Goal: Task Accomplishment & Management: Manage account settings

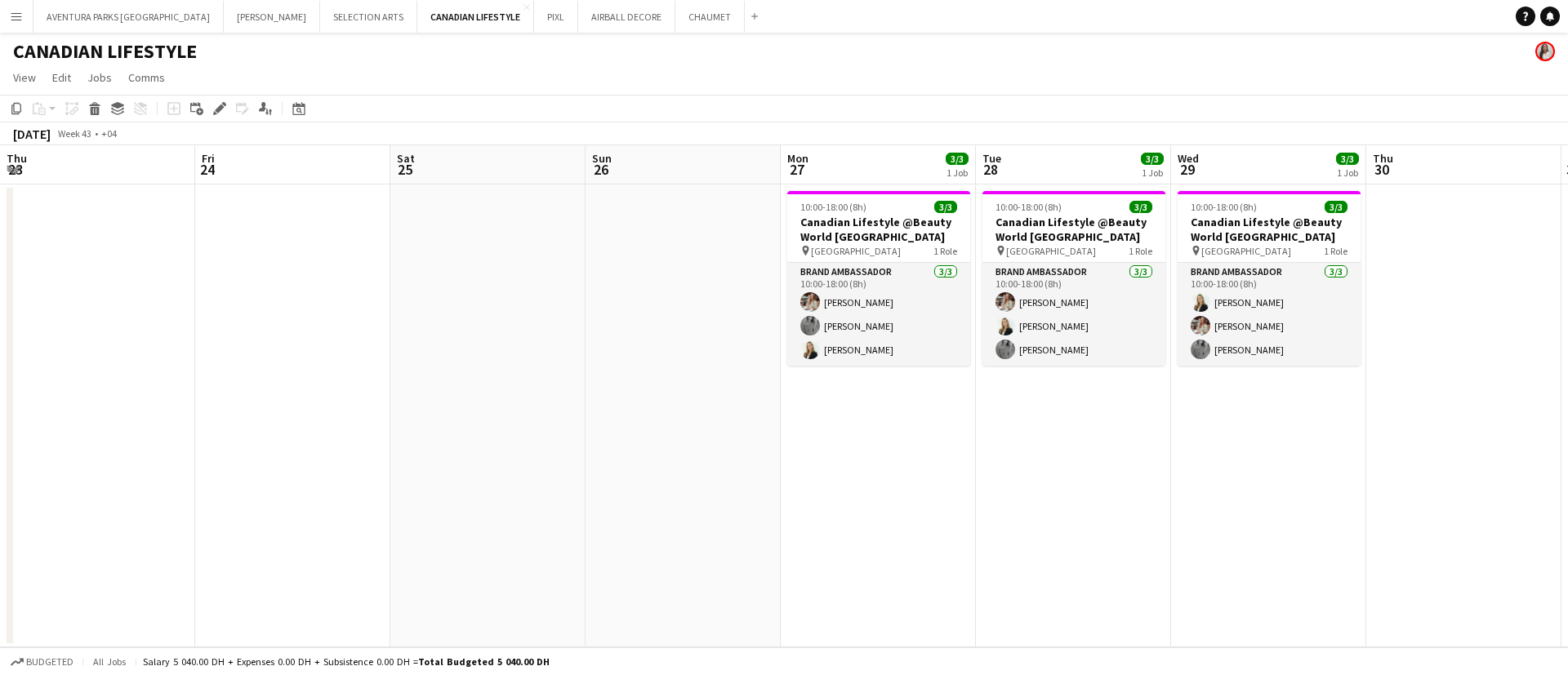
scroll to position [0, 506]
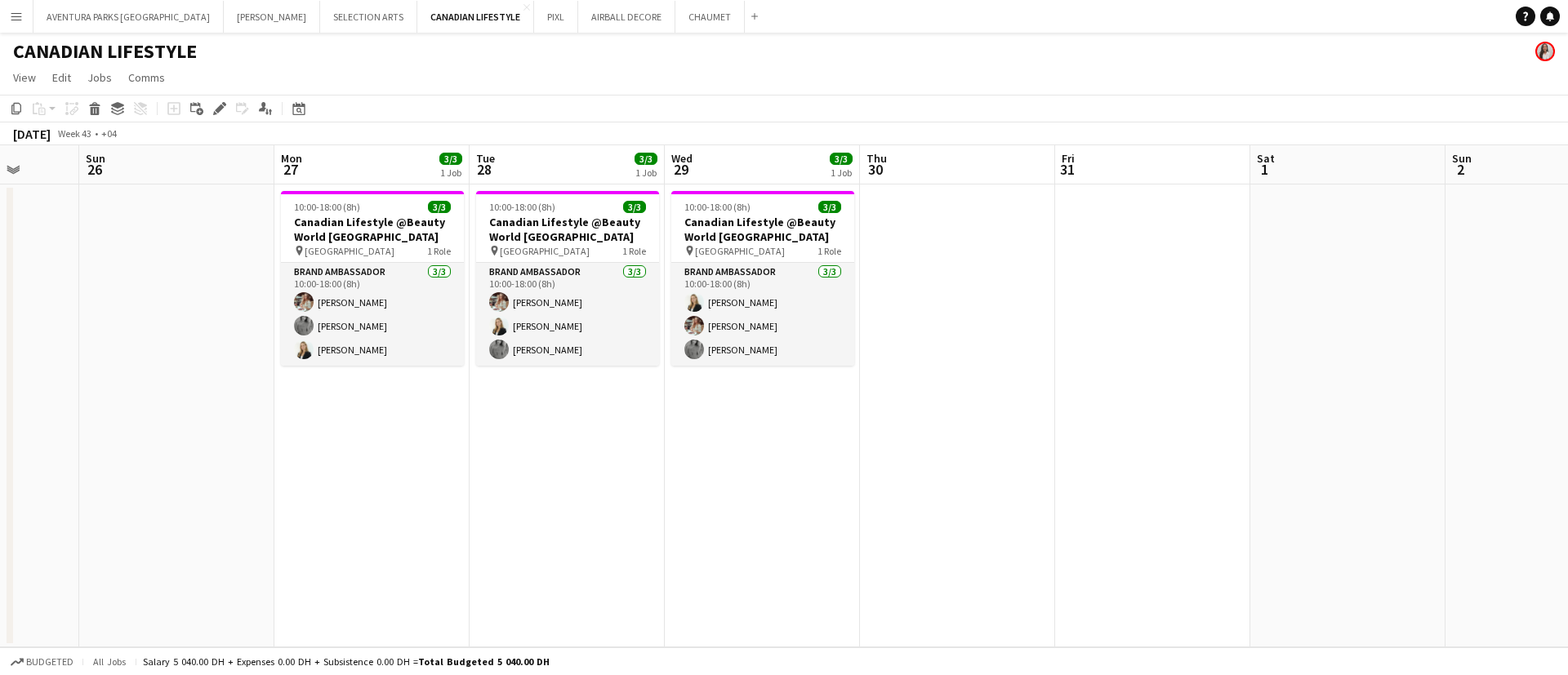
click at [1285, 80] on app-page-menu "View Day view expanded Day view collapsed Month view Date picker Jump to [DATE]…" at bounding box center [784, 79] width 1568 height 31
click at [578, 17] on button "AIRBALL DECORE Close" at bounding box center [626, 17] width 97 height 32
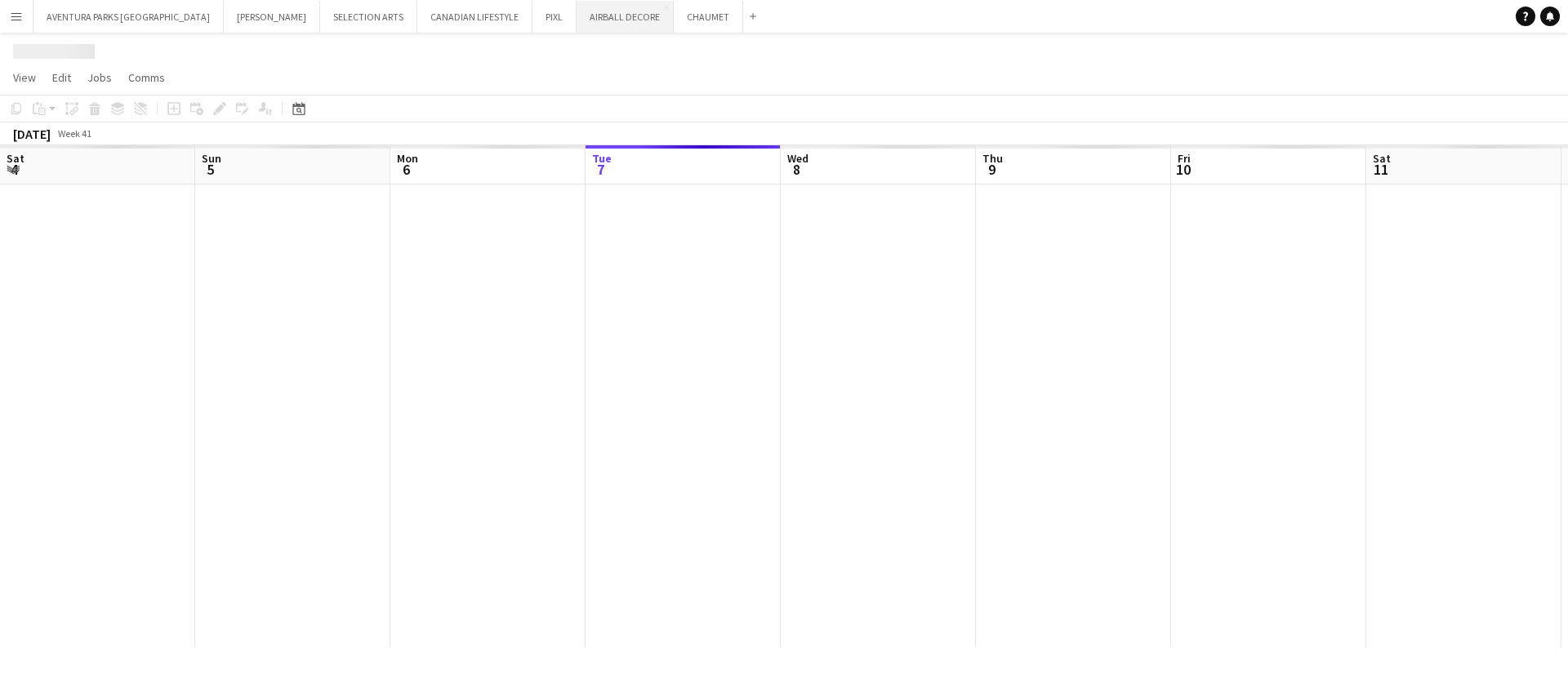
scroll to position [0, 391]
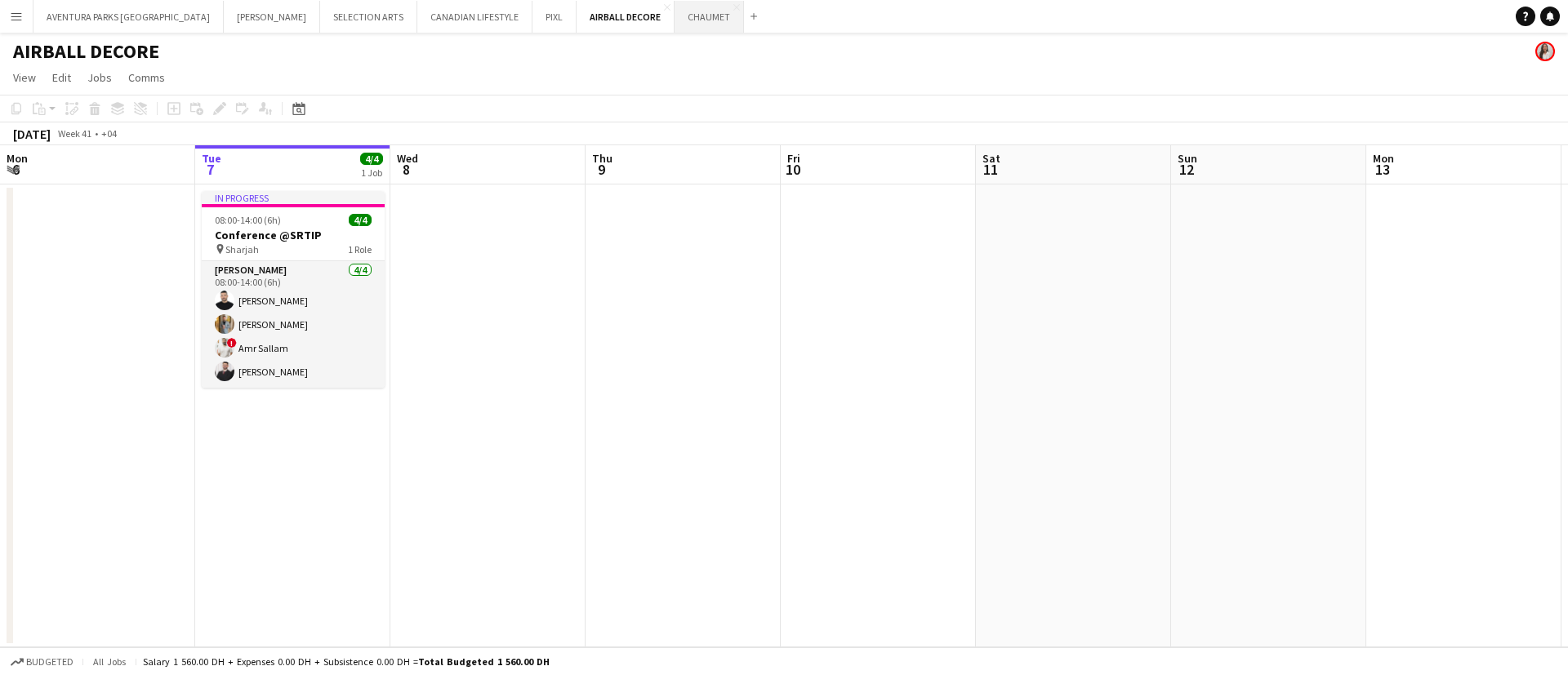
click at [675, 16] on button "CHAUMET Close" at bounding box center [710, 17] width 70 height 32
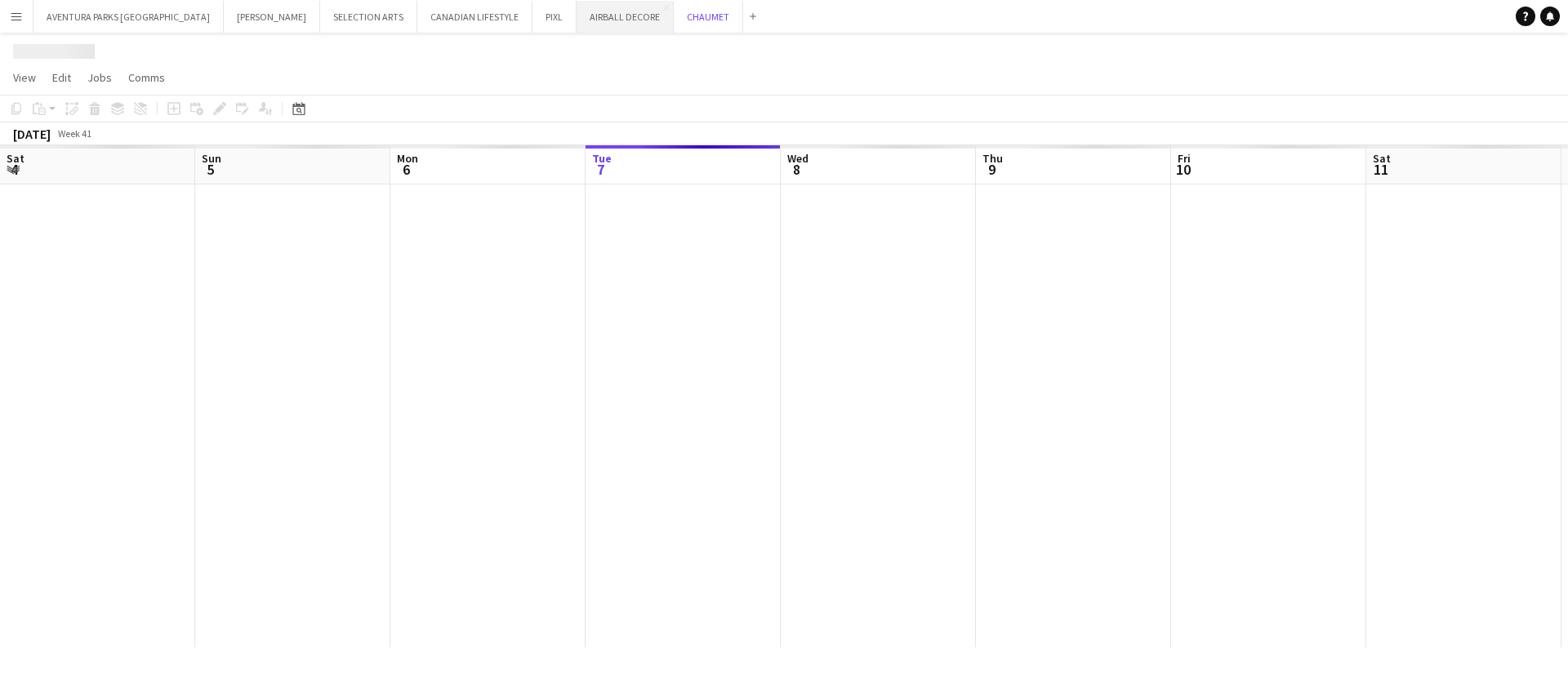
scroll to position [0, 391]
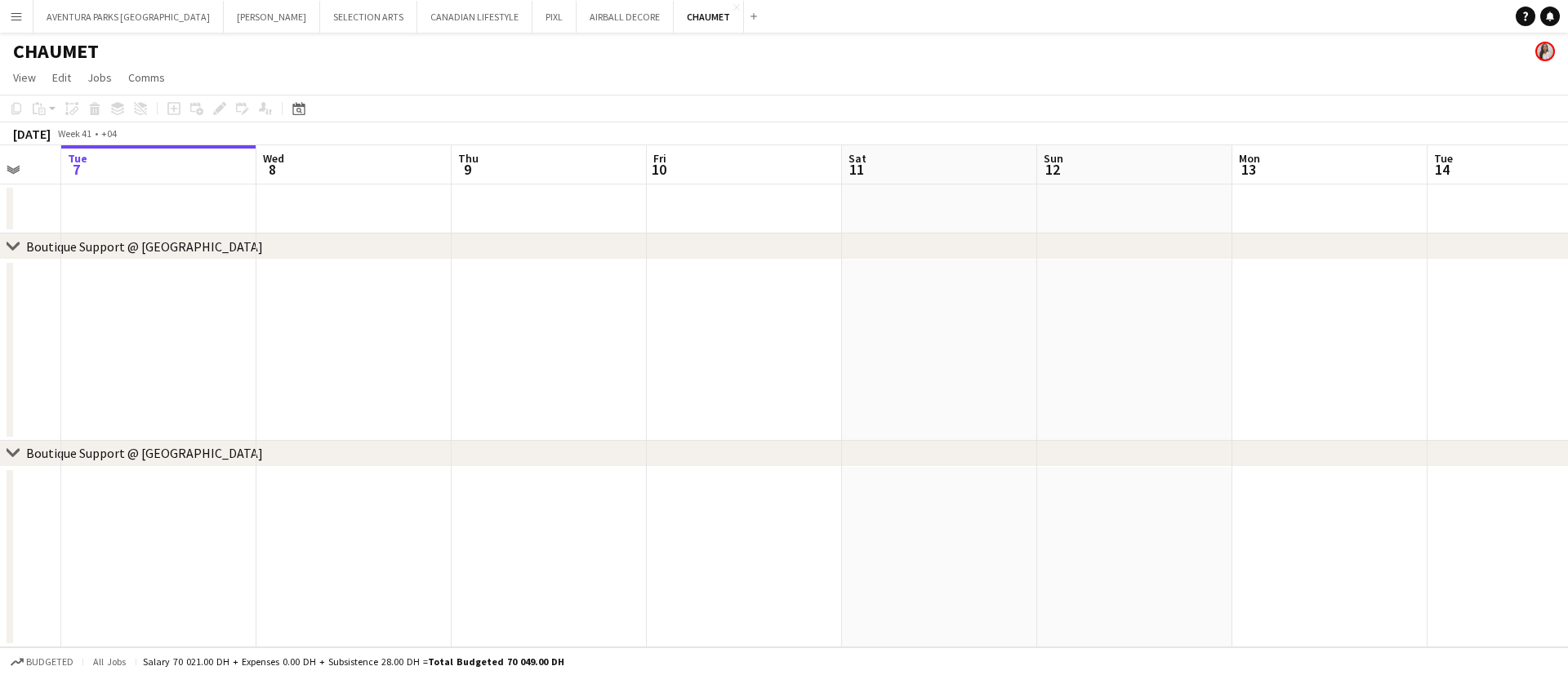
drag, startPoint x: 952, startPoint y: 348, endPoint x: 213, endPoint y: 222, distance: 749.7
click at [213, 222] on app-calendar-viewport "Sat 4 Sun 5 Mon 6 Tue 7 Wed 8 Thu 9 Fri 10 Sat 11 Sun 12 Mon 13 Tue 14 Wed 15 T…" at bounding box center [784, 396] width 1568 height 502
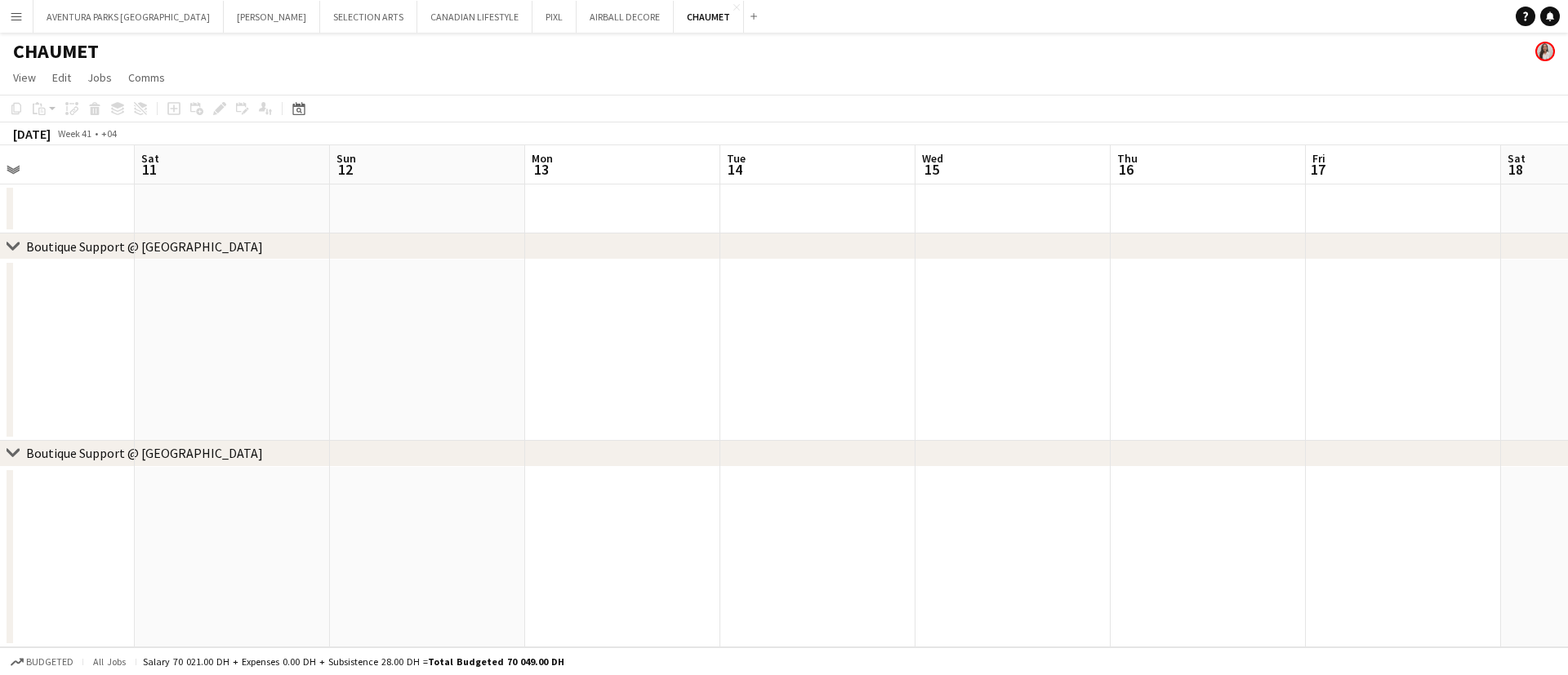
scroll to position [0, 490]
drag, startPoint x: 904, startPoint y: 295, endPoint x: 572, endPoint y: 270, distance: 332.9
click at [572, 270] on app-calendar-viewport "Thu 9 Fri 10 Sat 11 Sun 12 Mon 13 Tue 14 Wed 15 Thu 16 Fri 17 Sat 18 Sun 19 Mon…" at bounding box center [784, 396] width 1568 height 502
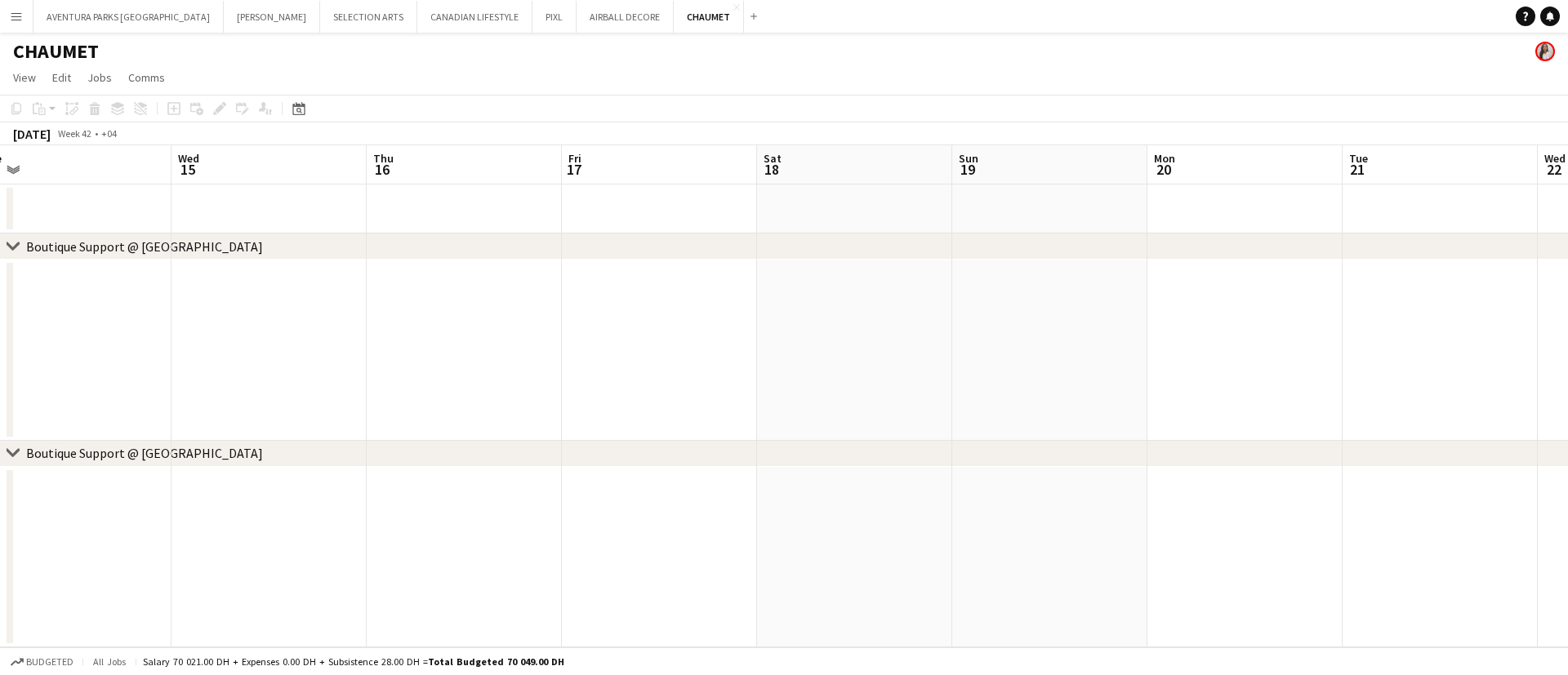
drag, startPoint x: 836, startPoint y: 312, endPoint x: 327, endPoint y: 326, distance: 509.2
click at [327, 326] on app-calendar-viewport "Sat 11 Sun 12 Mon 13 Tue 14 Wed 15 Thu 16 Fri 17 Sat 18 Sun 19 Mon 20 Tue 21 We…" at bounding box center [784, 396] width 1568 height 502
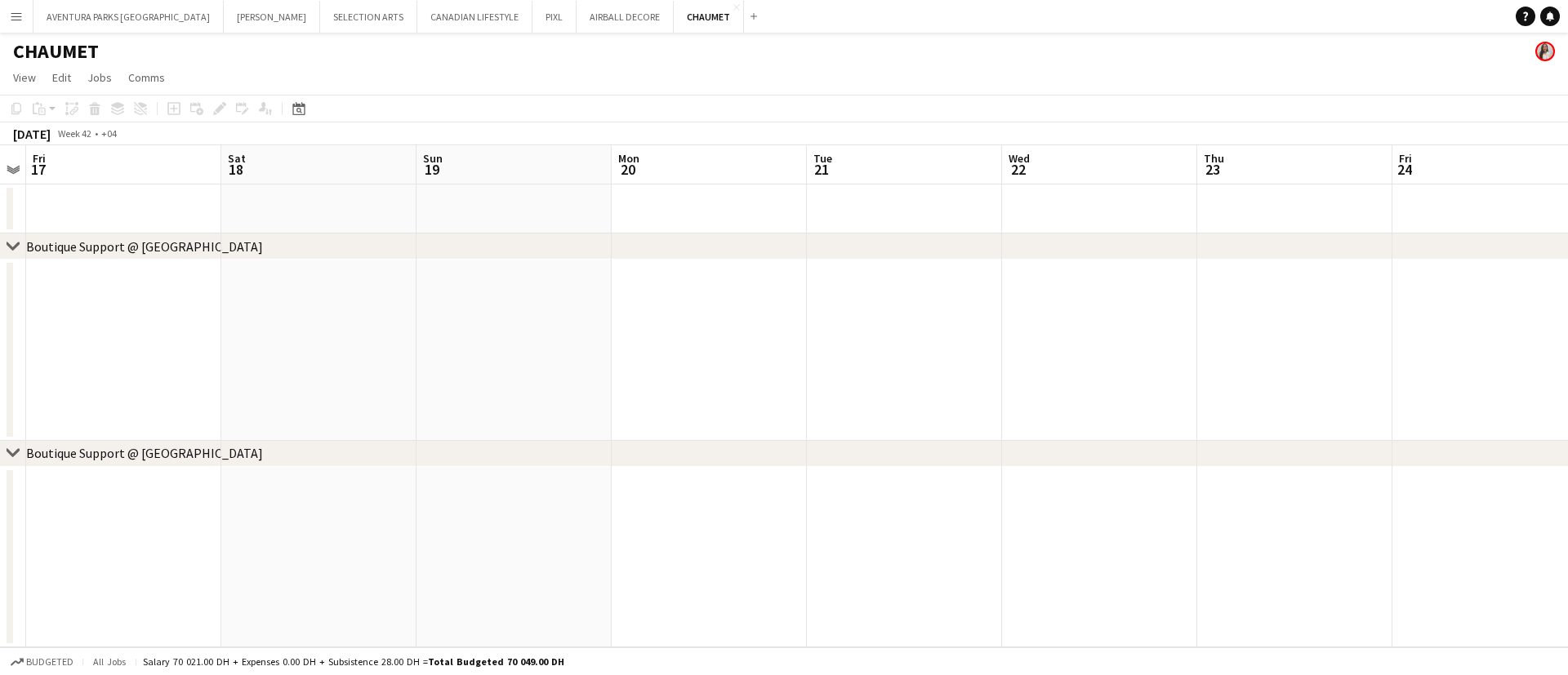
drag, startPoint x: 803, startPoint y: 342, endPoint x: 303, endPoint y: 335, distance: 500.0
click at [303, 337] on app-calendar-viewport "Tue 14 Wed 15 Thu 16 Fri 17 Sat 18 Sun 19 Mon 20 Tue 21 Wed 22 Thu 23 Fri 24 Sa…" at bounding box center [784, 396] width 1568 height 502
click at [751, 15] on app-icon "Add" at bounding box center [754, 16] width 7 height 7
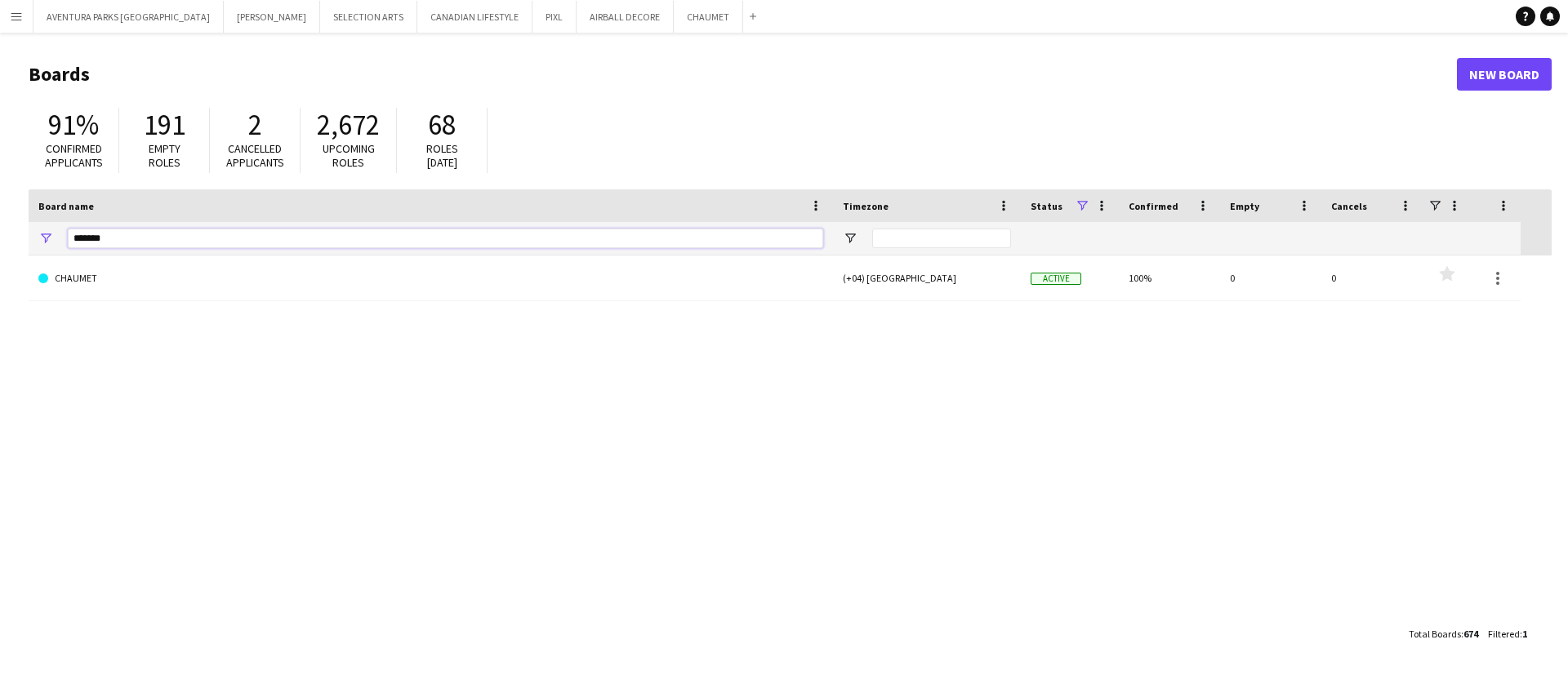
click at [200, 231] on input "*******" at bounding box center [445, 239] width 756 height 20
type input "*"
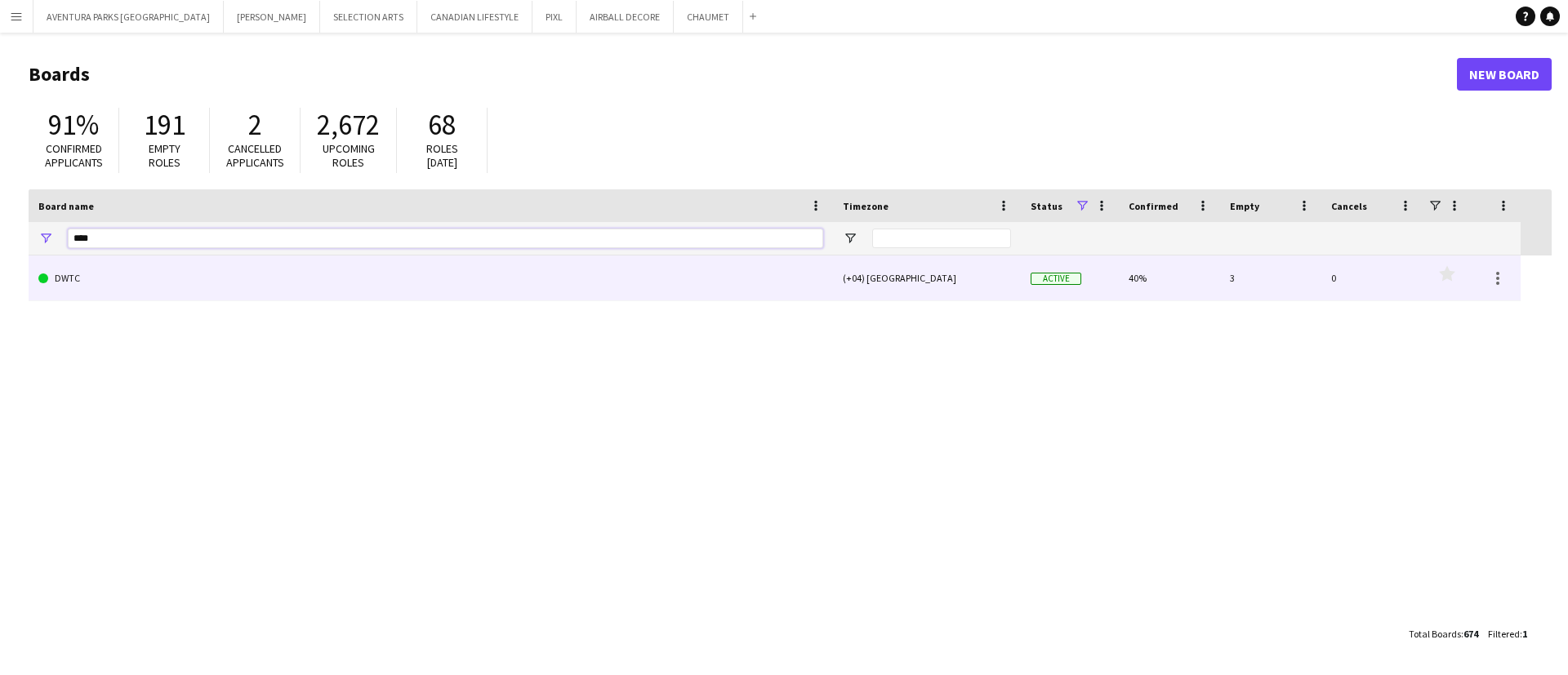
type input "****"
click at [197, 285] on link "DWTC" at bounding box center [430, 279] width 785 height 46
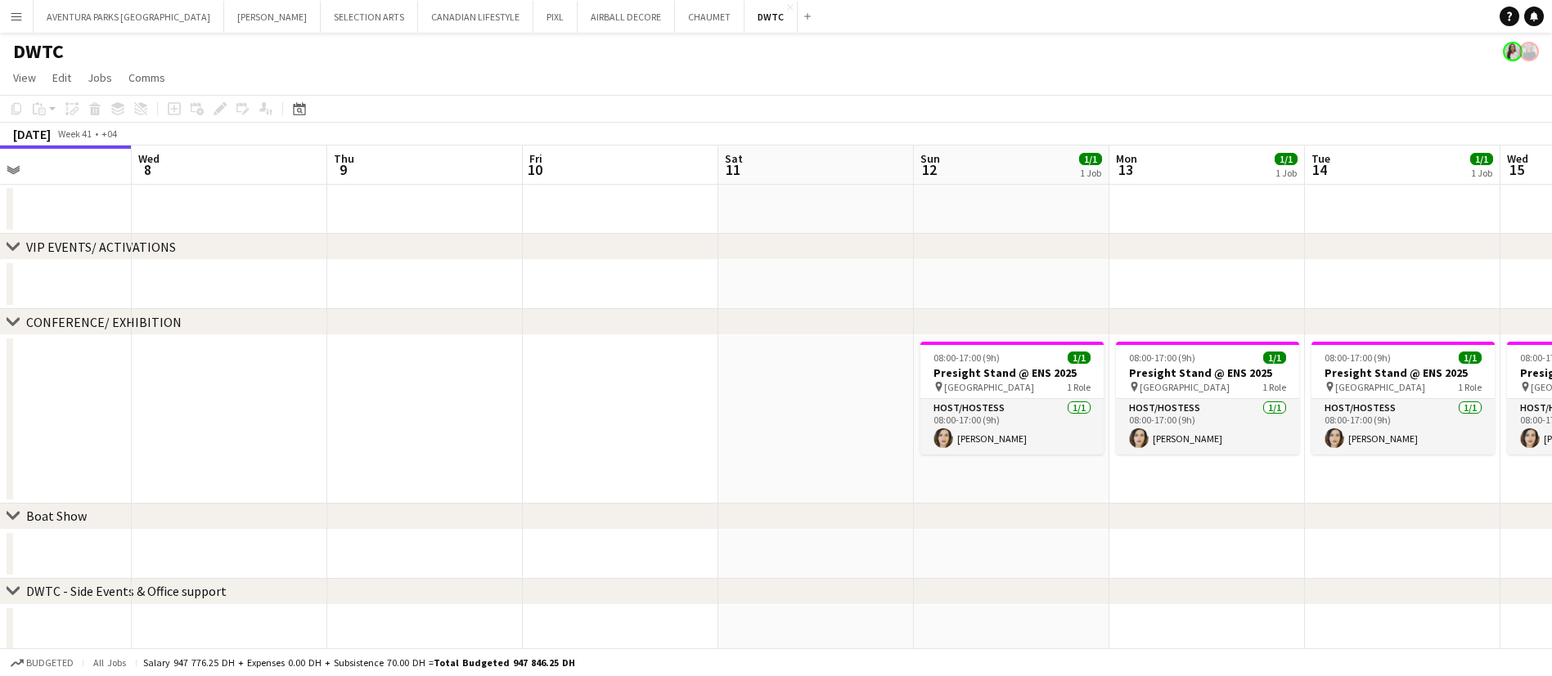
scroll to position [0, 589]
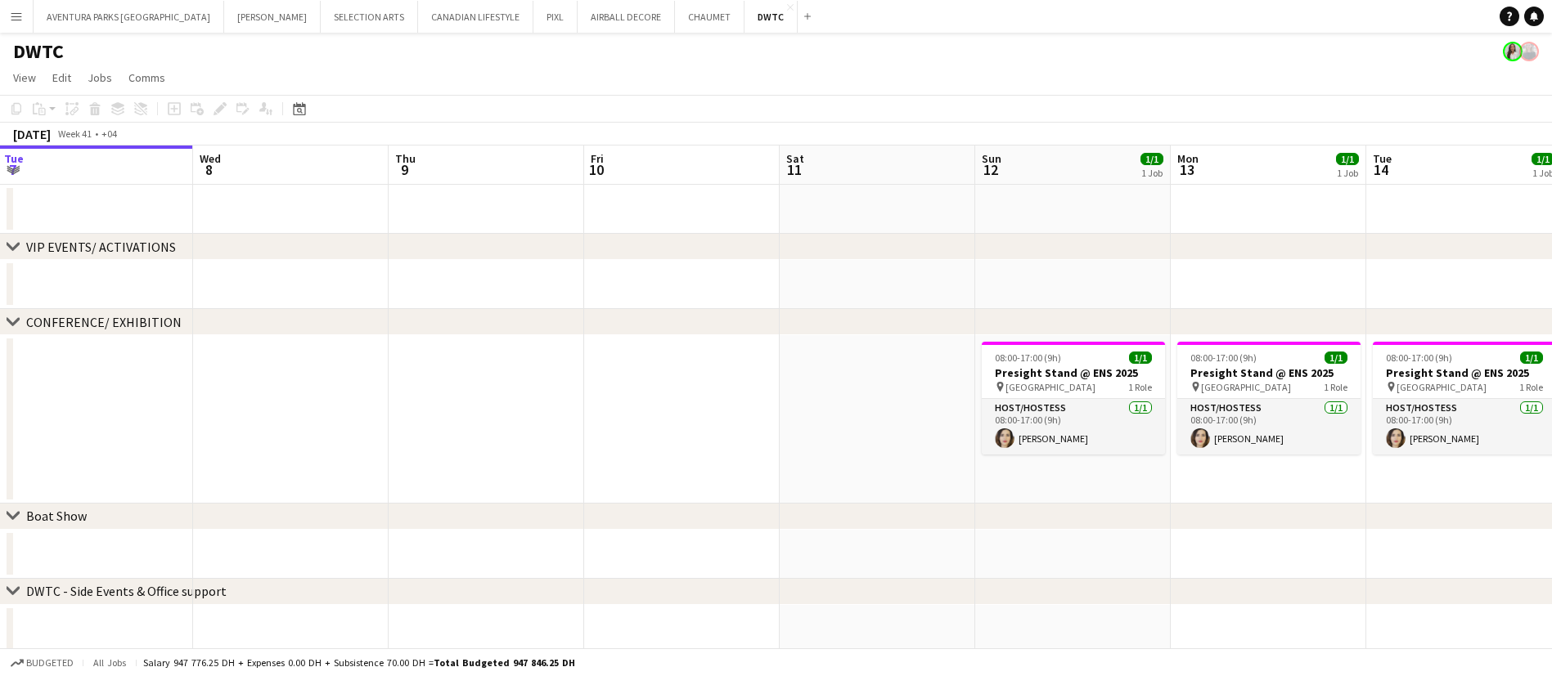
drag, startPoint x: 589, startPoint y: 388, endPoint x: 0, endPoint y: 379, distance: 589.0
click at [0, 379] on app-calendar-viewport "Sat 4 Sun 5 Mon 6 Tue 7 Wed 8 Thu 9 Fri 10 Sat 11 Sun 12 1/1 1 Job Mon 13 1/1 1…" at bounding box center [776, 551] width 1552 height 810
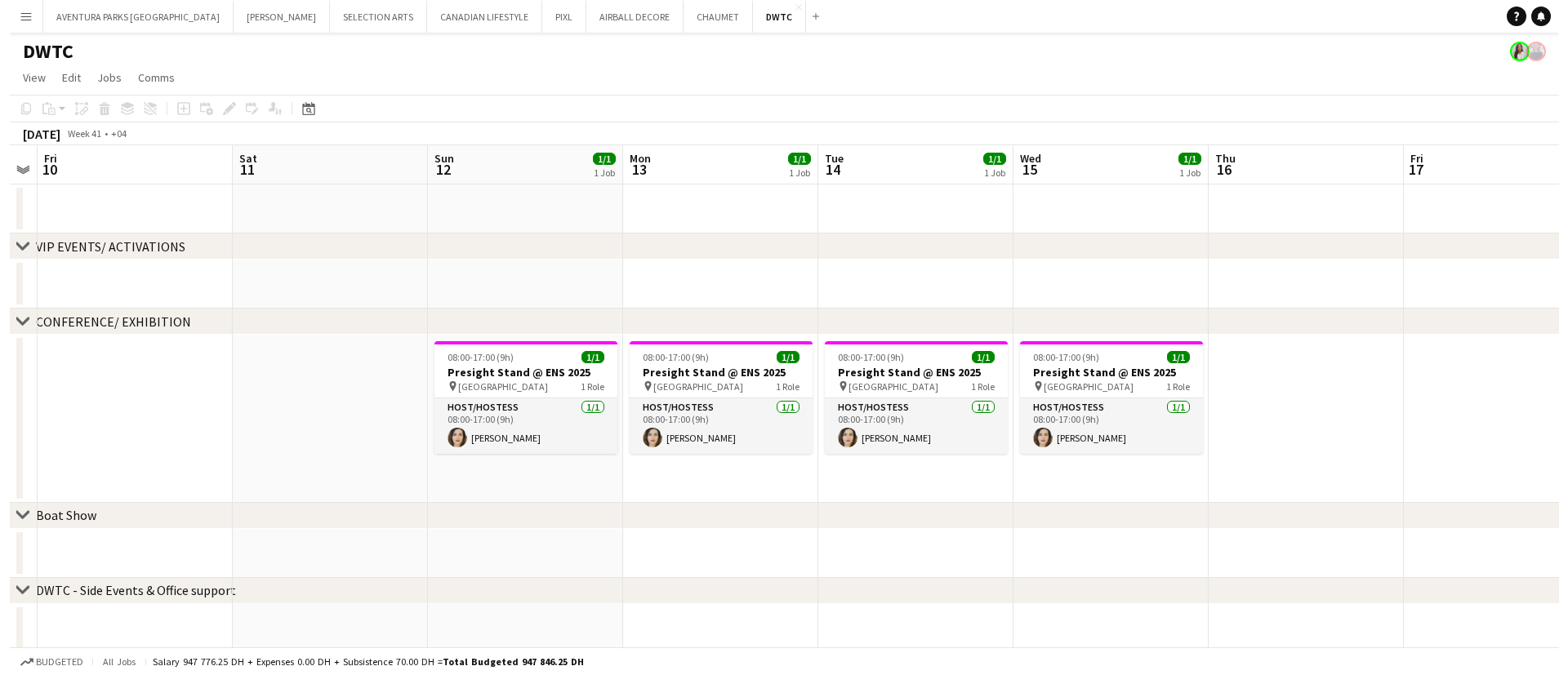
scroll to position [0, 639]
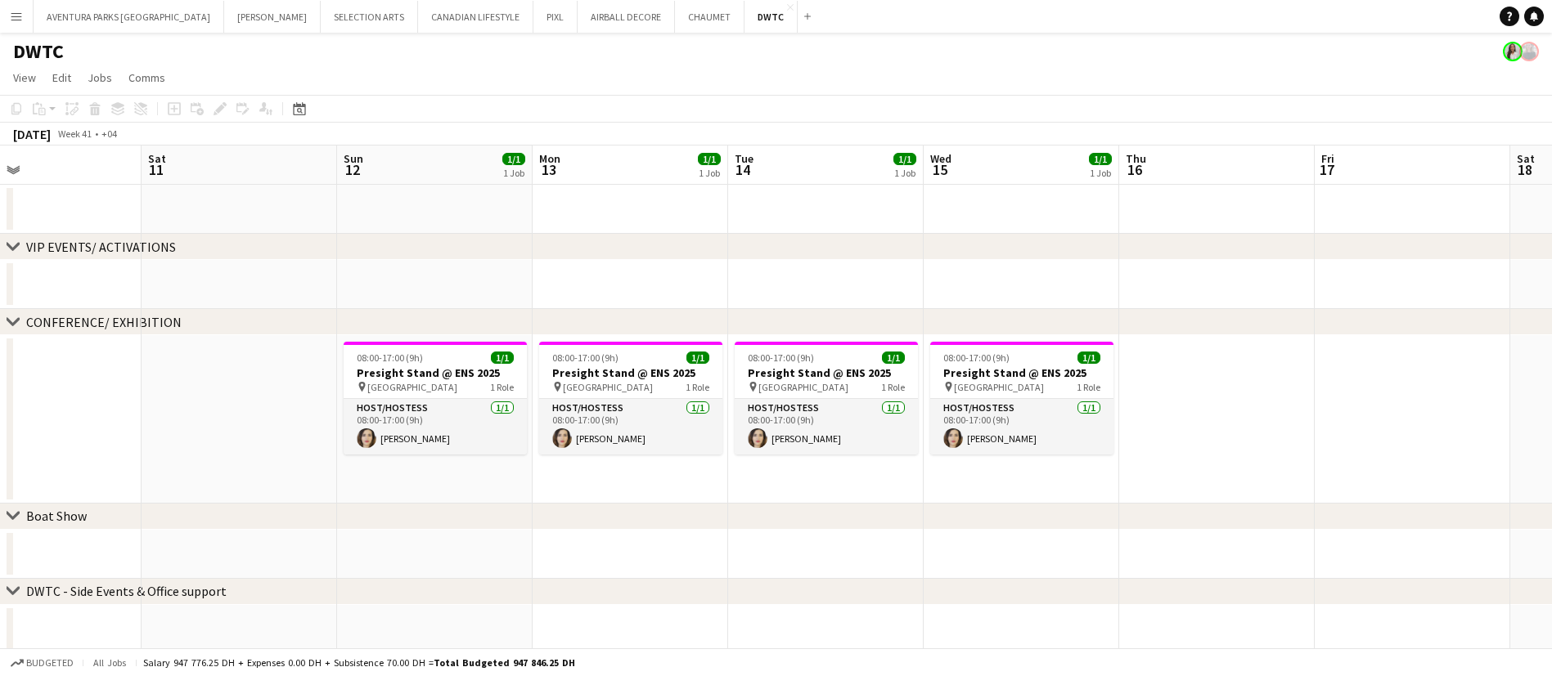
drag, startPoint x: 414, startPoint y: 404, endPoint x: 172, endPoint y: 403, distance: 242.1
click at [167, 403] on app-calendar-viewport "Tue 7 Wed 8 Thu 9 Fri 10 Sat 11 Sun 12 1/1 1 Job Mon 13 1/1 1 Job Tue 14 1/1 1 …" at bounding box center [776, 551] width 1552 height 810
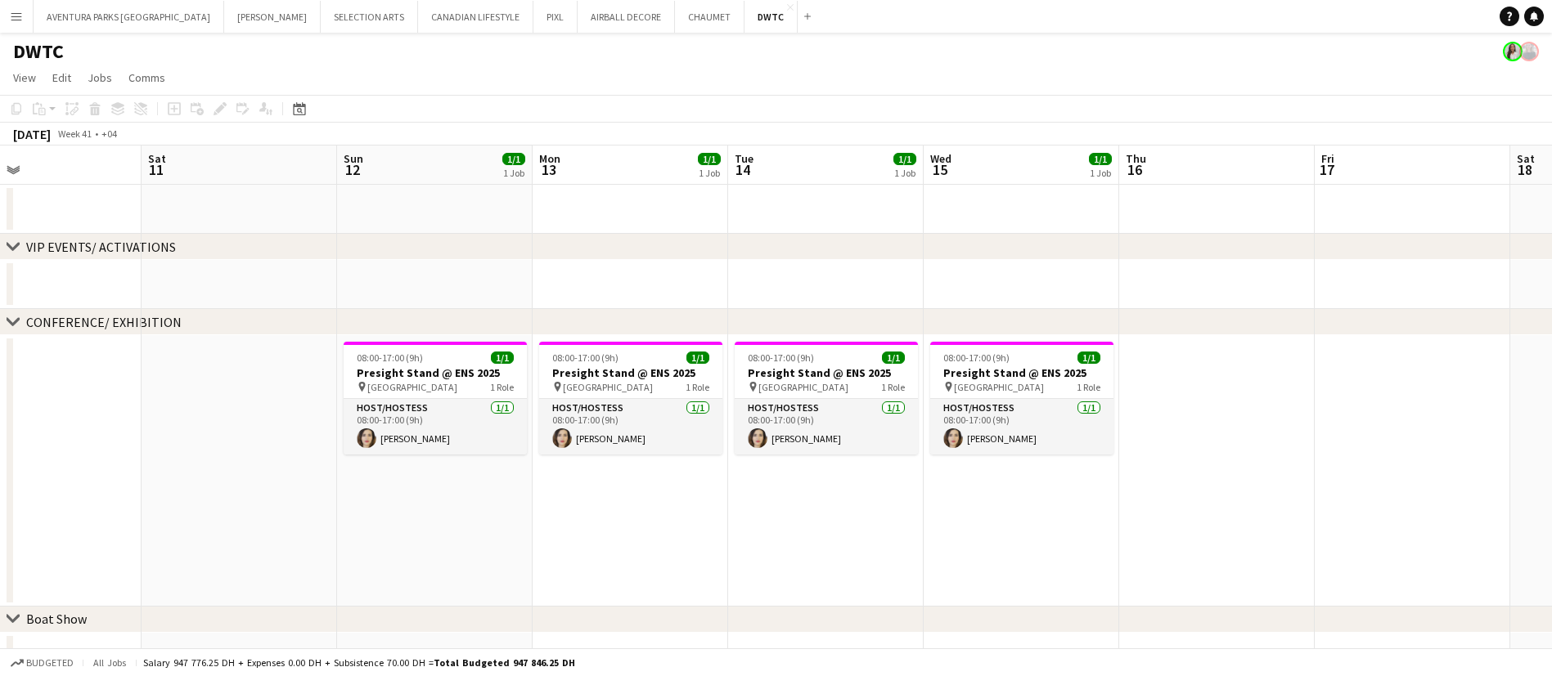
click at [1223, 496] on app-date-cell at bounding box center [1216, 471] width 195 height 272
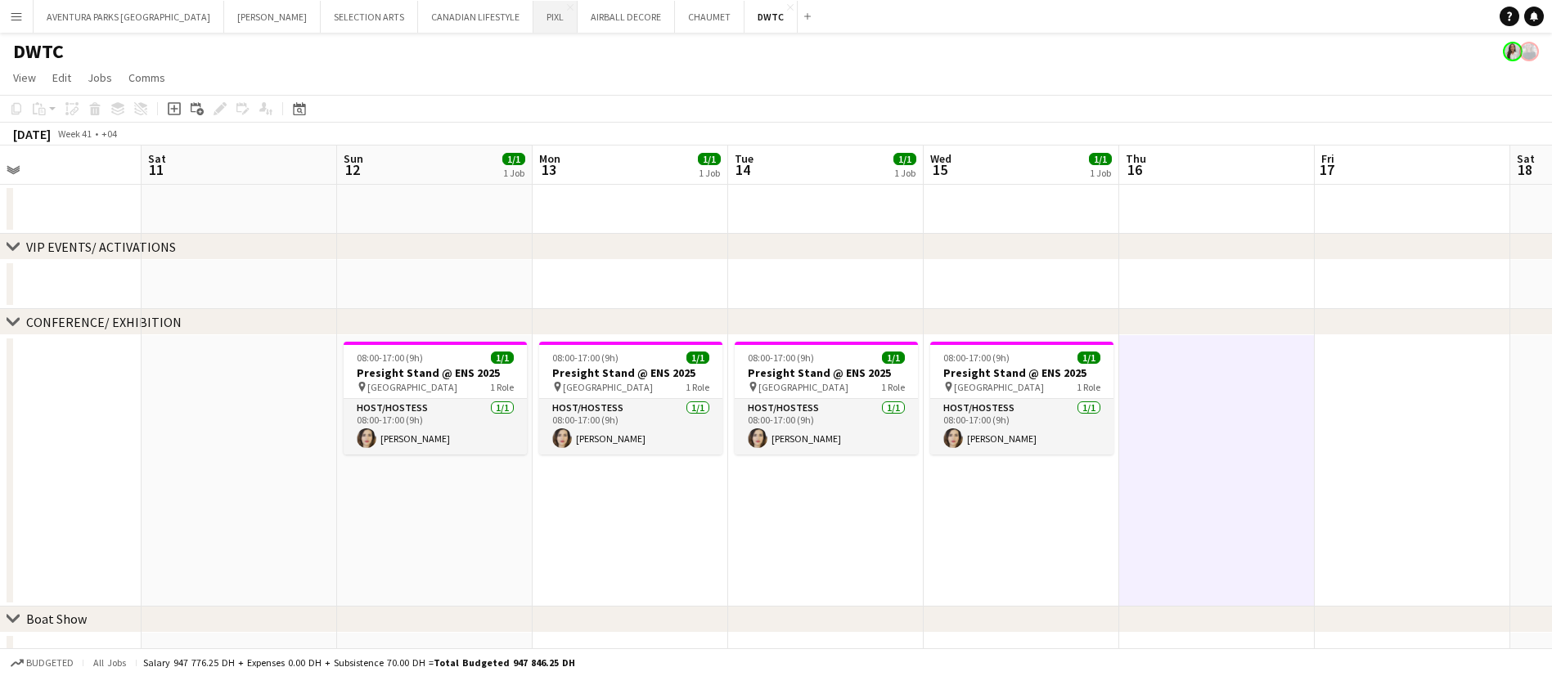
click at [533, 16] on button "PIXL Close" at bounding box center [555, 17] width 44 height 32
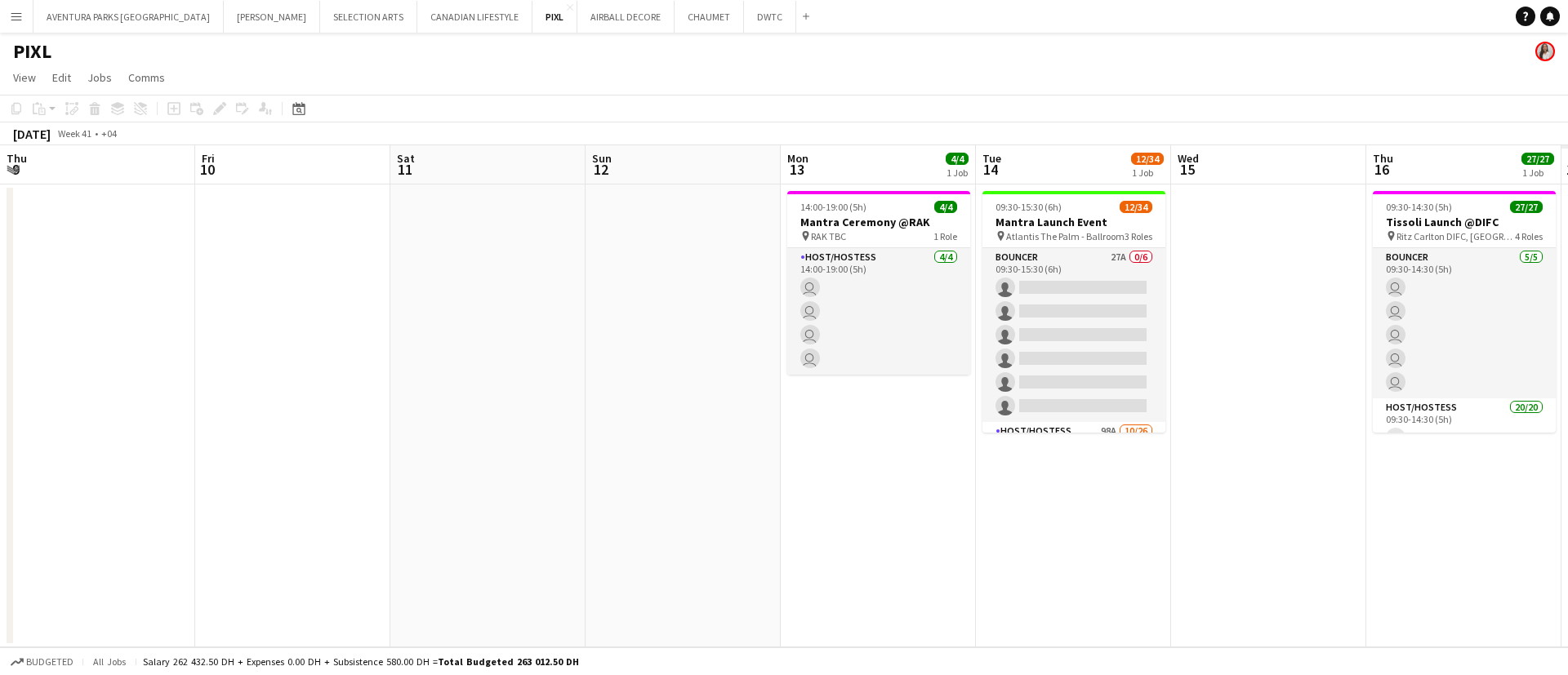
scroll to position [0, 544]
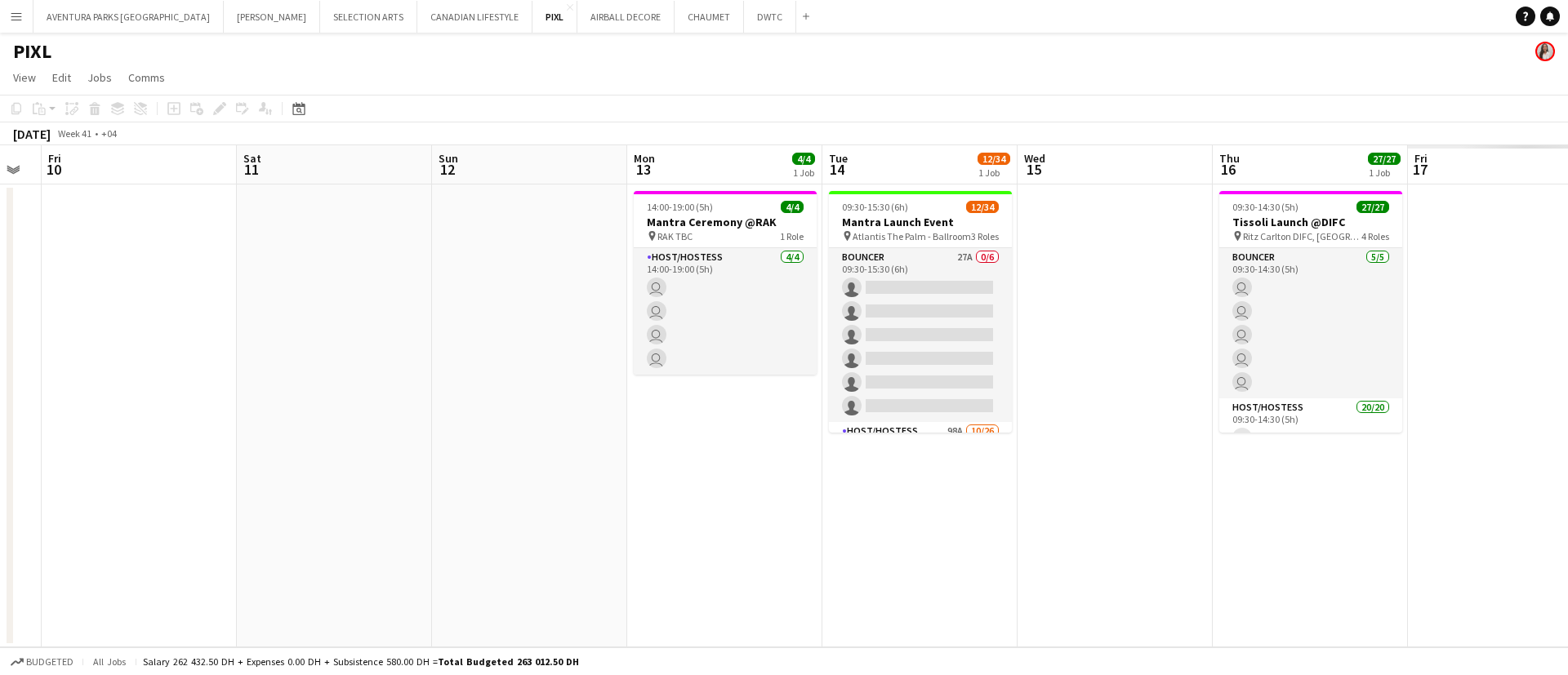
drag, startPoint x: 436, startPoint y: 284, endPoint x: 344, endPoint y: 284, distance: 92.0
click at [344, 284] on app-calendar-viewport "Tue 7 Wed 8 Thu 9 Fri 10 Sat 11 Sun 12 Mon 13 4/4 1 Job Tue 14 12/34 1 Job Wed …" at bounding box center [784, 396] width 1568 height 502
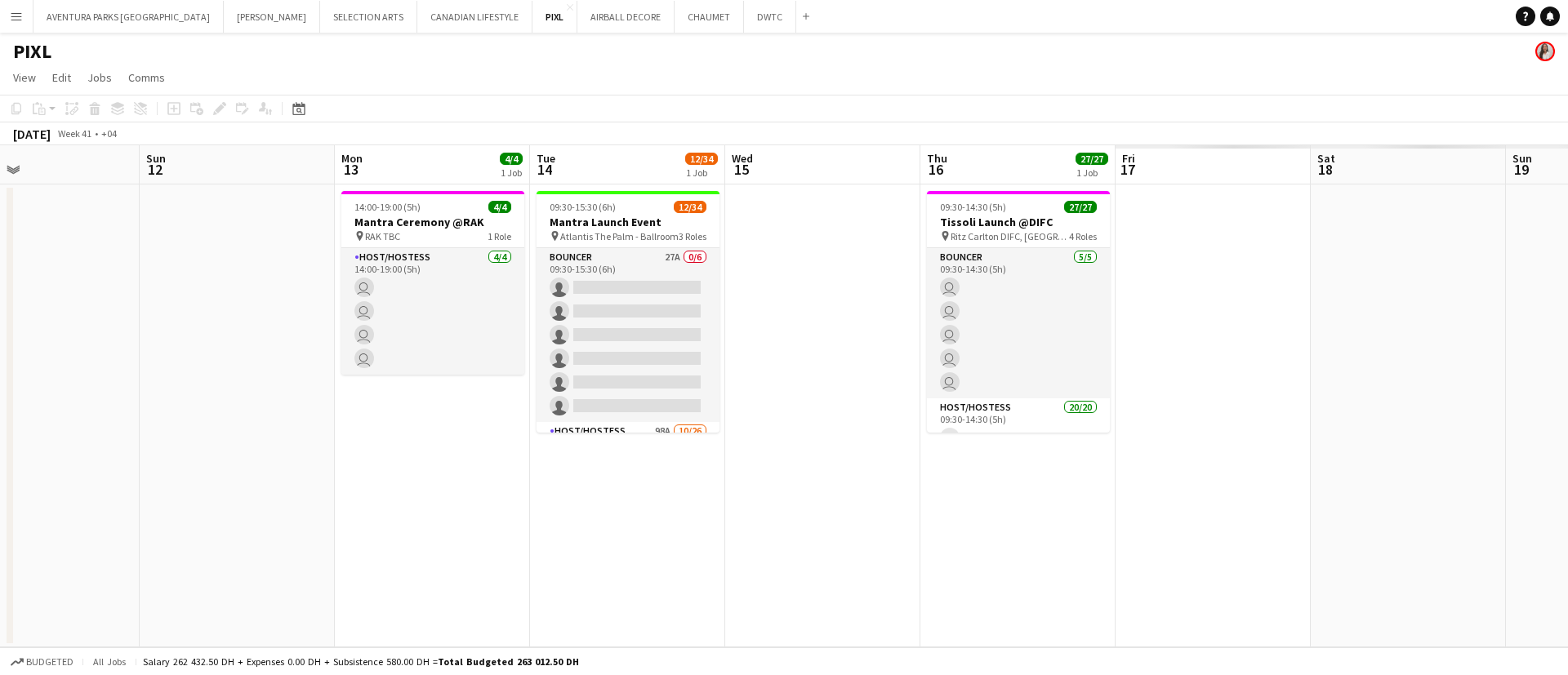
drag, startPoint x: 1097, startPoint y: 353, endPoint x: 792, endPoint y: 347, distance: 305.1
click at [800, 350] on app-calendar-viewport "Wed 8 Thu 9 Fri 10 Sat 11 Sun 12 Mon 13 4/4 1 Job Tue 14 12/34 1 Job Wed 15 Thu…" at bounding box center [784, 396] width 1568 height 502
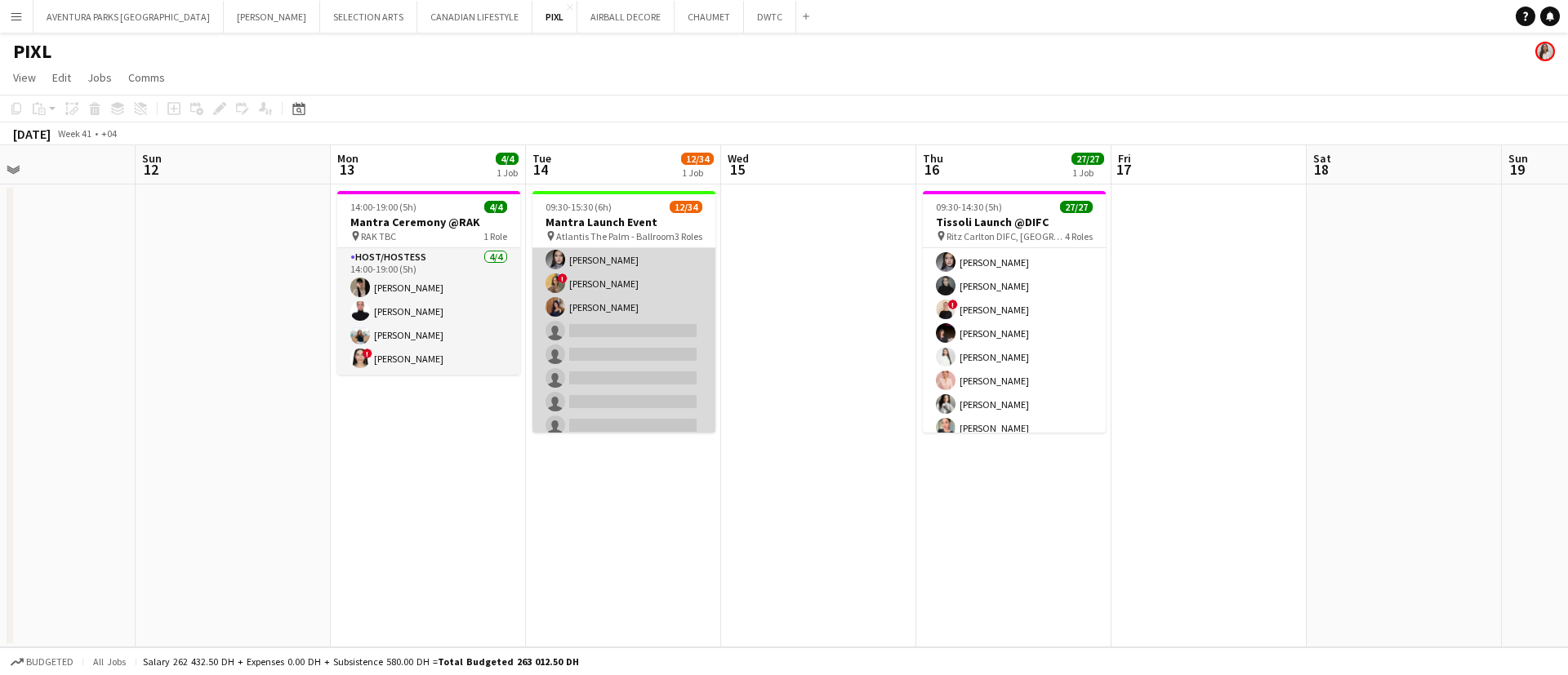
scroll to position [245, 0]
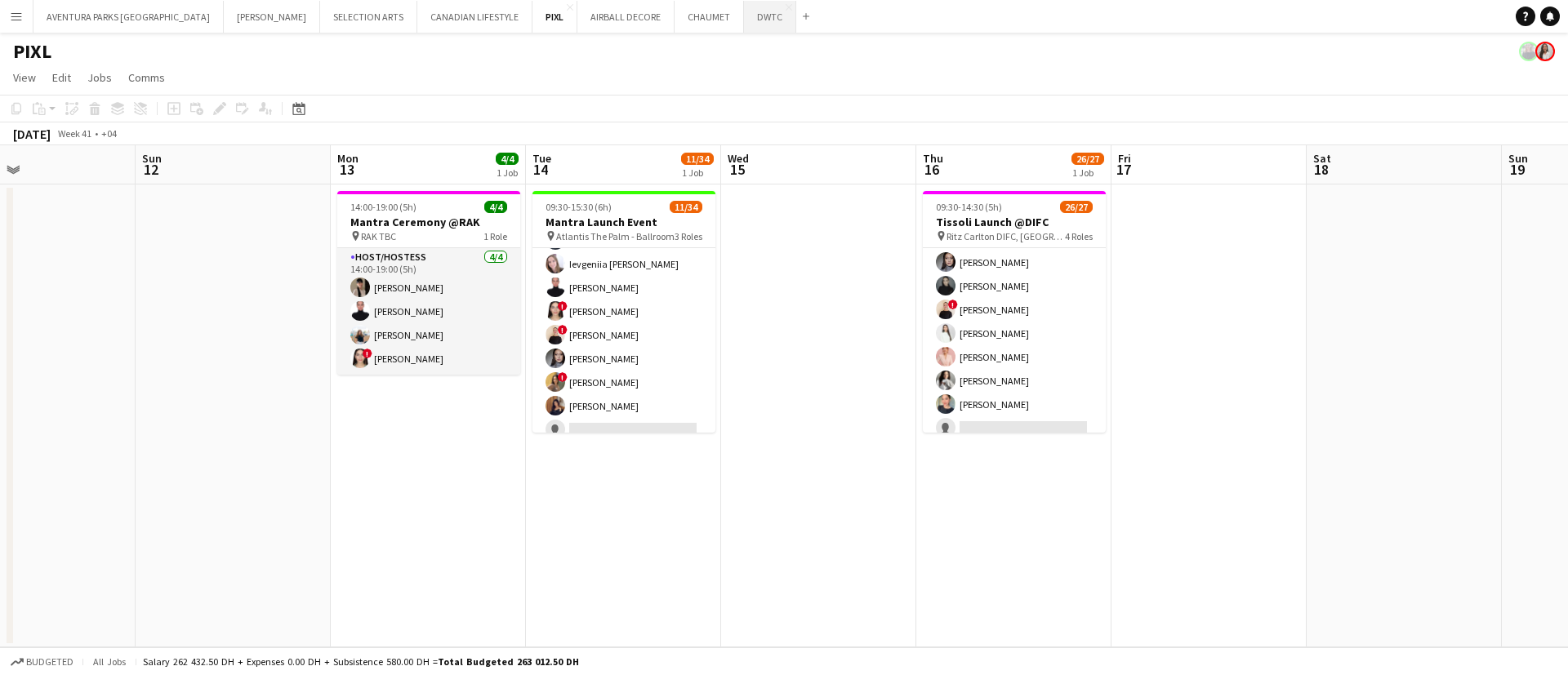
click at [744, 18] on button "DWTC Close" at bounding box center [770, 17] width 52 height 32
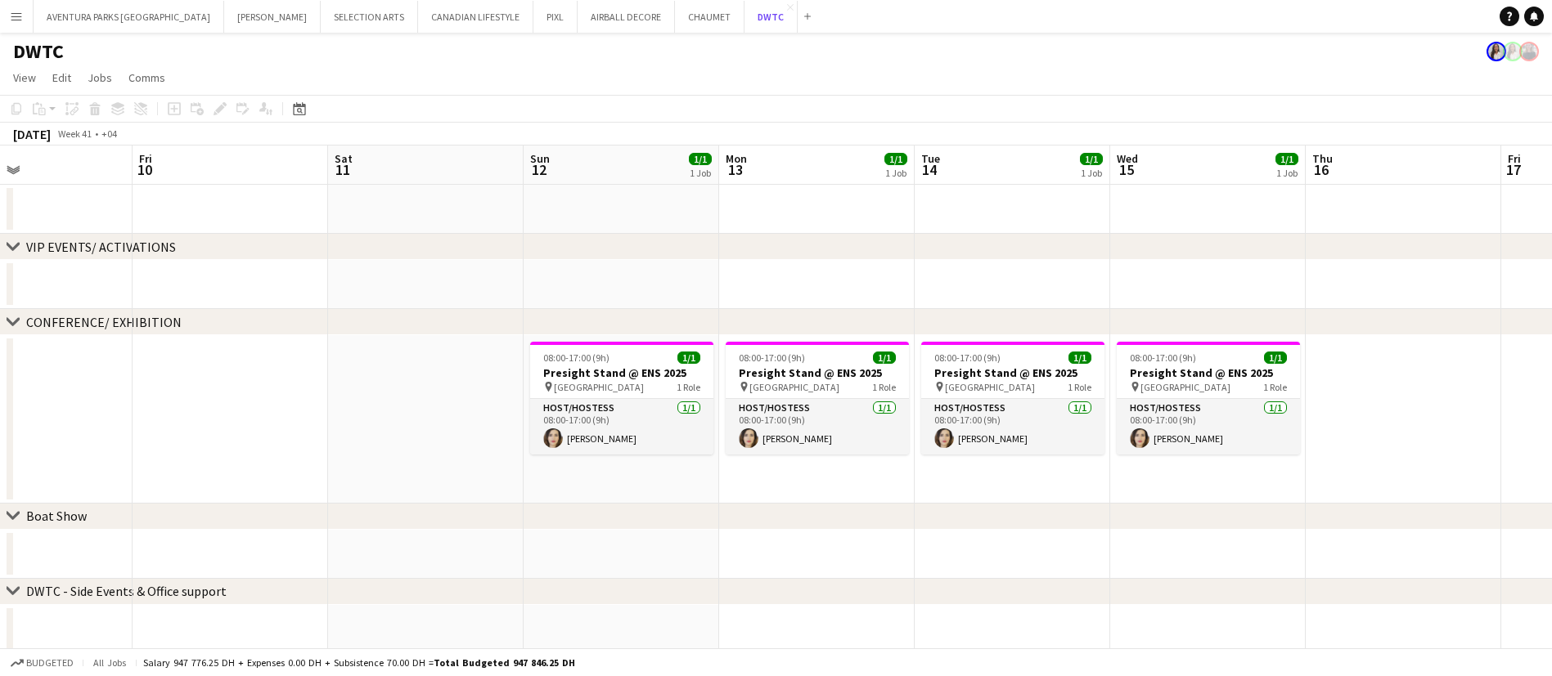
scroll to position [0, 652]
click at [627, 371] on h3 "Presight Stand @ ENS 2025" at bounding box center [619, 373] width 183 height 15
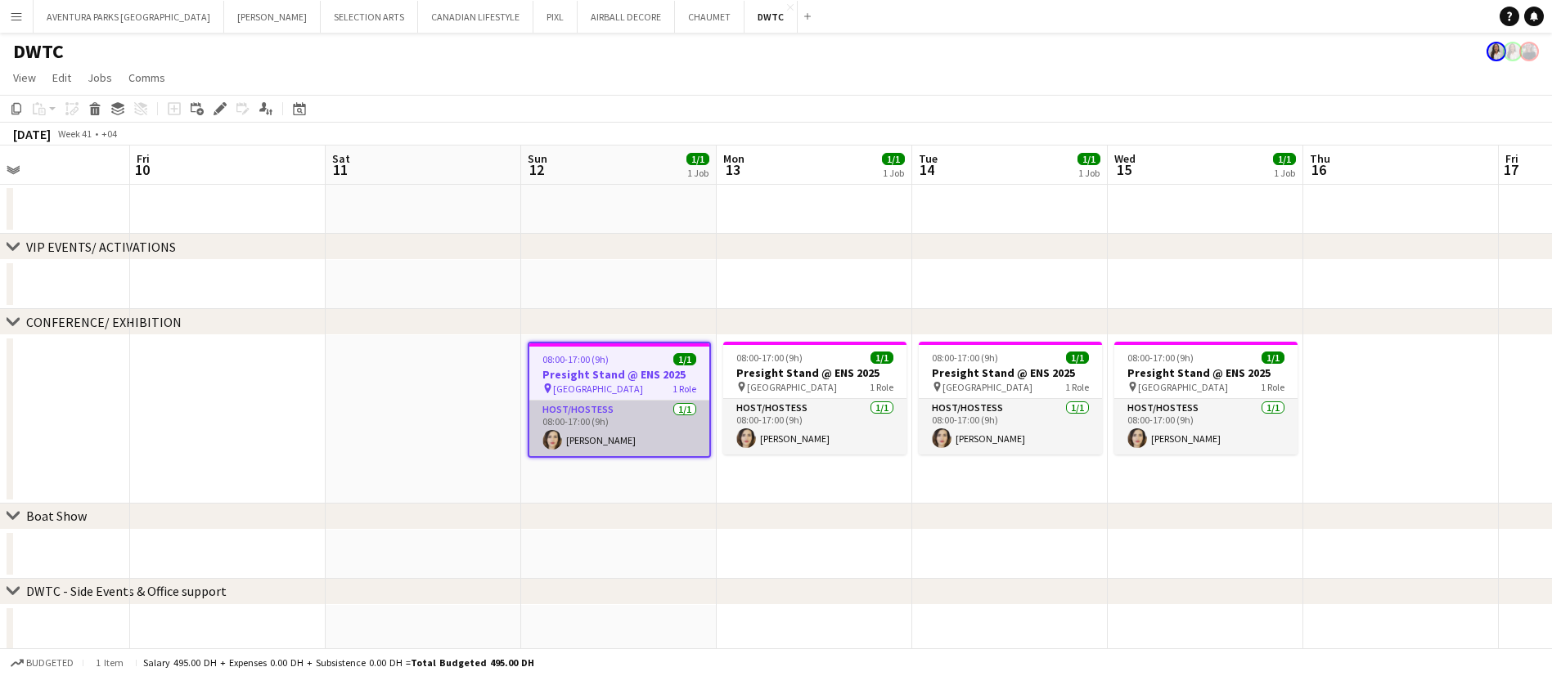
click at [622, 427] on app-card-role "Host/Hostess 1/1 08:00-17:00 (9h) Saba Khaleefah" at bounding box center [619, 429] width 180 height 56
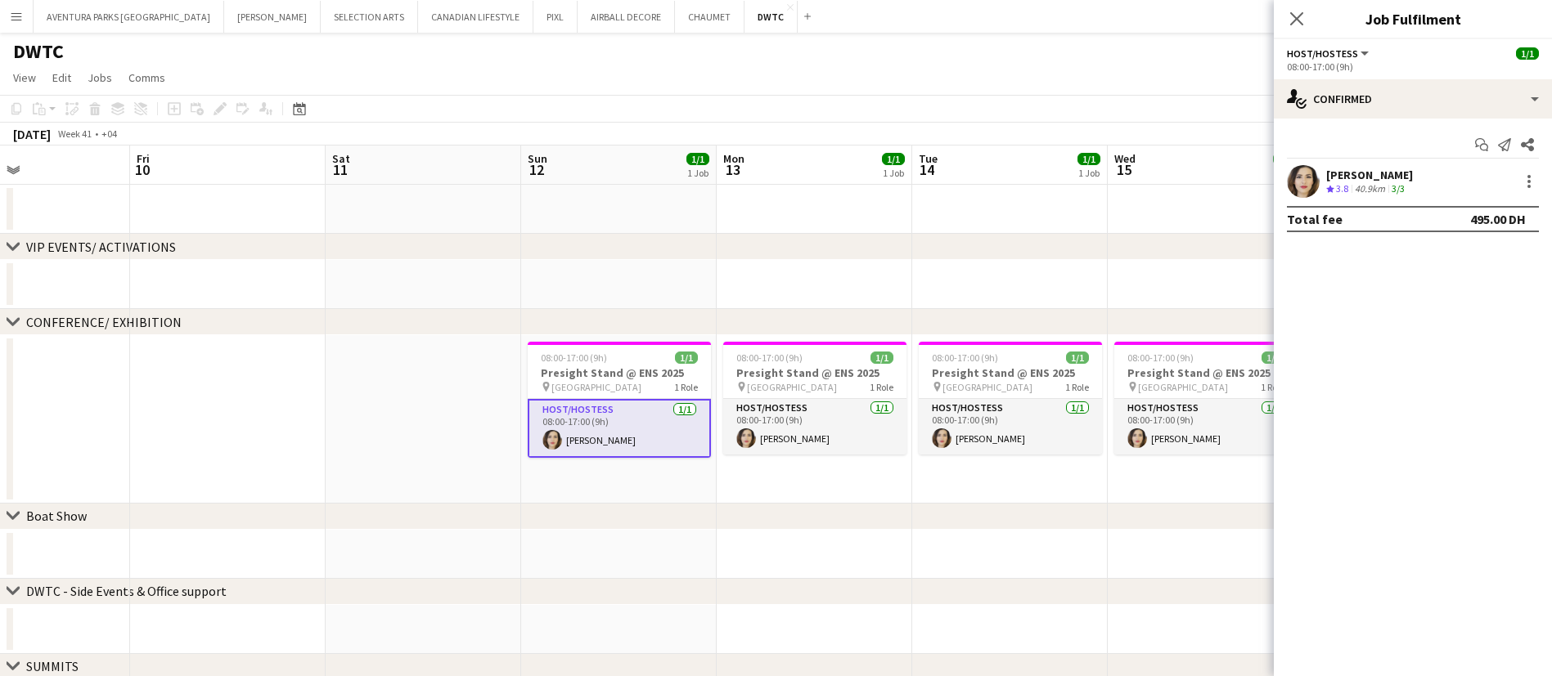
click at [1302, 182] on app-user-avatar at bounding box center [1303, 181] width 33 height 33
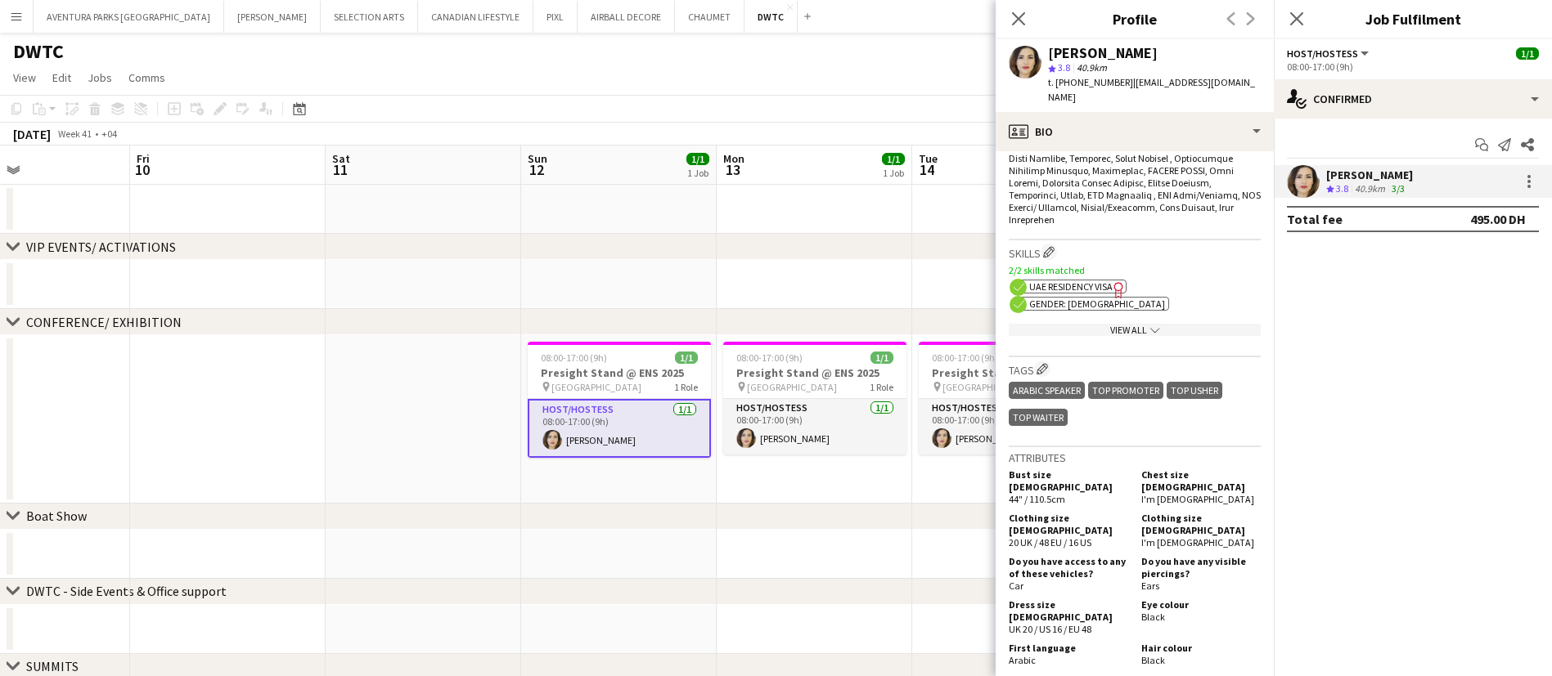
scroll to position [768, 0]
click at [1121, 328] on div "View All chevron-down" at bounding box center [1134, 329] width 252 height 12
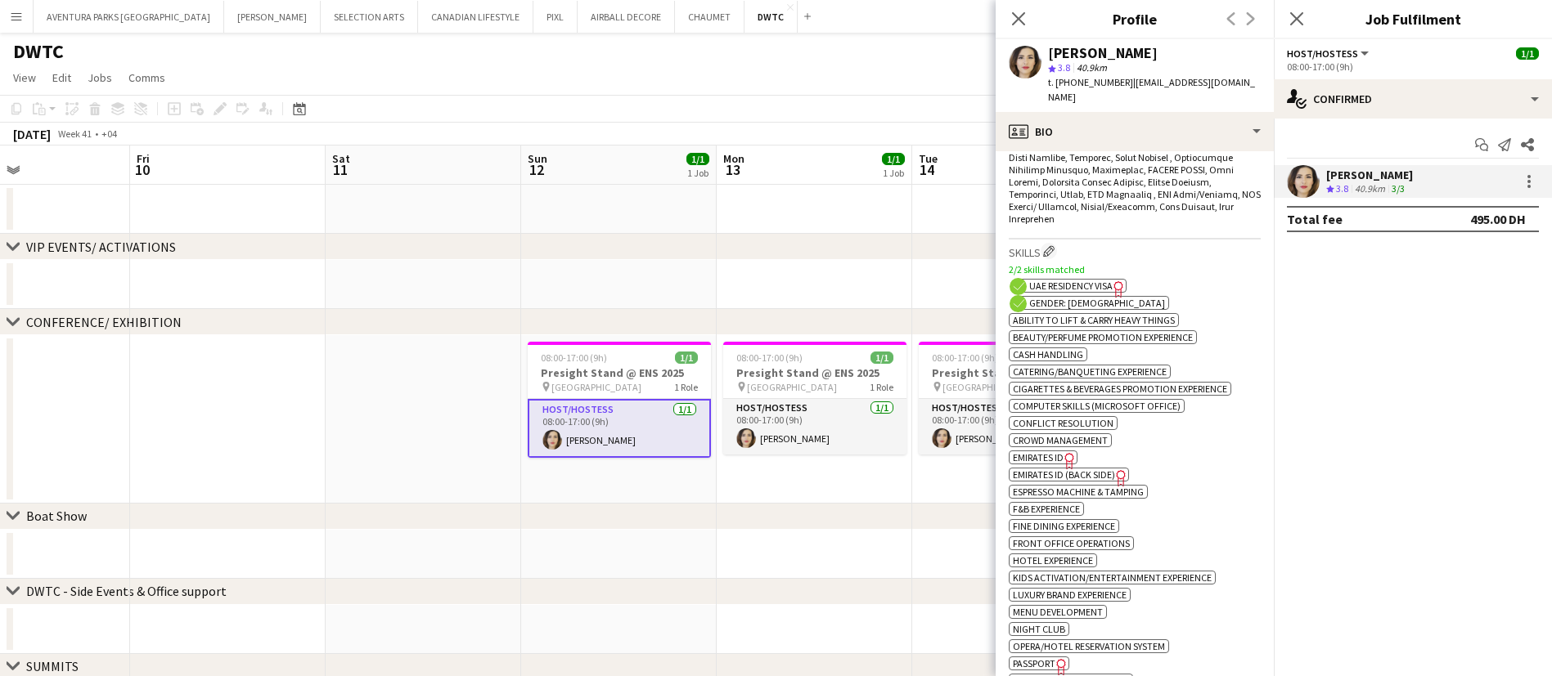
click at [1045, 451] on span "Emirates ID" at bounding box center [1038, 457] width 51 height 12
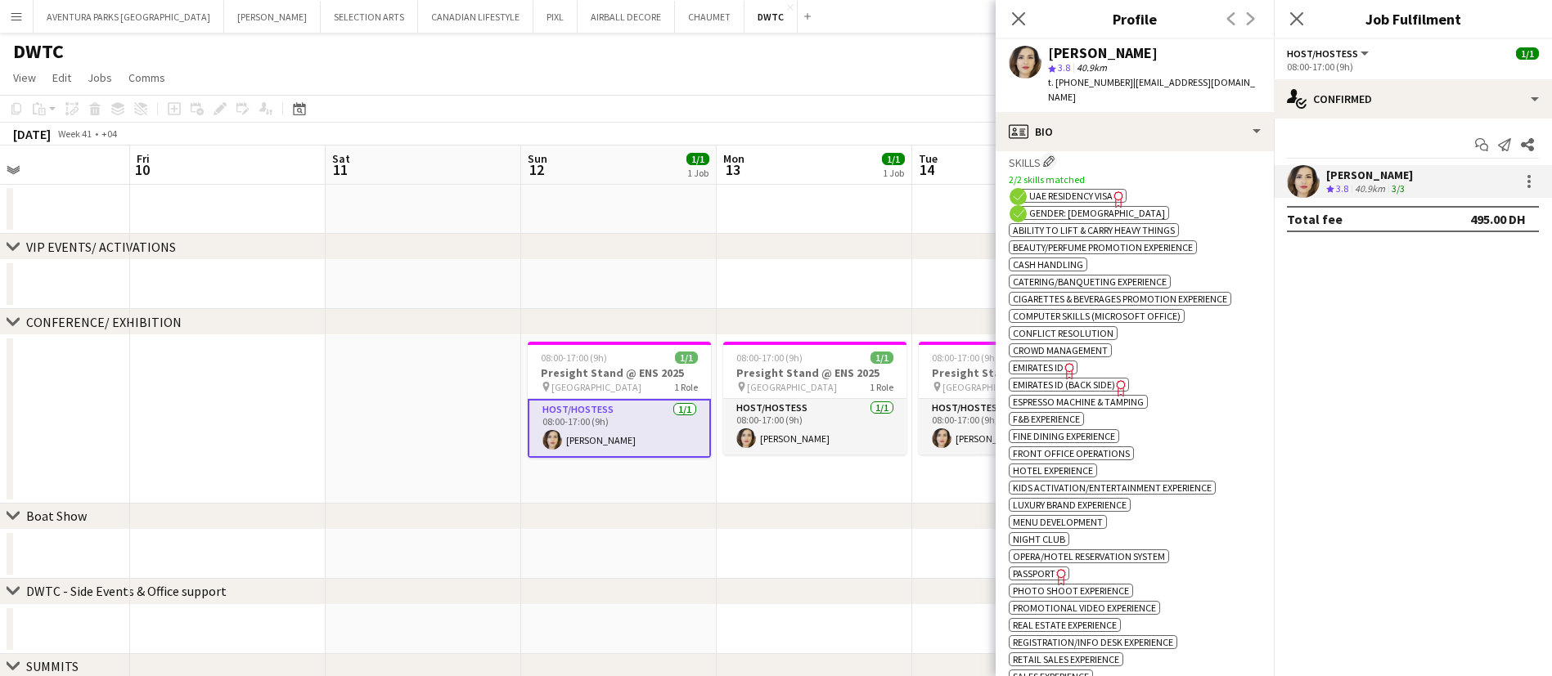
scroll to position [859, 0]
click at [1030, 570] on span "Passport" at bounding box center [1034, 573] width 43 height 12
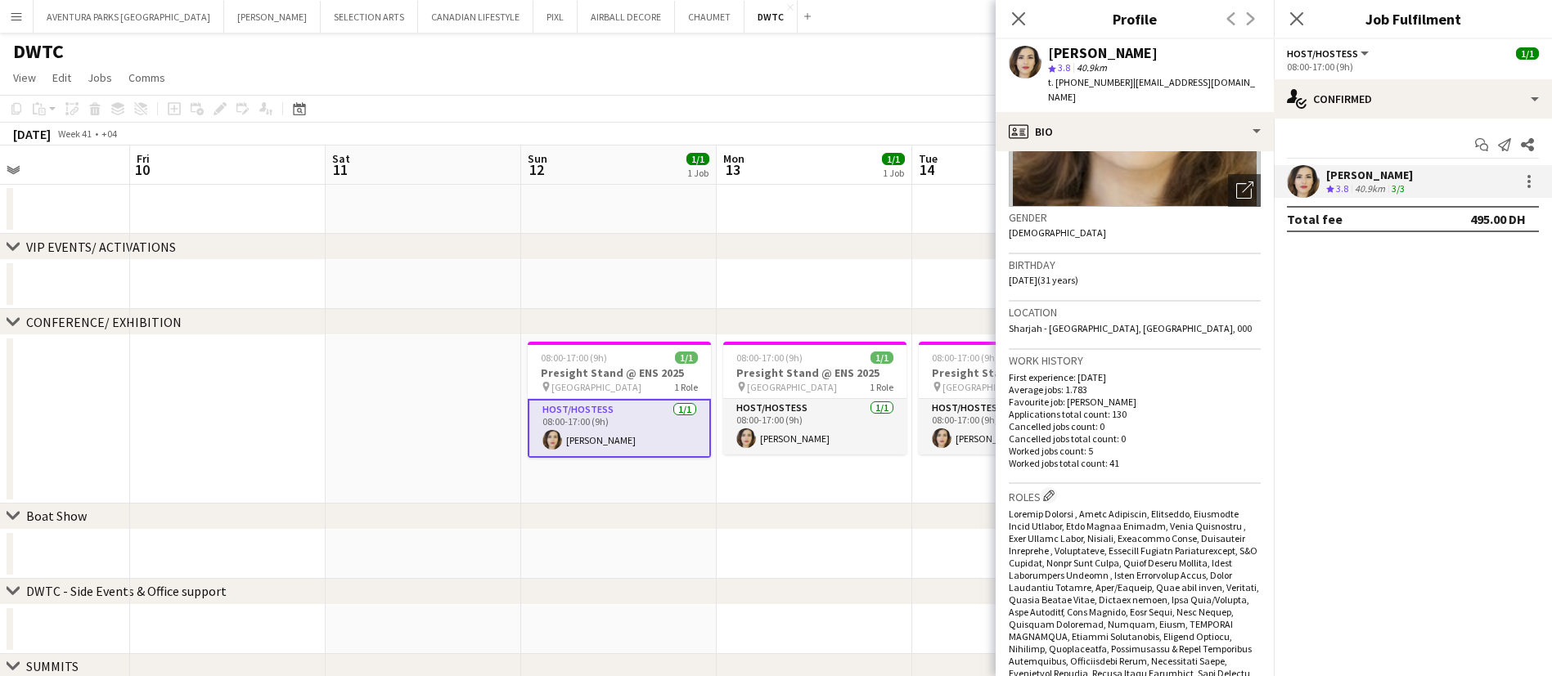
scroll to position [200, 0]
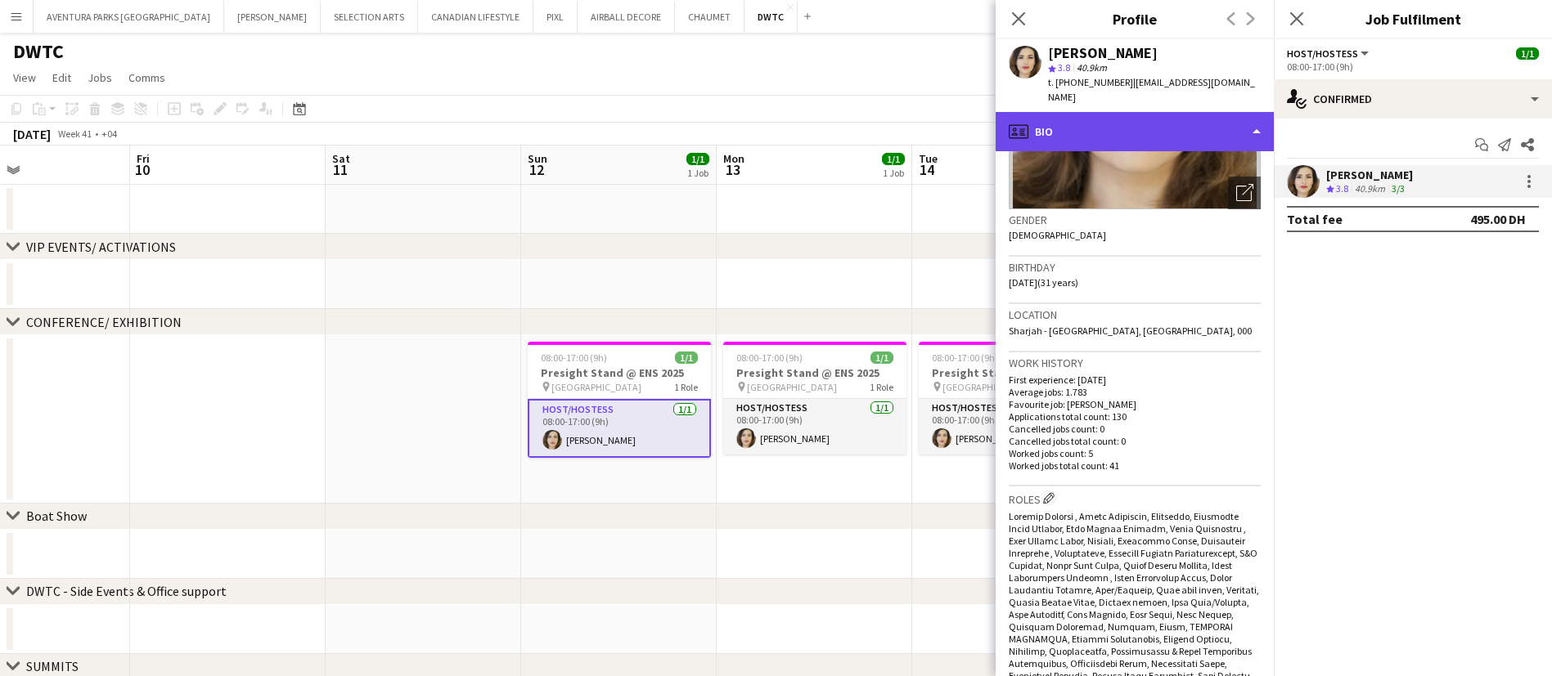
click at [1125, 118] on div "profile Bio" at bounding box center [1134, 131] width 278 height 39
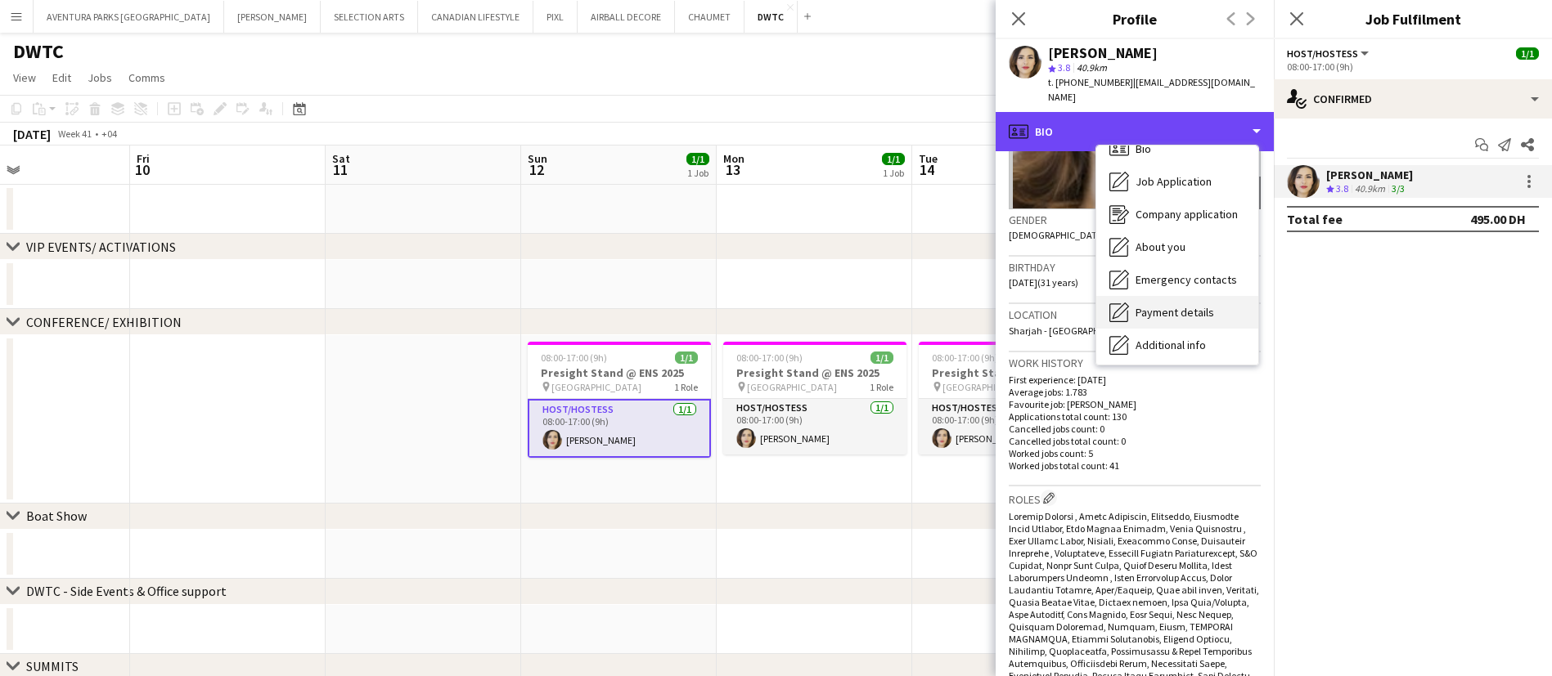
scroll to position [121, 0]
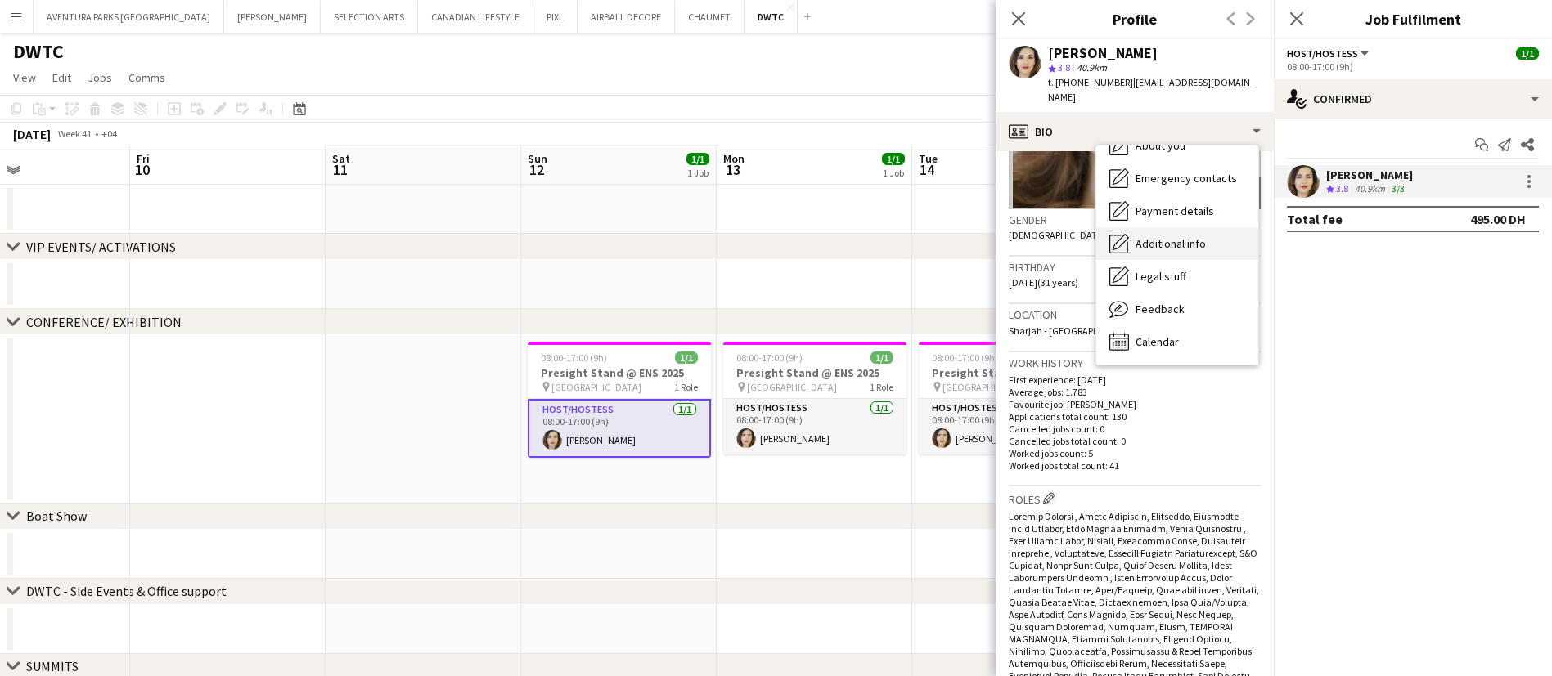
click at [1178, 236] on span "Additional info" at bounding box center [1170, 243] width 70 height 15
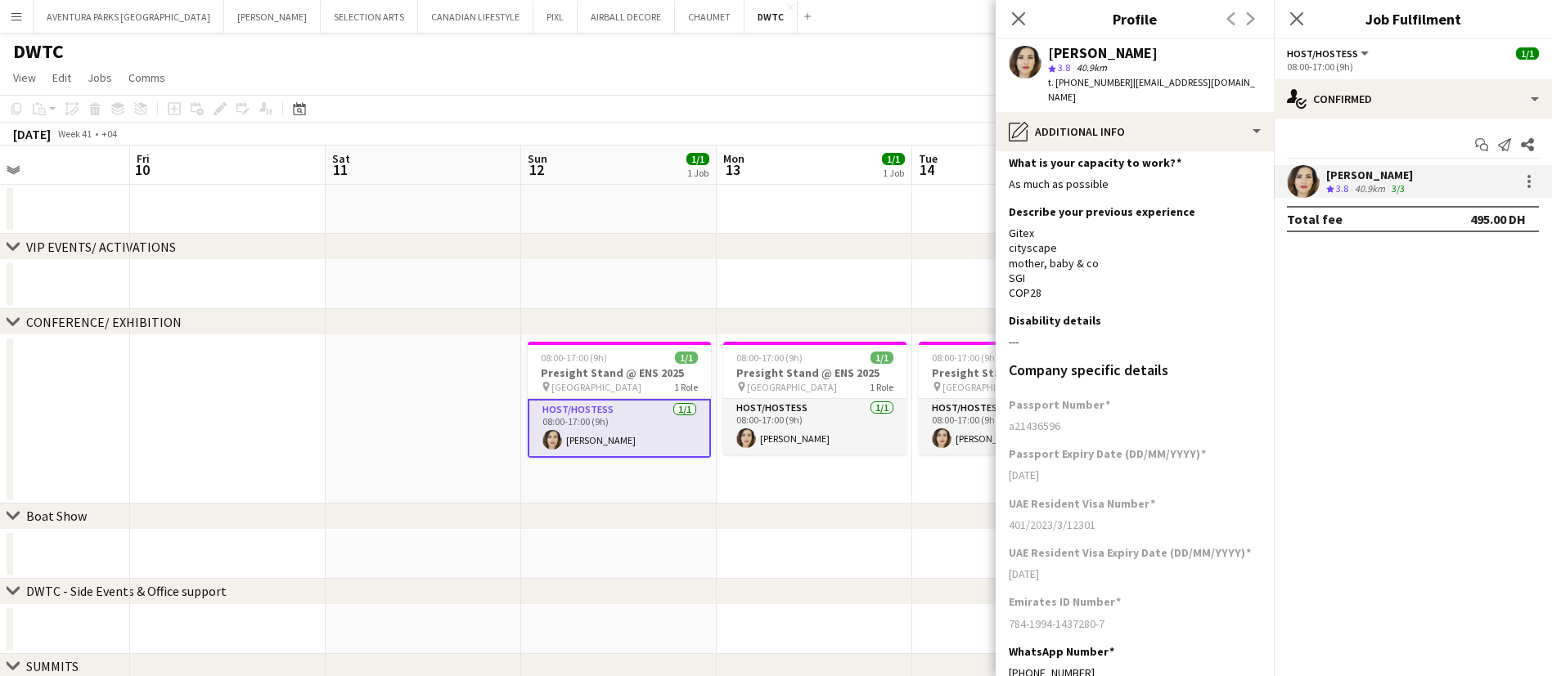
scroll to position [11, 0]
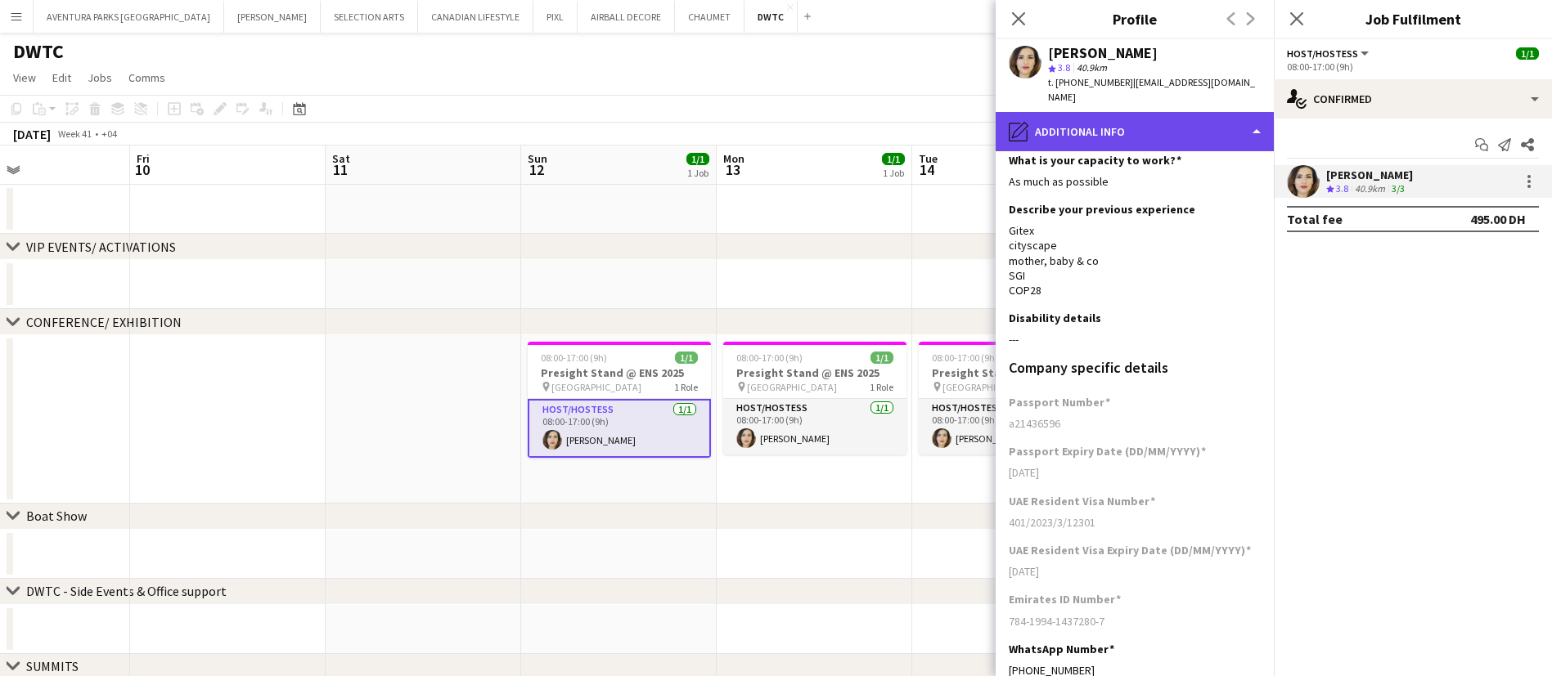
click at [1124, 112] on div "pencil4 Additional info" at bounding box center [1134, 131] width 278 height 39
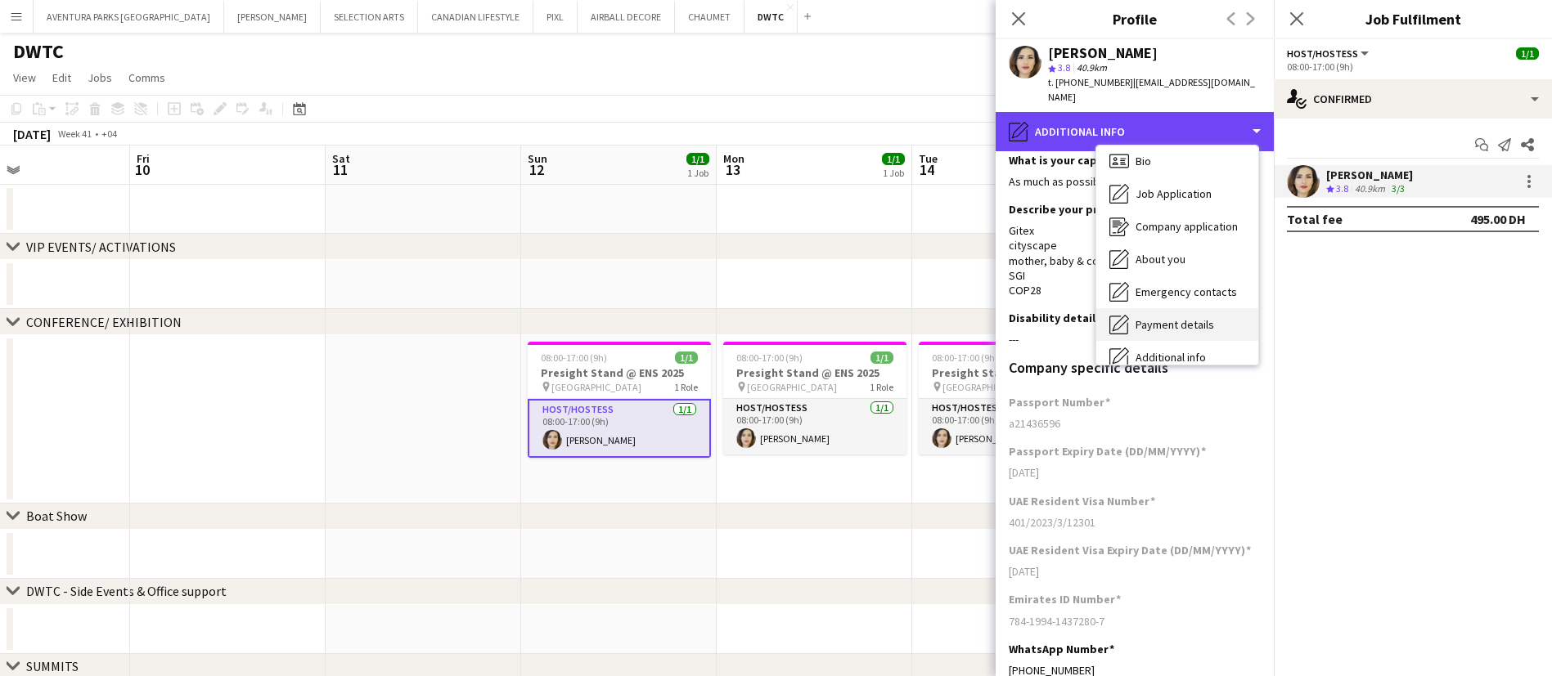
scroll to position [6, 0]
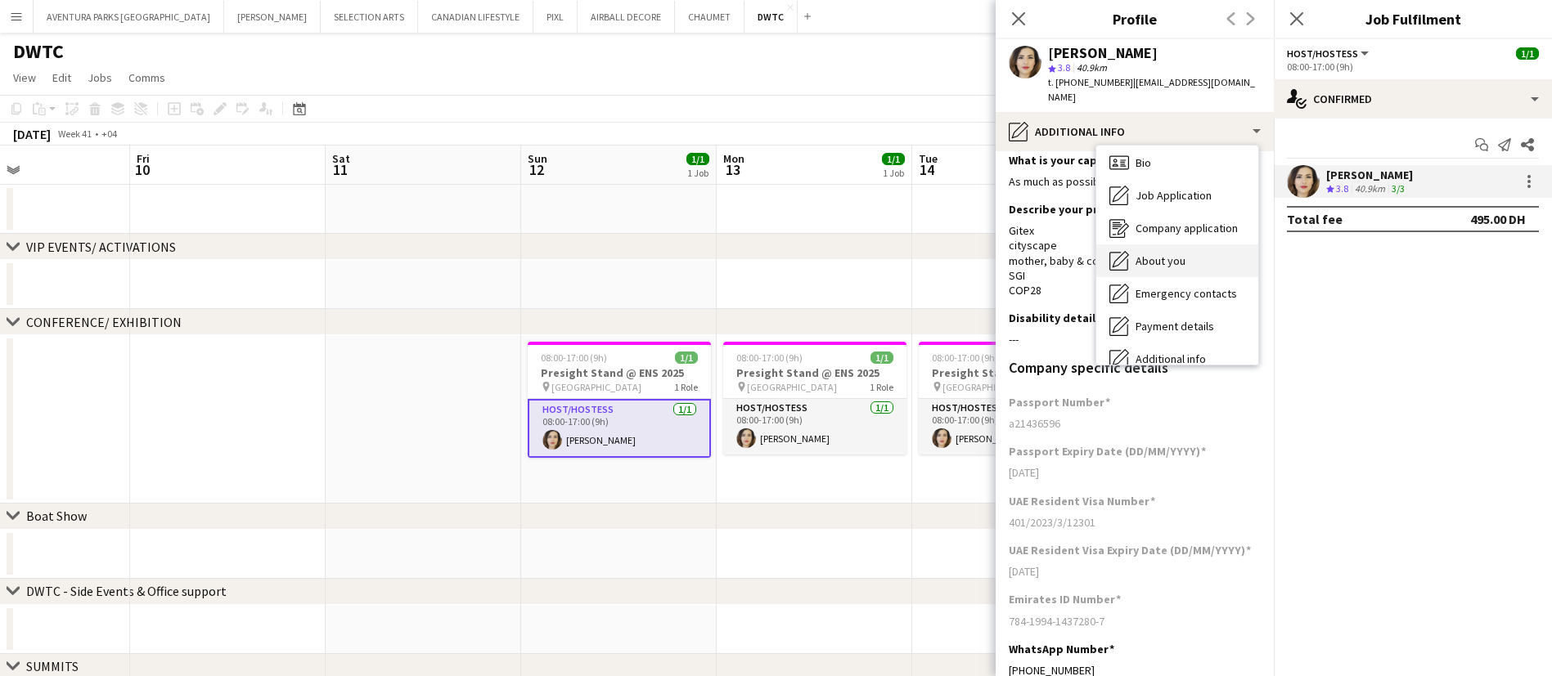
click at [1165, 254] on span "About you" at bounding box center [1160, 261] width 50 height 15
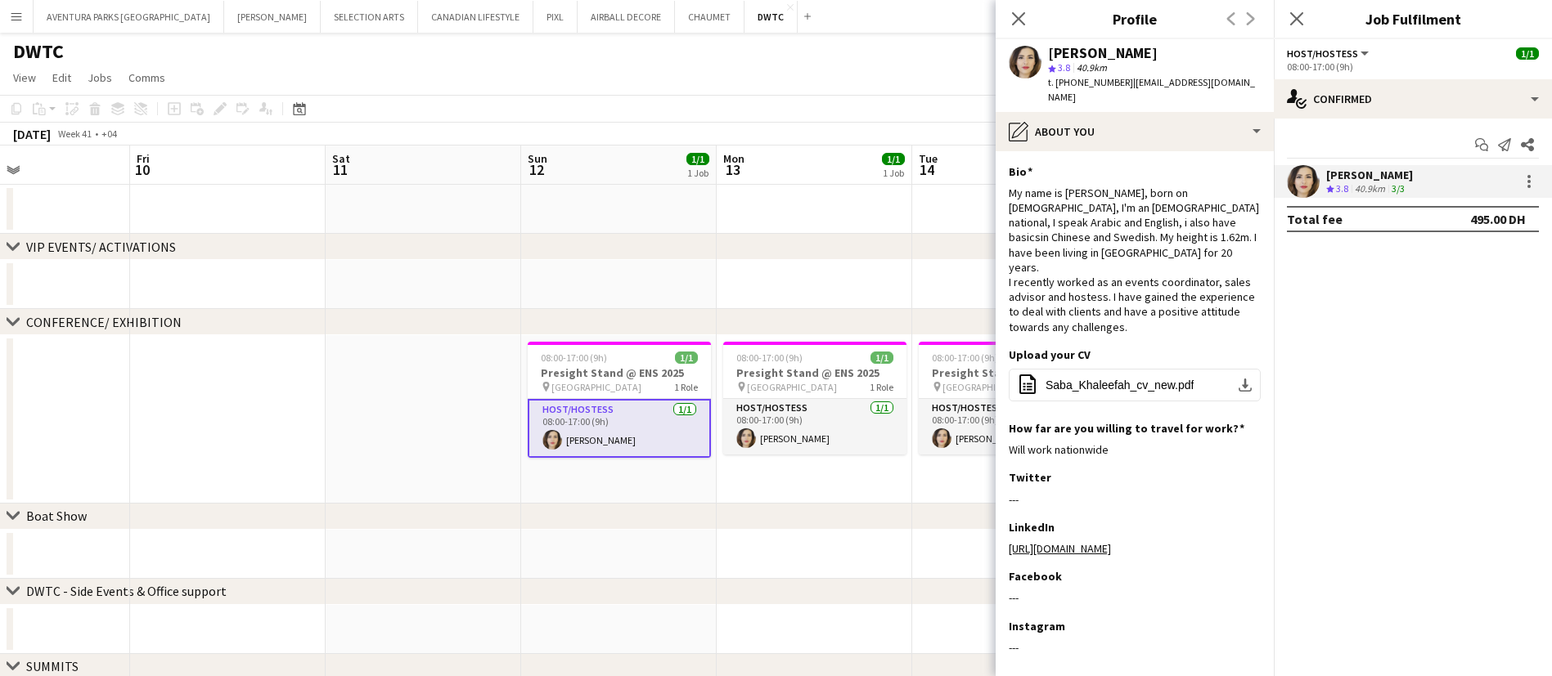
scroll to position [0, 0]
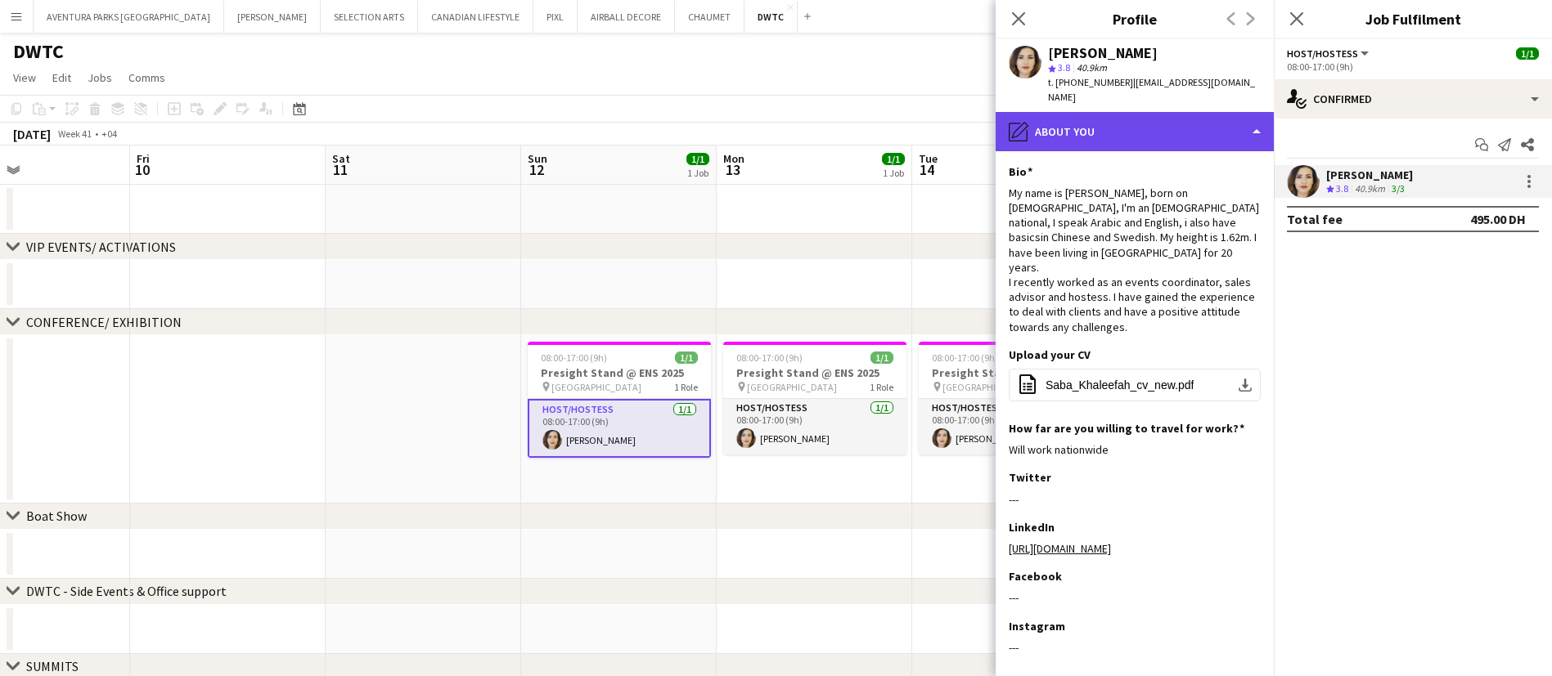
click at [1098, 116] on div "pencil4 About you" at bounding box center [1134, 131] width 278 height 39
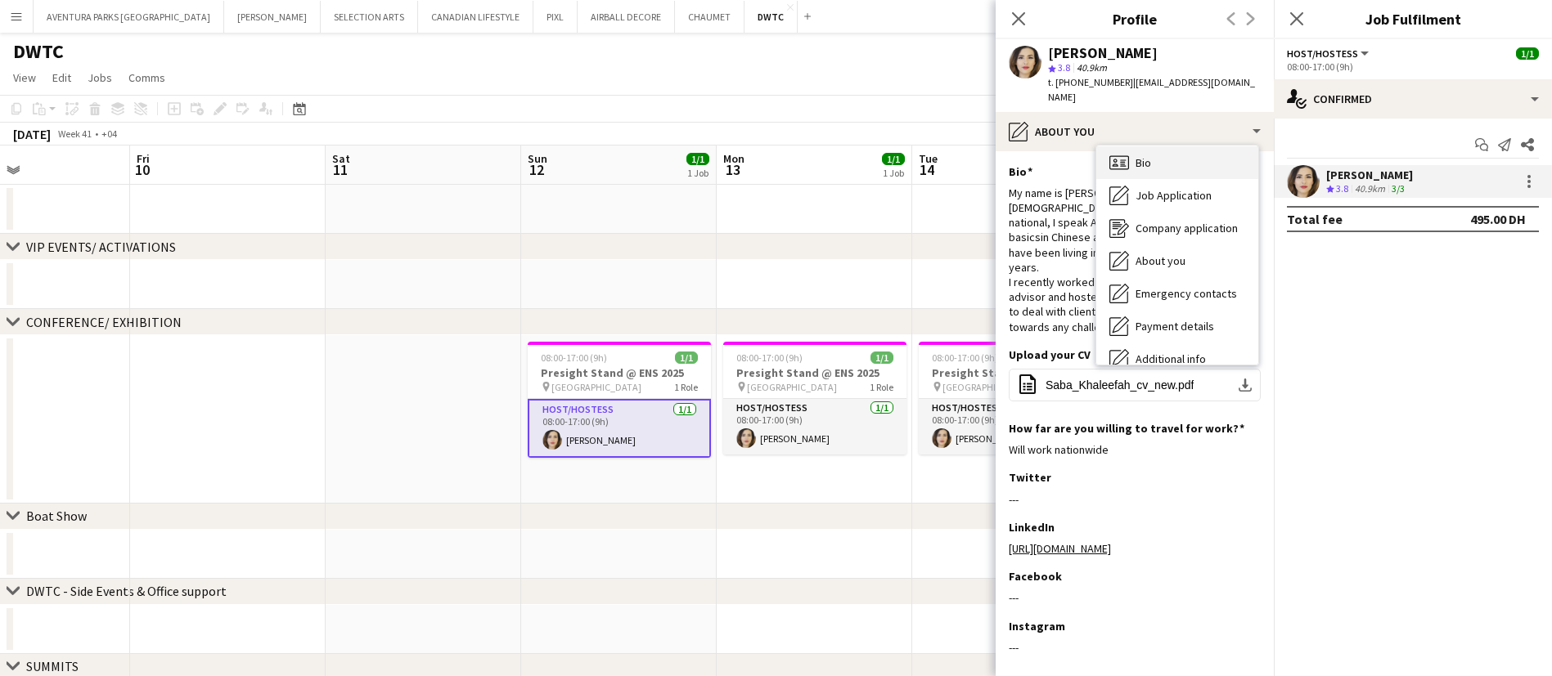
click at [1186, 152] on div "Bio Bio" at bounding box center [1177, 162] width 162 height 33
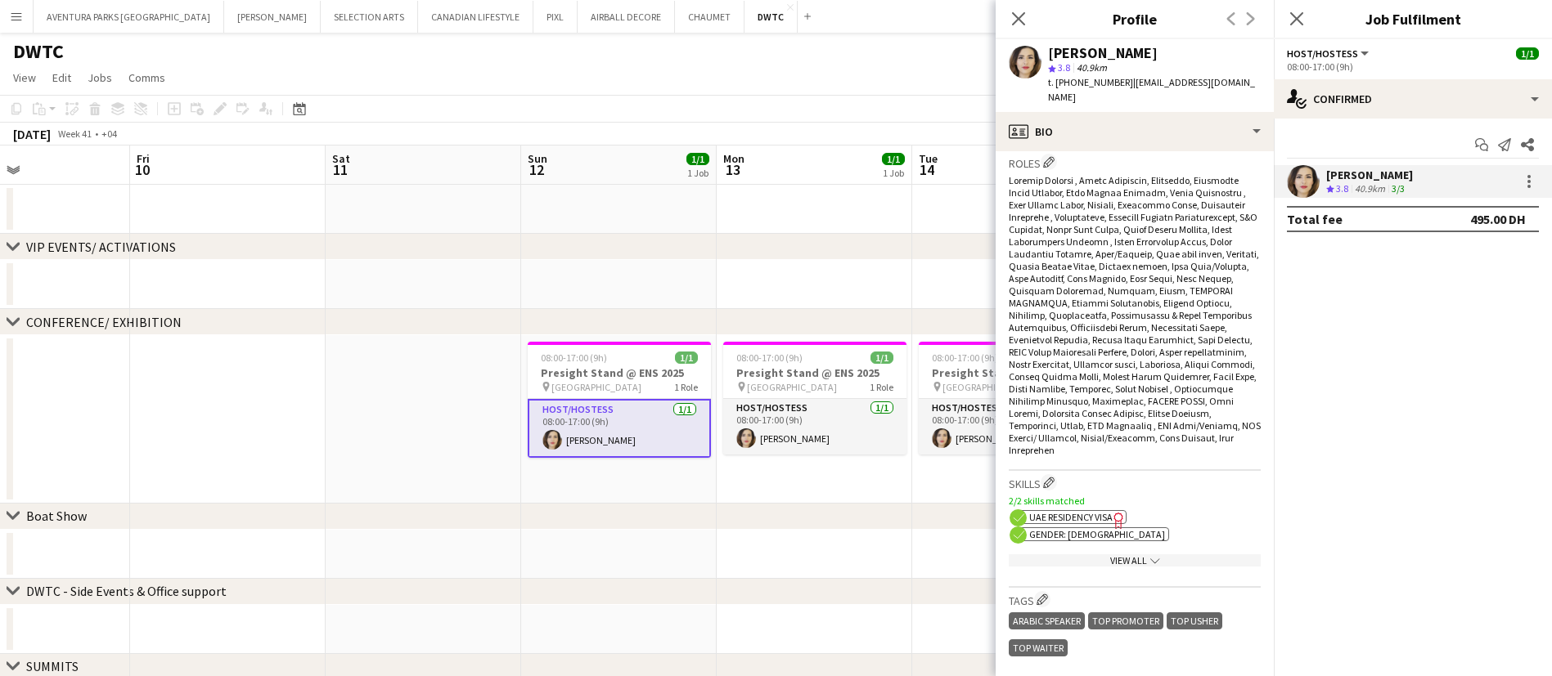
scroll to position [550, 0]
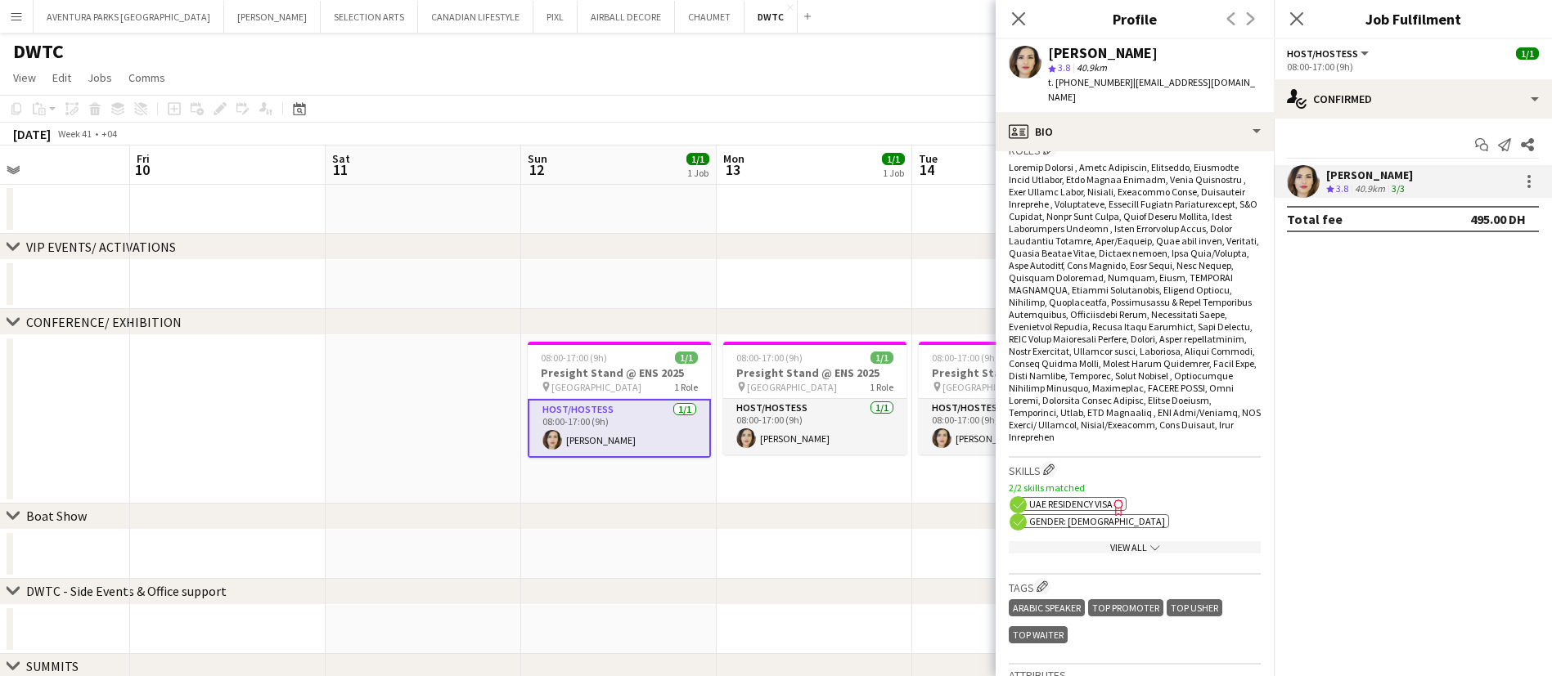
click at [1136, 545] on div "View All chevron-down" at bounding box center [1134, 547] width 252 height 12
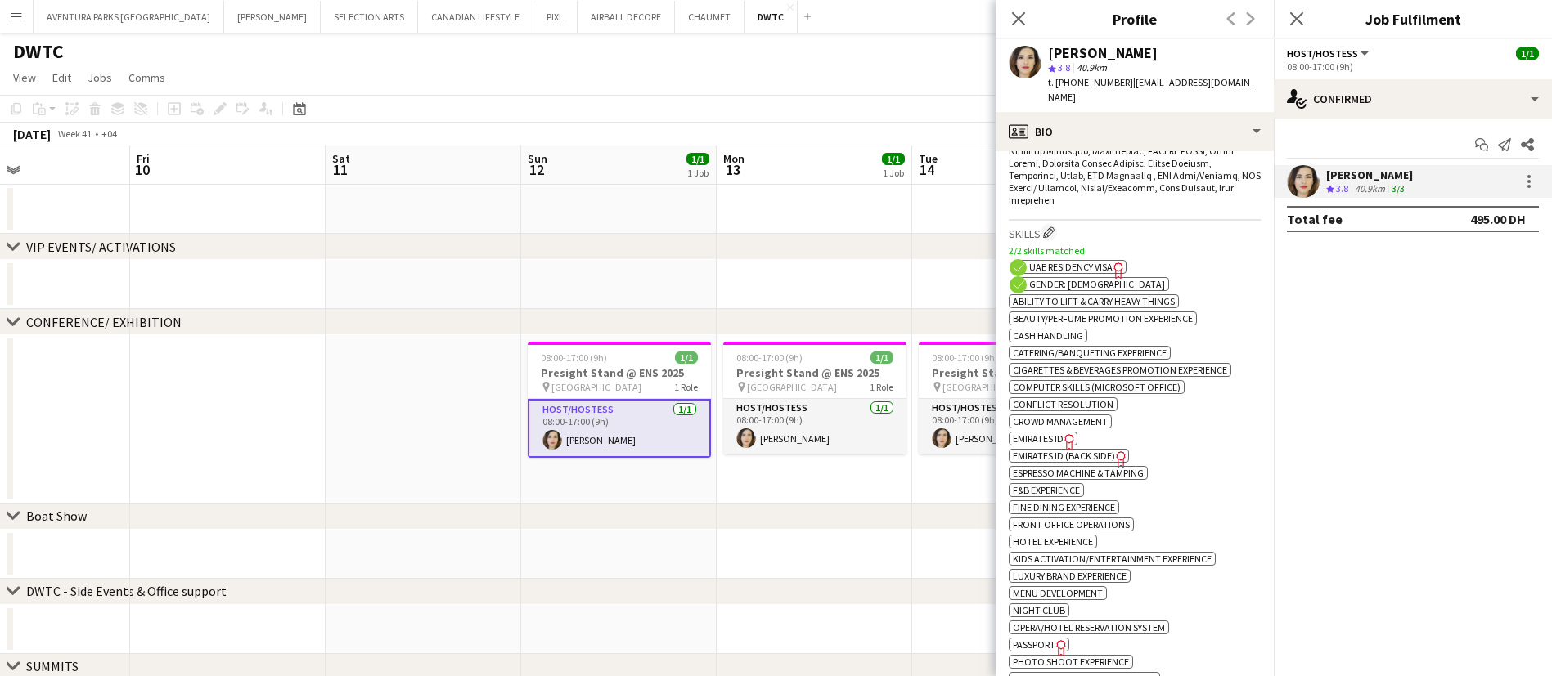
scroll to position [788, 0]
click at [1042, 434] on span "Emirates ID" at bounding box center [1038, 438] width 51 height 12
click at [1026, 67] on app-user-avatar at bounding box center [1024, 62] width 33 height 33
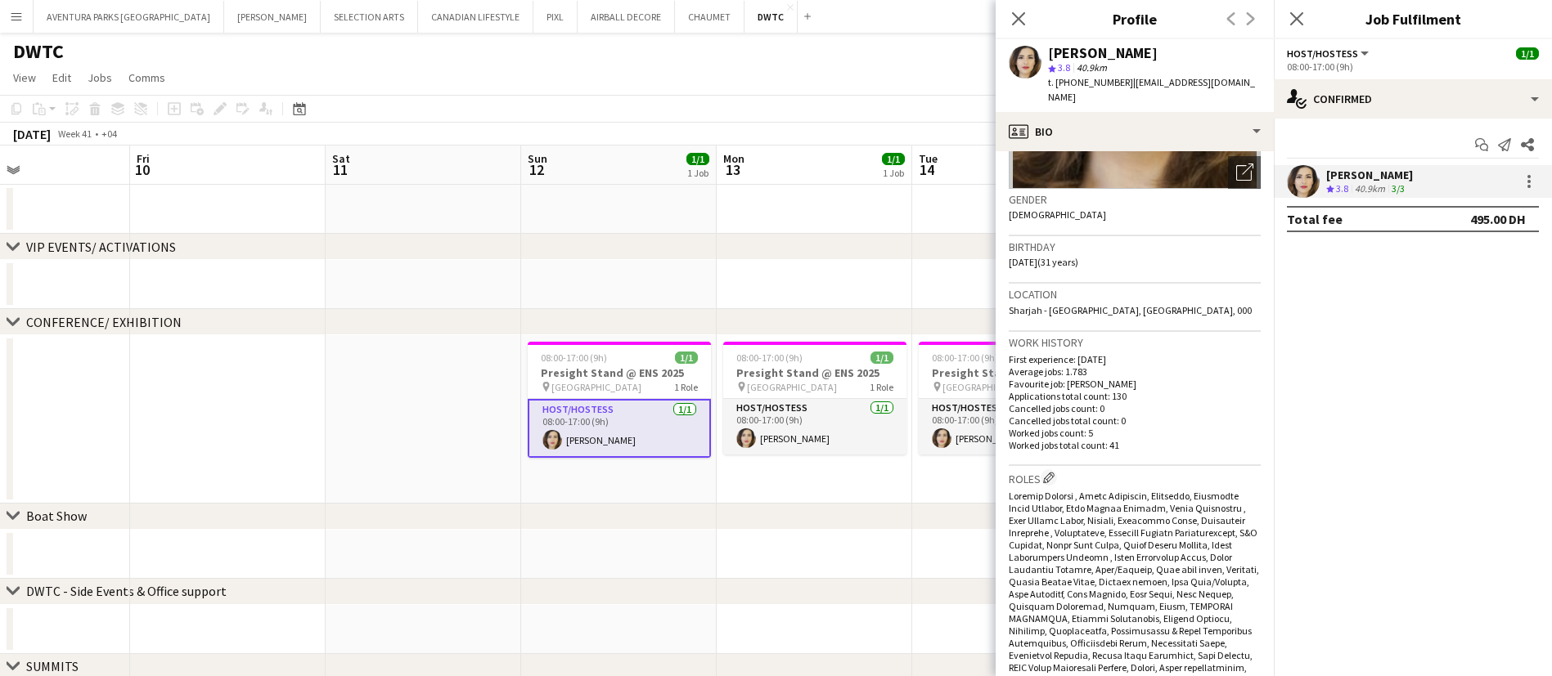
scroll to position [0, 0]
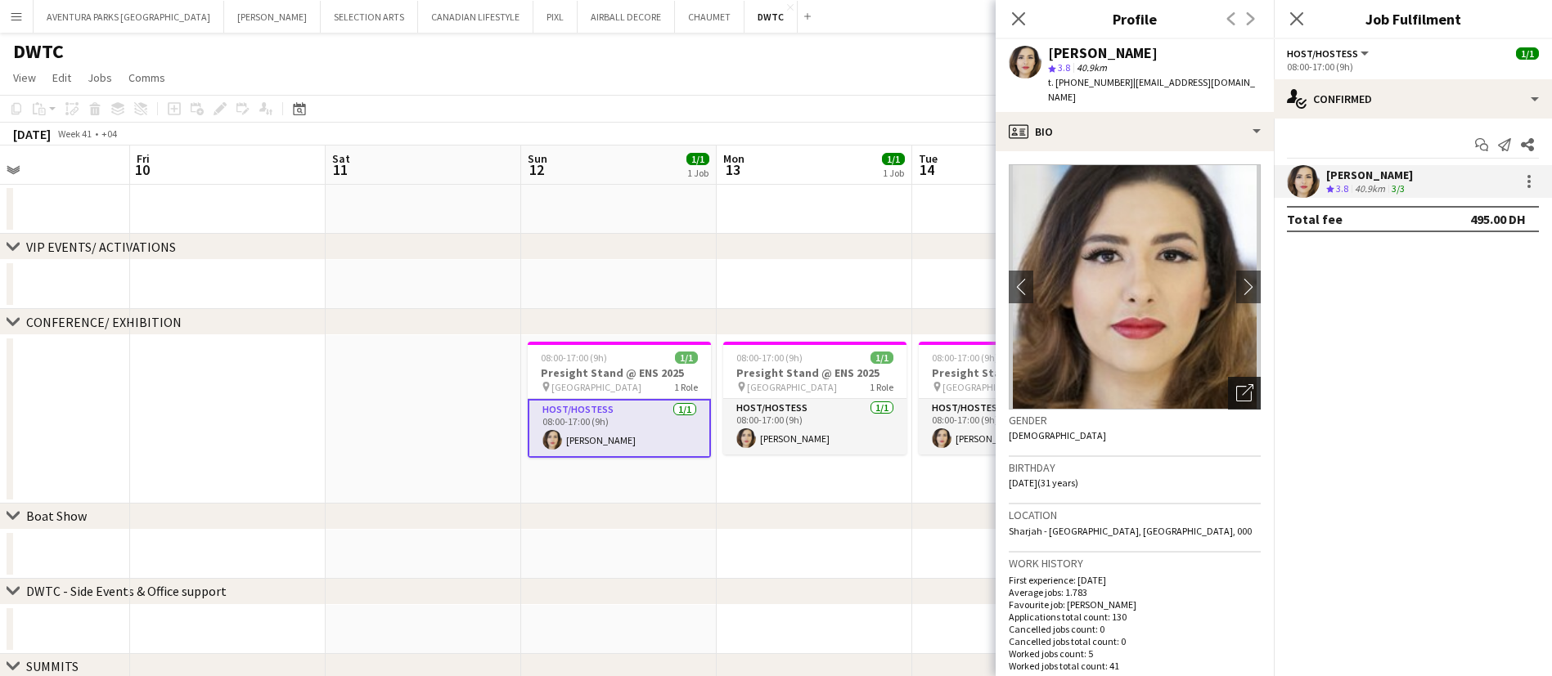
click at [1228, 377] on div "Open photos pop-in" at bounding box center [1244, 393] width 33 height 33
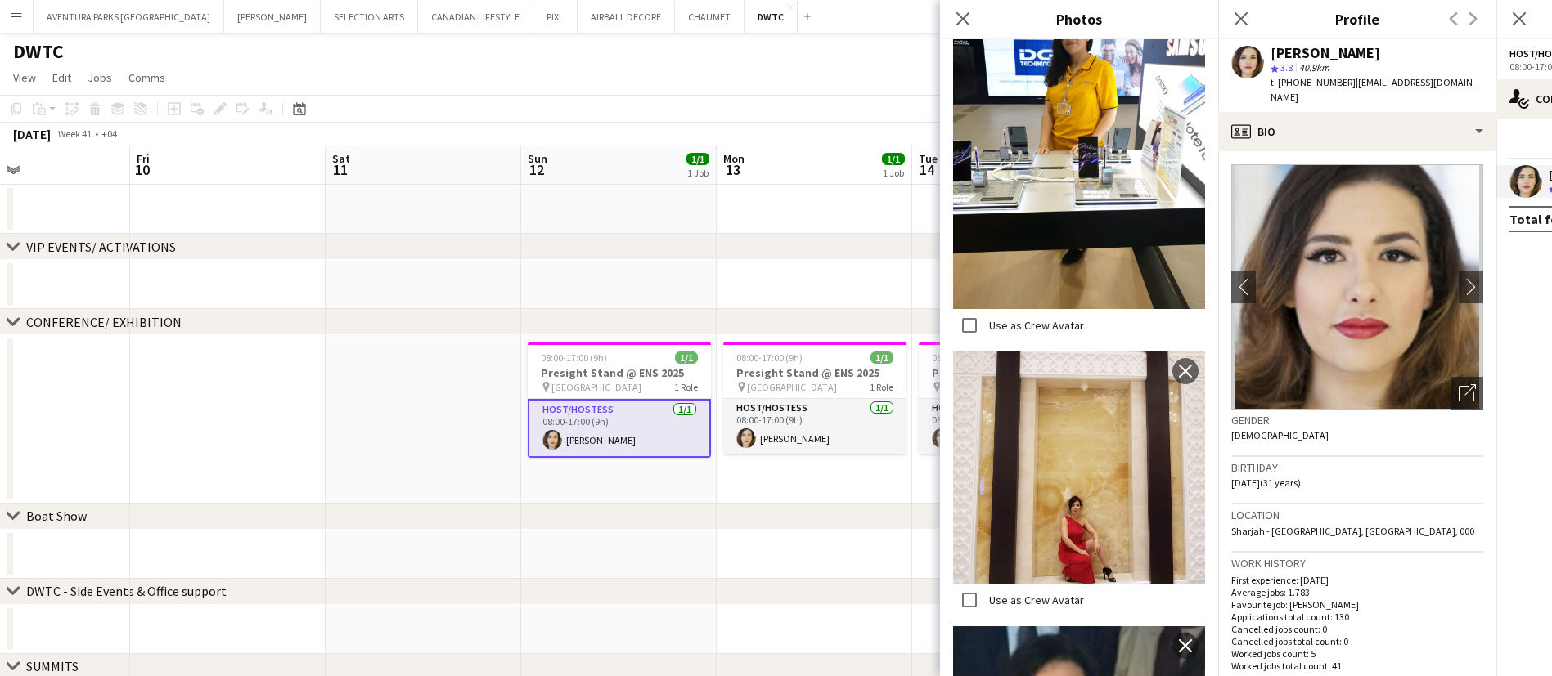
scroll to position [4284, 0]
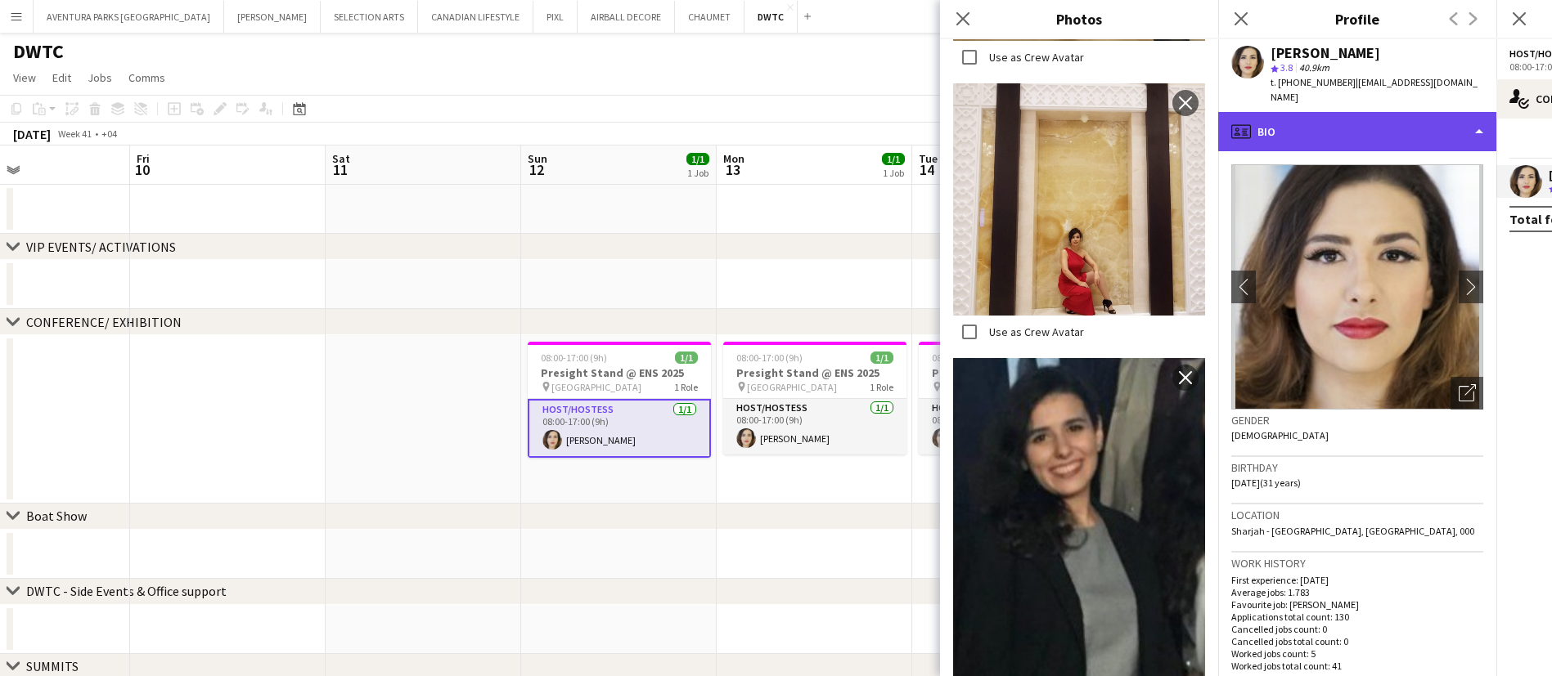
click at [1287, 112] on div "profile Bio" at bounding box center [1357, 131] width 278 height 39
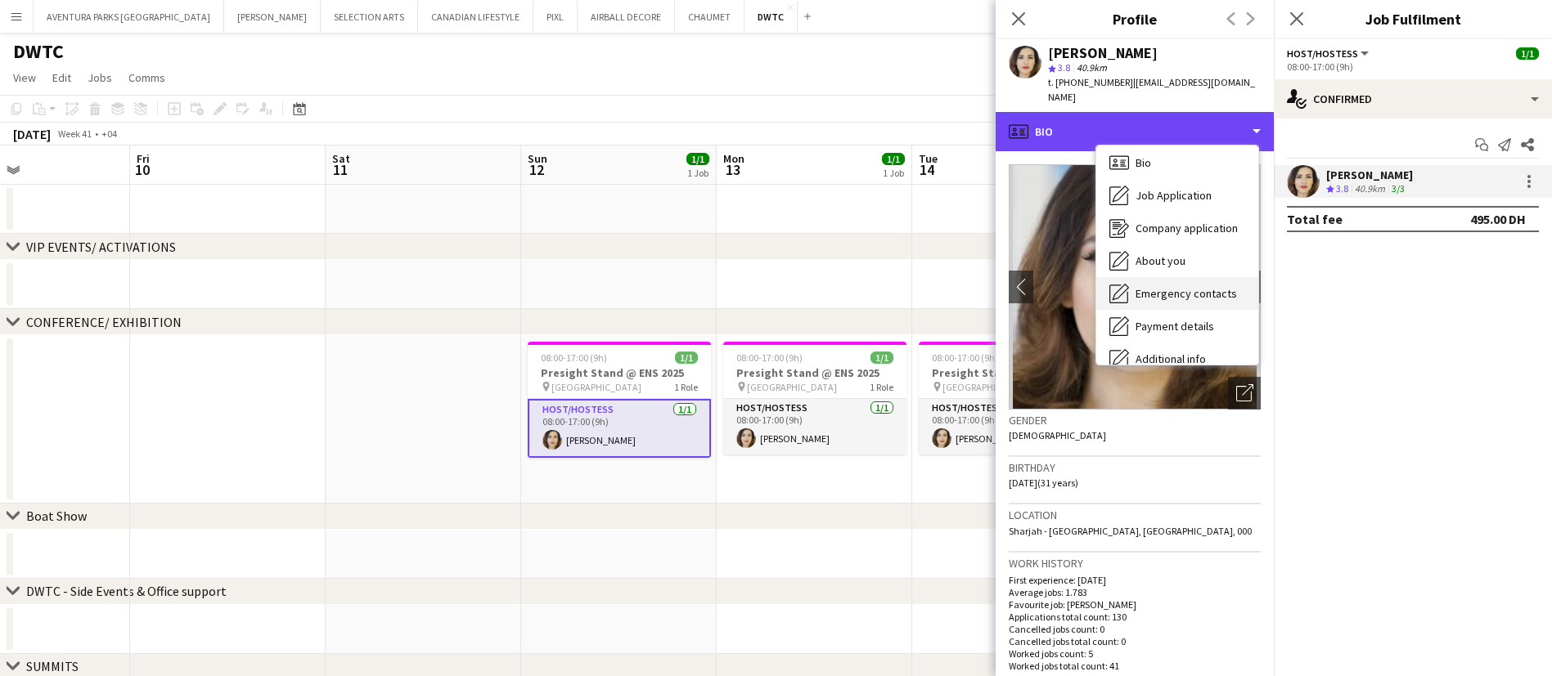
scroll to position [121, 0]
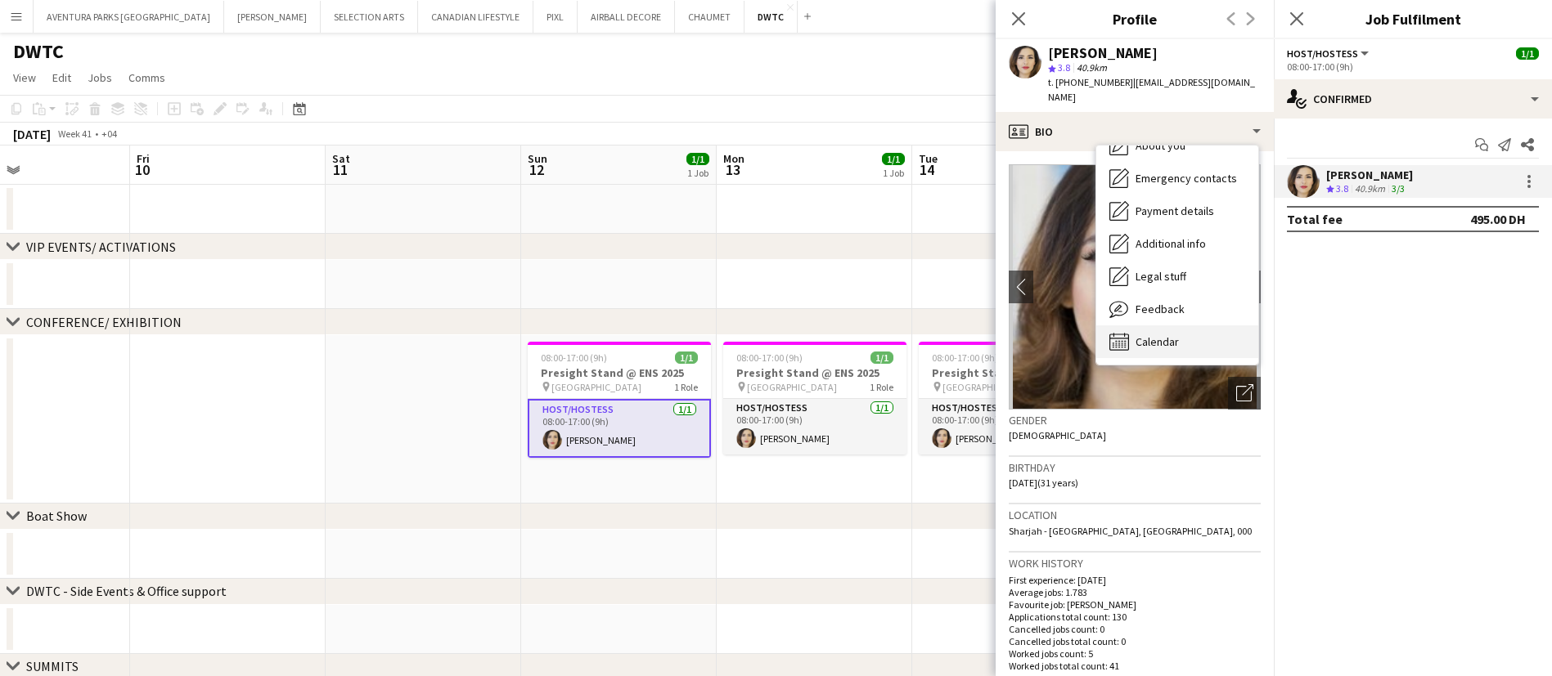
click at [1145, 335] on span "Calendar" at bounding box center [1156, 342] width 43 height 15
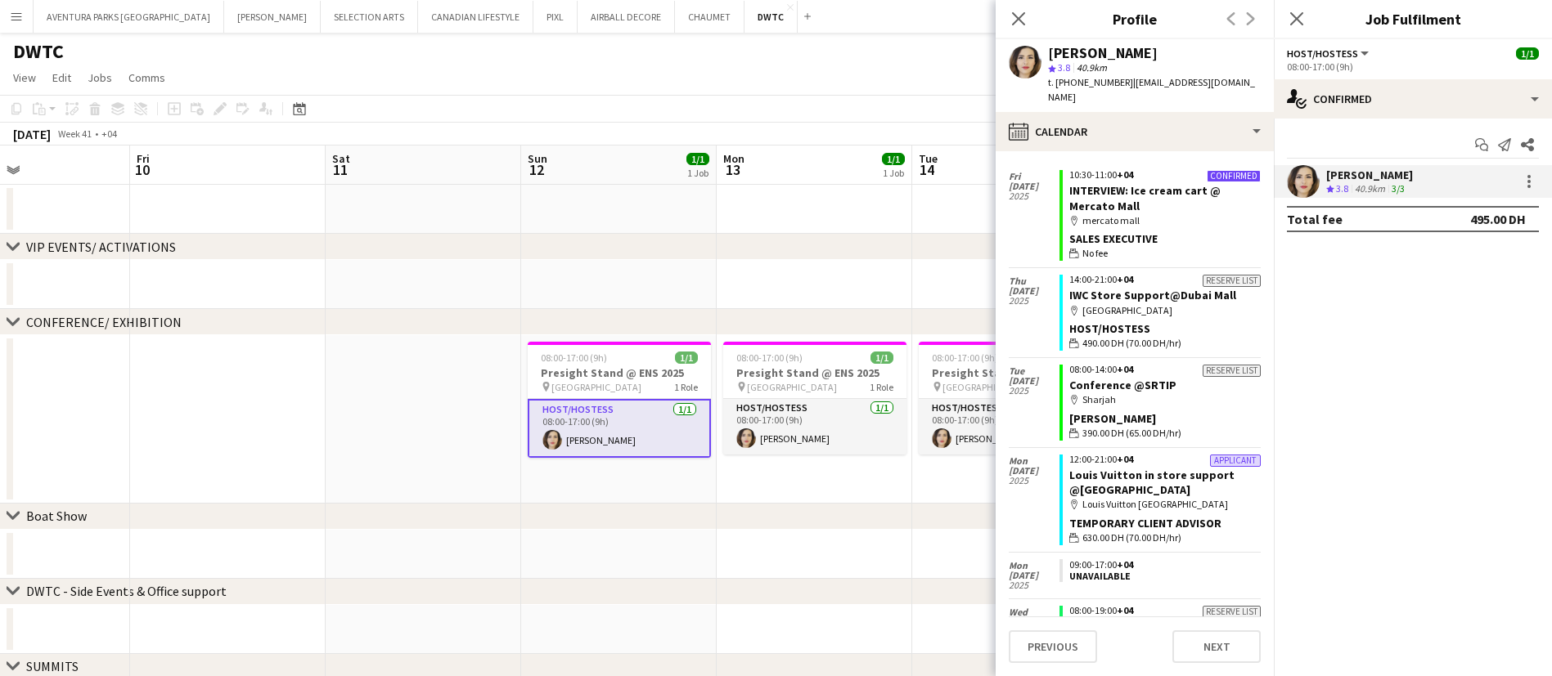
scroll to position [981, 0]
click at [1019, 17] on icon at bounding box center [1018, 19] width 16 height 16
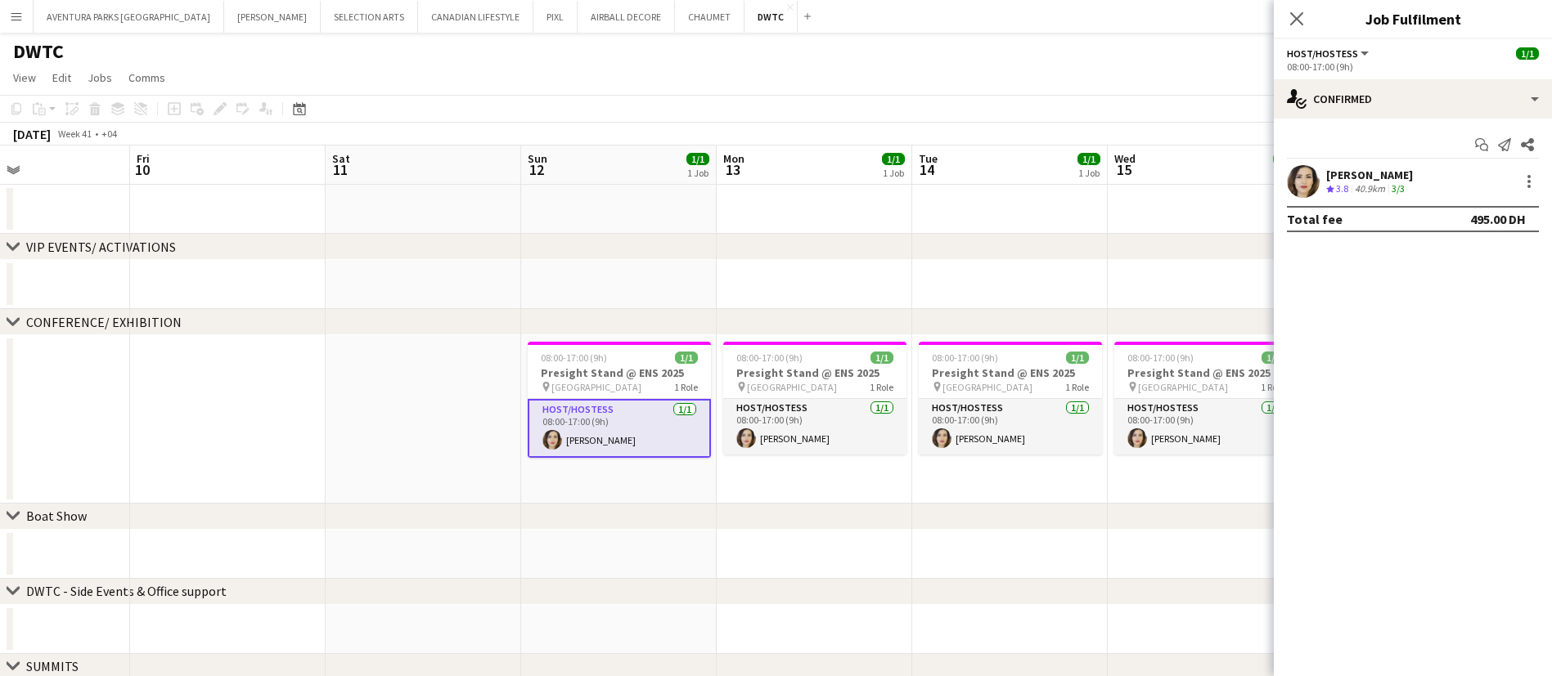
click at [1361, 64] on div "08:00-17:00 (9h)" at bounding box center [1413, 67] width 252 height 12
click at [1336, 61] on div "08:00-17:00 (9h)" at bounding box center [1413, 67] width 252 height 12
click at [1354, 46] on div "Host/Hostess All roles Host/Hostess" at bounding box center [1329, 53] width 84 height 15
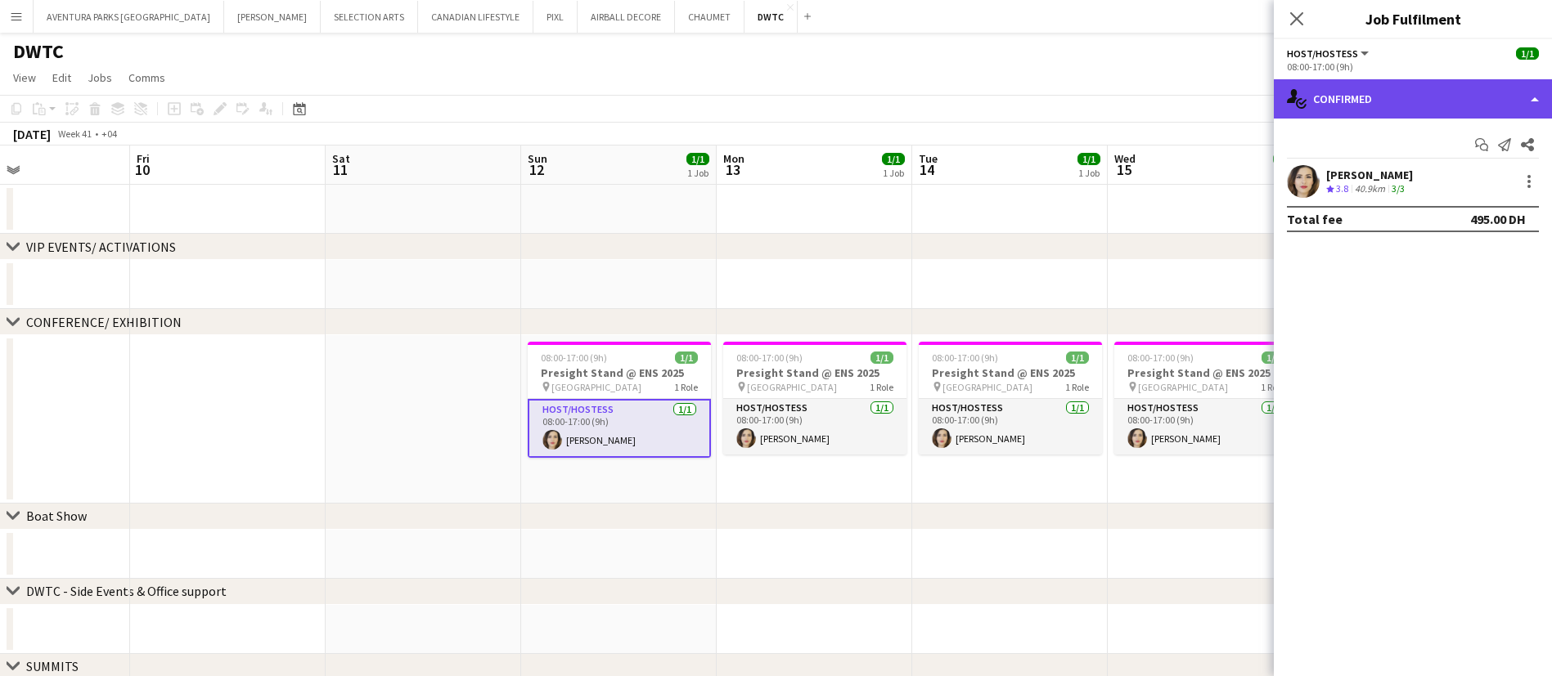
click at [1356, 97] on div "single-neutral-actions-check-2 Confirmed" at bounding box center [1412, 98] width 278 height 39
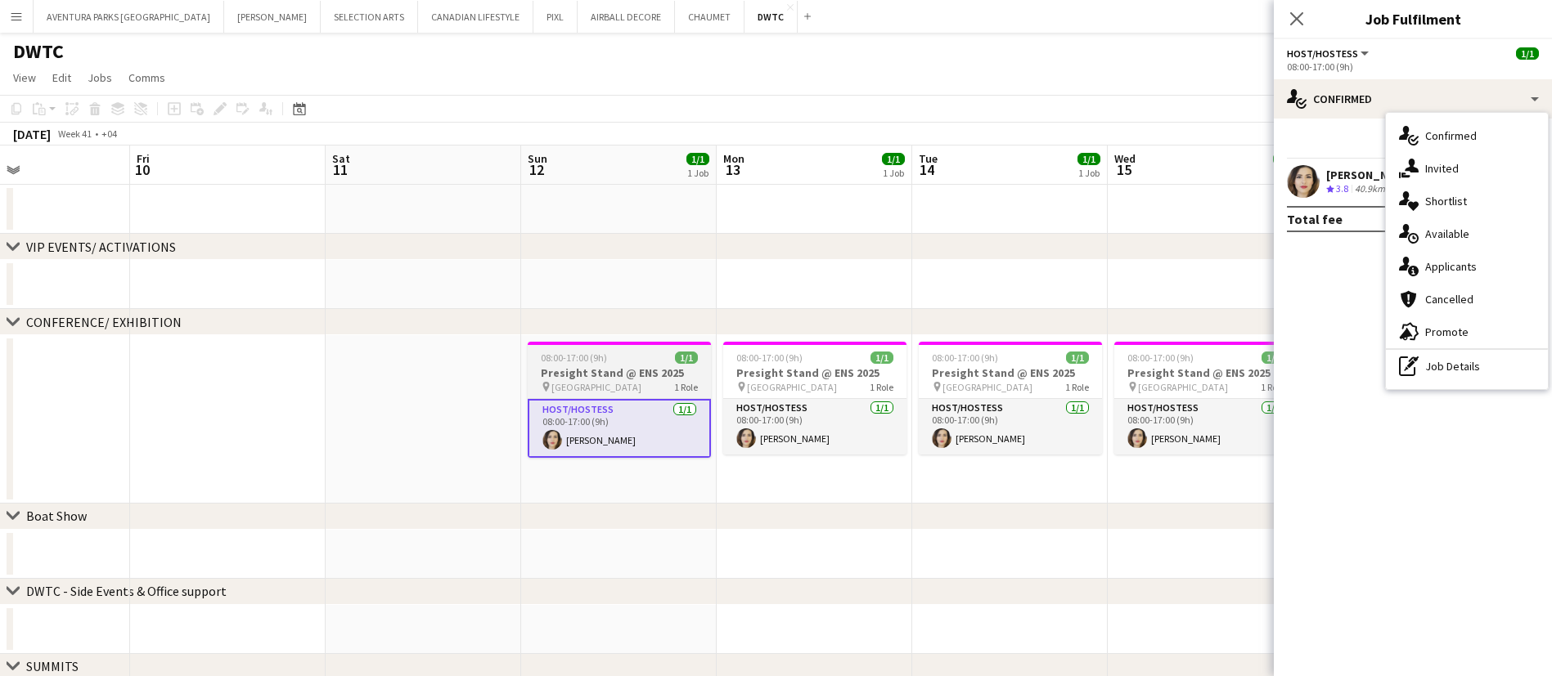
click at [609, 356] on div "08:00-17:00 (9h) 1/1" at bounding box center [619, 358] width 183 height 12
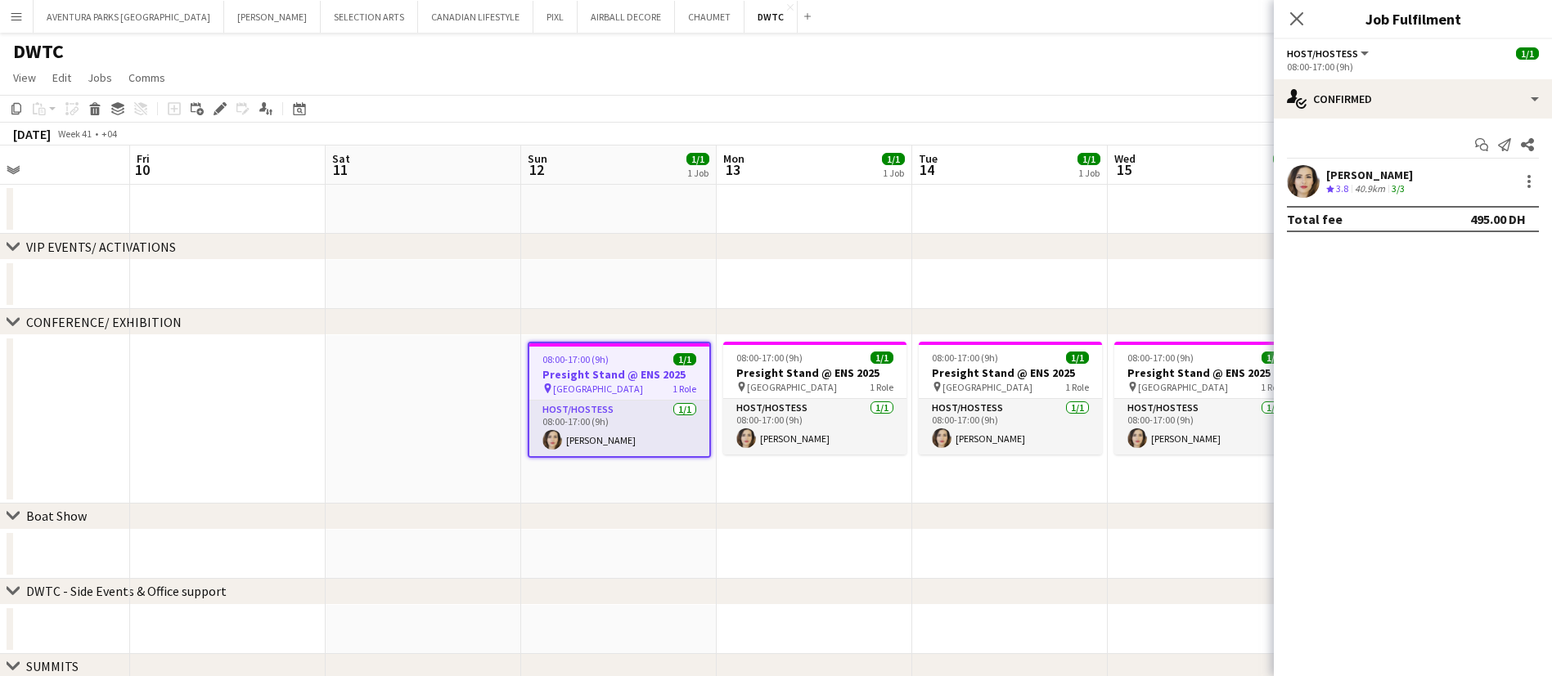
click at [1328, 51] on span "Host/Hostess" at bounding box center [1322, 53] width 71 height 12
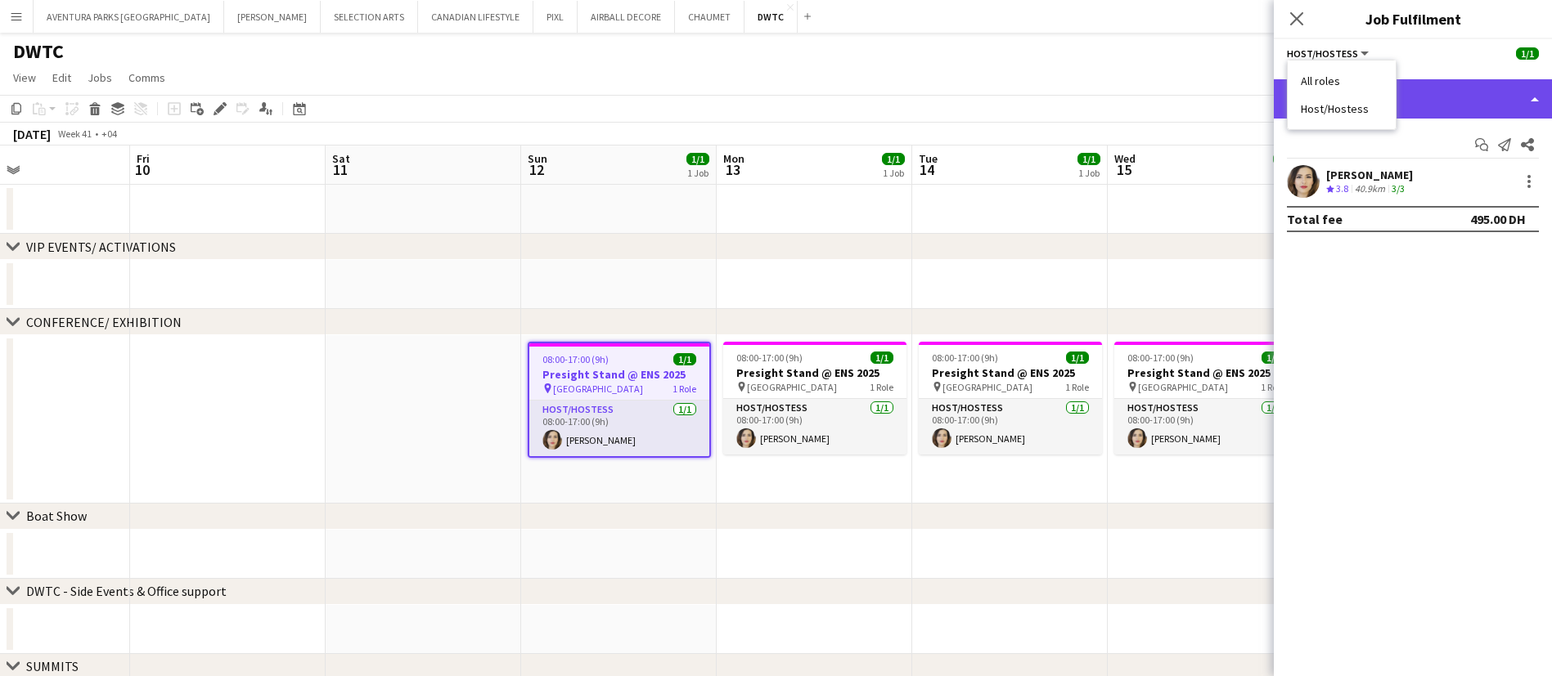
click at [1468, 103] on div "single-neutral-actions-check-2 Confirmed" at bounding box center [1412, 98] width 278 height 39
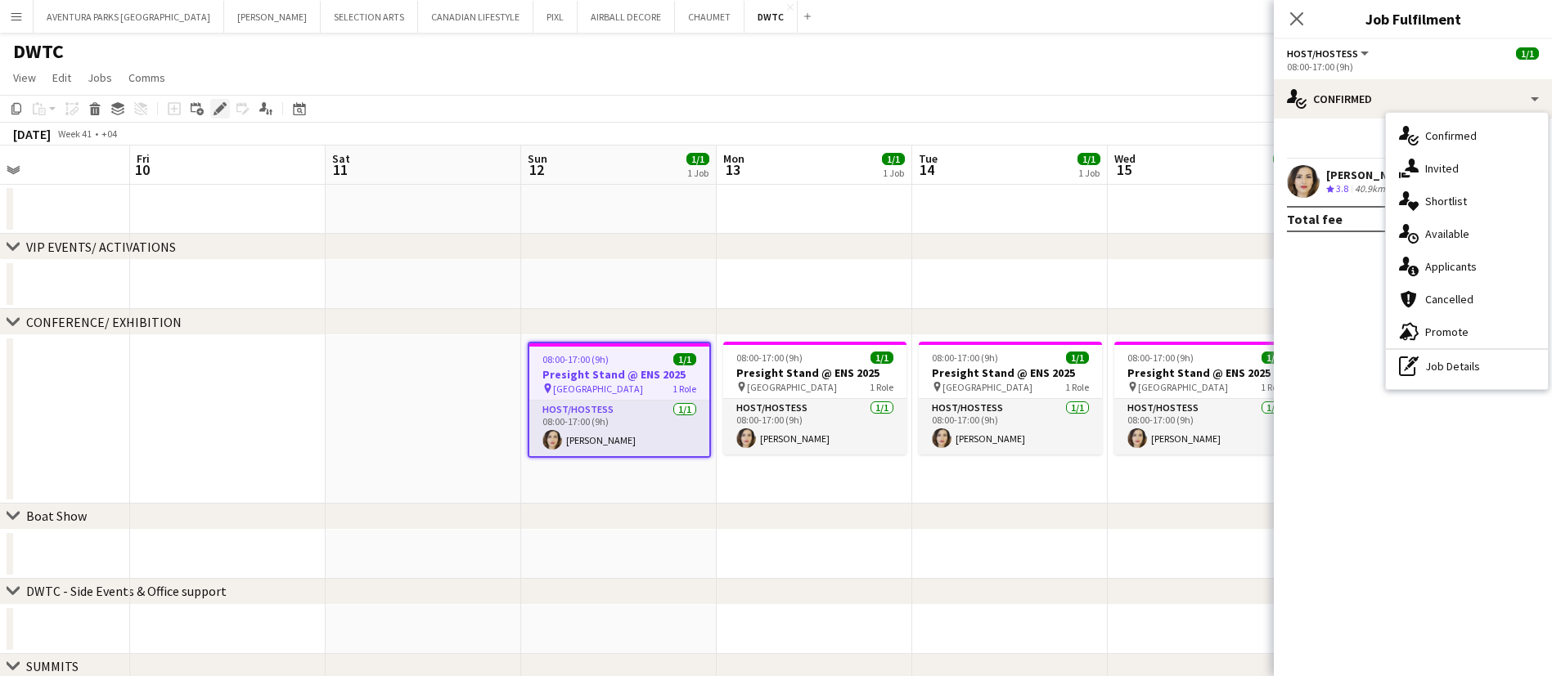
click at [225, 106] on icon "Edit" at bounding box center [219, 108] width 13 height 13
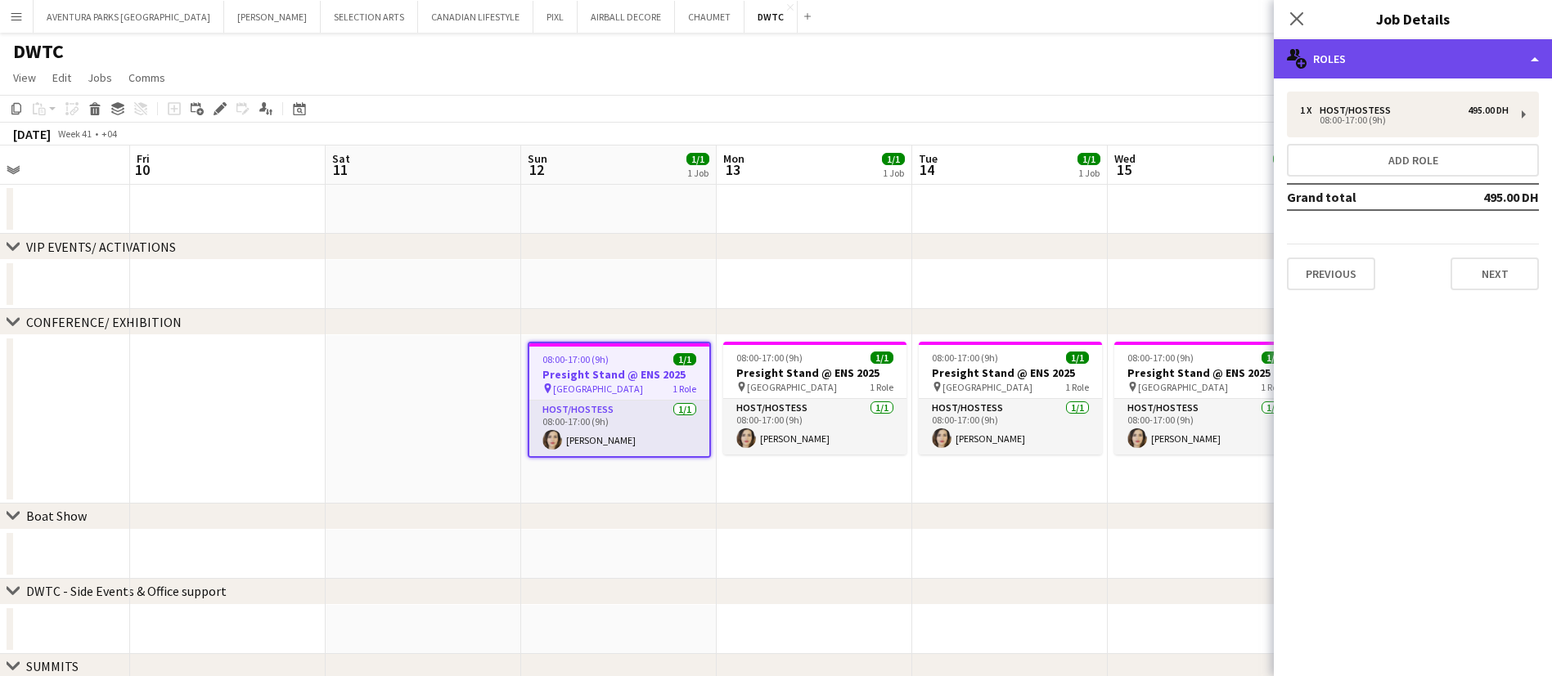
click at [1451, 39] on div "multiple-users-add Roles" at bounding box center [1412, 58] width 278 height 39
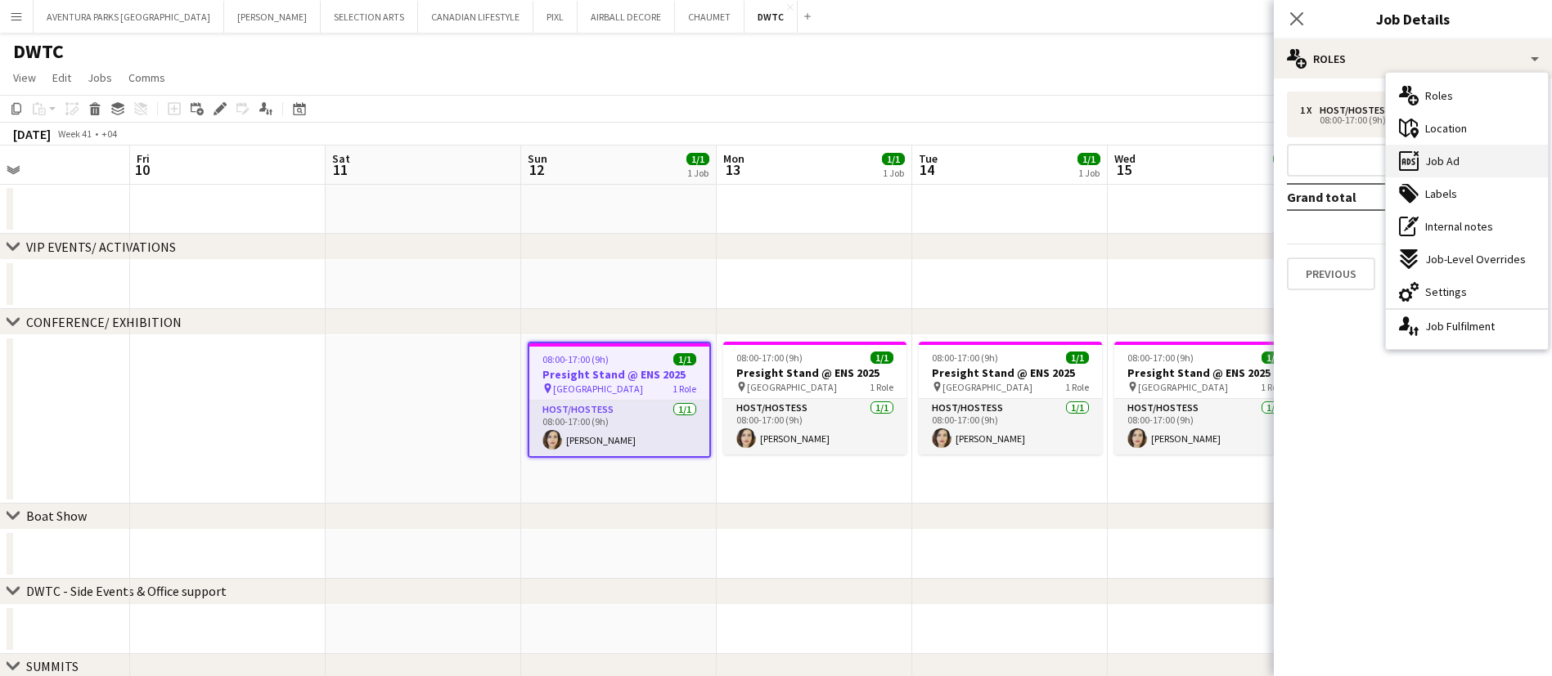
click at [1450, 159] on span "Job Ad" at bounding box center [1442, 161] width 34 height 15
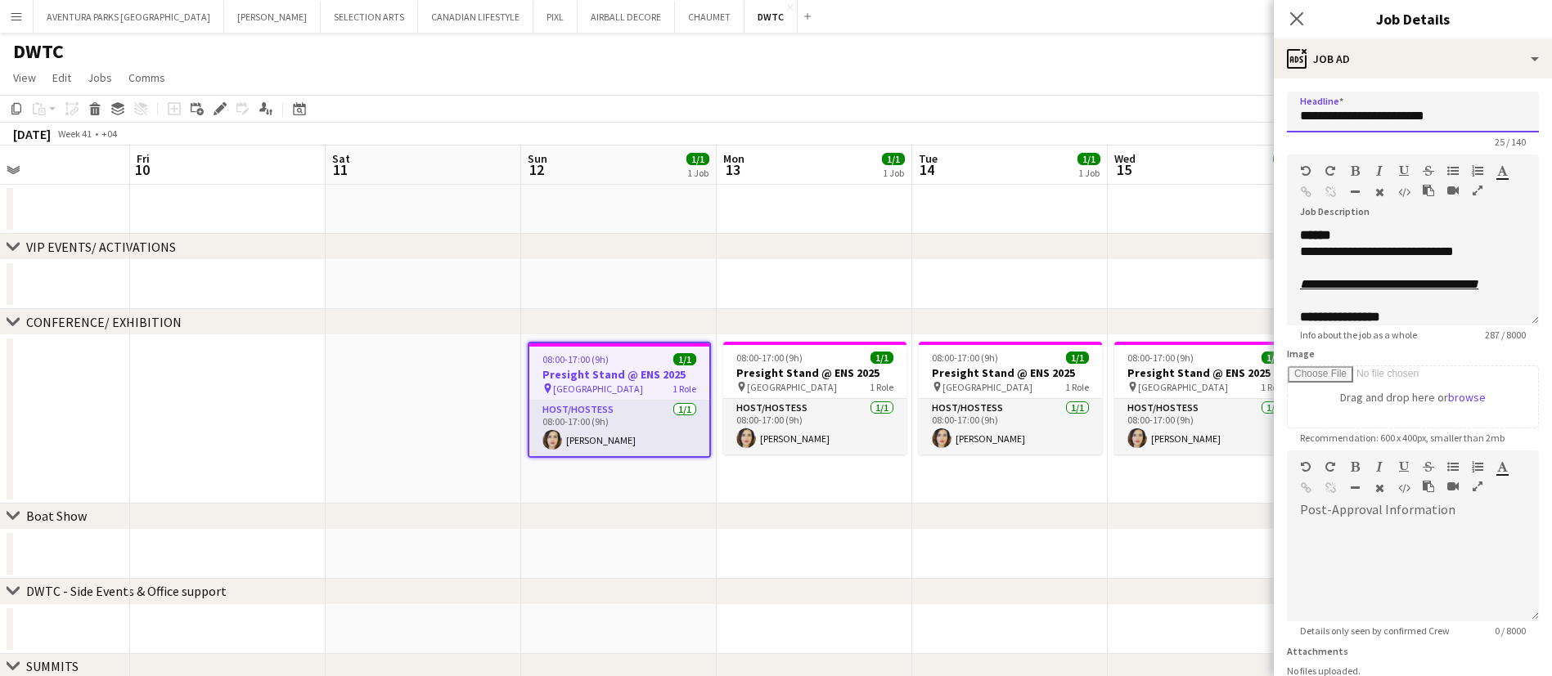
drag, startPoint x: 1464, startPoint y: 112, endPoint x: 1263, endPoint y: 121, distance: 201.4
click at [1263, 121] on body "Menu Boards Boards Boards All jobs Status Workforce Workforce My Workforce Recr…" at bounding box center [776, 491] width 1552 height 983
click at [619, 357] on div "08:00-17:00 (9h) 1/1" at bounding box center [619, 359] width 180 height 12
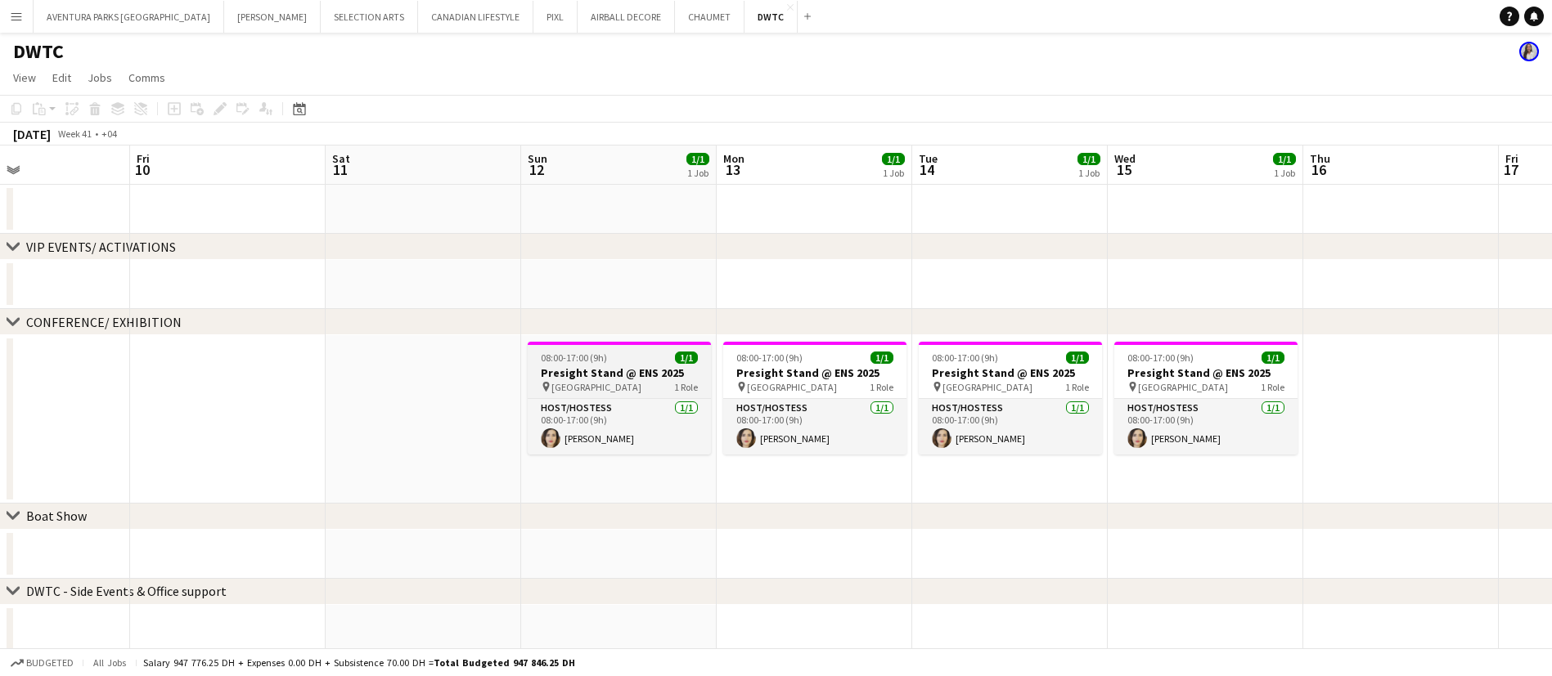
click at [619, 357] on div "08:00-17:00 (9h) 1/1" at bounding box center [619, 358] width 183 height 12
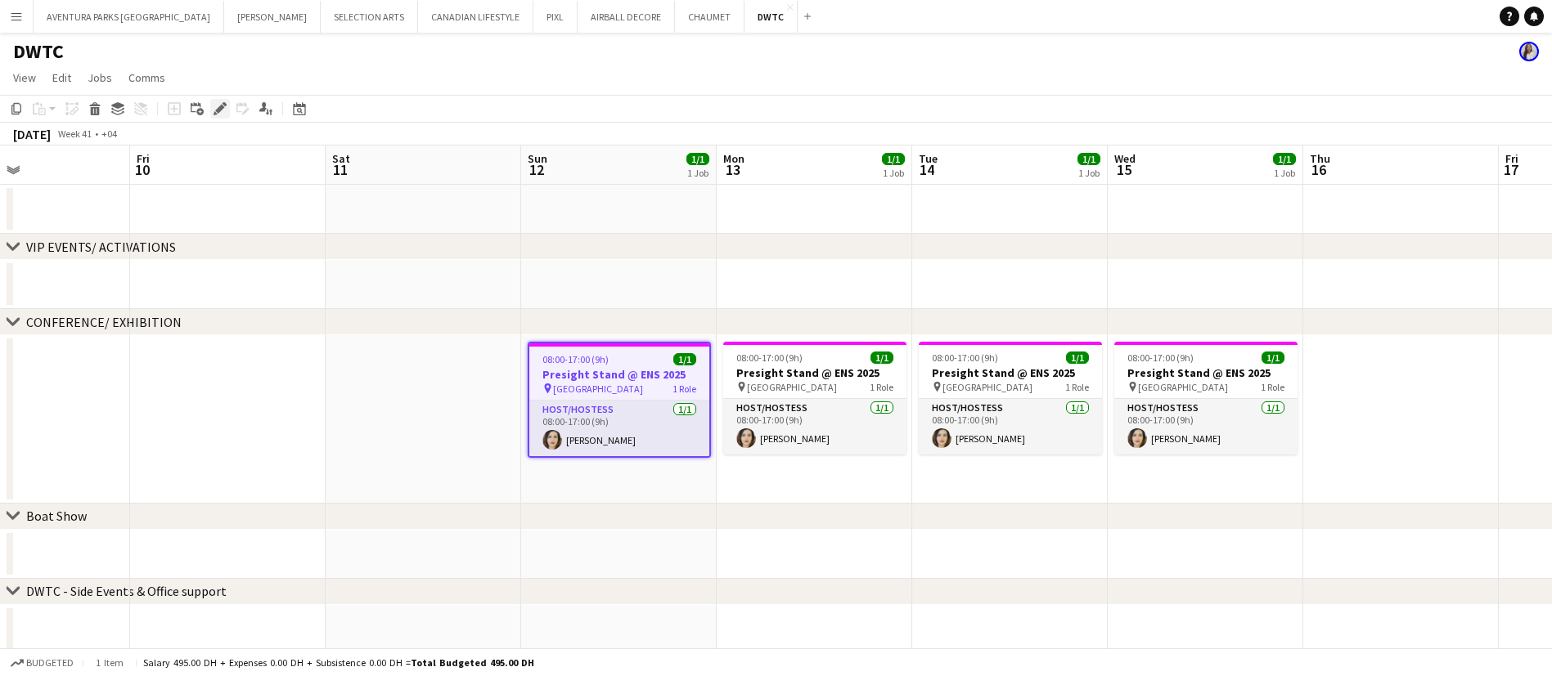
click at [215, 102] on icon "Edit" at bounding box center [219, 108] width 13 height 13
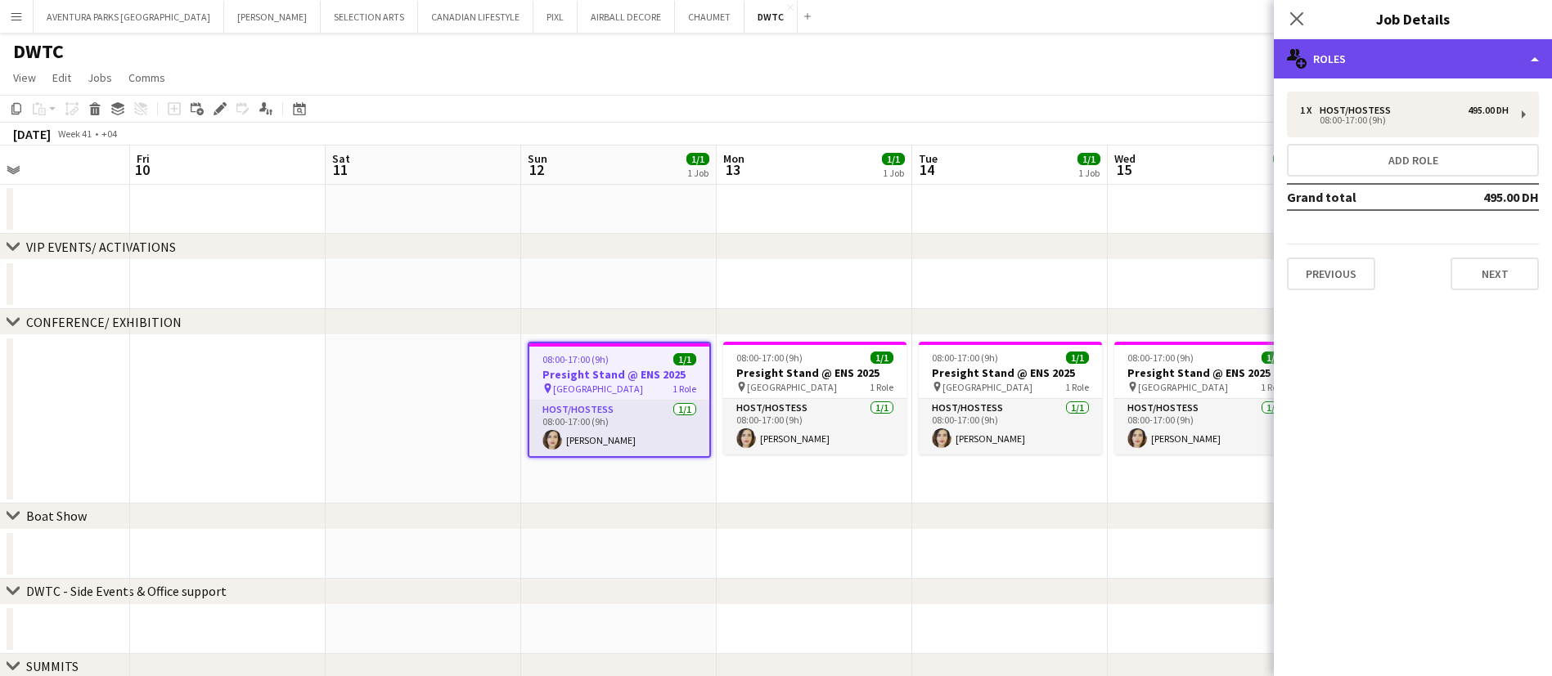
click at [1435, 61] on div "multiple-users-add Roles" at bounding box center [1412, 58] width 278 height 39
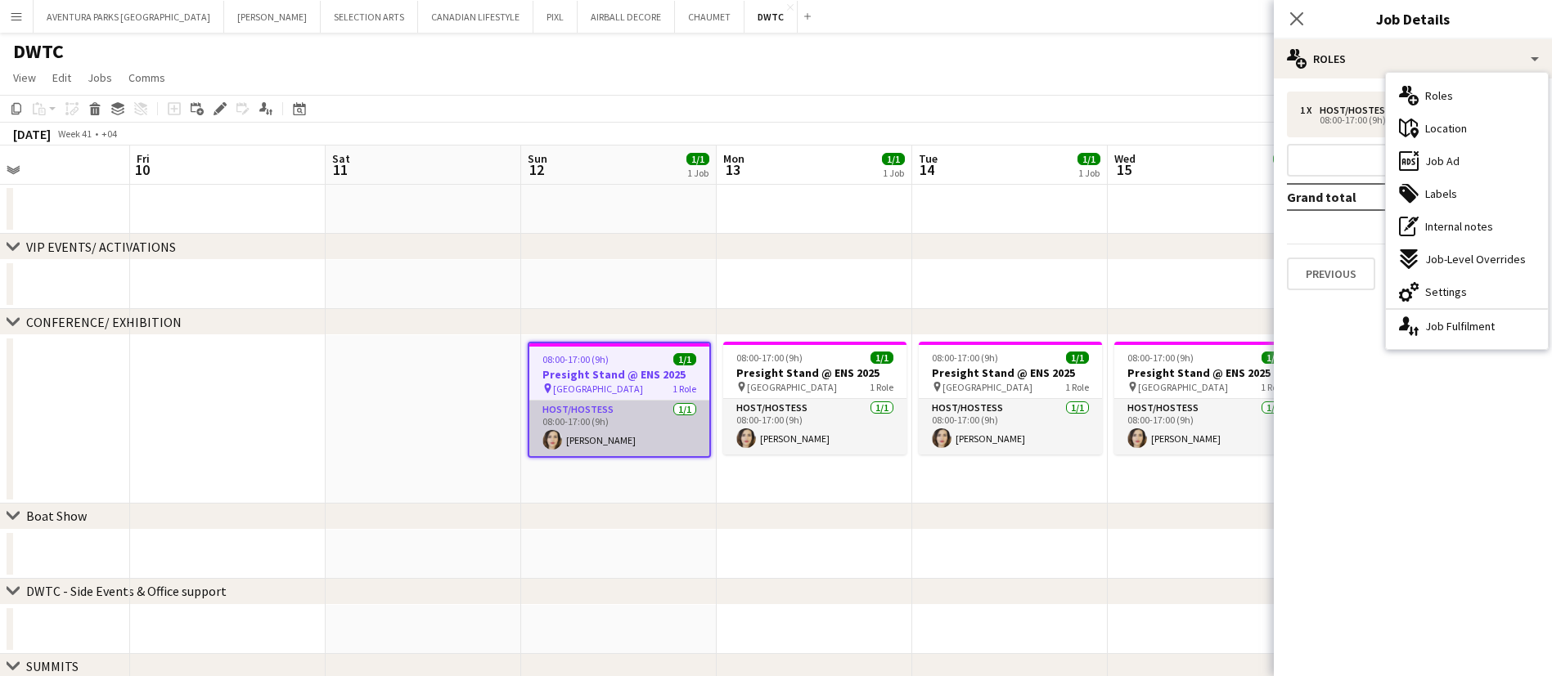
click at [559, 433] on app-user-avatar at bounding box center [552, 440] width 20 height 20
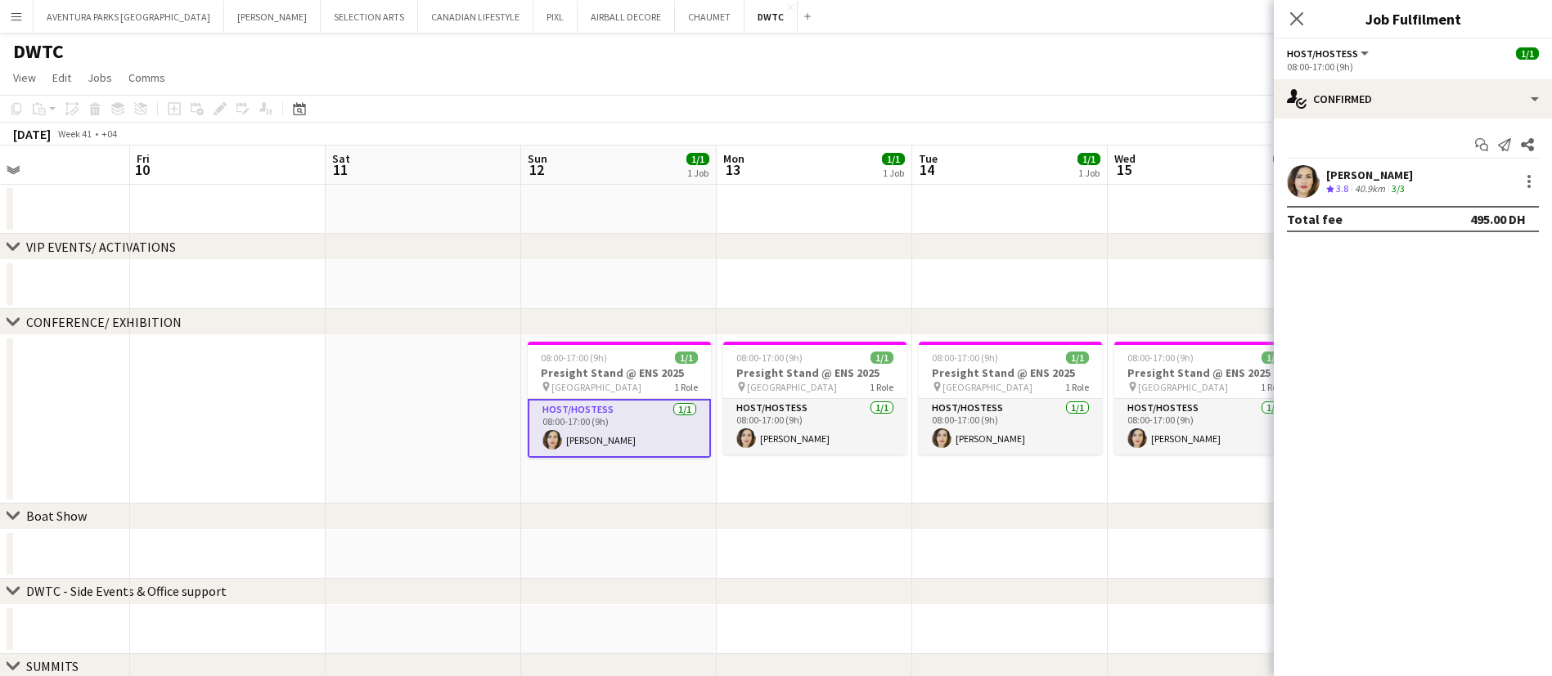
click at [1299, 177] on app-user-avatar at bounding box center [1303, 181] width 33 height 33
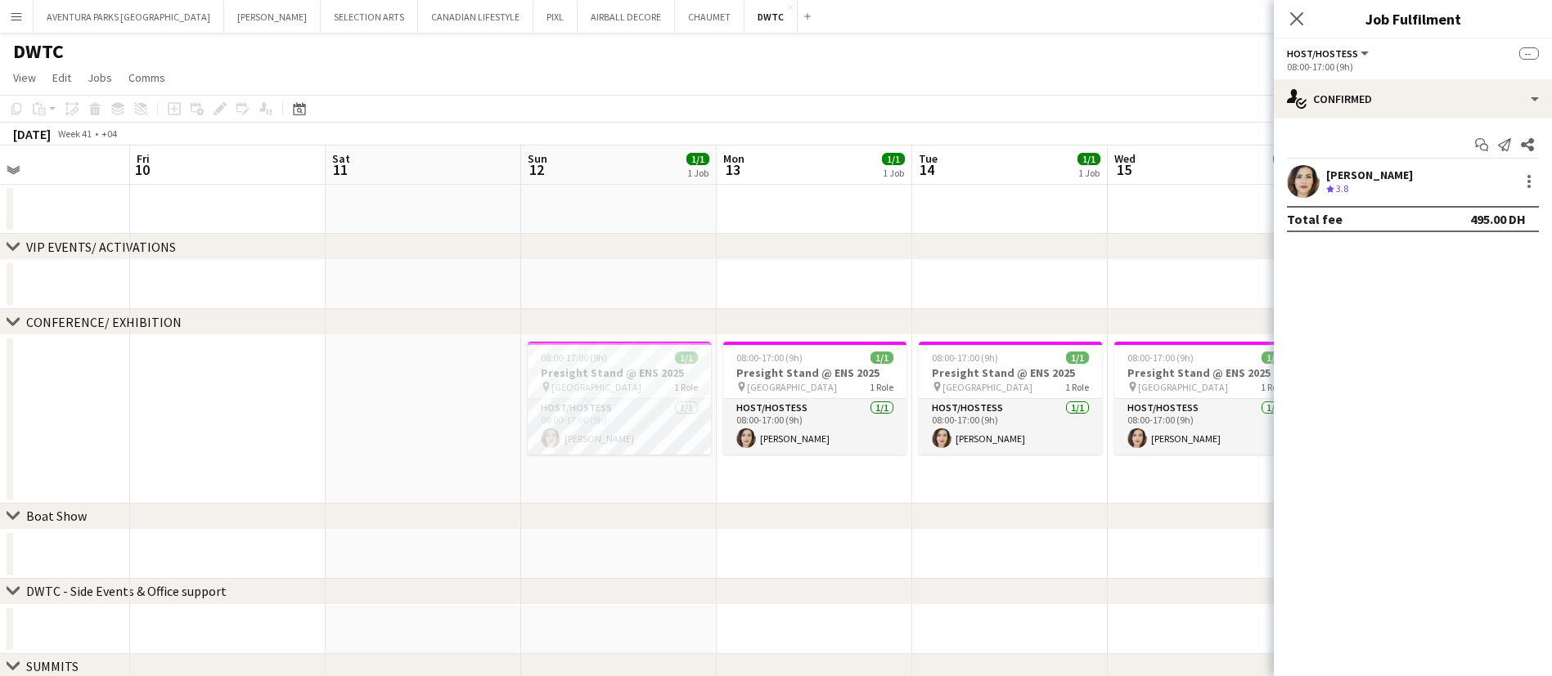
click at [1298, 170] on app-user-avatar at bounding box center [1303, 181] width 33 height 33
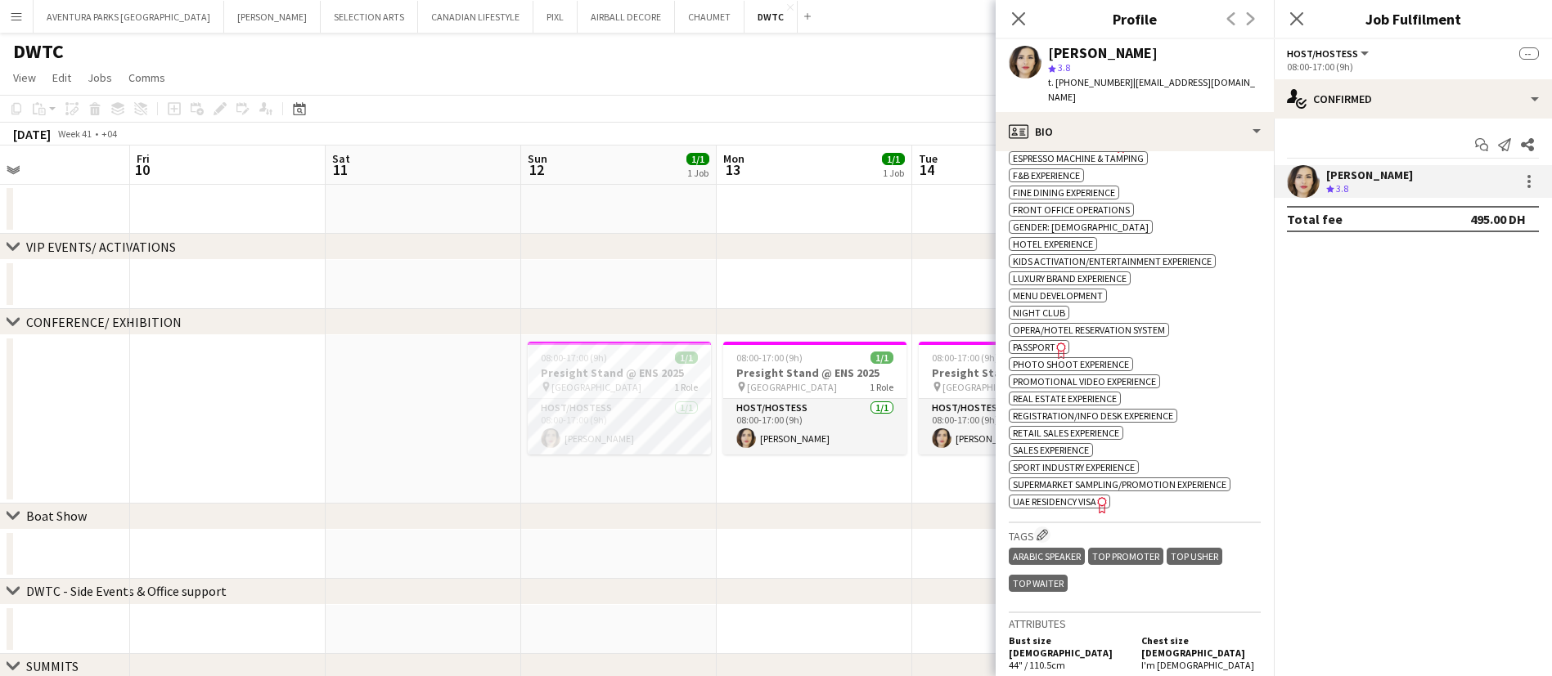
scroll to position [1053, 0]
click at [1072, 495] on span "UAE Residency Visa" at bounding box center [1054, 501] width 83 height 12
click at [886, 79] on app-page-menu "View Day view expanded Day view collapsed Month view Date picker Jump to [DATE]…" at bounding box center [776, 79] width 1552 height 31
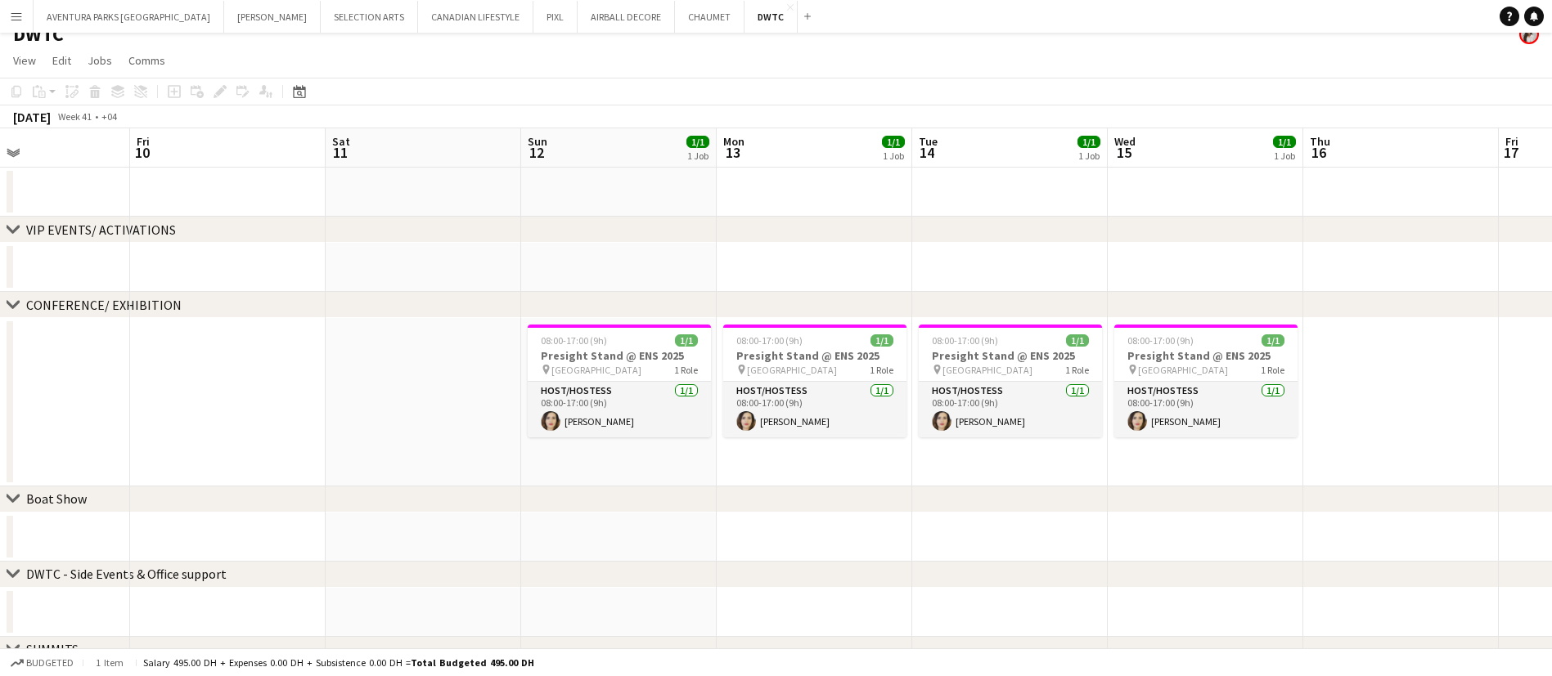
scroll to position [12, 0]
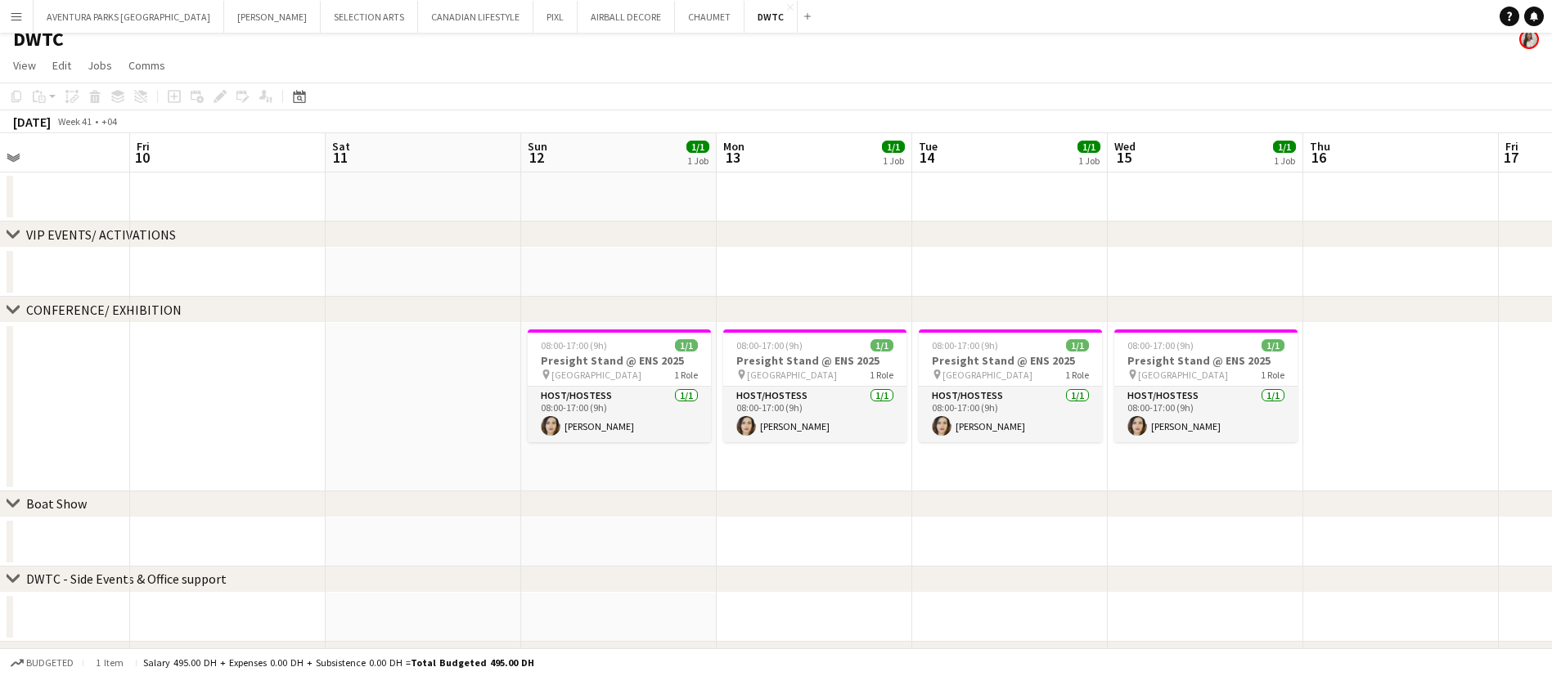
click at [619, 269] on app-date-cell at bounding box center [618, 272] width 195 height 49
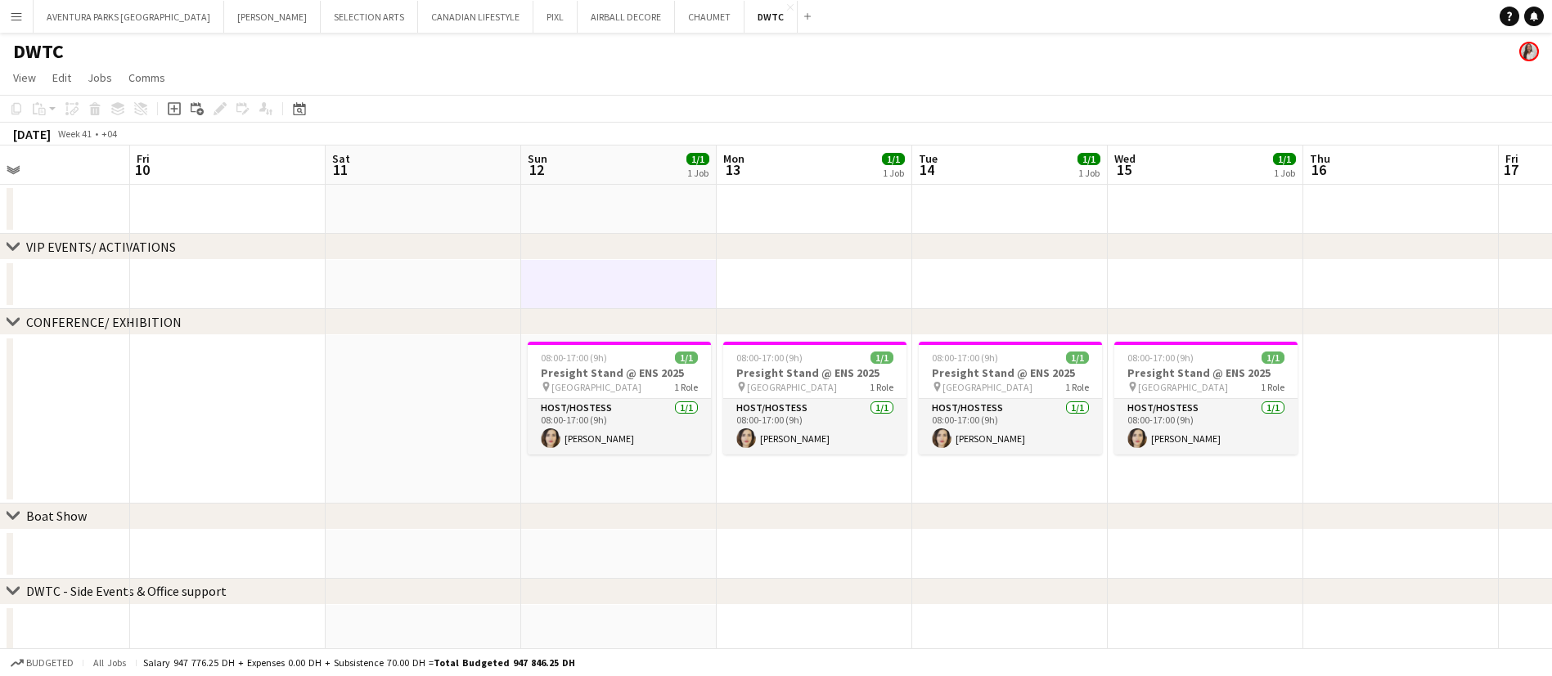
scroll to position [2, 0]
click at [604, 435] on app-card-role "Host/Hostess 1/1 08:00-17:00 (9h) Saba Khaleefah" at bounding box center [619, 425] width 183 height 56
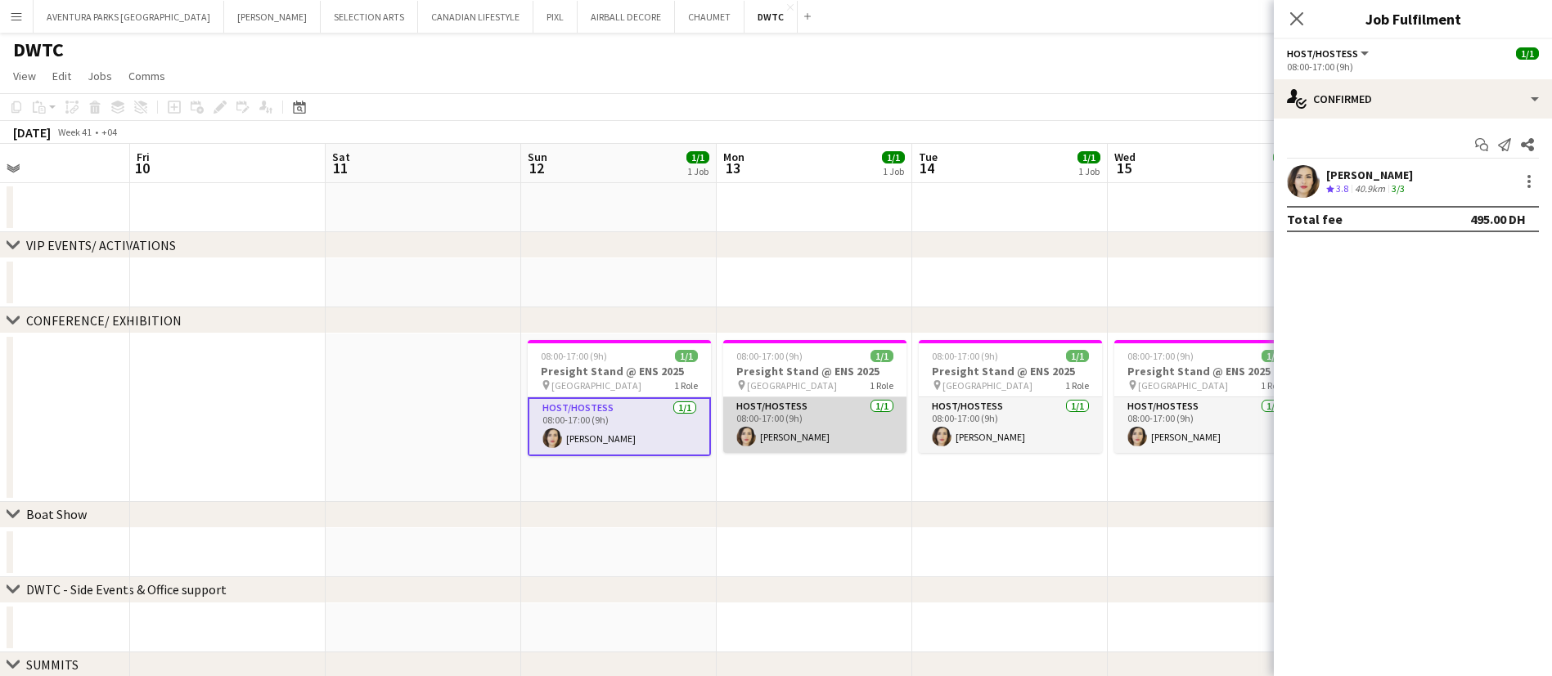
click at [795, 424] on app-card-role "Host/Hostess 1/1 08:00-17:00 (9h) Saba Khaleefah" at bounding box center [814, 425] width 183 height 56
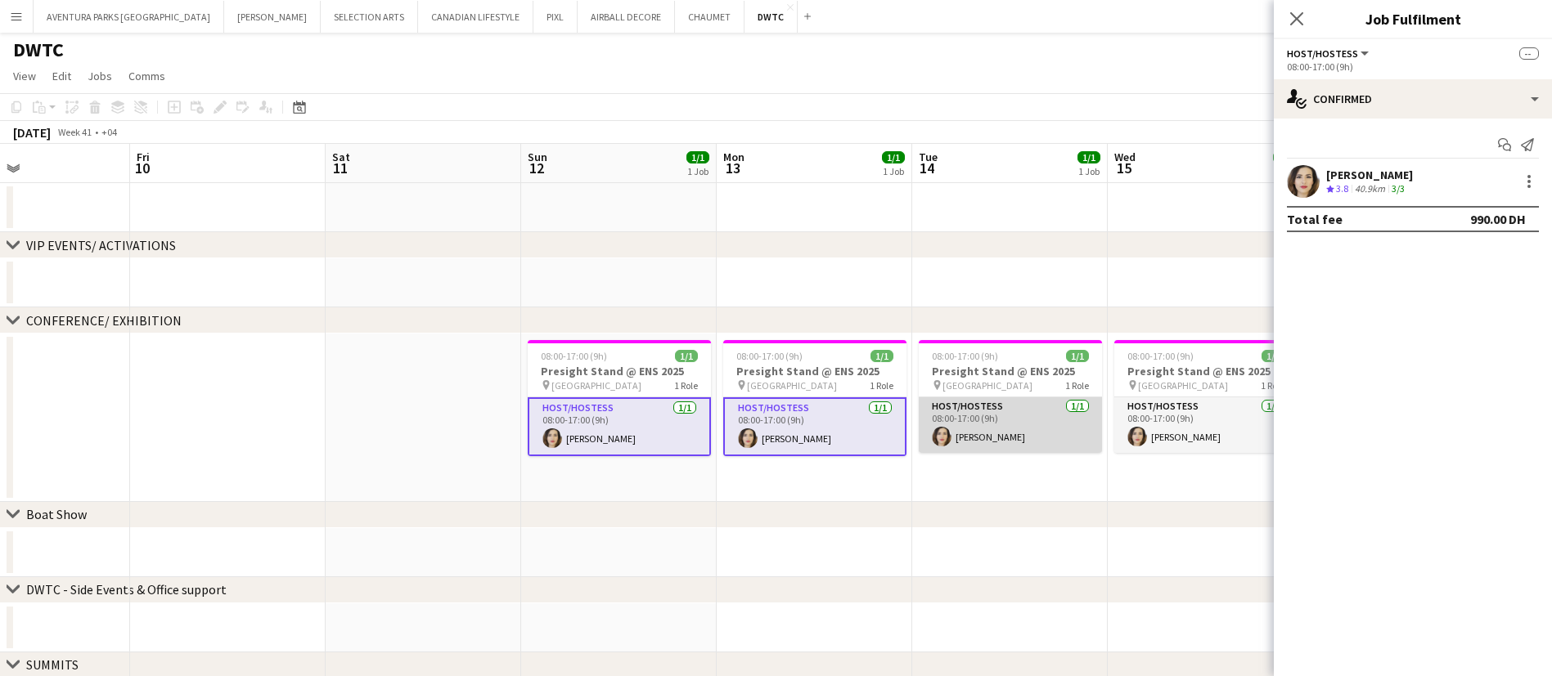
click at [1003, 417] on app-card-role "Host/Hostess 1/1 08:00-17:00 (9h) Saba Khaleefah" at bounding box center [1009, 425] width 183 height 56
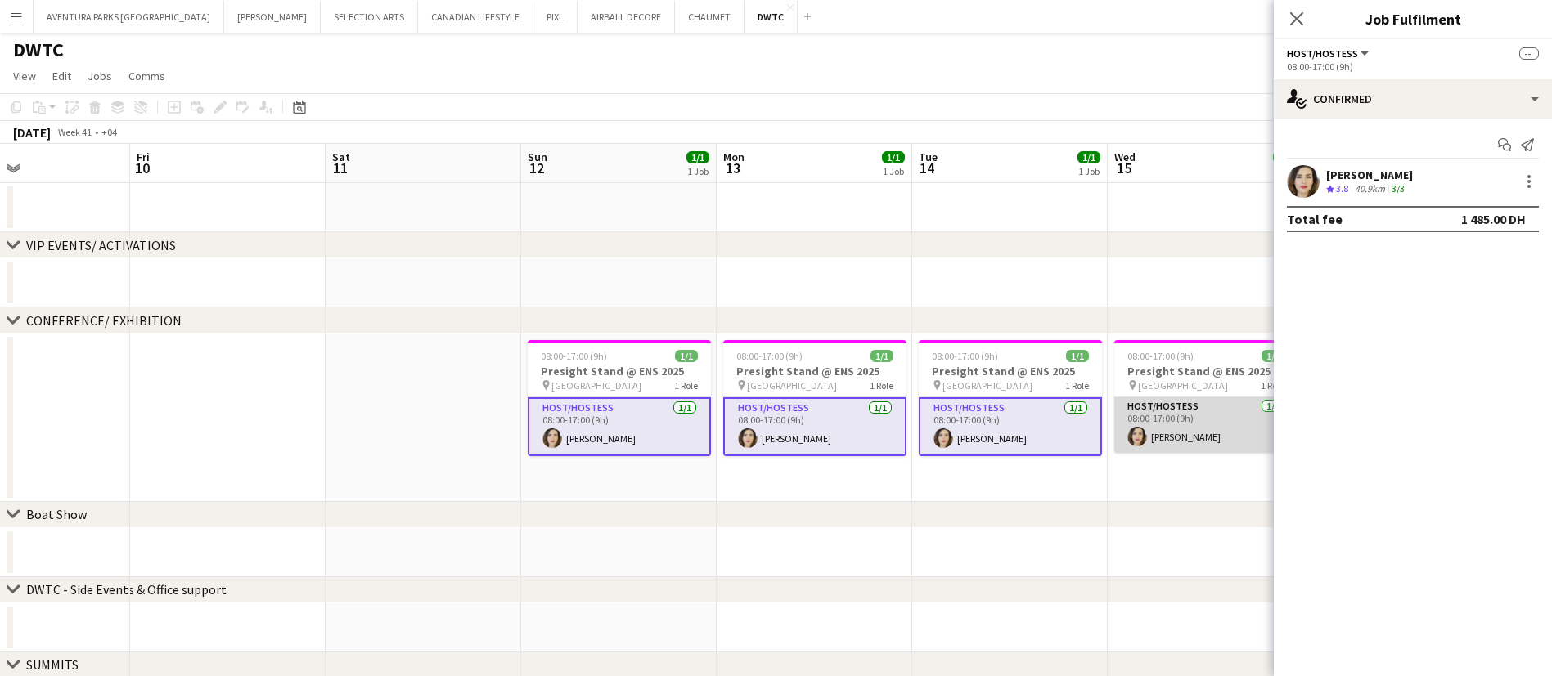
click at [1194, 421] on app-card-role "Host/Hostess 1/1 08:00-17:00 (9h) Saba Khaleefah" at bounding box center [1205, 425] width 183 height 56
click at [1525, 180] on div at bounding box center [1529, 182] width 20 height 20
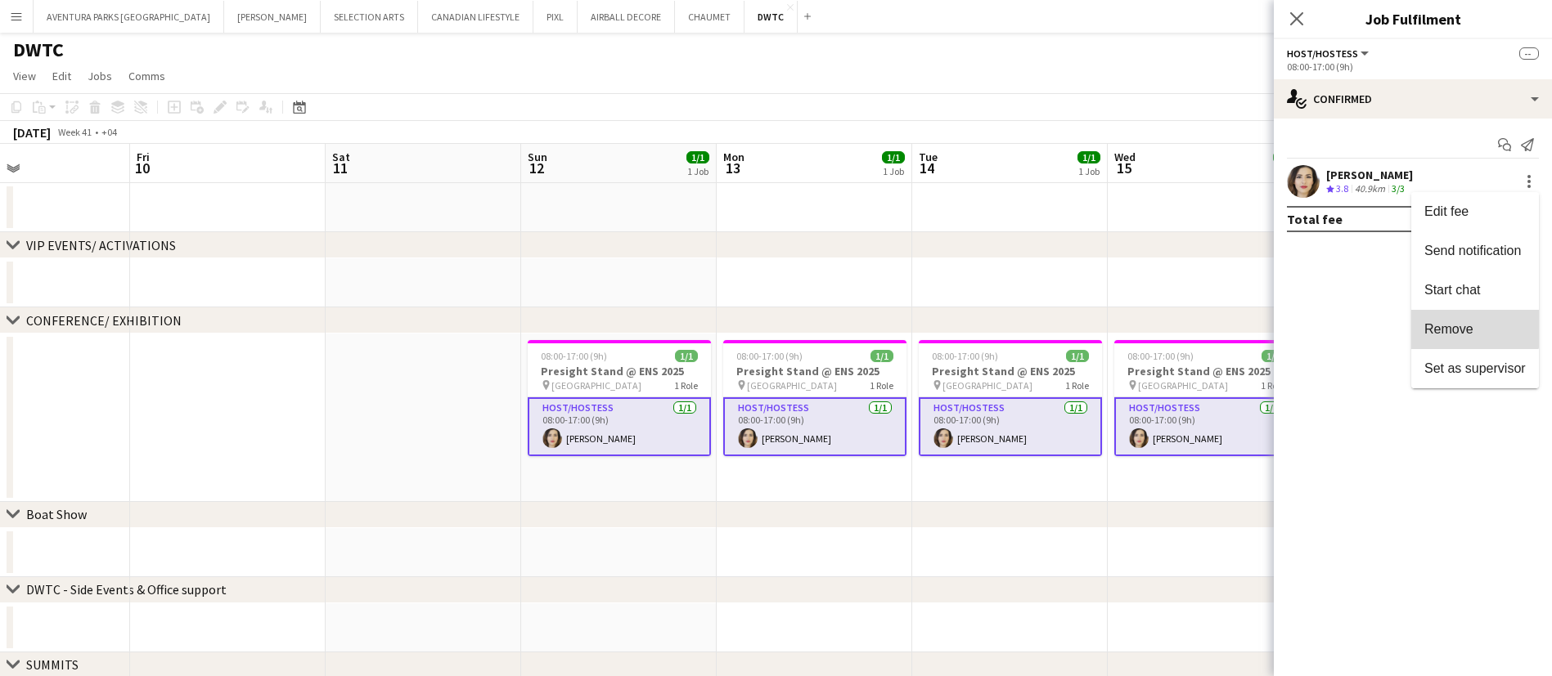
click at [1466, 326] on span "Remove" at bounding box center [1448, 329] width 49 height 14
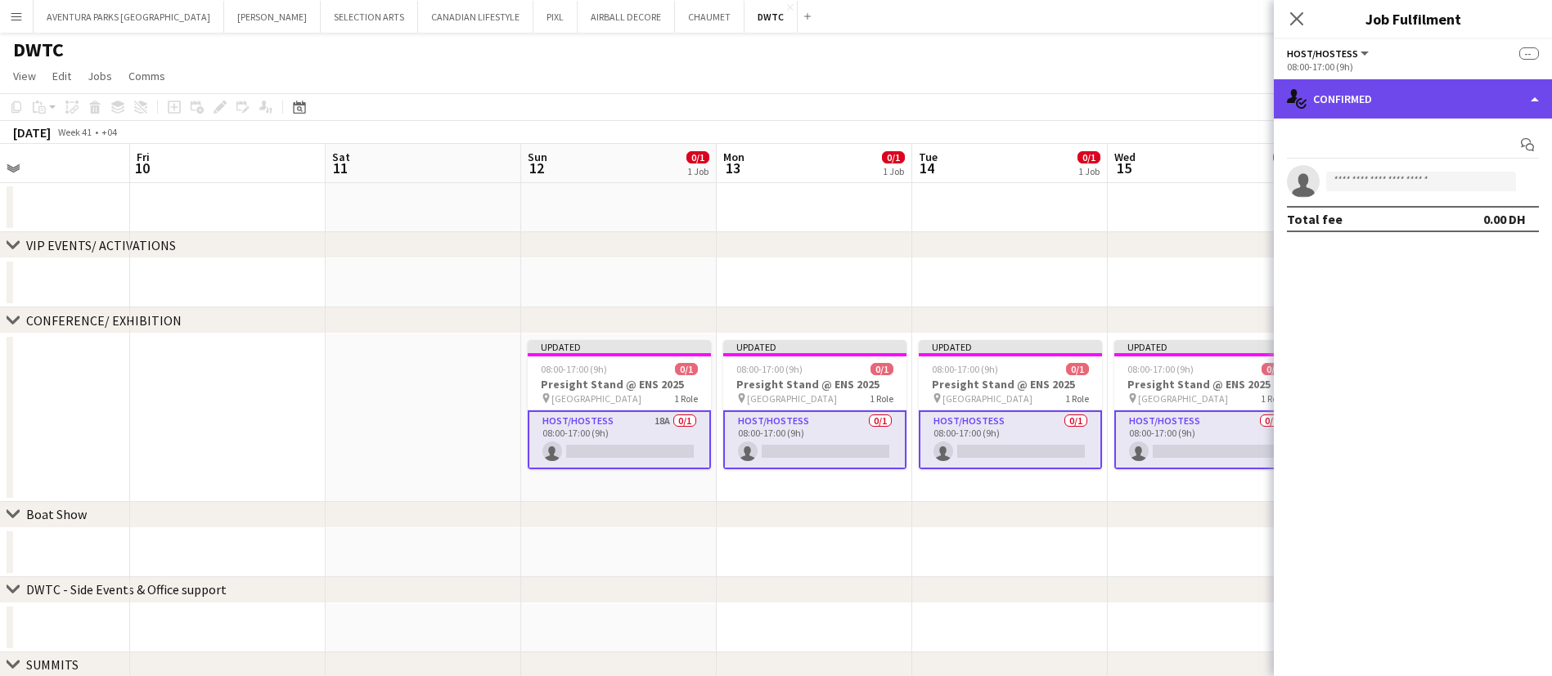
click at [1376, 97] on div "single-neutral-actions-check-2 Confirmed" at bounding box center [1412, 98] width 278 height 39
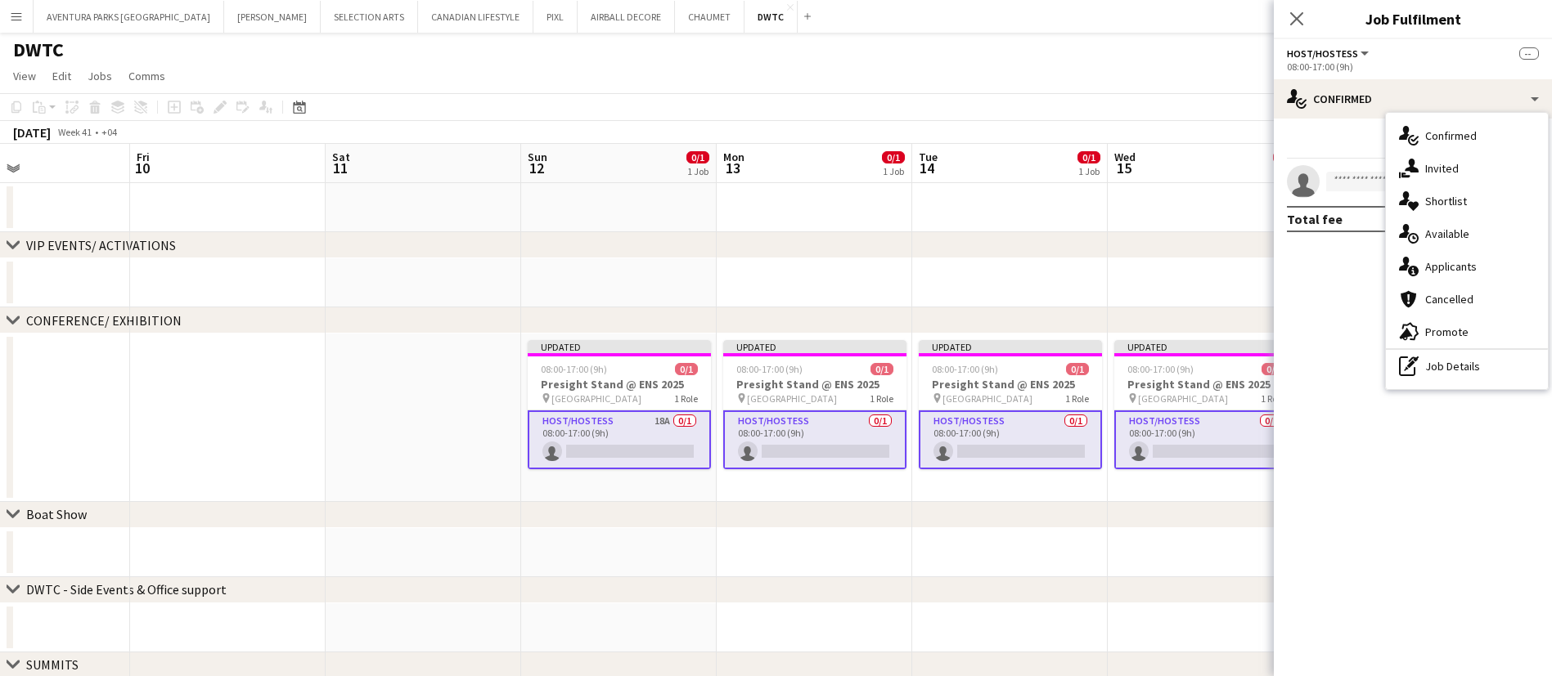
click at [1132, 249] on div "chevron-right VIP EVENTS/ ACTIVATIONS" at bounding box center [776, 245] width 1552 height 26
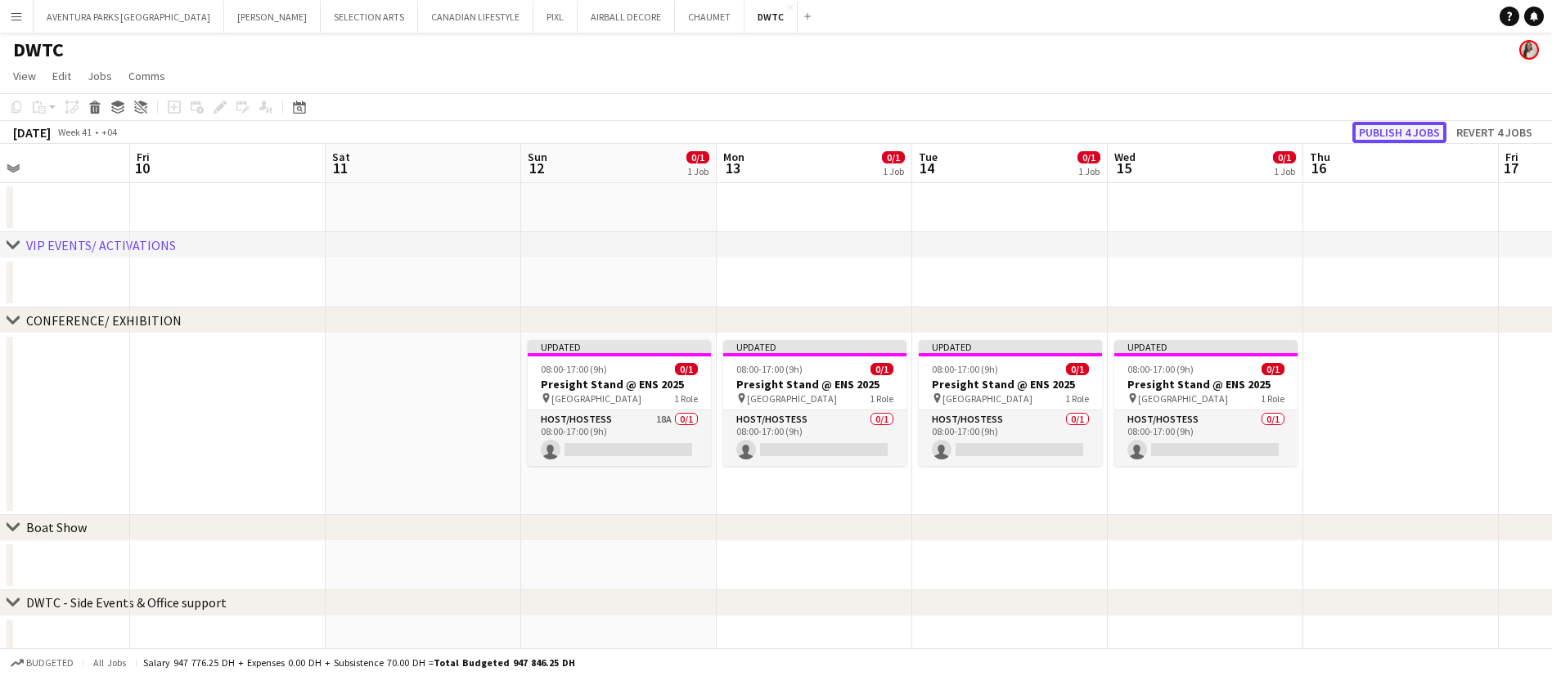
click at [1398, 130] on button "Publish 4 jobs" at bounding box center [1399, 132] width 94 height 21
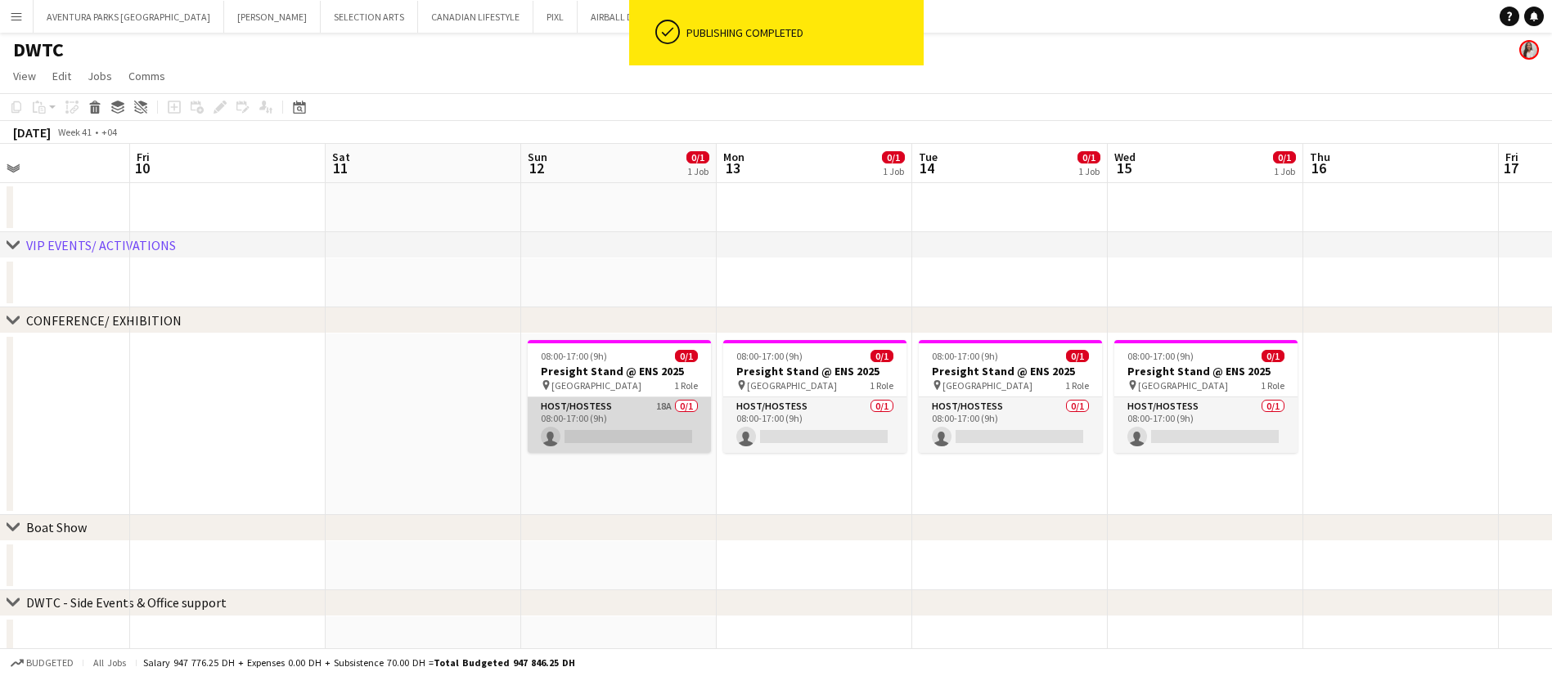
click at [626, 423] on app-card-role "Host/Hostess 18A 0/1 08:00-17:00 (9h) single-neutral-actions" at bounding box center [619, 425] width 183 height 56
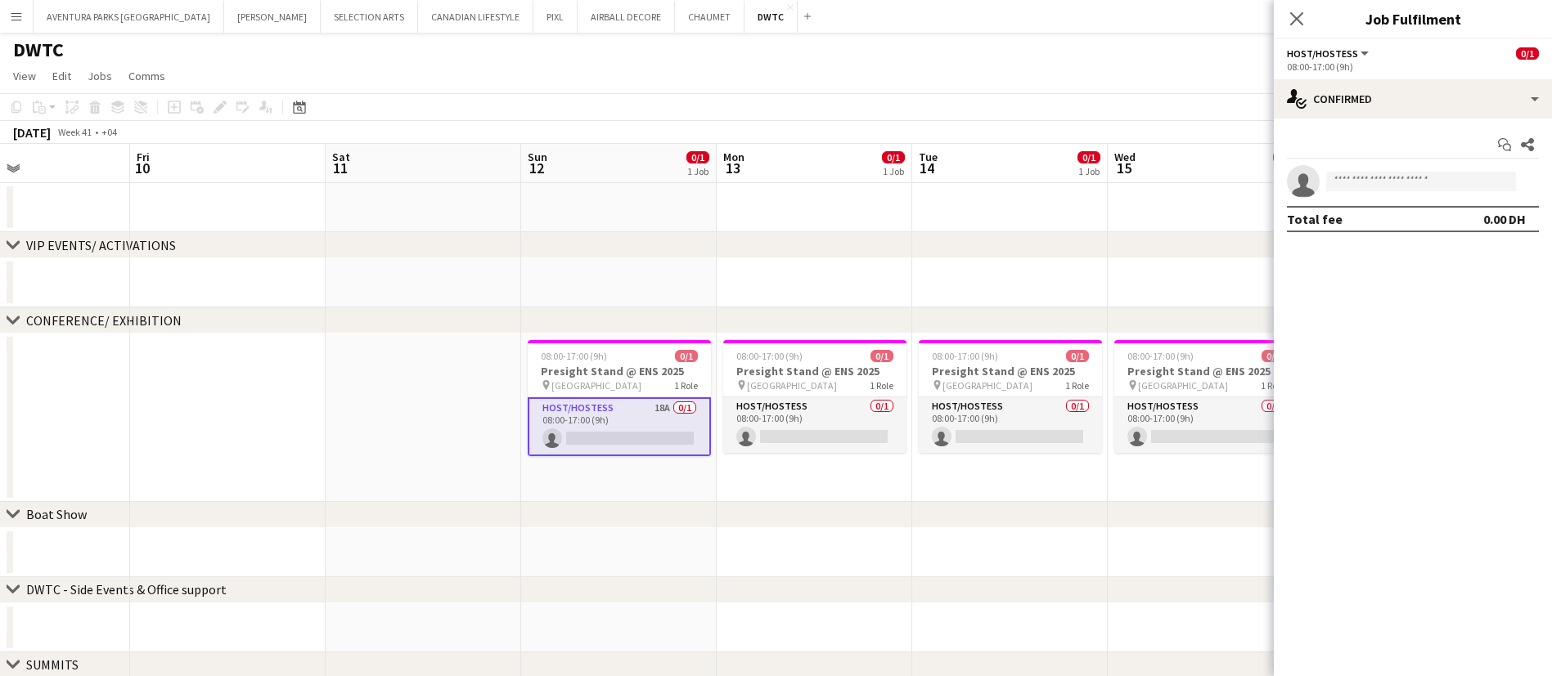
click at [996, 540] on app-date-cell at bounding box center [1009, 552] width 195 height 49
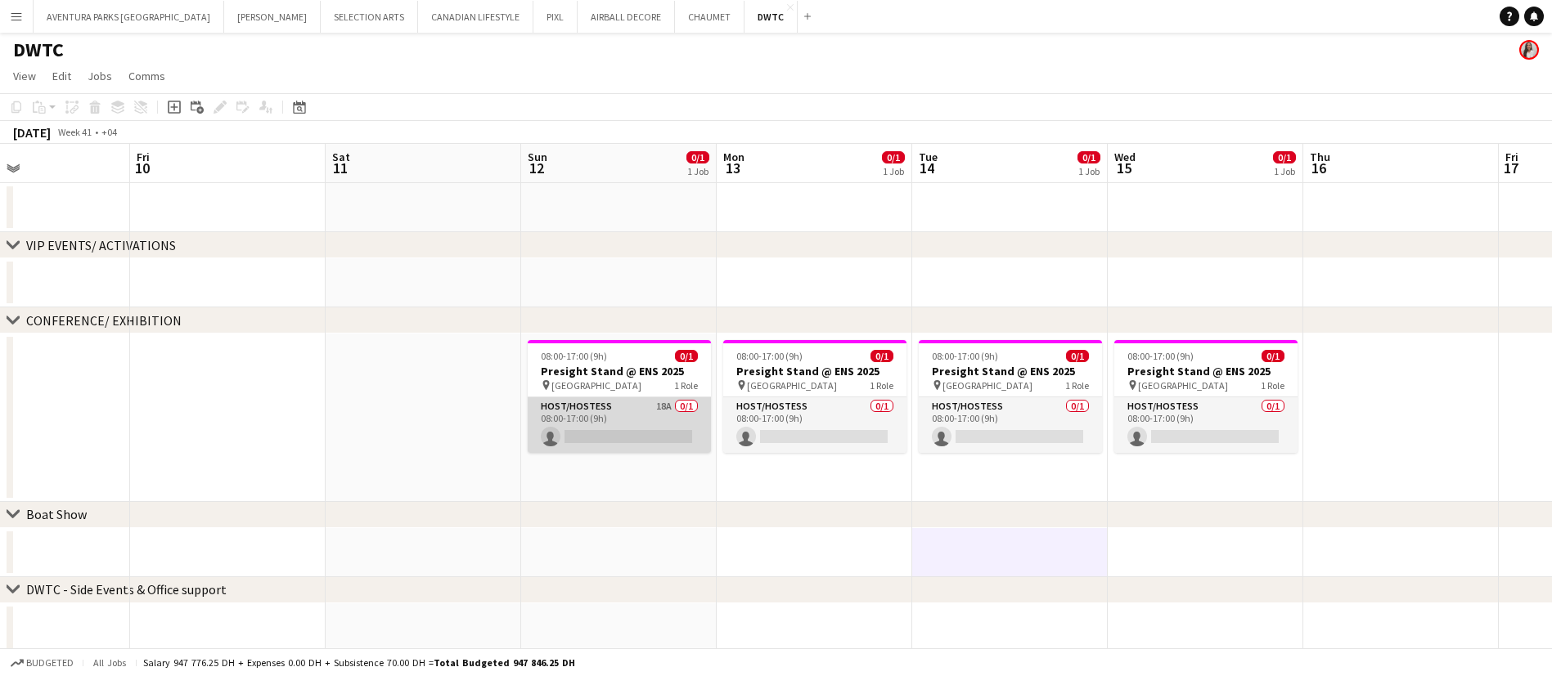
click at [600, 412] on app-card-role "Host/Hostess 18A 0/1 08:00-17:00 (9h) single-neutral-actions" at bounding box center [619, 425] width 183 height 56
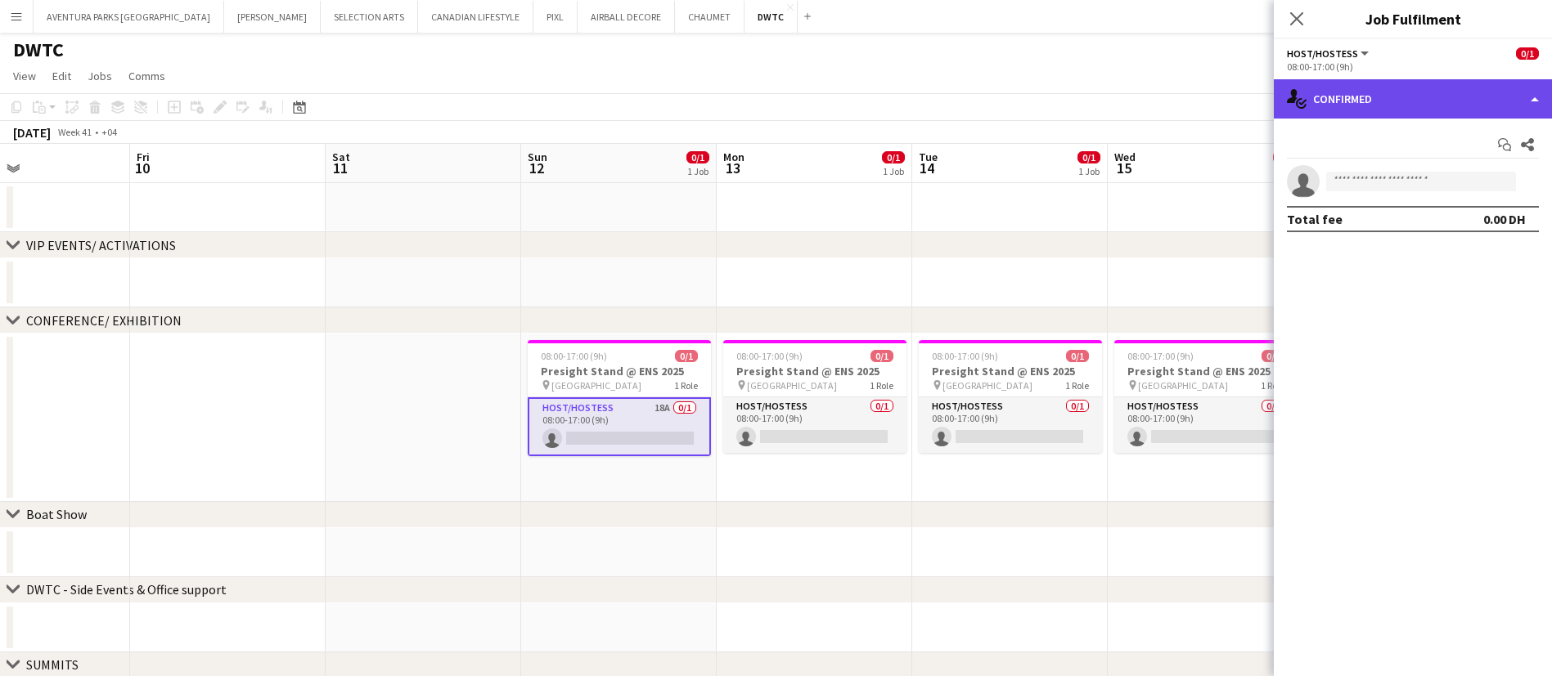
click at [1417, 92] on div "single-neutral-actions-check-2 Confirmed" at bounding box center [1412, 98] width 278 height 39
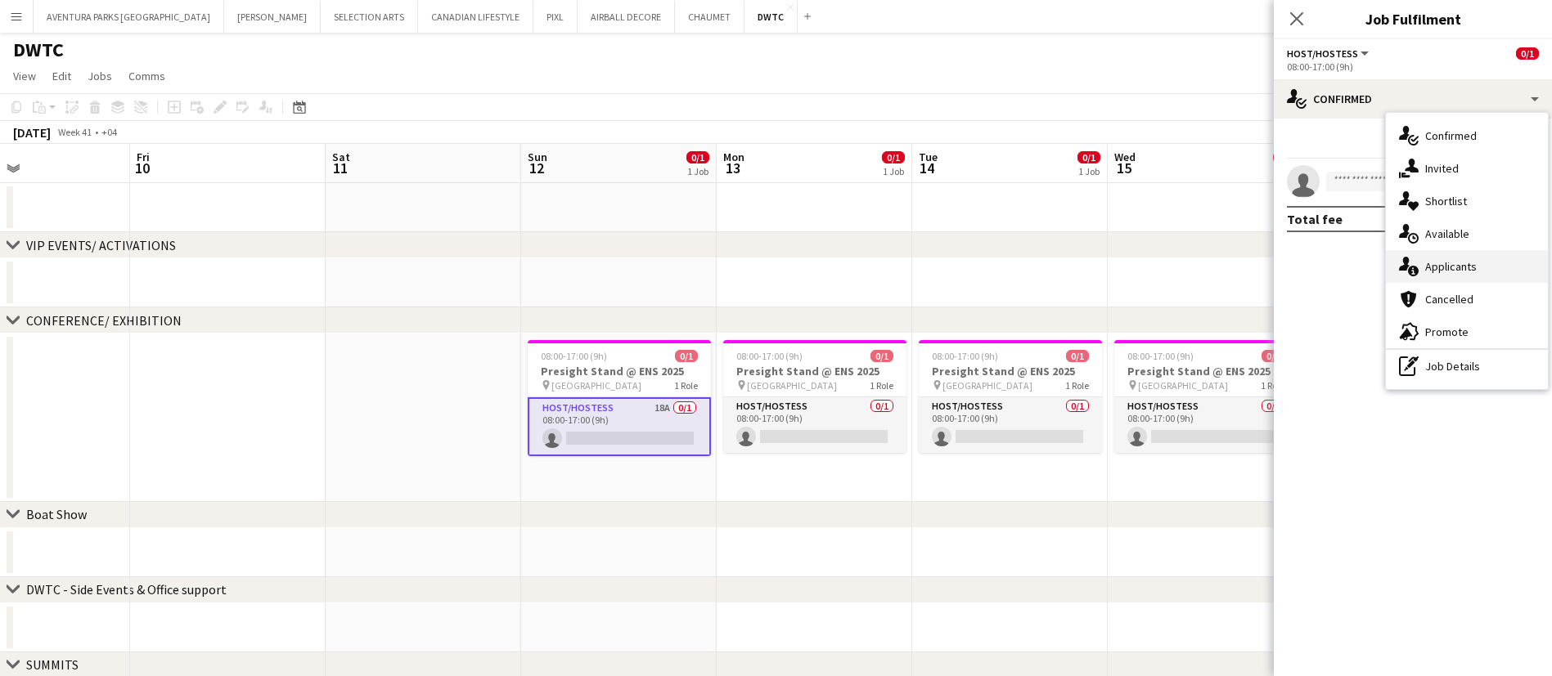
click at [1450, 277] on div "single-neutral-actions-information Applicants" at bounding box center [1466, 266] width 162 height 33
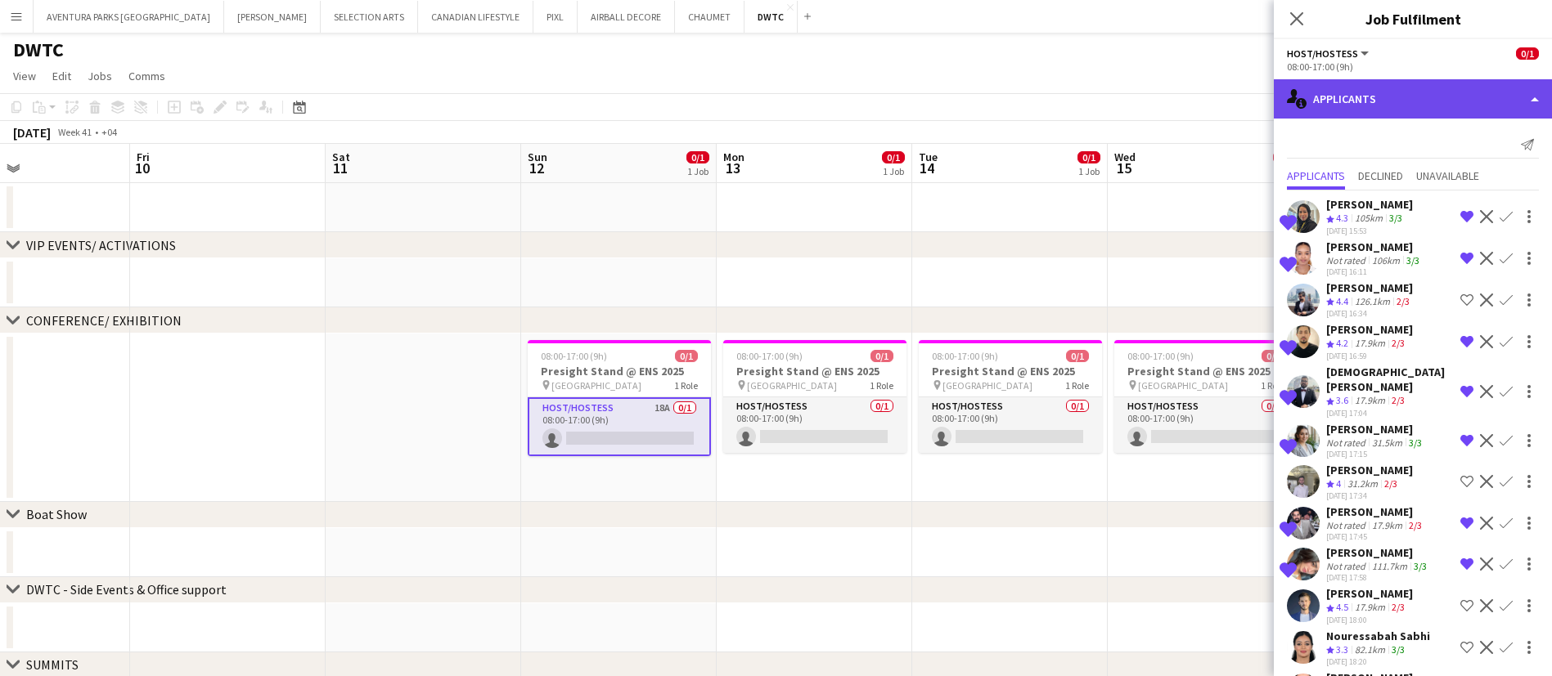
click at [1369, 106] on div "single-neutral-actions-information Applicants" at bounding box center [1412, 98] width 278 height 39
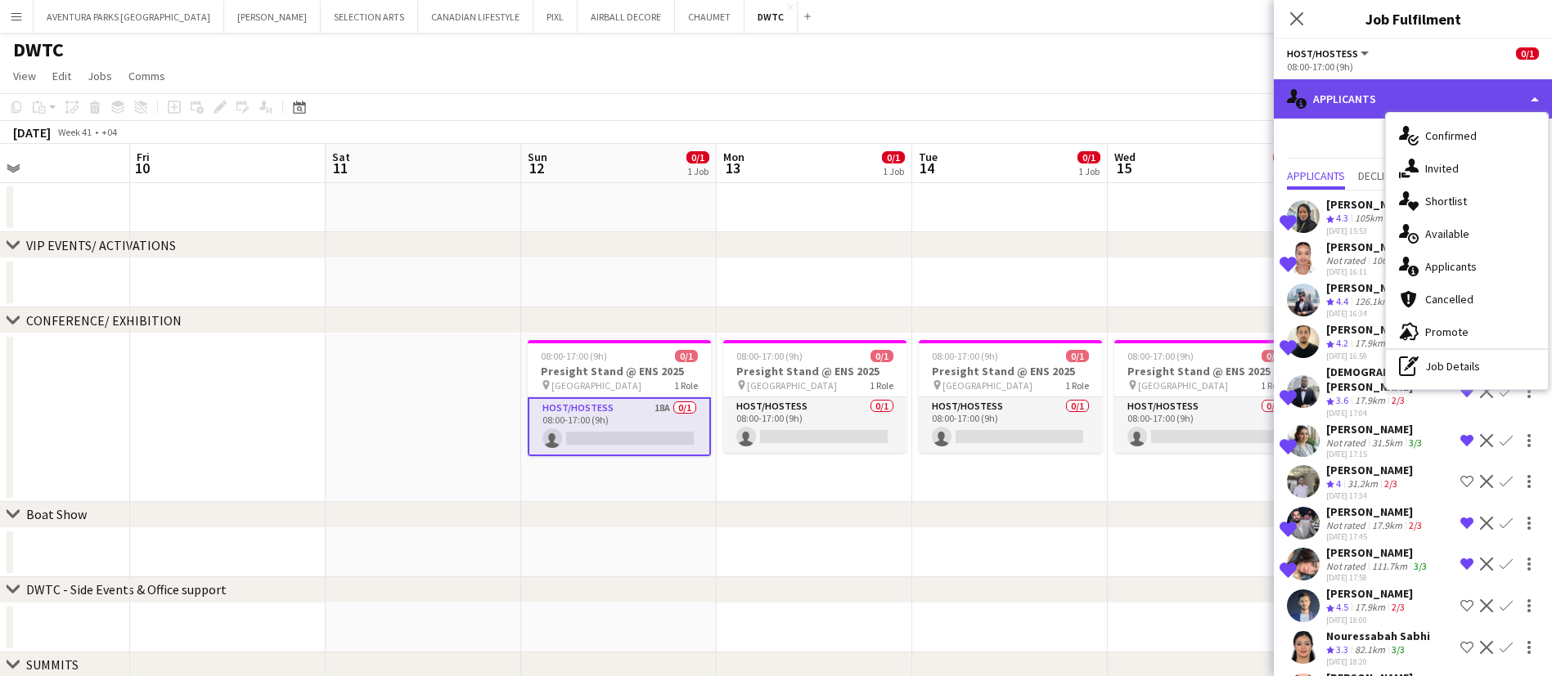
click at [1433, 96] on div "single-neutral-actions-information Applicants" at bounding box center [1412, 98] width 278 height 39
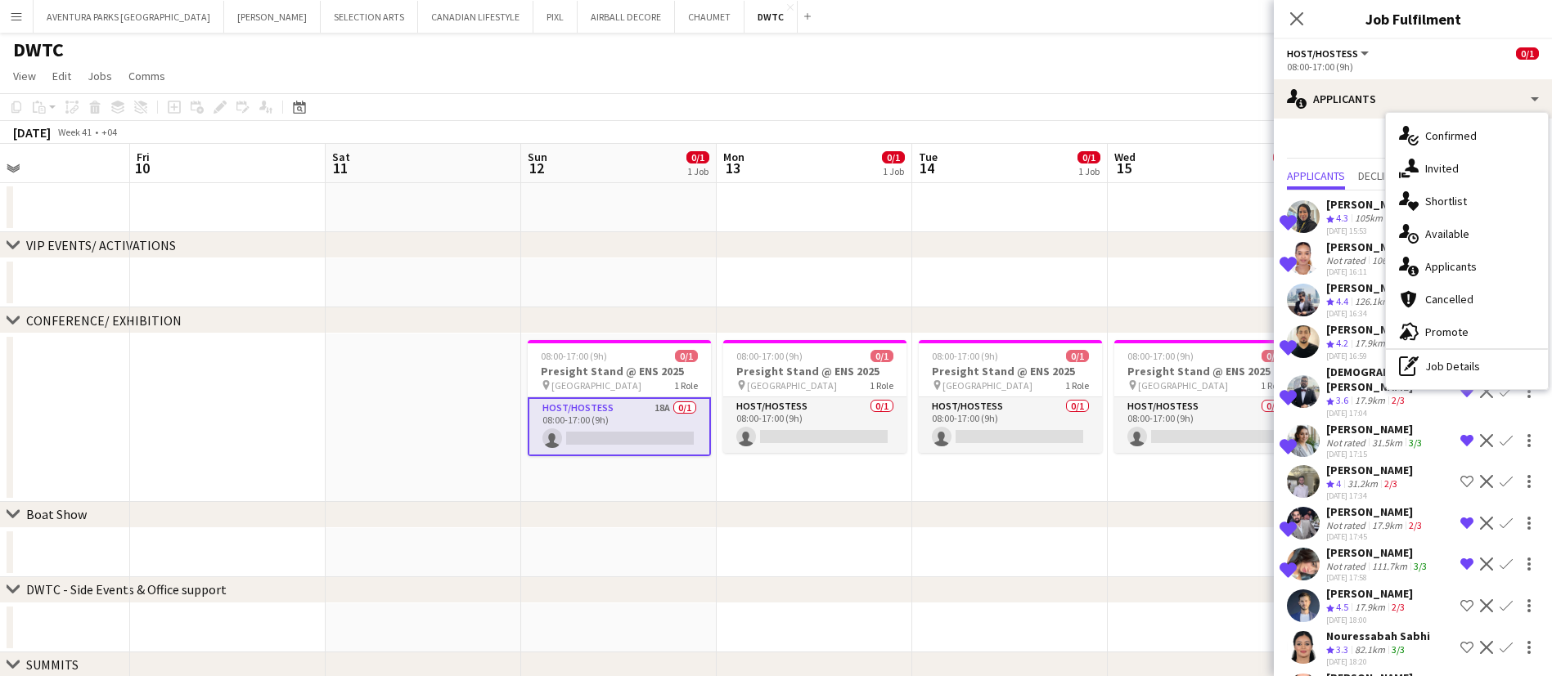
click at [1336, 135] on div "Send notification" at bounding box center [1413, 145] width 252 height 27
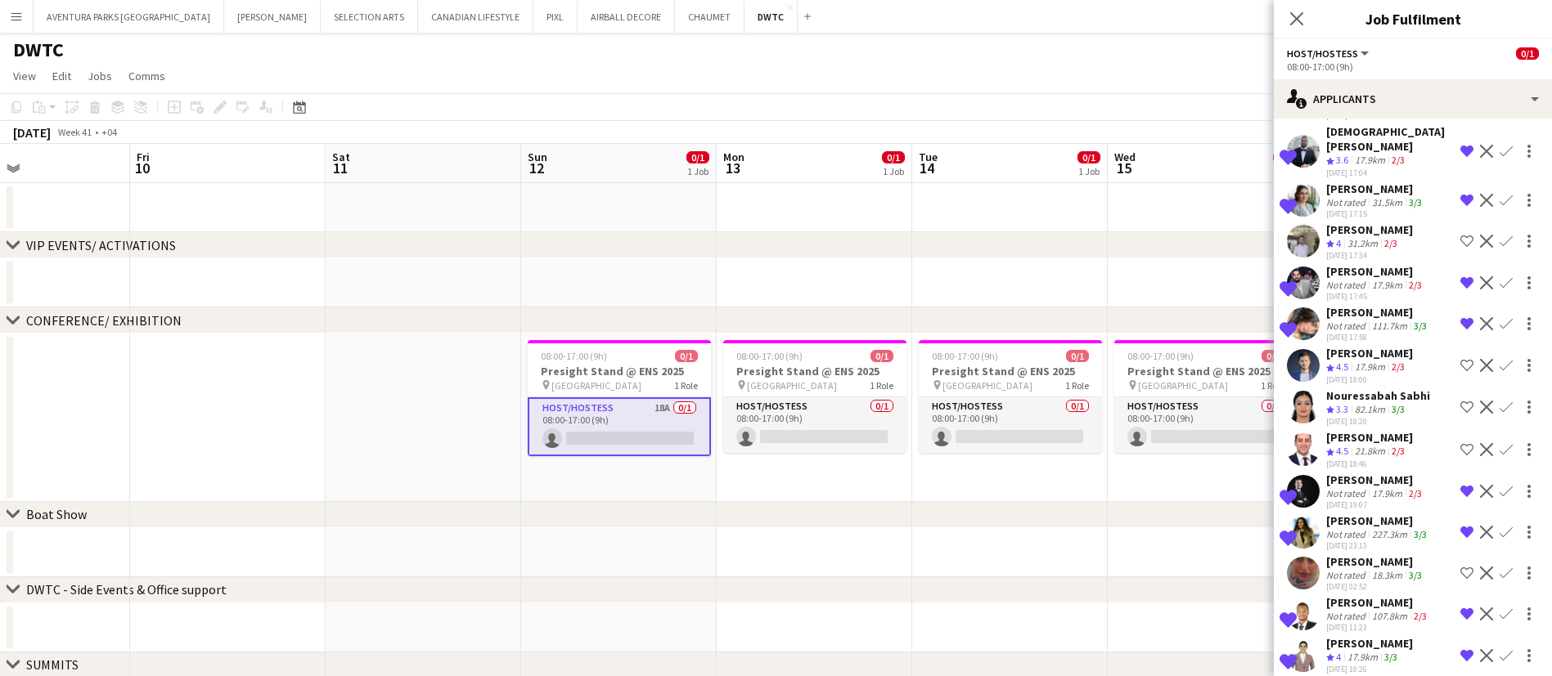
scroll to position [242, 0]
click at [1352, 277] on div "Not rated" at bounding box center [1347, 283] width 43 height 12
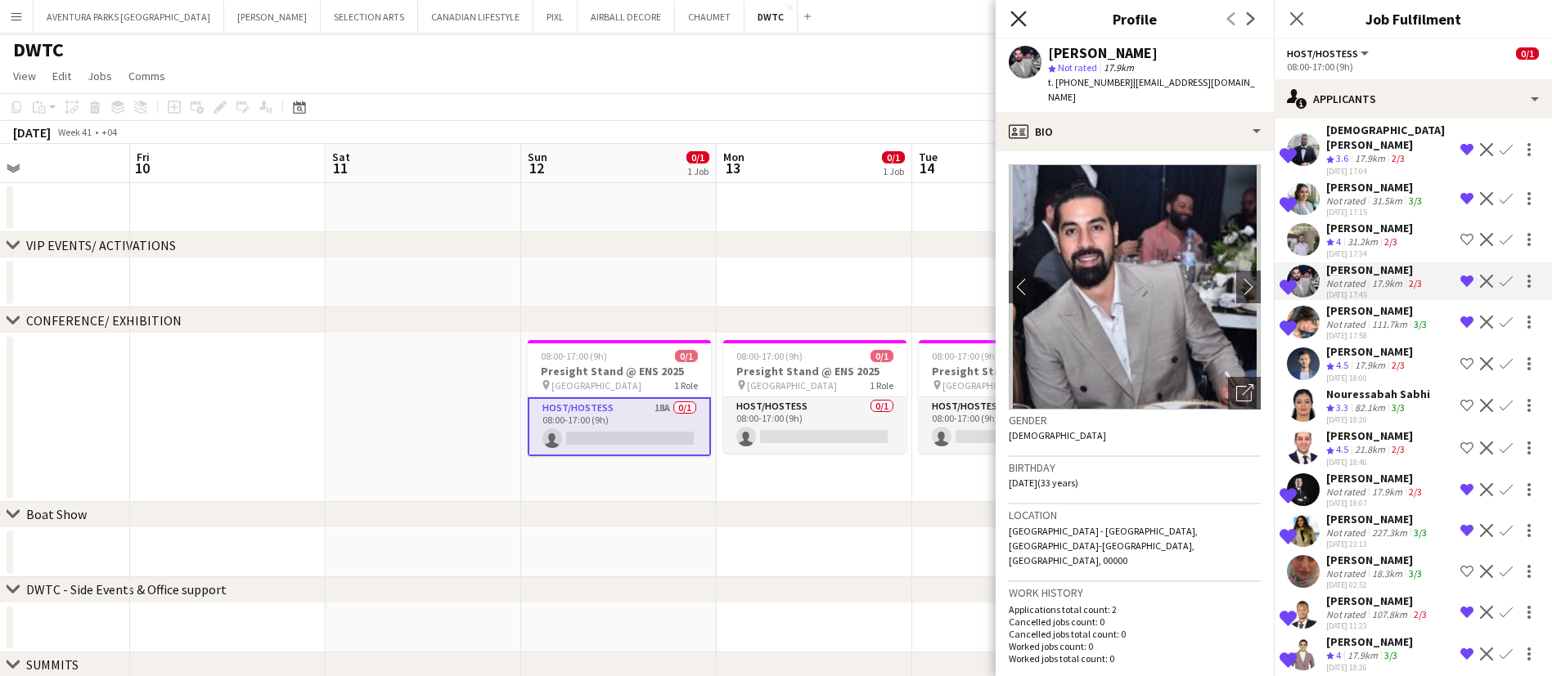
click at [1019, 20] on icon at bounding box center [1018, 19] width 16 height 16
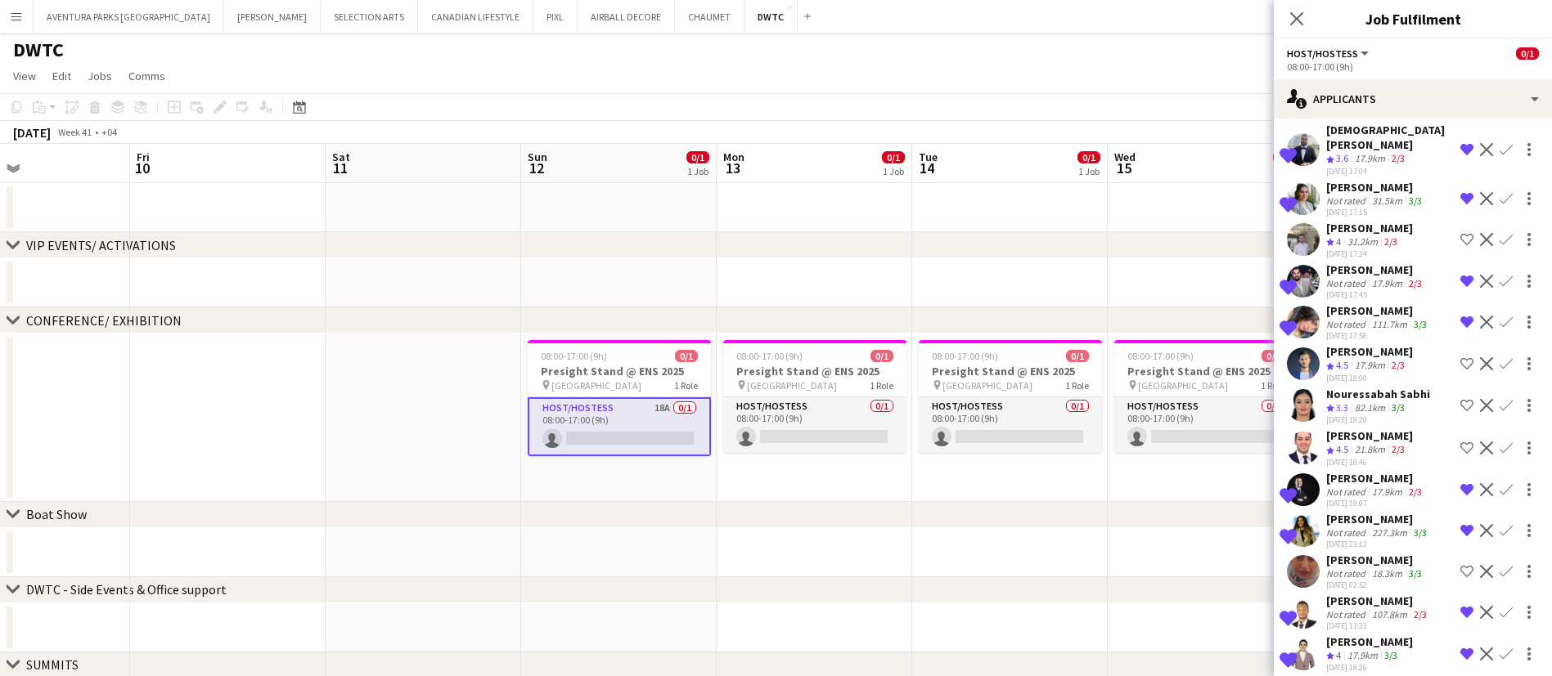
scroll to position [0, 0]
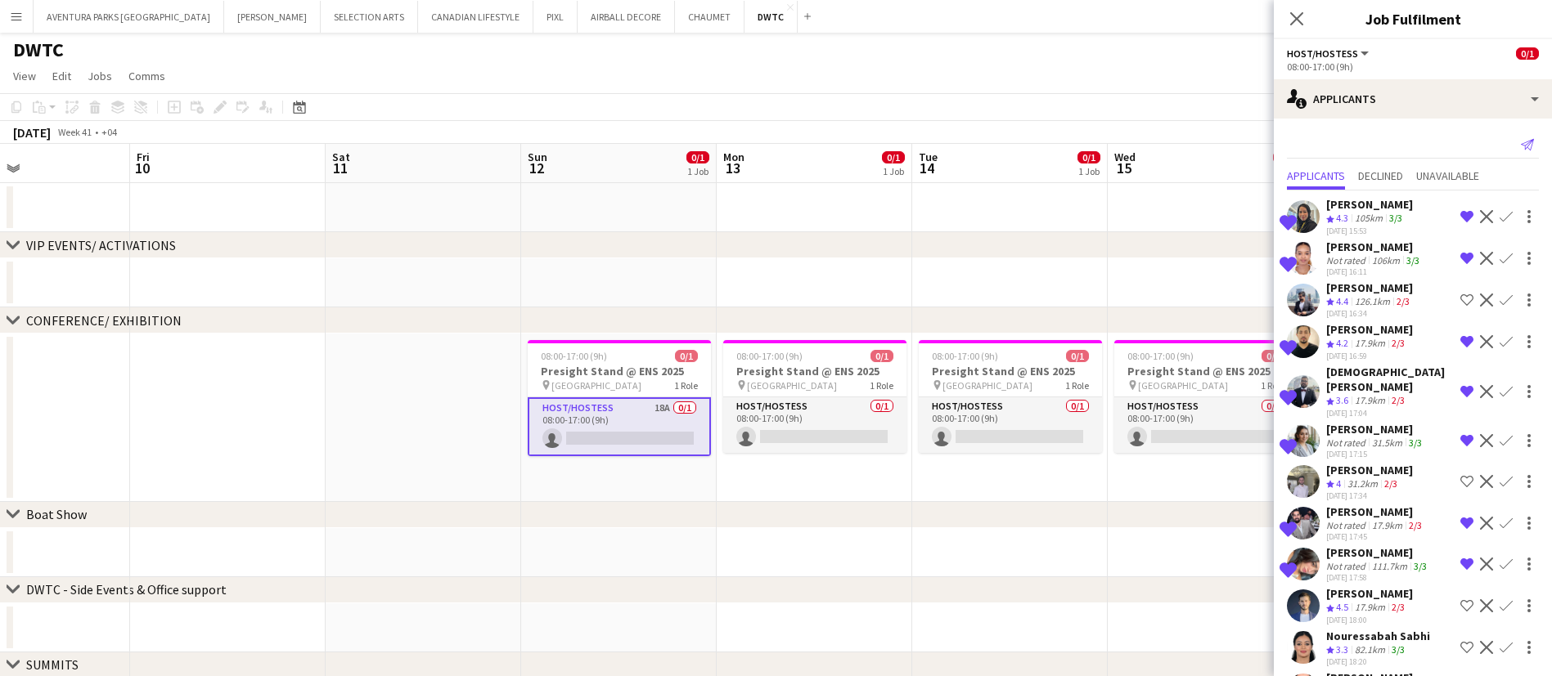
click at [1516, 145] on app-icon "Send notification" at bounding box center [1527, 144] width 23 height 23
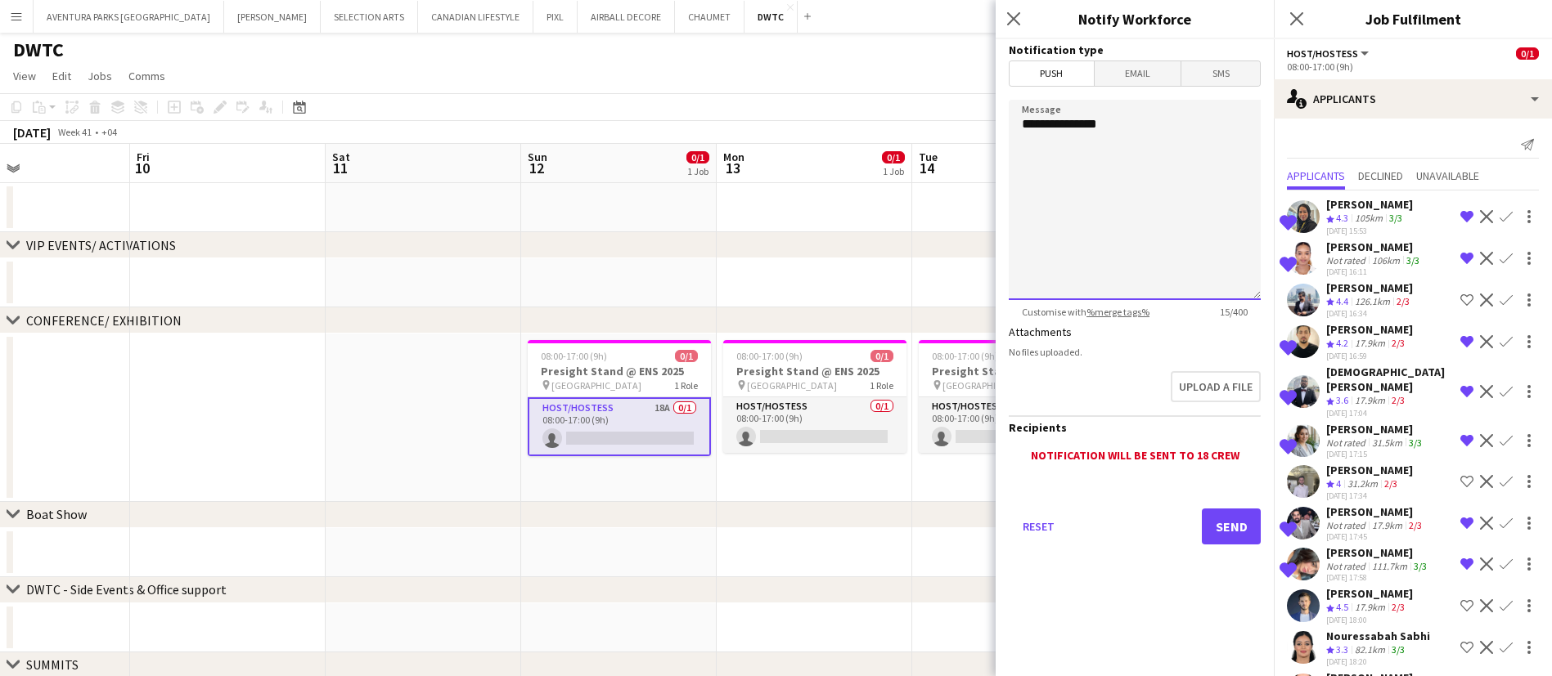
click at [1159, 159] on textarea "**********" at bounding box center [1134, 200] width 252 height 200
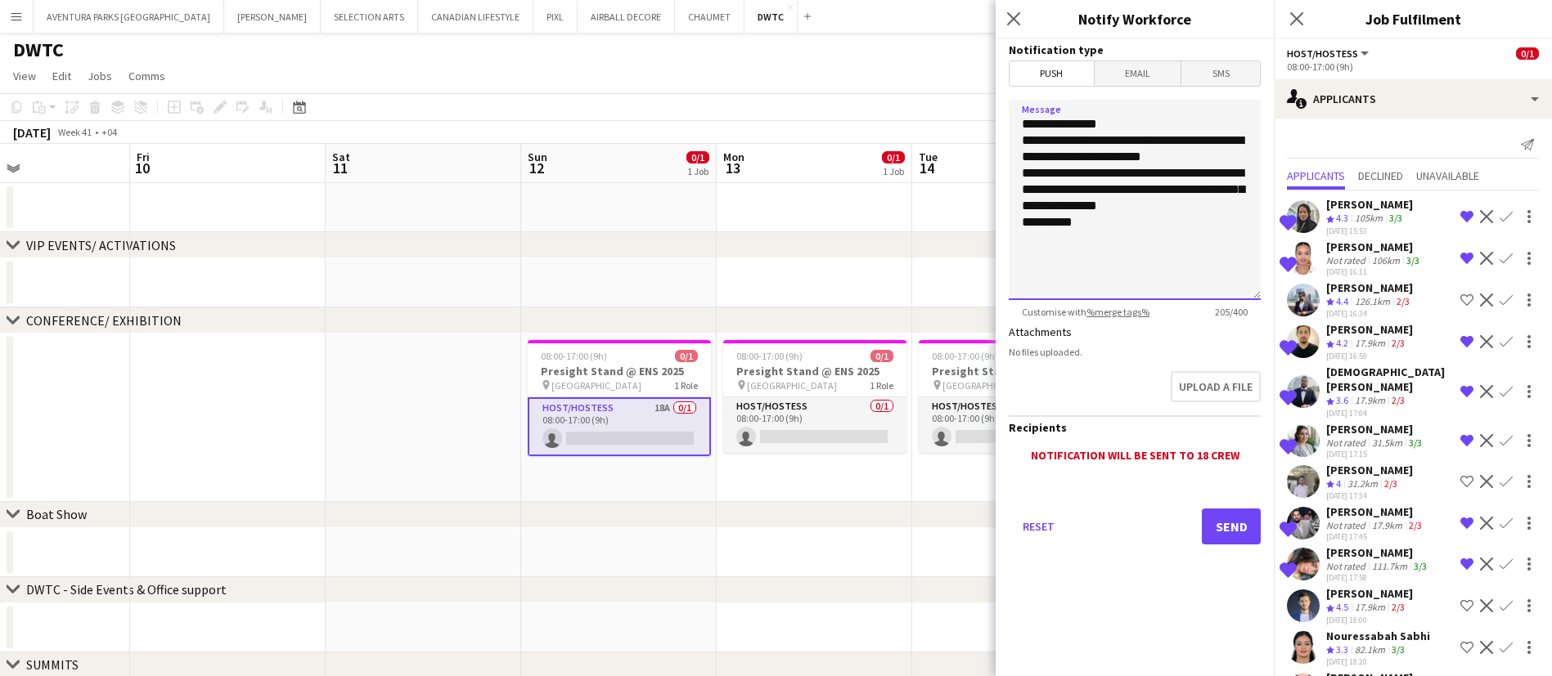
type textarea "**********"
click at [1237, 520] on button "Send" at bounding box center [1230, 527] width 59 height 36
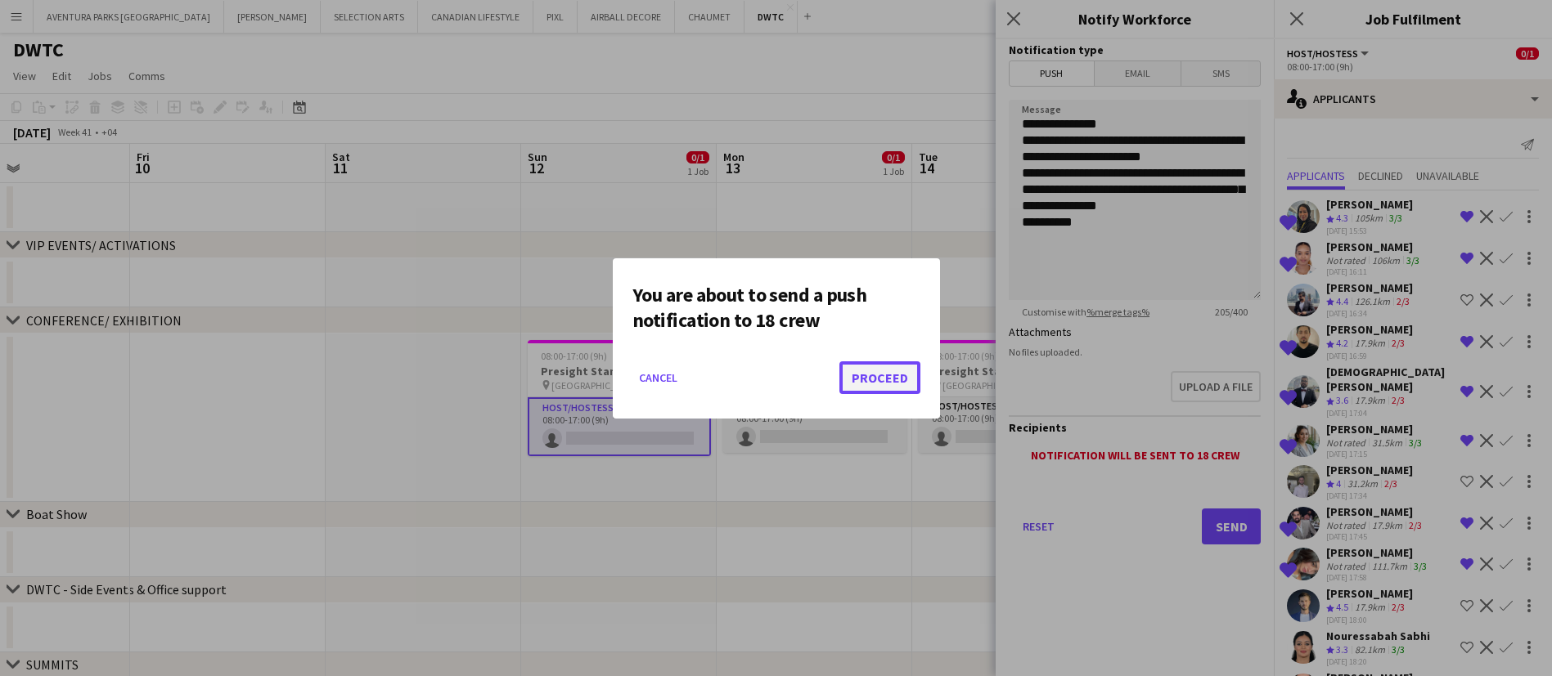
click at [895, 370] on button "Proceed" at bounding box center [879, 378] width 81 height 33
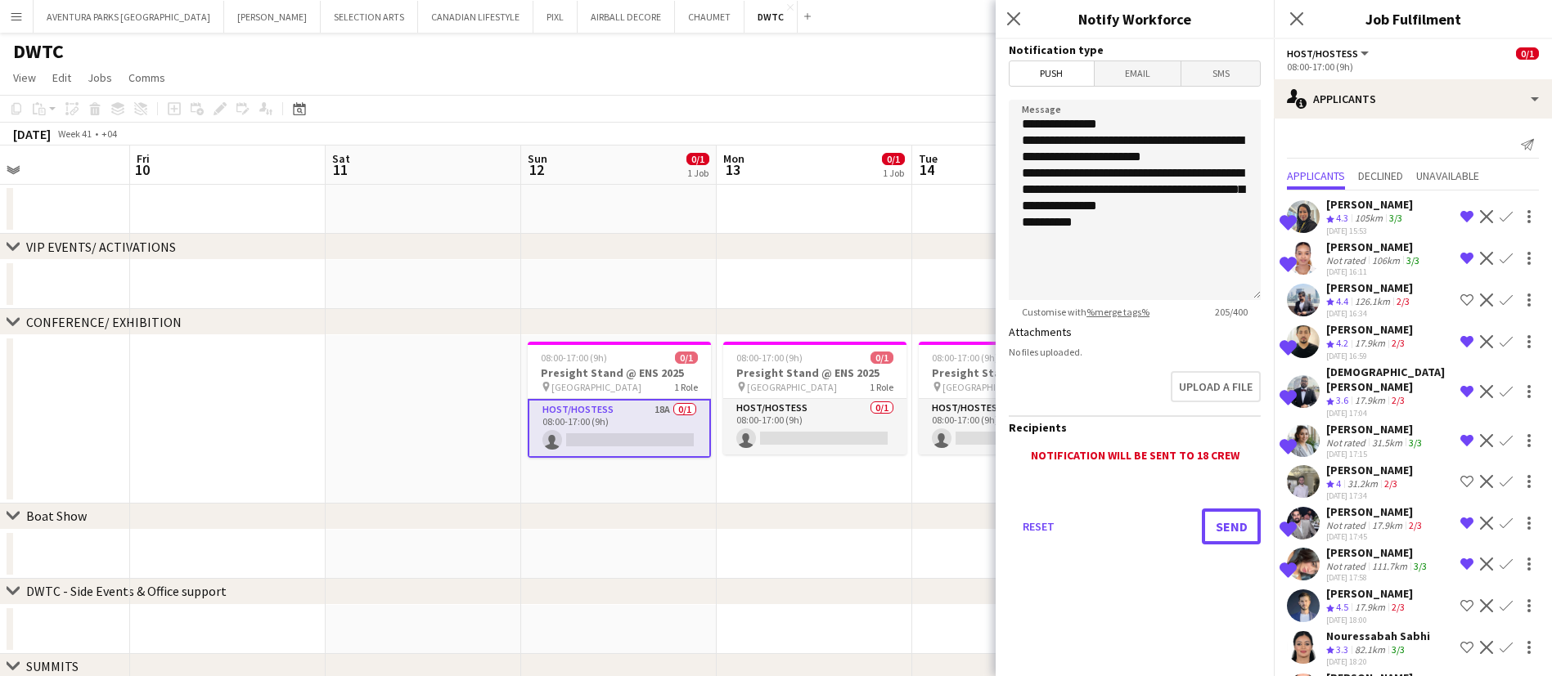
scroll to position [2, 0]
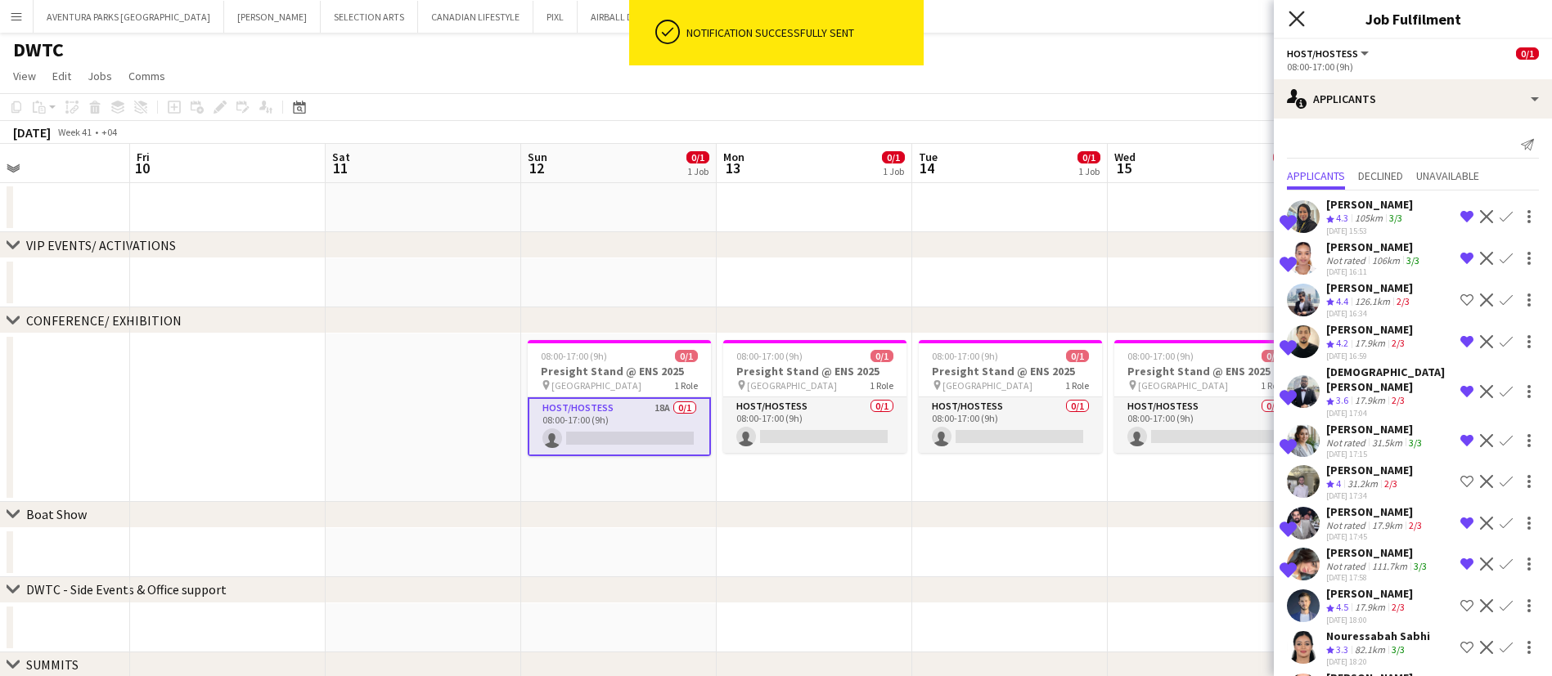
click at [1296, 19] on icon at bounding box center [1296, 19] width 16 height 16
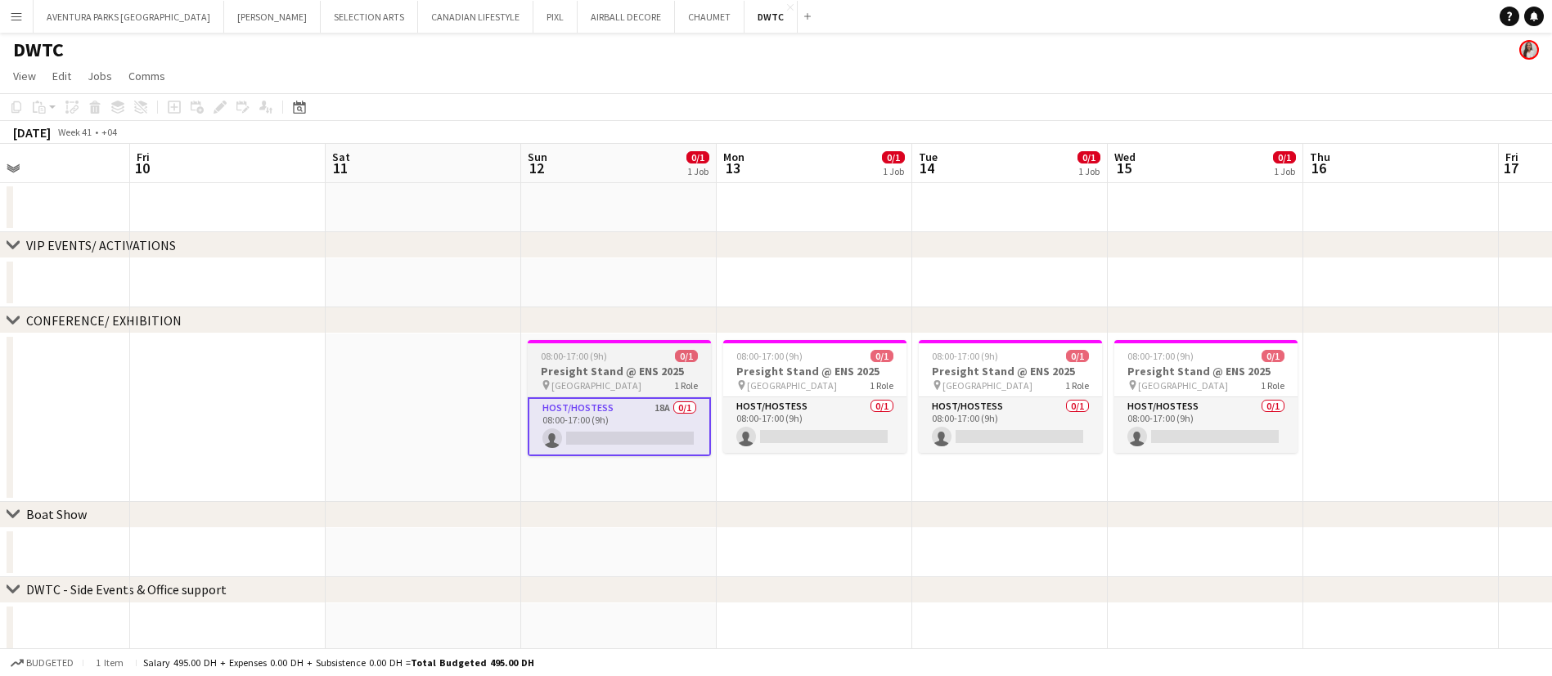
click at [625, 379] on div "pin Dubai Harbour 1 Role" at bounding box center [619, 385] width 183 height 13
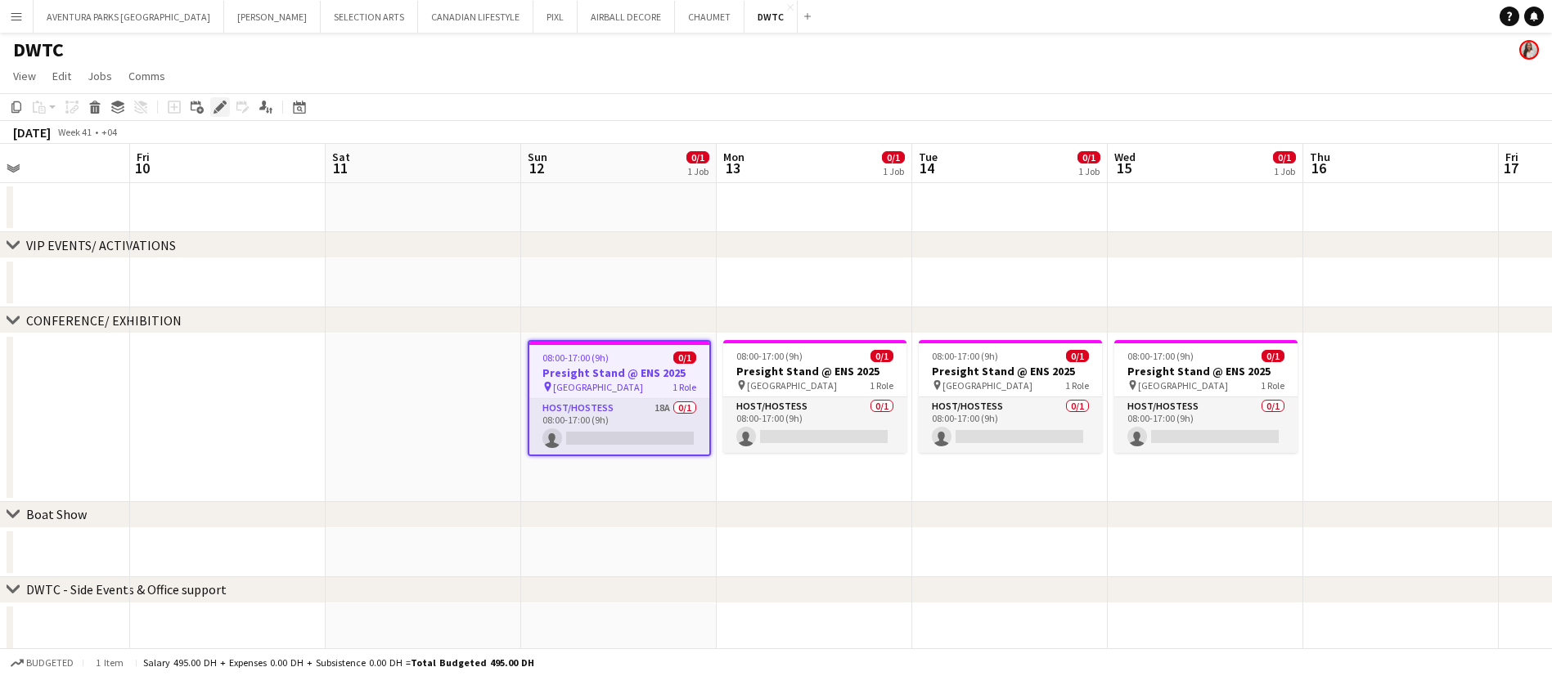
click at [221, 110] on icon "Edit" at bounding box center [219, 107] width 13 height 13
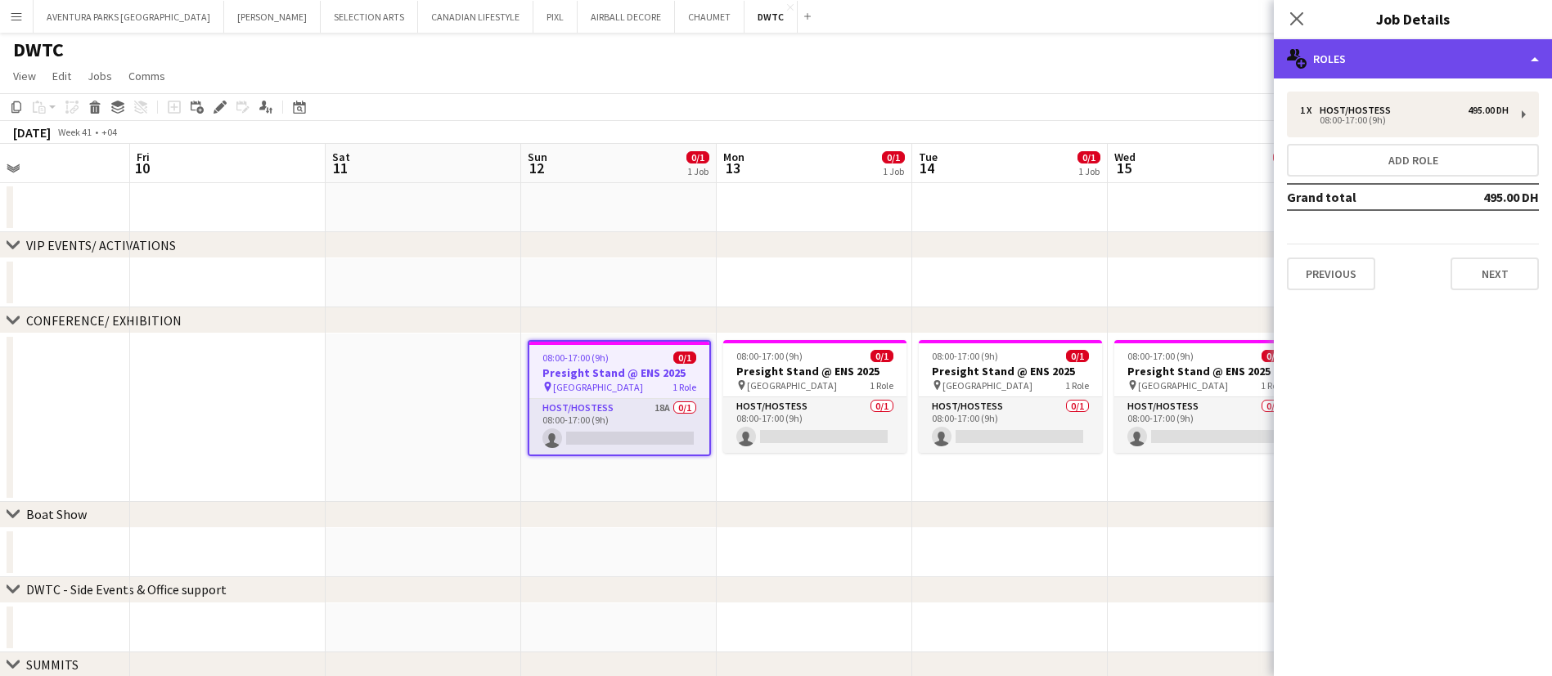
click at [1347, 64] on div "multiple-users-add Roles" at bounding box center [1412, 58] width 278 height 39
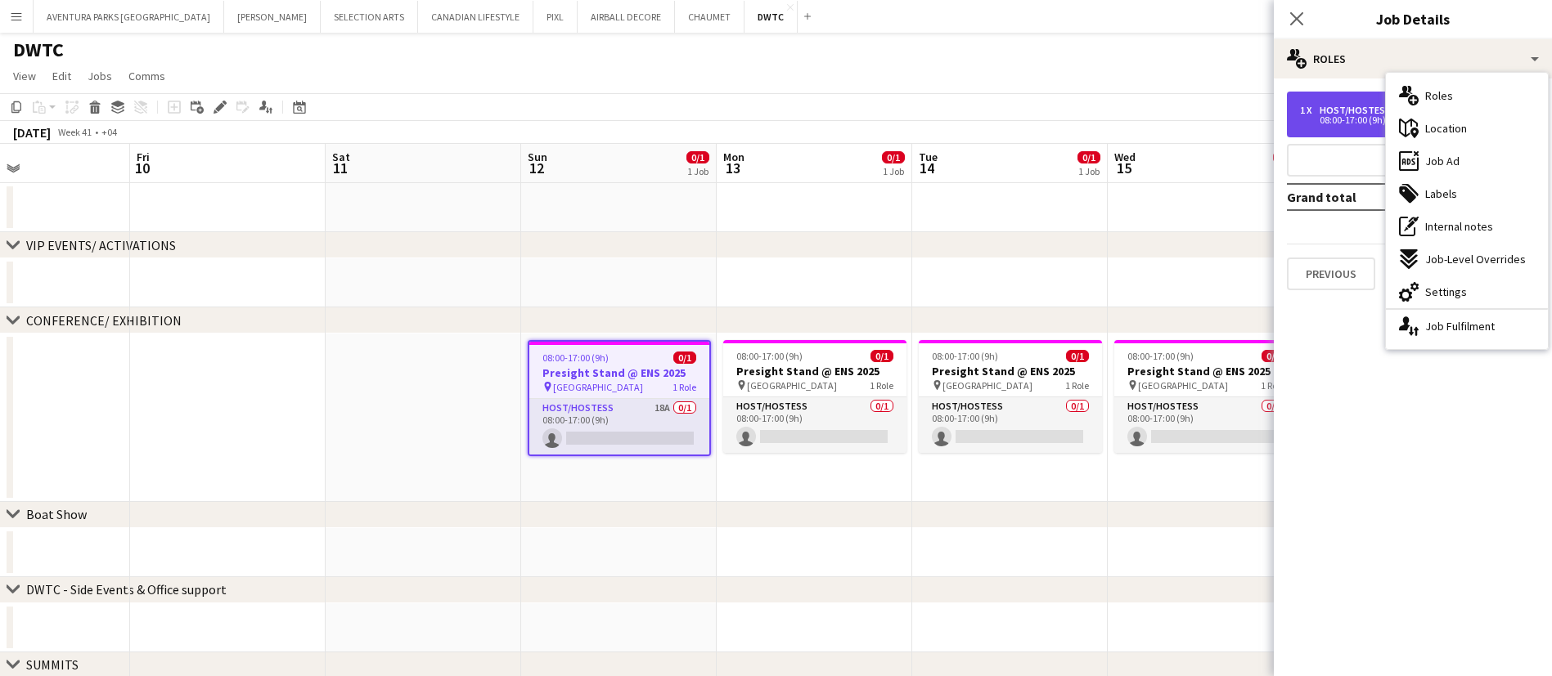
click at [1321, 119] on div "08:00-17:00 (9h)" at bounding box center [1404, 120] width 209 height 8
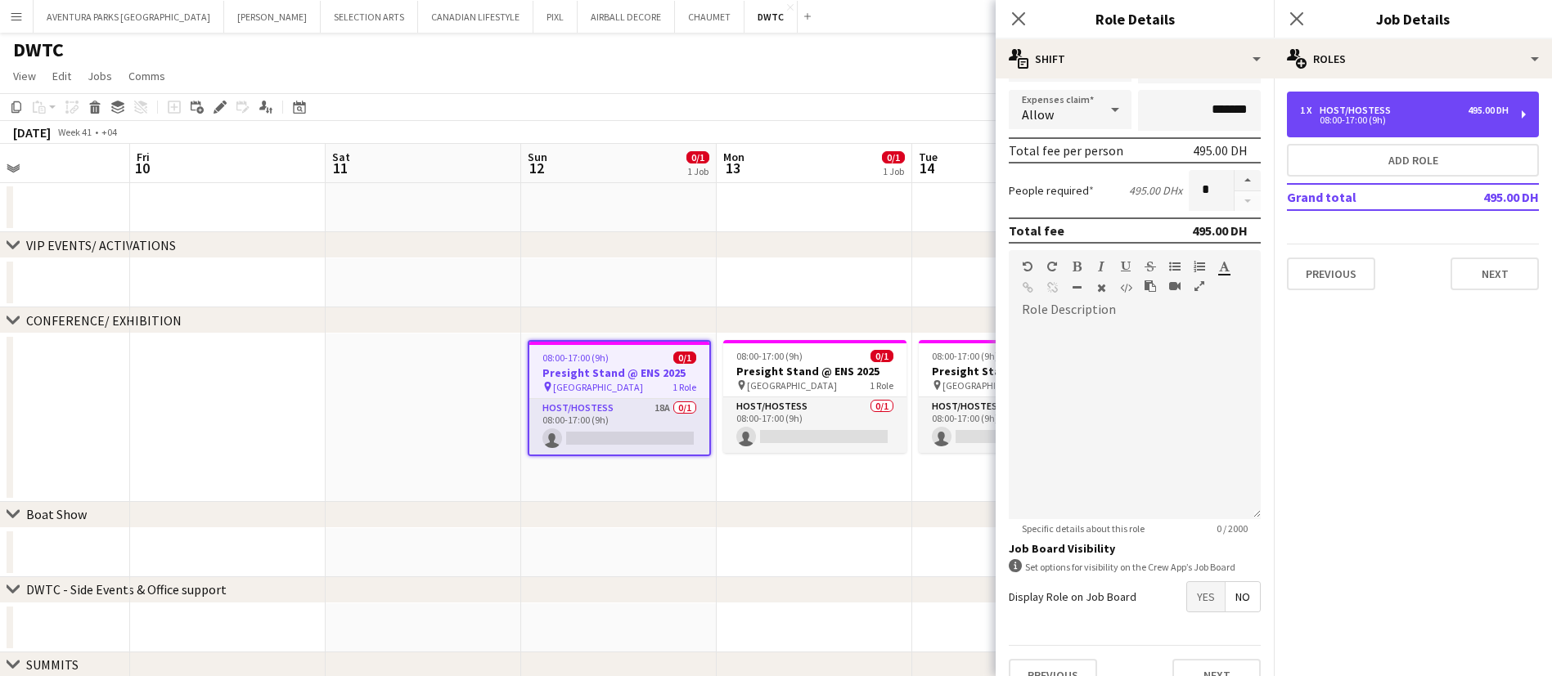
scroll to position [367, 0]
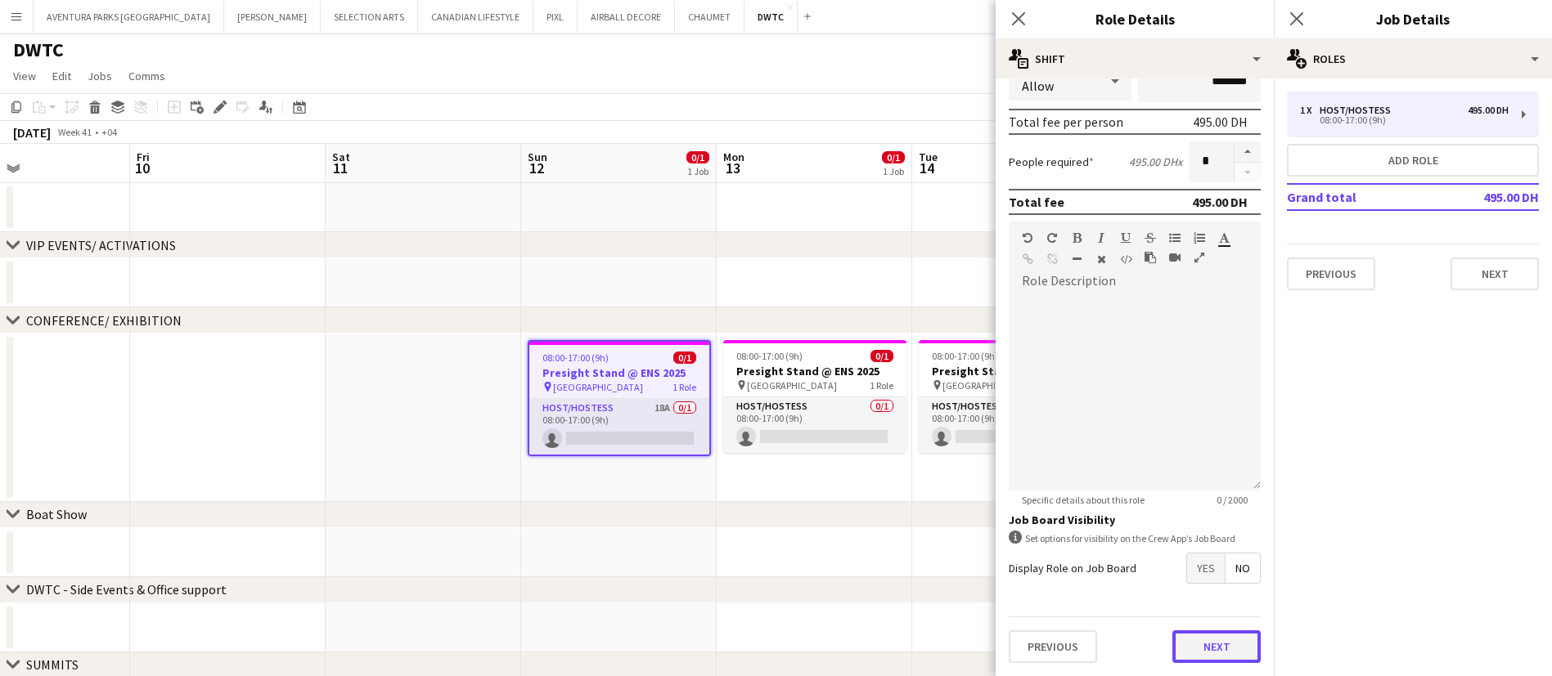
click at [1206, 644] on button "Next" at bounding box center [1216, 647] width 88 height 33
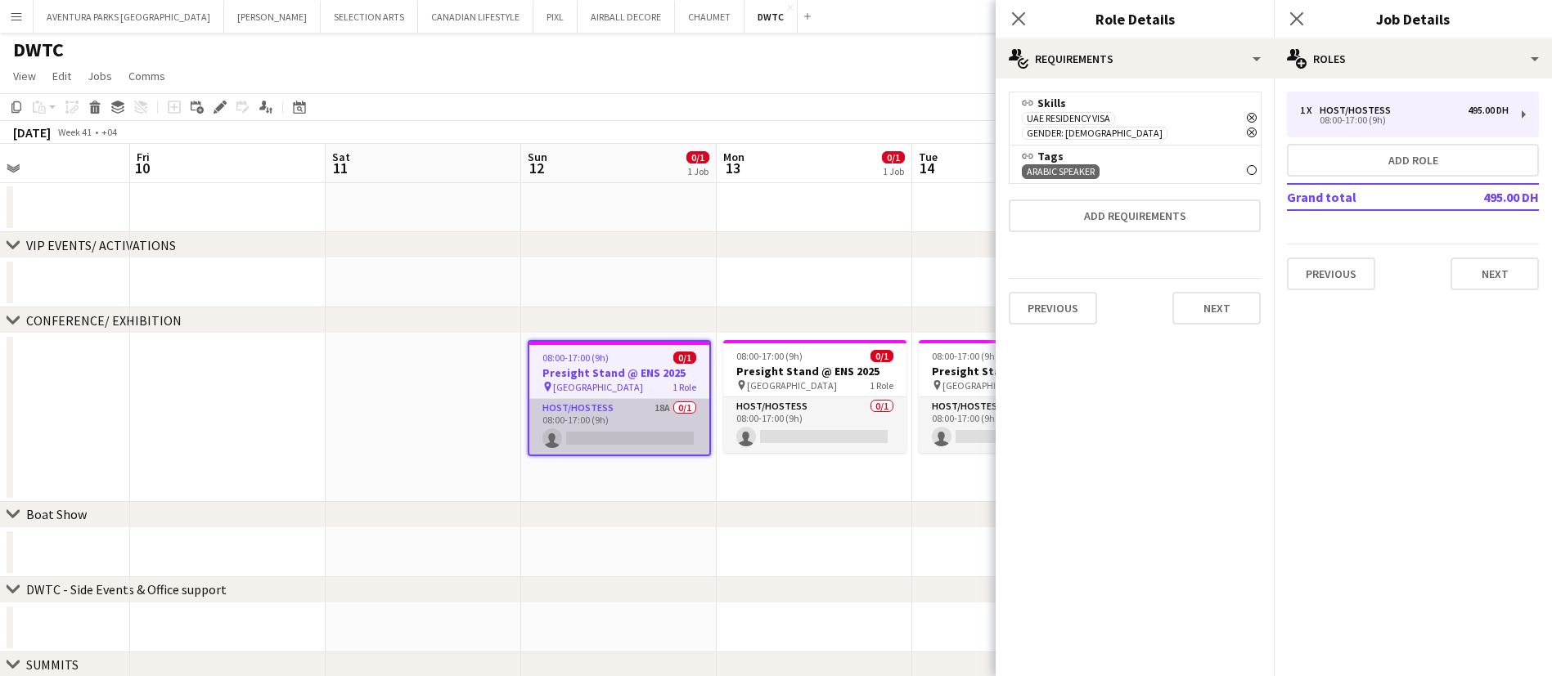
click at [577, 424] on app-card-role "Host/Hostess 18A 0/1 08:00-17:00 (9h) single-neutral-actions" at bounding box center [619, 427] width 180 height 56
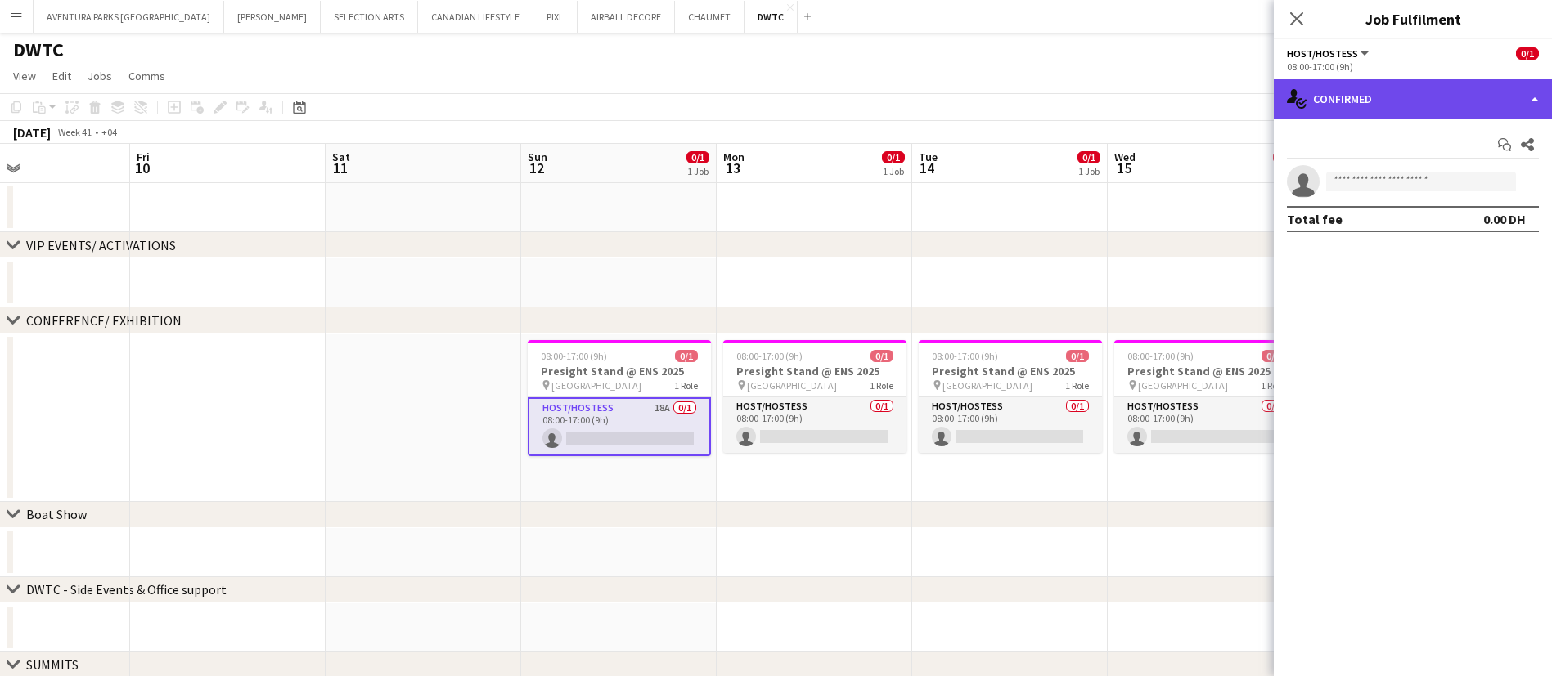
click at [1381, 109] on div "single-neutral-actions-check-2 Confirmed" at bounding box center [1412, 98] width 278 height 39
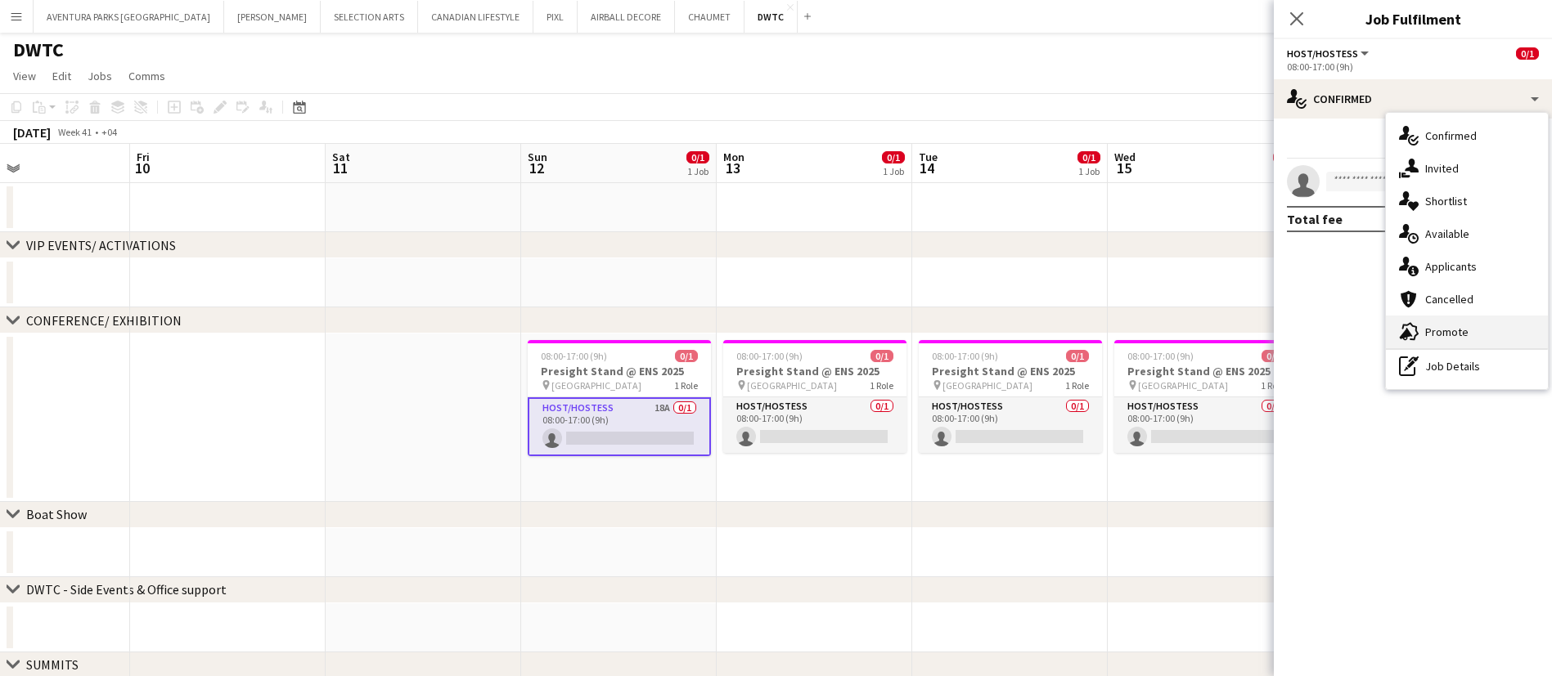
click at [1469, 329] on div "advertising-megaphone Promote" at bounding box center [1466, 332] width 162 height 33
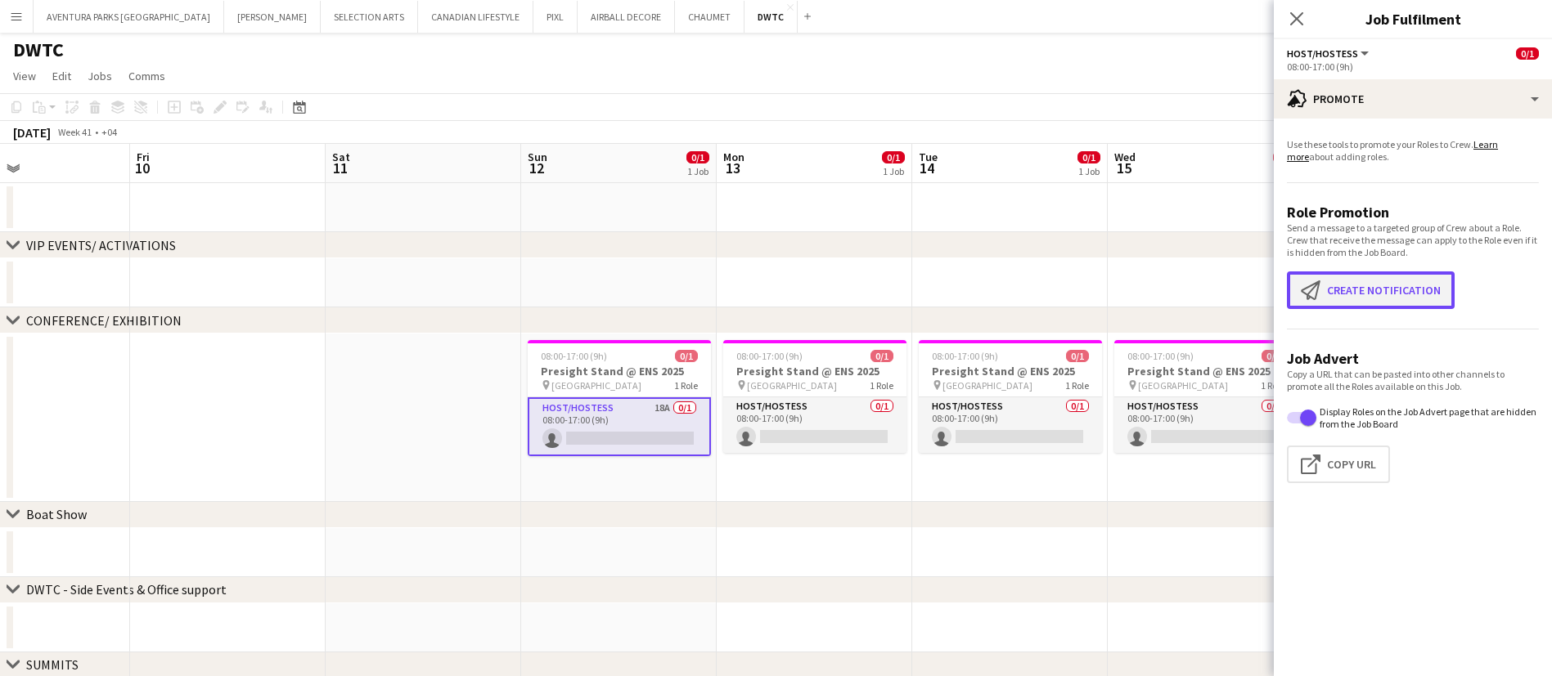
click at [1369, 290] on button "Create notification Create notification" at bounding box center [1371, 291] width 168 height 38
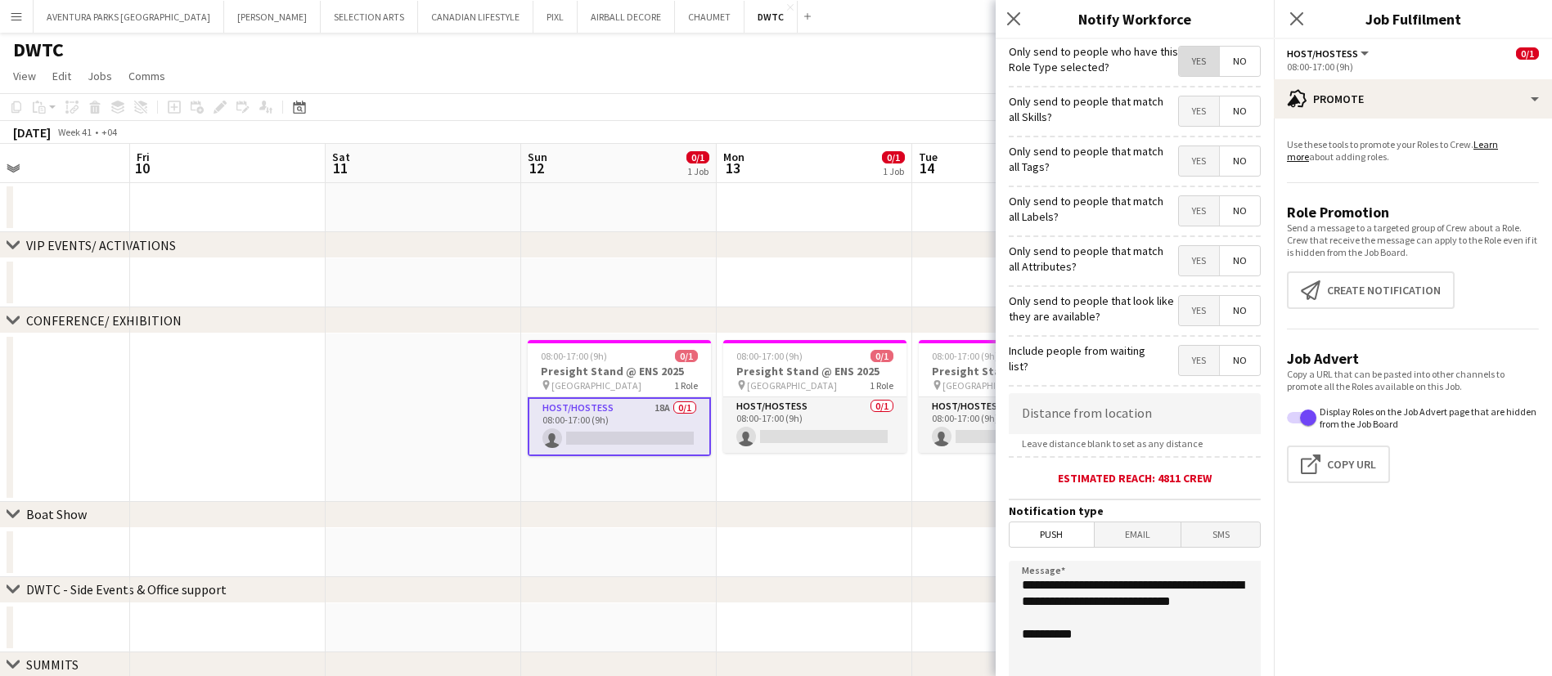
click at [1179, 60] on span "Yes" at bounding box center [1199, 61] width 40 height 29
click at [1224, 59] on span "No" at bounding box center [1239, 61] width 40 height 29
click at [1224, 104] on span "No" at bounding box center [1239, 111] width 40 height 29
click at [1179, 102] on span "Yes" at bounding box center [1199, 111] width 40 height 29
click at [1219, 357] on span "No" at bounding box center [1239, 360] width 40 height 29
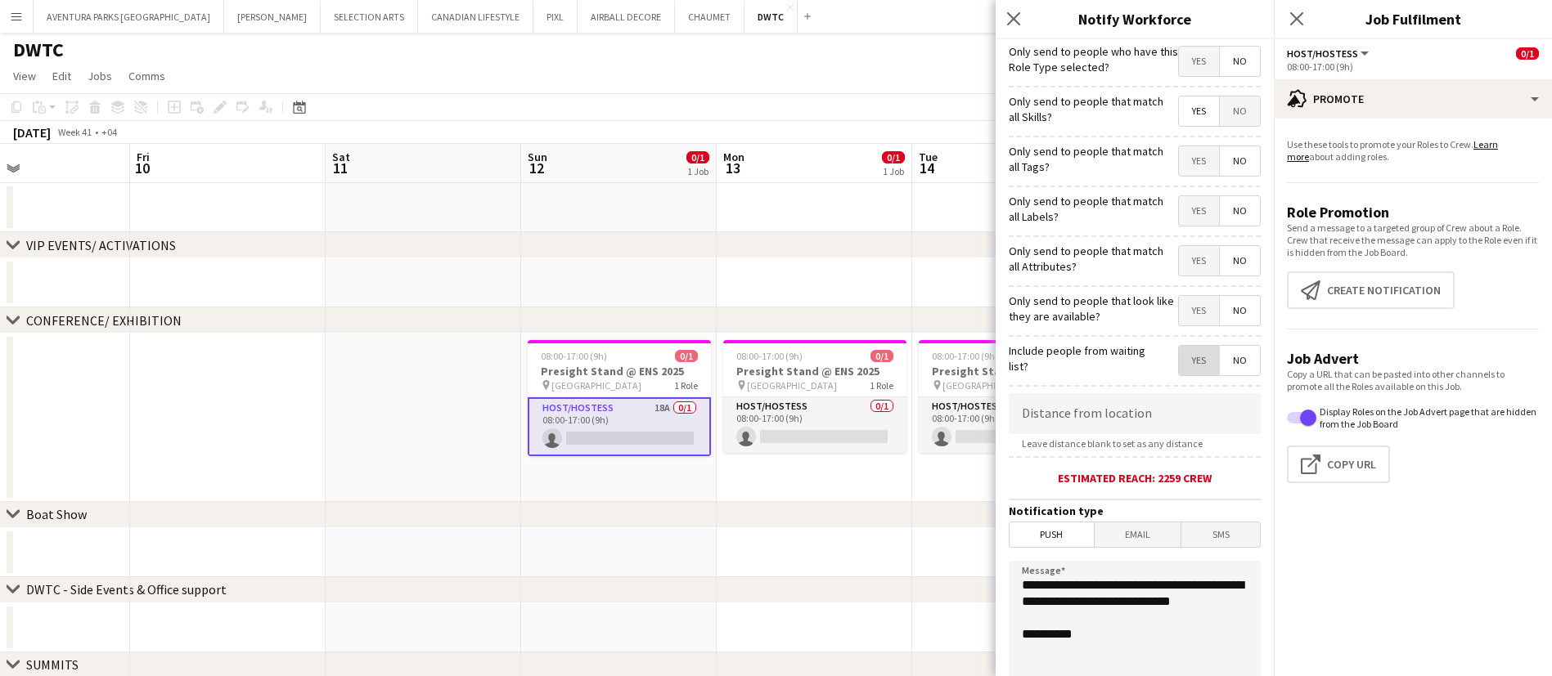
click at [1179, 359] on span "Yes" at bounding box center [1199, 360] width 40 height 29
click at [1220, 360] on span "No" at bounding box center [1239, 360] width 40 height 29
click at [1179, 311] on span "Yes" at bounding box center [1199, 310] width 40 height 29
click at [1180, 260] on span "Yes" at bounding box center [1199, 260] width 40 height 29
click at [1179, 212] on span "Yes" at bounding box center [1199, 210] width 40 height 29
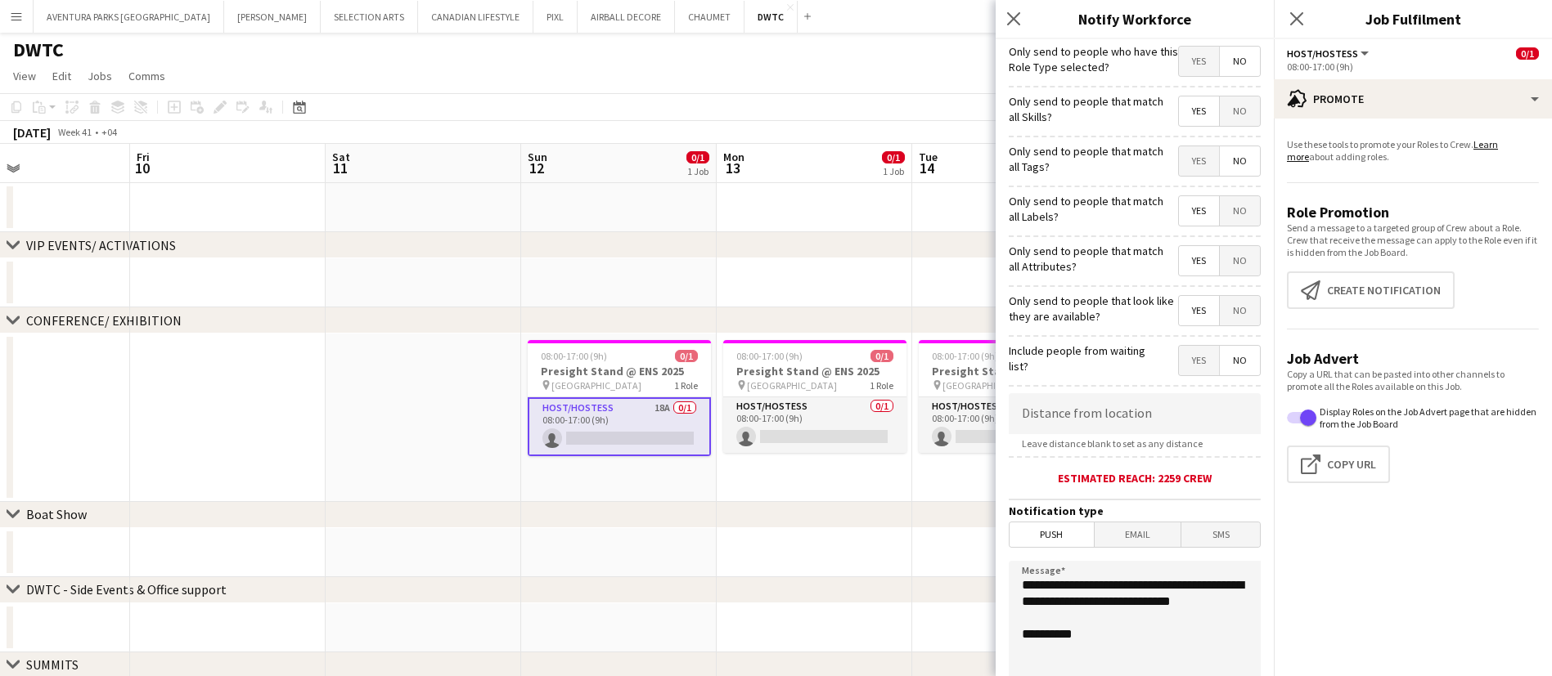
click at [1179, 164] on span "Yes" at bounding box center [1199, 160] width 40 height 29
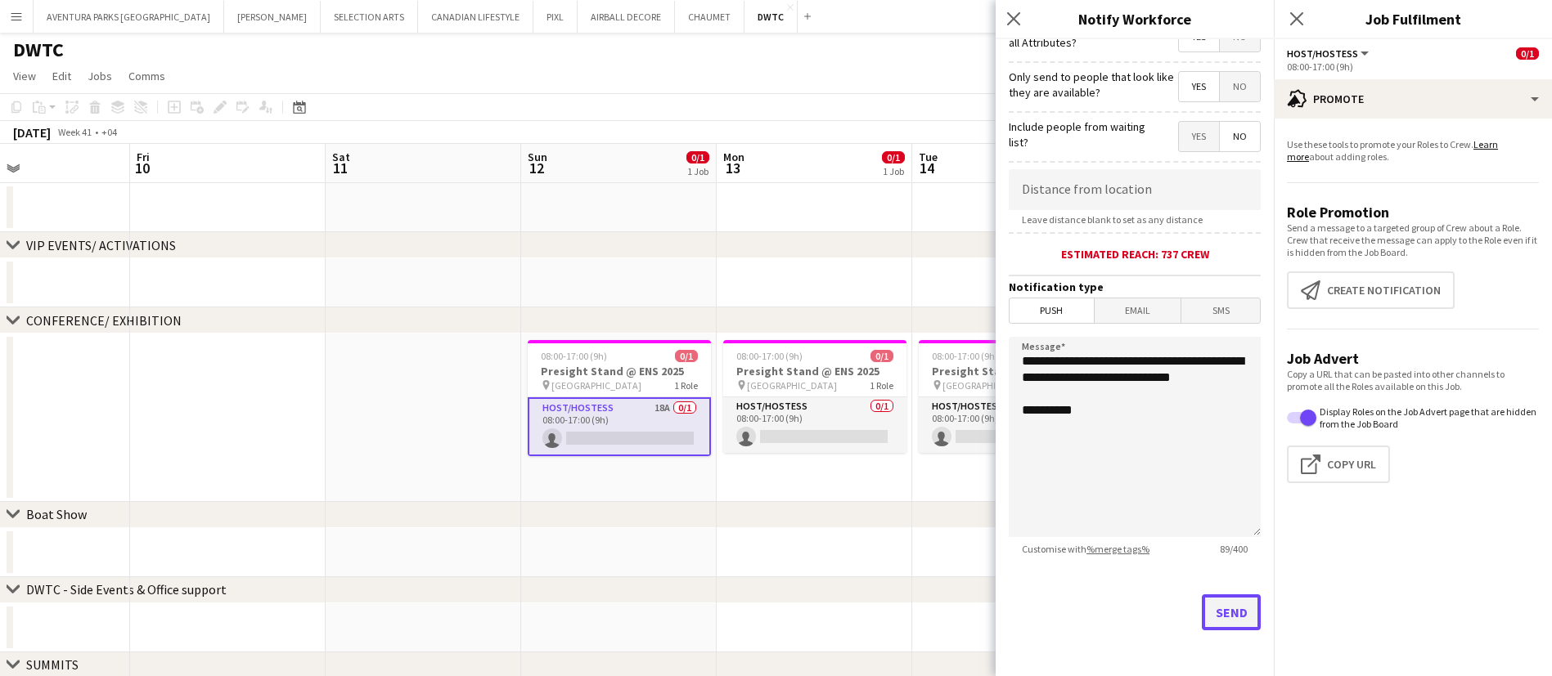
click at [1205, 597] on button "Send" at bounding box center [1230, 613] width 59 height 36
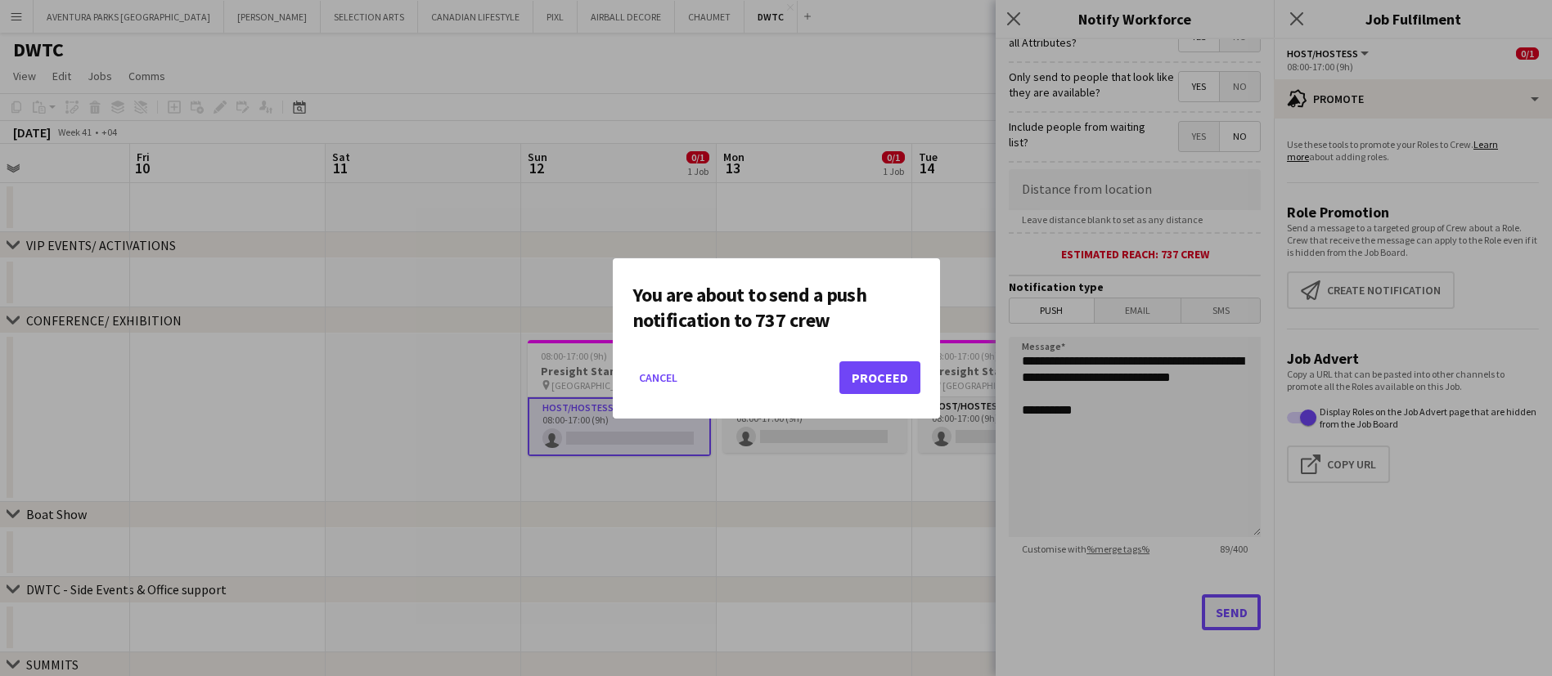
scroll to position [0, 0]
click at [885, 374] on button "Proceed" at bounding box center [879, 378] width 81 height 33
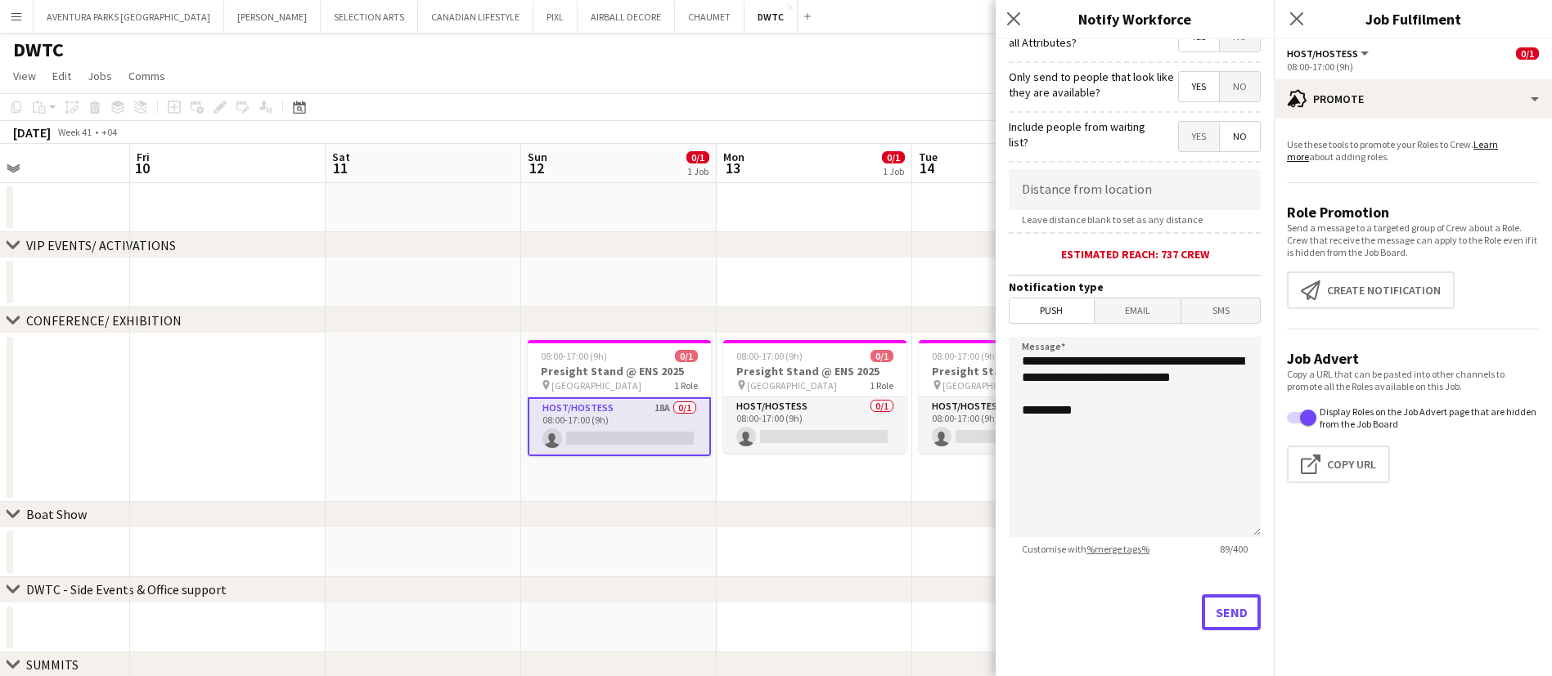
scroll to position [2, 0]
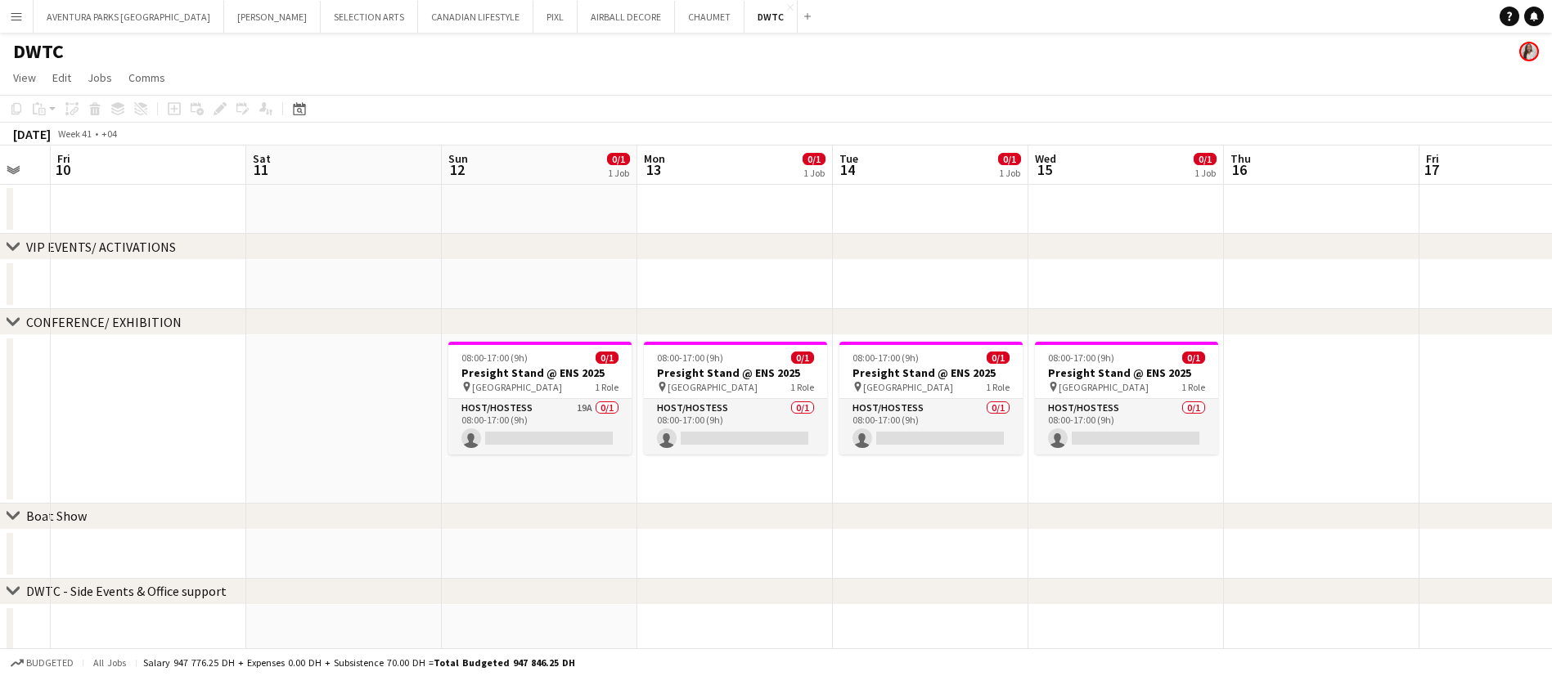
scroll to position [0, 738]
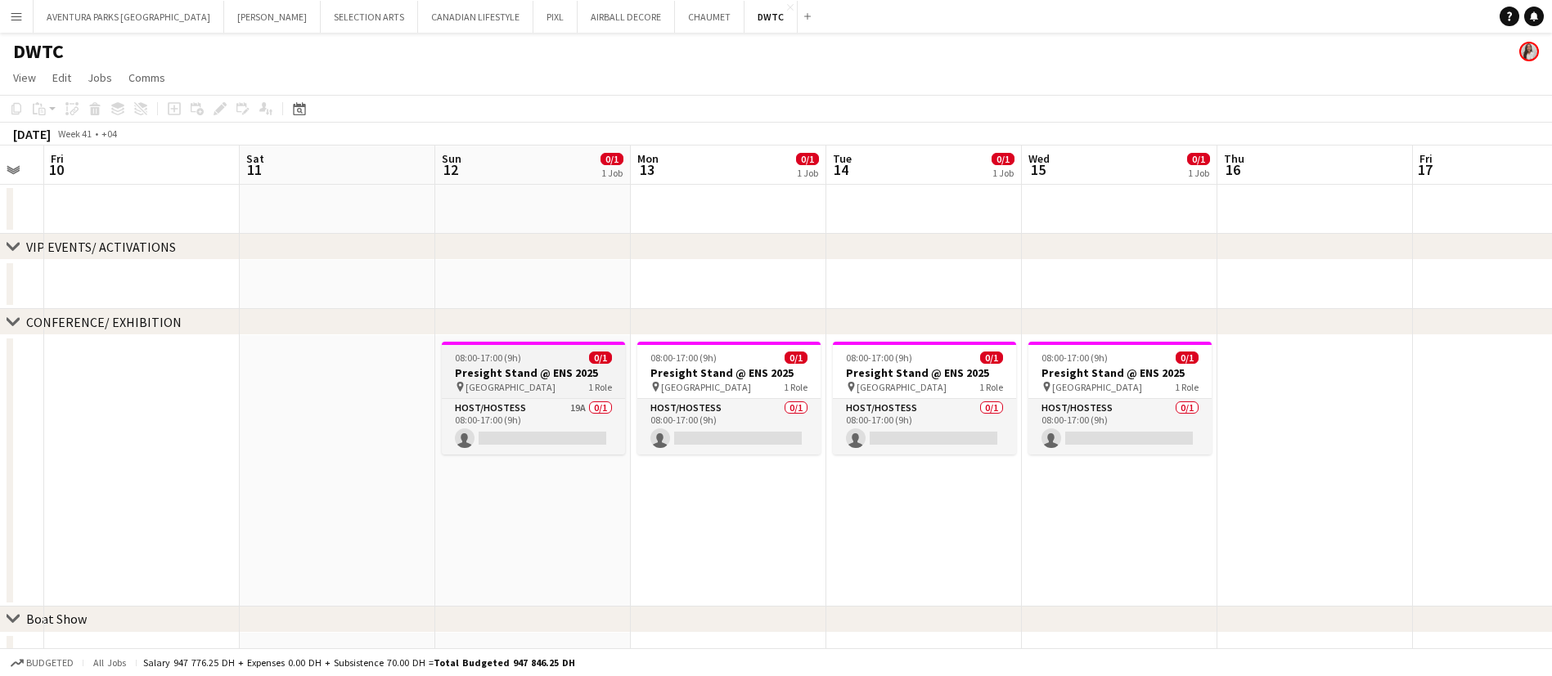
click at [517, 386] on span "[GEOGRAPHIC_DATA]" at bounding box center [510, 387] width 90 height 12
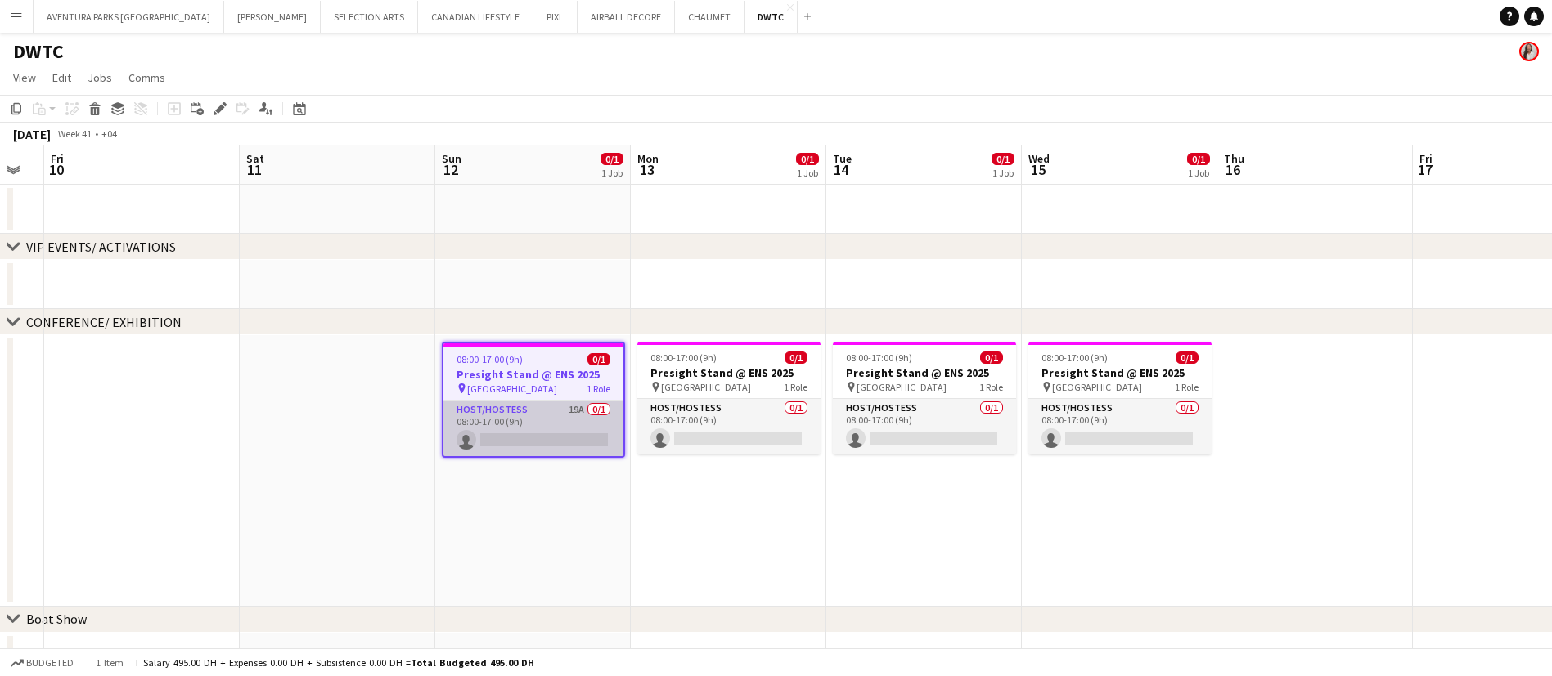
click at [519, 421] on app-card-role "Host/Hostess 19A 0/1 08:00-17:00 (9h) single-neutral-actions" at bounding box center [533, 429] width 180 height 56
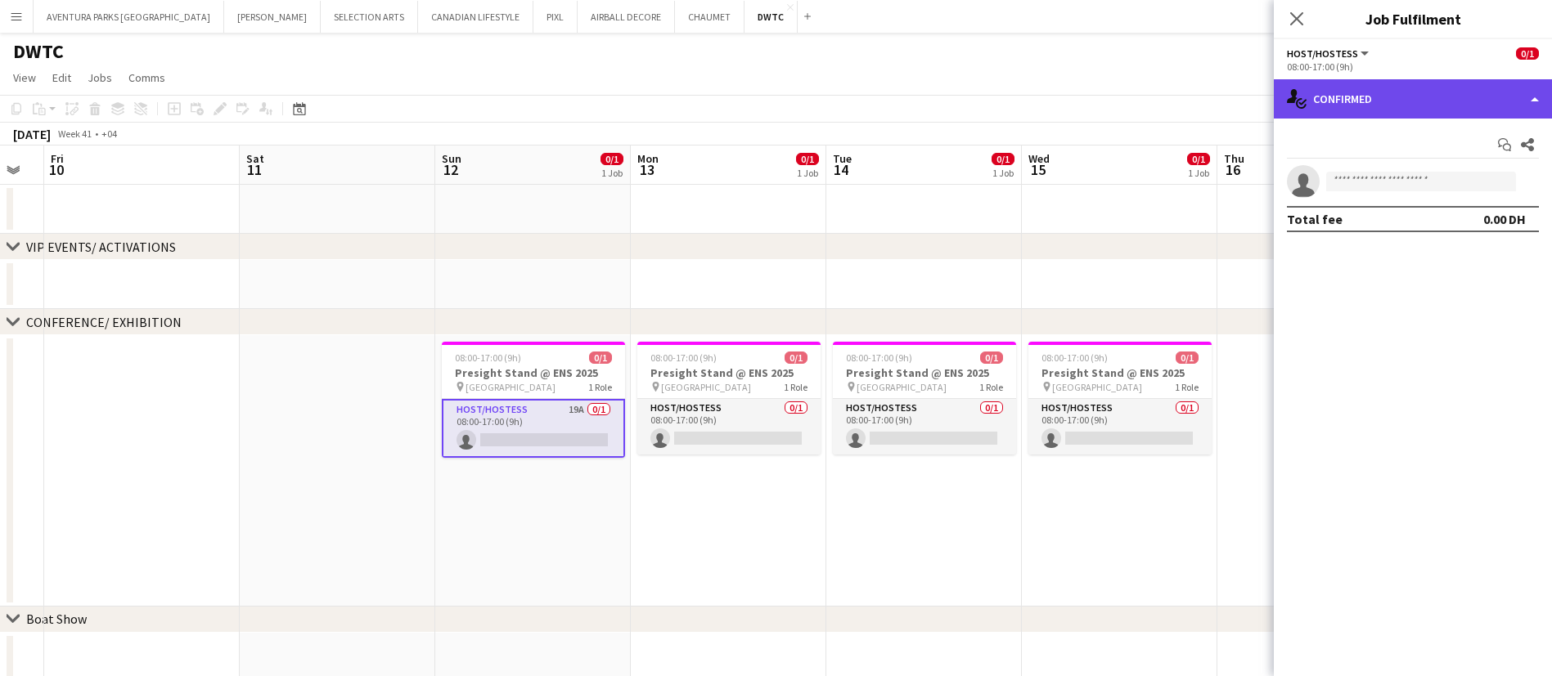
click at [1373, 100] on div "single-neutral-actions-check-2 Confirmed" at bounding box center [1412, 98] width 278 height 39
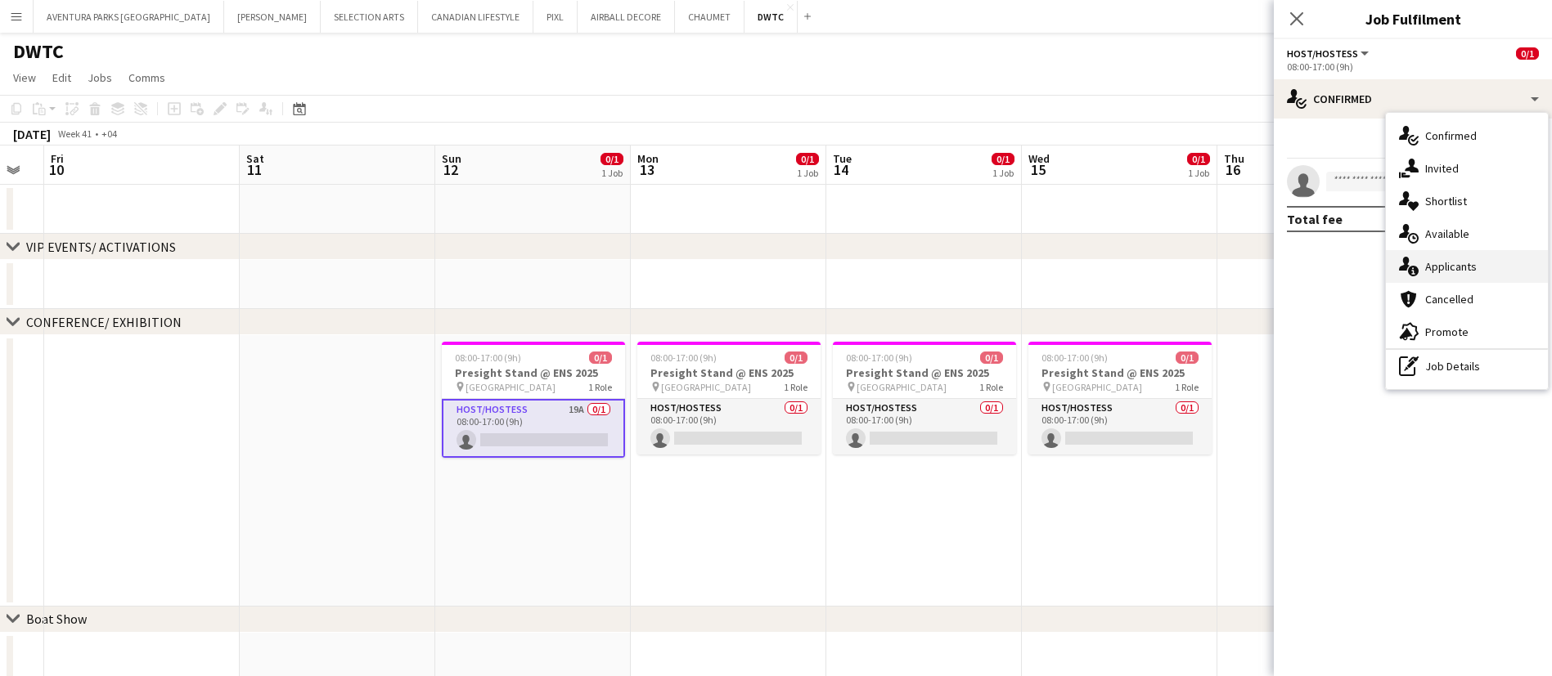
click at [1468, 268] on span "Applicants" at bounding box center [1451, 266] width 52 height 15
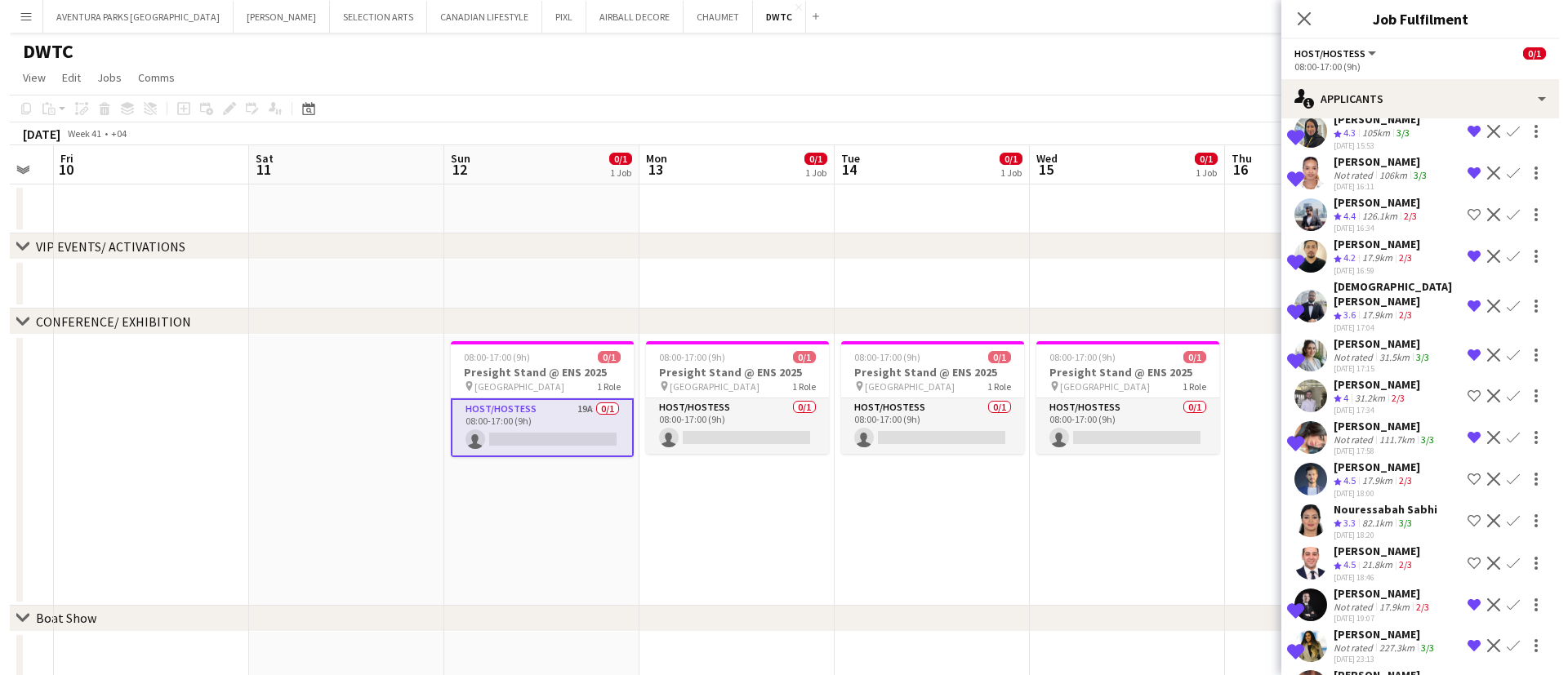
scroll to position [0, 0]
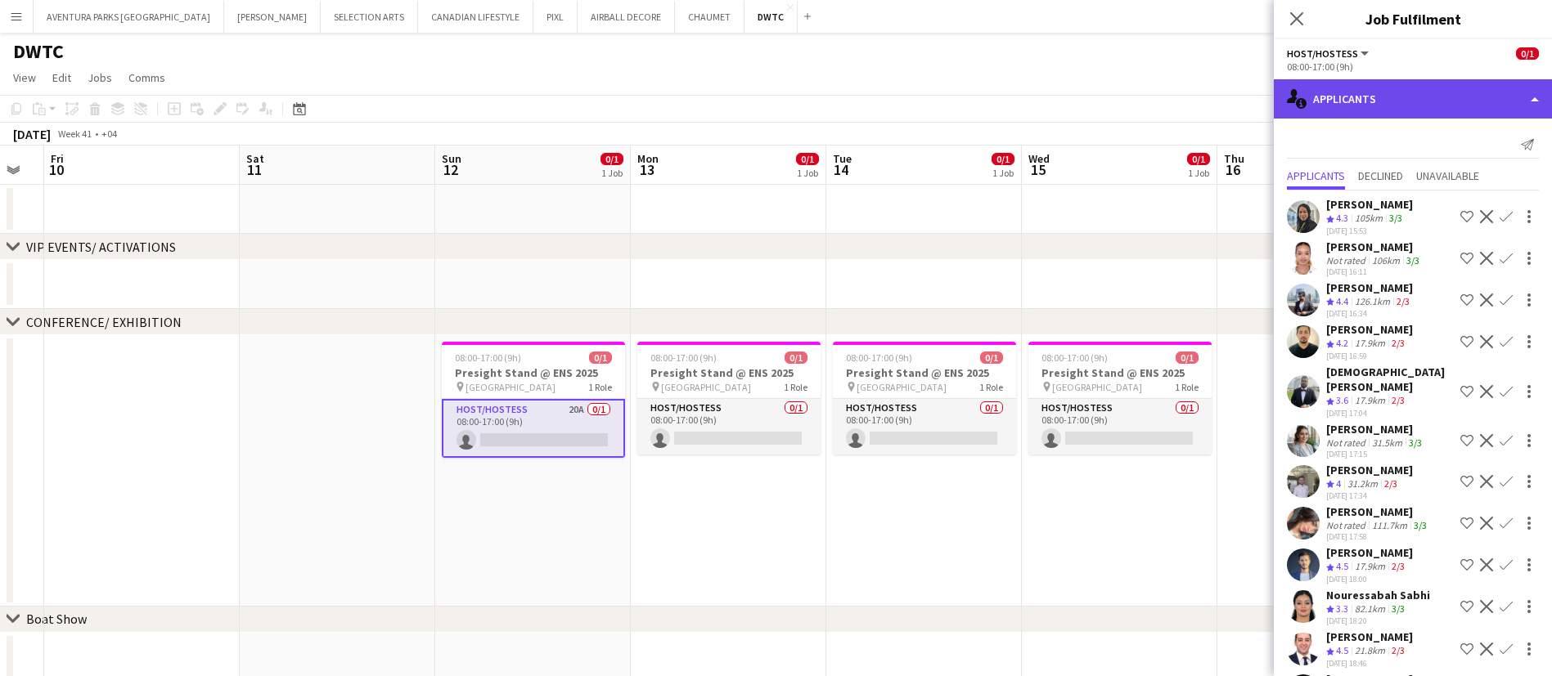
click at [1403, 97] on div "single-neutral-actions-information Applicants" at bounding box center [1412, 98] width 278 height 39
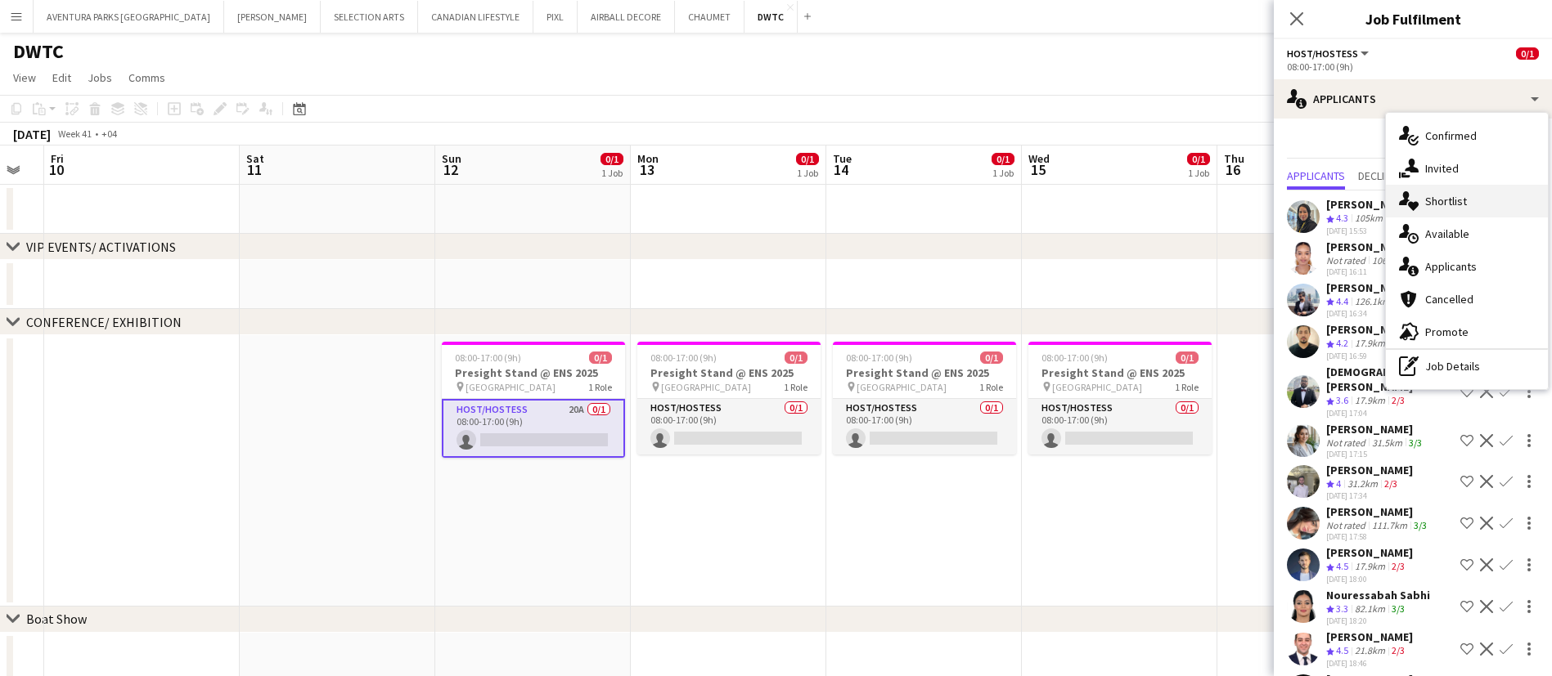
click at [1466, 202] on div "single-neutral-actions-heart Shortlist" at bounding box center [1466, 201] width 162 height 33
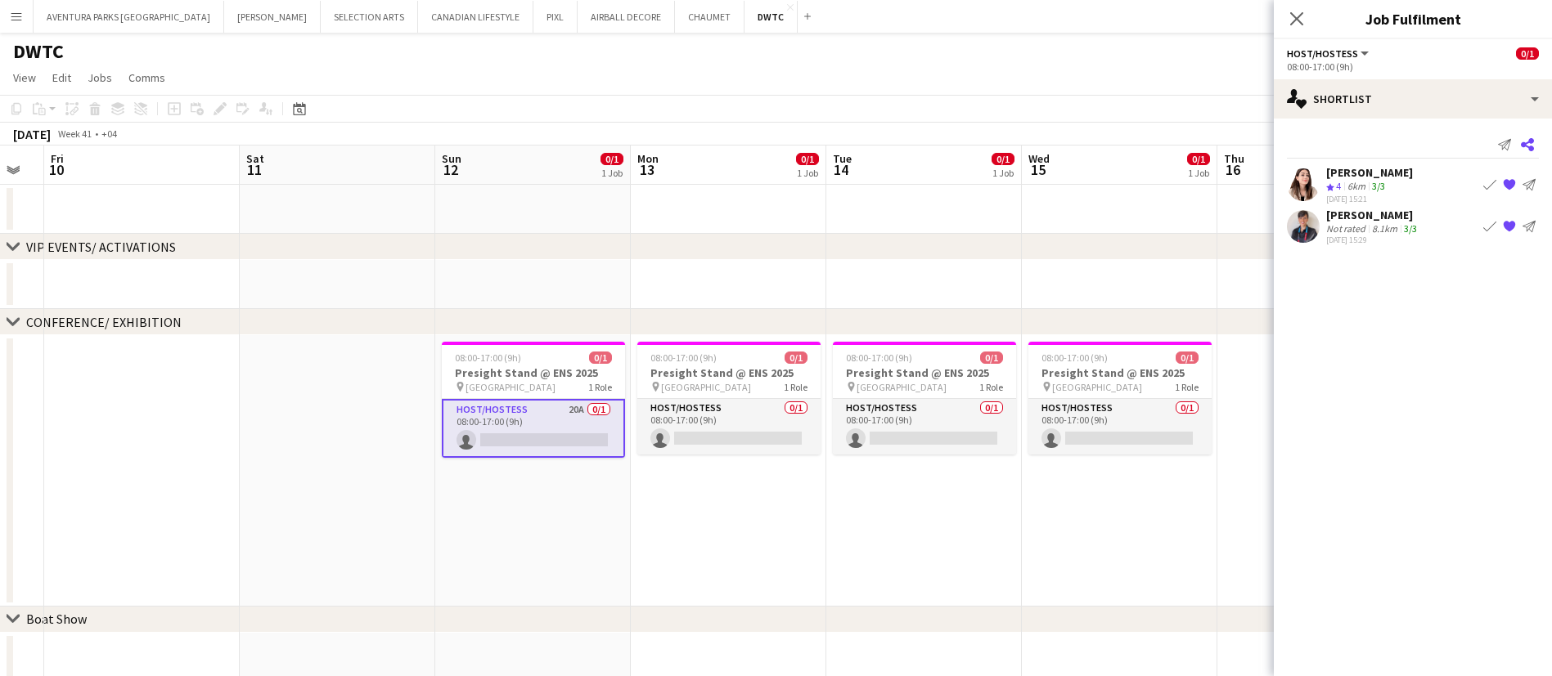
click at [1529, 146] on icon "Share" at bounding box center [1526, 144] width 13 height 13
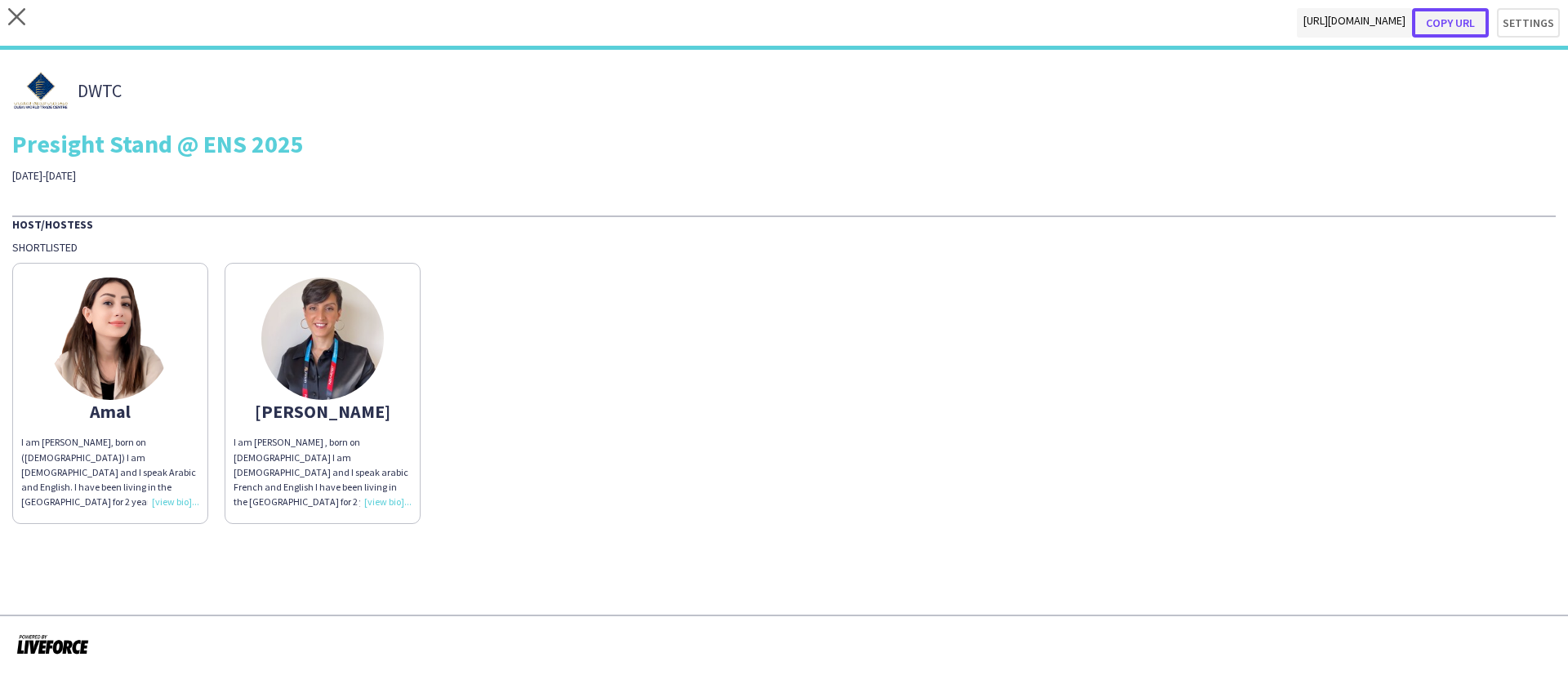
click at [1464, 11] on button "Copy url" at bounding box center [1450, 22] width 77 height 29
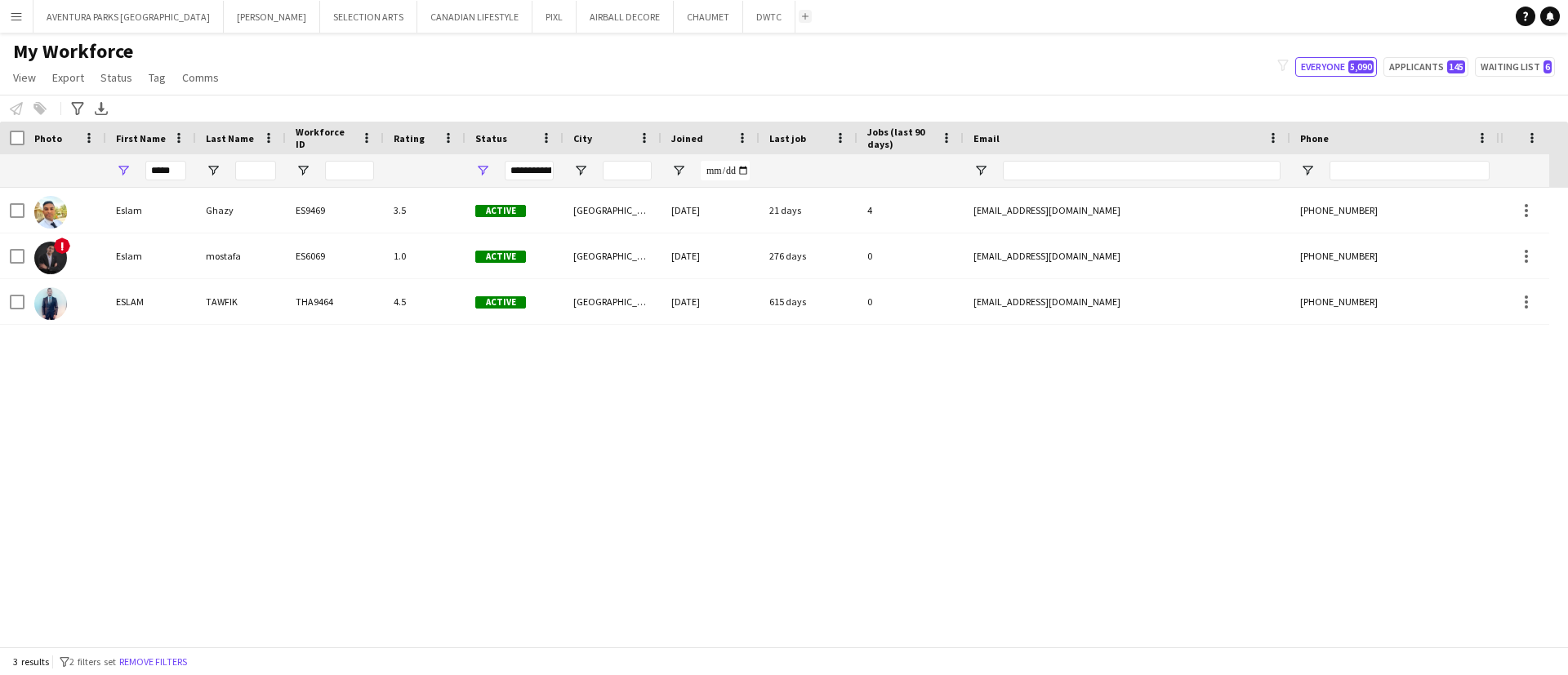
click at [802, 13] on app-icon "Add" at bounding box center [805, 16] width 7 height 7
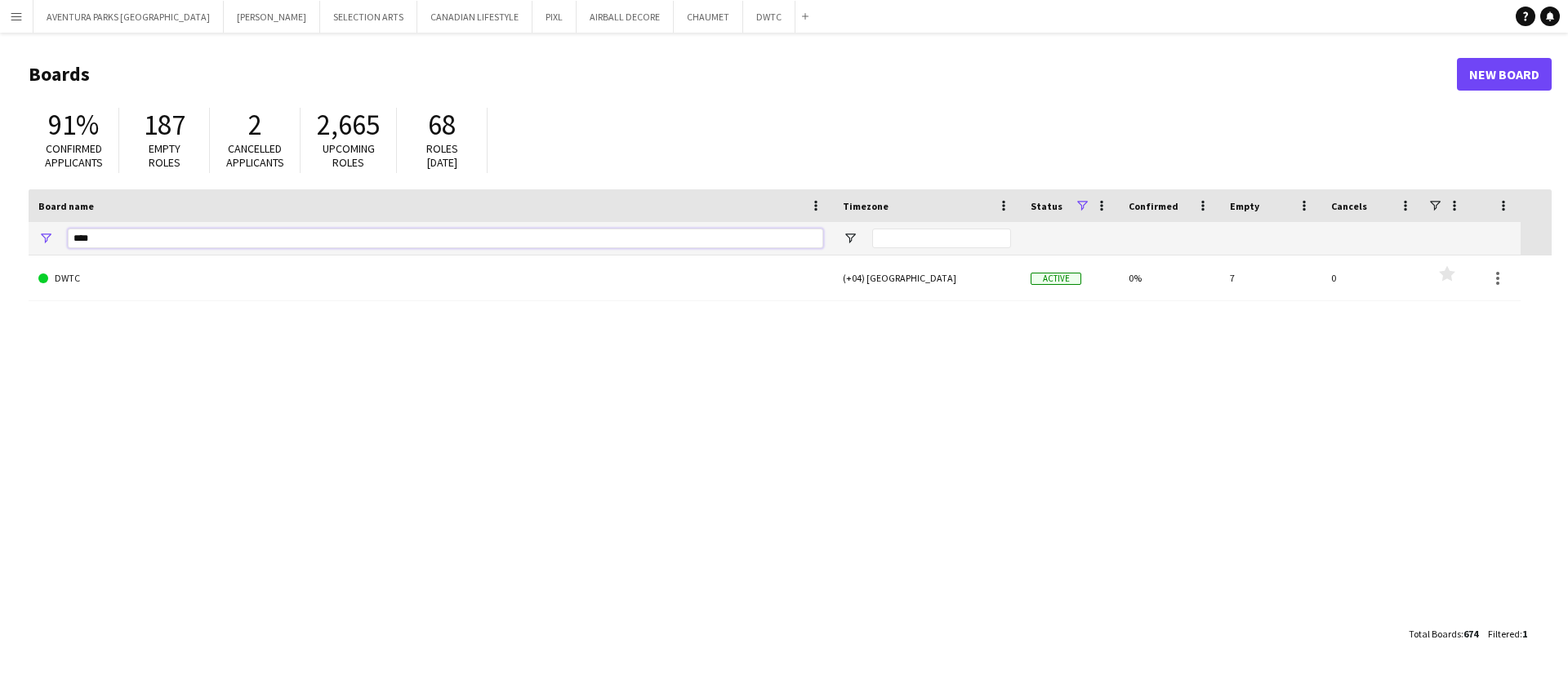
click at [150, 240] on input "****" at bounding box center [445, 239] width 756 height 20
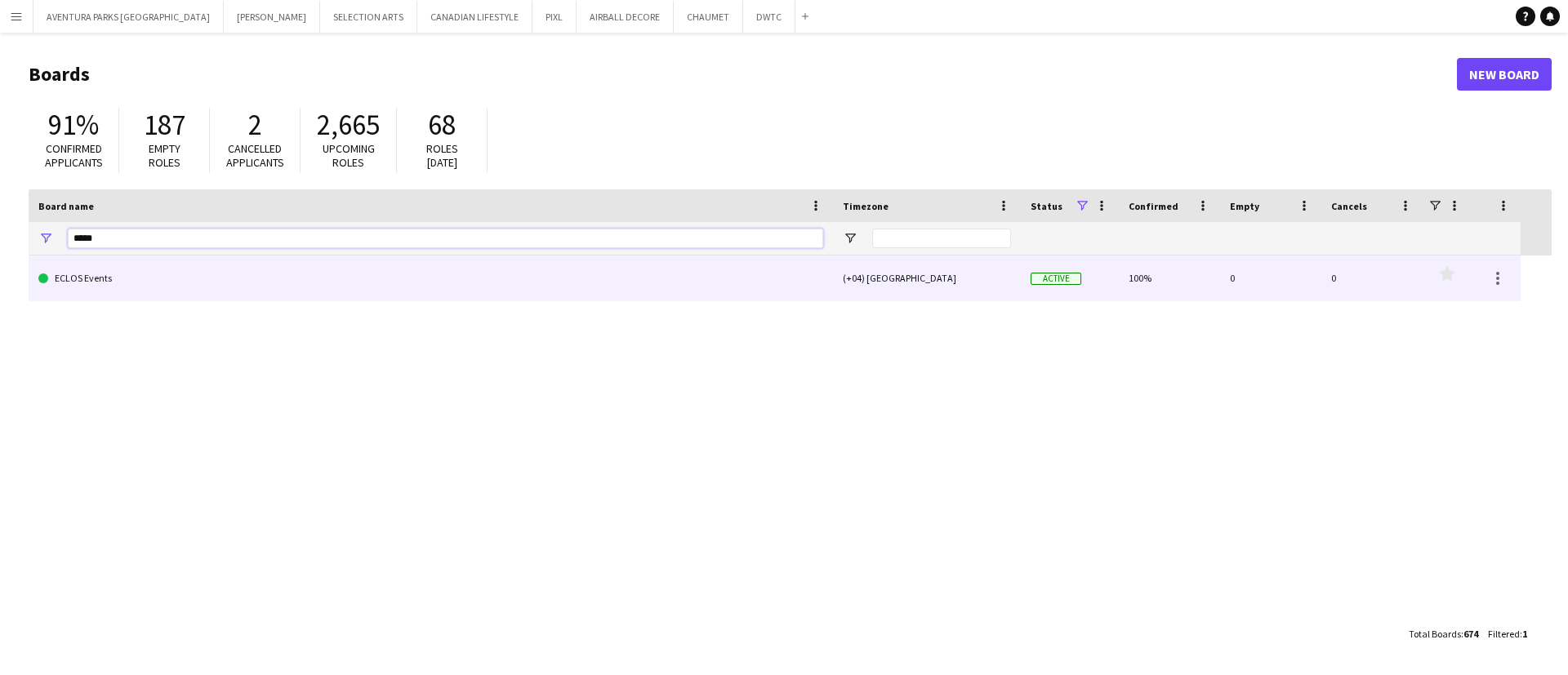
type input "*****"
click at [161, 280] on link "ECLOS Events" at bounding box center [430, 279] width 785 height 46
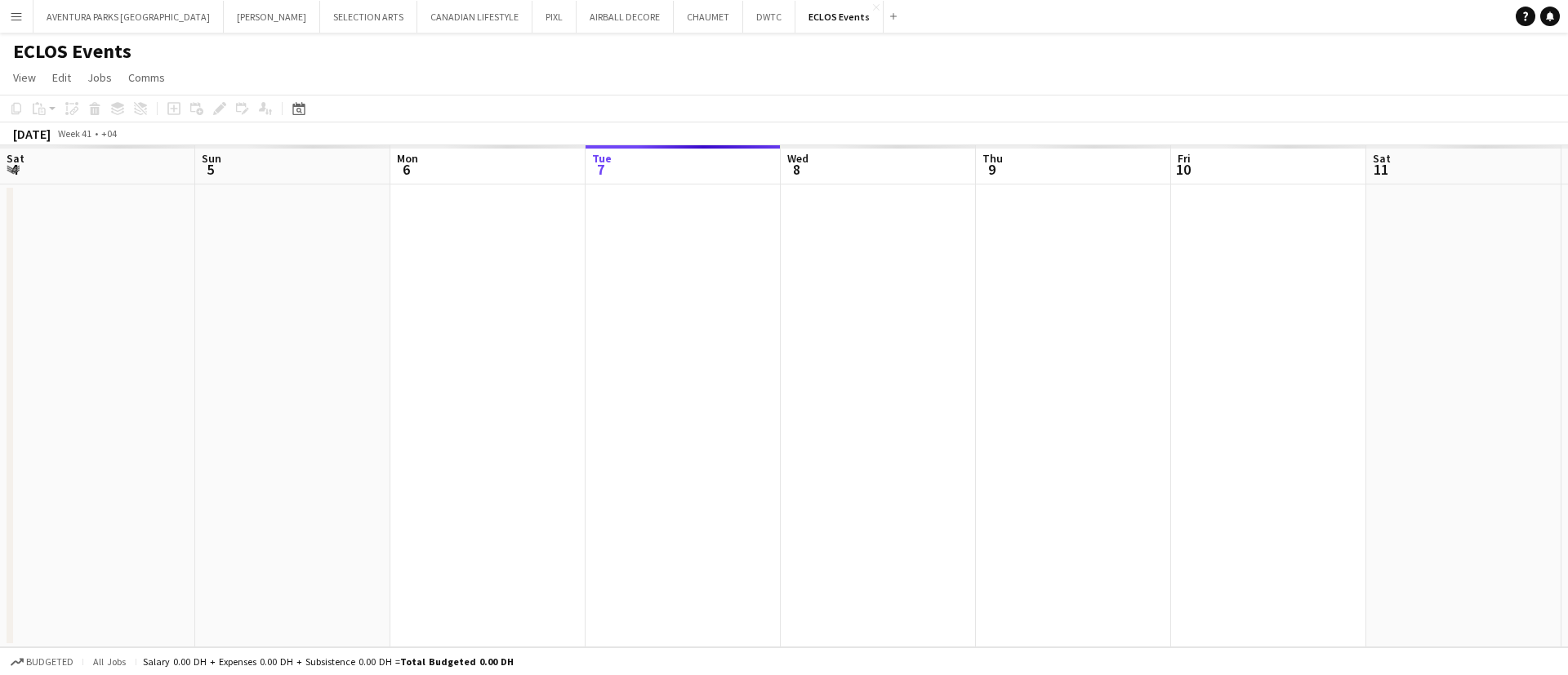
scroll to position [0, 391]
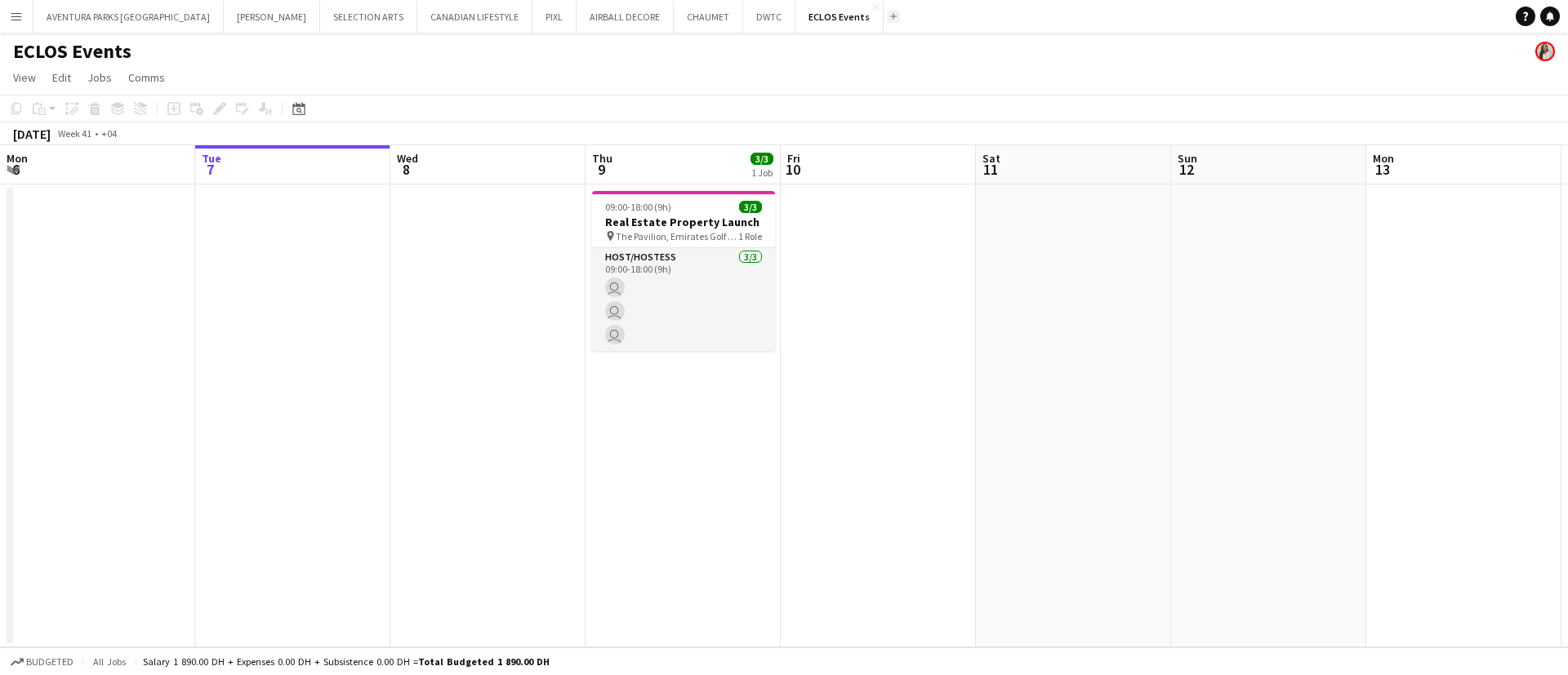
click at [890, 13] on app-icon "Add" at bounding box center [893, 16] width 7 height 7
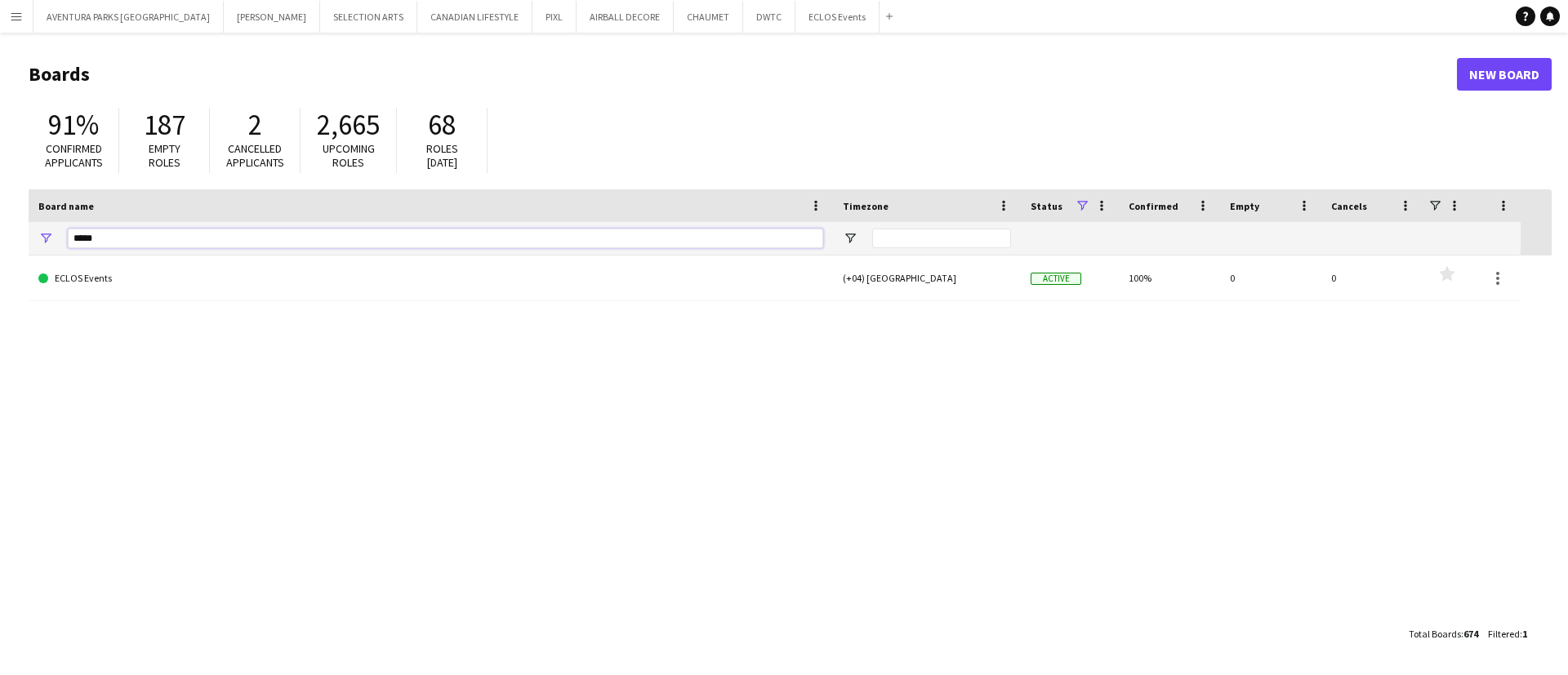
click at [137, 233] on input "*****" at bounding box center [445, 239] width 756 height 20
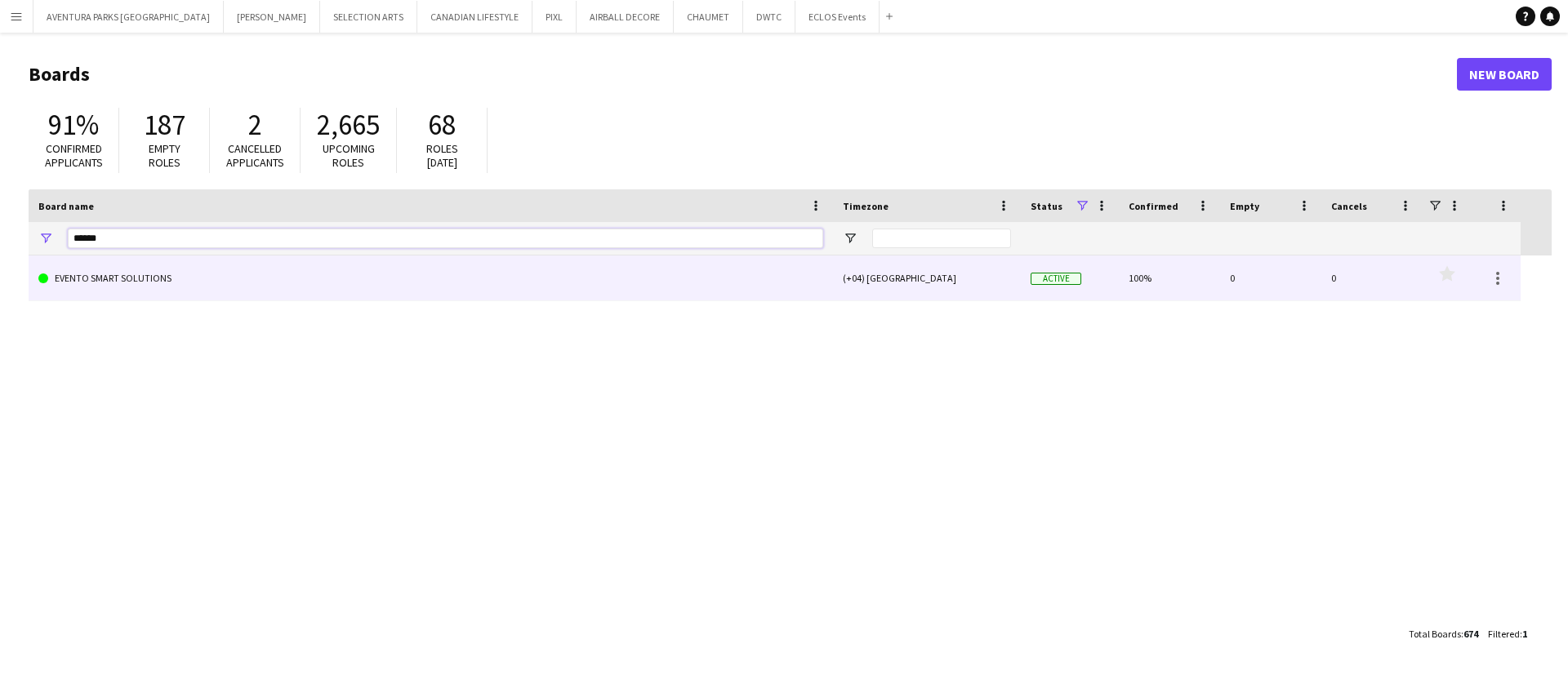
type input "******"
click at [156, 273] on link "EVENTO SMART SOLUTIONS" at bounding box center [430, 279] width 785 height 46
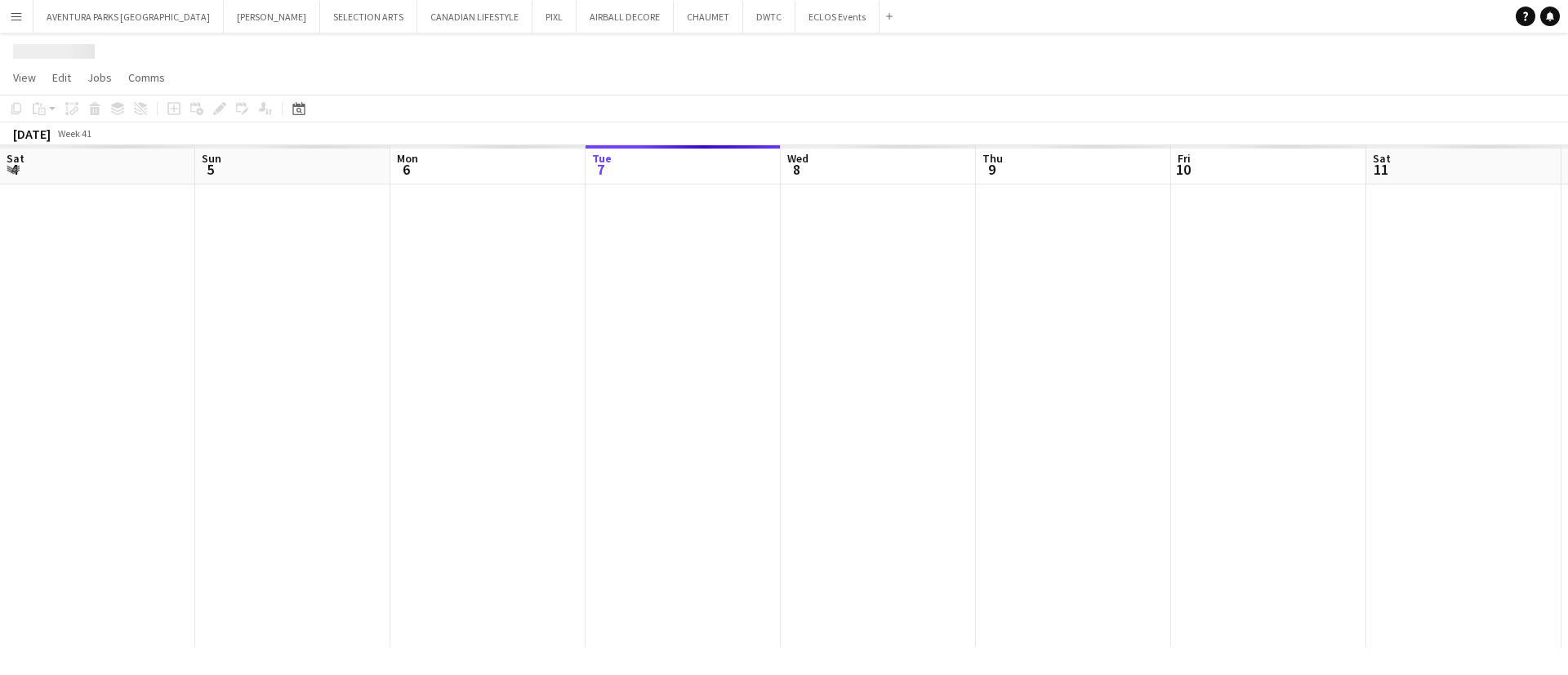
scroll to position [0, 391]
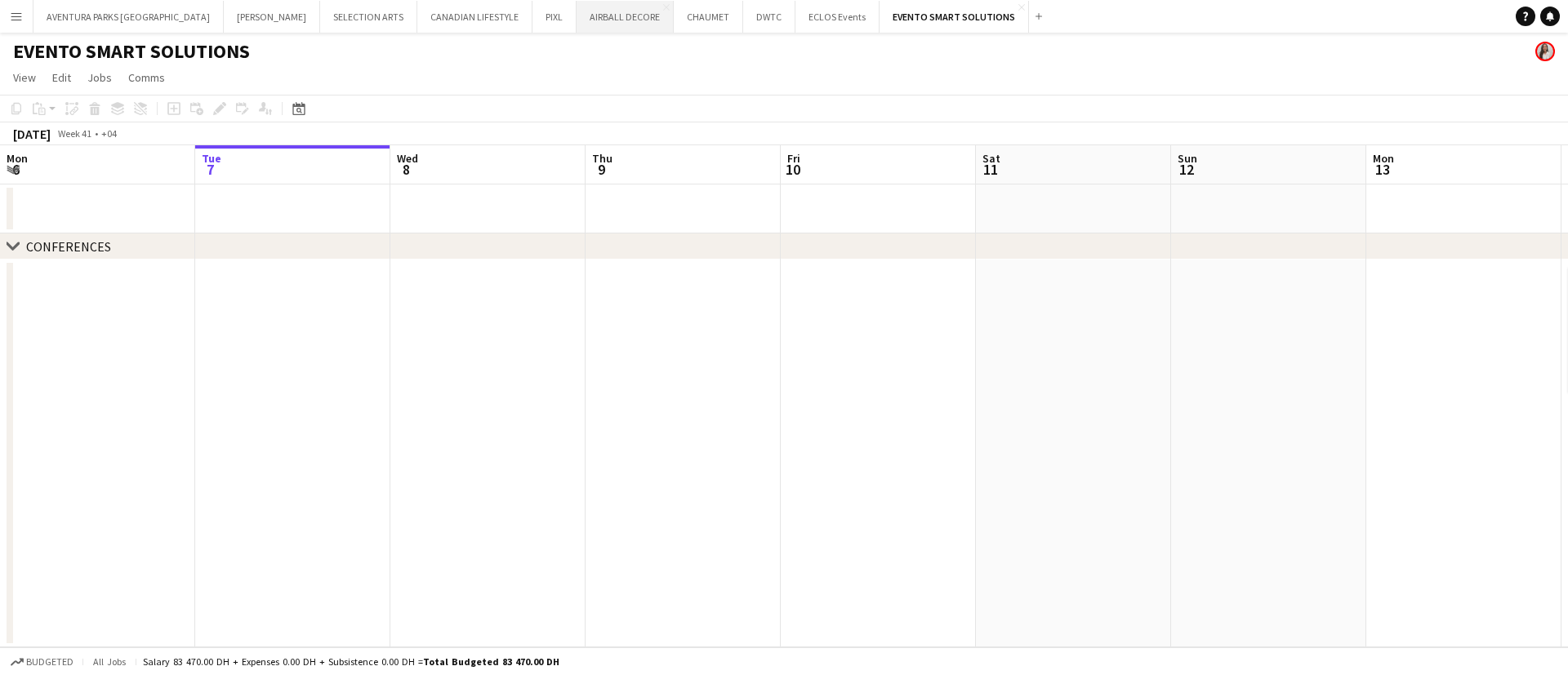
click at [576, 24] on button "AIRBALL DECORE Close" at bounding box center [624, 17] width 97 height 32
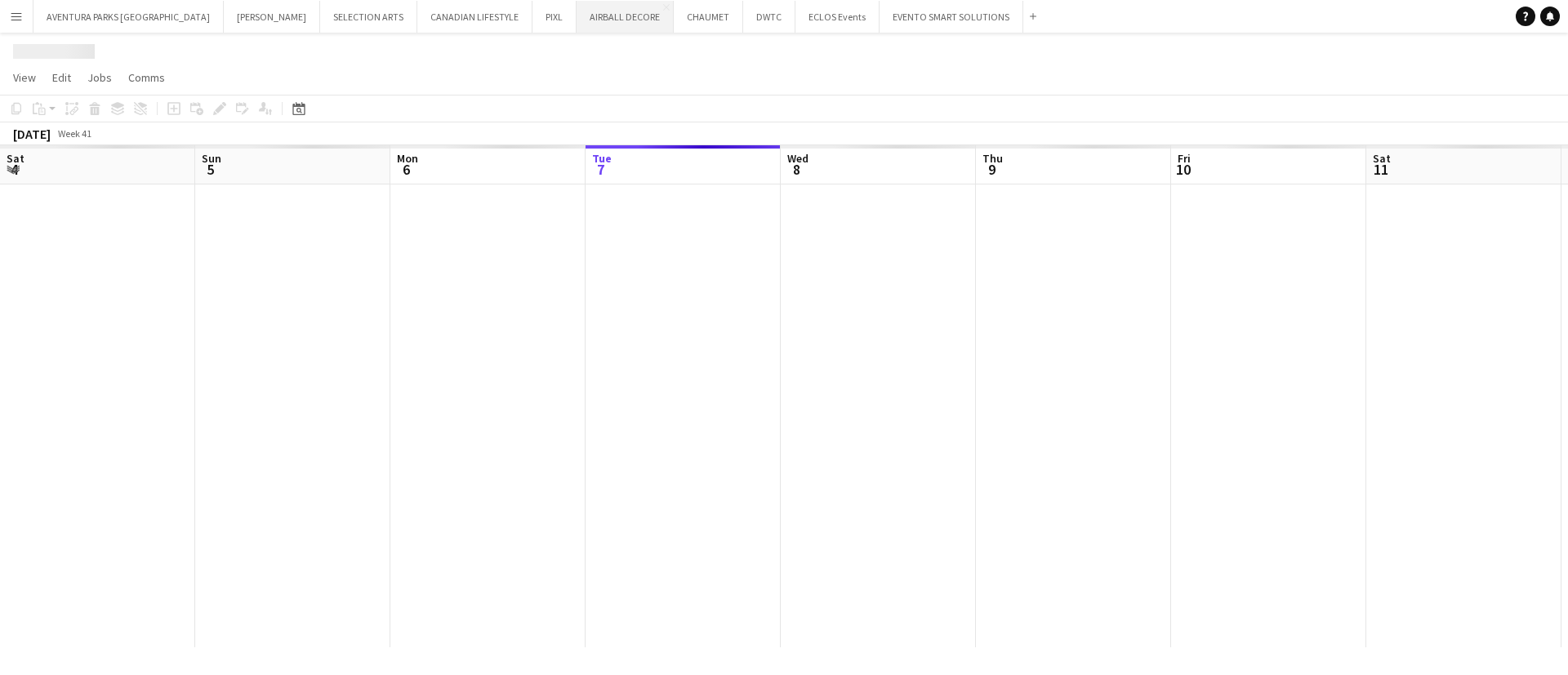
scroll to position [0, 391]
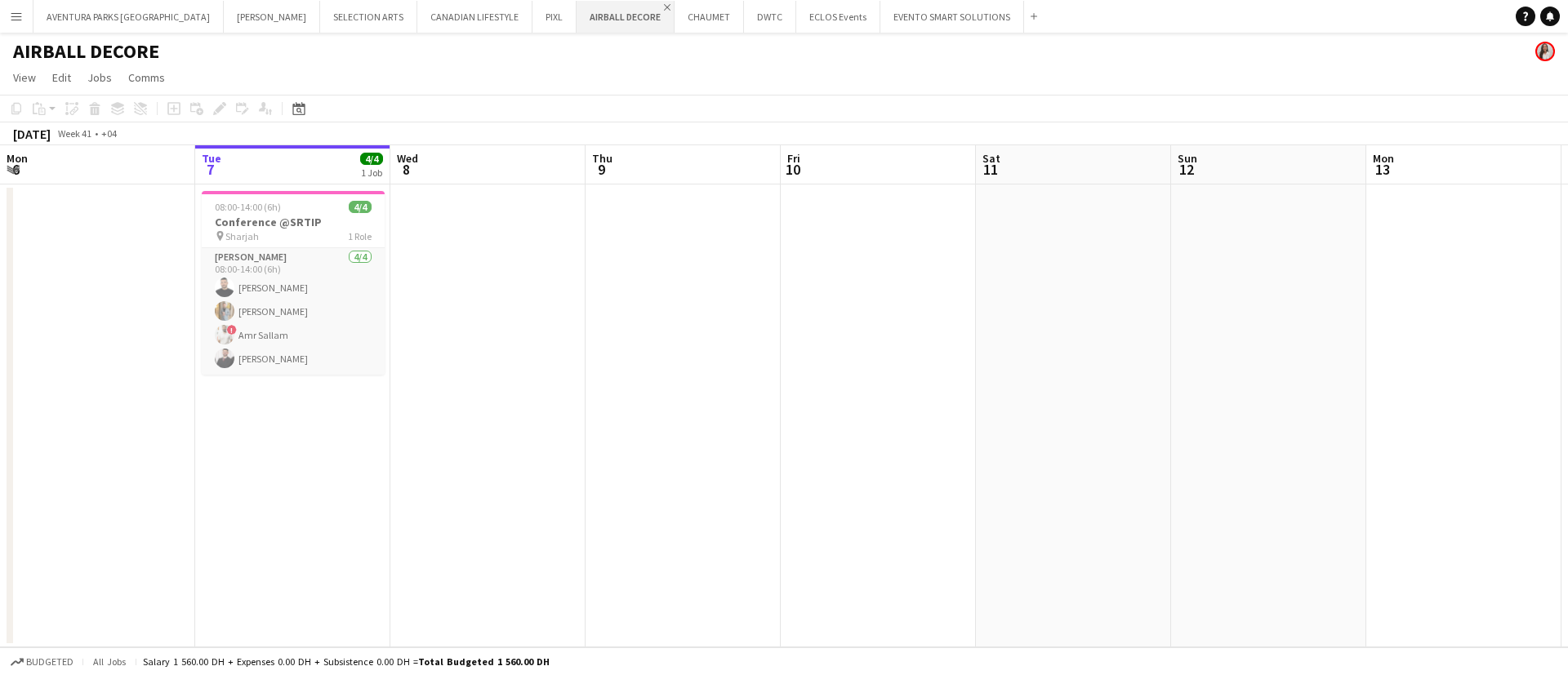
click at [664, 7] on app-icon "Close" at bounding box center [667, 7] width 7 height 7
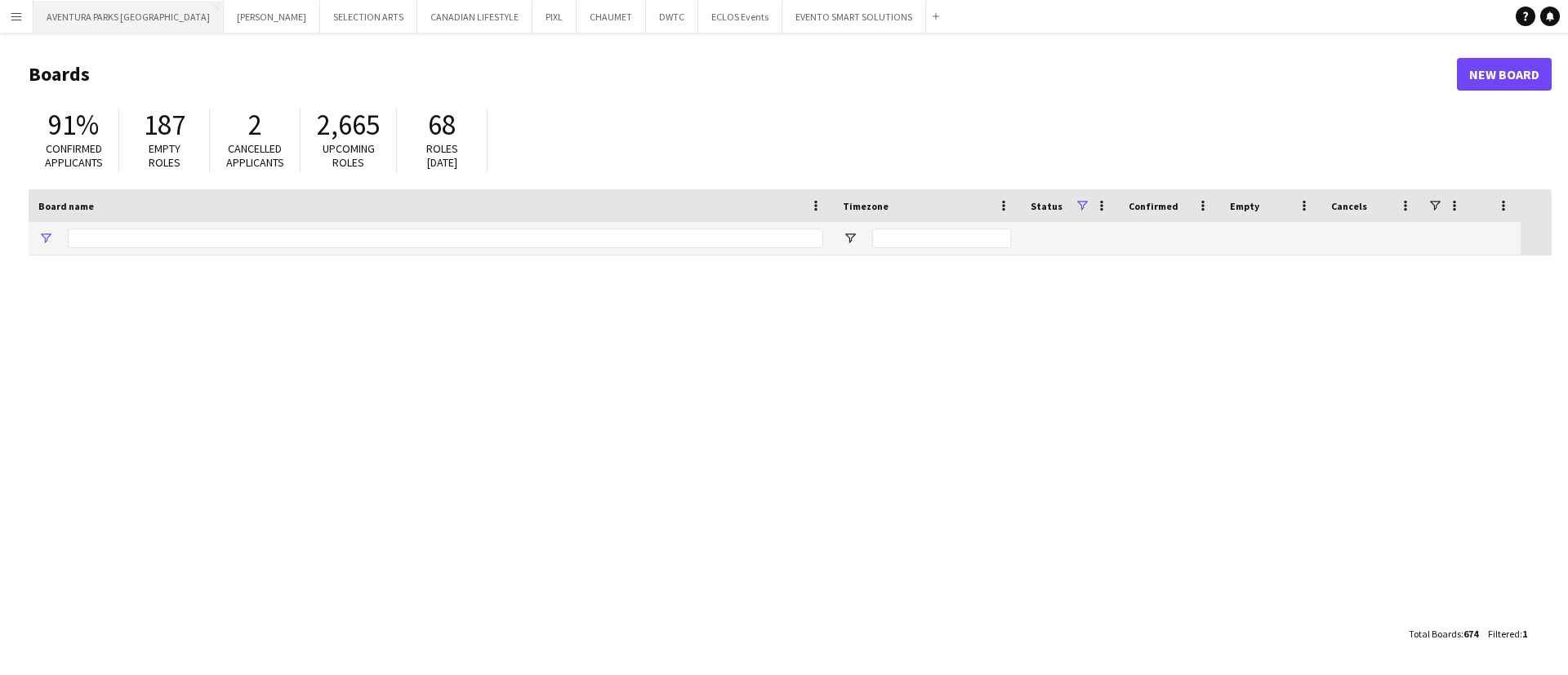
type input "******"
click at [132, 16] on button "AVENTURA PARKS DUBAI Close" at bounding box center [129, 17] width 191 height 32
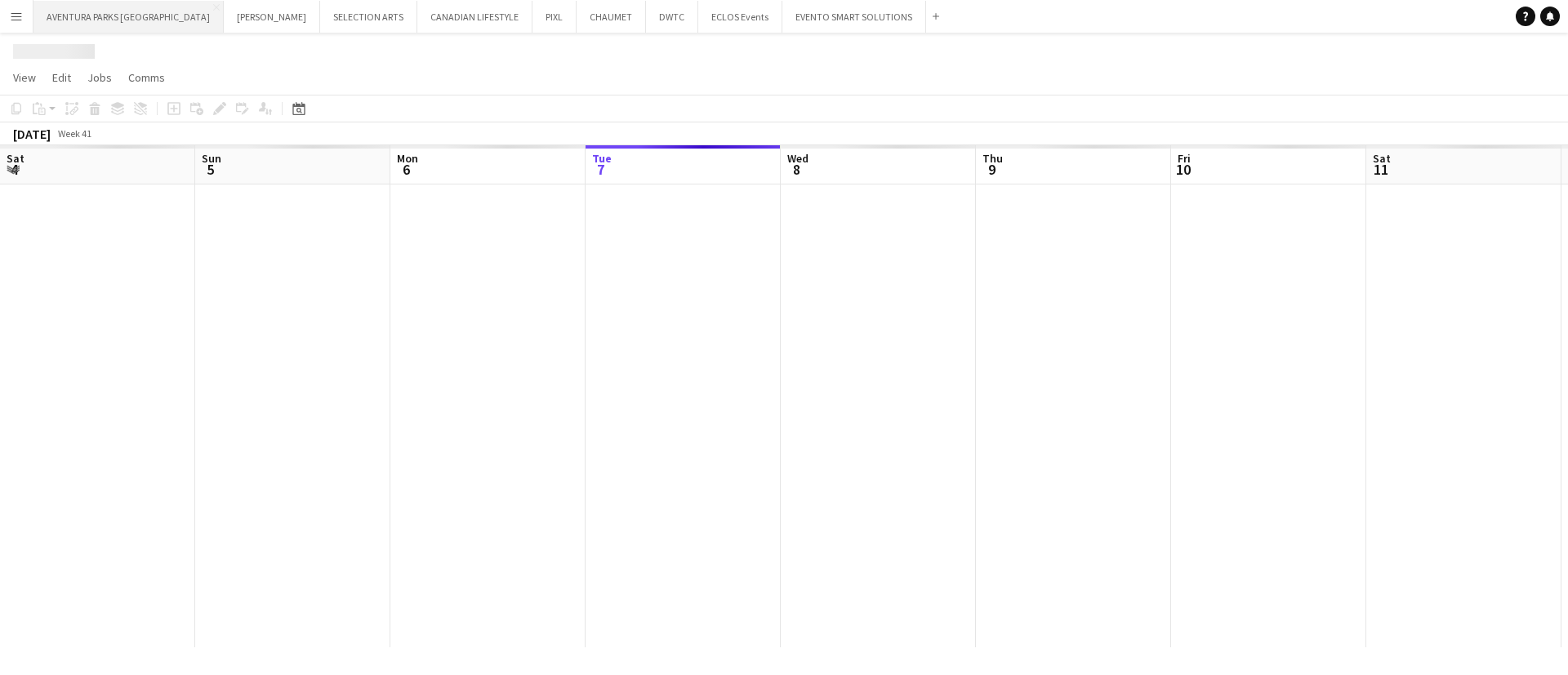
scroll to position [0, 391]
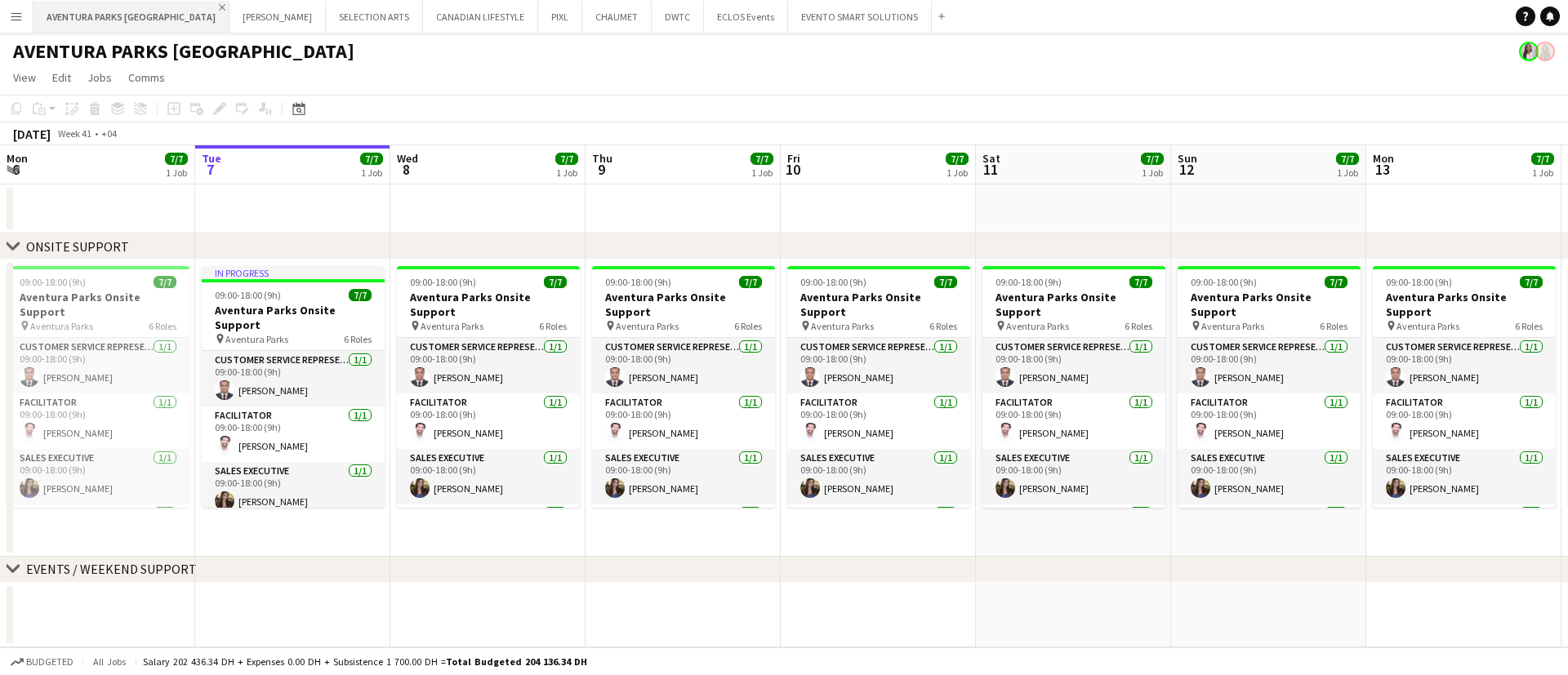
click at [219, 6] on app-icon "Close" at bounding box center [222, 7] width 7 height 7
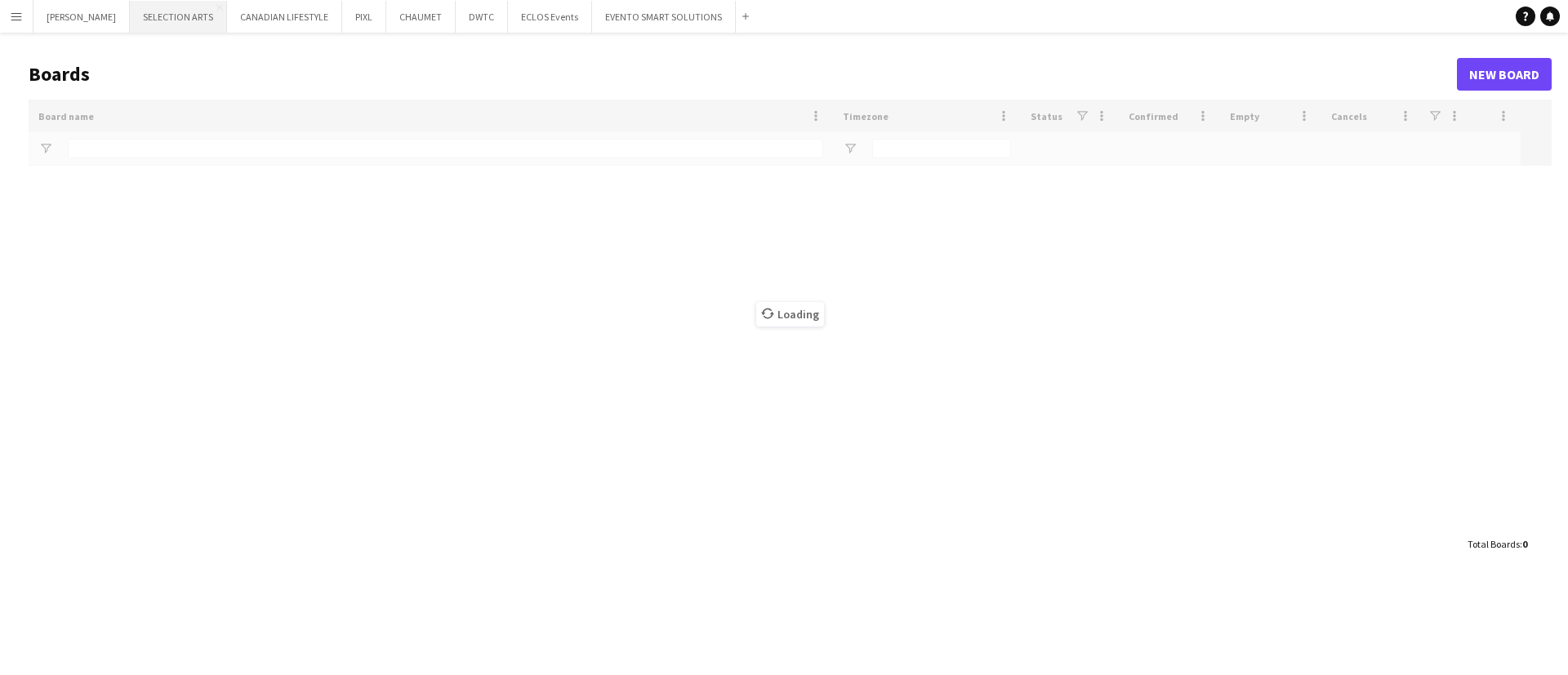
click at [190, 11] on button "SELECTION ARTS Close" at bounding box center [178, 17] width 97 height 32
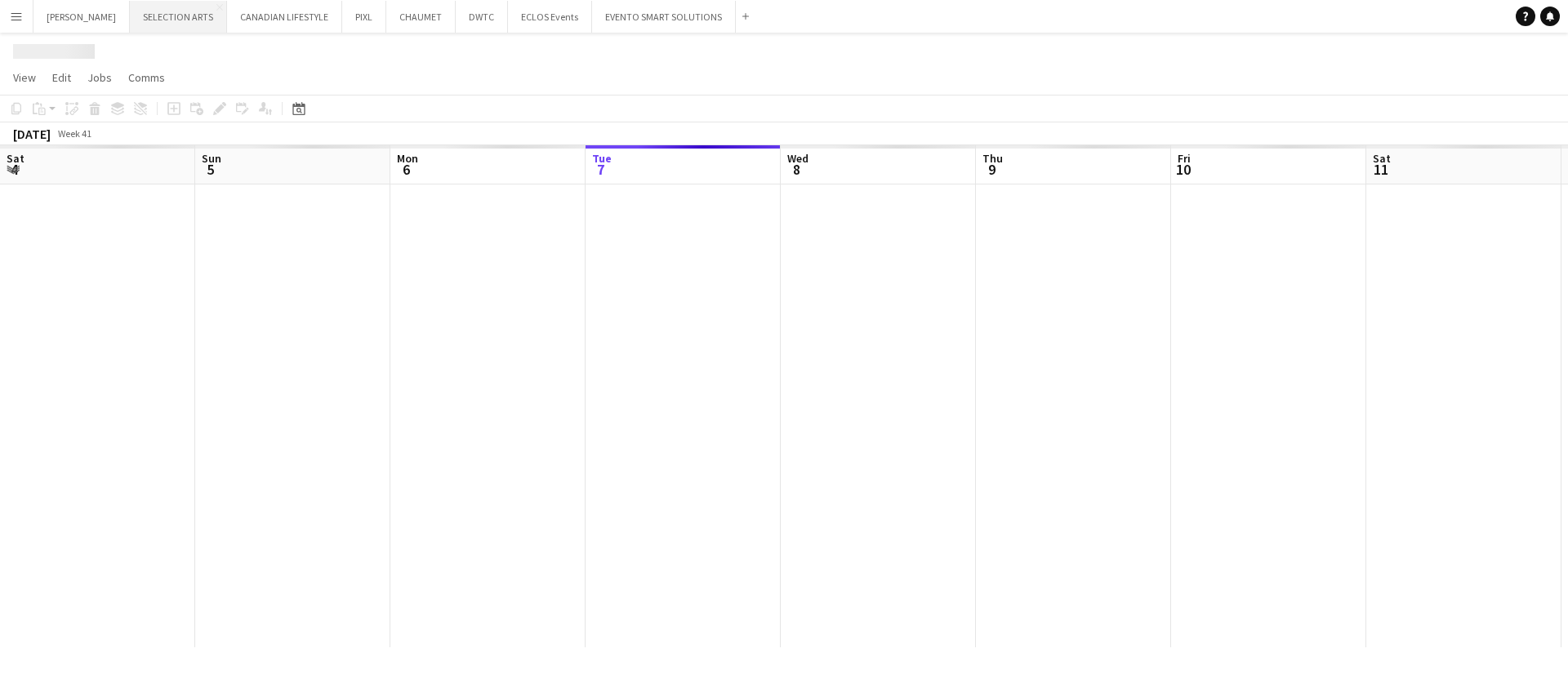
scroll to position [0, 391]
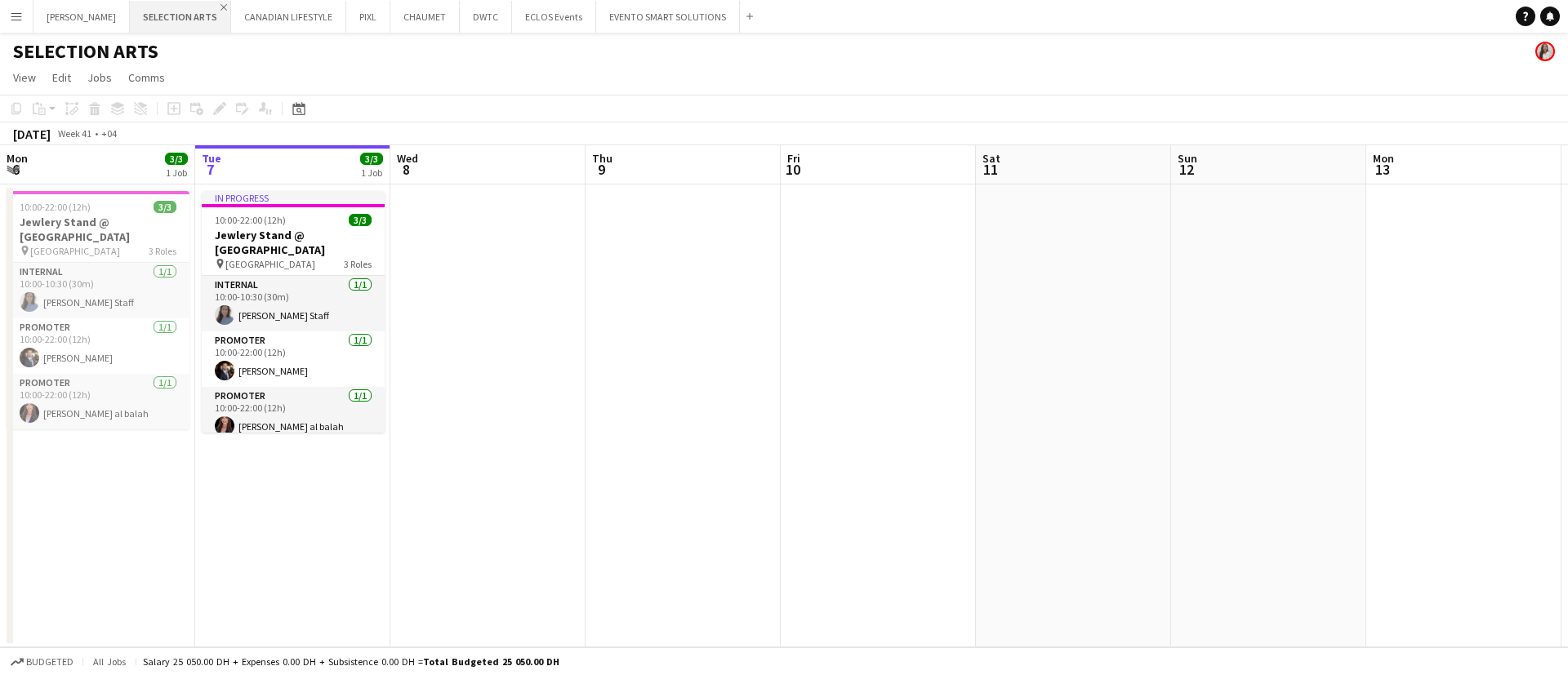
click at [221, 5] on app-icon "Close" at bounding box center [224, 7] width 7 height 7
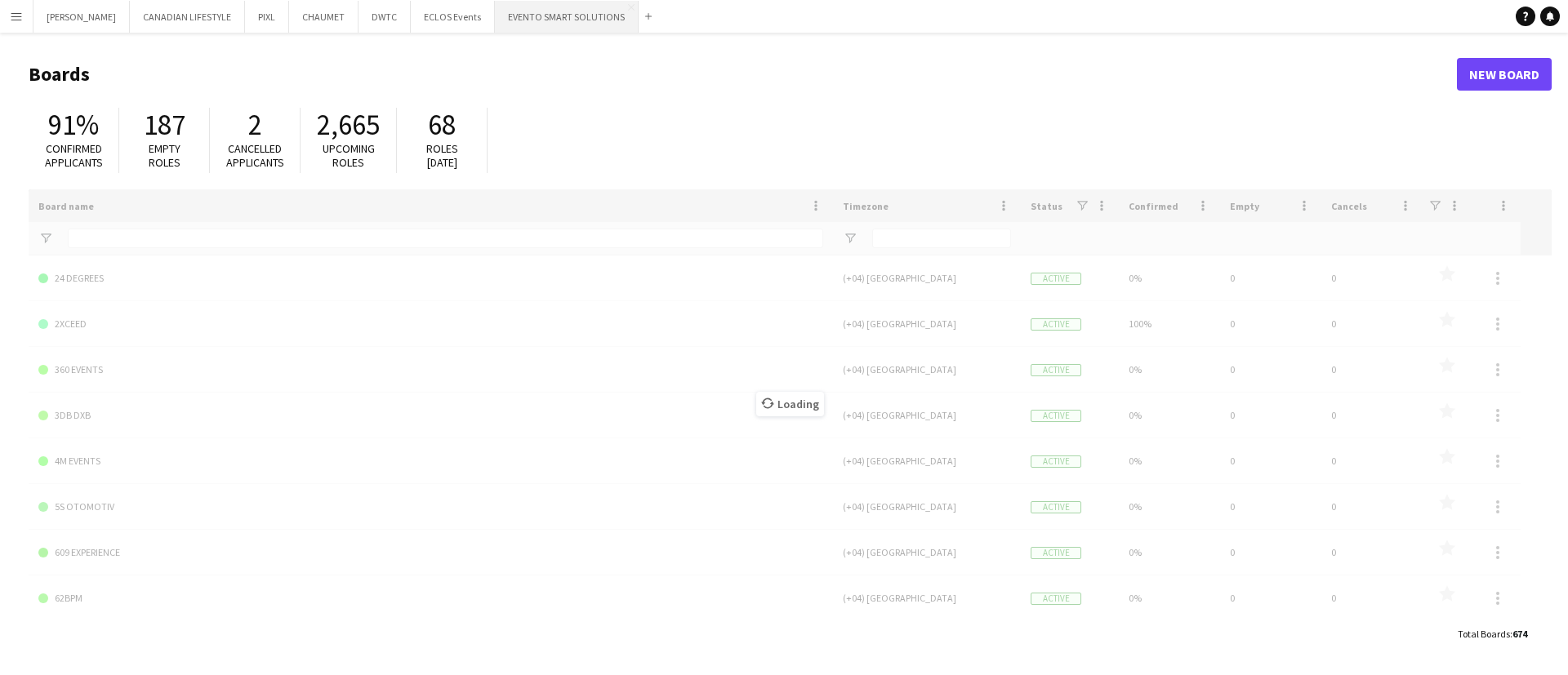
click at [553, 19] on button "EVENTO SMART SOLUTIONS Close" at bounding box center [567, 17] width 144 height 32
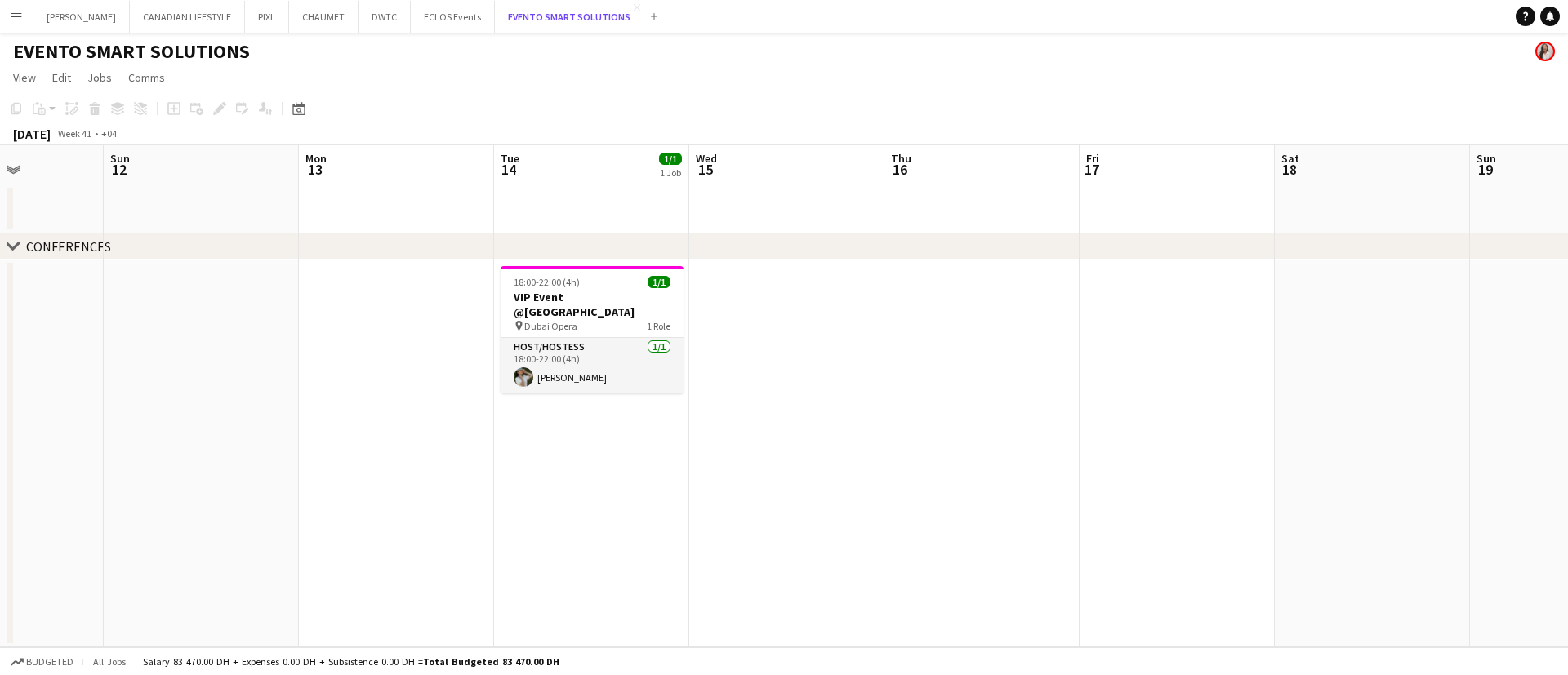
scroll to position [0, 484]
click at [433, 20] on button "ECLOS Events Close" at bounding box center [452, 17] width 84 height 32
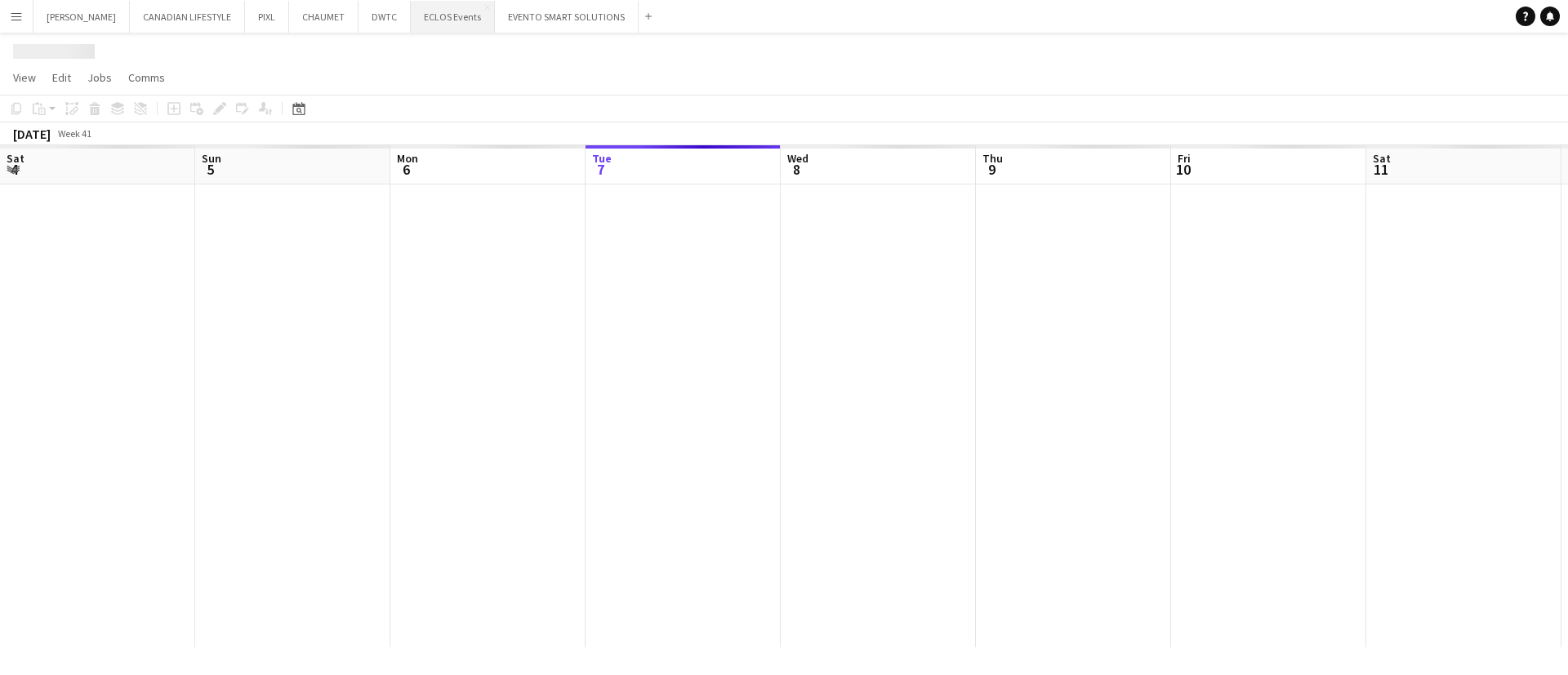
scroll to position [0, 391]
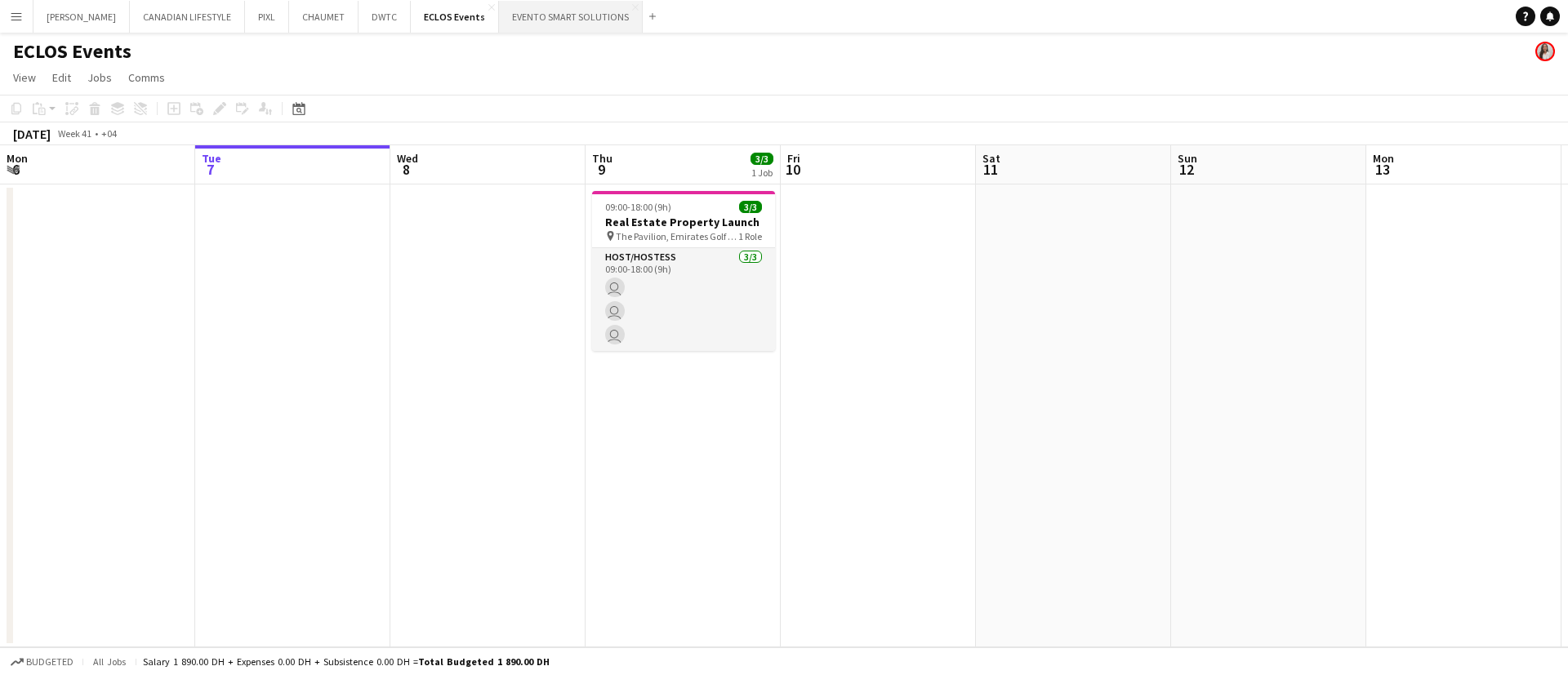
click at [559, 23] on button "EVENTO SMART SOLUTIONS Close" at bounding box center [571, 17] width 144 height 32
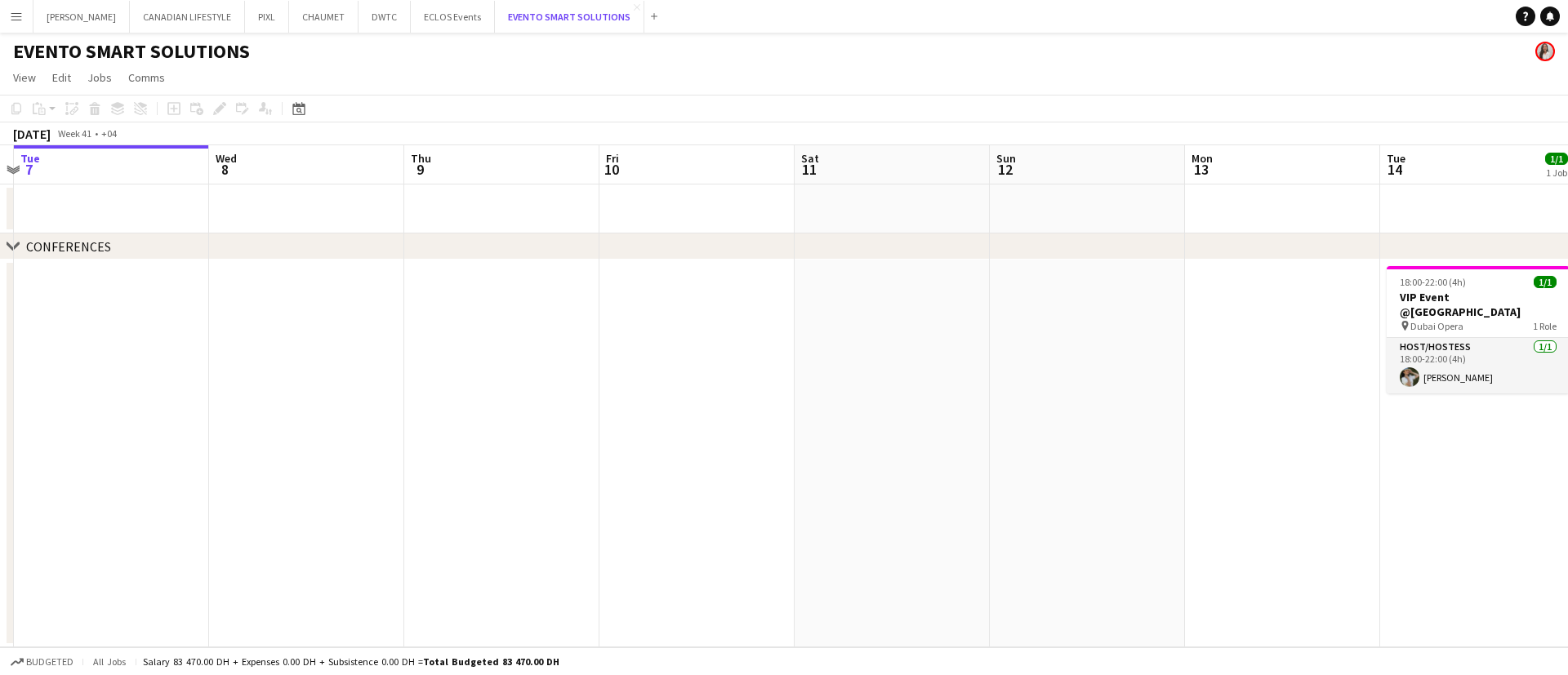
scroll to position [0, 366]
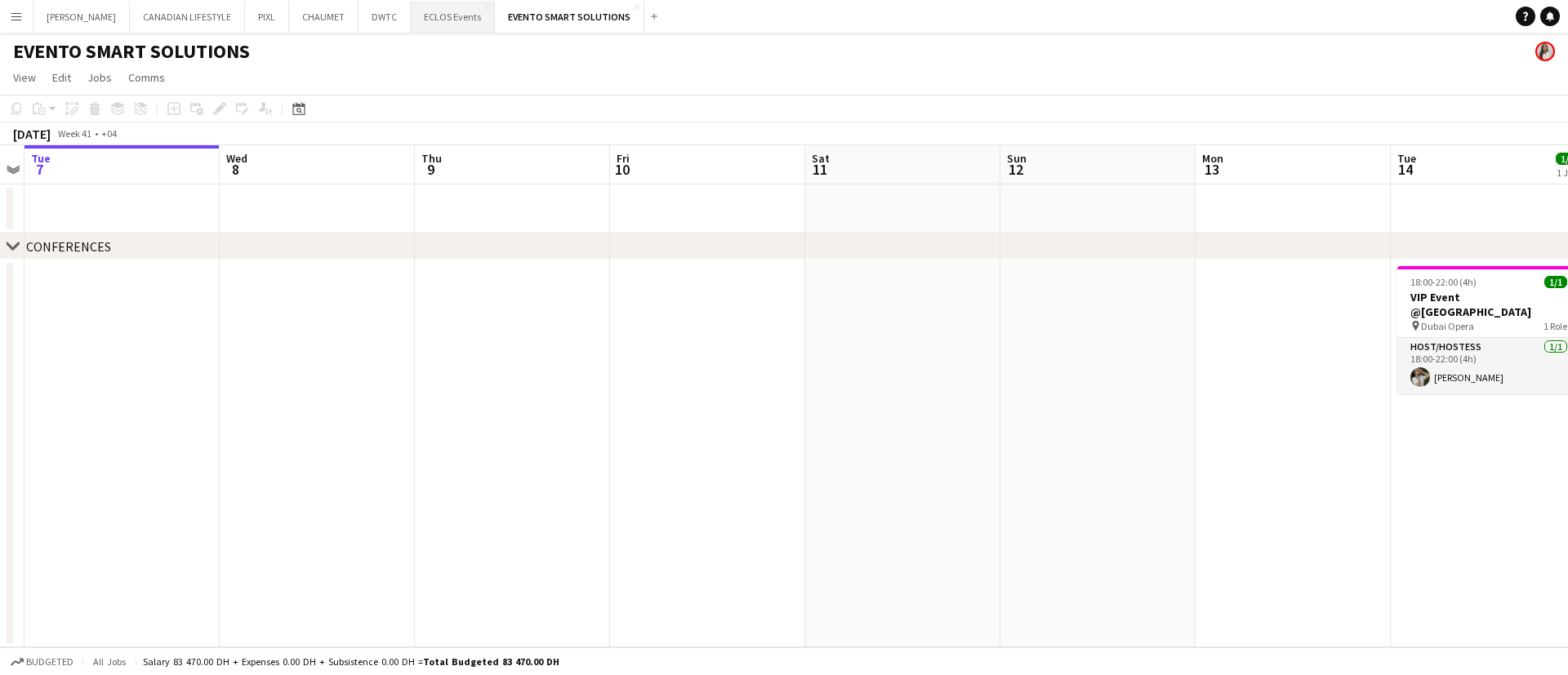
click at [419, 18] on button "ECLOS Events Close" at bounding box center [452, 17] width 84 height 32
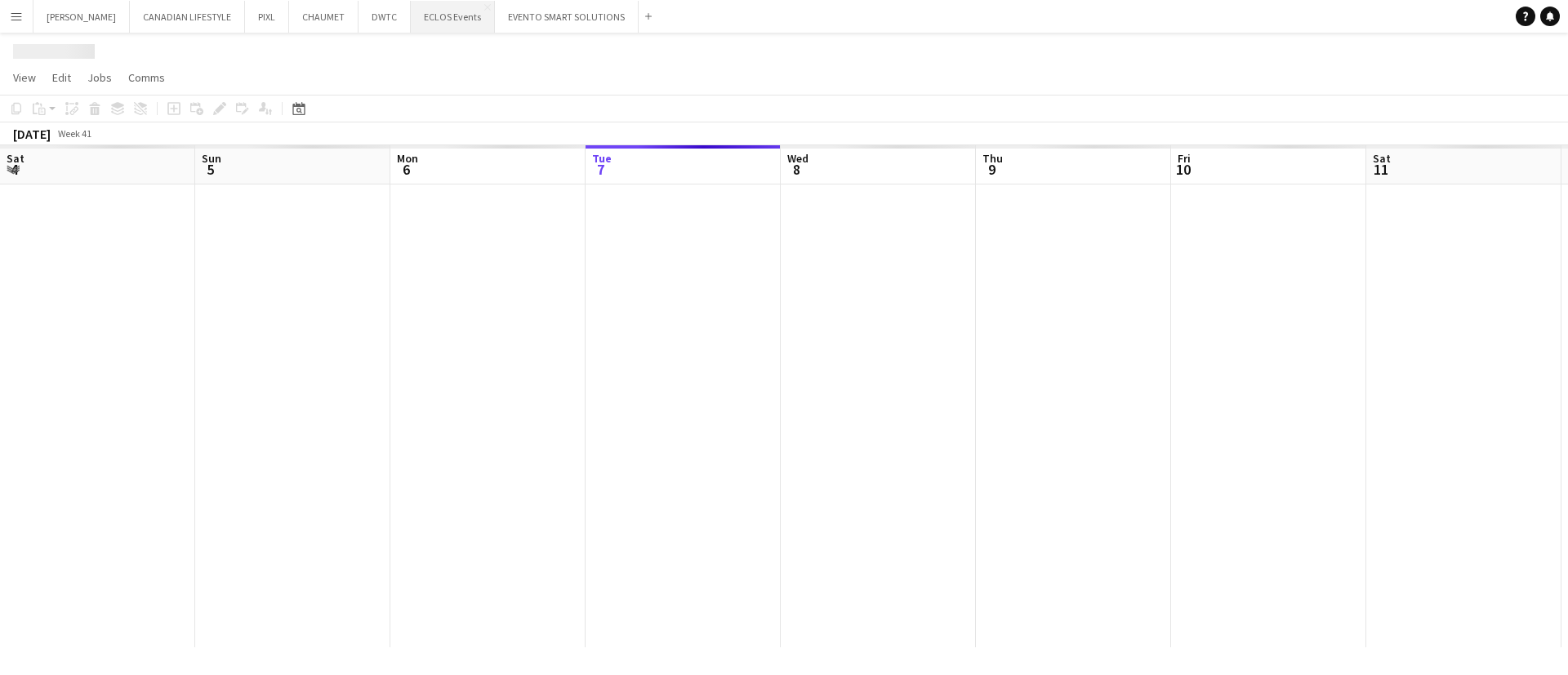
scroll to position [0, 391]
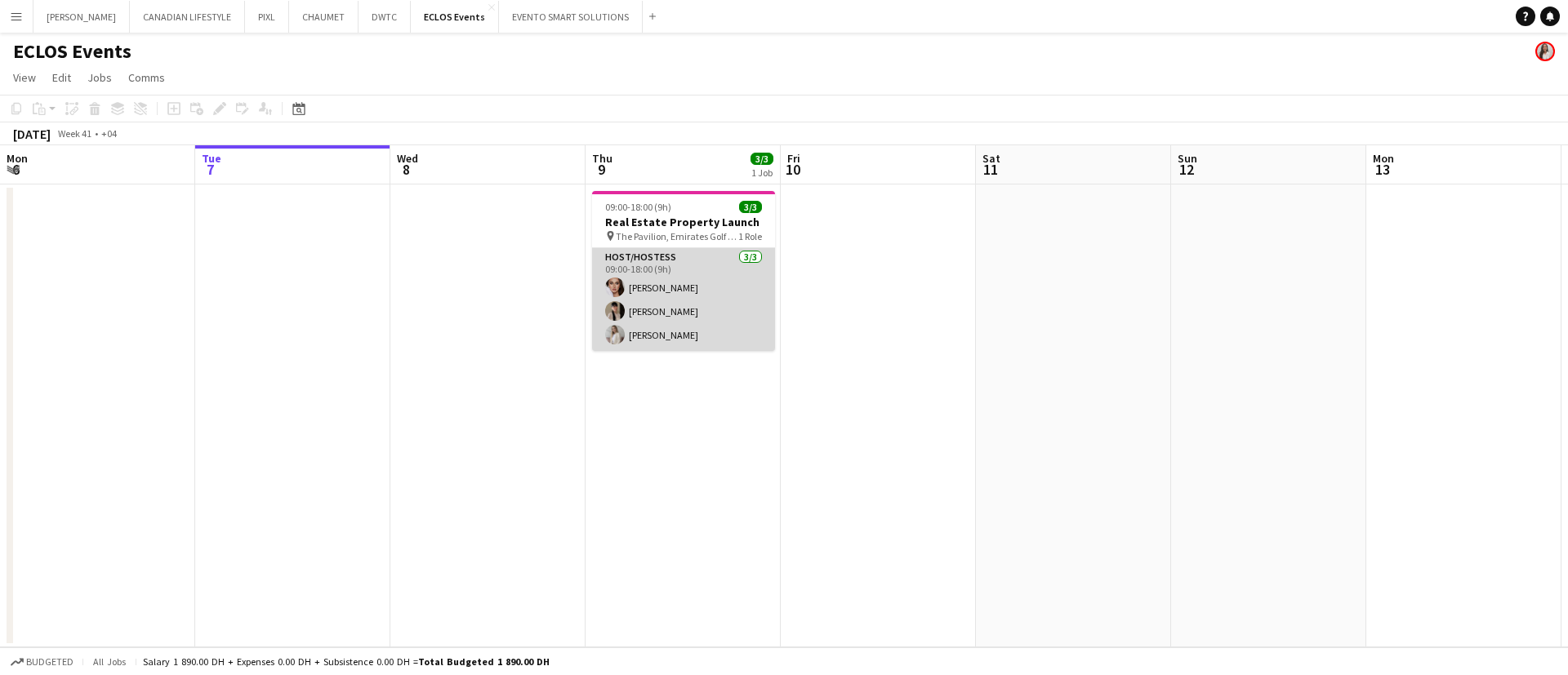
click at [661, 267] on app-card-role "Host/Hostess [DATE] 09:00-18:00 (9h) [PERSON_NAME] [PERSON_NAME] [PERSON_NAME]" at bounding box center [683, 300] width 183 height 103
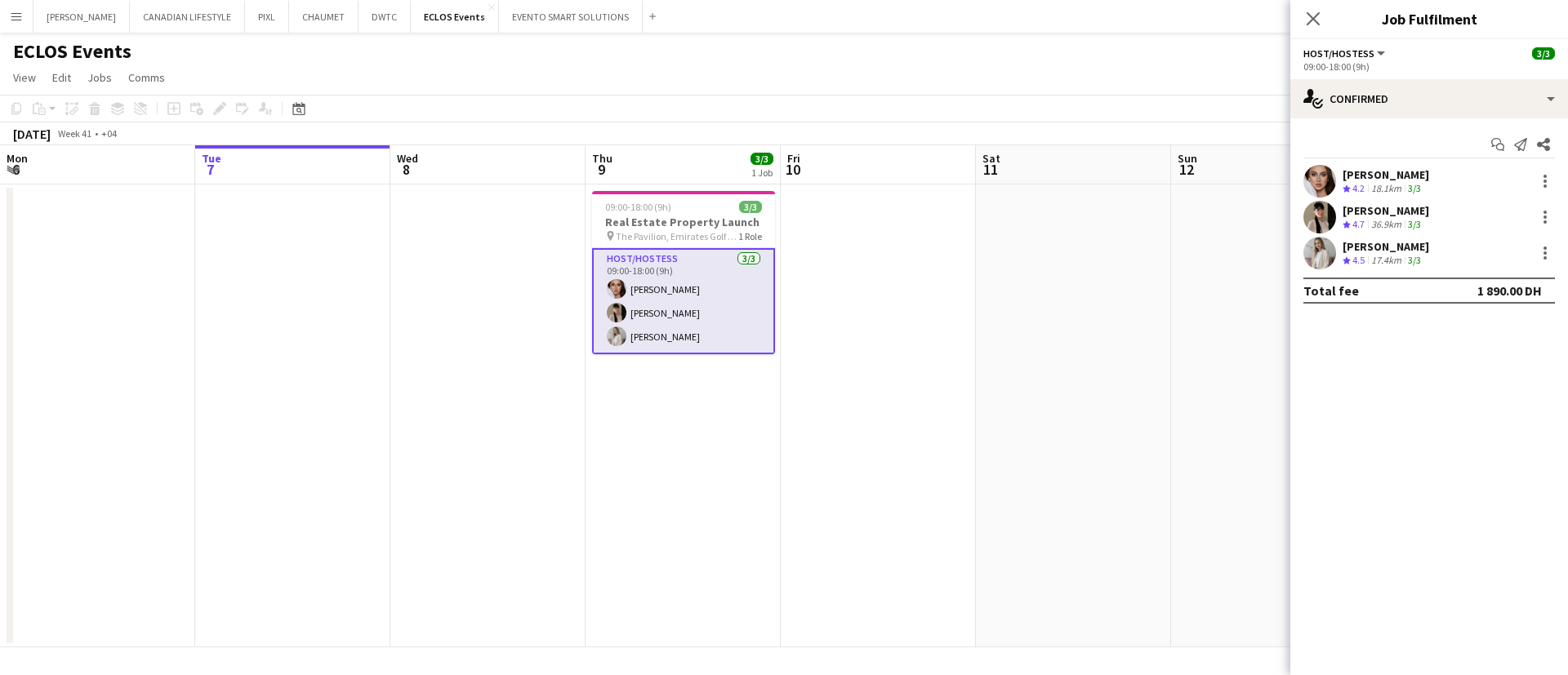
click at [1315, 183] on app-user-avatar at bounding box center [1319, 181] width 33 height 33
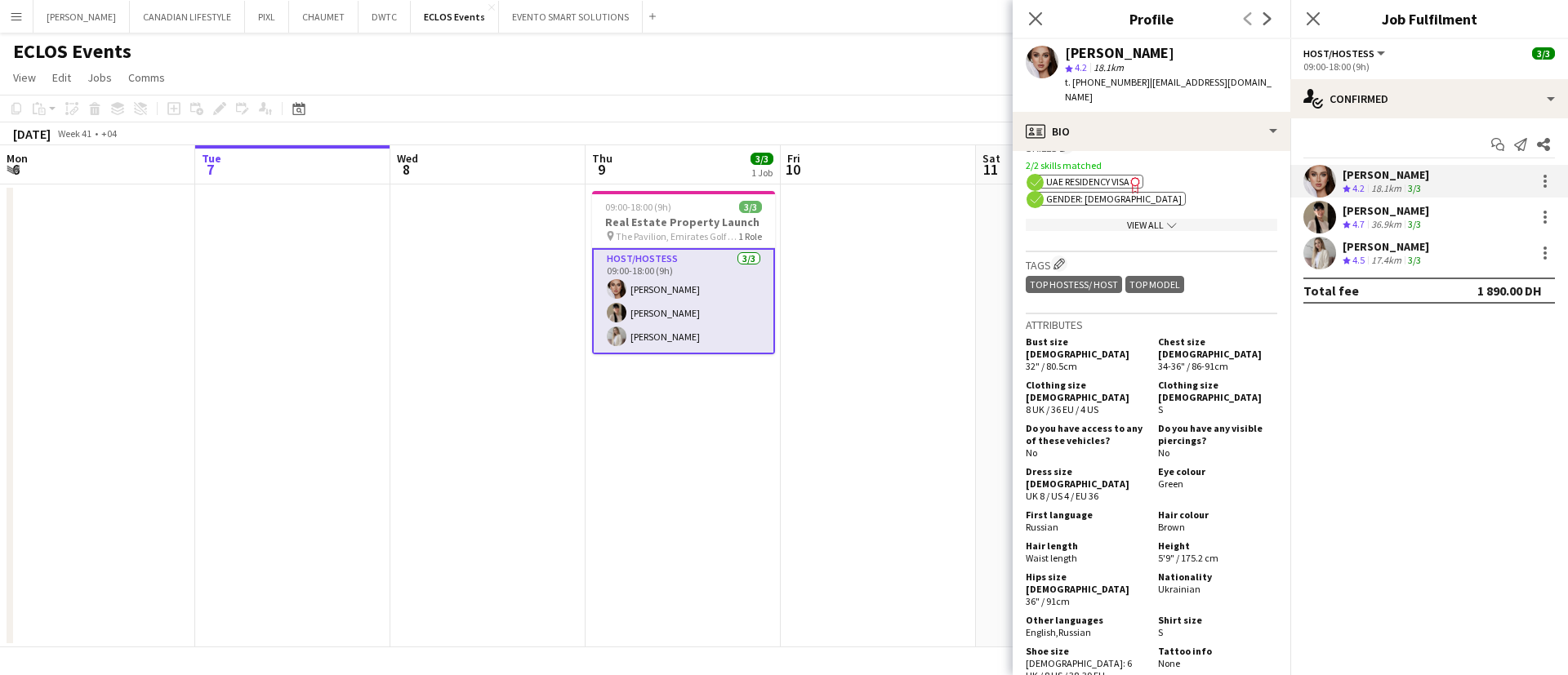
scroll to position [617, 0]
click at [1325, 213] on app-user-avatar at bounding box center [1319, 217] width 33 height 33
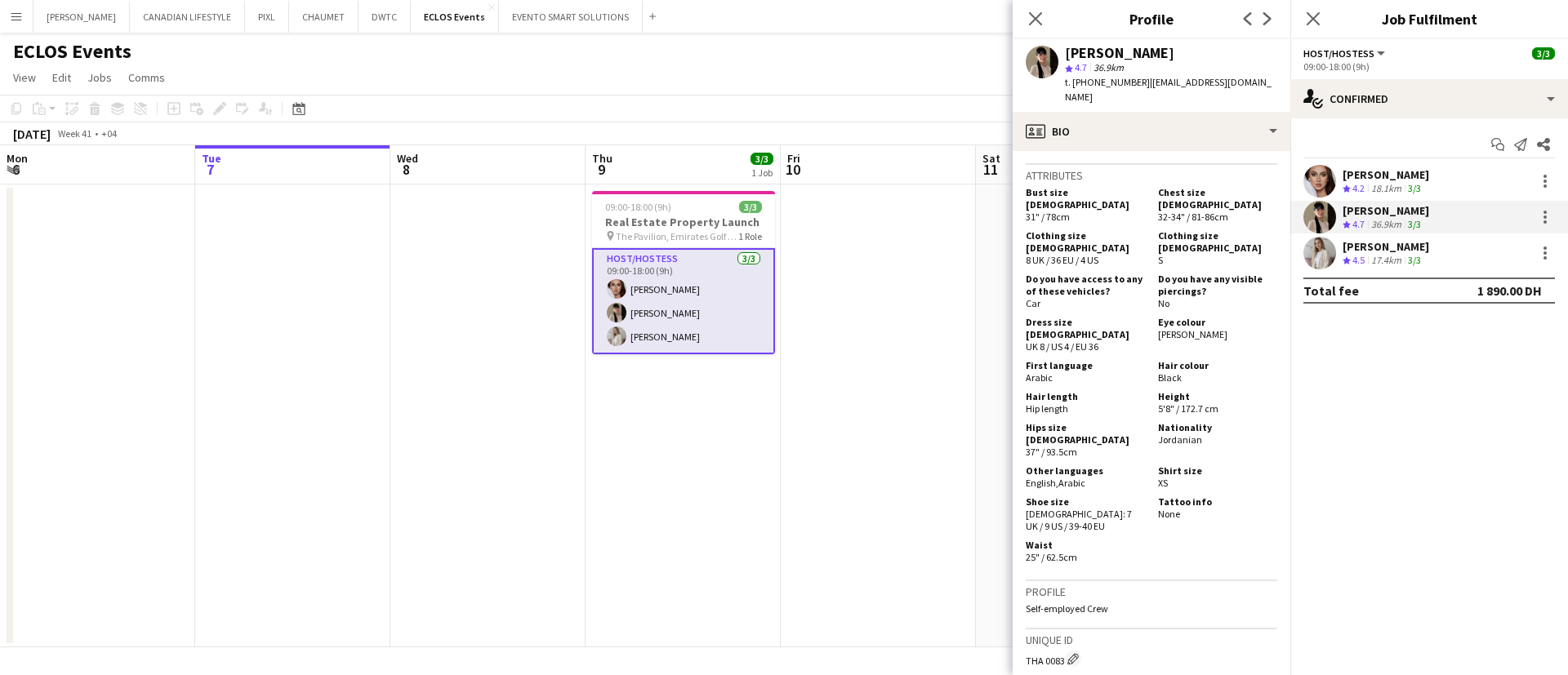
scroll to position [1119, 0]
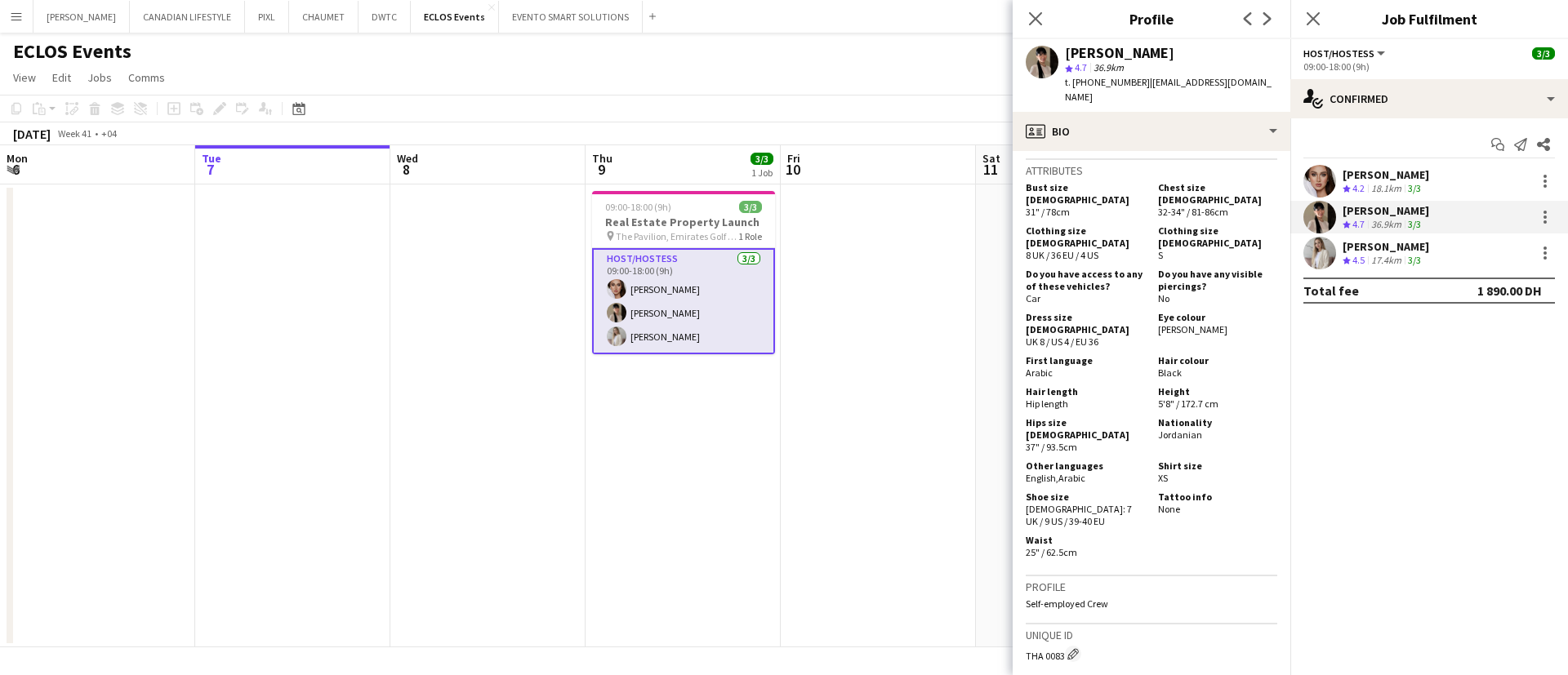
click at [1318, 254] on app-user-avatar at bounding box center [1319, 253] width 33 height 33
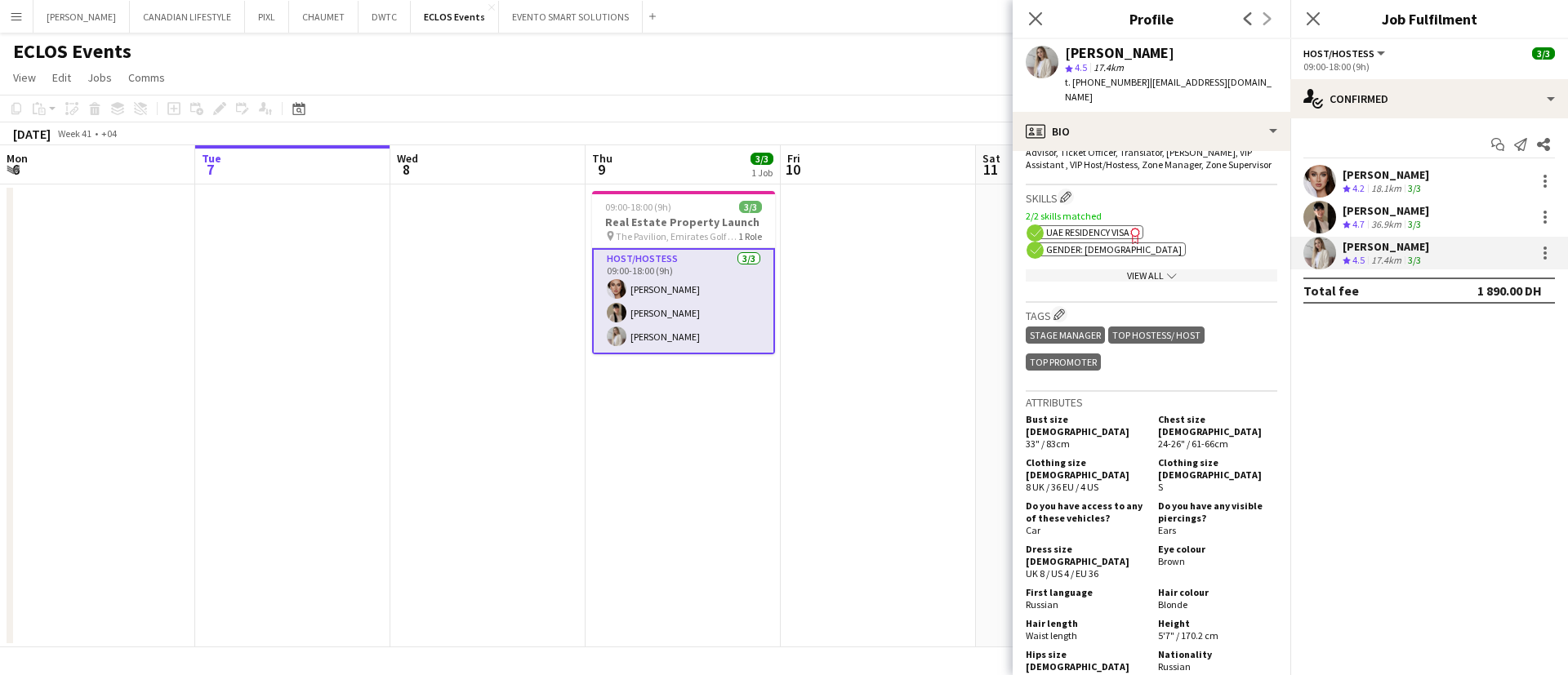
scroll to position [1052, 0]
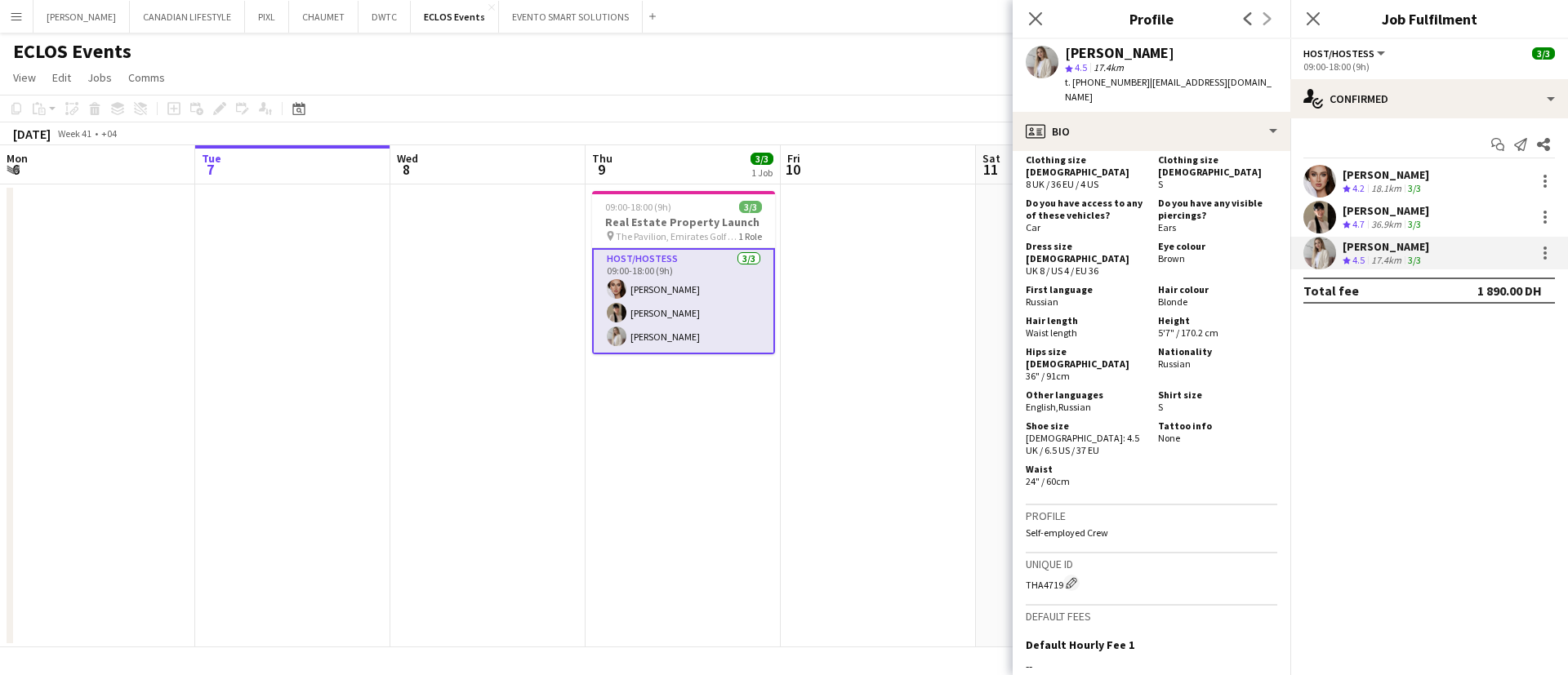
click at [843, 345] on app-date-cell at bounding box center [878, 416] width 195 height 463
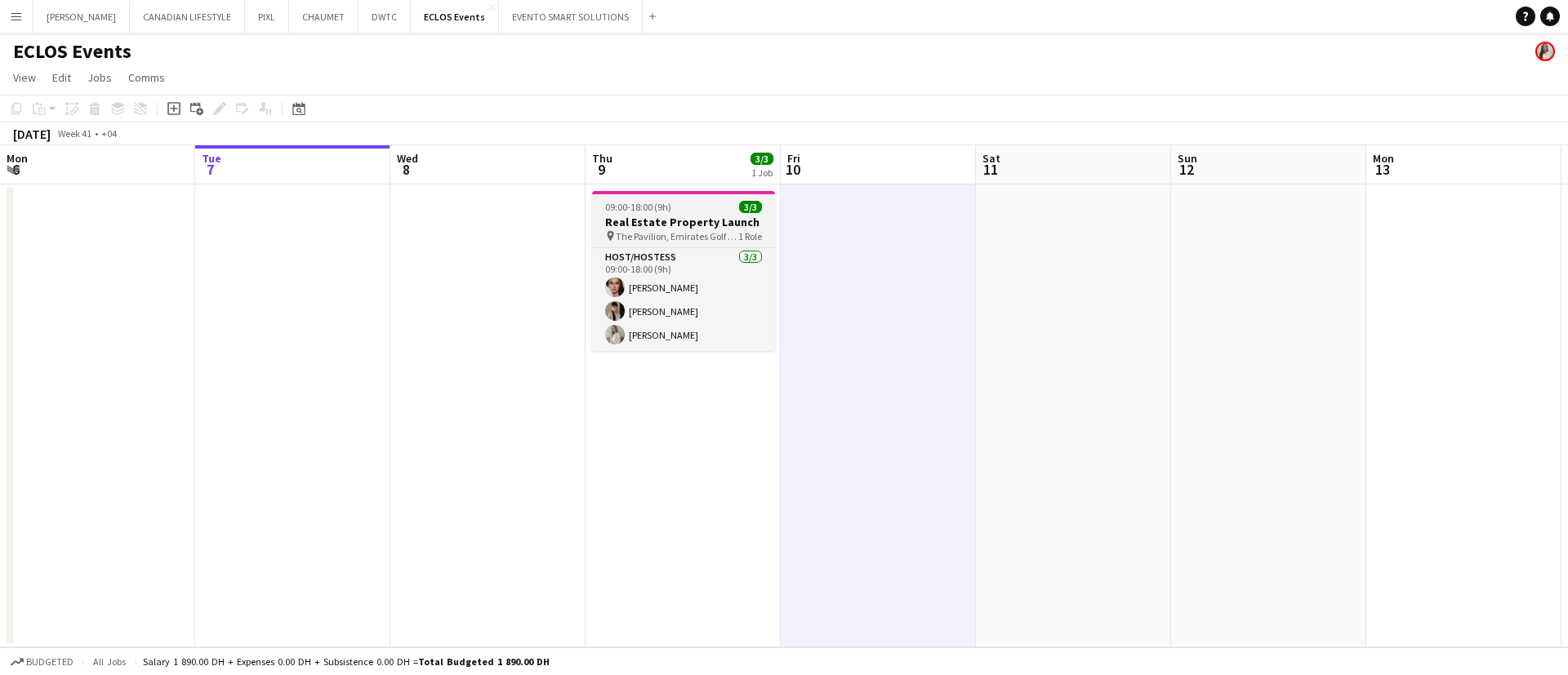
click at [667, 210] on span "09:00-18:00 (9h)" at bounding box center [638, 207] width 66 height 12
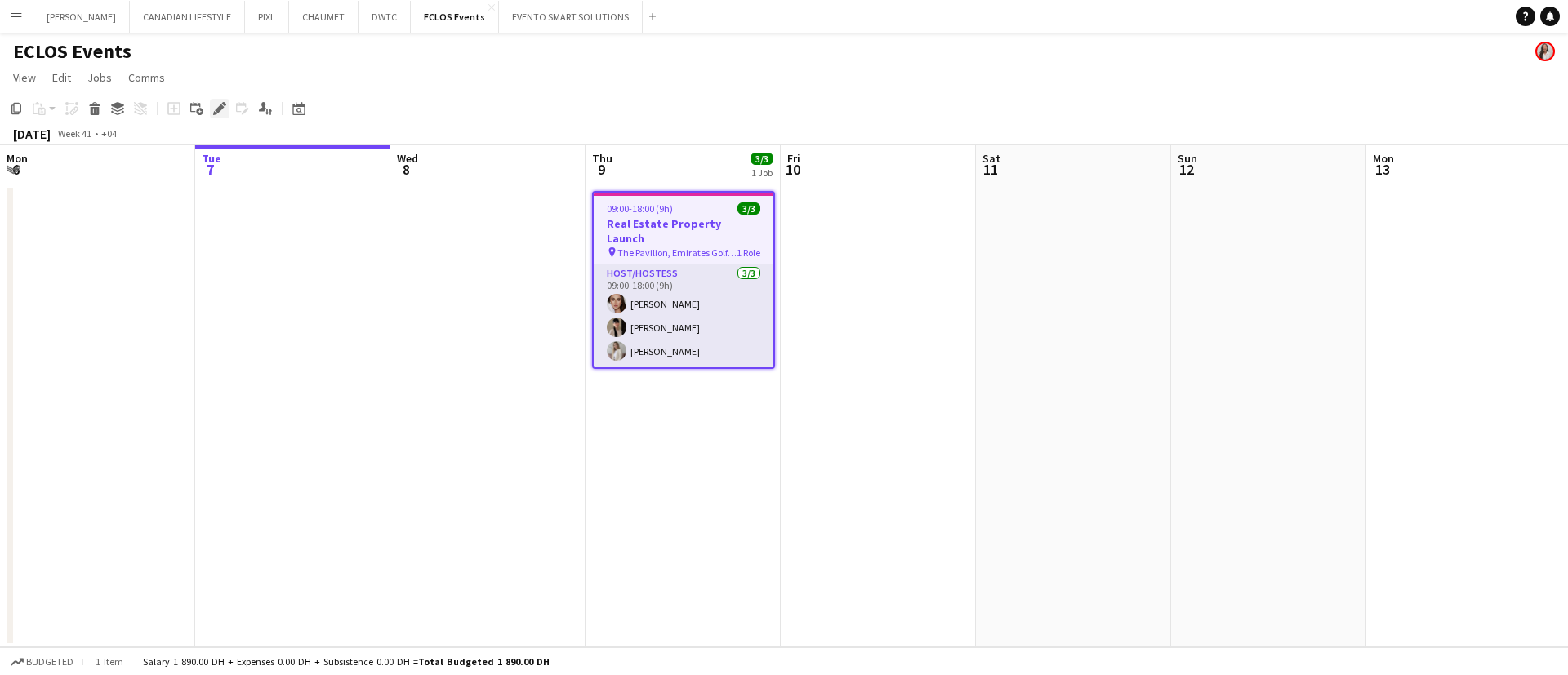
click at [215, 106] on icon "Edit" at bounding box center [219, 108] width 13 height 13
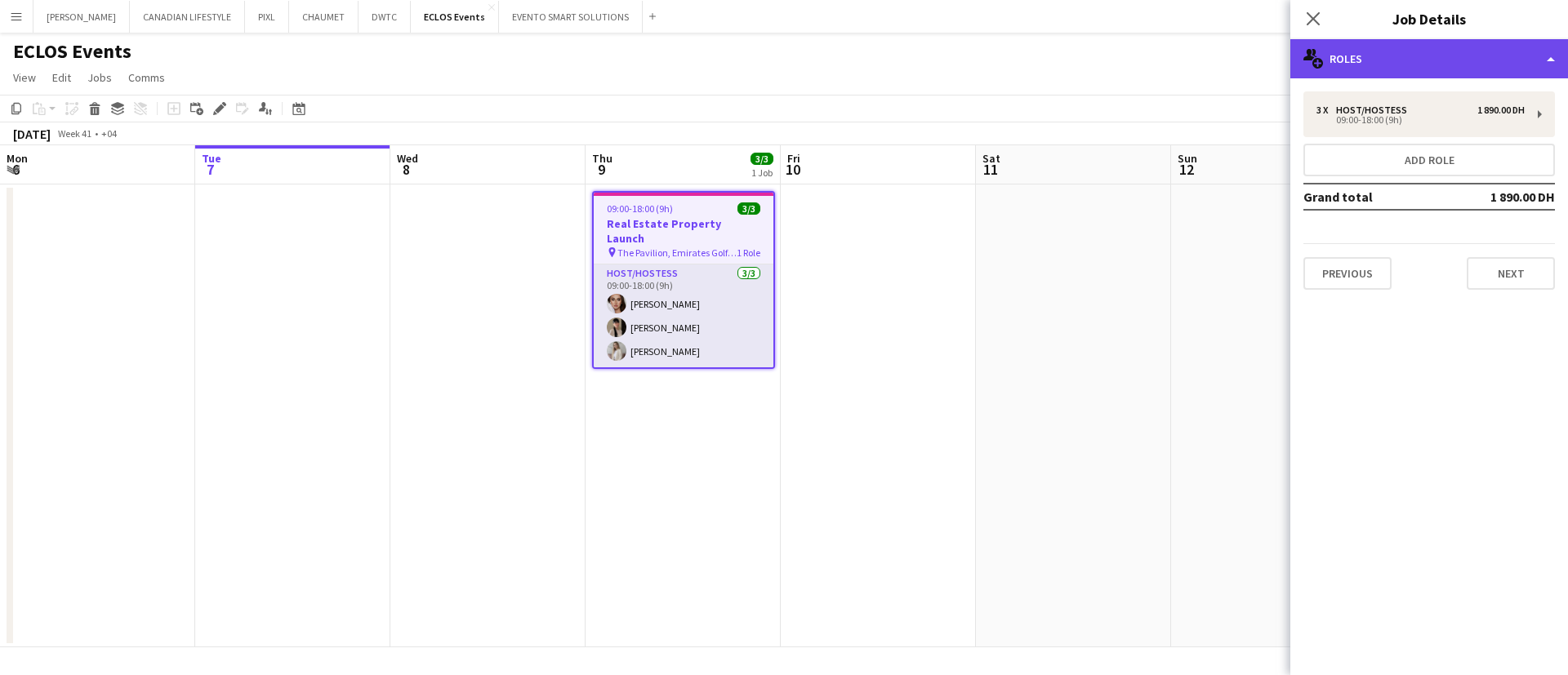
click at [1406, 53] on div "multiple-users-add Roles" at bounding box center [1429, 58] width 278 height 39
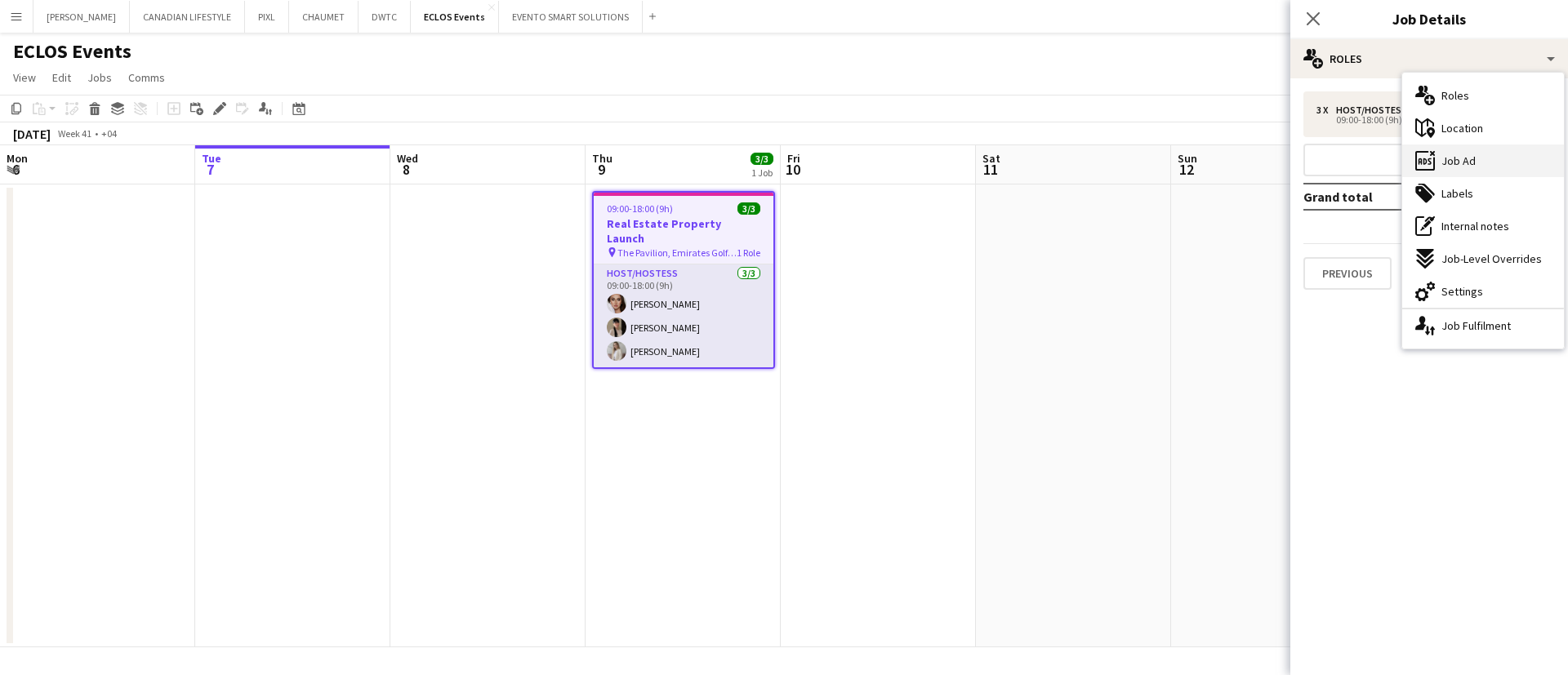
click at [1489, 164] on div "ads-window Job Ad" at bounding box center [1483, 161] width 162 height 33
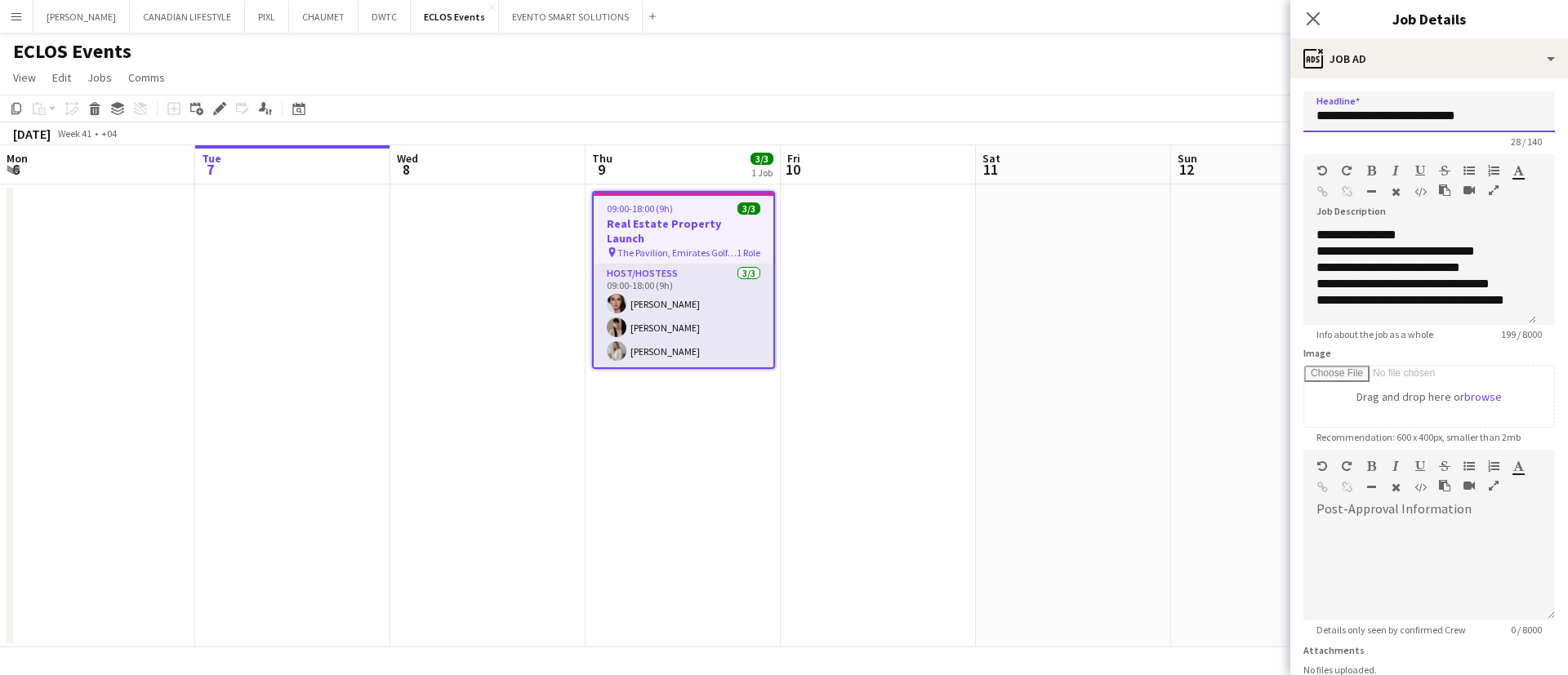
drag, startPoint x: 1475, startPoint y: 114, endPoint x: 1285, endPoint y: 113, distance: 190.0
click at [1285, 113] on body "Menu Boards Boards Boards All jobs Status Workforce Workforce My Workforce Recr…" at bounding box center [784, 338] width 1568 height 675
click at [1365, 500] on div at bounding box center [1353, 491] width 74 height 20
click at [1489, 491] on icon "button" at bounding box center [1494, 485] width 10 height 11
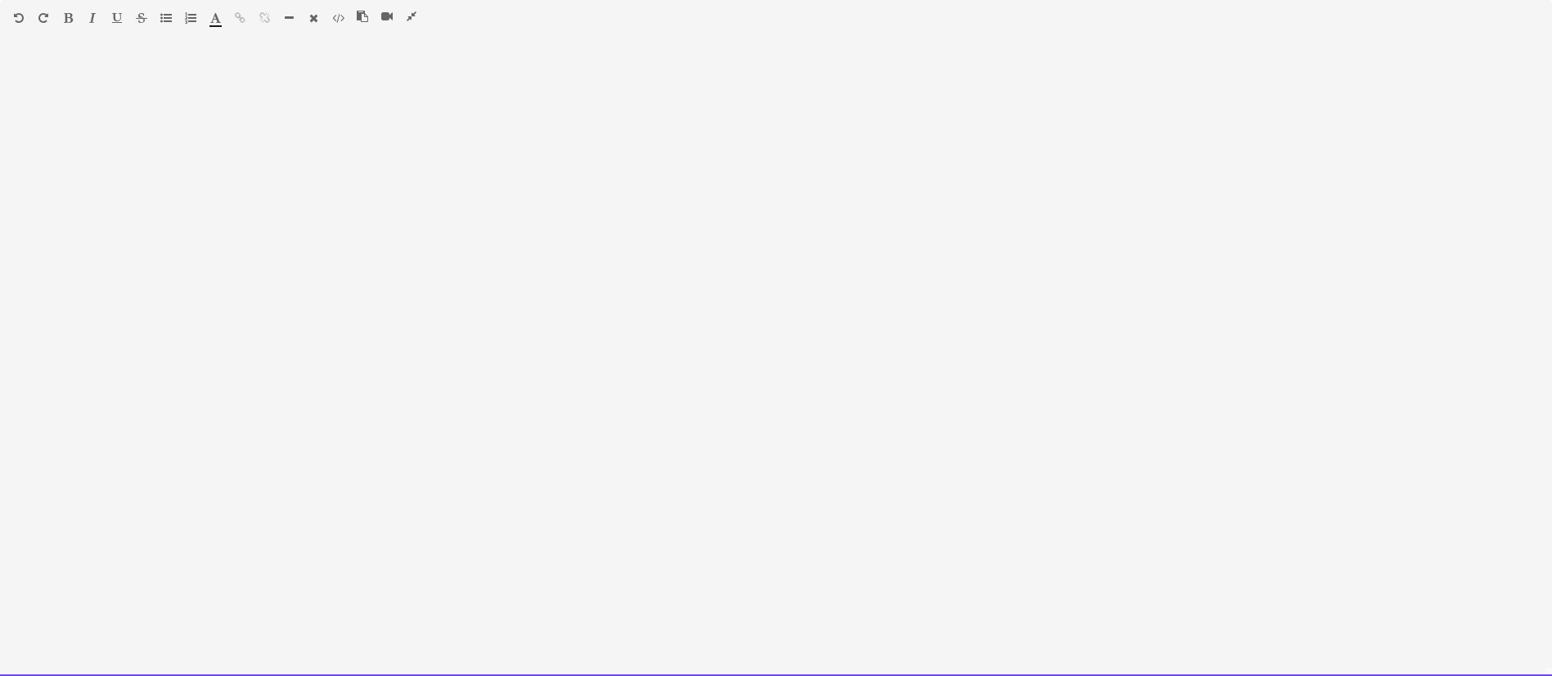
click at [275, 132] on div at bounding box center [776, 364] width 1552 height 623
paste div
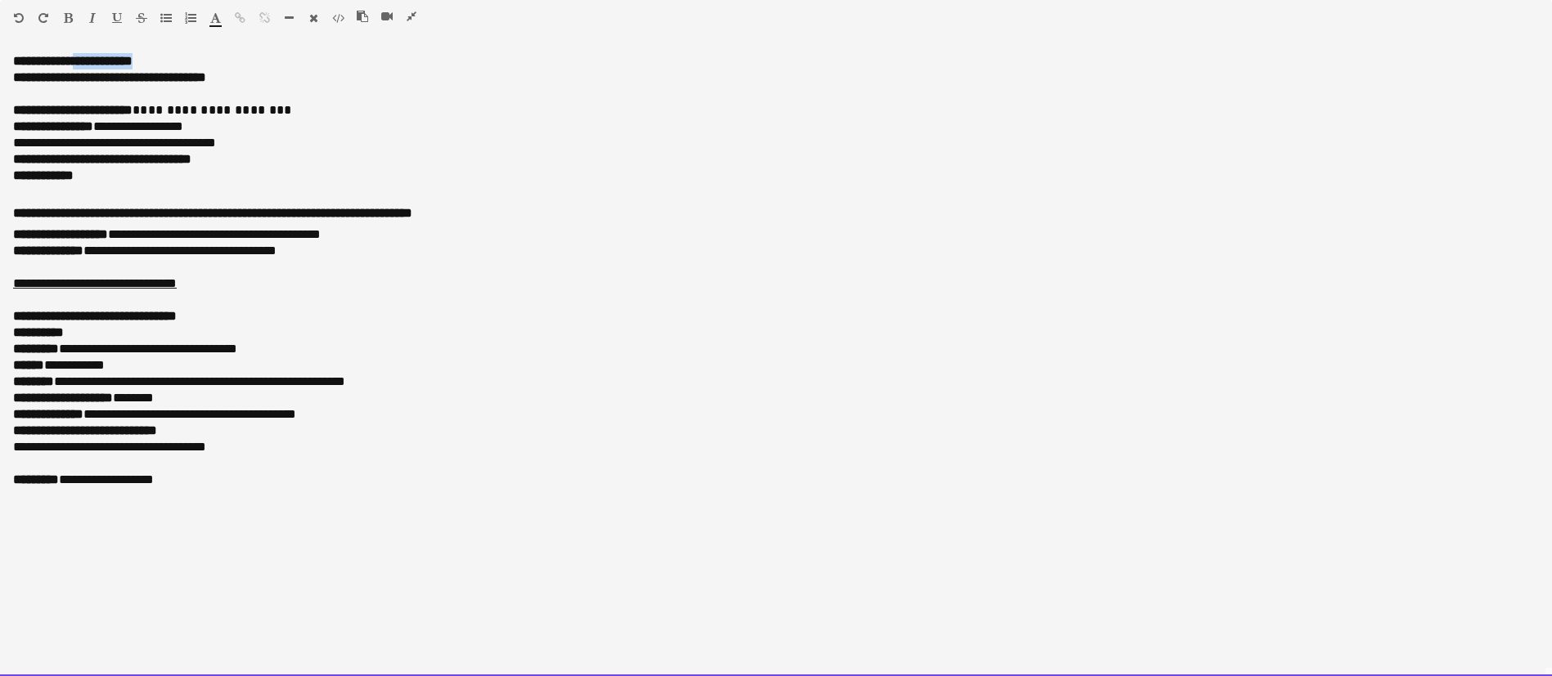
drag, startPoint x: 160, startPoint y: 61, endPoint x: 87, endPoint y: 65, distance: 73.8
click at [87, 65] on p "**********" at bounding box center [775, 61] width 1525 height 16
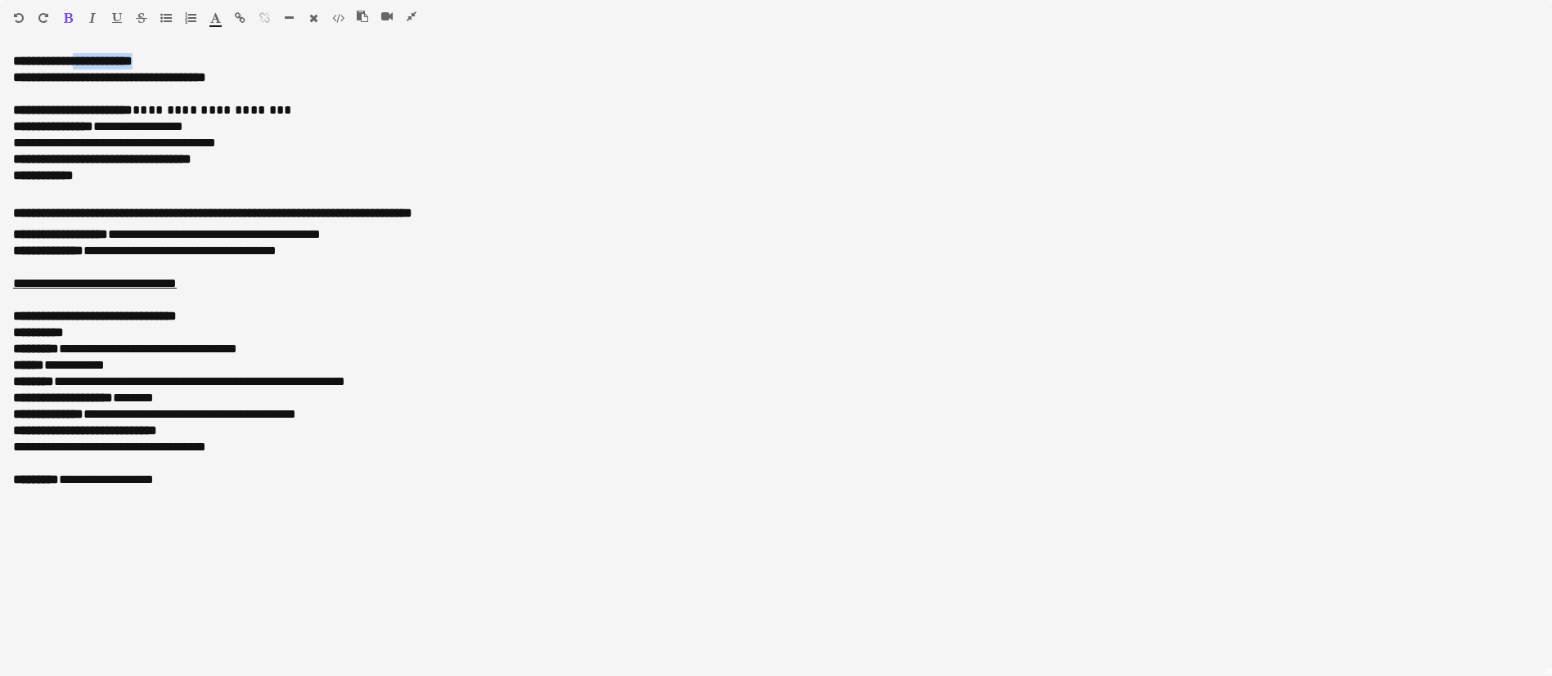
click at [68, 14] on icon "button" at bounding box center [68, 17] width 9 height 11
click at [90, 13] on icon "button" at bounding box center [92, 17] width 7 height 11
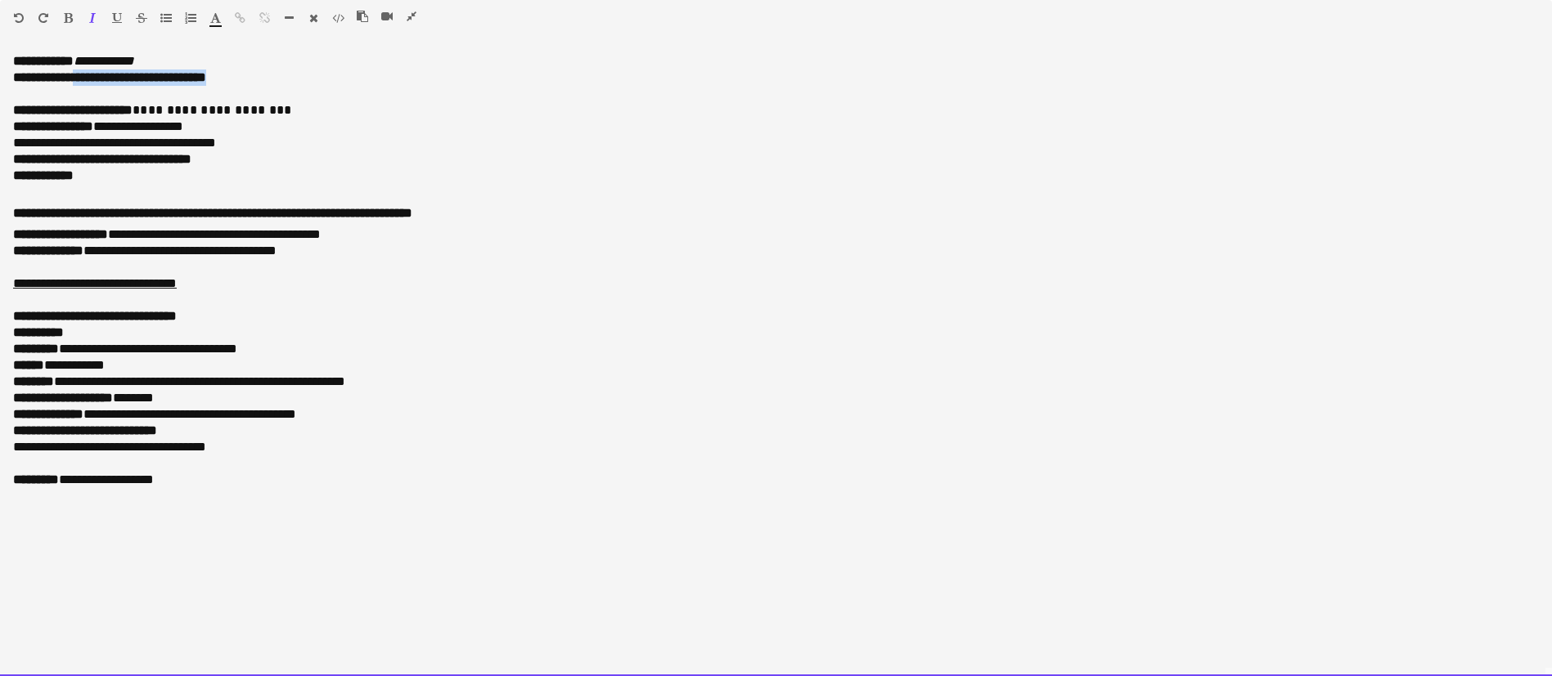
drag, startPoint x: 268, startPoint y: 75, endPoint x: 88, endPoint y: 74, distance: 180.8
click at [88, 74] on p "**********" at bounding box center [775, 78] width 1525 height 16
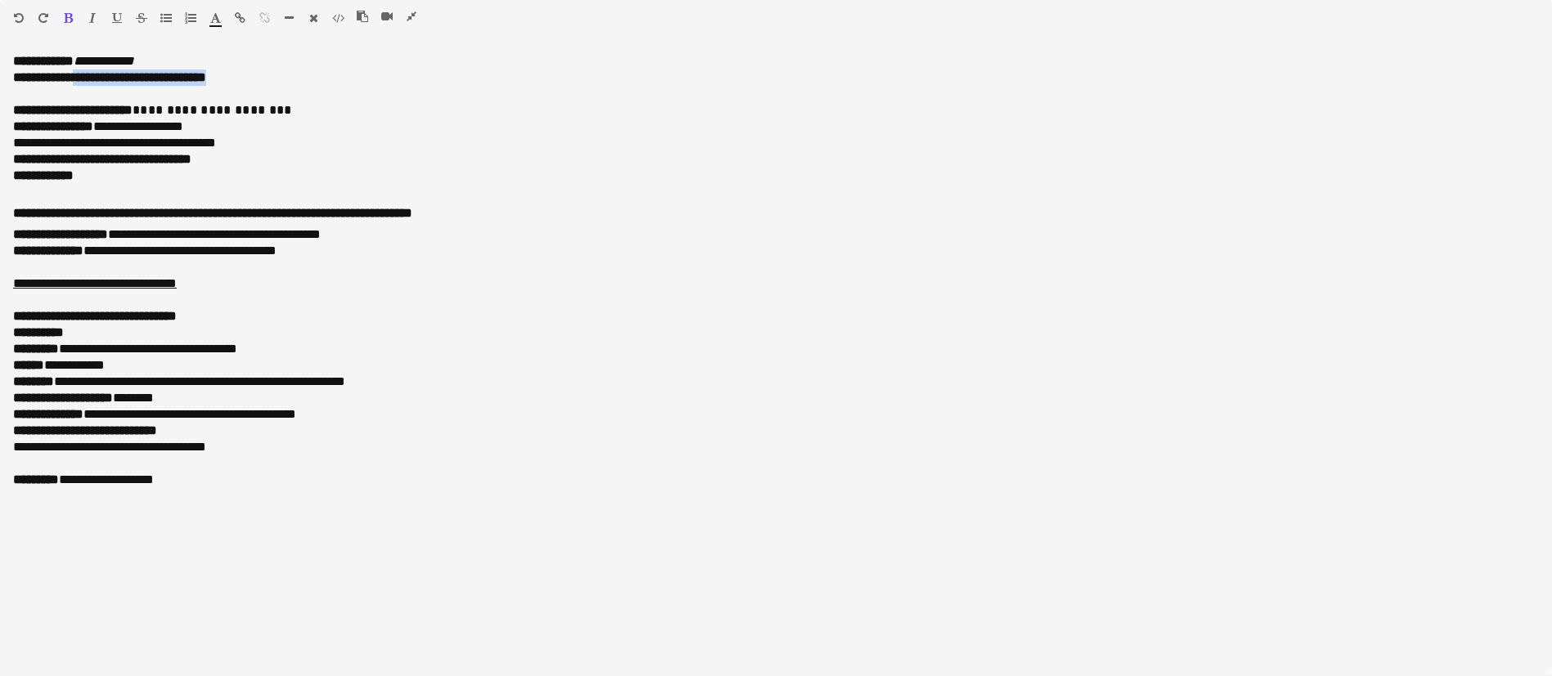
click at [66, 15] on icon "button" at bounding box center [68, 17] width 9 height 11
click at [89, 15] on button "button" at bounding box center [92, 17] width 11 height 13
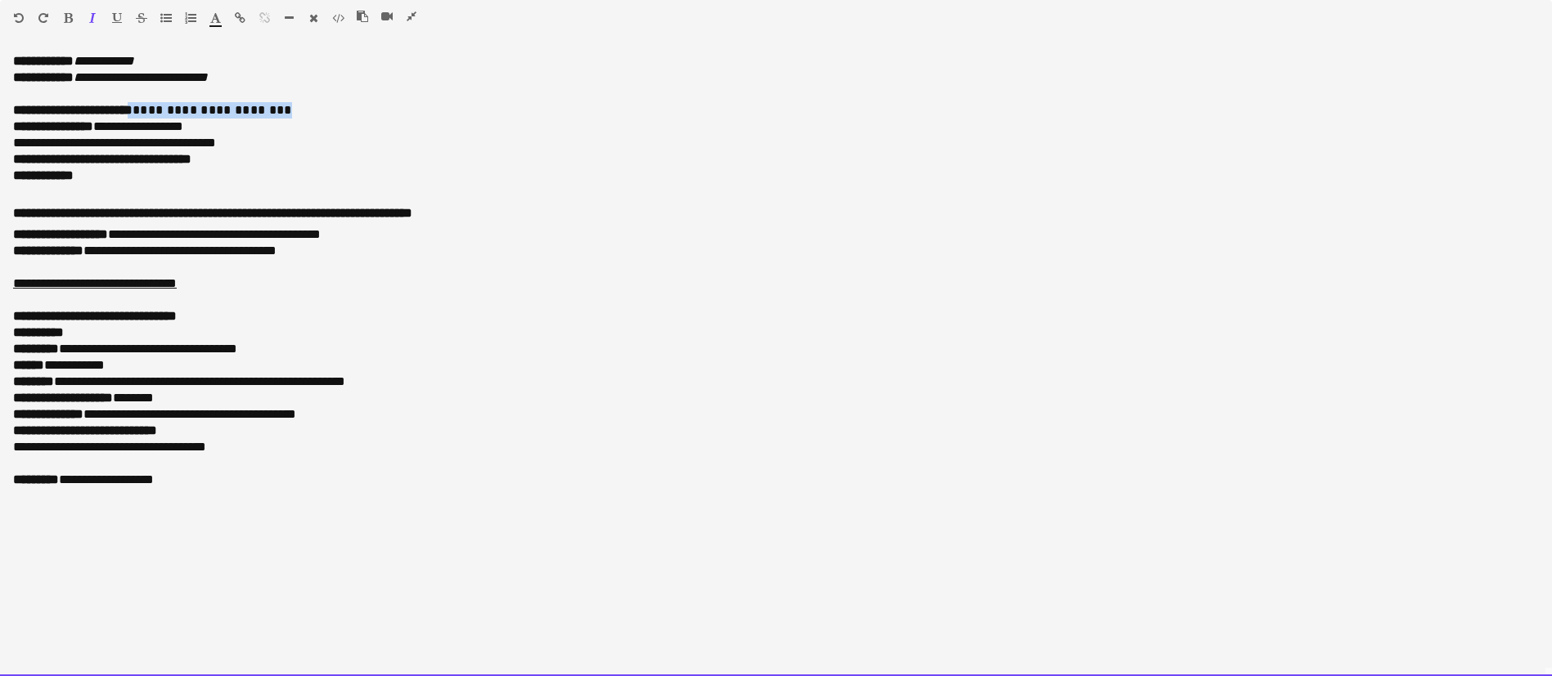
drag, startPoint x: 279, startPoint y: 106, endPoint x: 146, endPoint y: 103, distance: 133.4
click at [146, 103] on p "**********" at bounding box center [775, 110] width 1525 height 16
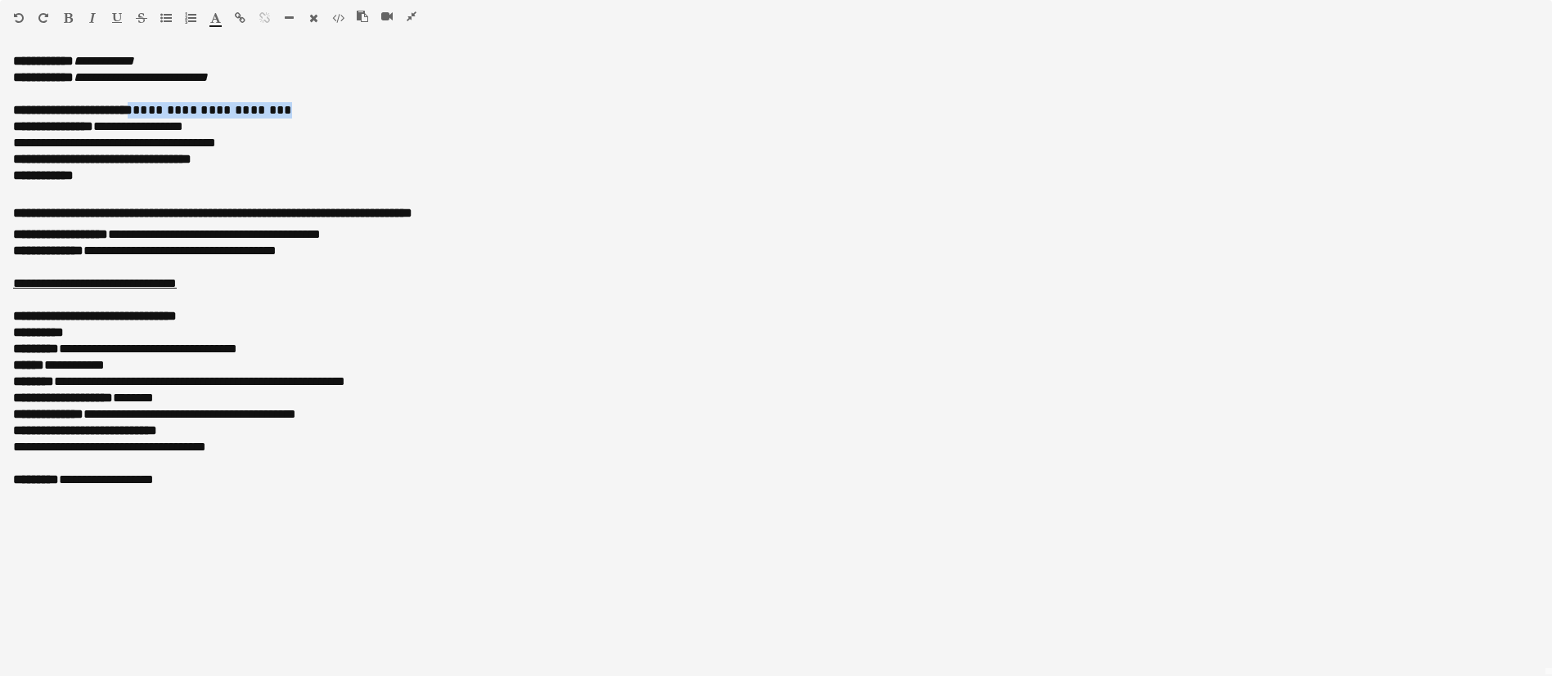
click at [92, 16] on icon "button" at bounding box center [92, 17] width 7 height 11
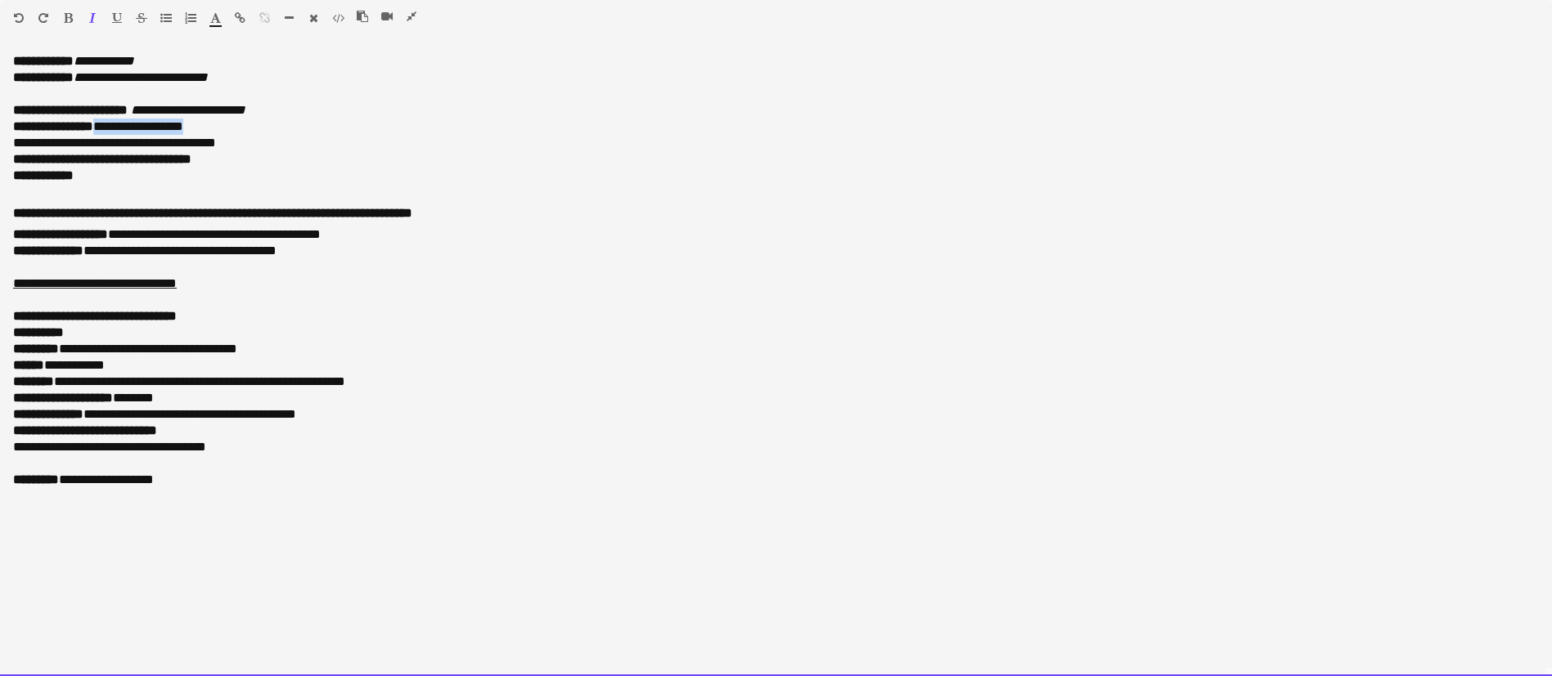
drag, startPoint x: 209, startPoint y: 125, endPoint x: 106, endPoint y: 127, distance: 103.1
click at [106, 127] on p "**********" at bounding box center [775, 127] width 1525 height 16
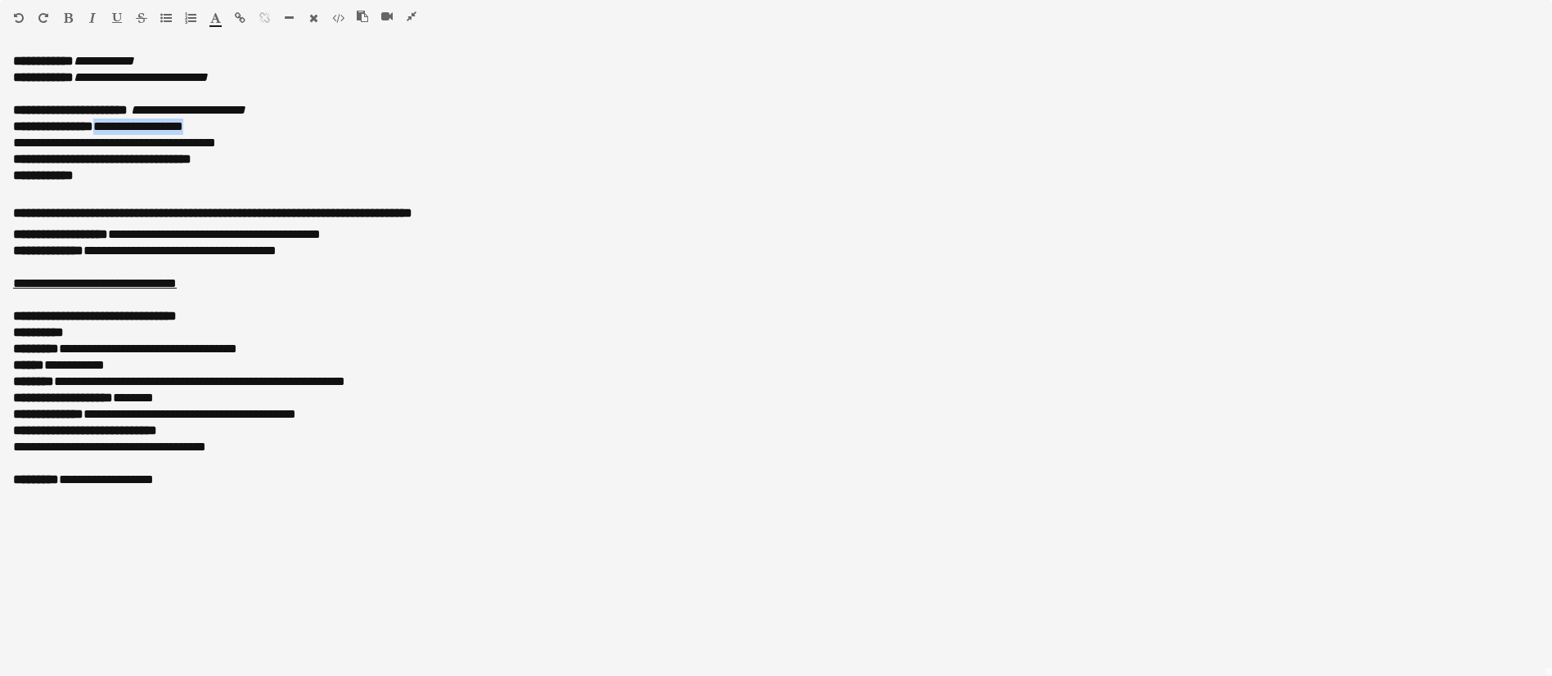
click at [91, 12] on icon "button" at bounding box center [92, 17] width 7 height 11
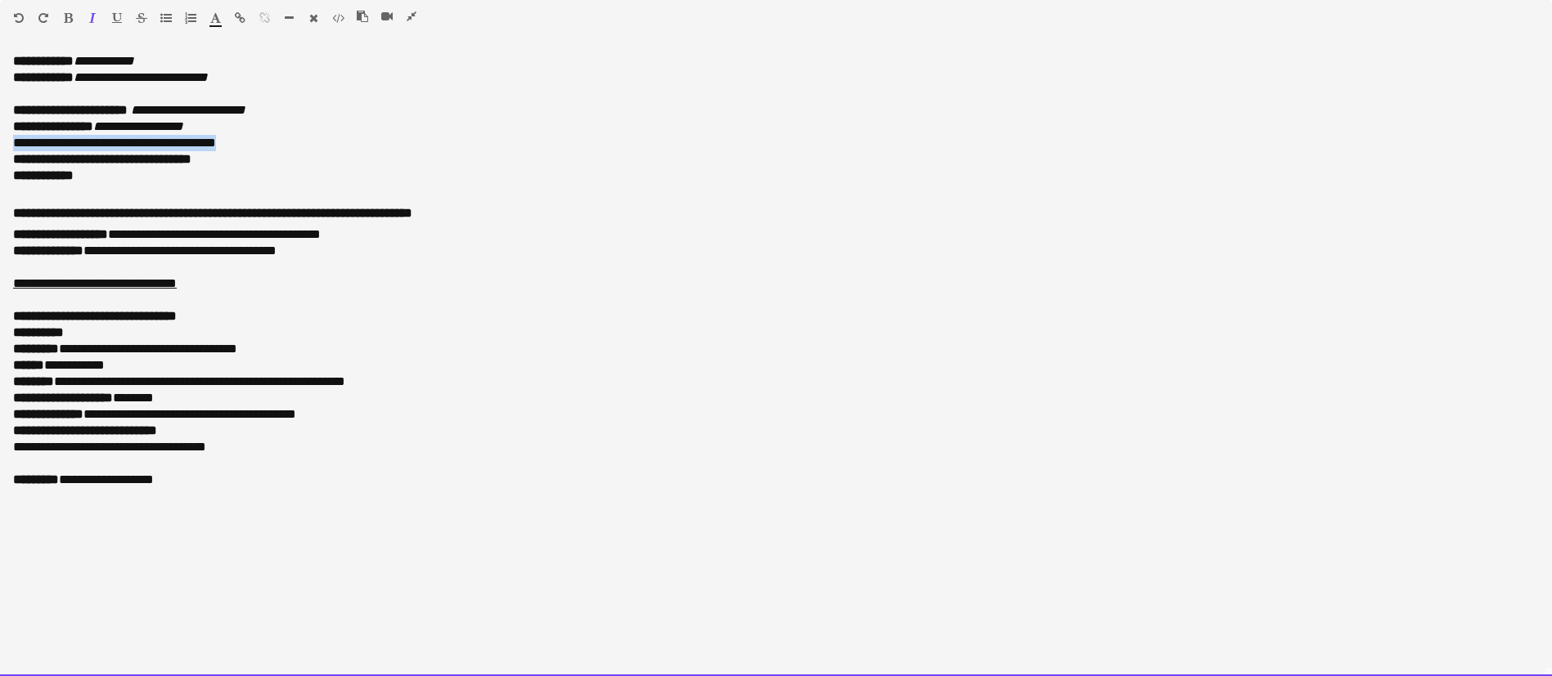
drag, startPoint x: 299, startPoint y: 142, endPoint x: 5, endPoint y: 148, distance: 293.7
click at [5, 148] on div "**********" at bounding box center [776, 364] width 1552 height 623
copy p "**********"
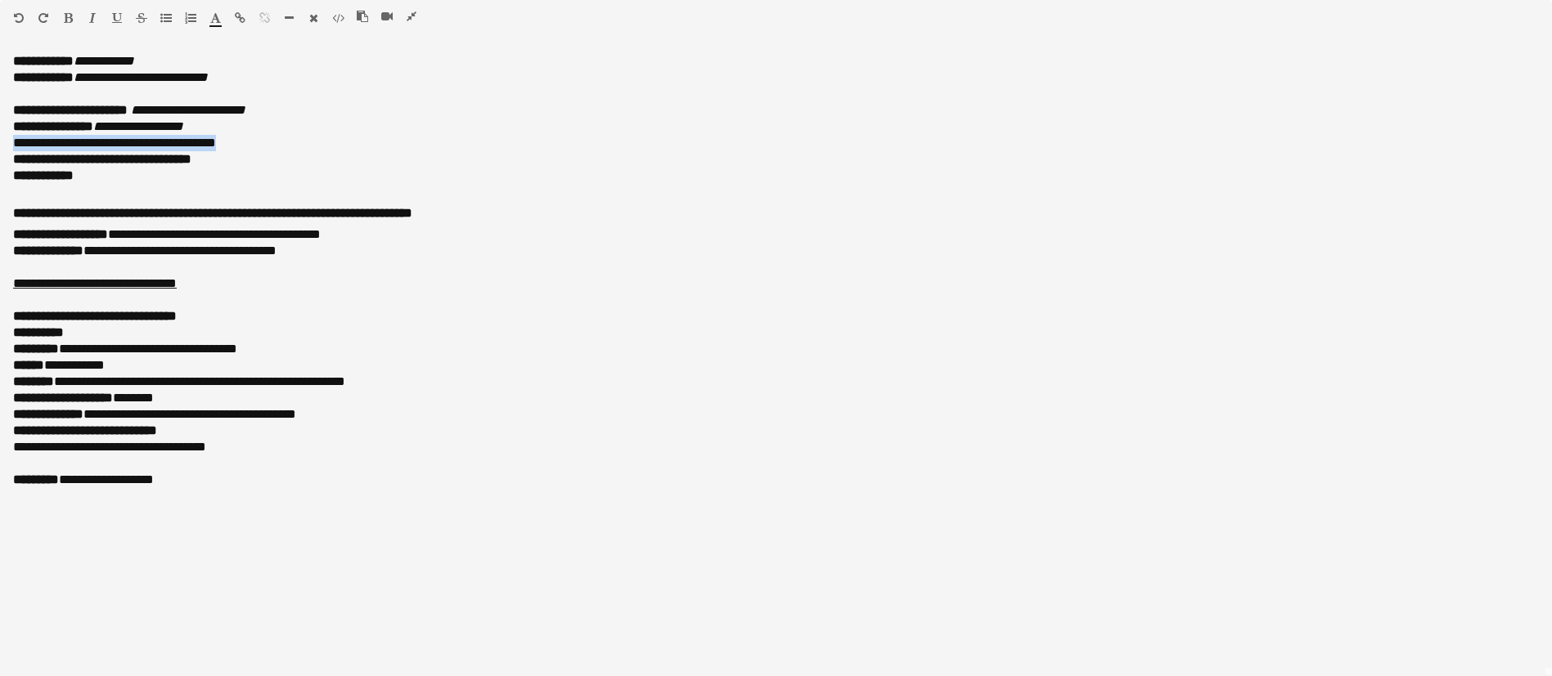
click at [236, 13] on icon "button" at bounding box center [240, 17] width 11 height 11
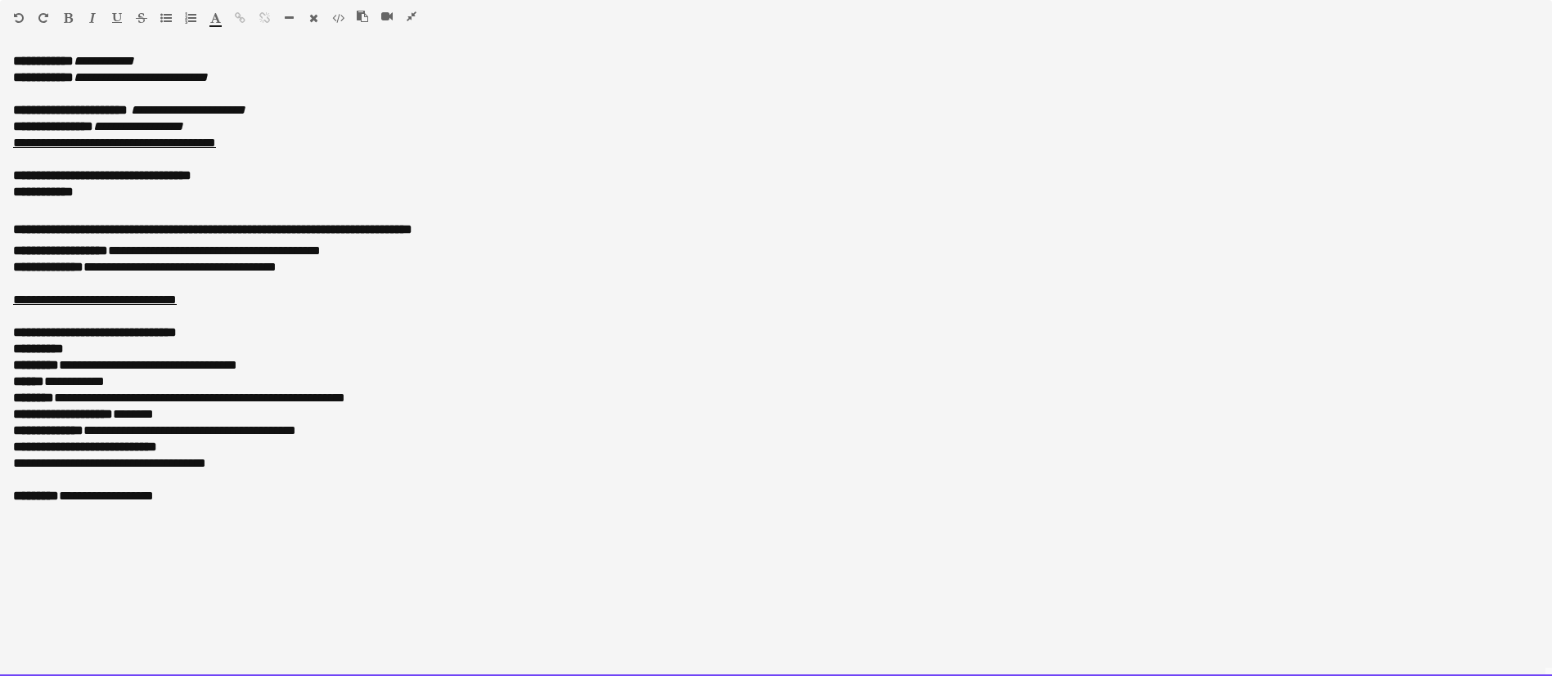
click at [240, 170] on p "**********" at bounding box center [775, 176] width 1525 height 16
drag, startPoint x: 240, startPoint y: 170, endPoint x: 152, endPoint y: 179, distance: 88.0
click at [152, 179] on p "**********" at bounding box center [775, 176] width 1525 height 16
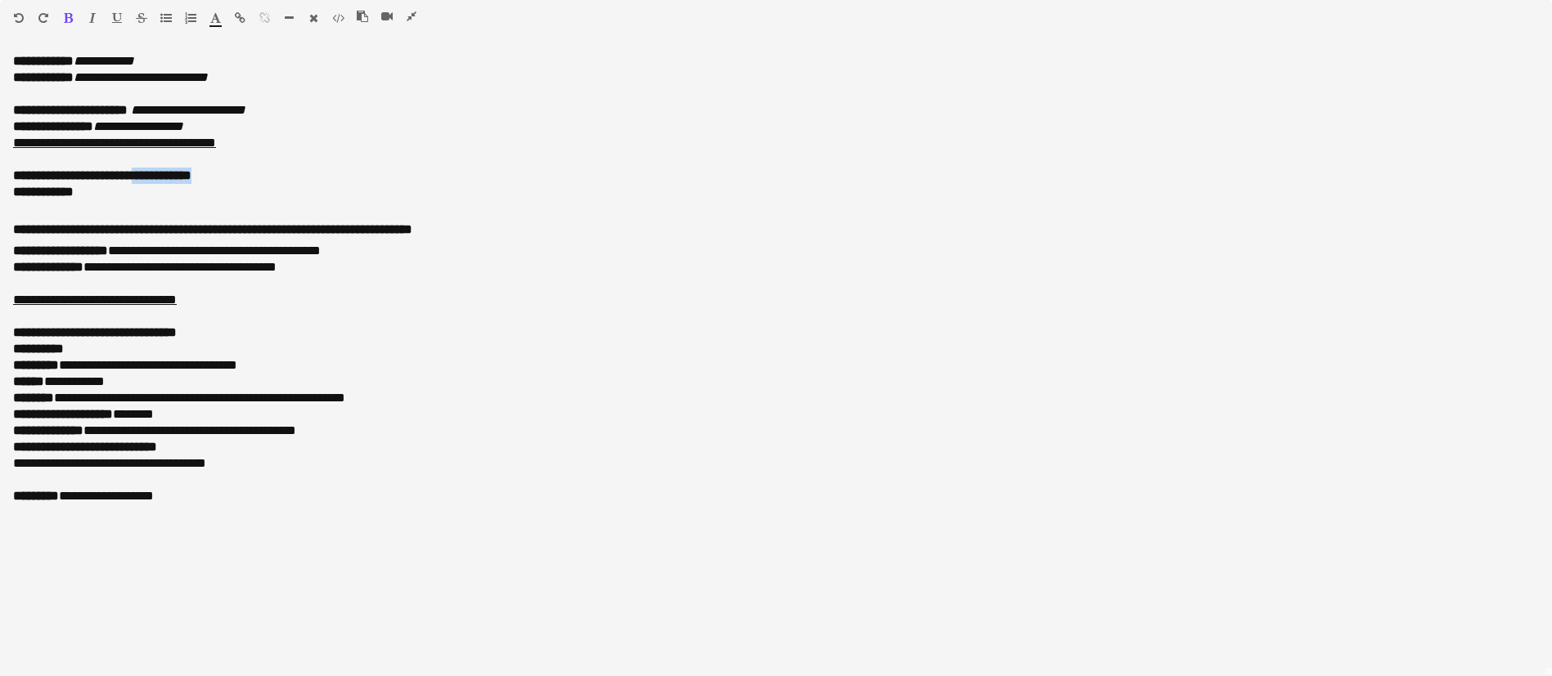
click at [66, 17] on icon "button" at bounding box center [68, 17] width 9 height 11
click at [90, 16] on icon "button" at bounding box center [92, 17] width 7 height 11
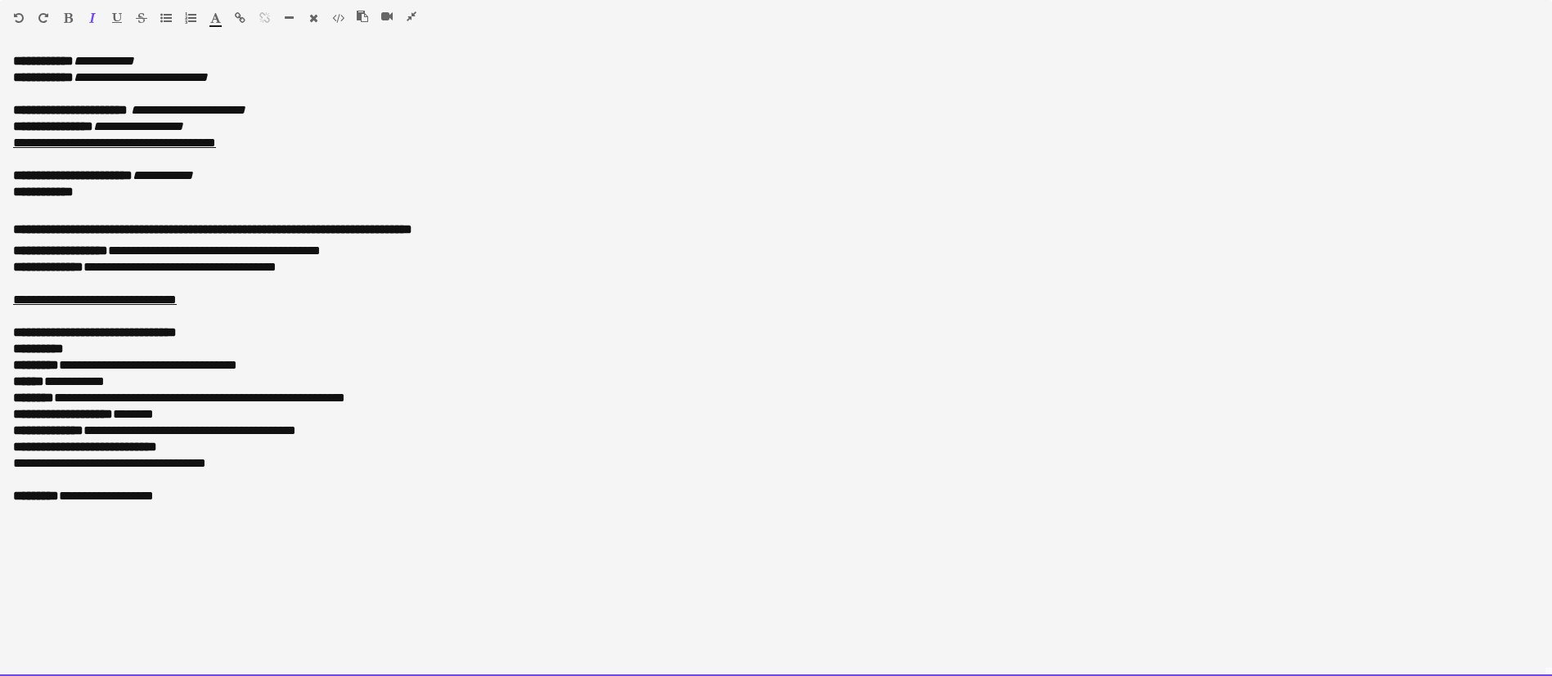
click at [254, 177] on p "**********" at bounding box center [775, 176] width 1525 height 16
drag, startPoint x: 92, startPoint y: 191, endPoint x: 61, endPoint y: 191, distance: 30.3
click at [61, 191] on p "**********" at bounding box center [775, 192] width 1525 height 16
click at [61, 191] on b "**********" at bounding box center [43, 192] width 61 height 12
drag, startPoint x: 93, startPoint y: 194, endPoint x: 64, endPoint y: 194, distance: 29.4
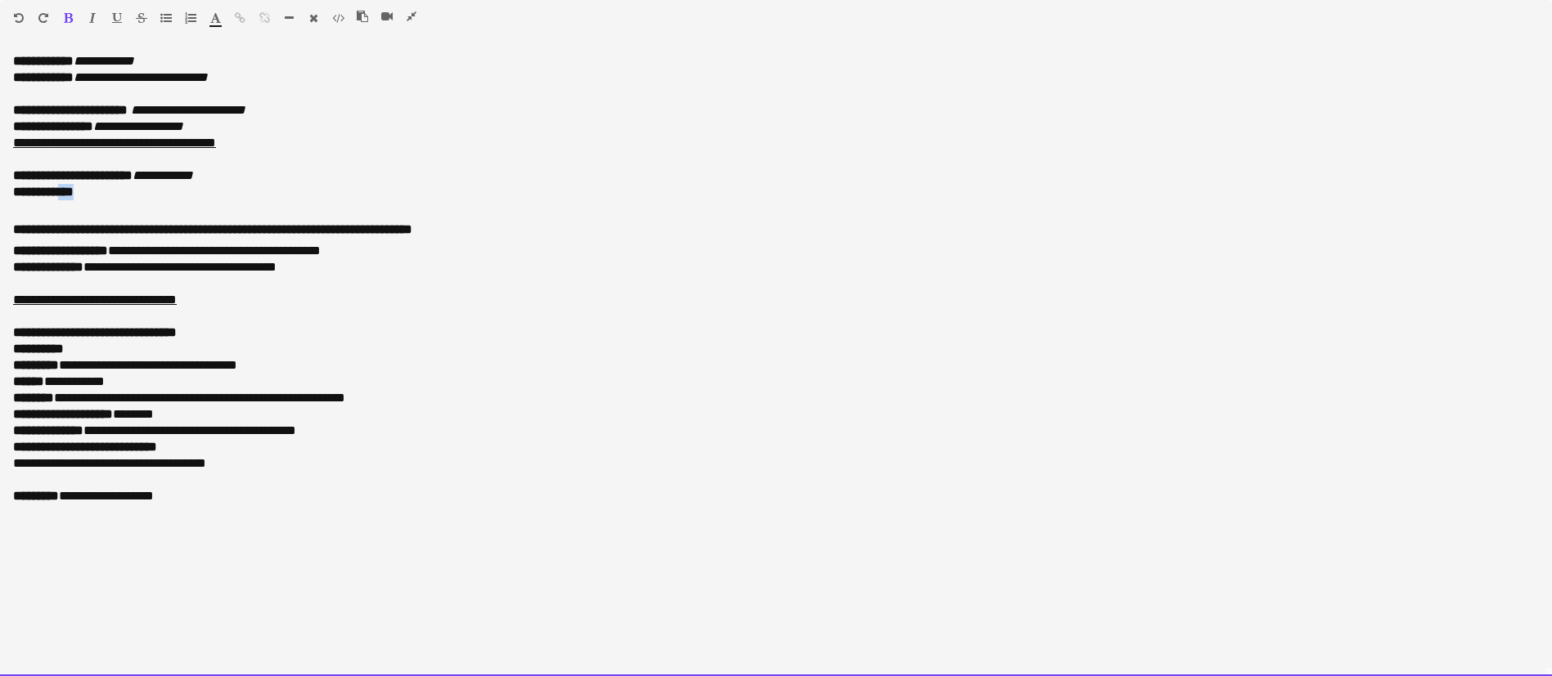
click at [64, 194] on p "**********" at bounding box center [775, 192] width 1525 height 16
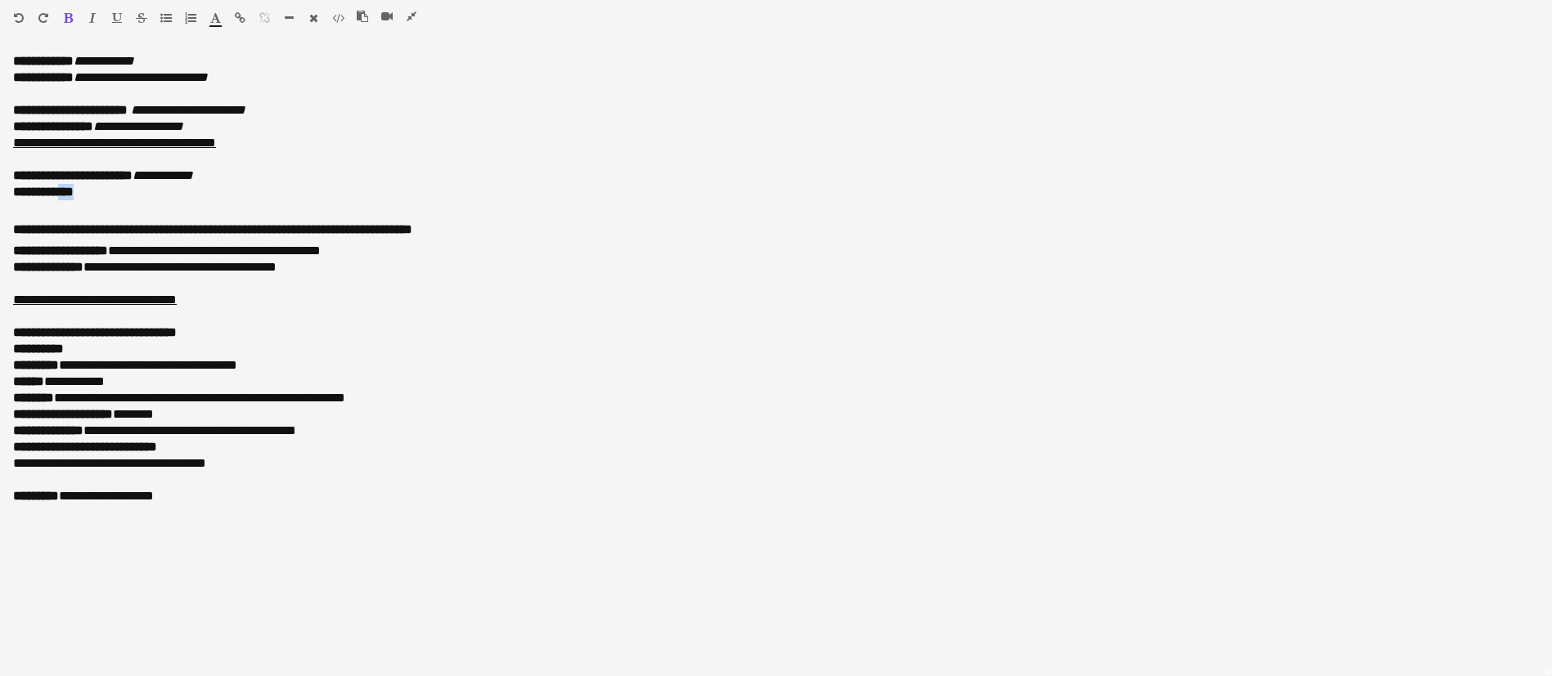
click at [65, 20] on icon "button" at bounding box center [68, 17] width 9 height 11
click at [92, 14] on icon "button" at bounding box center [92, 17] width 7 height 11
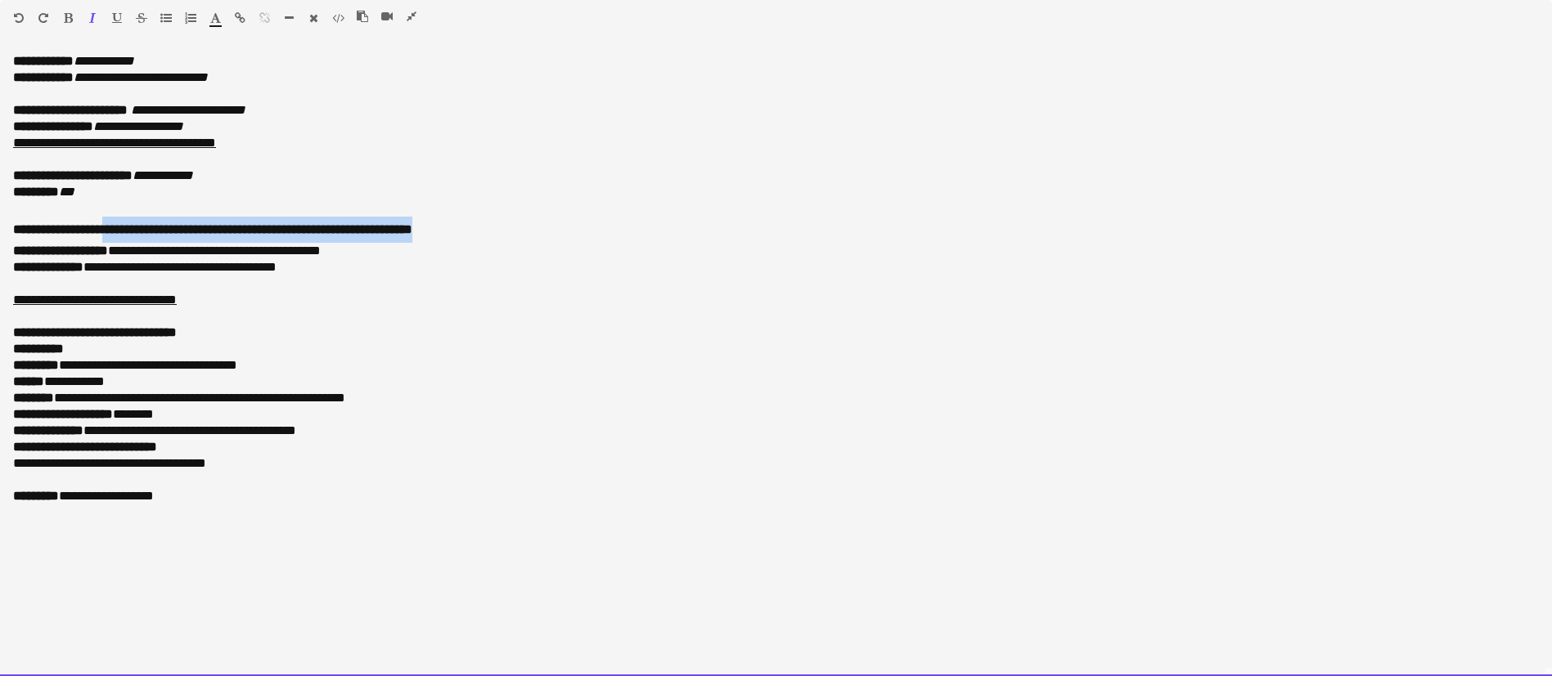
drag, startPoint x: 502, startPoint y: 222, endPoint x: 115, endPoint y: 223, distance: 386.9
click at [115, 223] on p "**********" at bounding box center [775, 230] width 1525 height 26
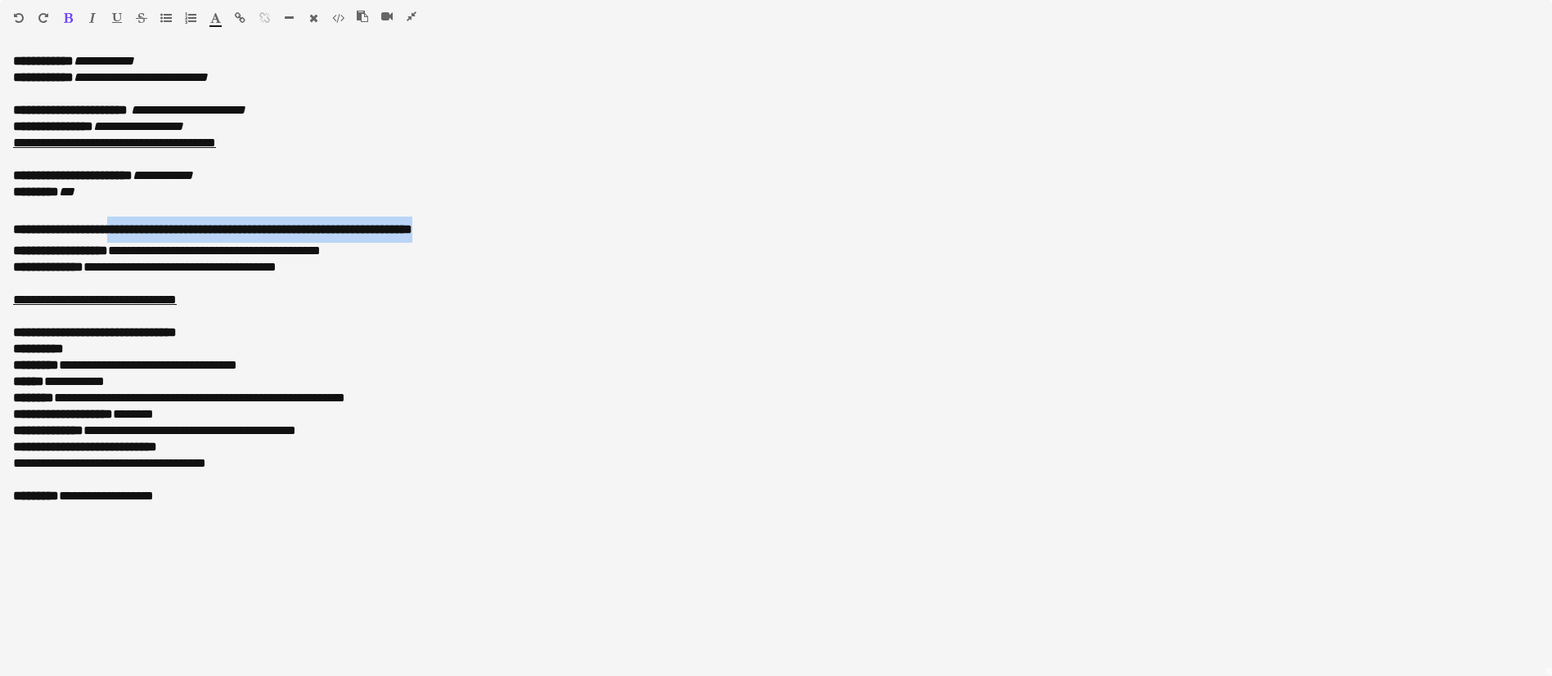
click at [89, 16] on icon "button" at bounding box center [92, 17] width 7 height 11
click at [65, 16] on button "button" at bounding box center [67, 17] width 11 height 13
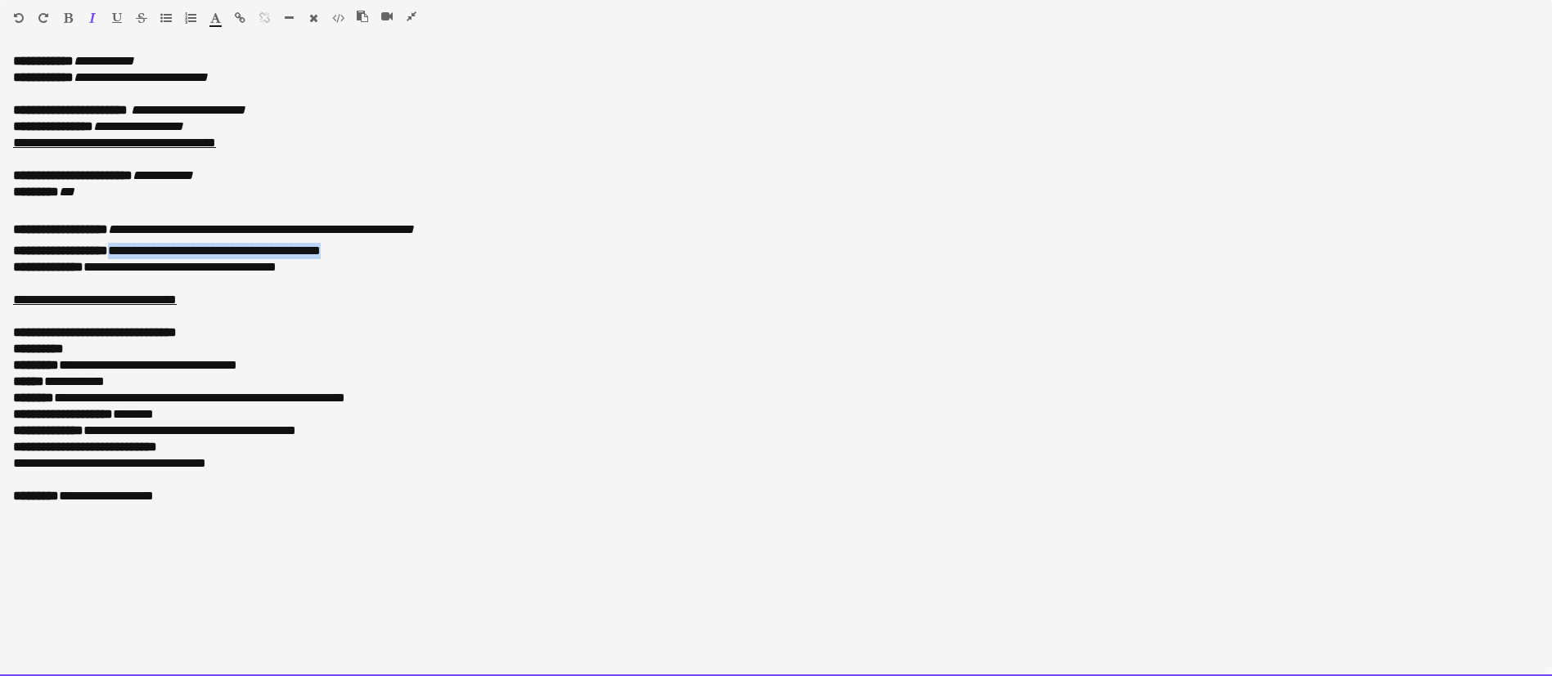
drag, startPoint x: 374, startPoint y: 253, endPoint x: 127, endPoint y: 249, distance: 247.0
click at [128, 249] on p "**********" at bounding box center [775, 251] width 1525 height 16
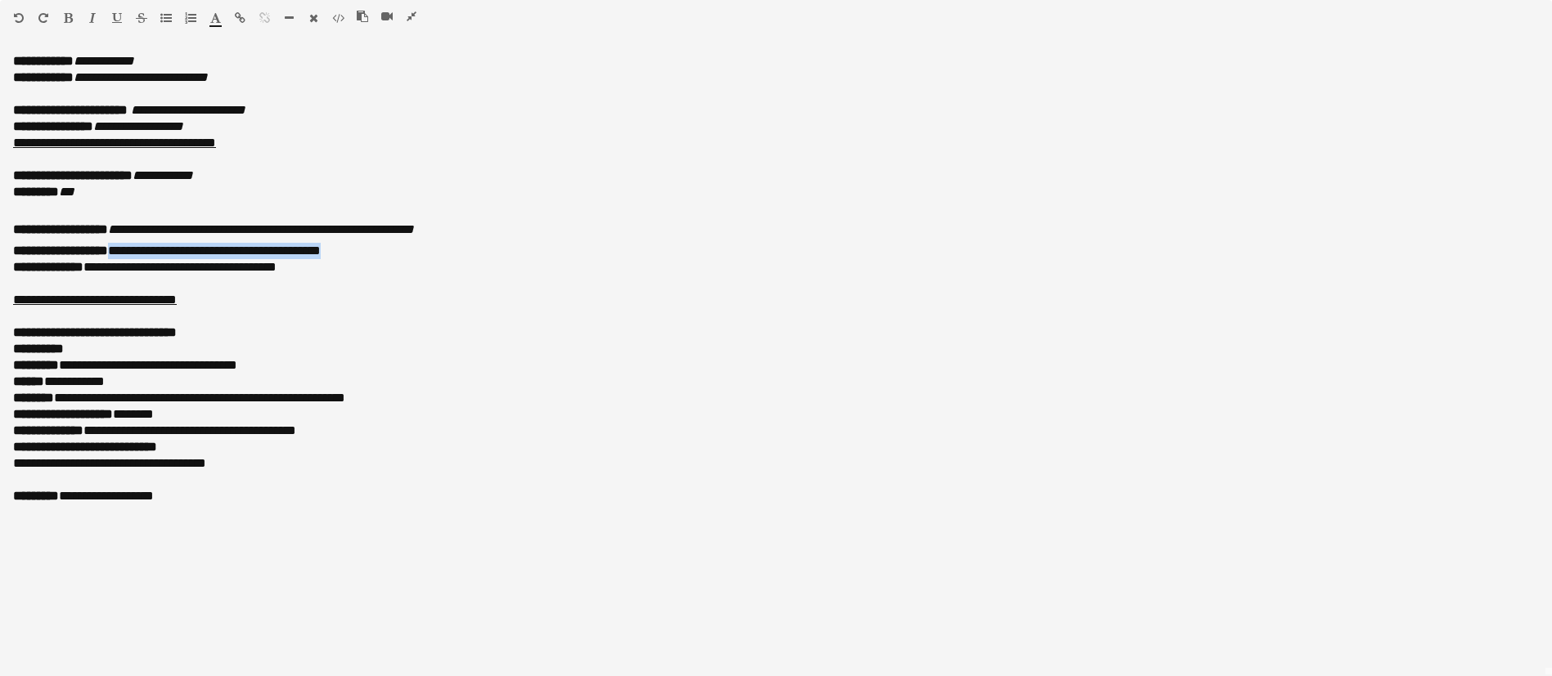
click at [87, 18] on button "button" at bounding box center [92, 17] width 11 height 13
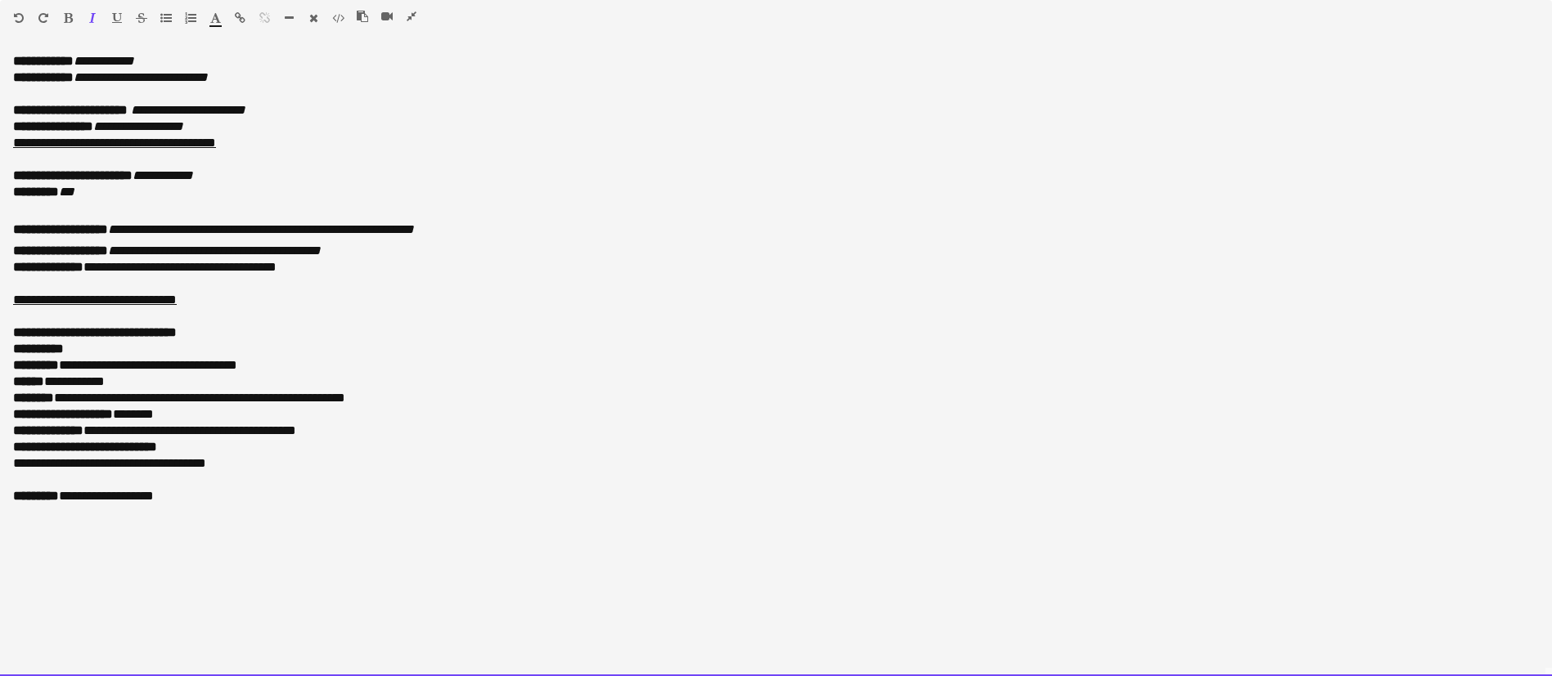
click at [351, 268] on p "**********" at bounding box center [775, 267] width 1525 height 16
drag, startPoint x: 352, startPoint y: 268, endPoint x: 108, endPoint y: 263, distance: 243.8
click at [108, 263] on p "**********" at bounding box center [775, 267] width 1525 height 16
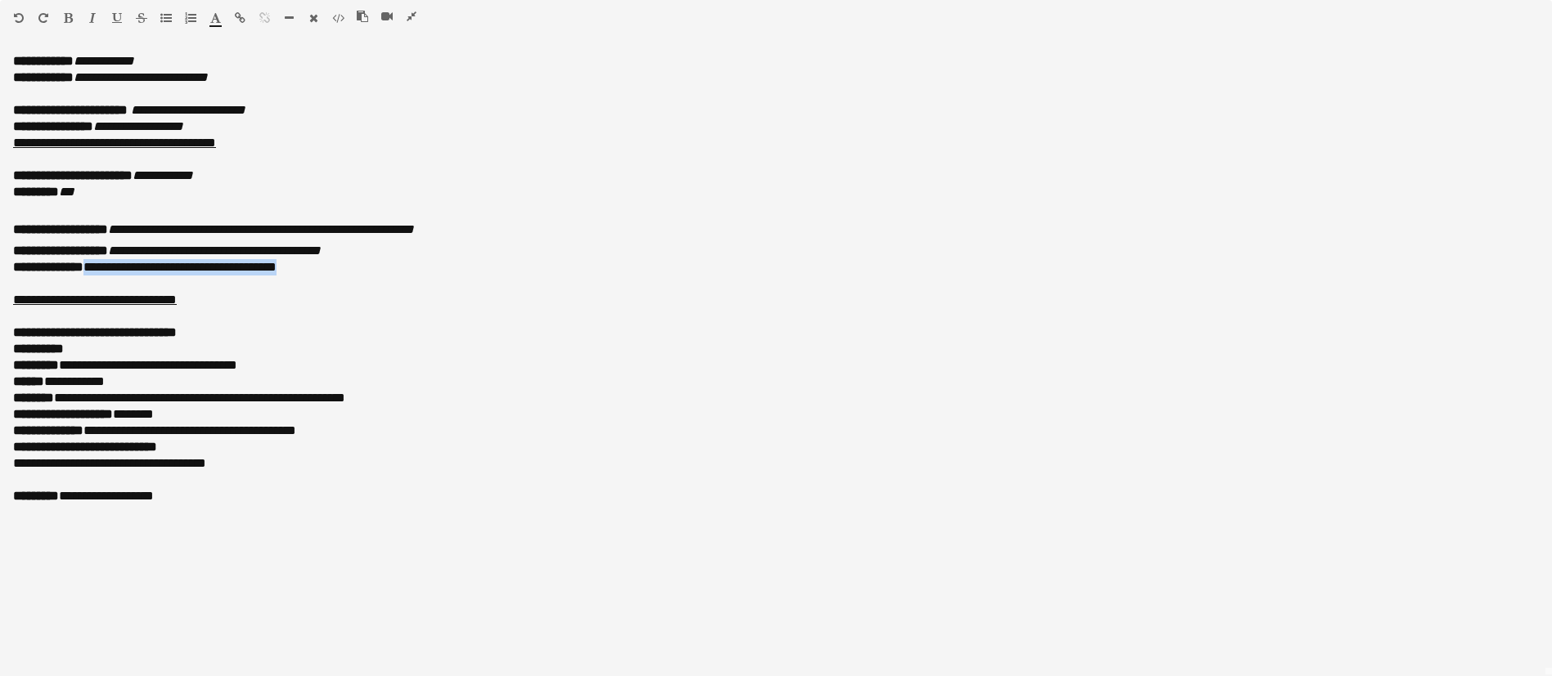
click at [90, 15] on icon "button" at bounding box center [92, 17] width 7 height 11
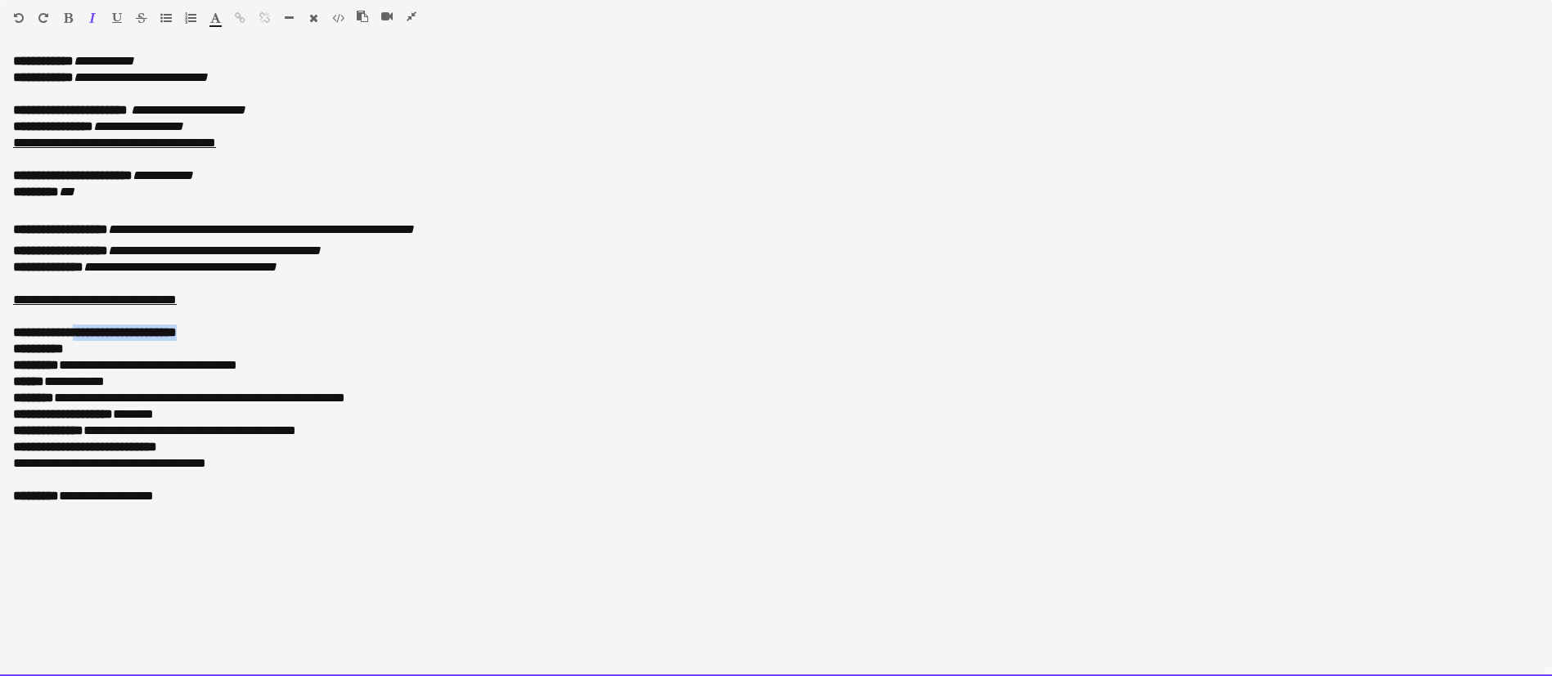
drag, startPoint x: 222, startPoint y: 339, endPoint x: 84, endPoint y: 327, distance: 138.7
click at [84, 327] on p "**********" at bounding box center [775, 333] width 1525 height 16
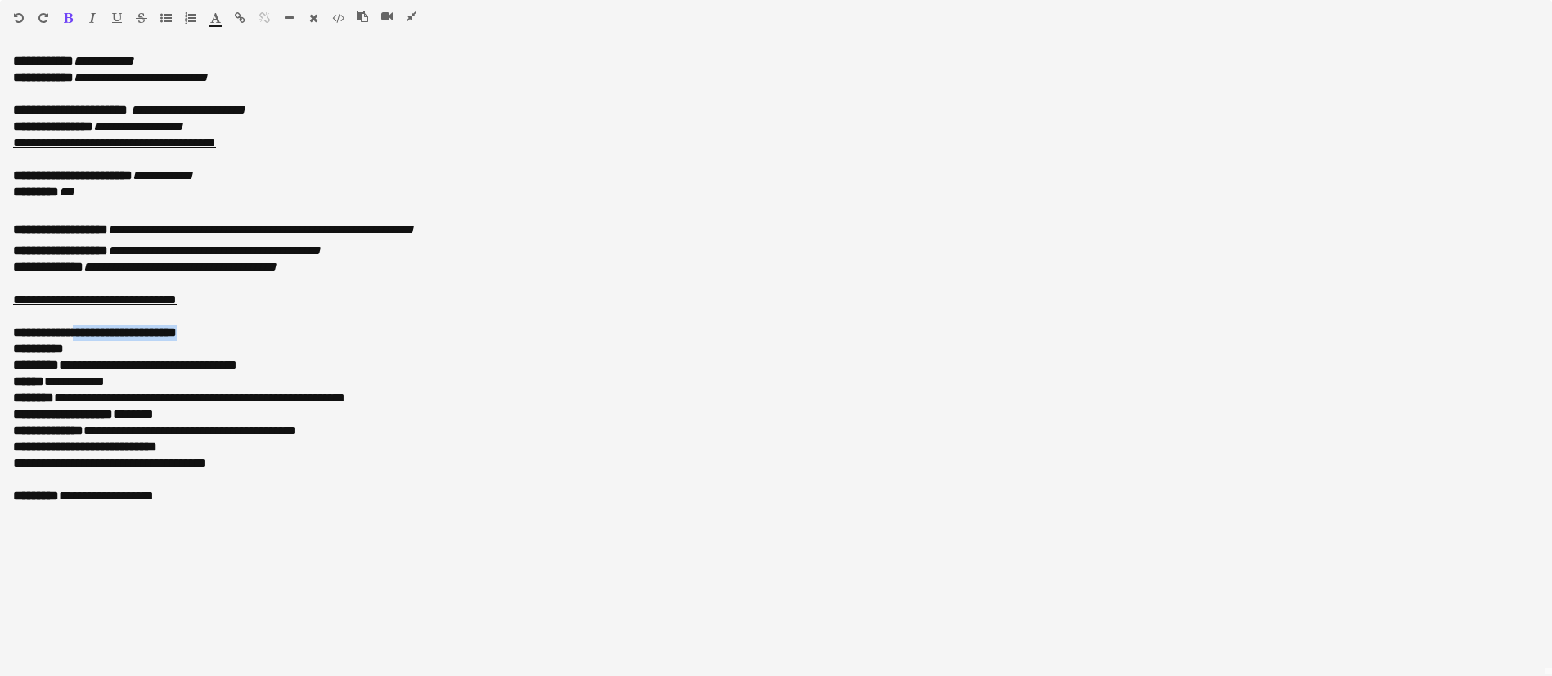
click at [93, 12] on icon "button" at bounding box center [92, 17] width 7 height 11
click at [62, 15] on button "button" at bounding box center [67, 17] width 11 height 13
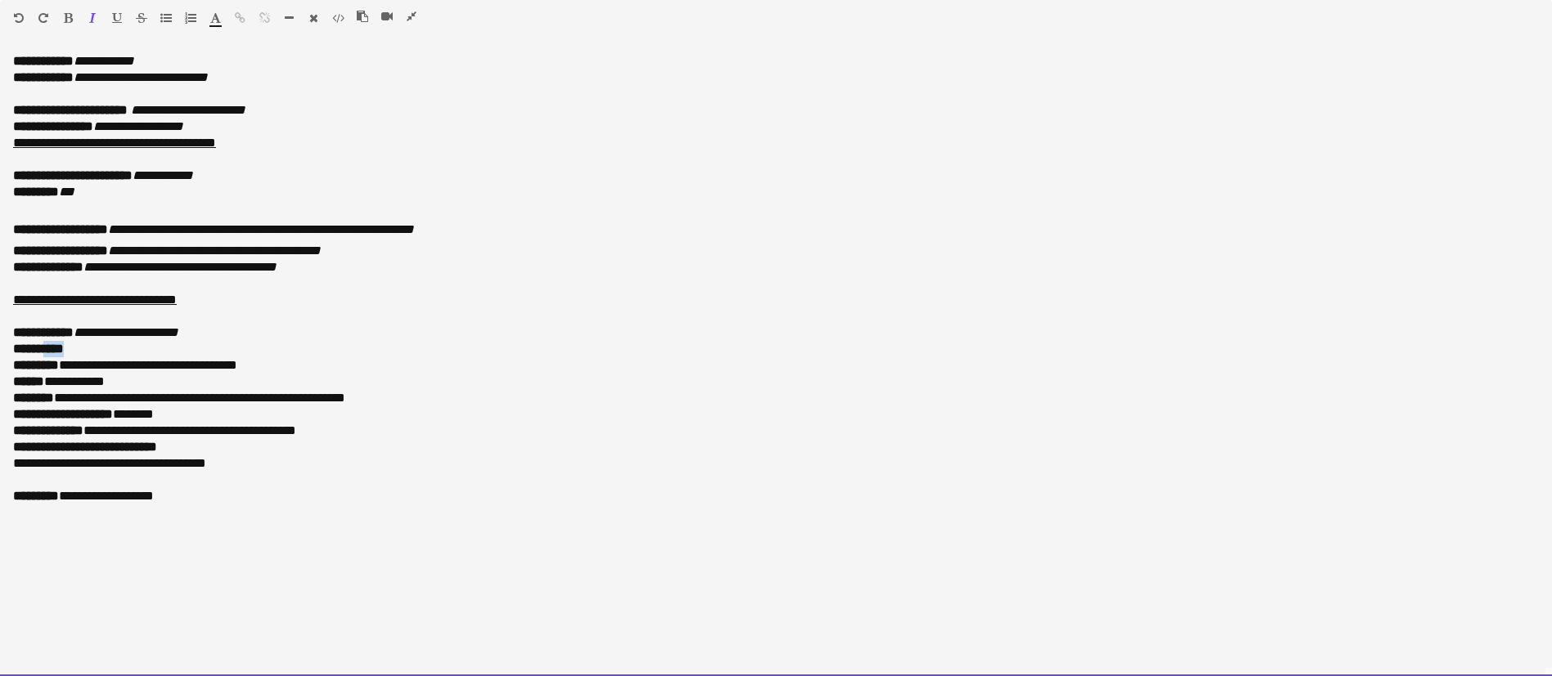
drag, startPoint x: 84, startPoint y: 345, endPoint x: 50, endPoint y: 347, distance: 34.4
click at [50, 347] on p "**********" at bounding box center [775, 349] width 1525 height 16
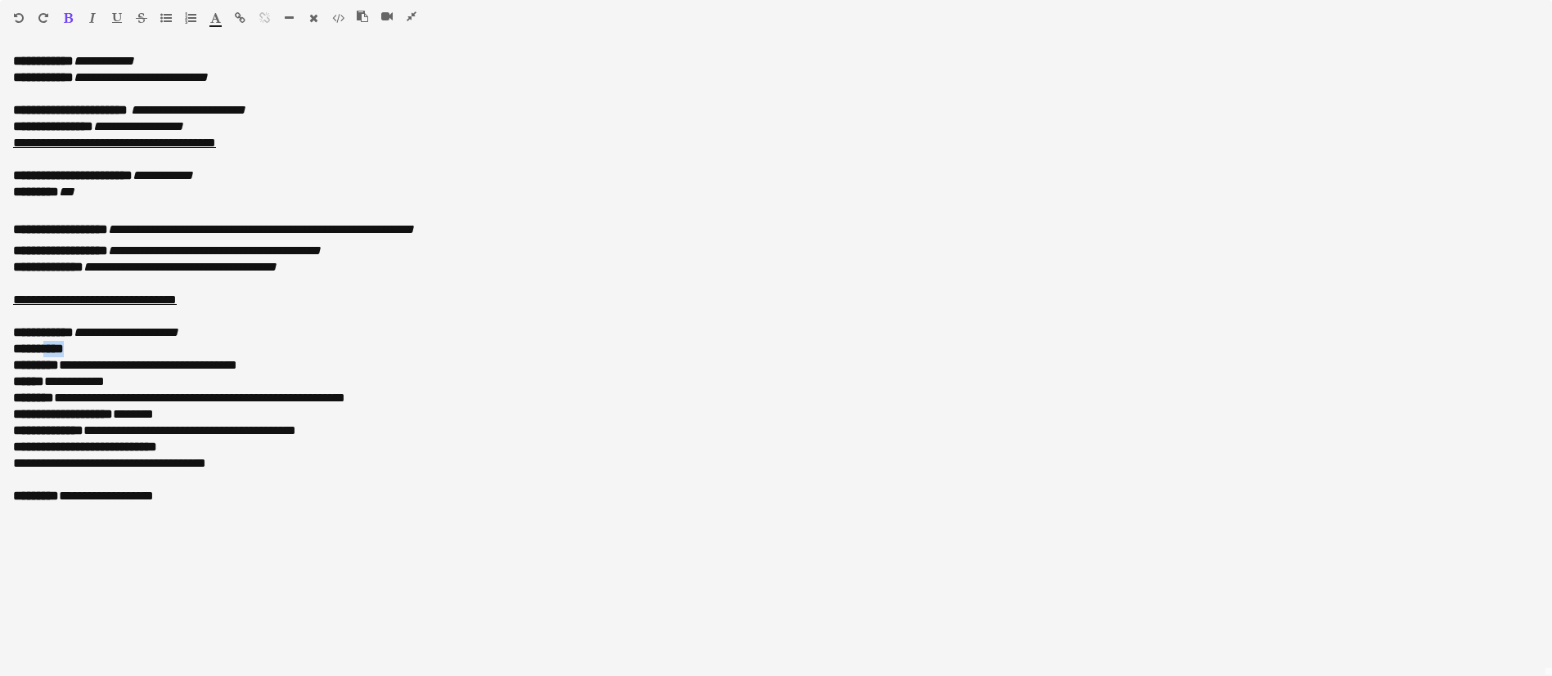
click at [67, 17] on icon "button" at bounding box center [68, 17] width 9 height 11
click at [94, 16] on icon "button" at bounding box center [92, 17] width 7 height 11
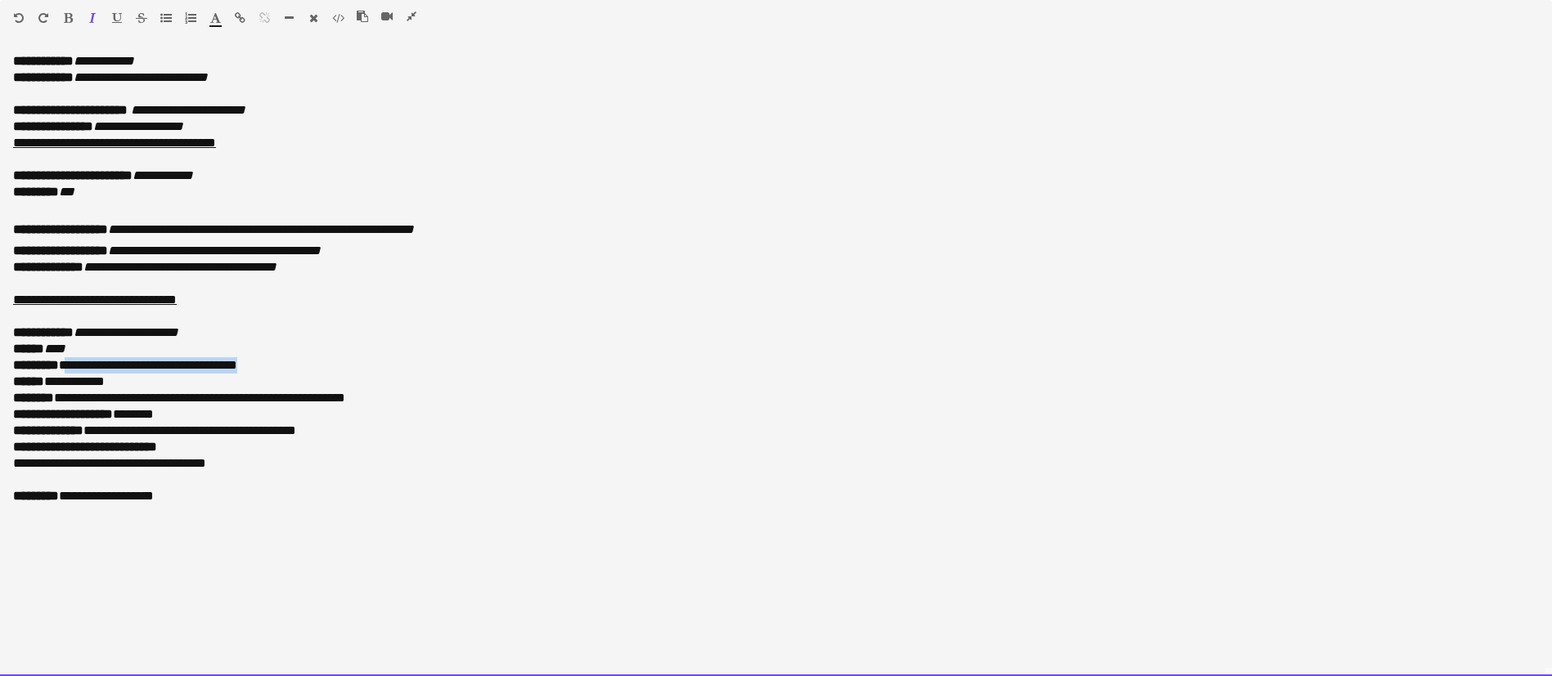
drag, startPoint x: 289, startPoint y: 358, endPoint x: 83, endPoint y: 354, distance: 205.3
click at [82, 357] on p "**********" at bounding box center [775, 365] width 1525 height 16
click at [326, 371] on p "**********" at bounding box center [775, 365] width 1525 height 16
drag, startPoint x: 282, startPoint y: 364, endPoint x: 76, endPoint y: 364, distance: 206.1
click at [75, 364] on p "**********" at bounding box center [775, 365] width 1525 height 16
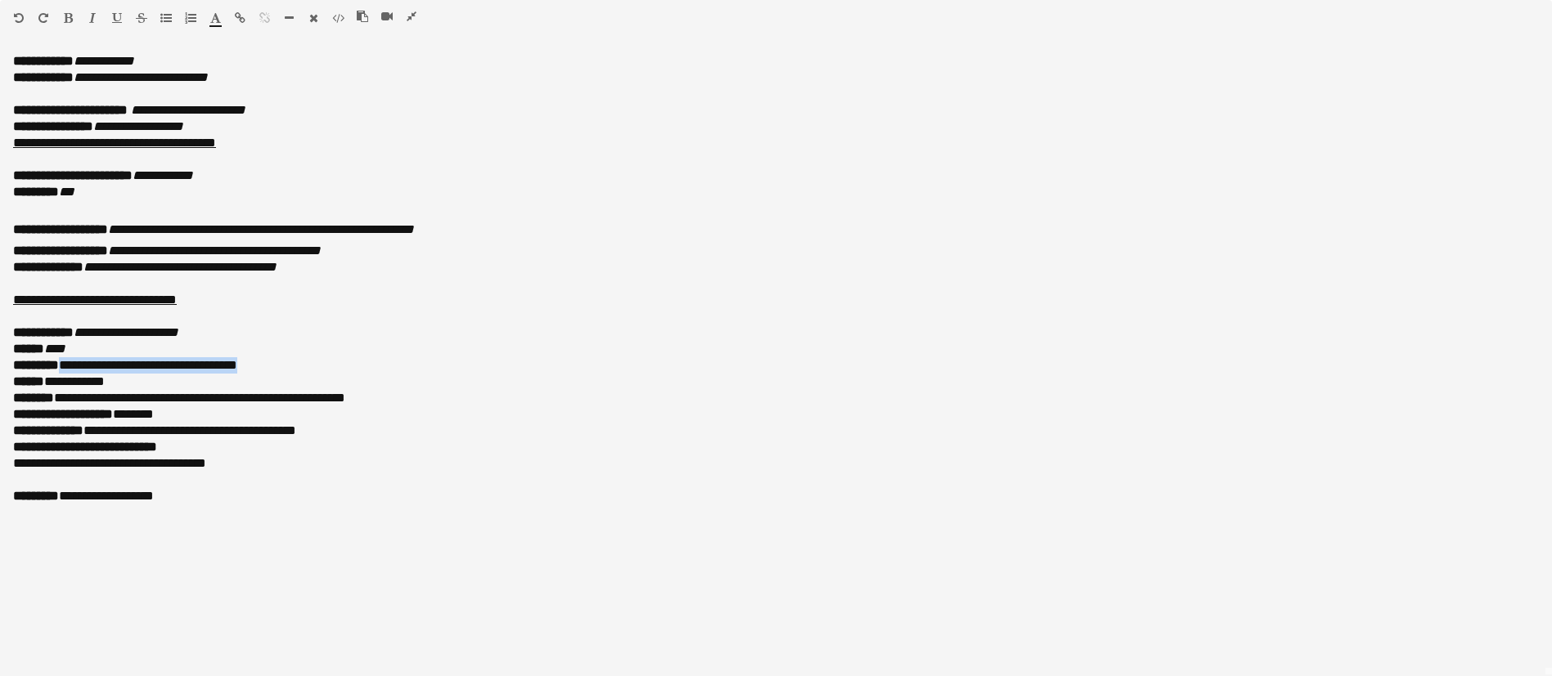
click at [88, 15] on button "button" at bounding box center [92, 17] width 11 height 13
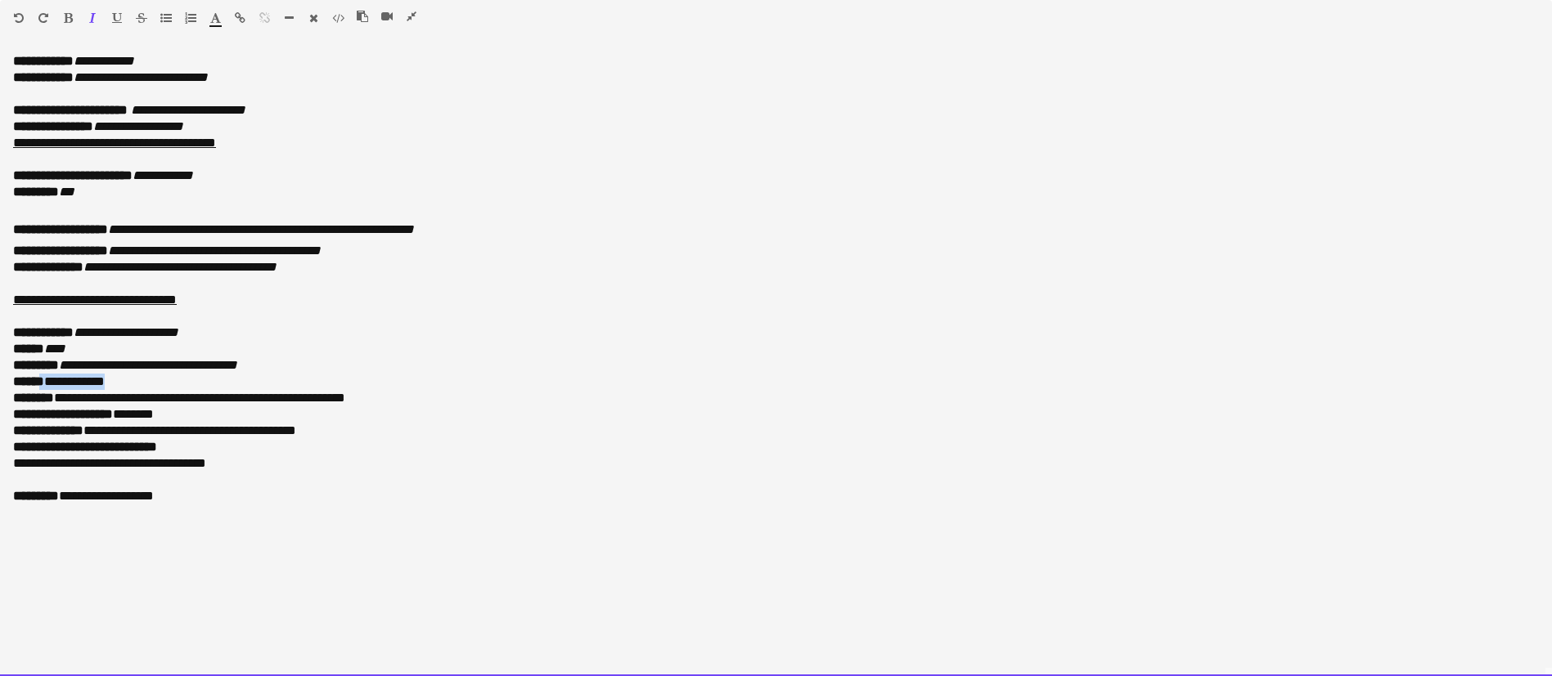
drag, startPoint x: 125, startPoint y: 380, endPoint x: 40, endPoint y: 379, distance: 85.1
click at [40, 379] on p "**********" at bounding box center [775, 382] width 1525 height 16
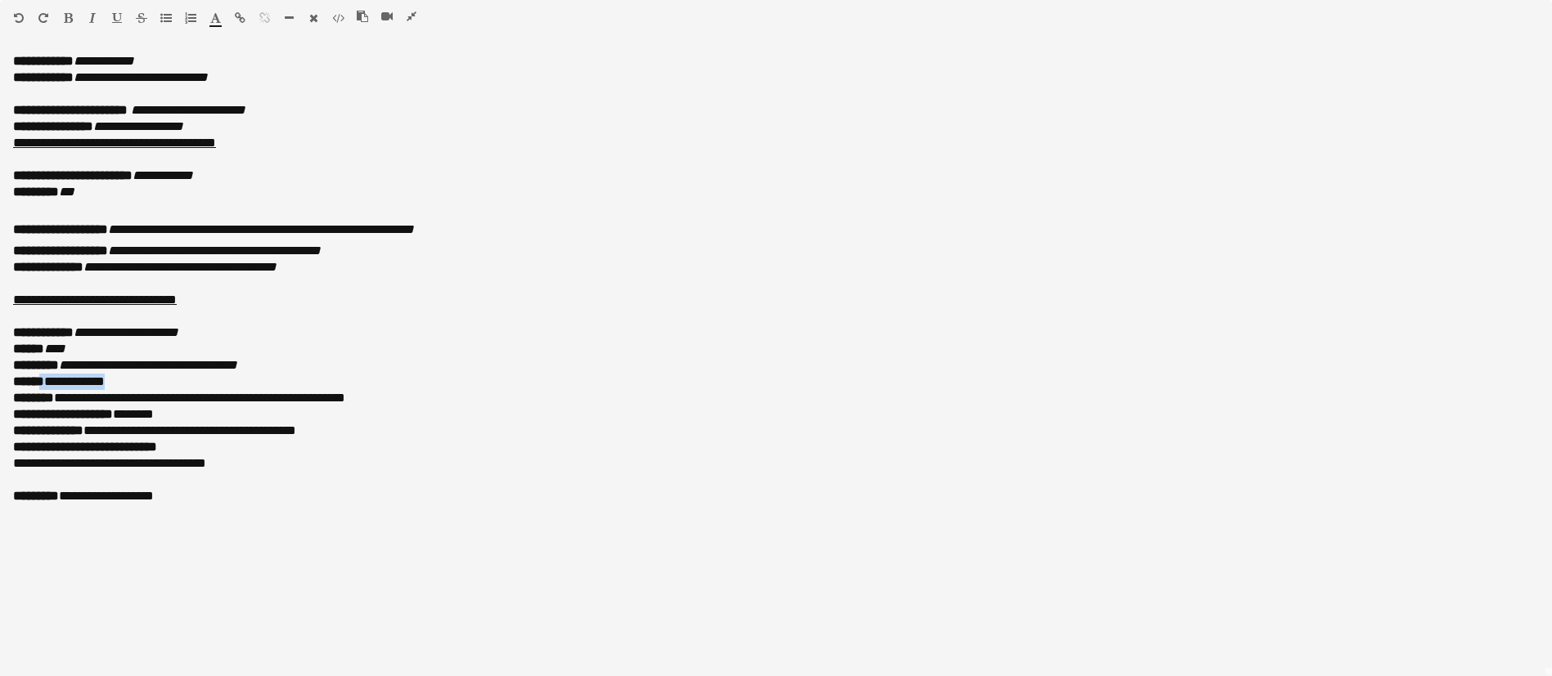
click at [93, 13] on icon "button" at bounding box center [92, 17] width 7 height 11
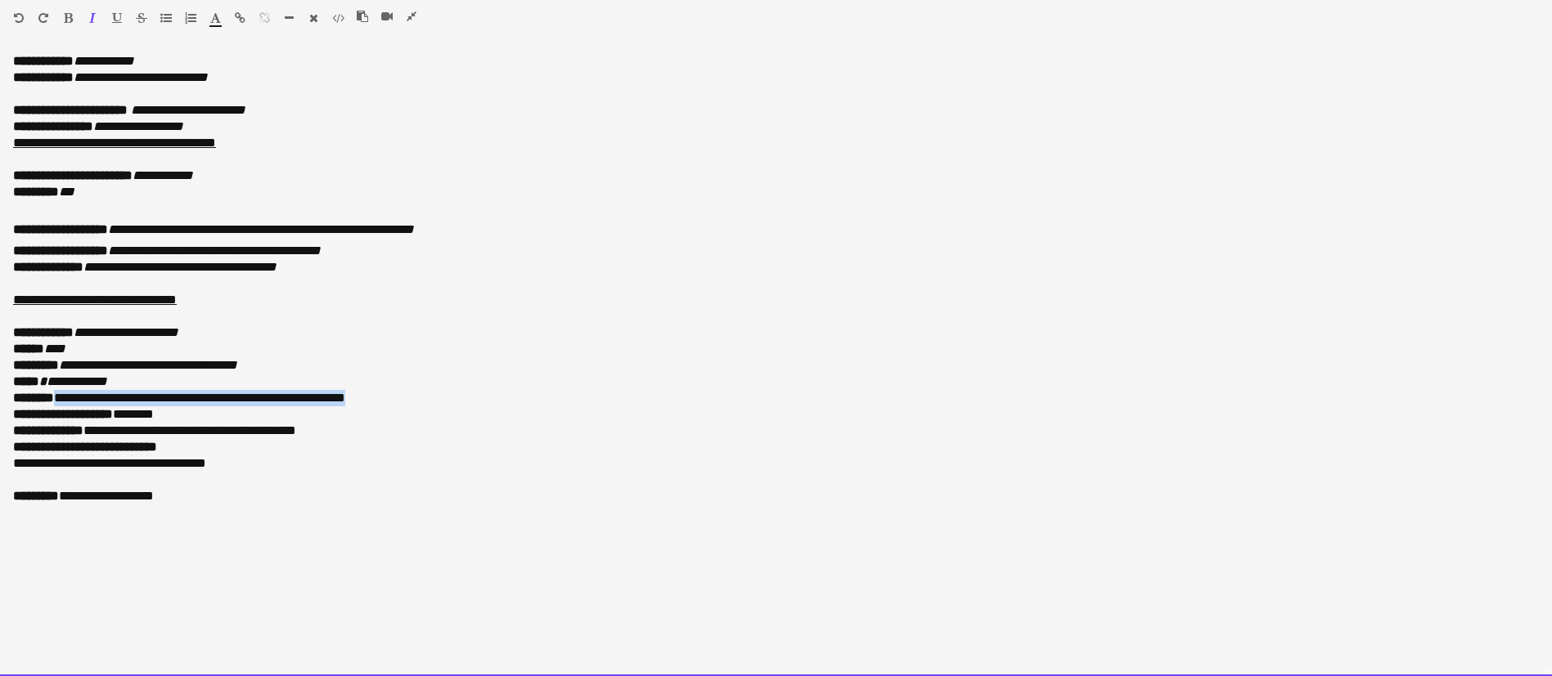
drag, startPoint x: 405, startPoint y: 397, endPoint x: 64, endPoint y: 397, distance: 341.1
click at [64, 397] on p "**********" at bounding box center [775, 398] width 1525 height 16
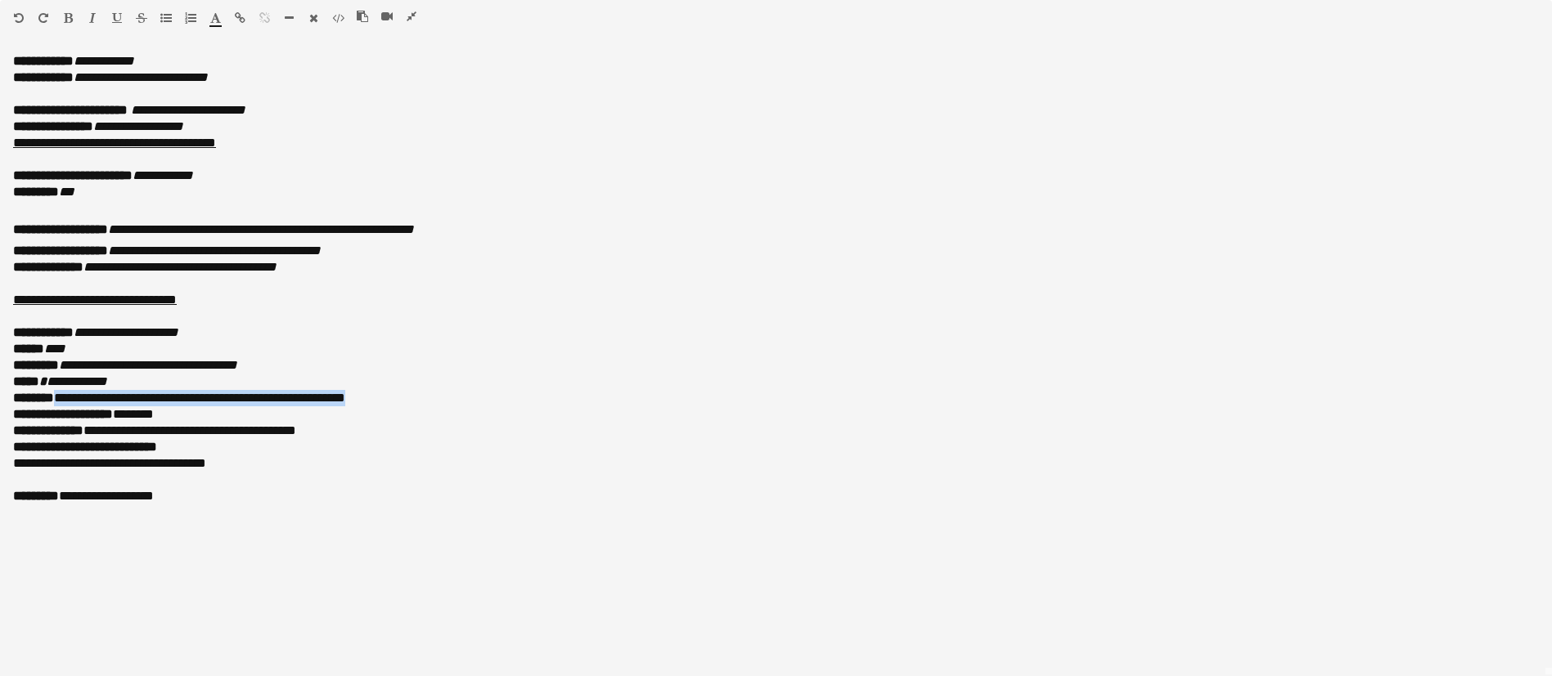
click at [92, 17] on icon "button" at bounding box center [92, 17] width 7 height 11
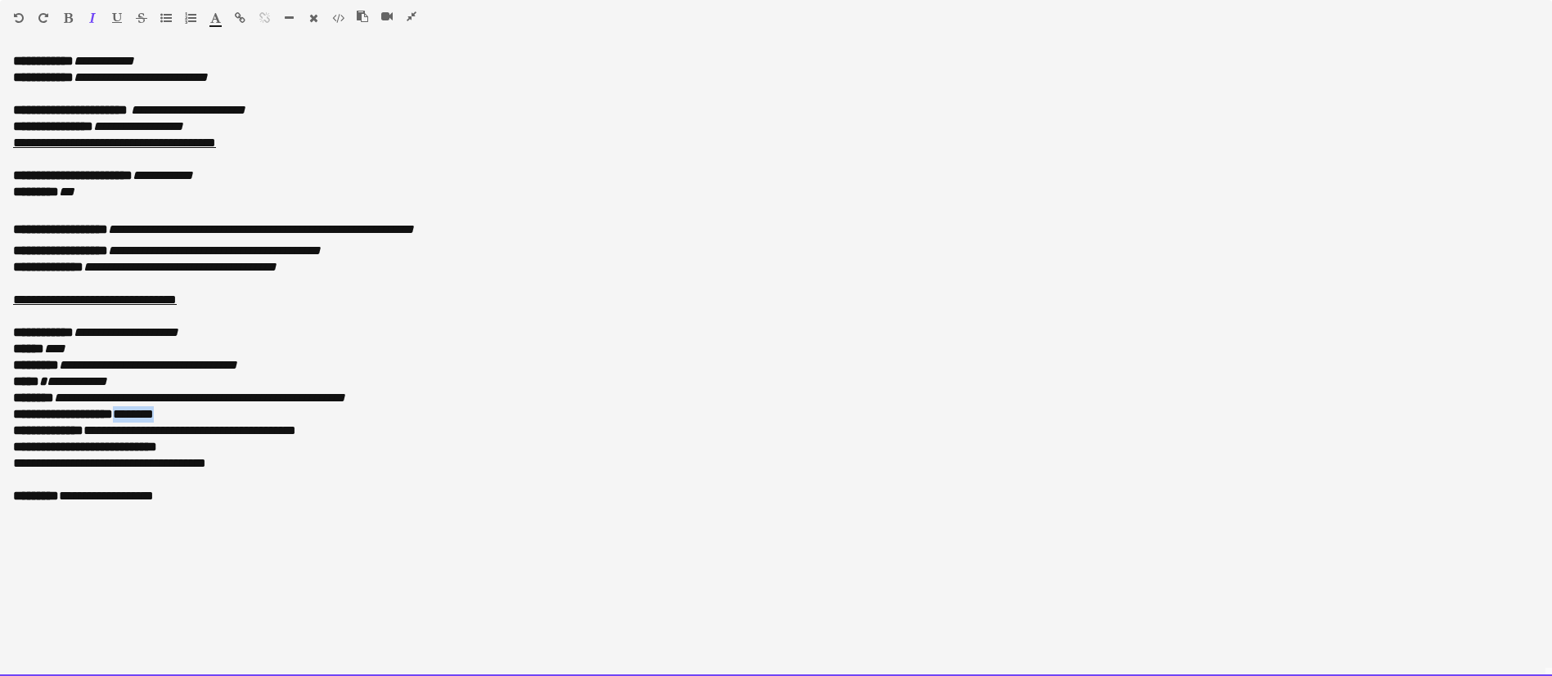
drag, startPoint x: 188, startPoint y: 417, endPoint x: 134, endPoint y: 418, distance: 54.0
click at [134, 418] on p "**********" at bounding box center [775, 414] width 1525 height 16
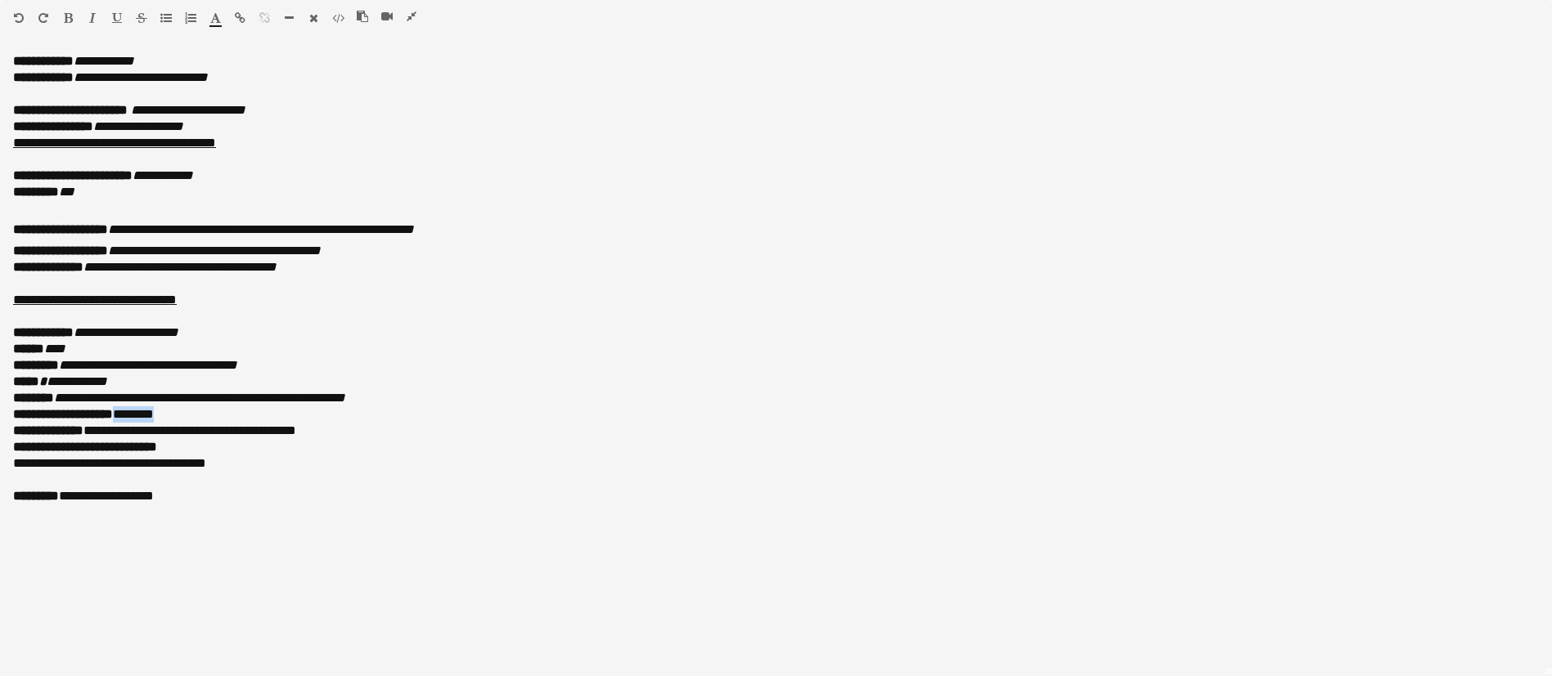
drag, startPoint x: 92, startPoint y: 16, endPoint x: 99, endPoint y: 27, distance: 12.9
click at [91, 14] on icon "button" at bounding box center [92, 17] width 7 height 11
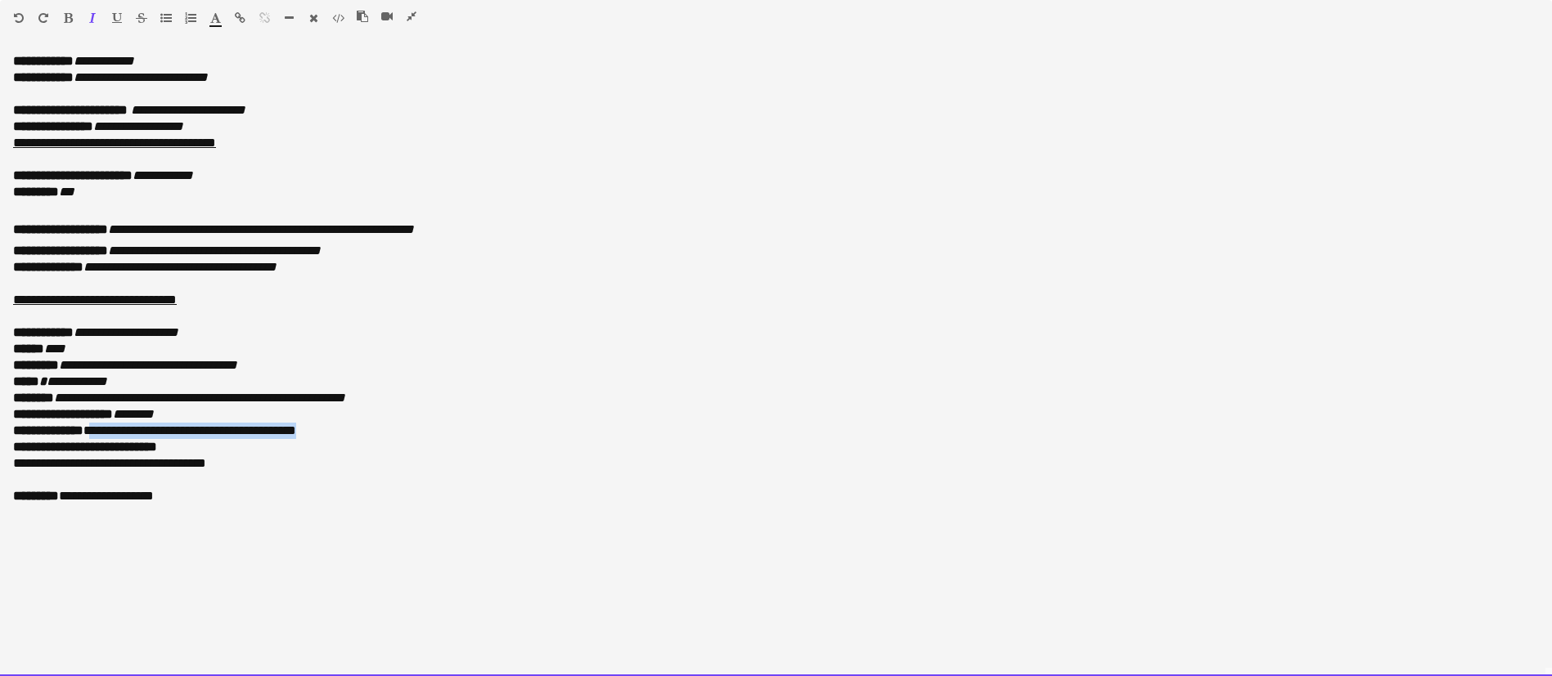
drag, startPoint x: 339, startPoint y: 432, endPoint x: 100, endPoint y: 429, distance: 239.7
click at [100, 429] on p "**********" at bounding box center [775, 431] width 1525 height 16
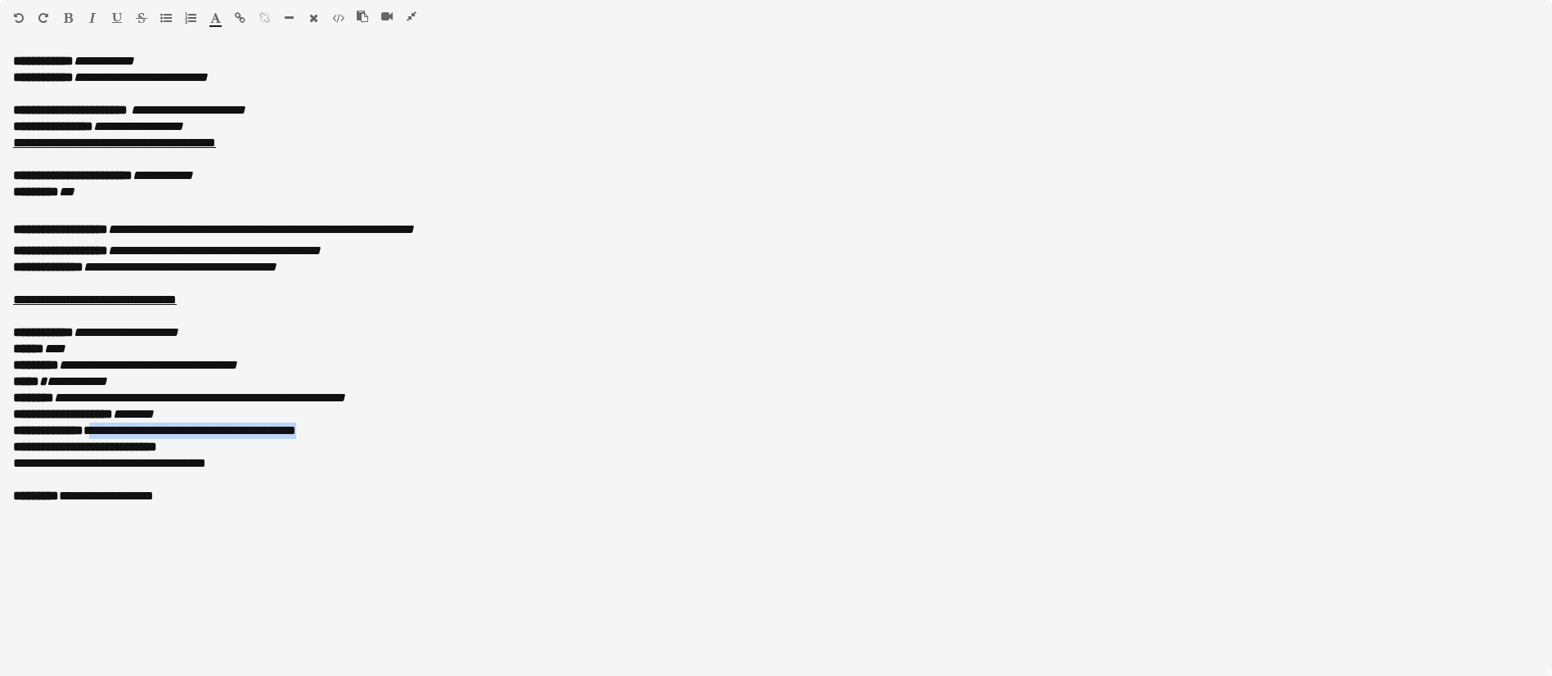
click at [92, 12] on icon "button" at bounding box center [92, 17] width 7 height 11
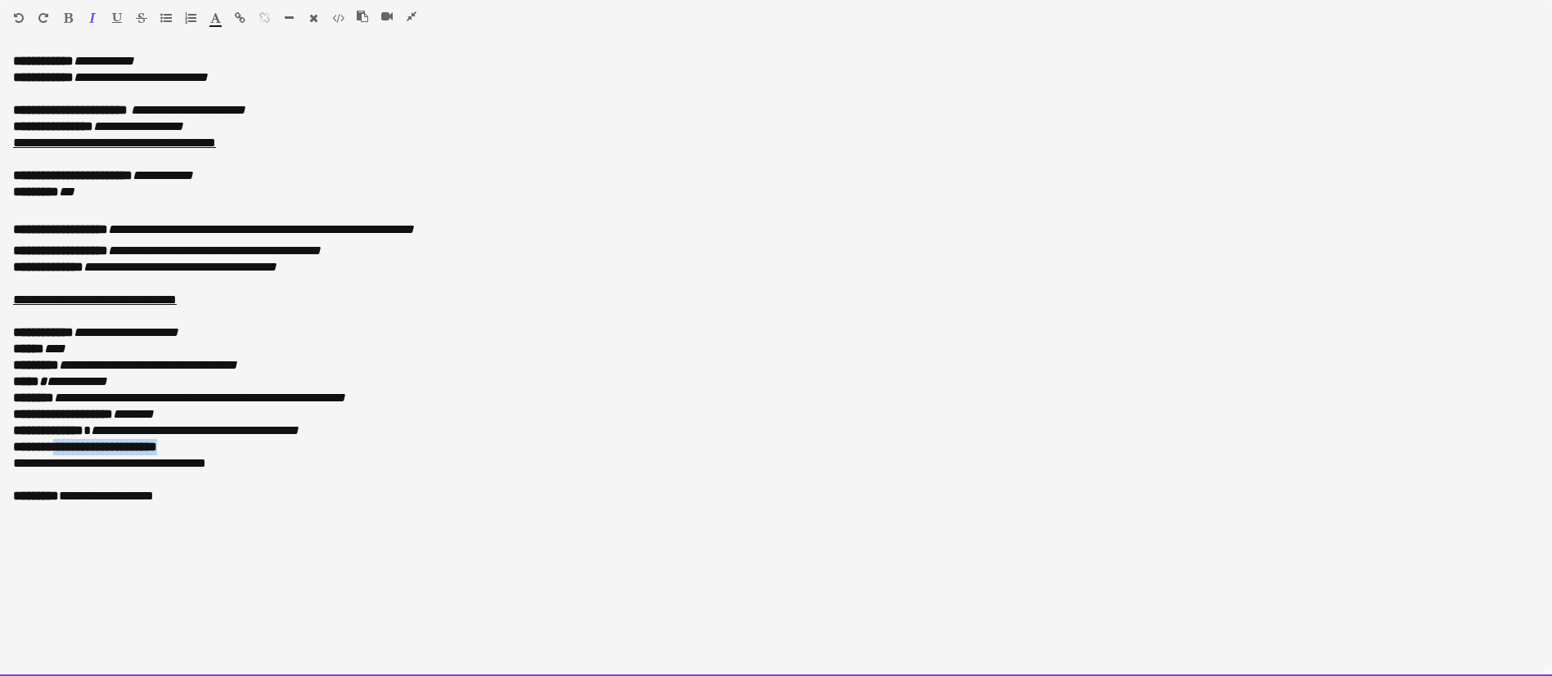
drag, startPoint x: 204, startPoint y: 450, endPoint x: 61, endPoint y: 451, distance: 143.1
click at [61, 451] on p "**********" at bounding box center [775, 447] width 1525 height 16
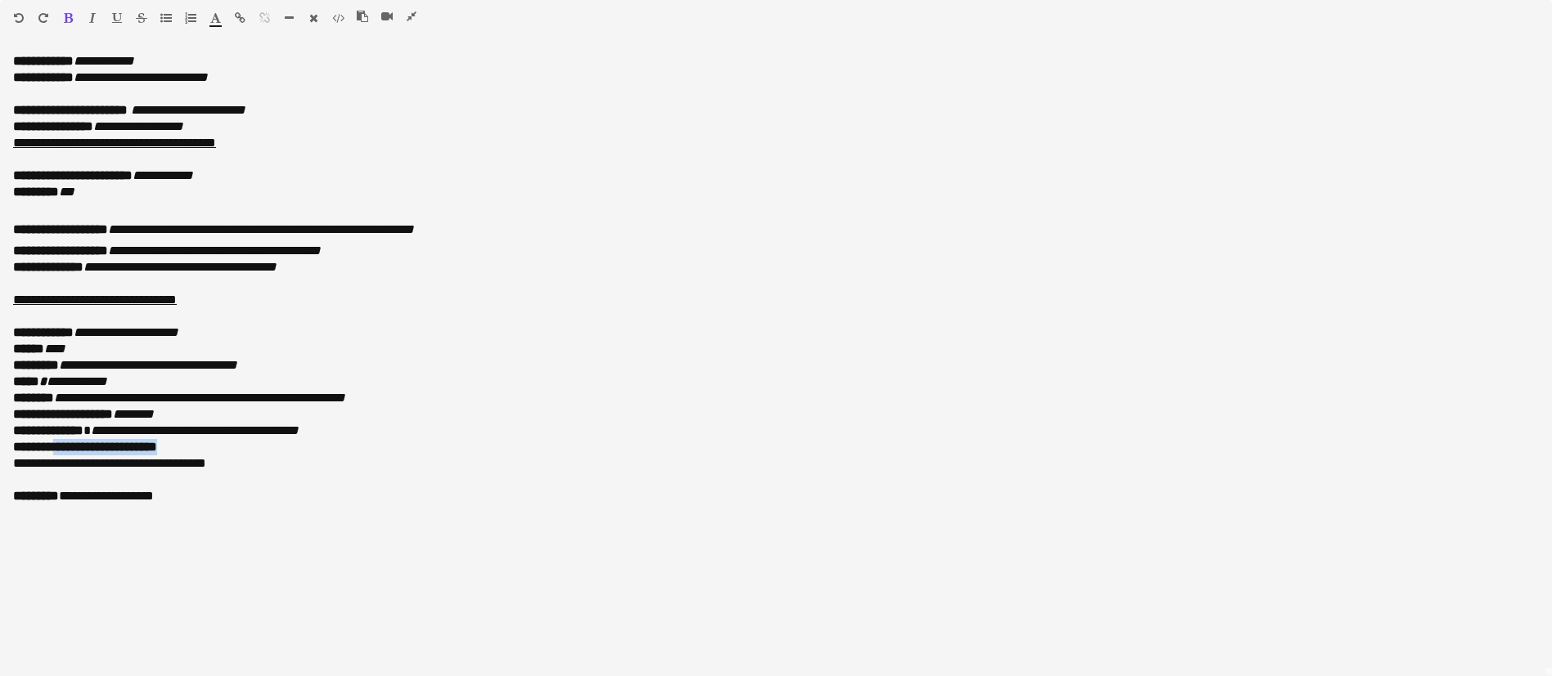
click at [92, 14] on icon "button" at bounding box center [92, 17] width 7 height 11
click at [65, 14] on icon "button" at bounding box center [68, 17] width 9 height 11
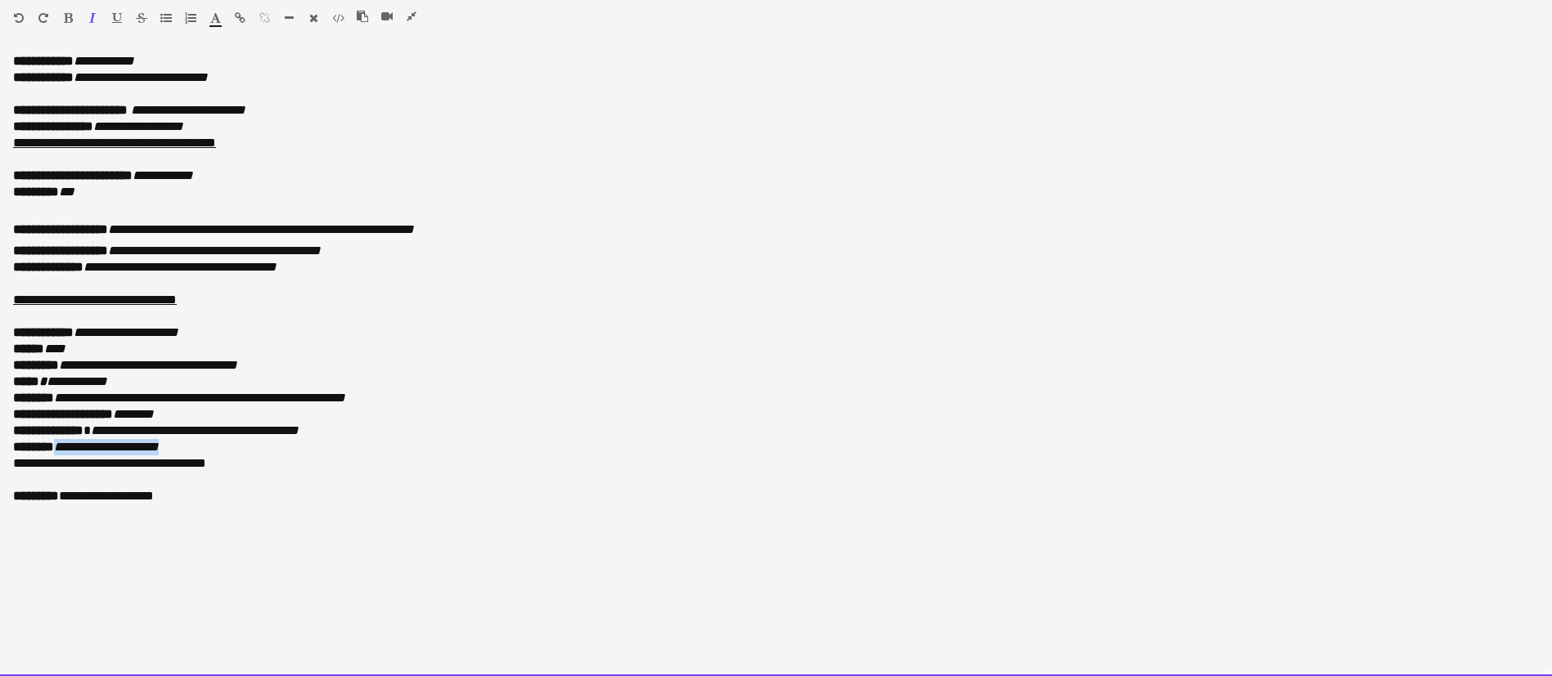
click at [203, 445] on p "**********" at bounding box center [775, 447] width 1525 height 16
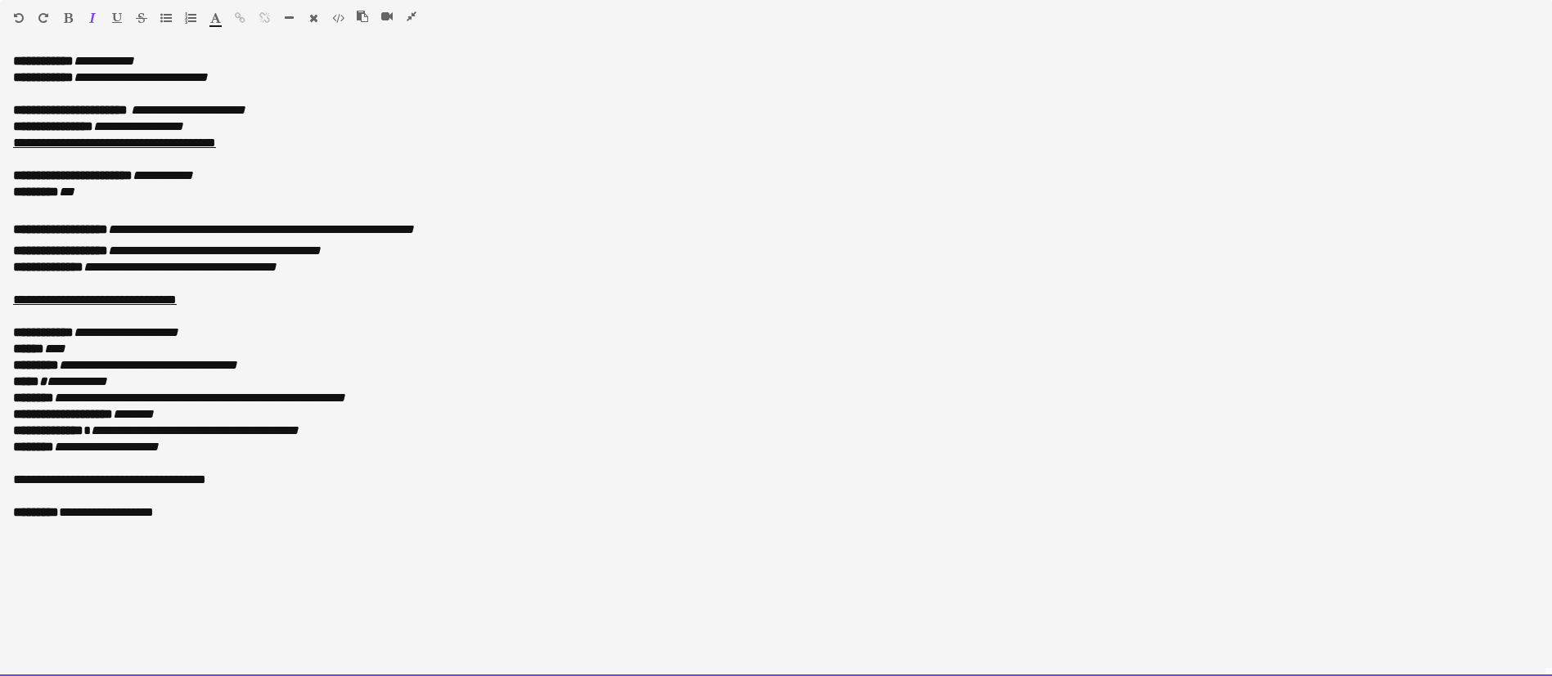
click at [290, 168] on p "**********" at bounding box center [775, 176] width 1525 height 16
click at [1291, 525] on div "**********" at bounding box center [776, 364] width 1552 height 623
drag, startPoint x: 231, startPoint y: 174, endPoint x: 200, endPoint y: 174, distance: 31.9
click at [200, 174] on icon "**********" at bounding box center [218, 175] width 173 height 12
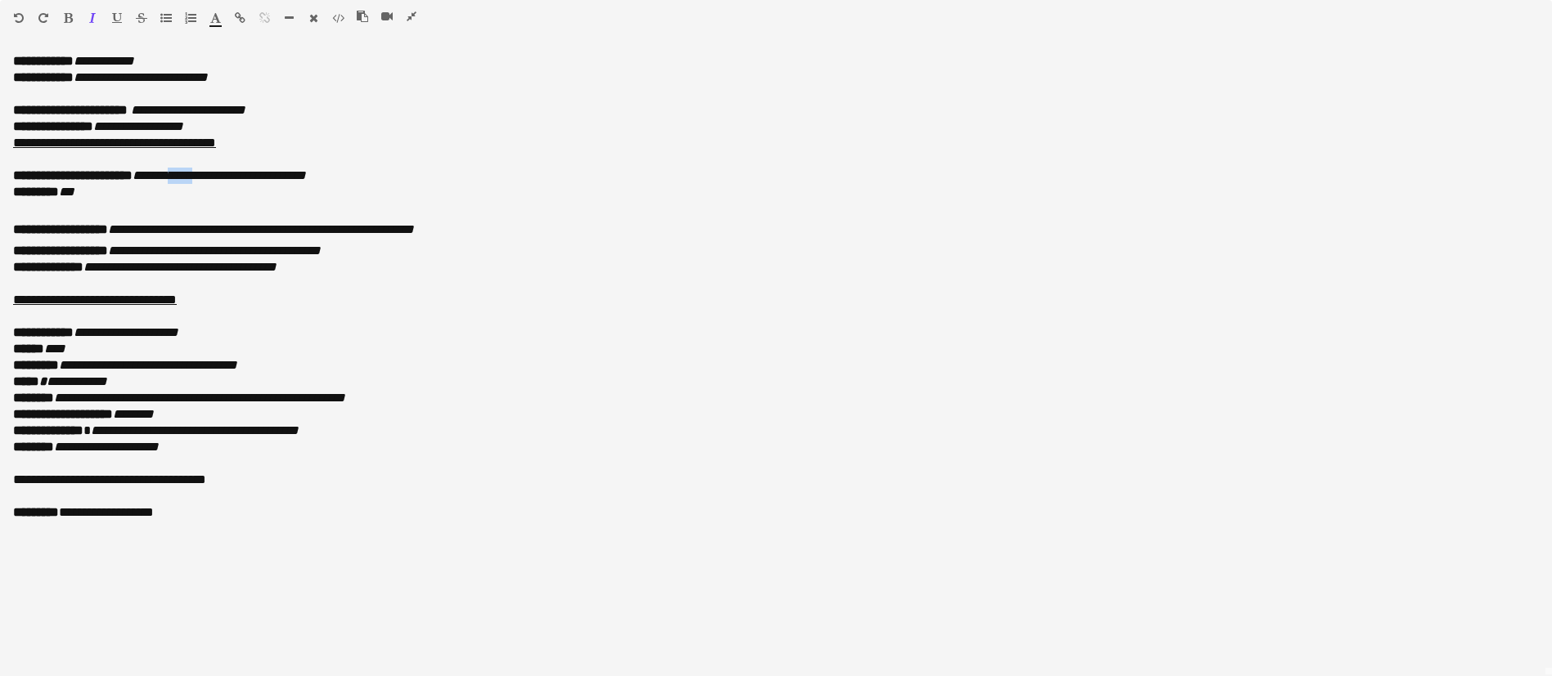
click at [67, 14] on icon "button" at bounding box center [68, 17] width 9 height 11
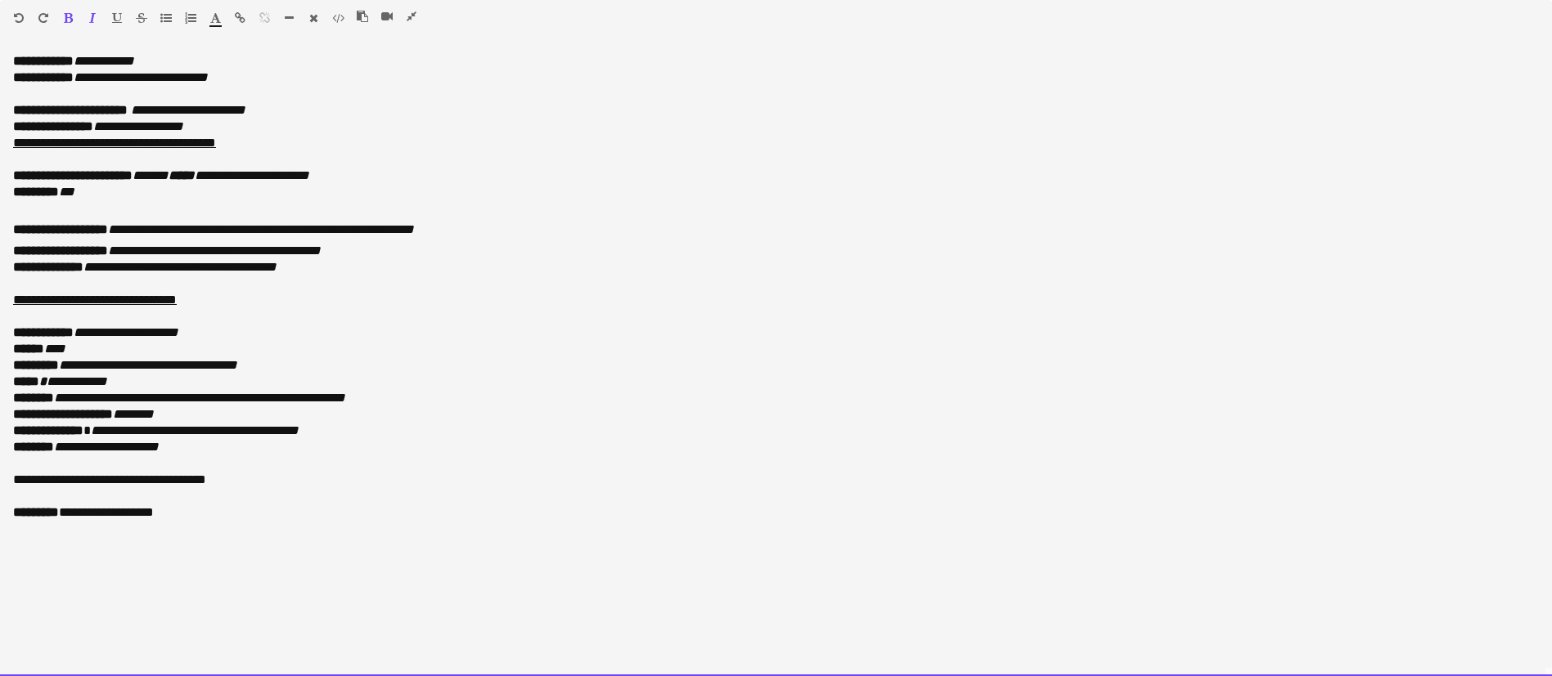
click at [390, 168] on p "**********" at bounding box center [775, 176] width 1525 height 16
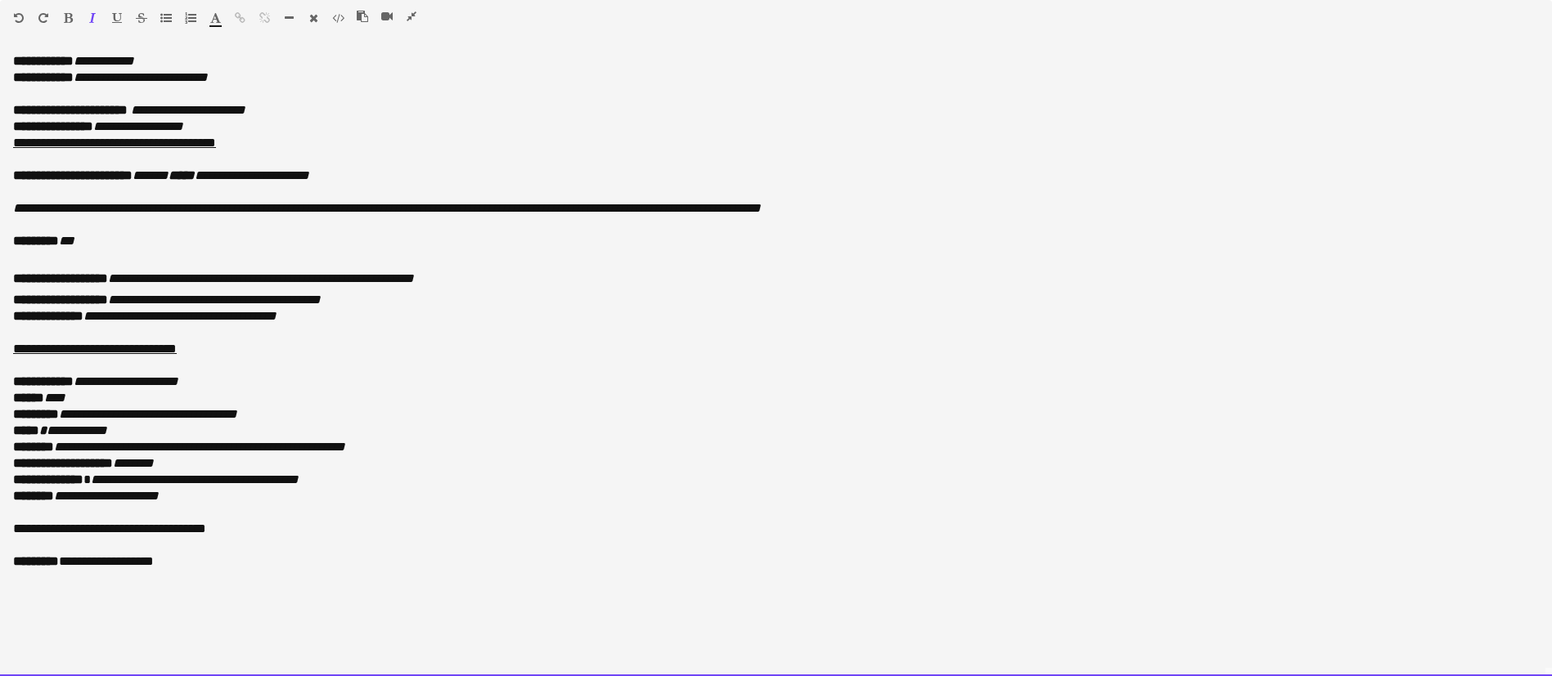
click at [986, 208] on p "**********" at bounding box center [775, 208] width 1525 height 16
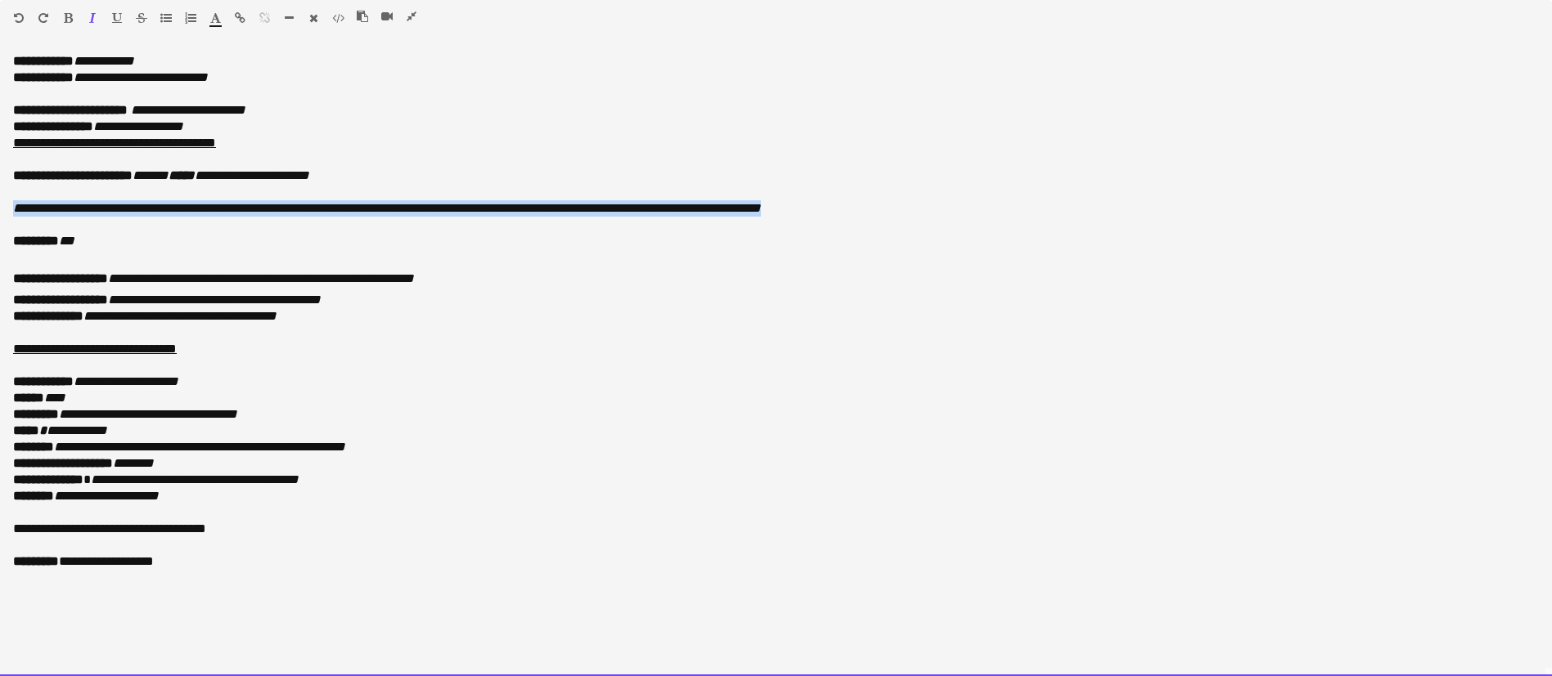
click at [986, 208] on p "**********" at bounding box center [775, 208] width 1525 height 16
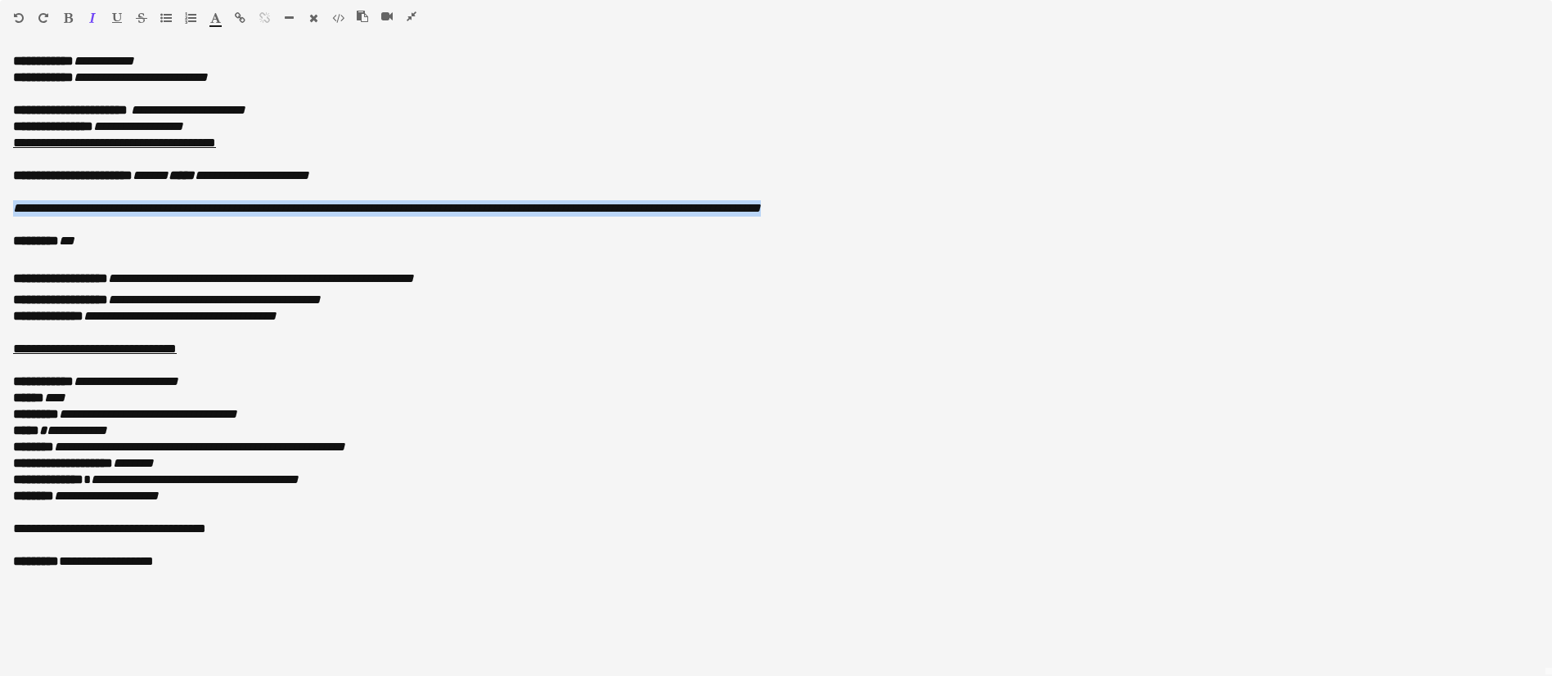
click at [218, 11] on span "button" at bounding box center [215, 17] width 11 height 13
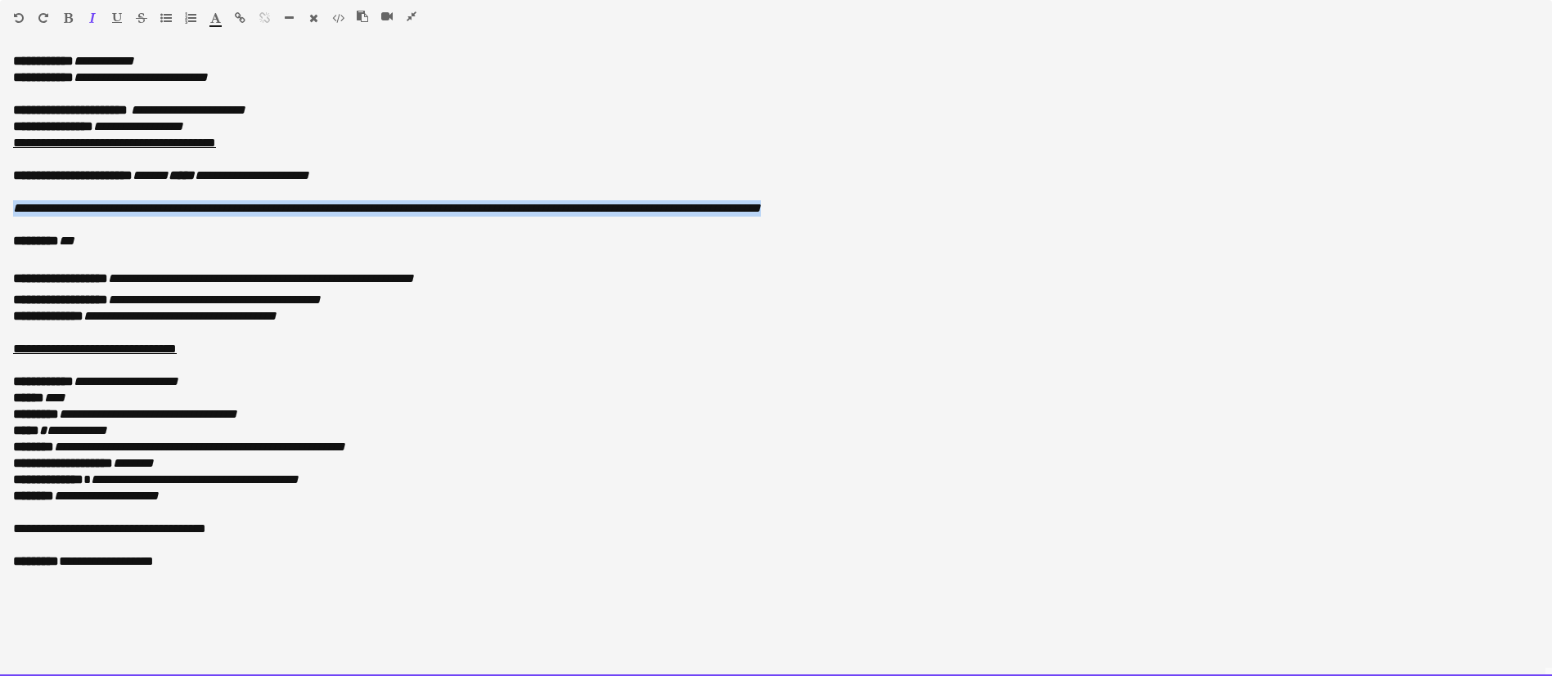
type input "*******"
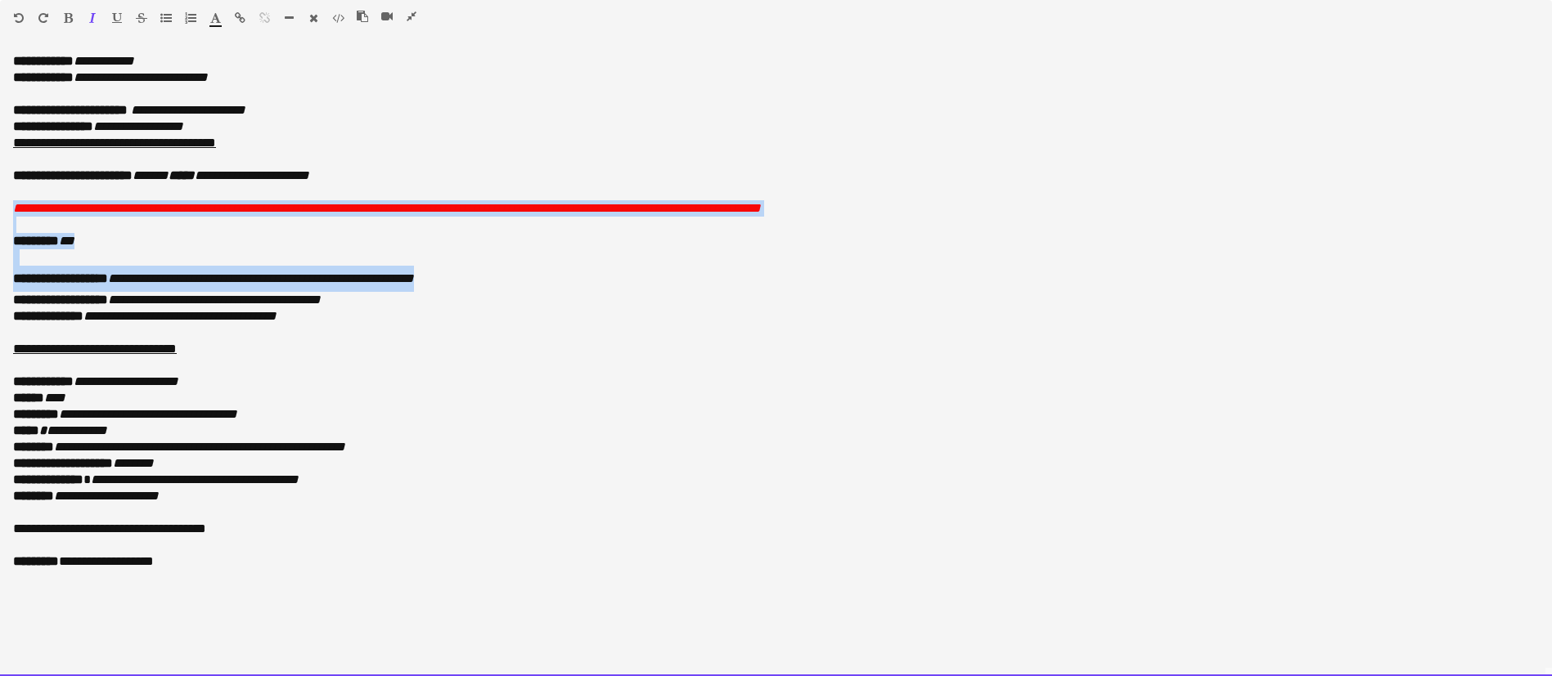
click at [712, 274] on p "**********" at bounding box center [775, 279] width 1525 height 26
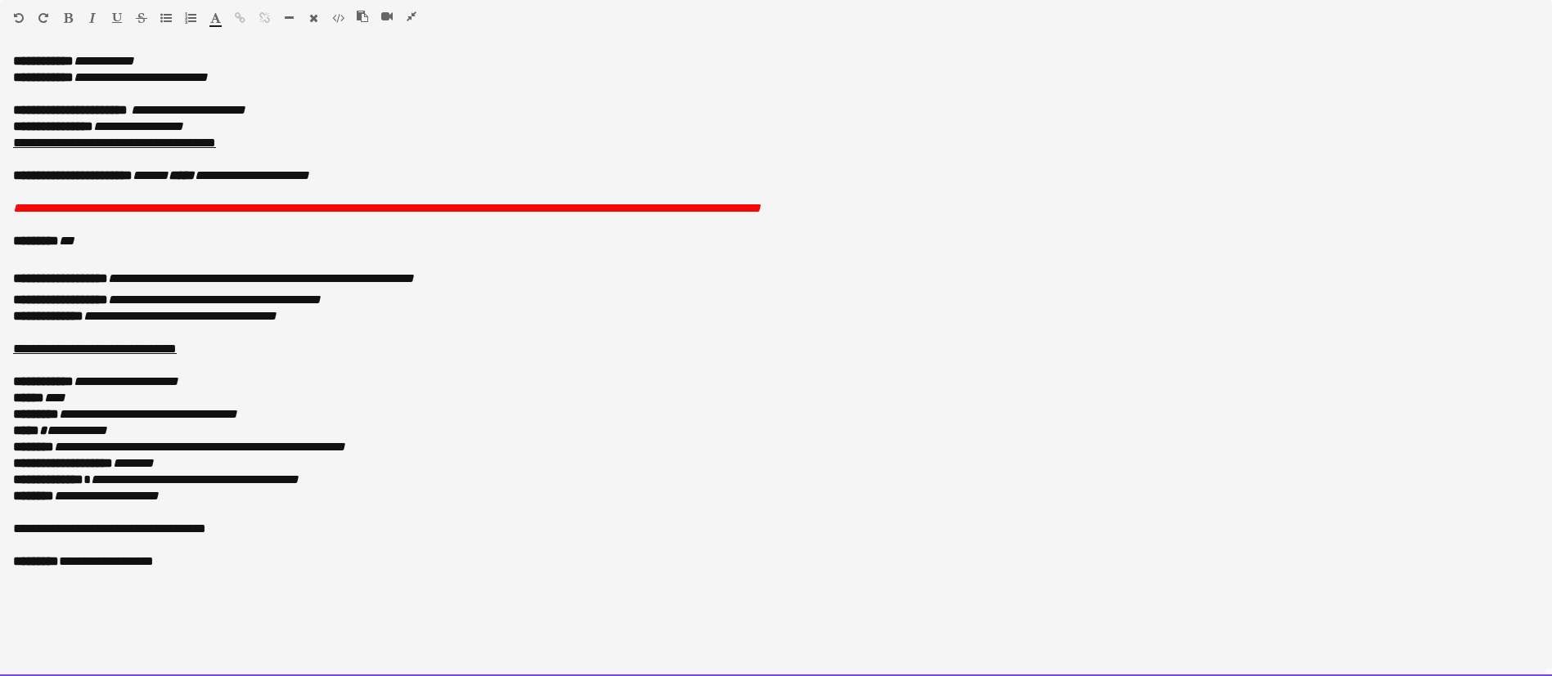
click at [973, 211] on p "**********" at bounding box center [775, 208] width 1525 height 16
click at [761, 206] on font "**********" at bounding box center [387, 208] width 748 height 12
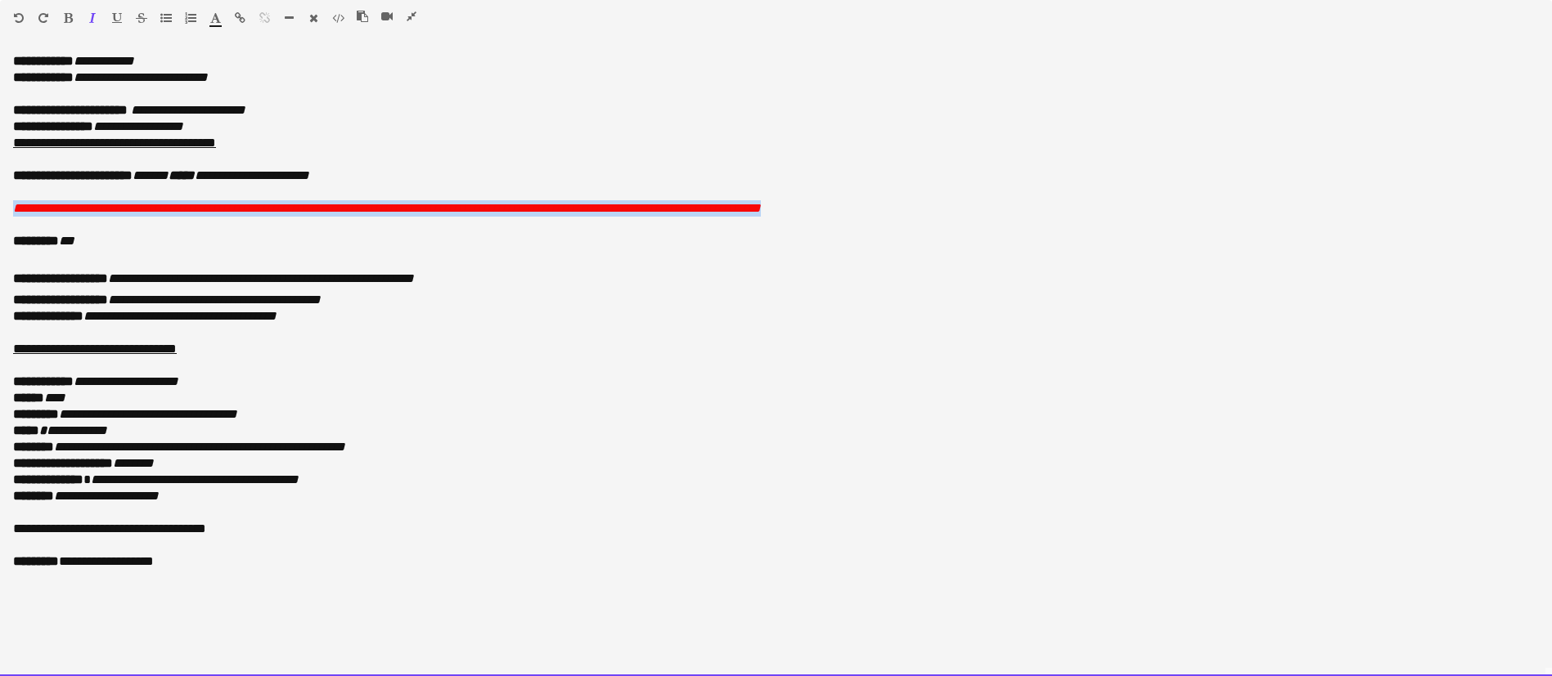
click at [761, 206] on font "**********" at bounding box center [387, 208] width 748 height 12
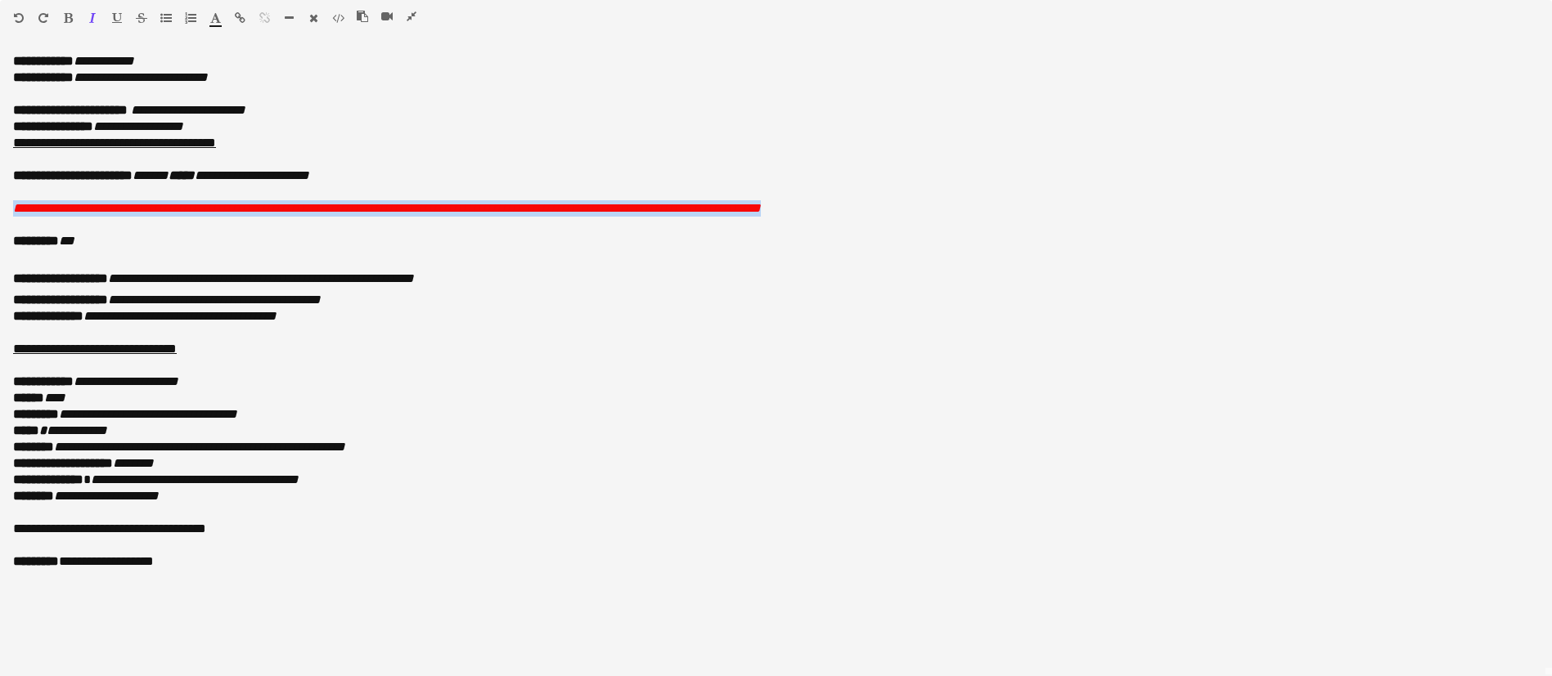
click at [67, 17] on icon "button" at bounding box center [68, 17] width 9 height 11
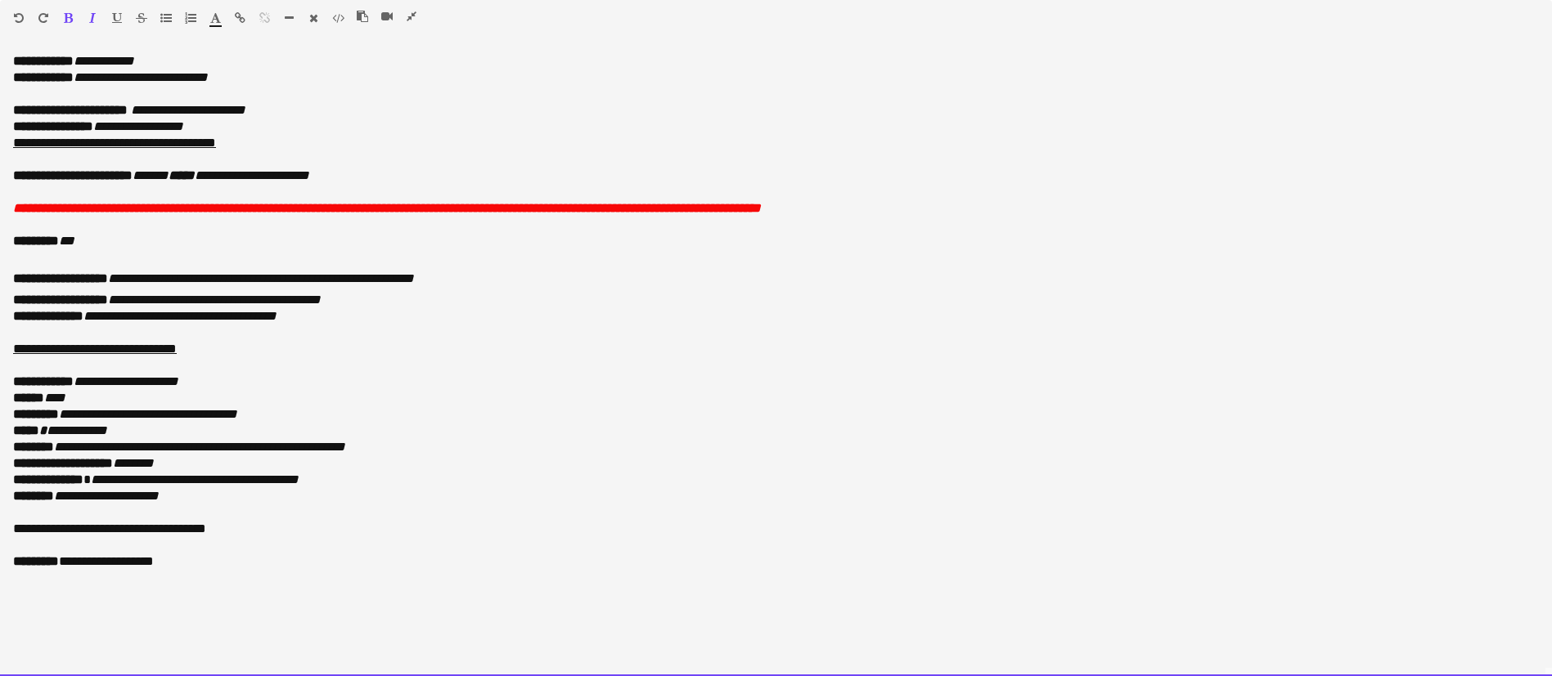
click at [408, 246] on p "******** ***" at bounding box center [775, 241] width 1525 height 16
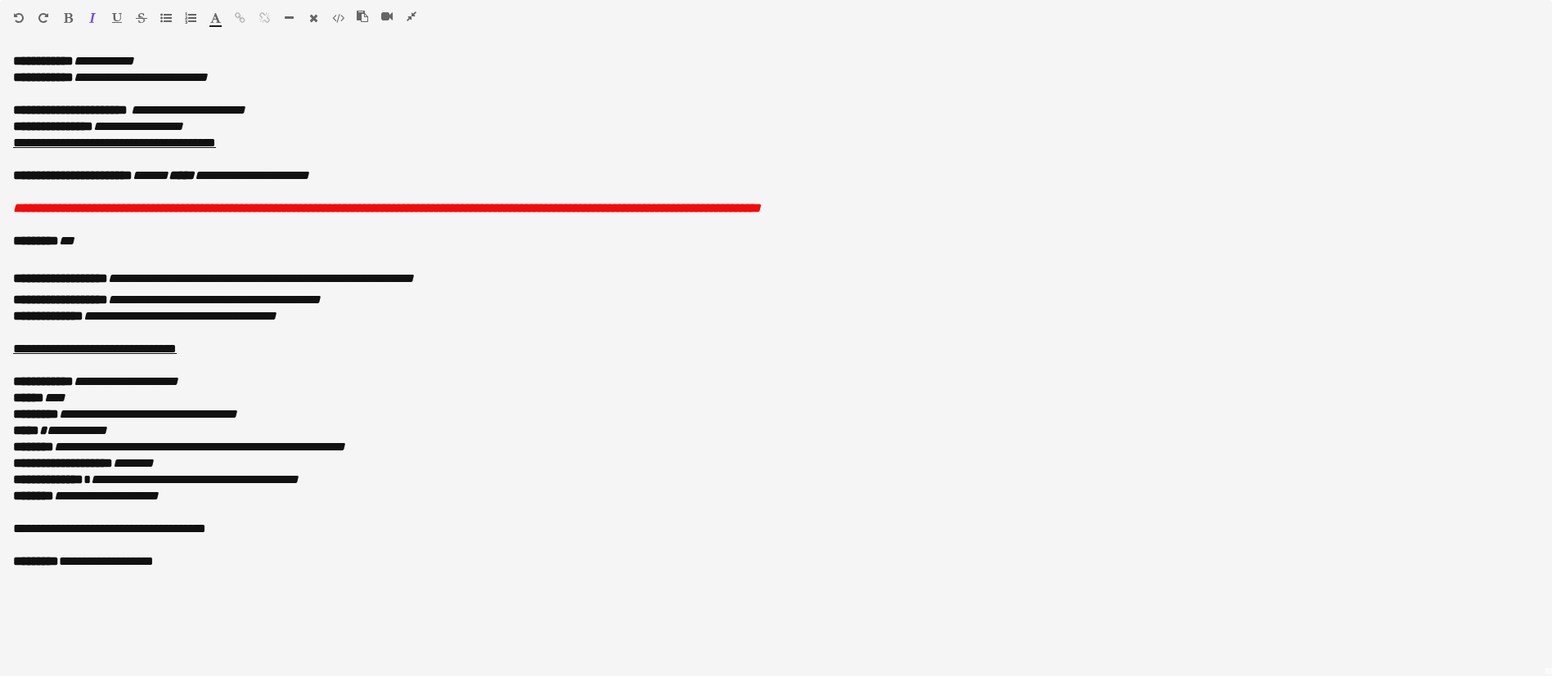
click at [412, 14] on icon "button" at bounding box center [411, 16] width 10 height 11
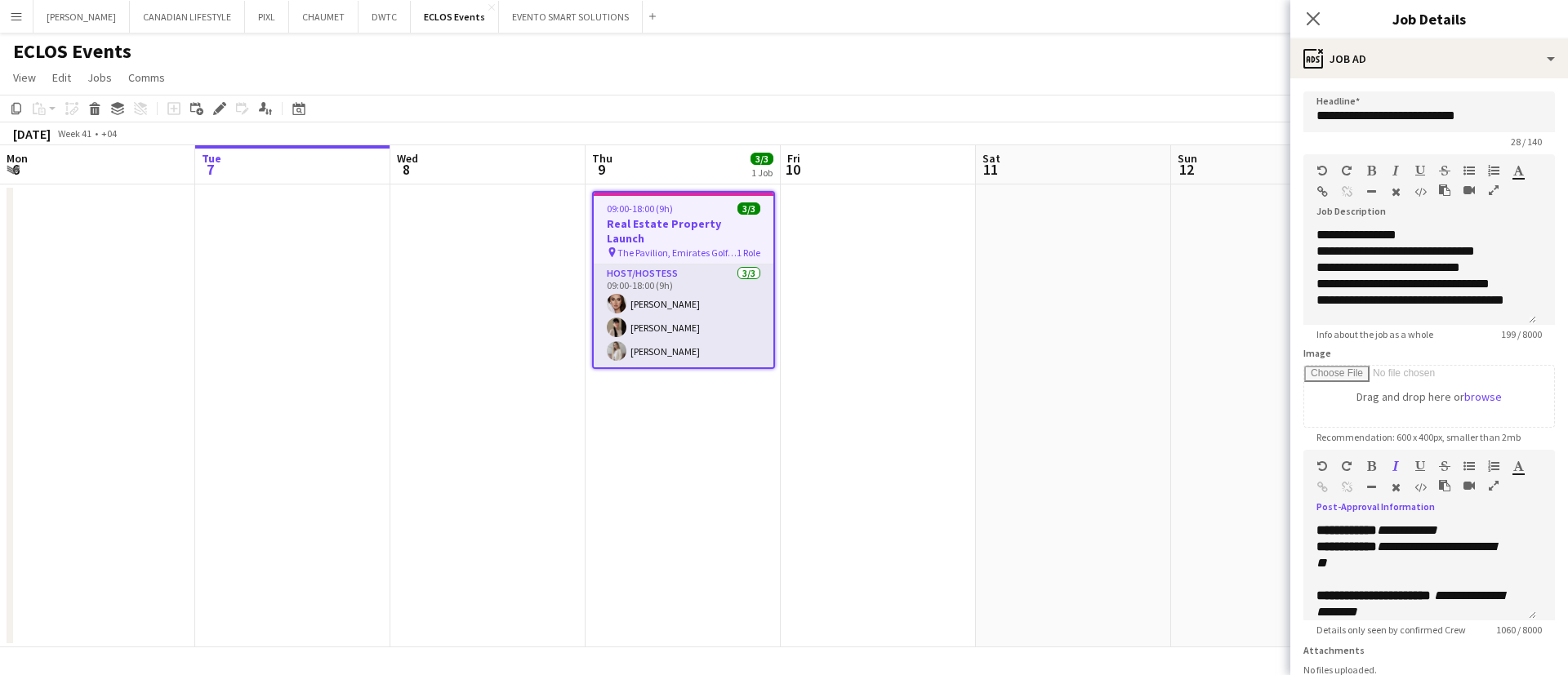
scroll to position [184, 0]
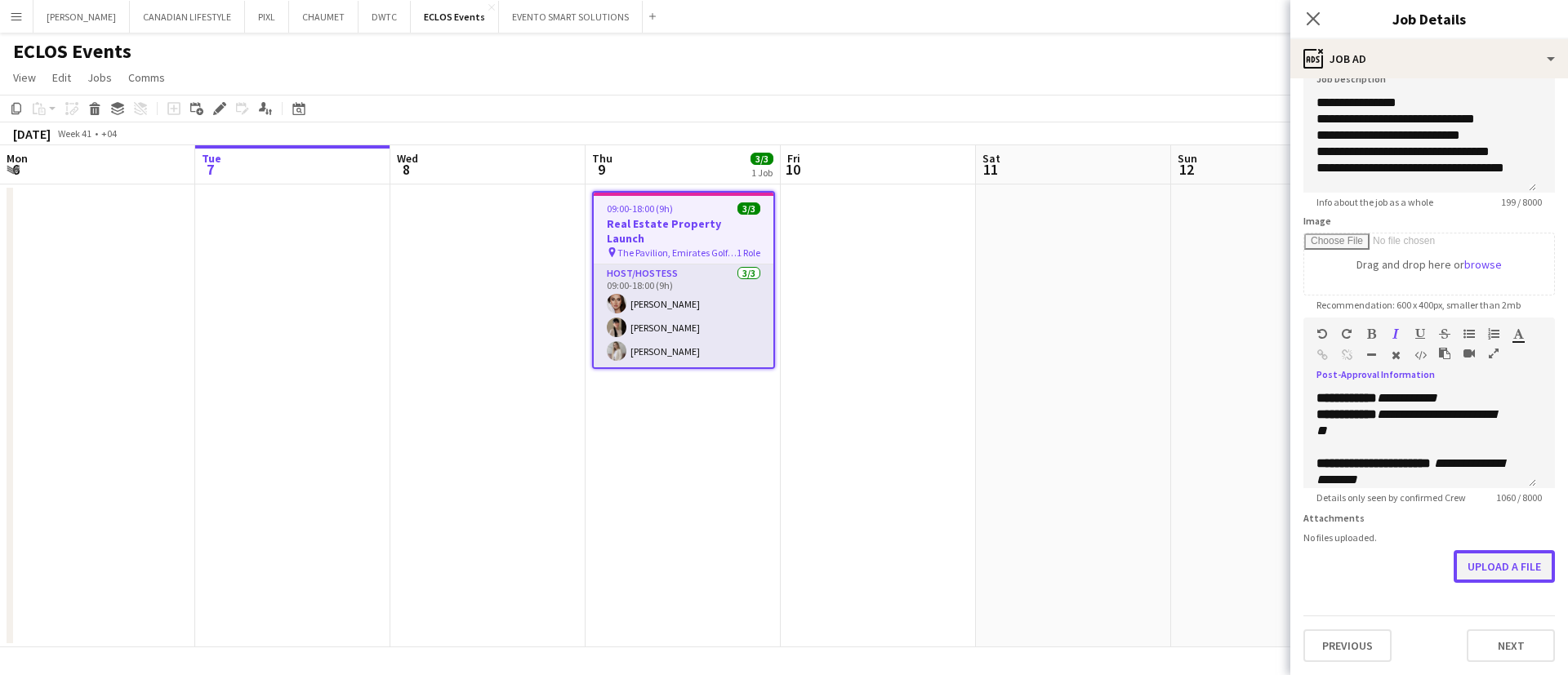
click at [1469, 565] on button "Upload a file" at bounding box center [1504, 566] width 101 height 33
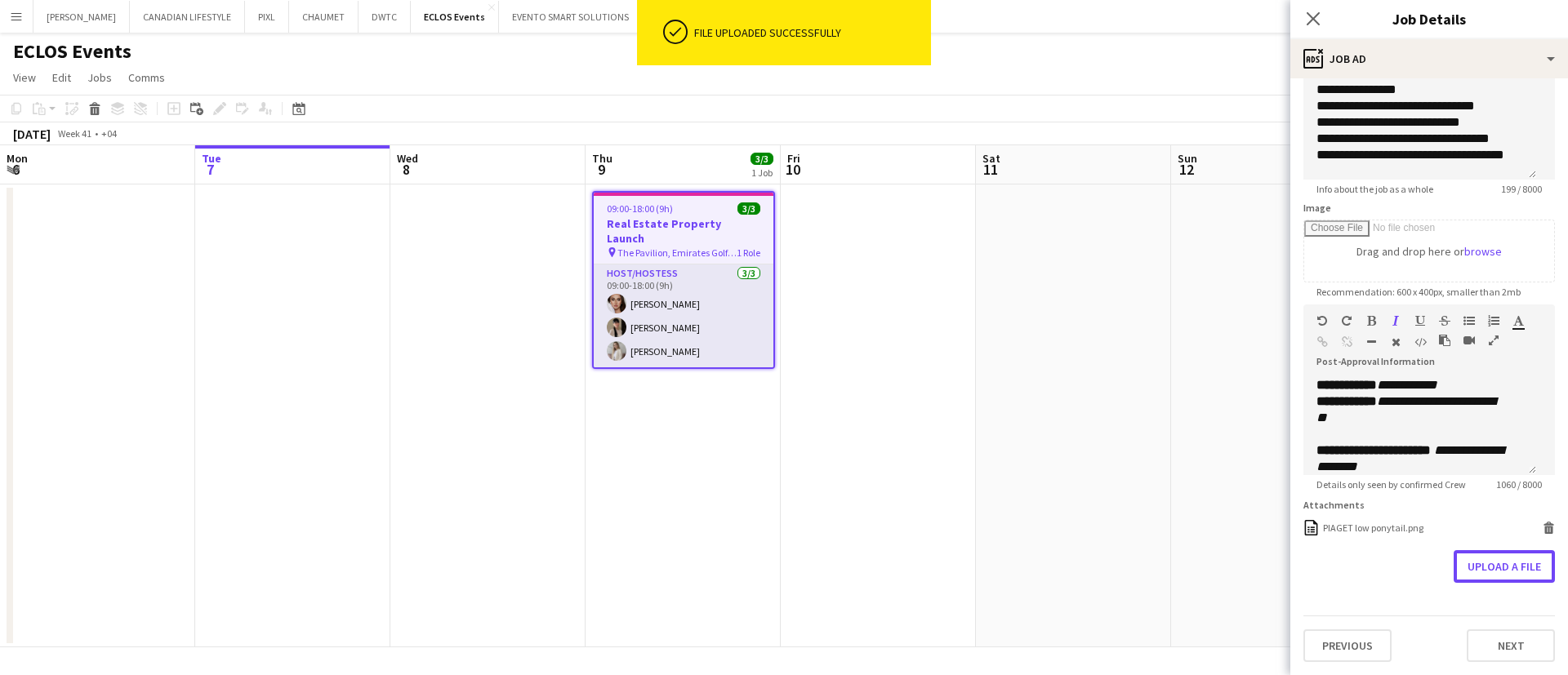
click at [1479, 581] on button "Upload a file" at bounding box center [1504, 566] width 101 height 33
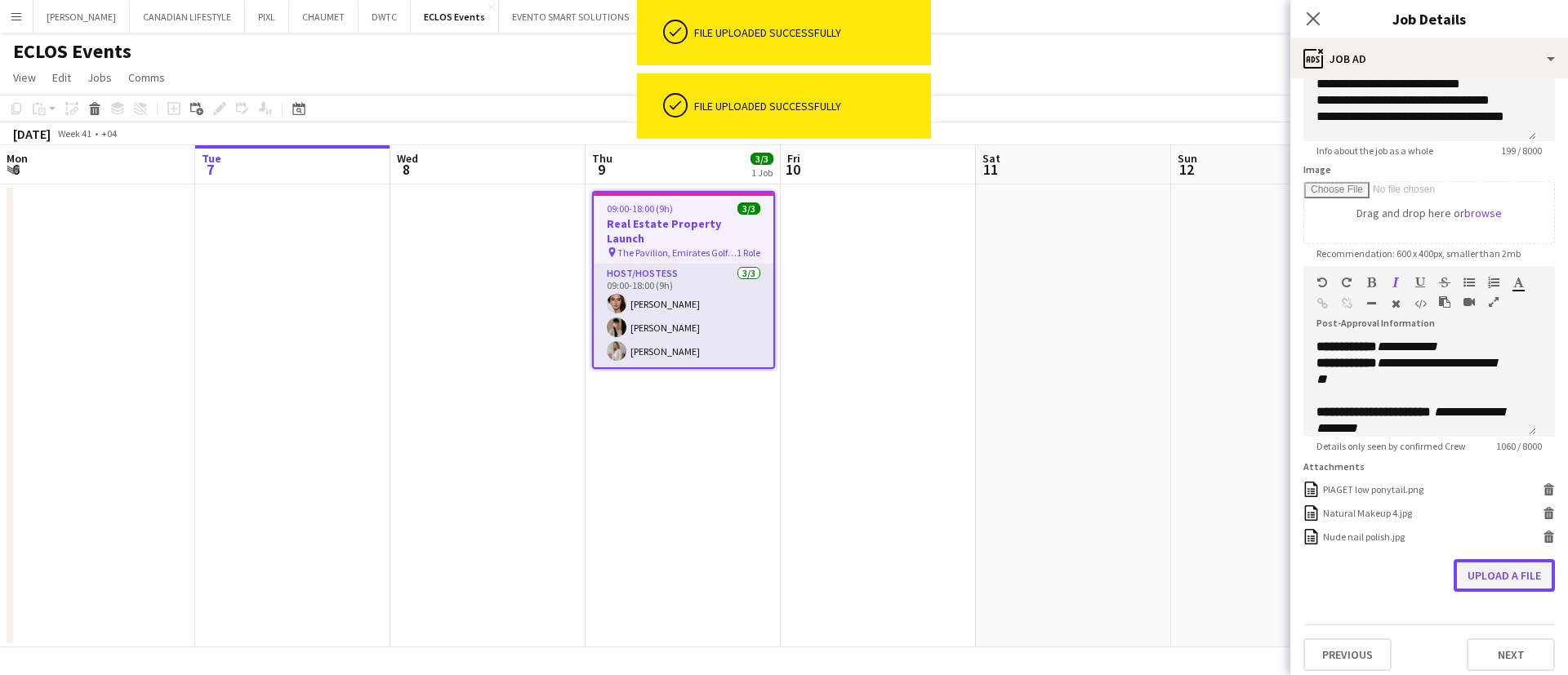
click at [1496, 592] on button "Upload a file" at bounding box center [1504, 575] width 101 height 33
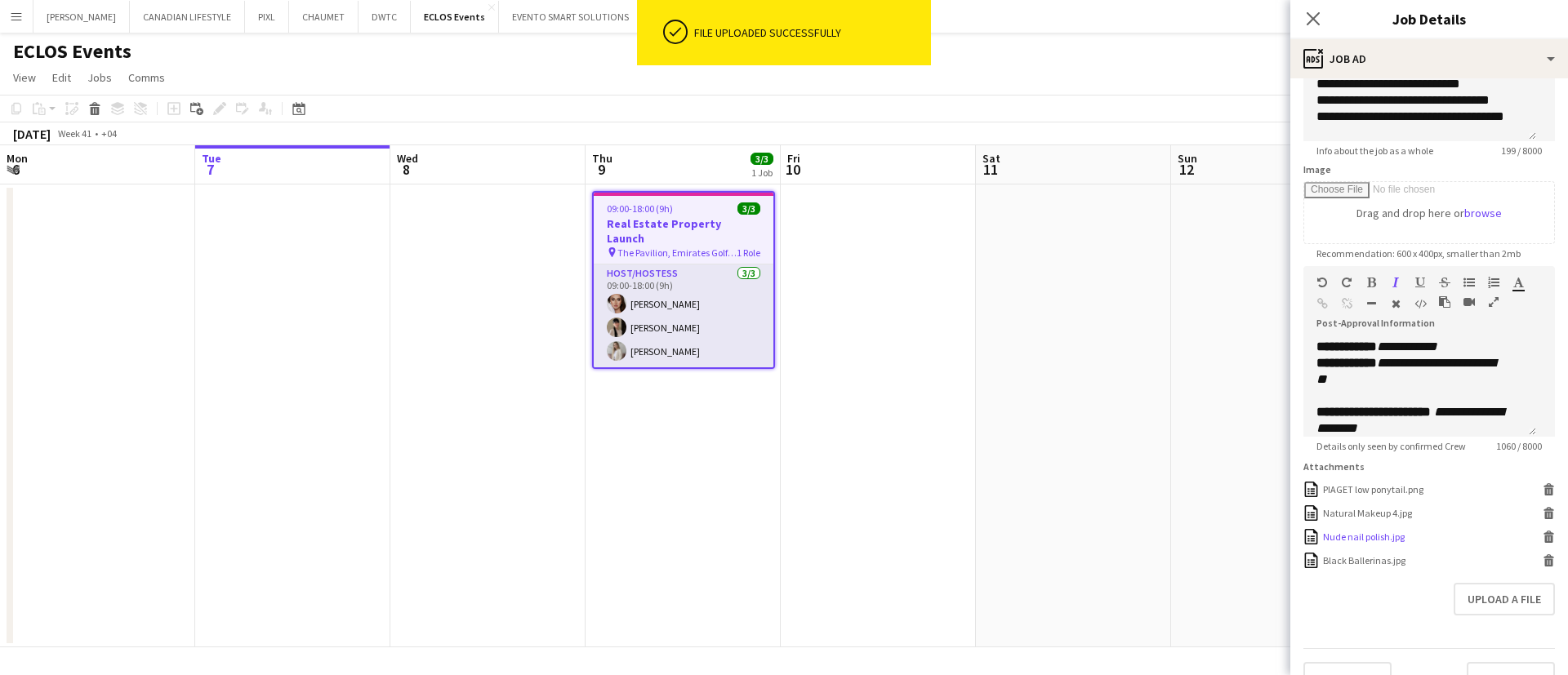
scroll to position [268, 0]
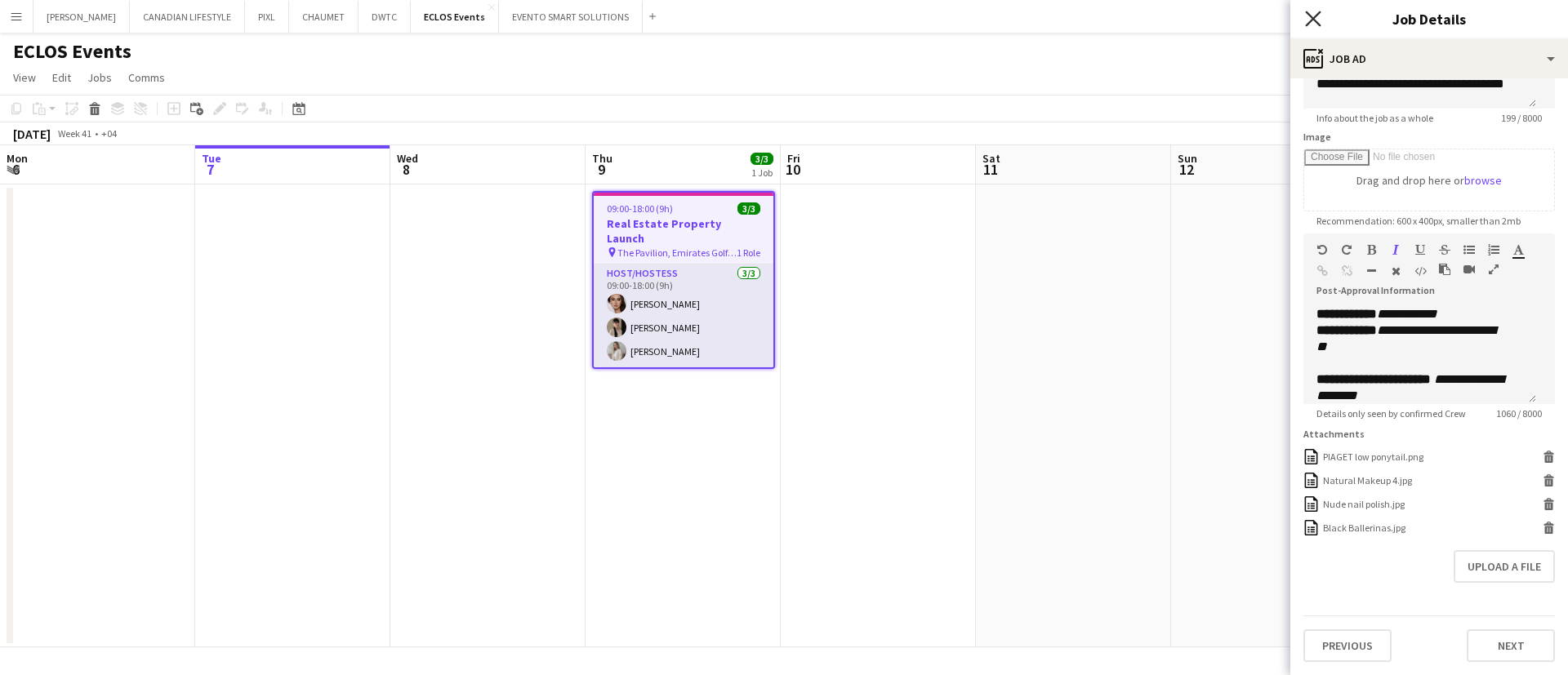
click at [1310, 23] on icon at bounding box center [1313, 19] width 16 height 16
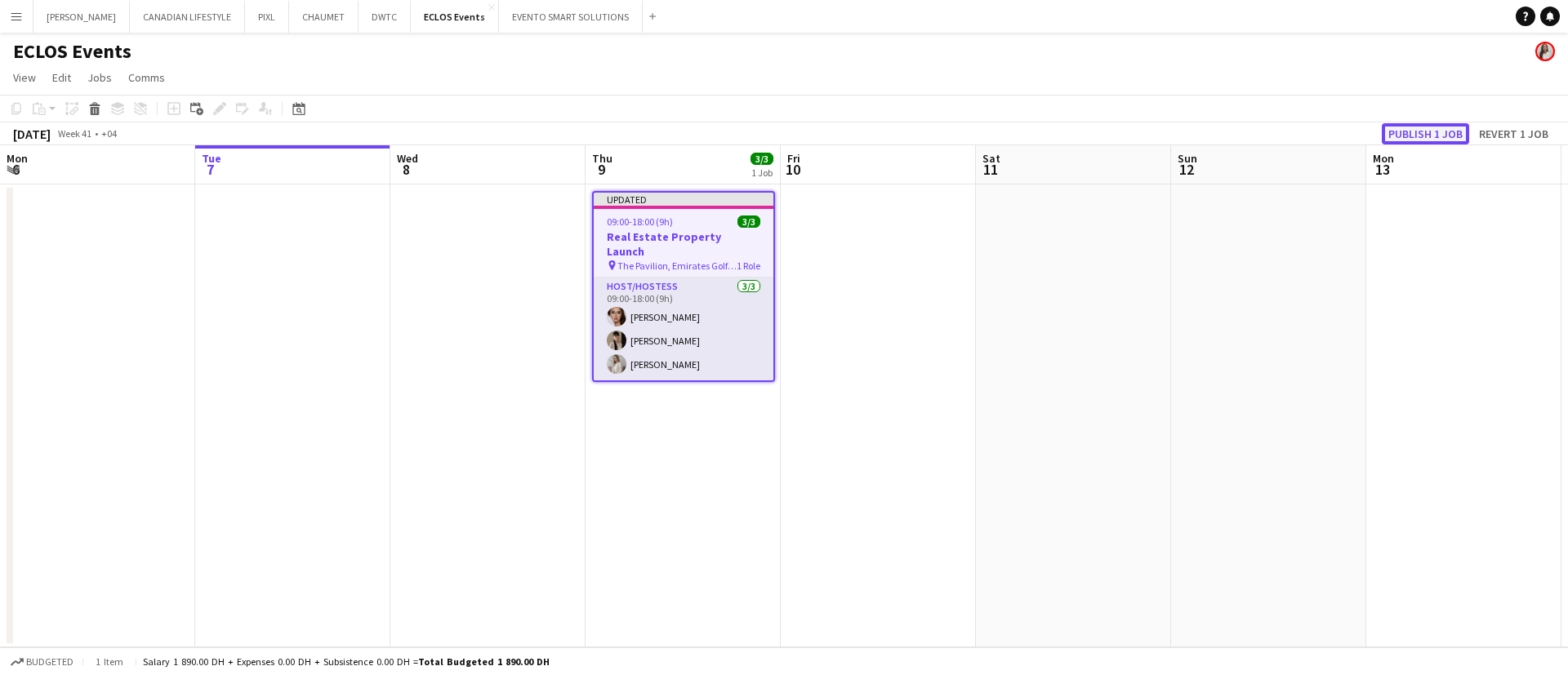
click at [1399, 134] on button "Publish 1 job" at bounding box center [1426, 134] width 88 height 21
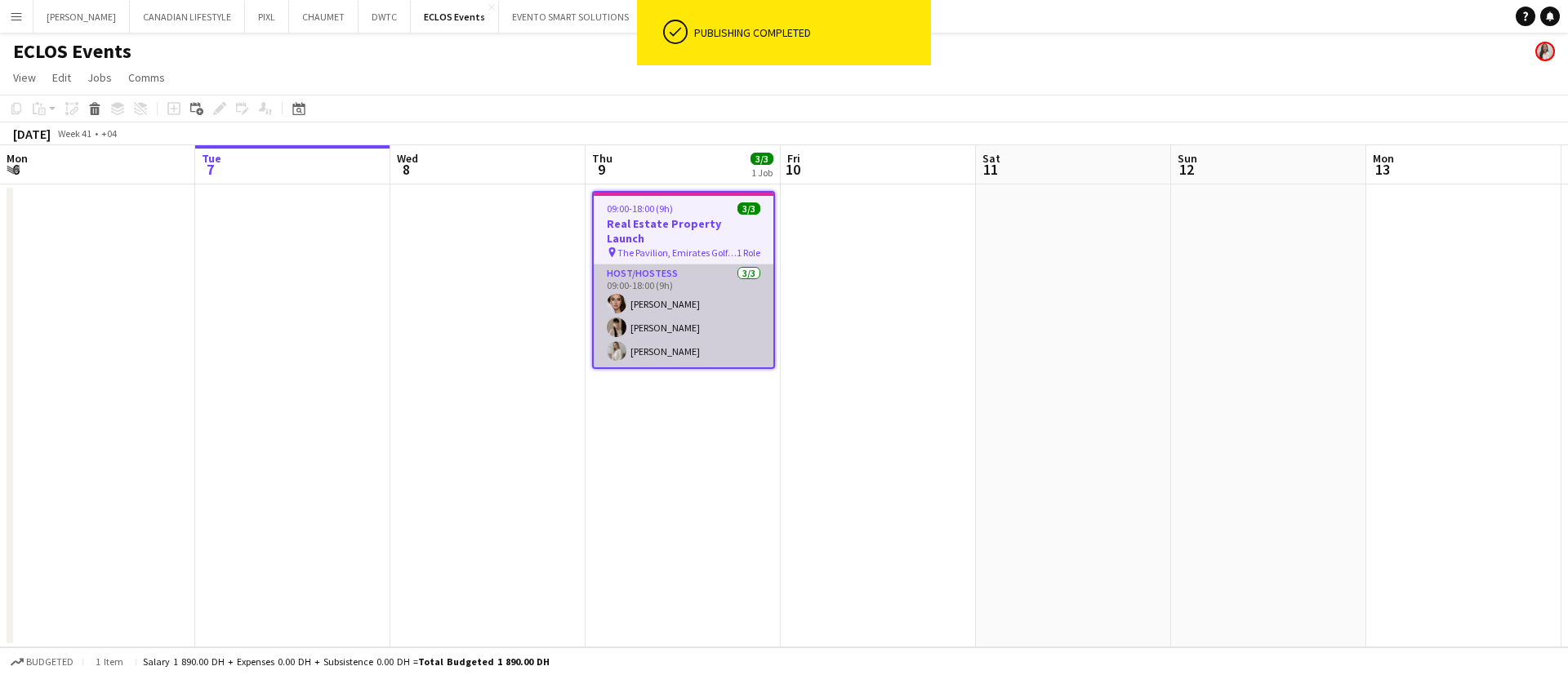
click at [670, 272] on app-card-role "Host/Hostess [DATE] 09:00-18:00 (9h) [PERSON_NAME] [PERSON_NAME] [PERSON_NAME]" at bounding box center [684, 316] width 180 height 103
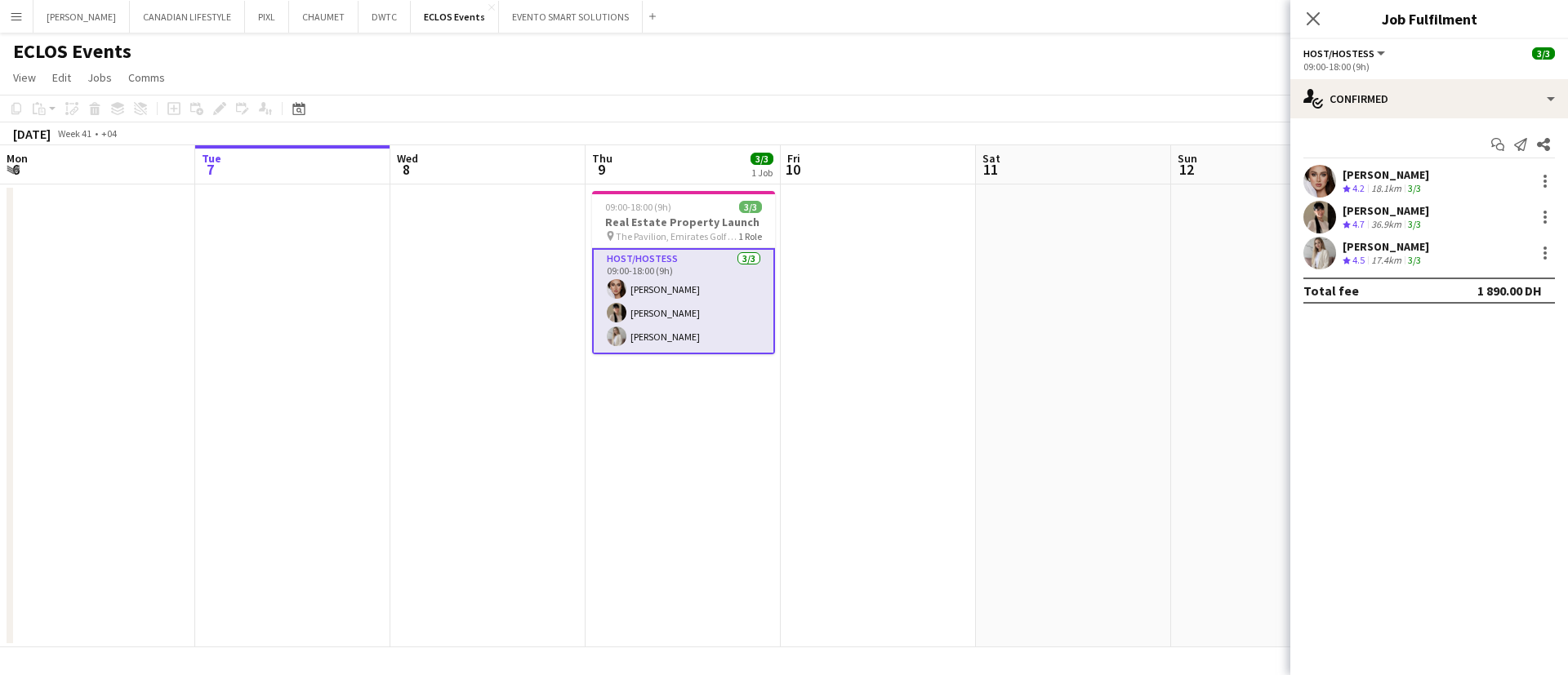
click at [1312, 177] on app-user-avatar at bounding box center [1319, 181] width 33 height 33
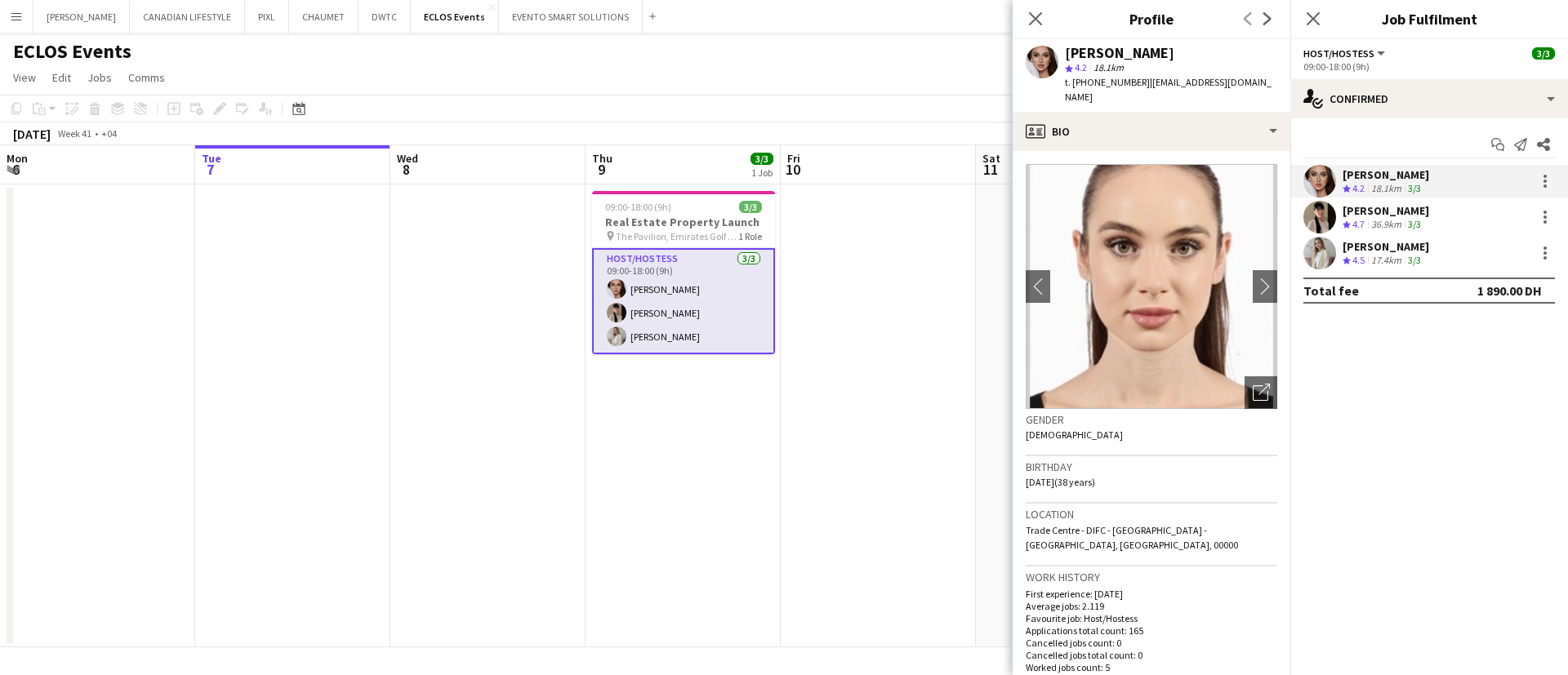
click at [1334, 259] on app-user-avatar at bounding box center [1319, 253] width 33 height 33
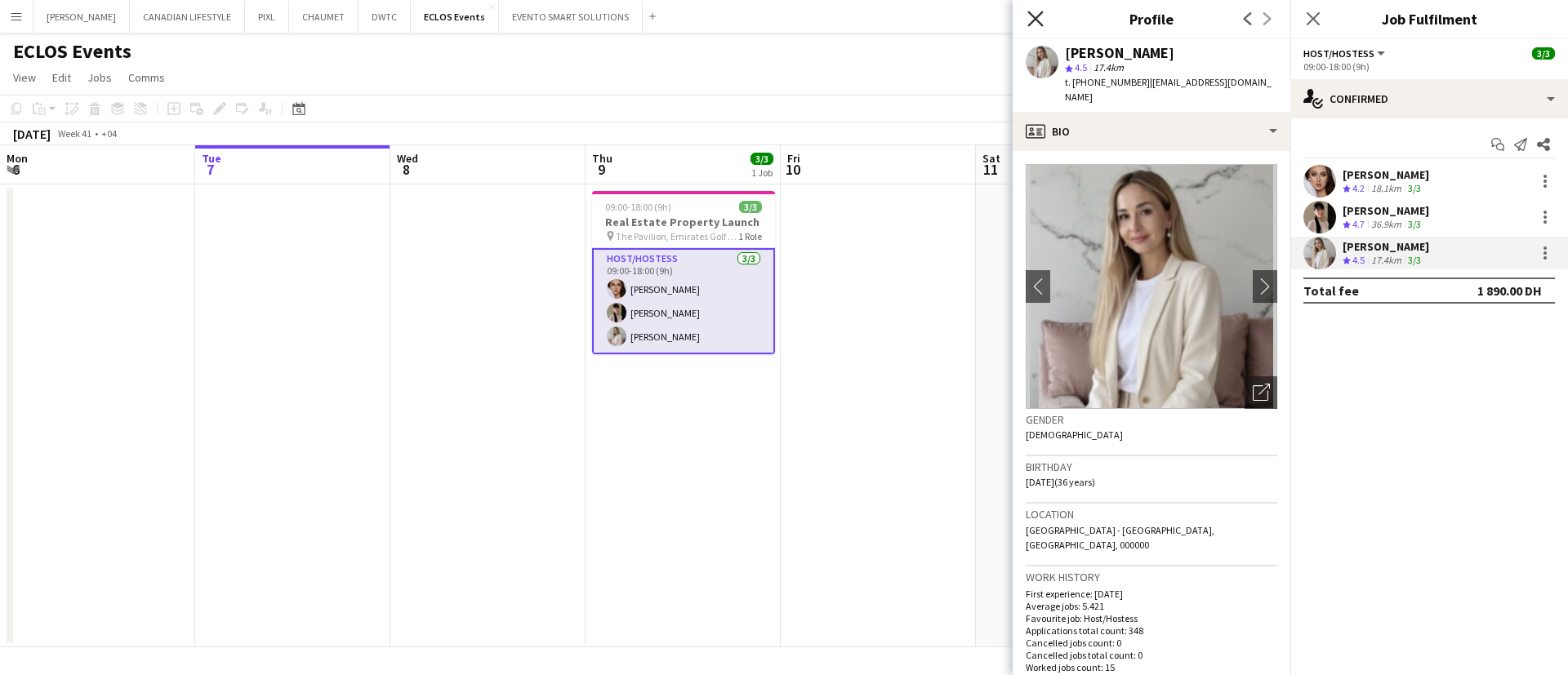
click at [1031, 20] on icon "Close pop-in" at bounding box center [1036, 19] width 16 height 16
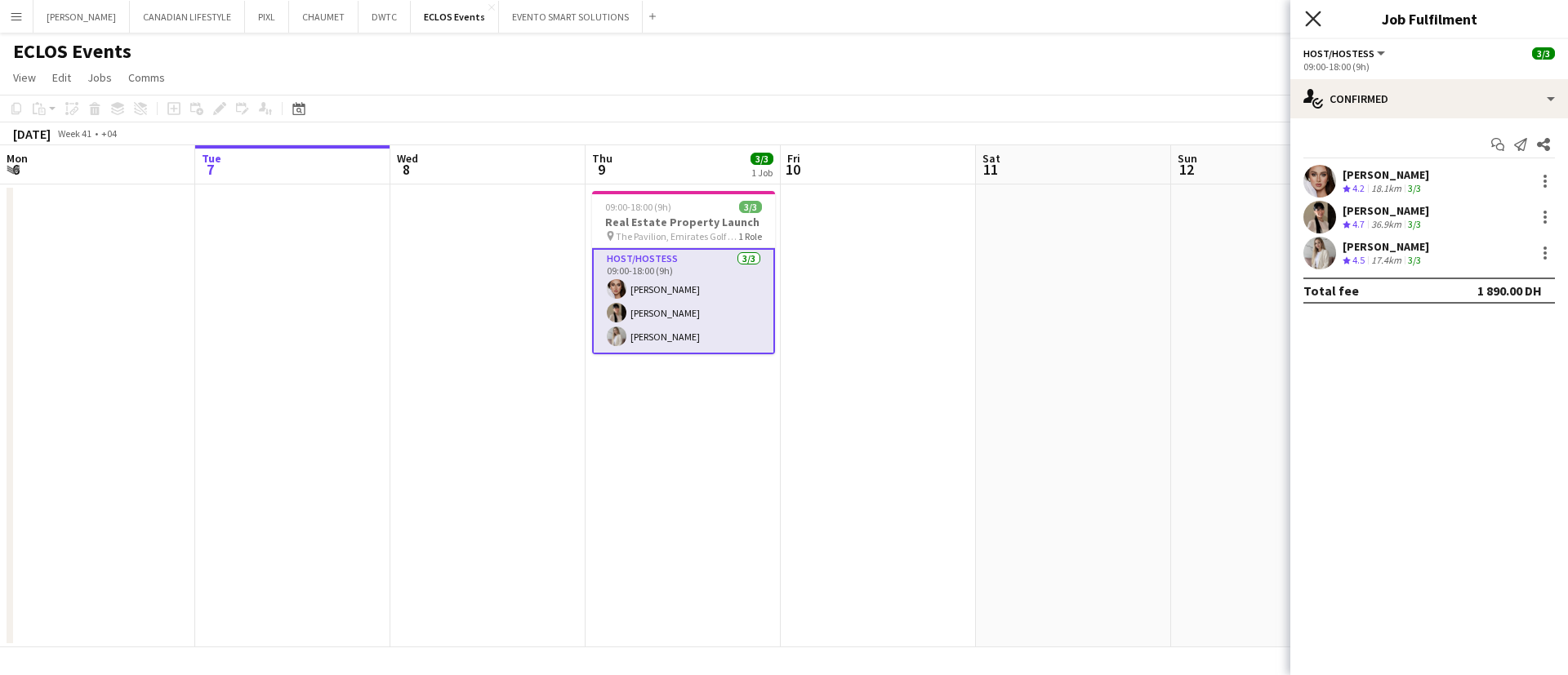
click at [1313, 11] on icon "Close pop-in" at bounding box center [1313, 19] width 16 height 16
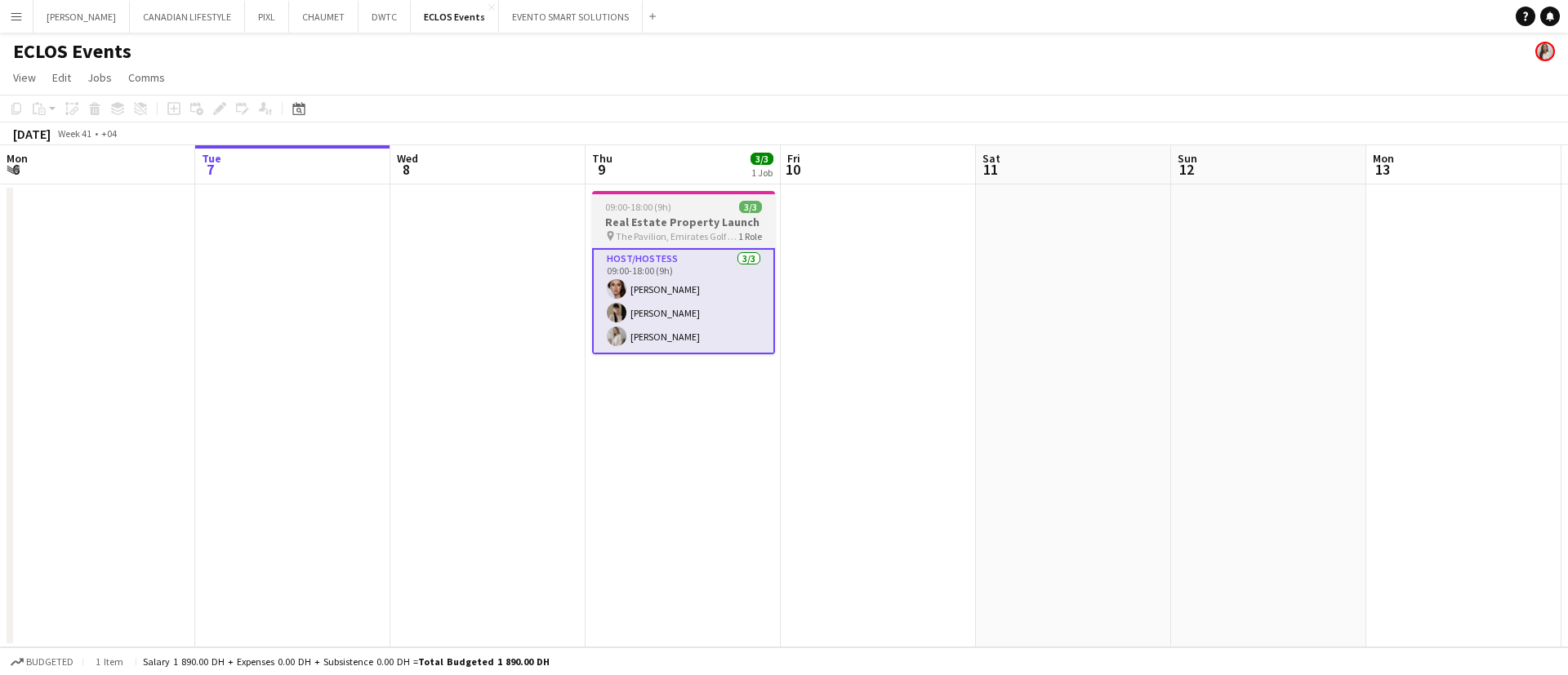
click at [697, 200] on app-job-card "09:00-18:00 (9h) 3/3 Real Estate Property Launch pin The Pavilion, Emirates Gol…" at bounding box center [683, 273] width 183 height 164
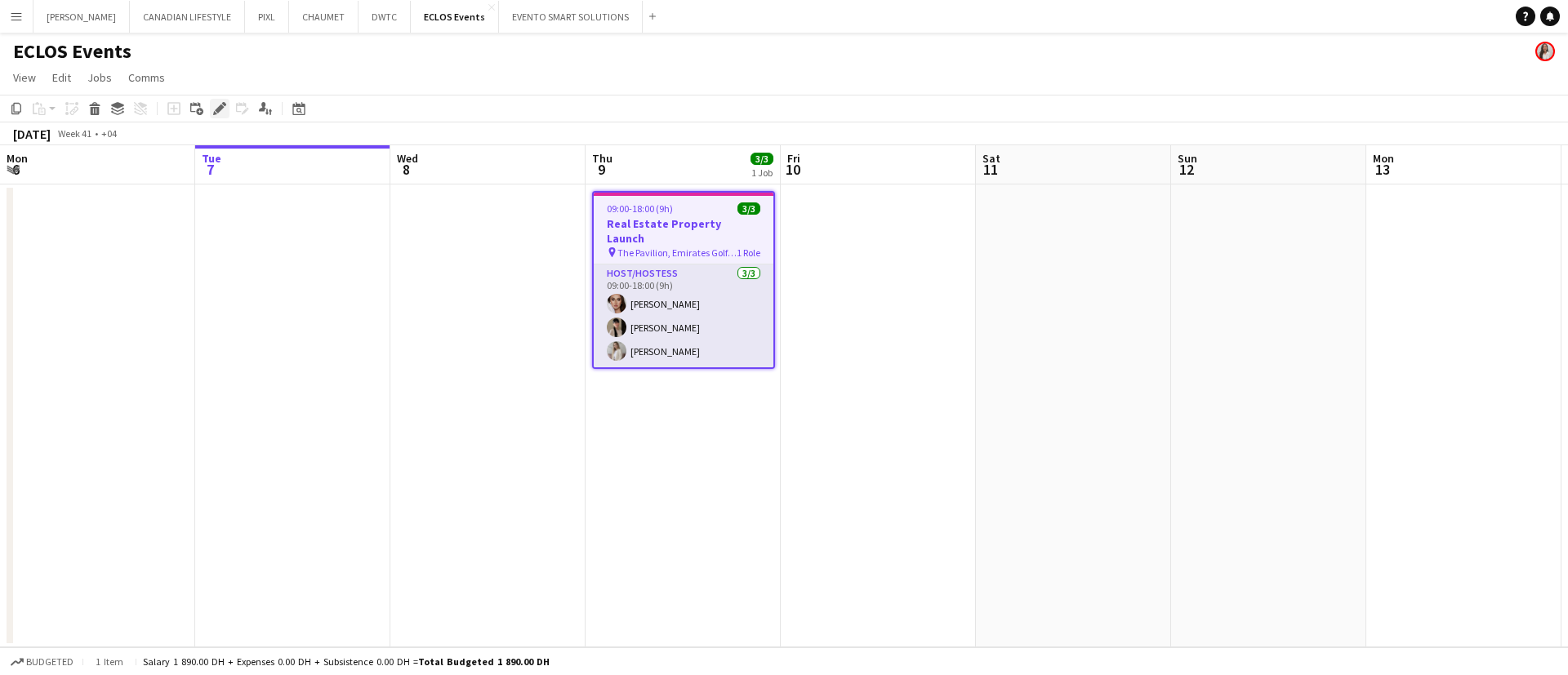
click at [216, 104] on icon "Edit" at bounding box center [219, 108] width 13 height 13
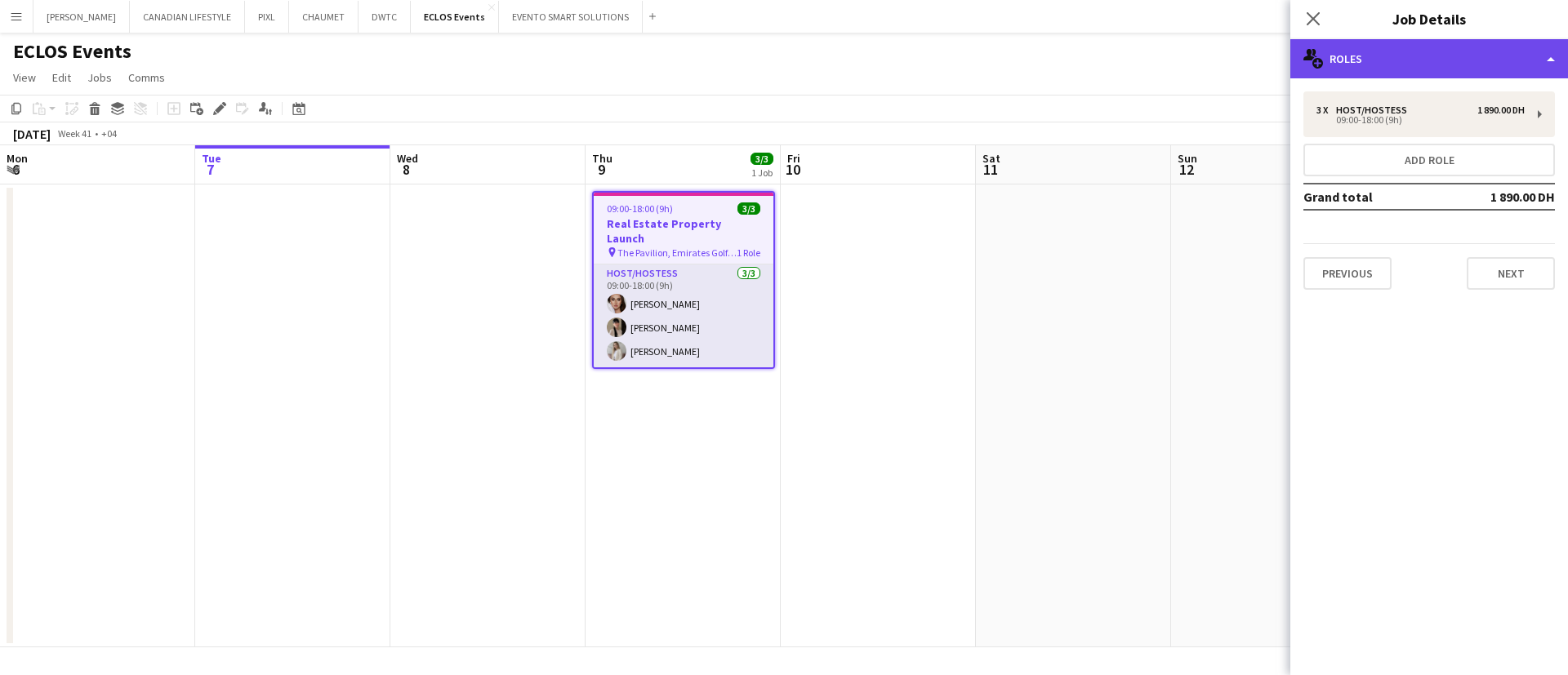
click at [1388, 44] on div "multiple-users-add Roles" at bounding box center [1429, 58] width 278 height 39
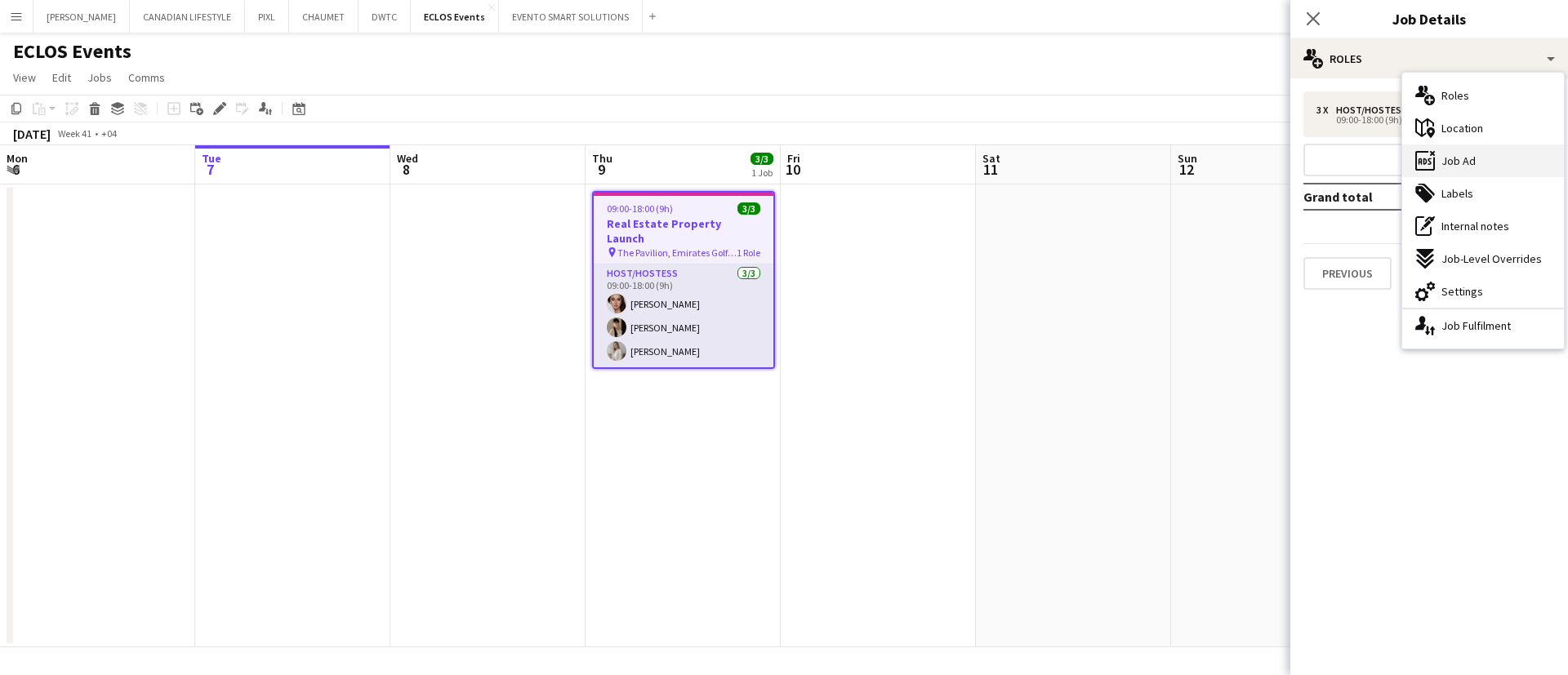
click at [1483, 159] on div "ads-window Job Ad" at bounding box center [1483, 161] width 162 height 33
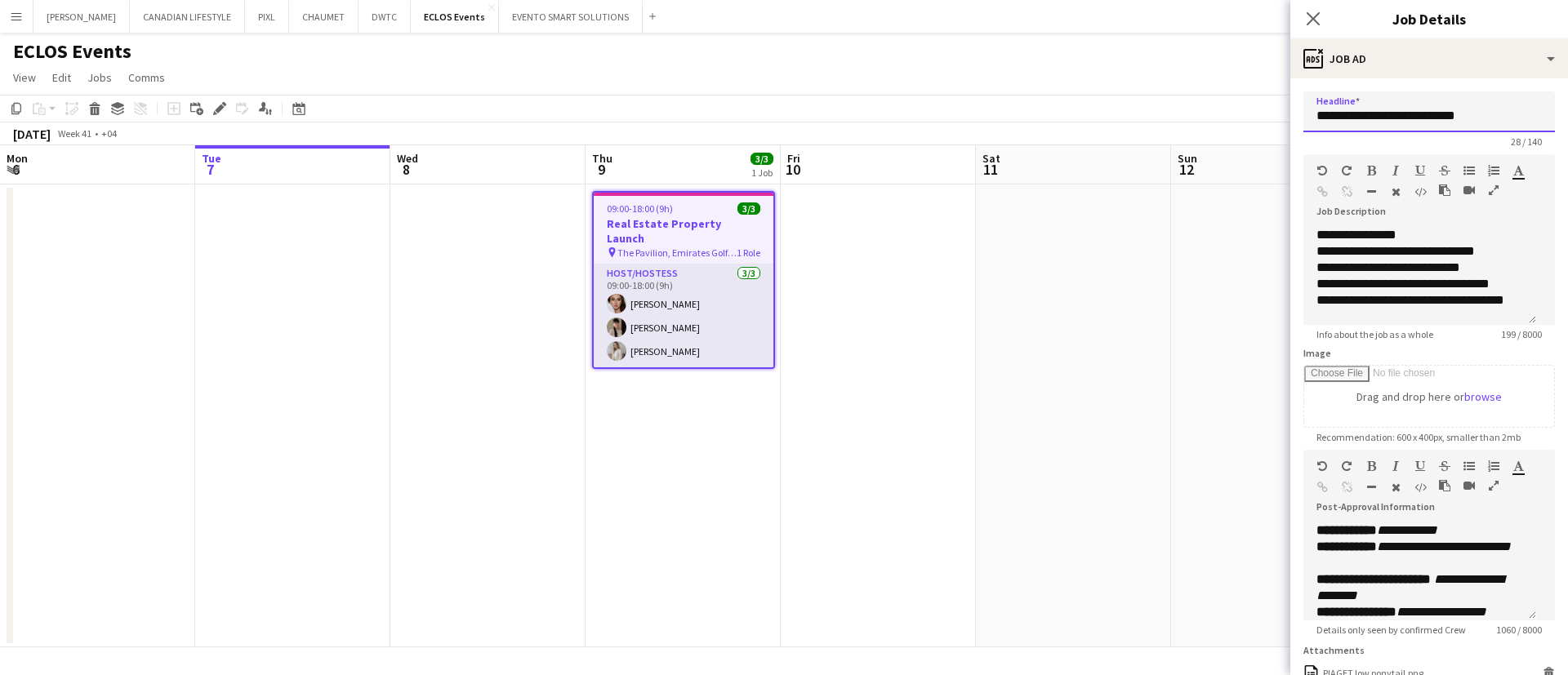
click at [1389, 115] on input "**********" at bounding box center [1429, 112] width 252 height 41
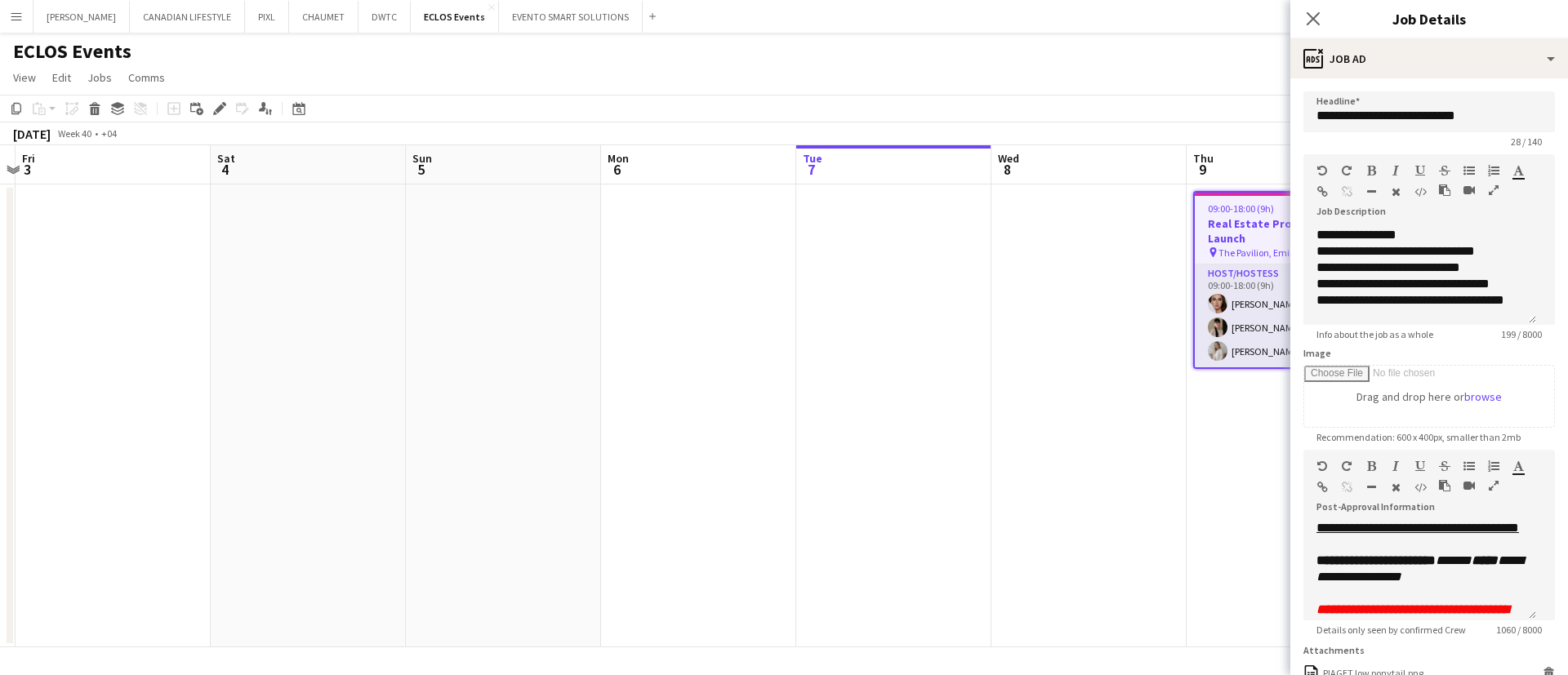
scroll to position [0, 371]
click at [1253, 73] on app-page-menu "View Day view expanded Day view collapsed Month view Date picker Jump to [DATE]…" at bounding box center [784, 79] width 1568 height 31
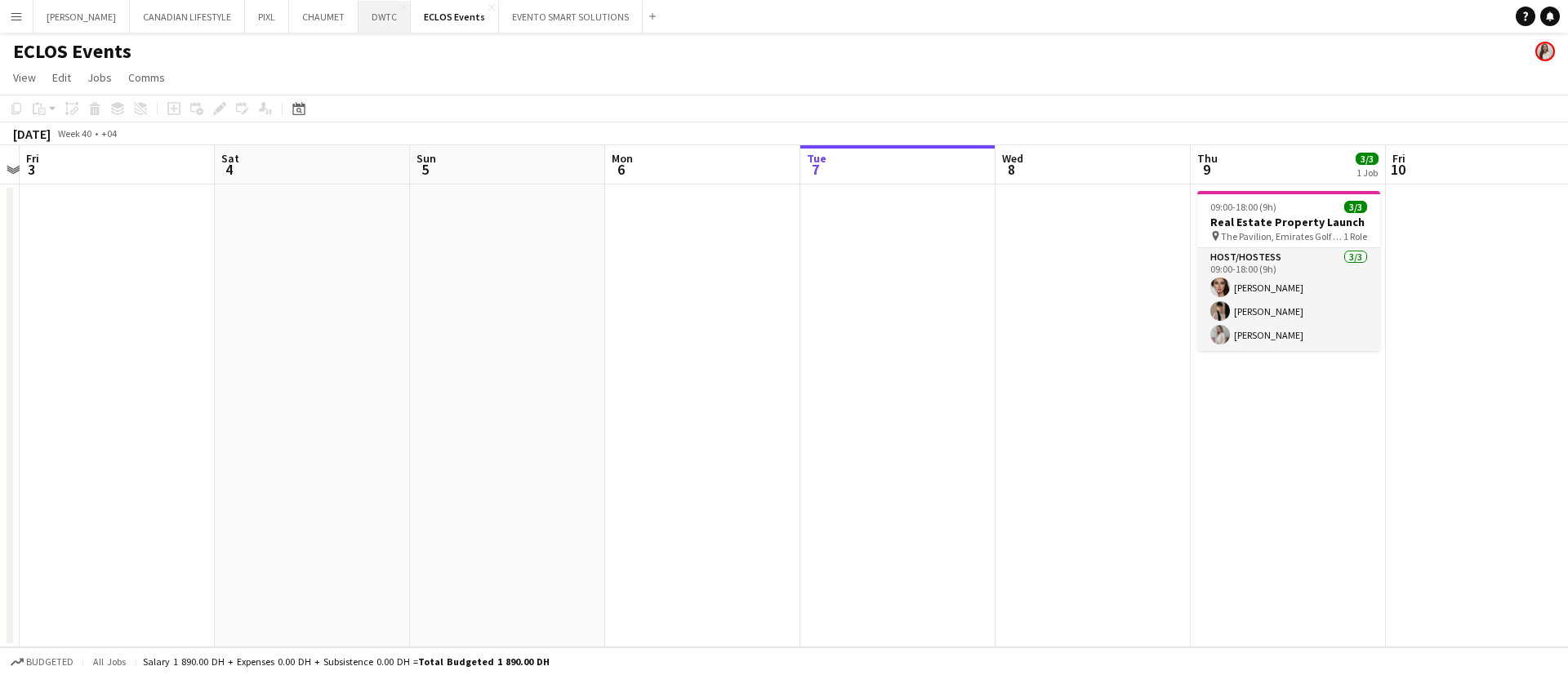
click at [371, 15] on button "DWTC Close" at bounding box center [385, 17] width 52 height 32
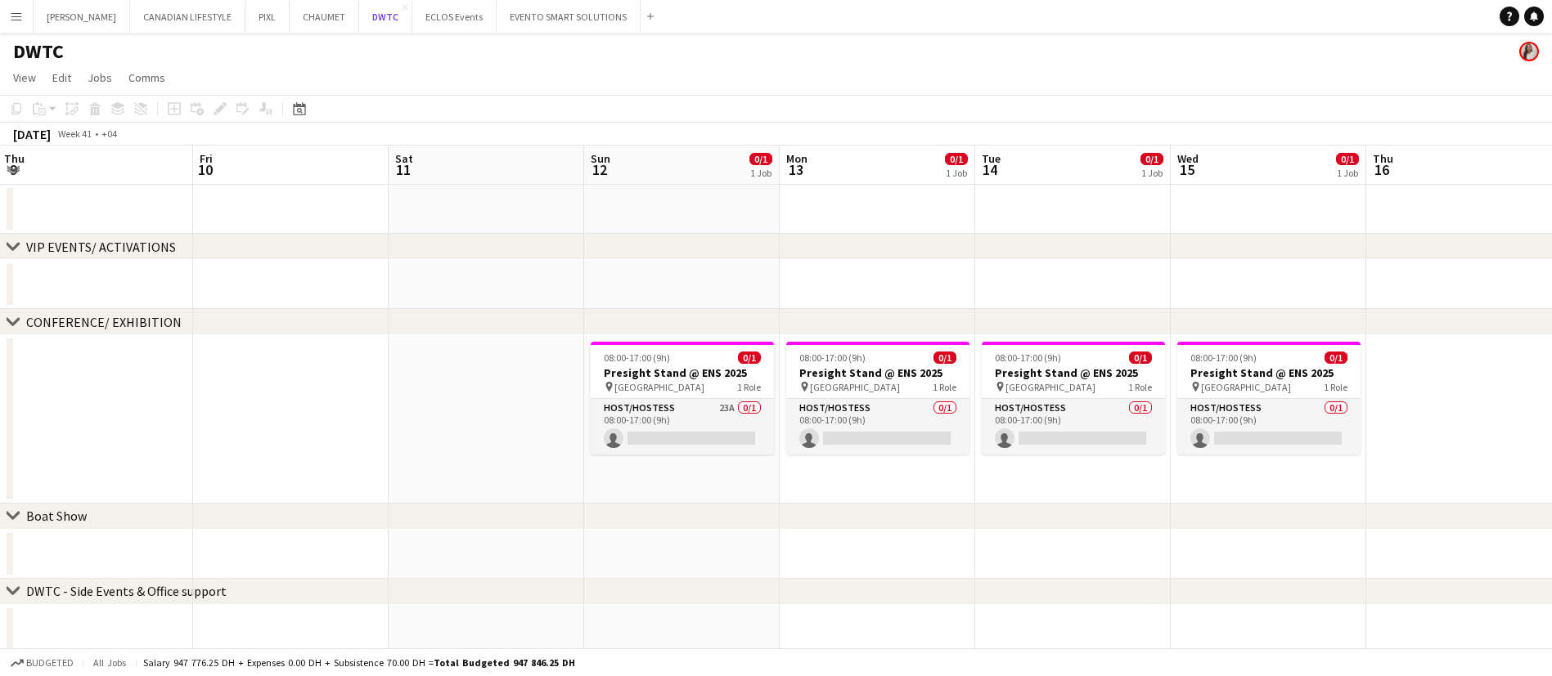
scroll to position [0, 593]
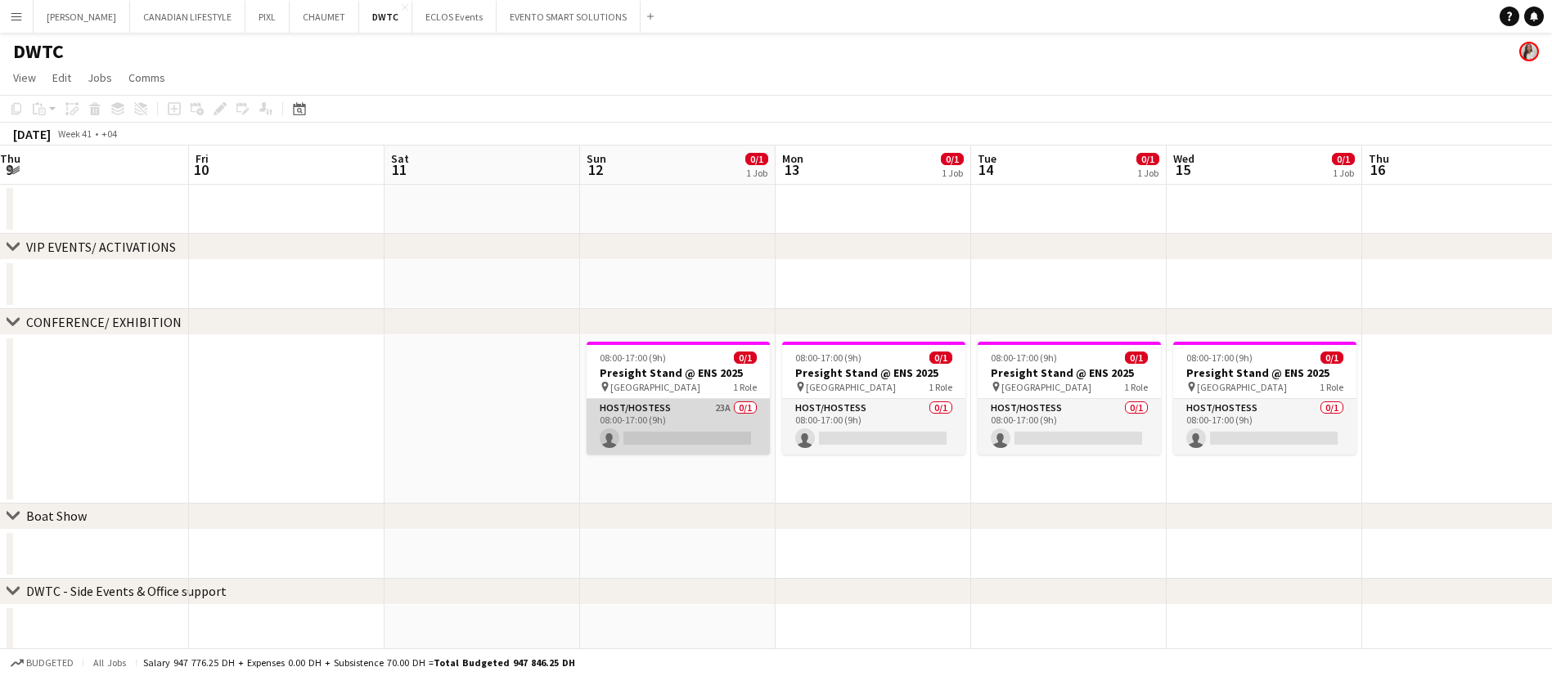
click at [681, 410] on app-card-role "Host/Hostess 23A 0/1 08:00-17:00 (9h) single-neutral-actions" at bounding box center [677, 427] width 183 height 56
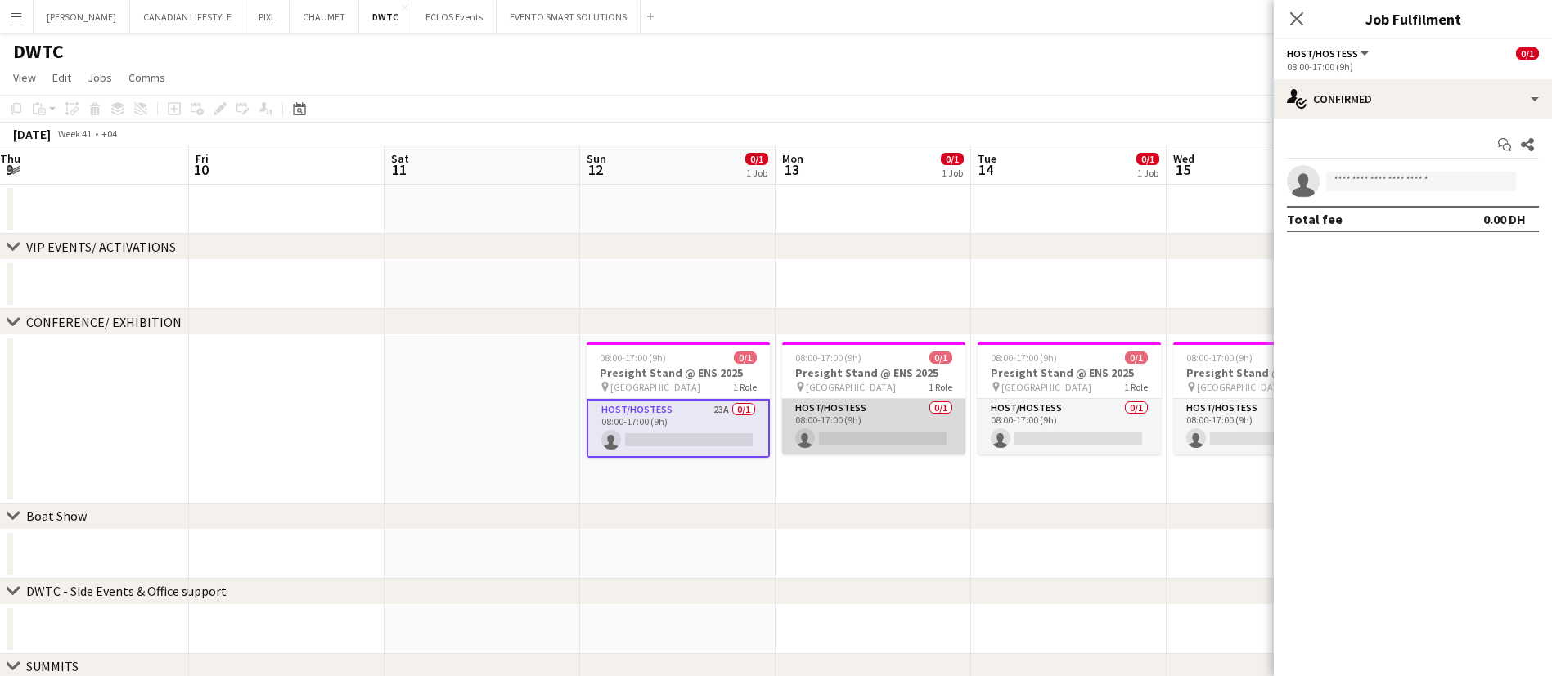
click at [896, 427] on app-card-role "Host/Hostess 0/1 08:00-17:00 (9h) single-neutral-actions" at bounding box center [873, 427] width 183 height 56
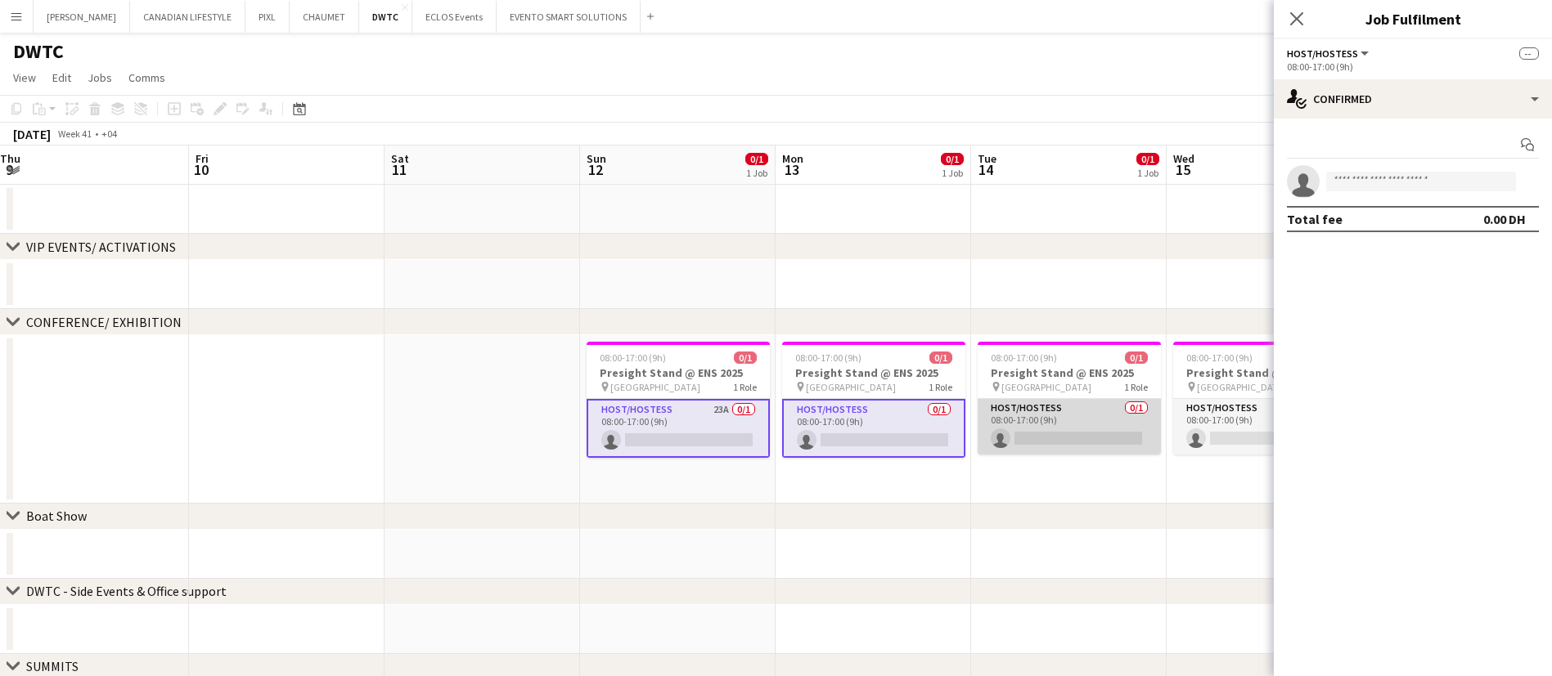
click at [1105, 410] on app-card-role "Host/Hostess 0/1 08:00-17:00 (9h) single-neutral-actions" at bounding box center [1068, 427] width 183 height 56
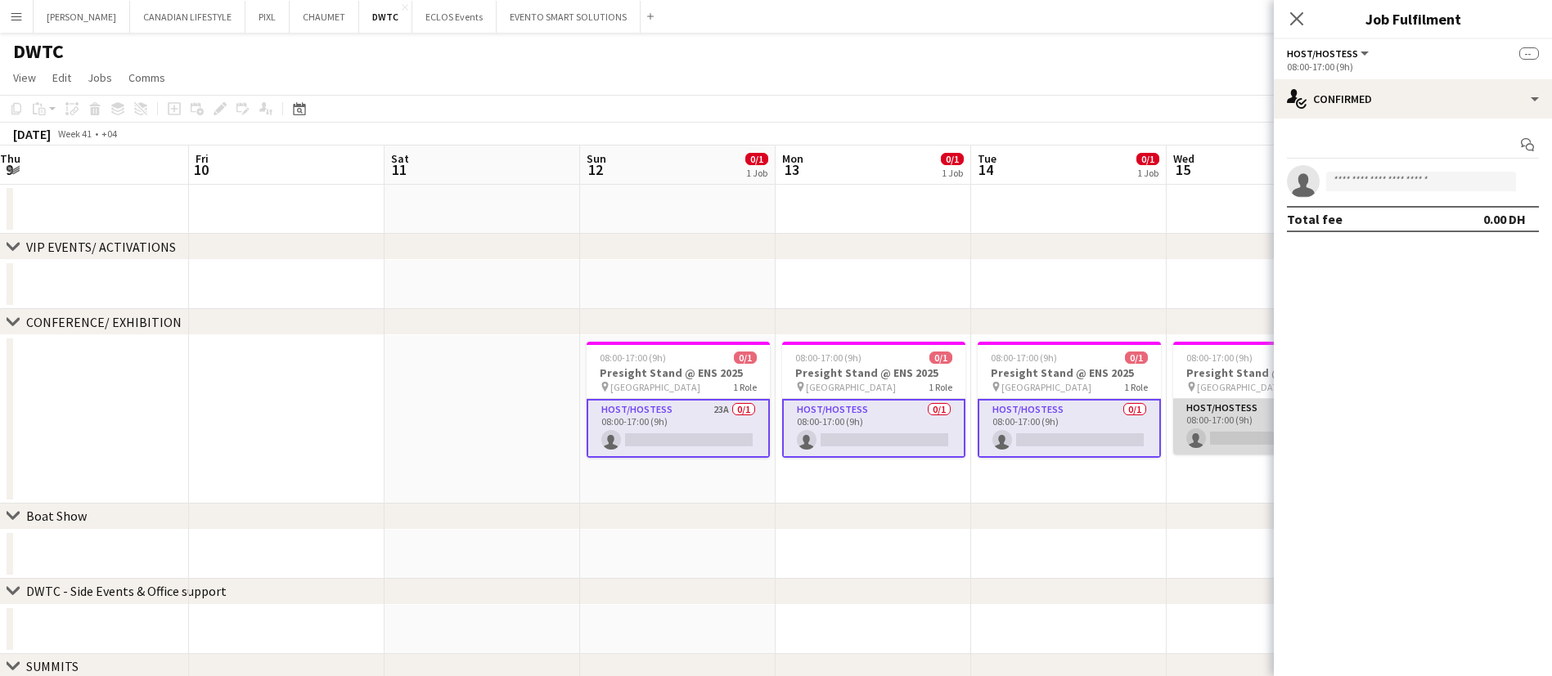
click at [1235, 412] on app-card-role "Host/Hostess 0/1 08:00-17:00 (9h) single-neutral-actions" at bounding box center [1264, 427] width 183 height 56
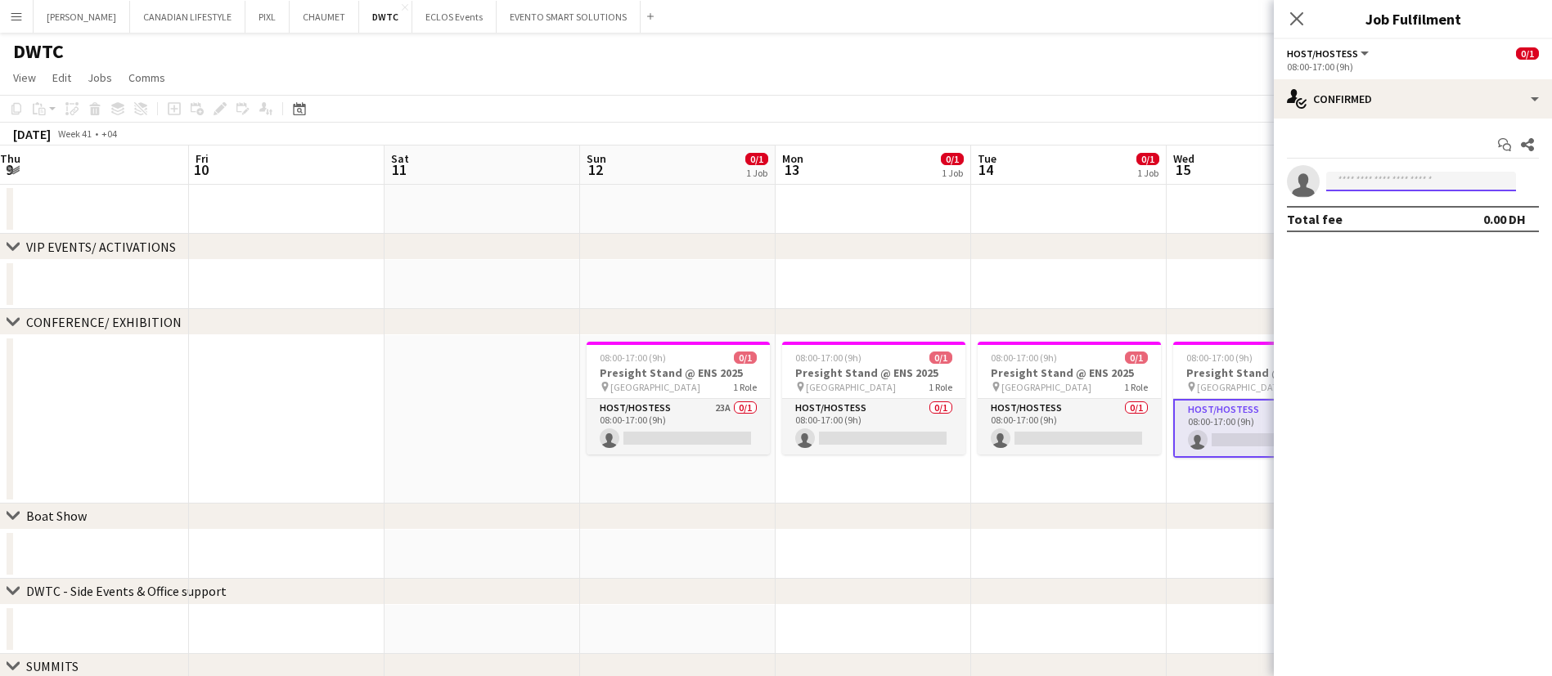
click at [1376, 172] on input at bounding box center [1421, 182] width 190 height 20
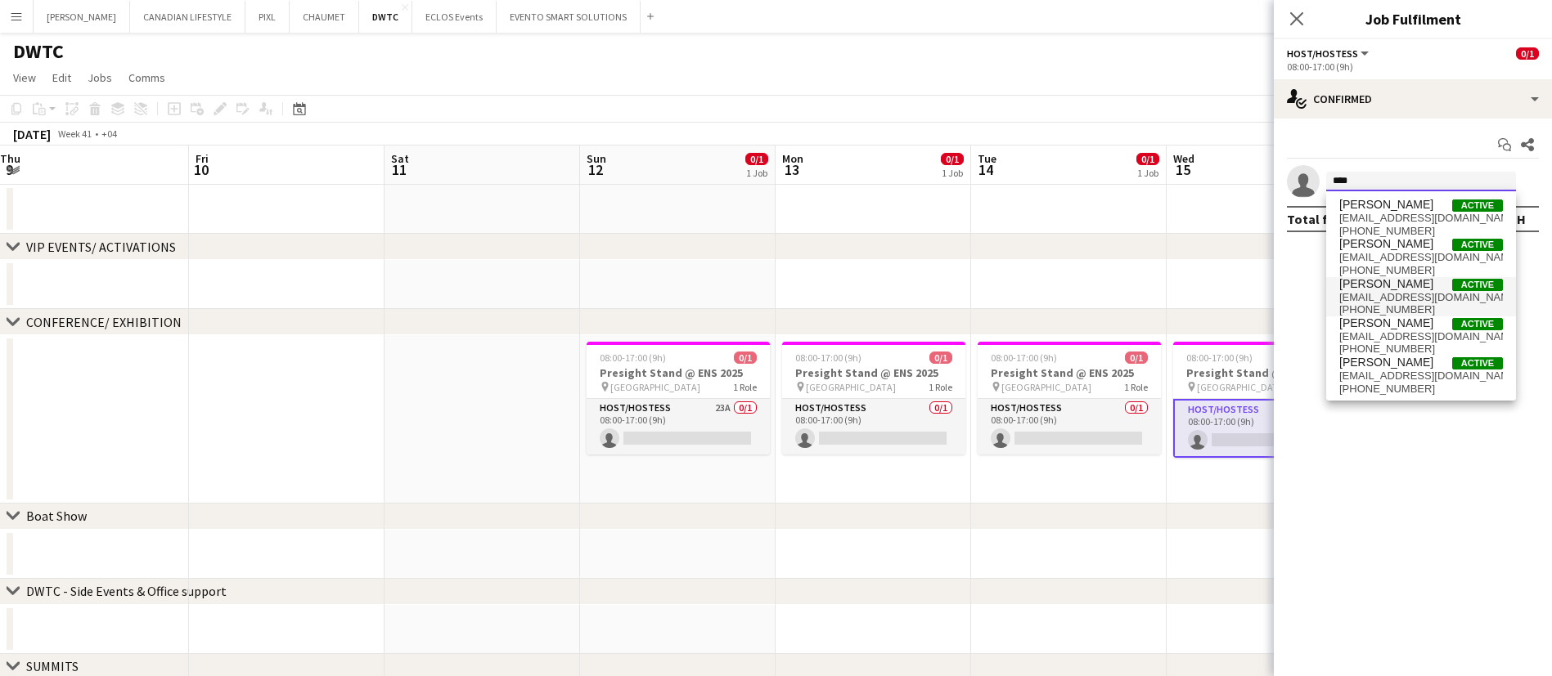
type input "****"
click at [1394, 290] on span "[PERSON_NAME]" at bounding box center [1386, 284] width 94 height 14
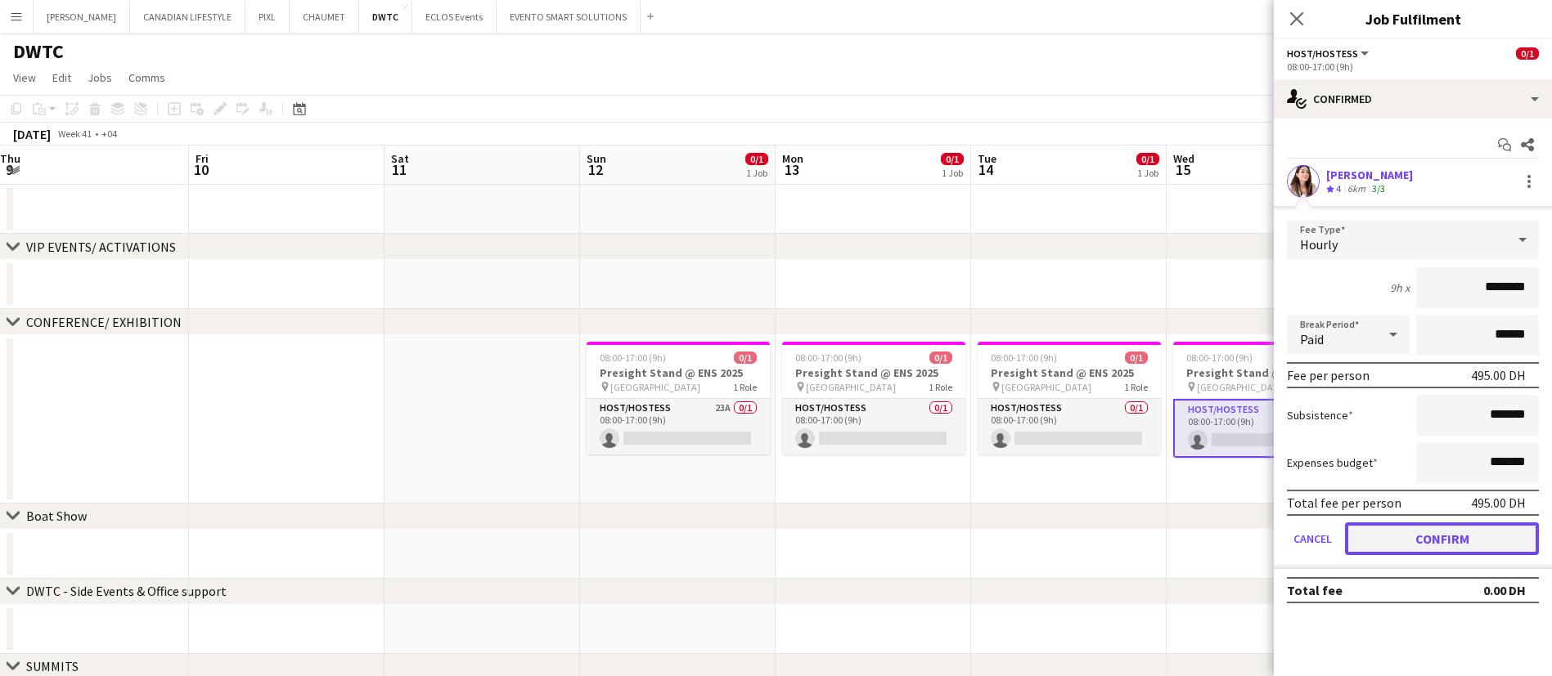
click at [1423, 538] on button "Confirm" at bounding box center [1442, 539] width 194 height 33
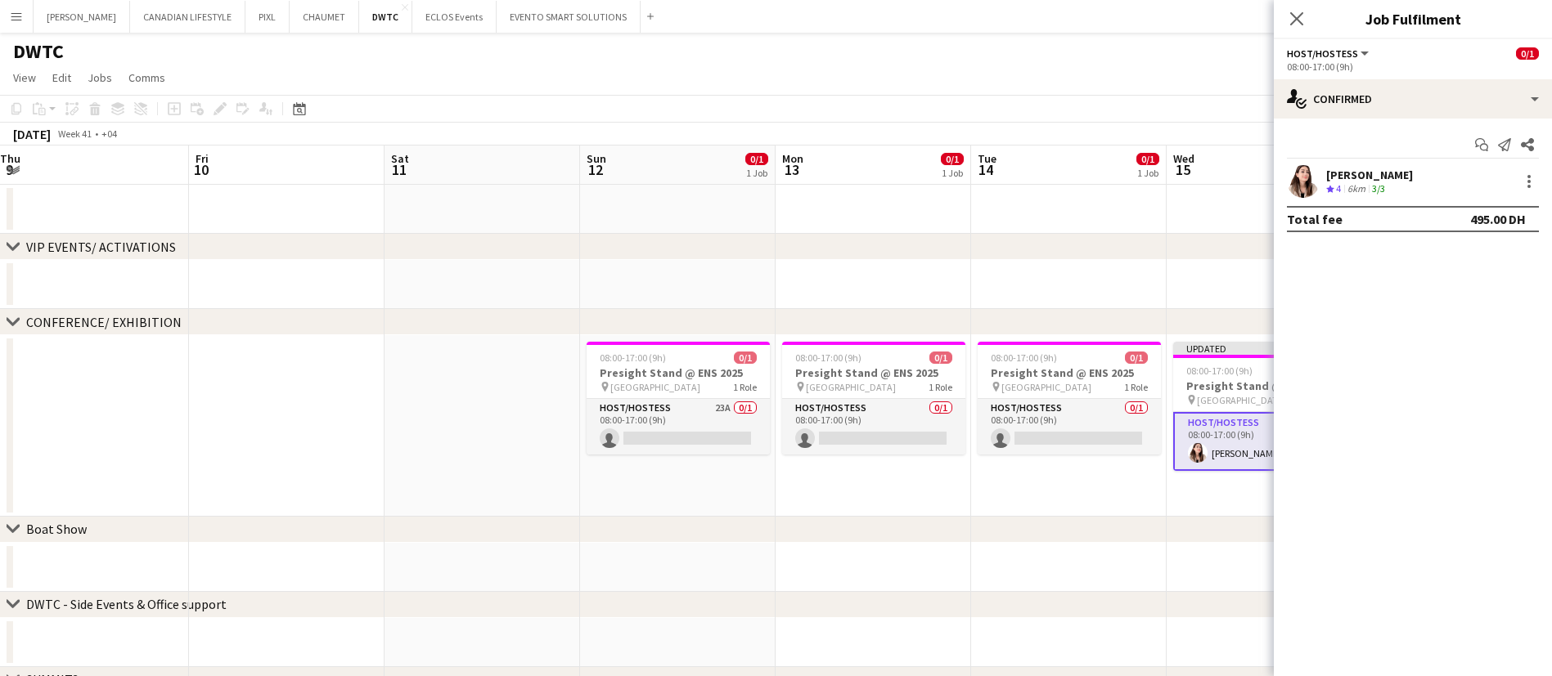
click at [1208, 257] on div "chevron-right VIP EVENTS/ ACTIVATIONS" at bounding box center [776, 247] width 1552 height 26
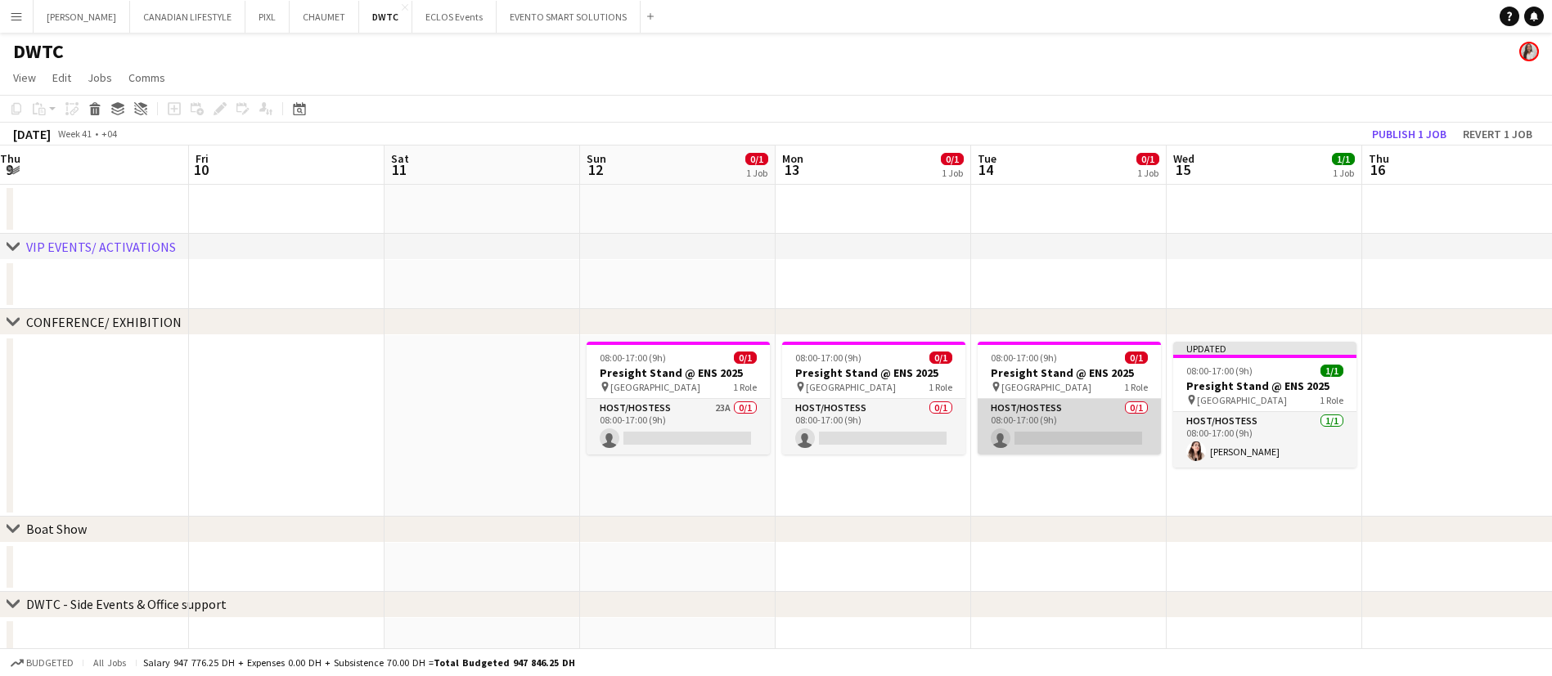
click at [1087, 427] on app-card-role "Host/Hostess 0/1 08:00-17:00 (9h) single-neutral-actions" at bounding box center [1068, 427] width 183 height 56
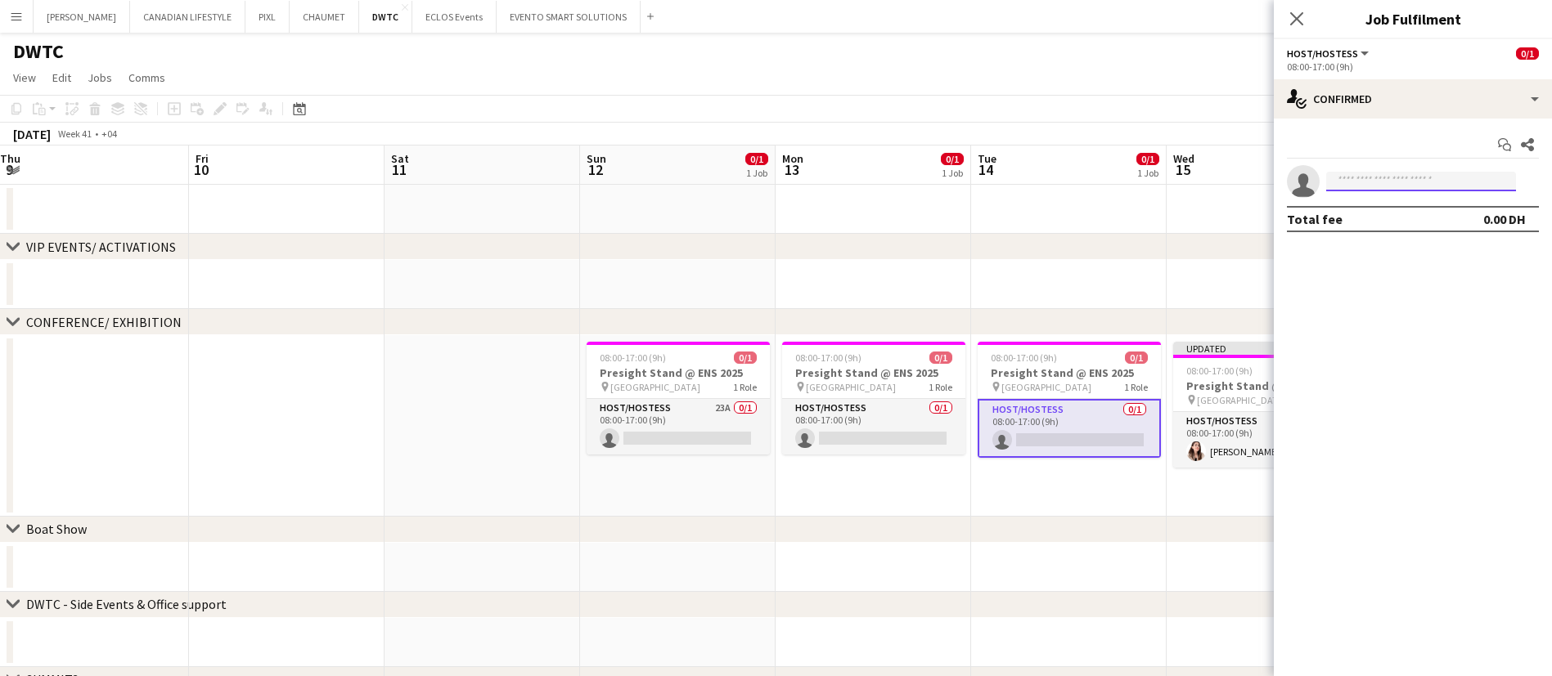
click at [1365, 173] on input at bounding box center [1421, 182] width 190 height 20
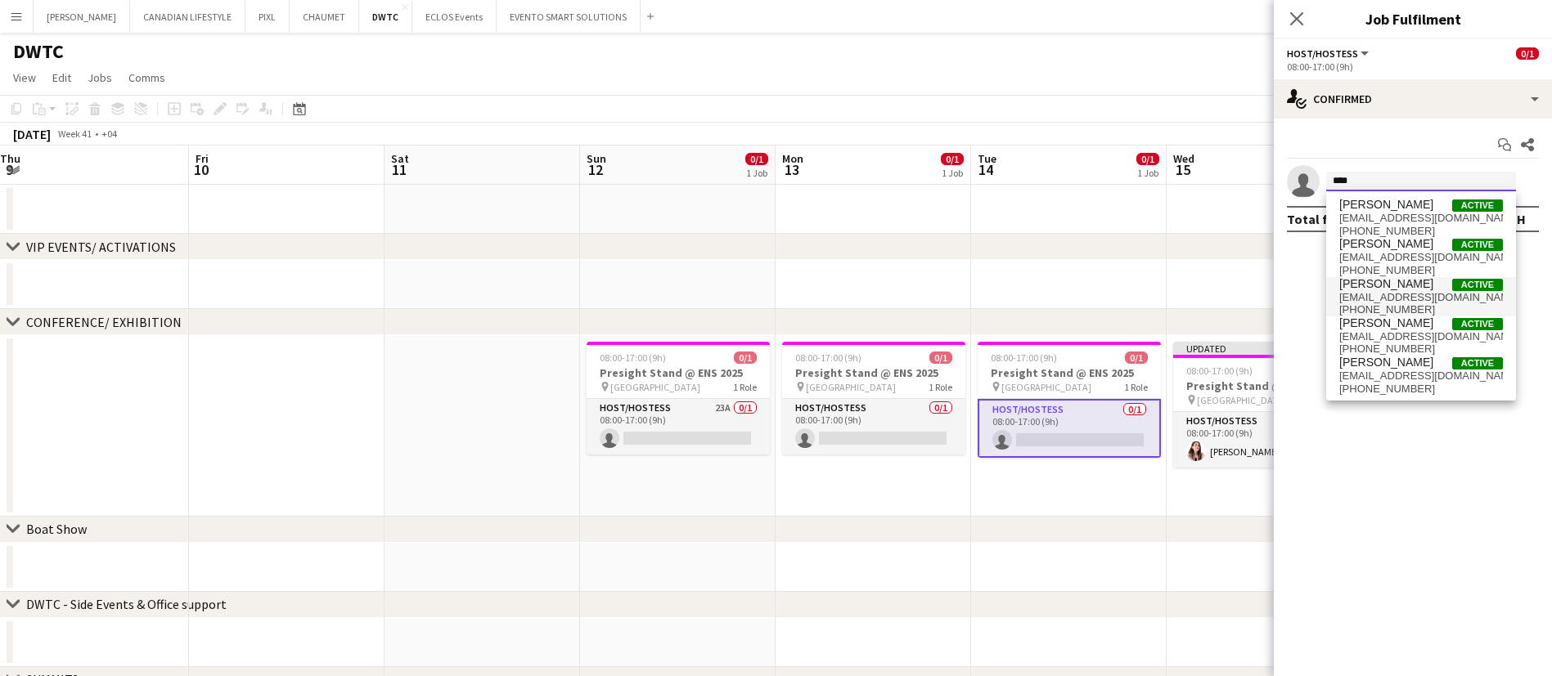
type input "****"
click at [1405, 287] on span "[PERSON_NAME]" at bounding box center [1386, 284] width 94 height 14
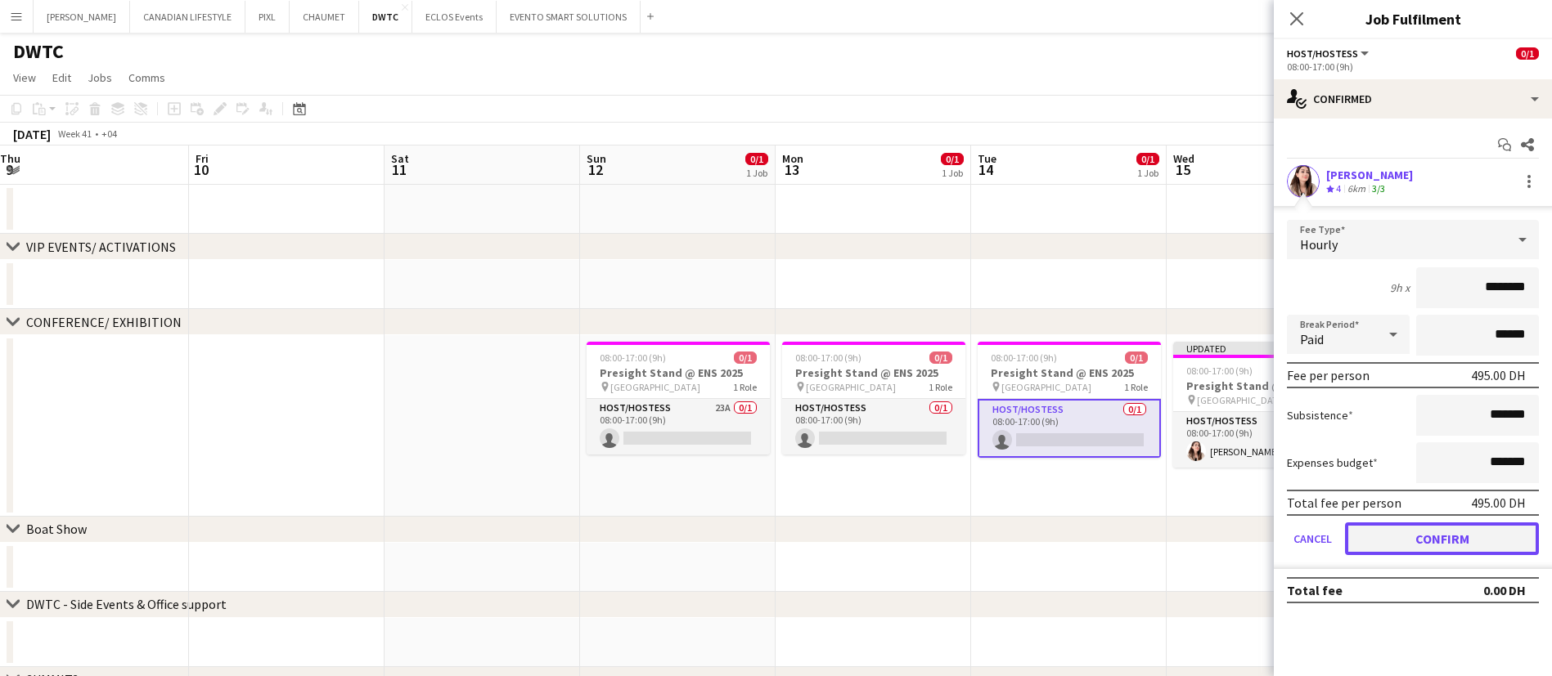
click at [1430, 533] on button "Confirm" at bounding box center [1442, 539] width 194 height 33
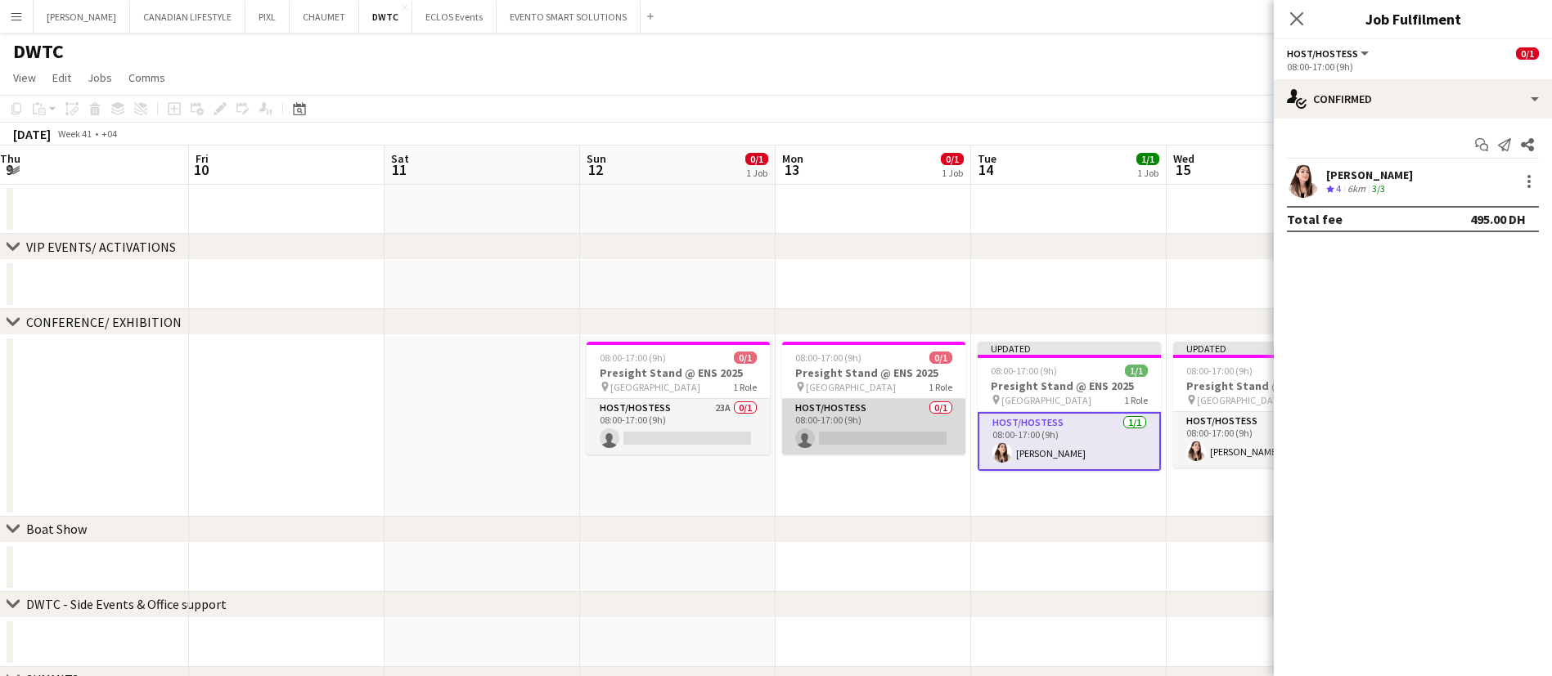
click at [849, 441] on app-card-role "Host/Hostess 0/1 08:00-17:00 (9h) single-neutral-actions" at bounding box center [873, 427] width 183 height 56
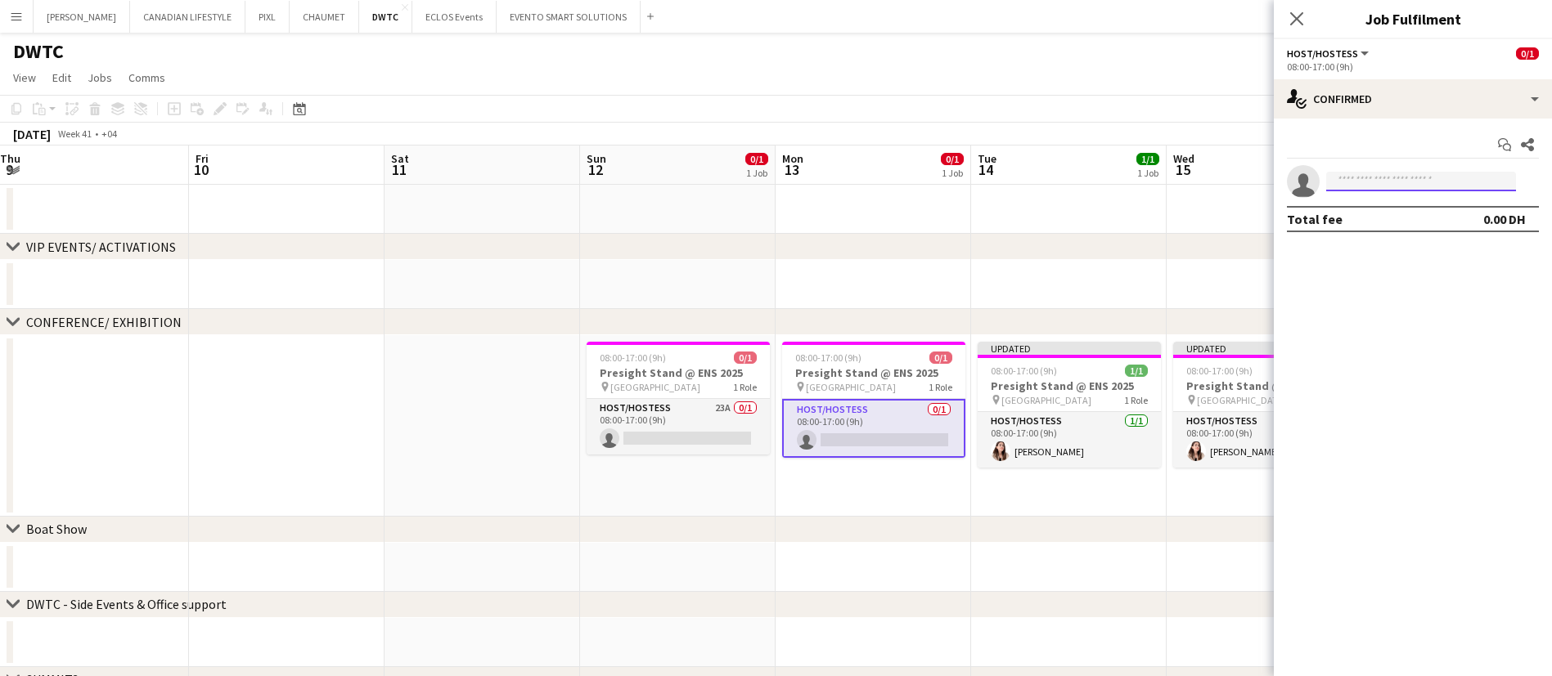
click at [1389, 185] on input at bounding box center [1421, 182] width 190 height 20
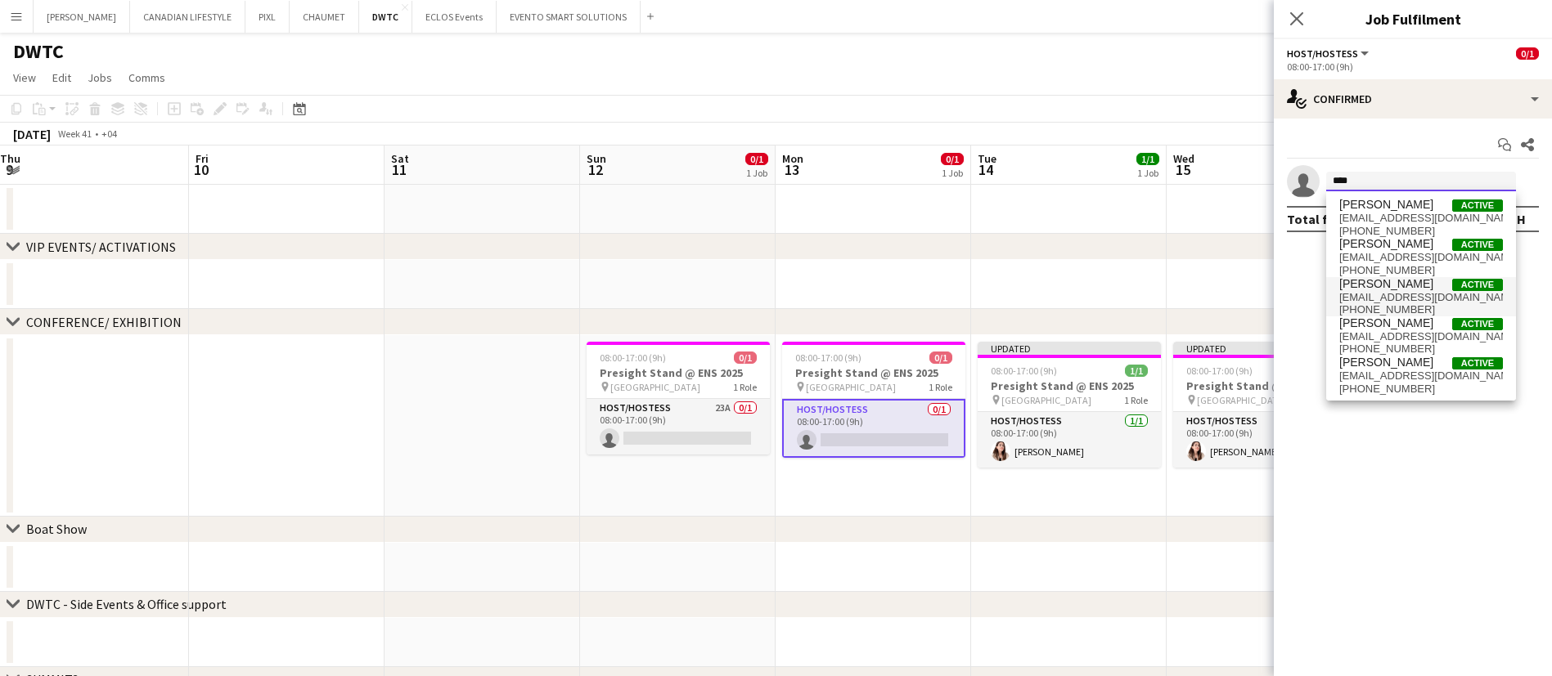
type input "****"
click at [1399, 293] on span "[EMAIL_ADDRESS][DOMAIN_NAME]" at bounding box center [1421, 297] width 164 height 13
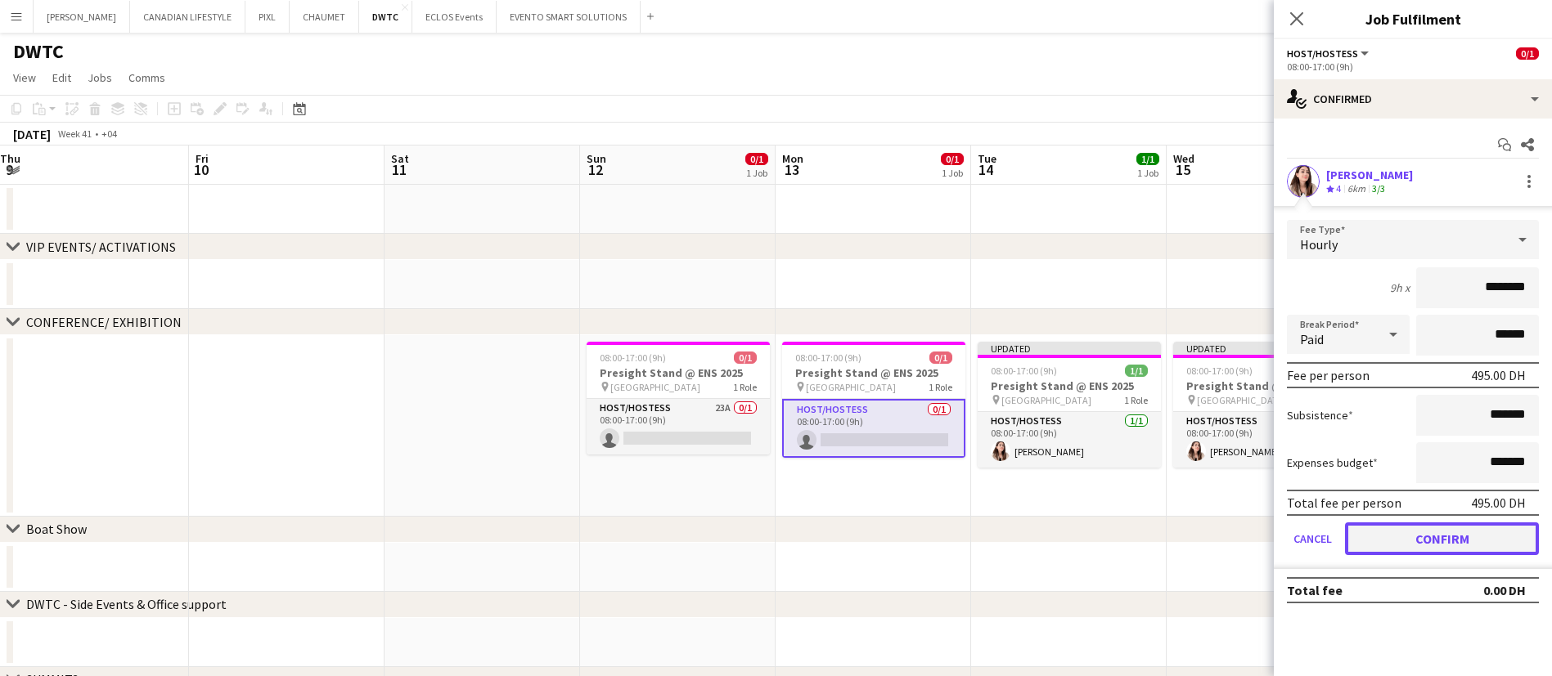
click at [1407, 528] on button "Confirm" at bounding box center [1442, 539] width 194 height 33
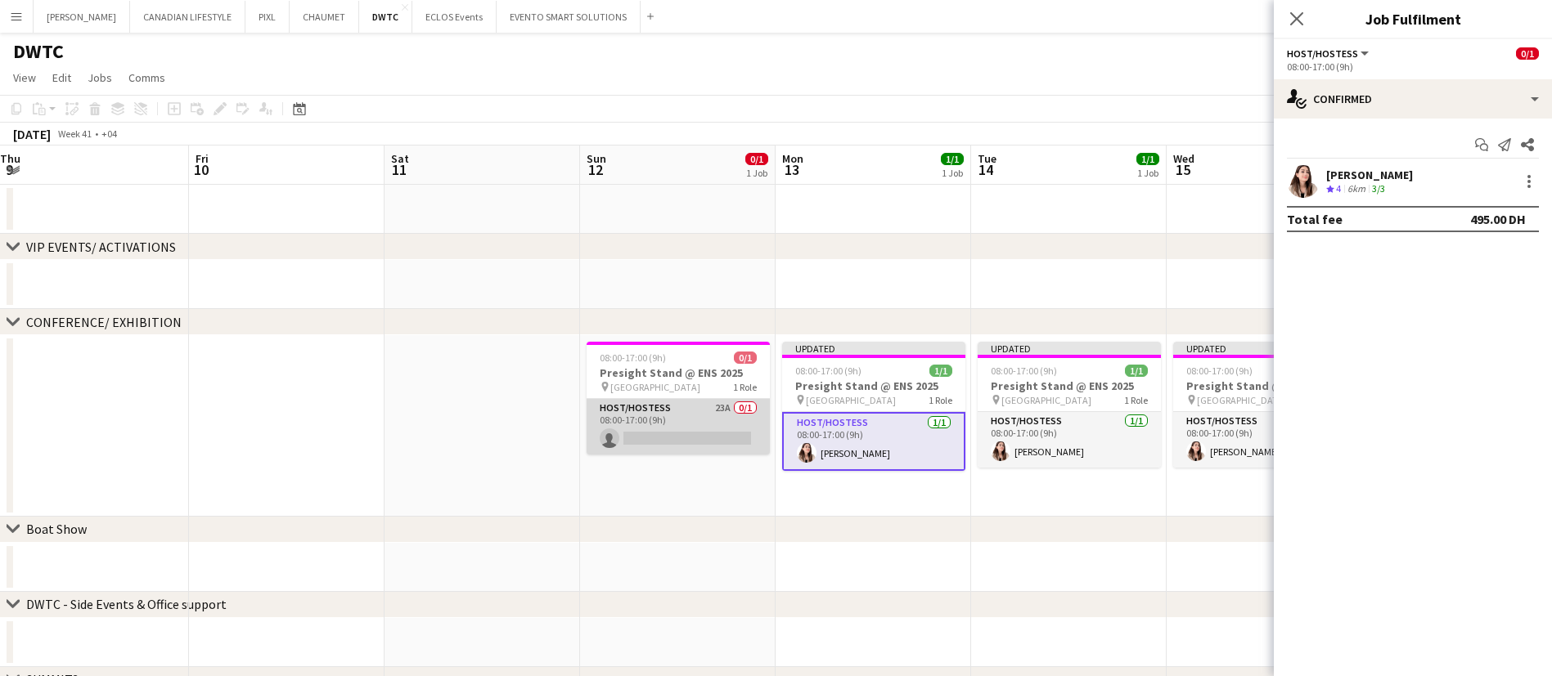
click at [662, 415] on app-card-role "Host/Hostess 23A 0/1 08:00-17:00 (9h) single-neutral-actions" at bounding box center [677, 427] width 183 height 56
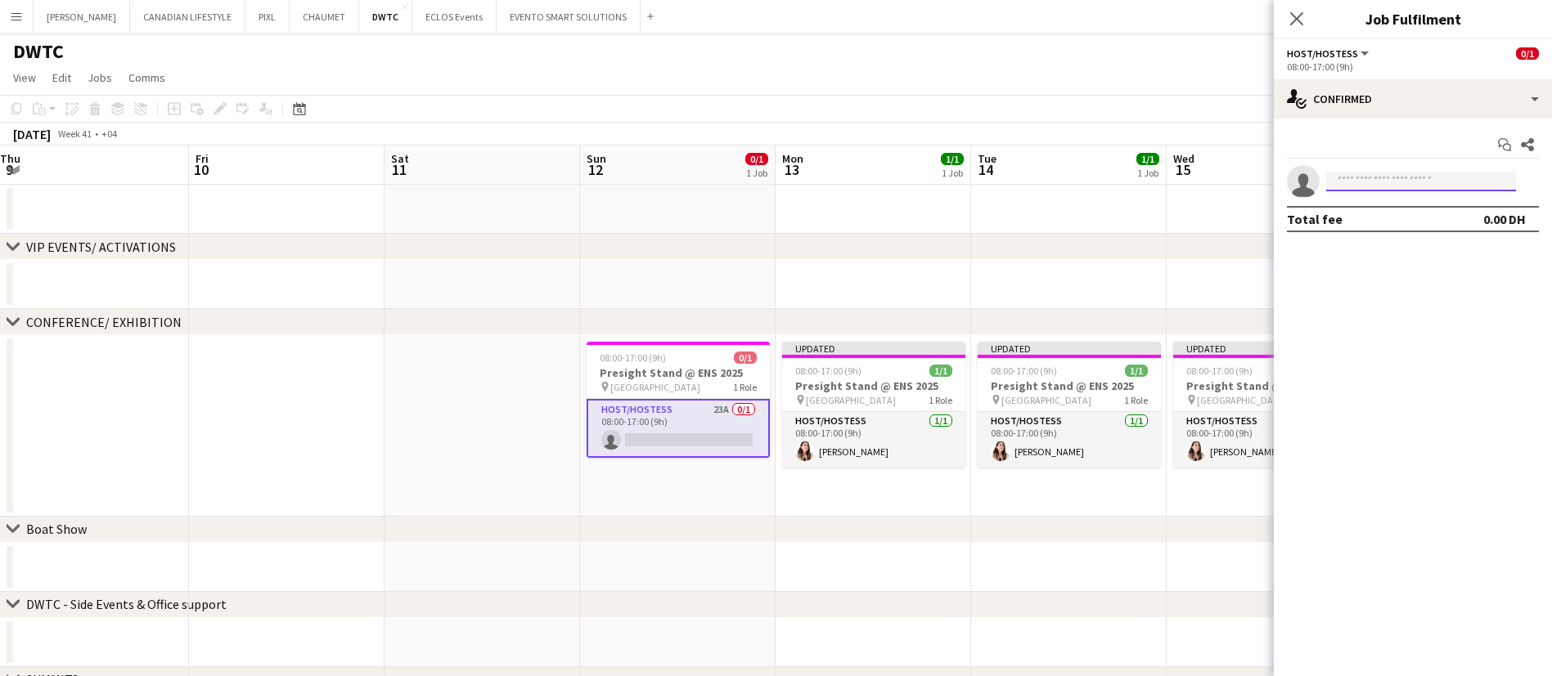
click at [1349, 182] on input at bounding box center [1421, 182] width 190 height 20
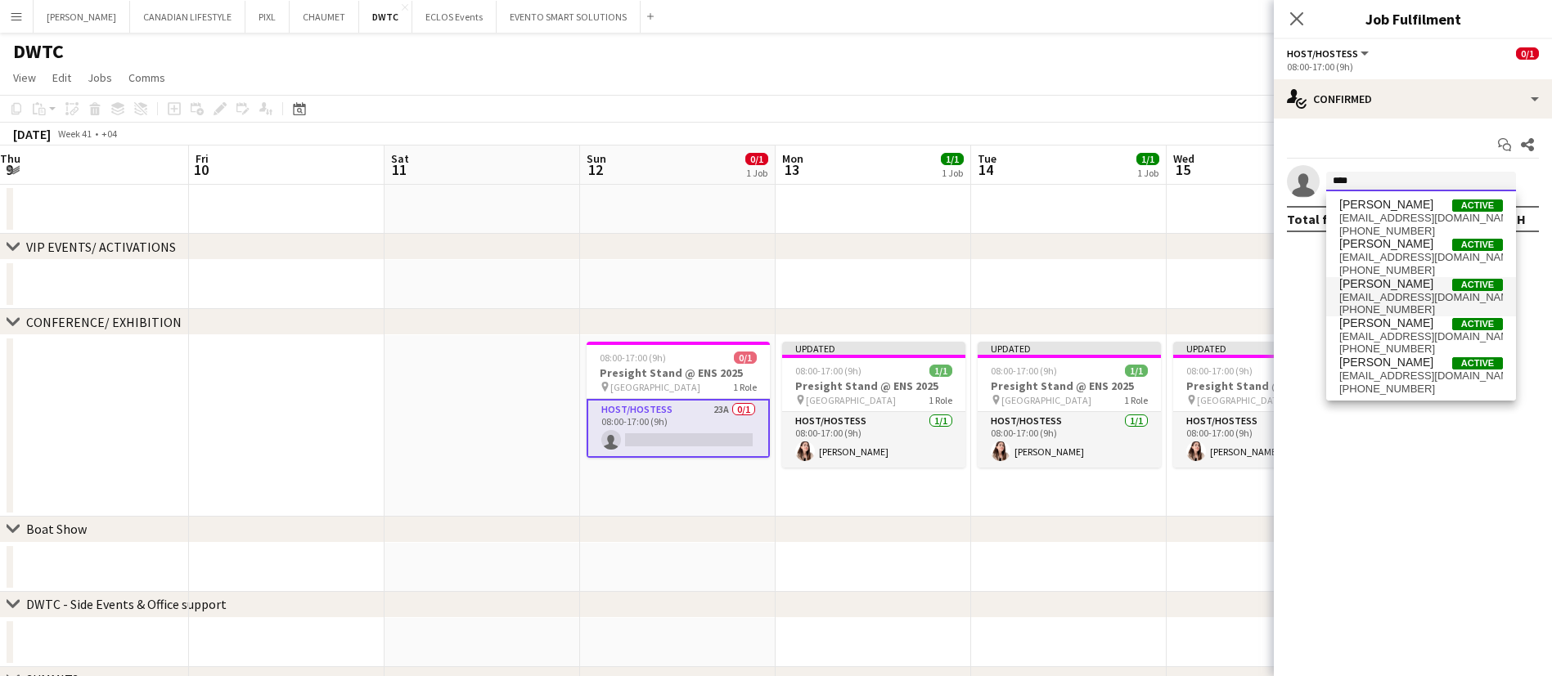
type input "****"
click at [1406, 288] on span "[PERSON_NAME]" at bounding box center [1386, 284] width 94 height 14
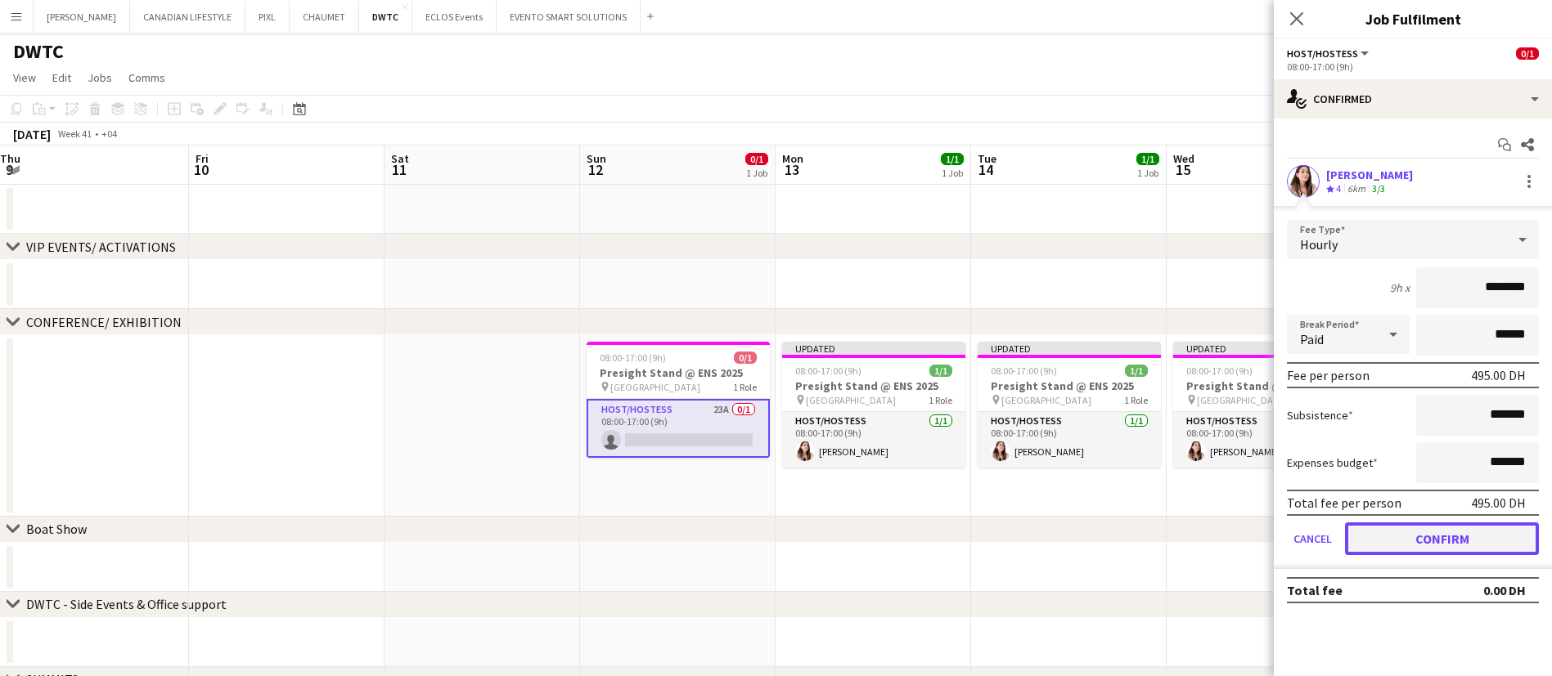
click at [1414, 542] on button "Confirm" at bounding box center [1442, 539] width 194 height 33
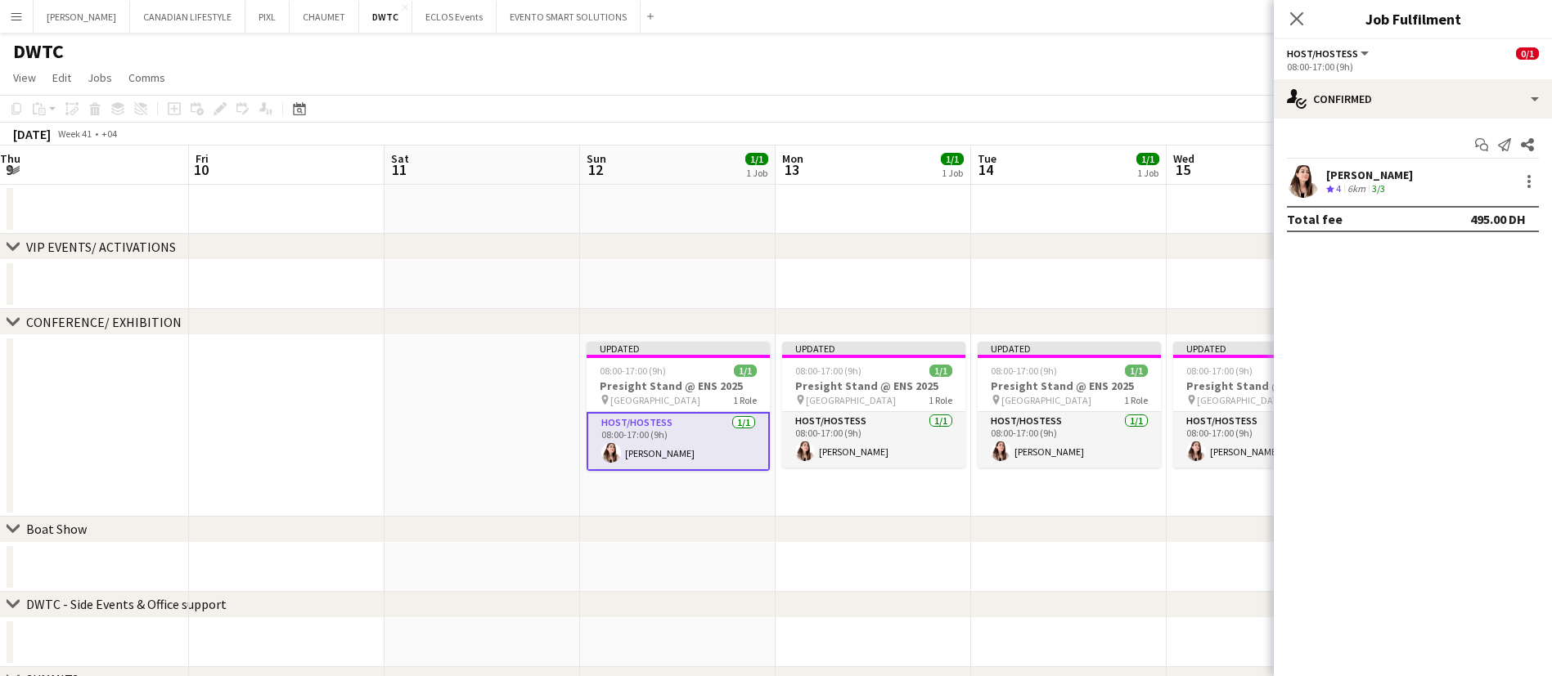
click at [1223, 214] on app-date-cell at bounding box center [1263, 209] width 195 height 49
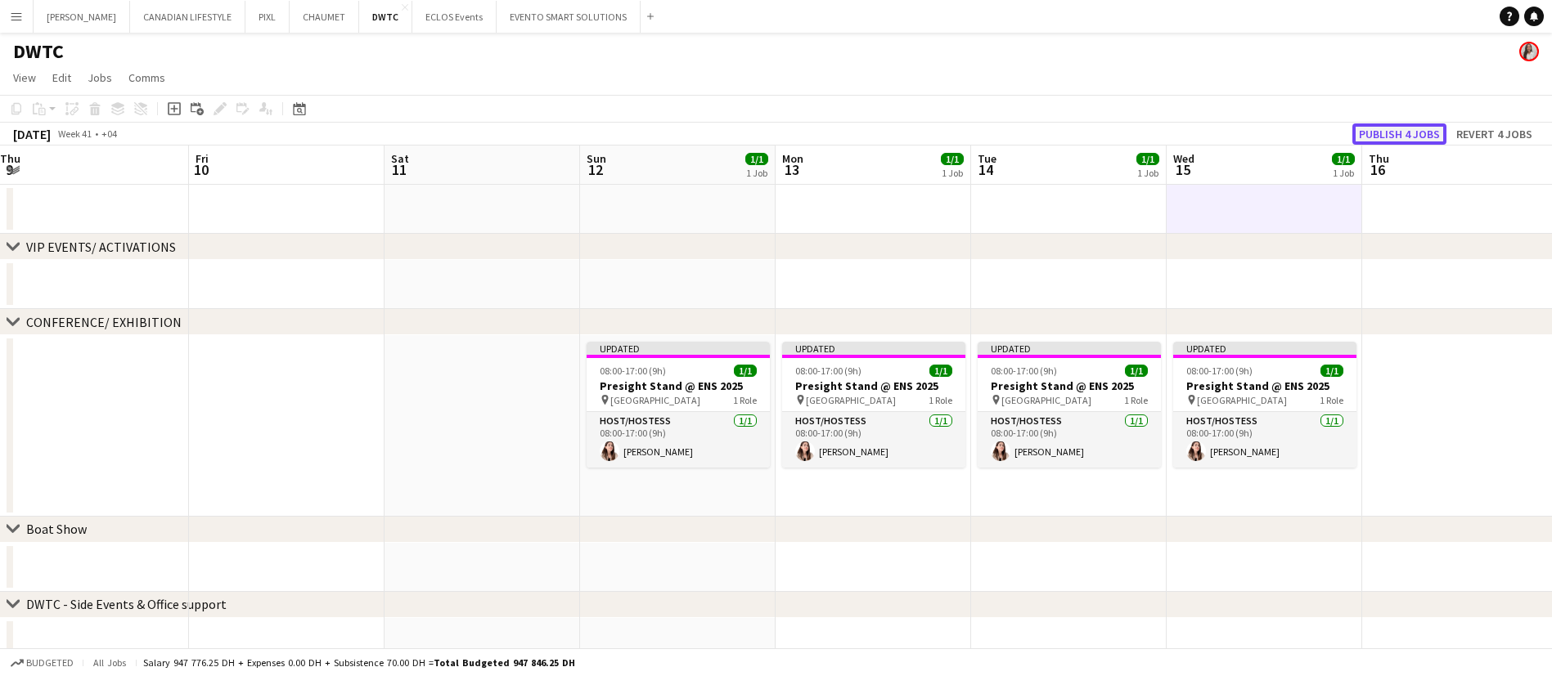
click at [1421, 124] on button "Publish 4 jobs" at bounding box center [1399, 134] width 94 height 21
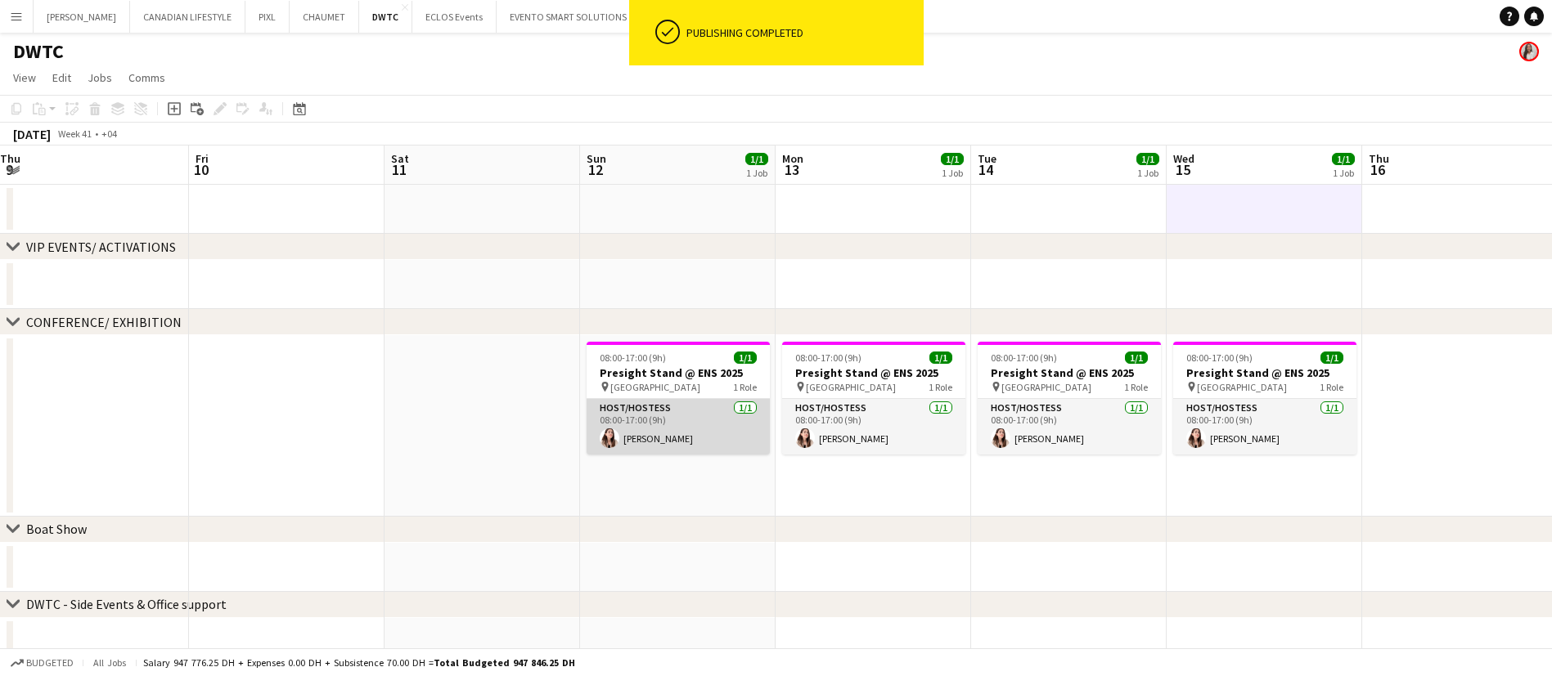
click at [685, 412] on app-card-role "Host/Hostess [DATE] 08:00-17:00 (9h) [PERSON_NAME]" at bounding box center [677, 427] width 183 height 56
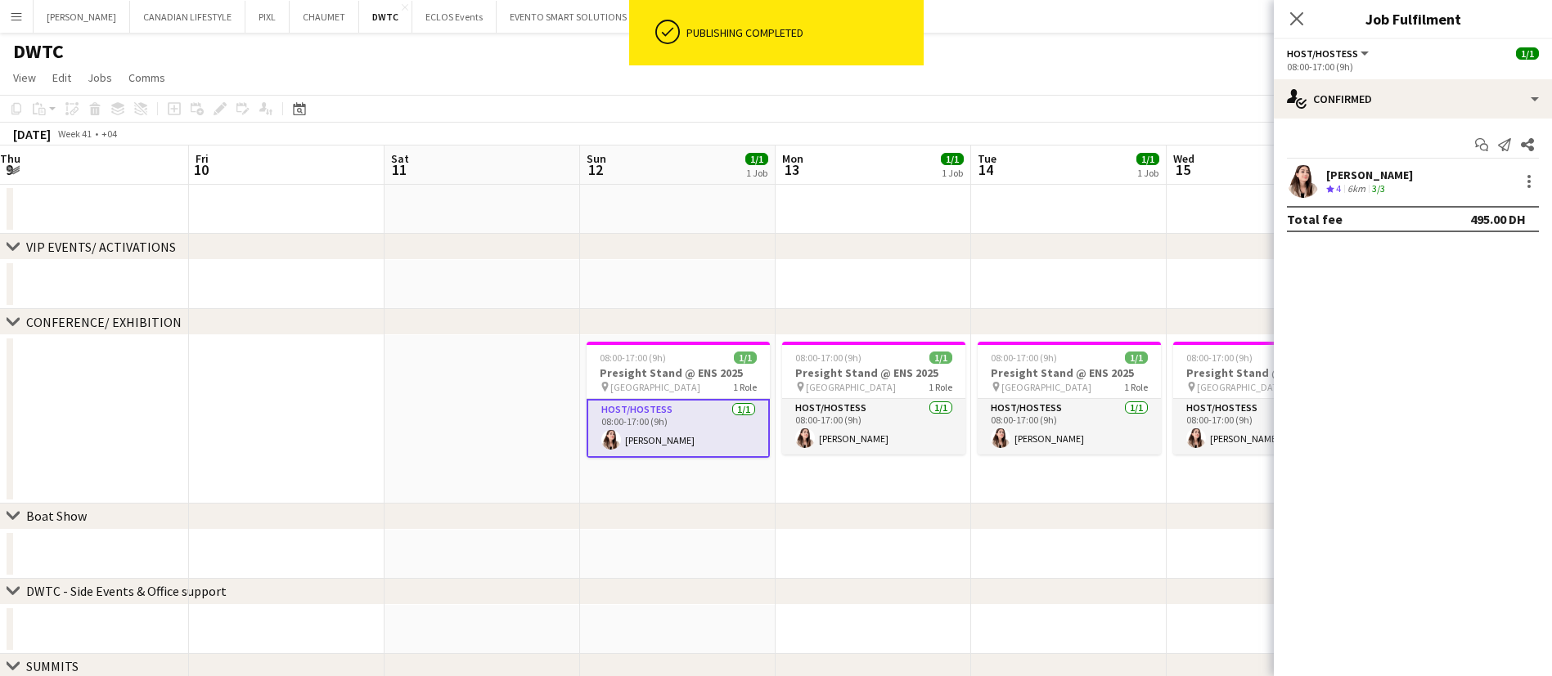
click at [1307, 182] on app-user-avatar at bounding box center [1303, 181] width 33 height 33
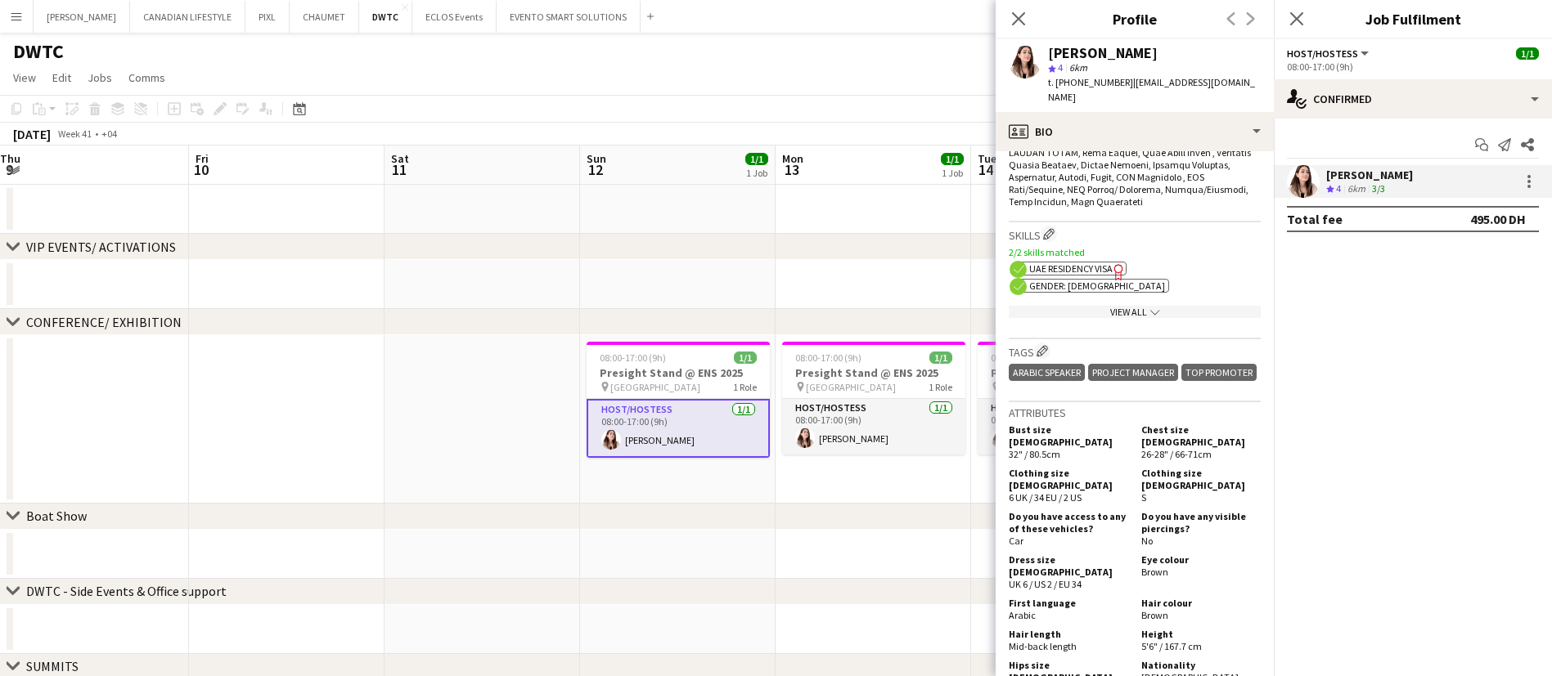
scroll to position [873, 0]
click at [1114, 304] on div "View All chevron-down" at bounding box center [1134, 310] width 252 height 12
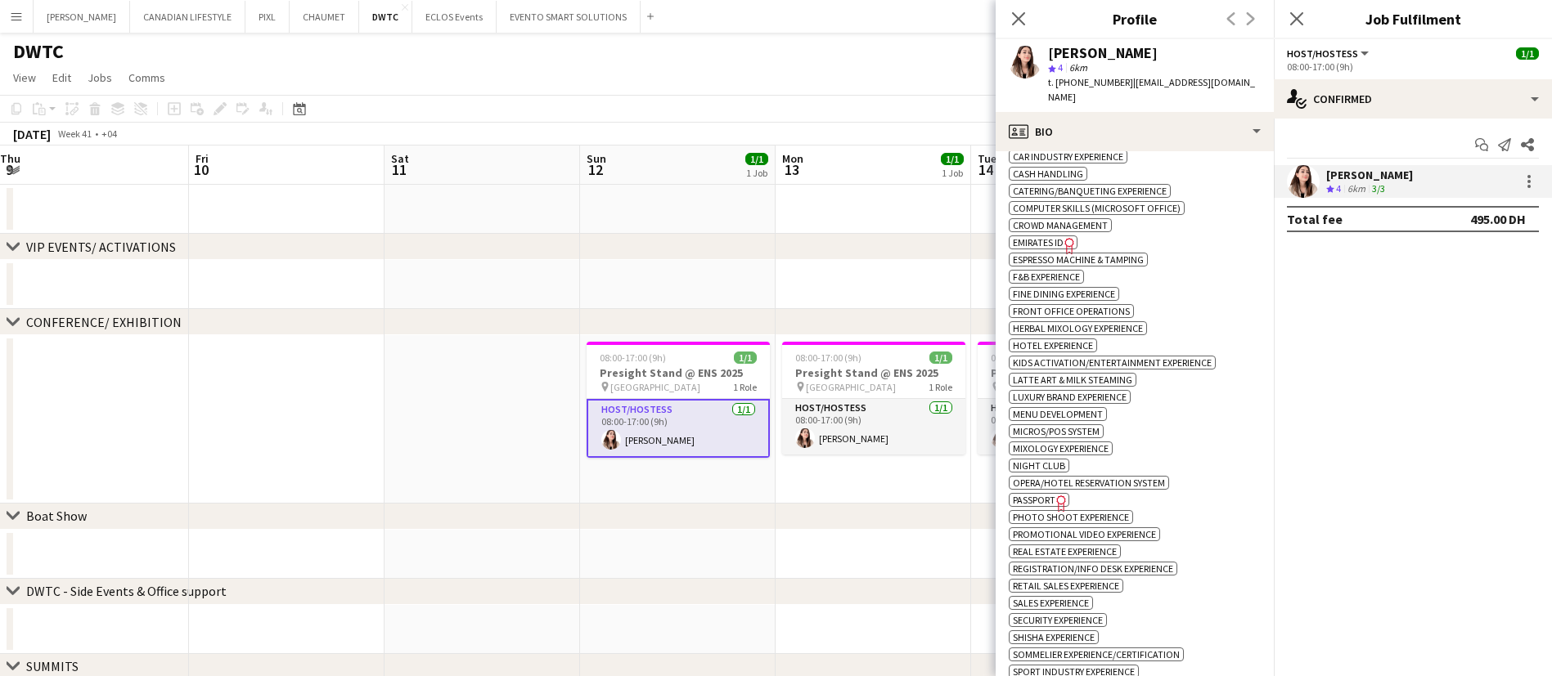
scroll to position [1059, 0]
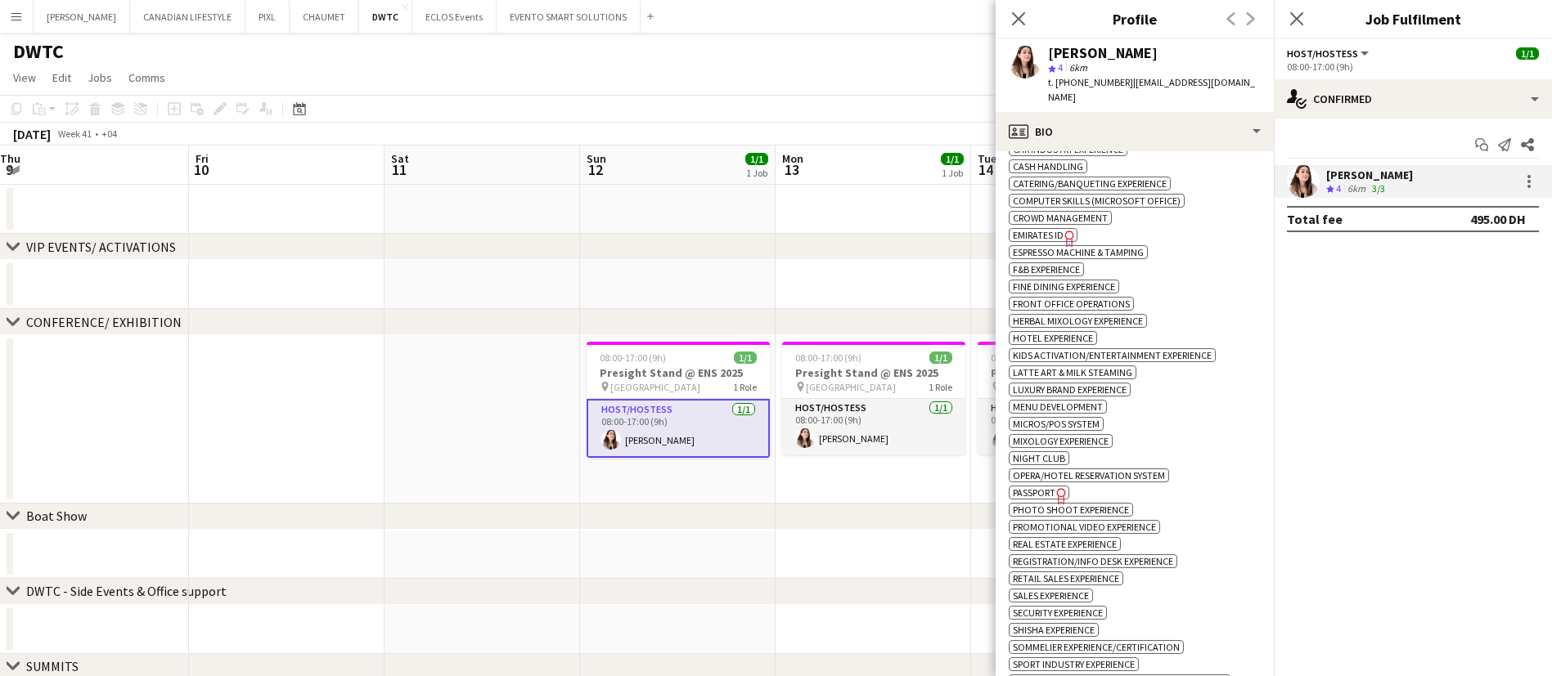
click at [1035, 229] on span "Emirates ID" at bounding box center [1038, 235] width 51 height 12
click at [1044, 487] on span "Passport" at bounding box center [1034, 493] width 43 height 12
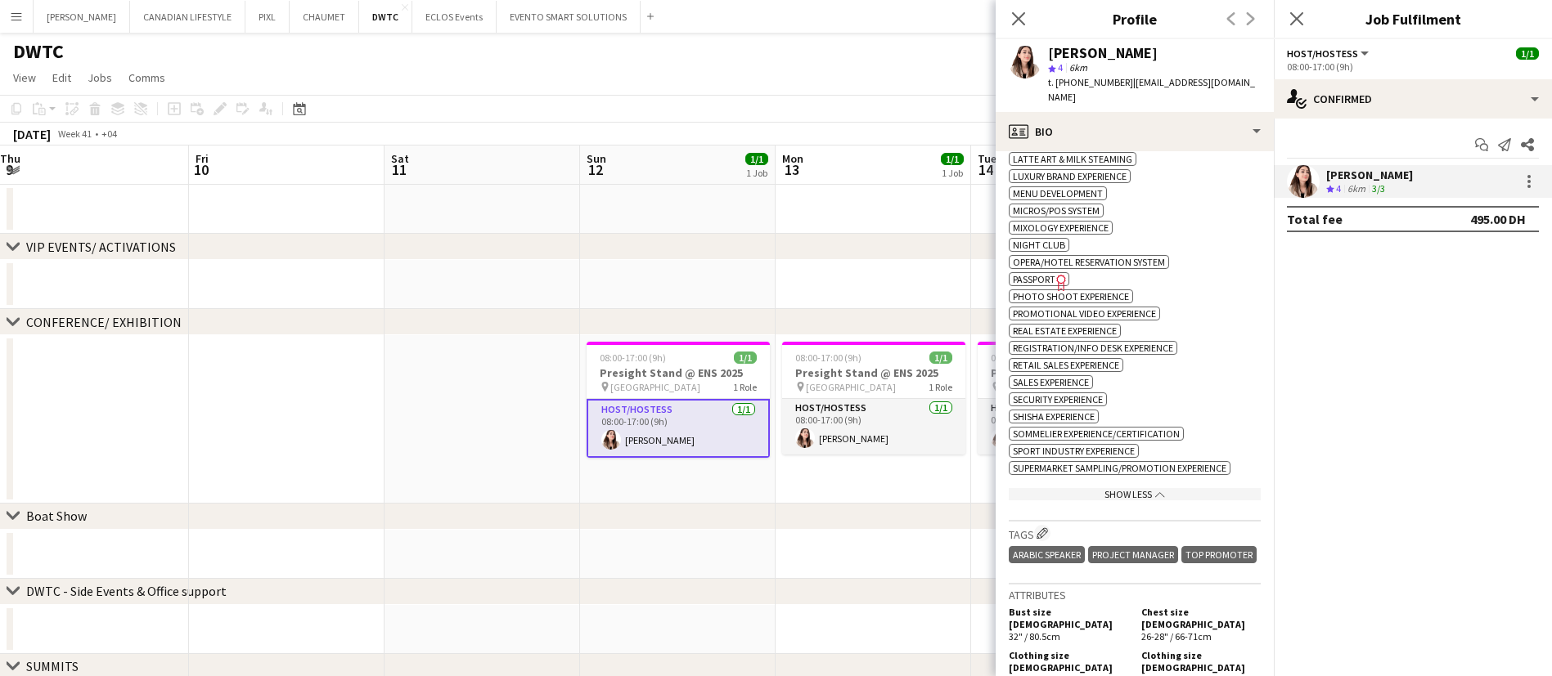
scroll to position [1275, 0]
drag, startPoint x: 1229, startPoint y: 79, endPoint x: 1040, endPoint y: 87, distance: 189.1
click at [1040, 87] on div "[PERSON_NAME] star 4 6km t. [PHONE_NUMBER] | [EMAIL_ADDRESS][DOMAIN_NAME]" at bounding box center [1134, 75] width 278 height 73
copy div "t. [PHONE_NUMBER] | [EMAIL_ADDRESS][DOMAIN_NAME]"
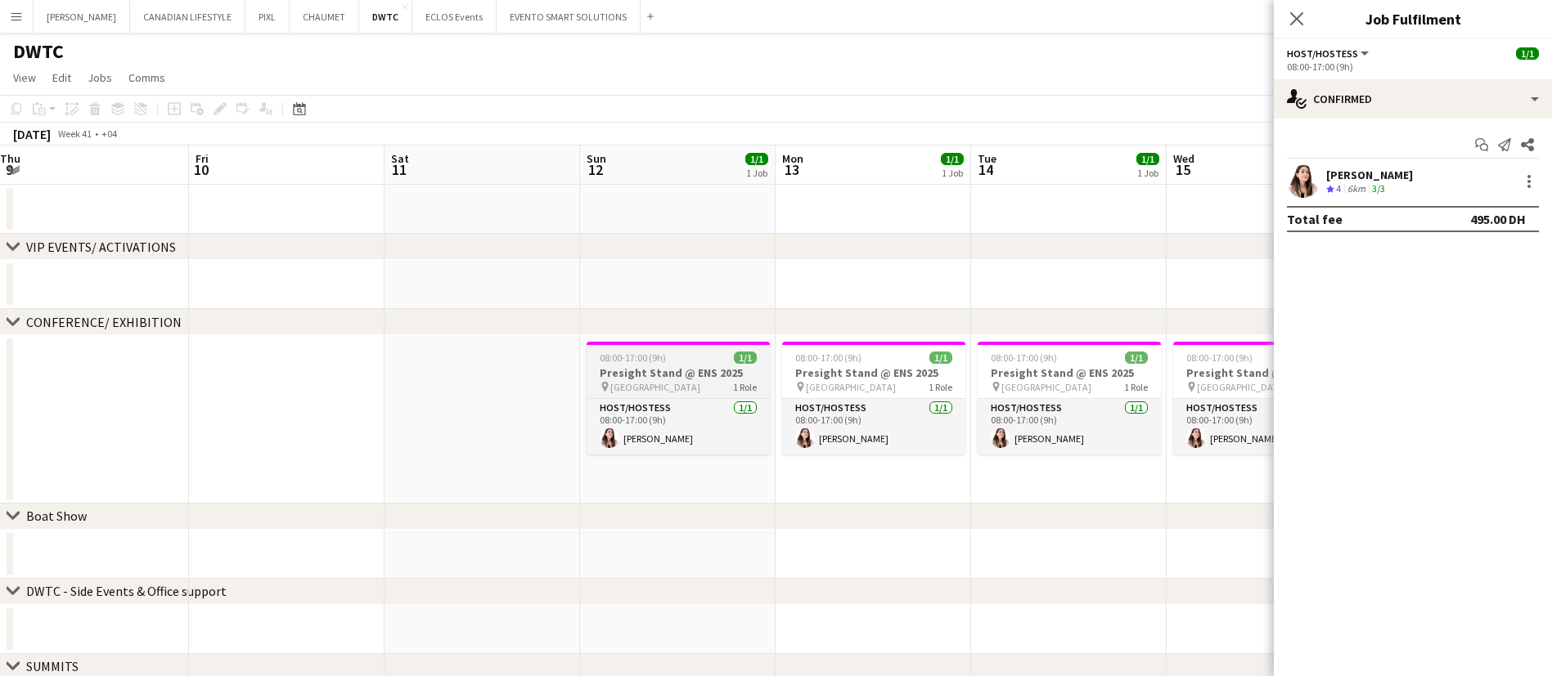
click at [671, 378] on h3 "Presight Stand @ ENS 2025" at bounding box center [677, 373] width 183 height 15
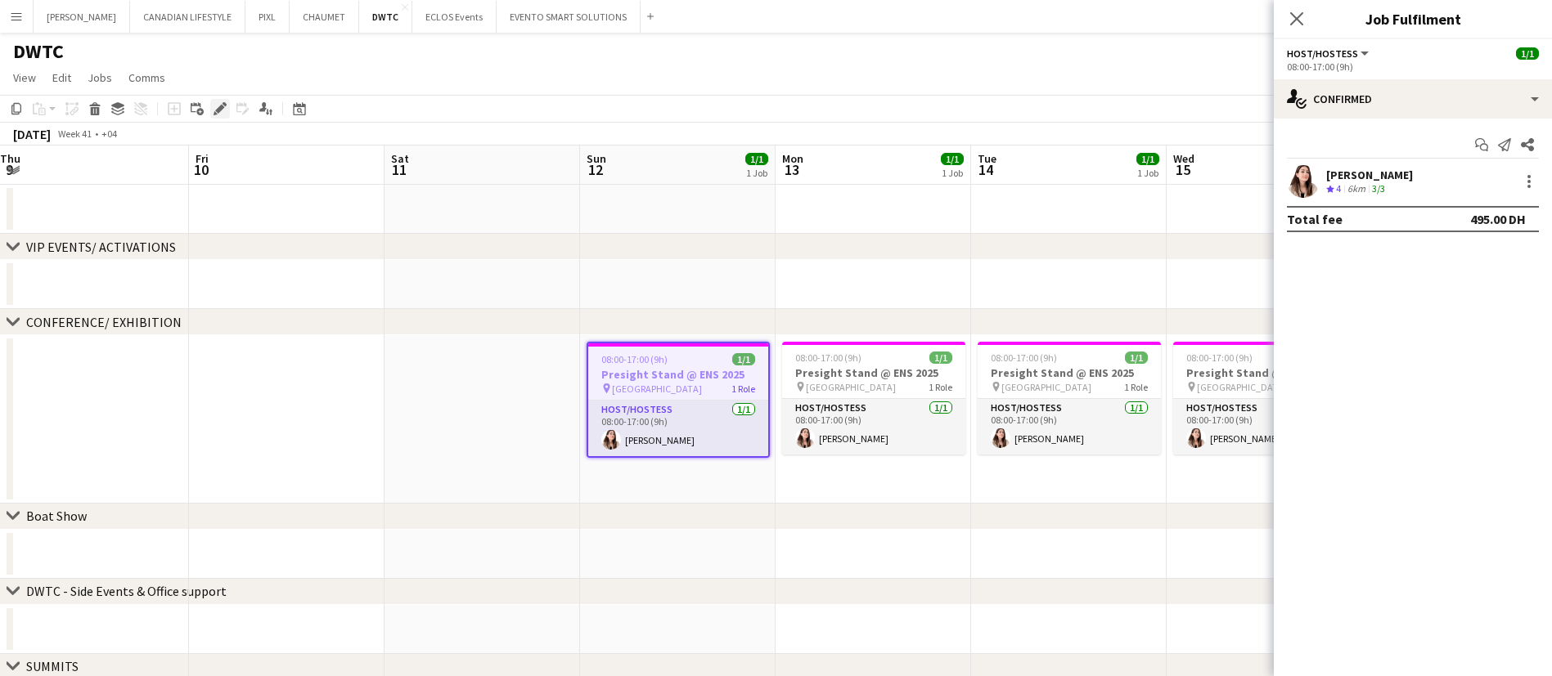
click at [216, 108] on icon "Edit" at bounding box center [219, 108] width 13 height 13
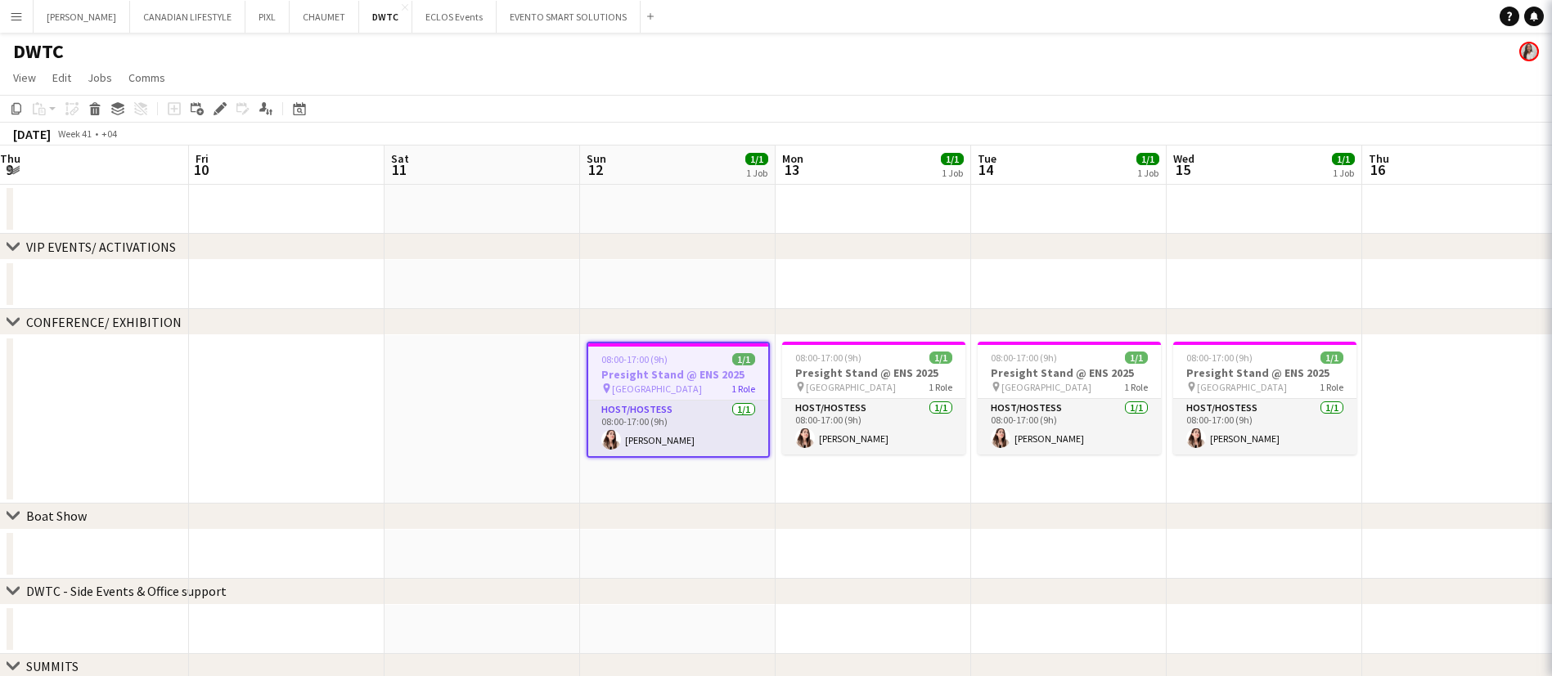
type input "**********"
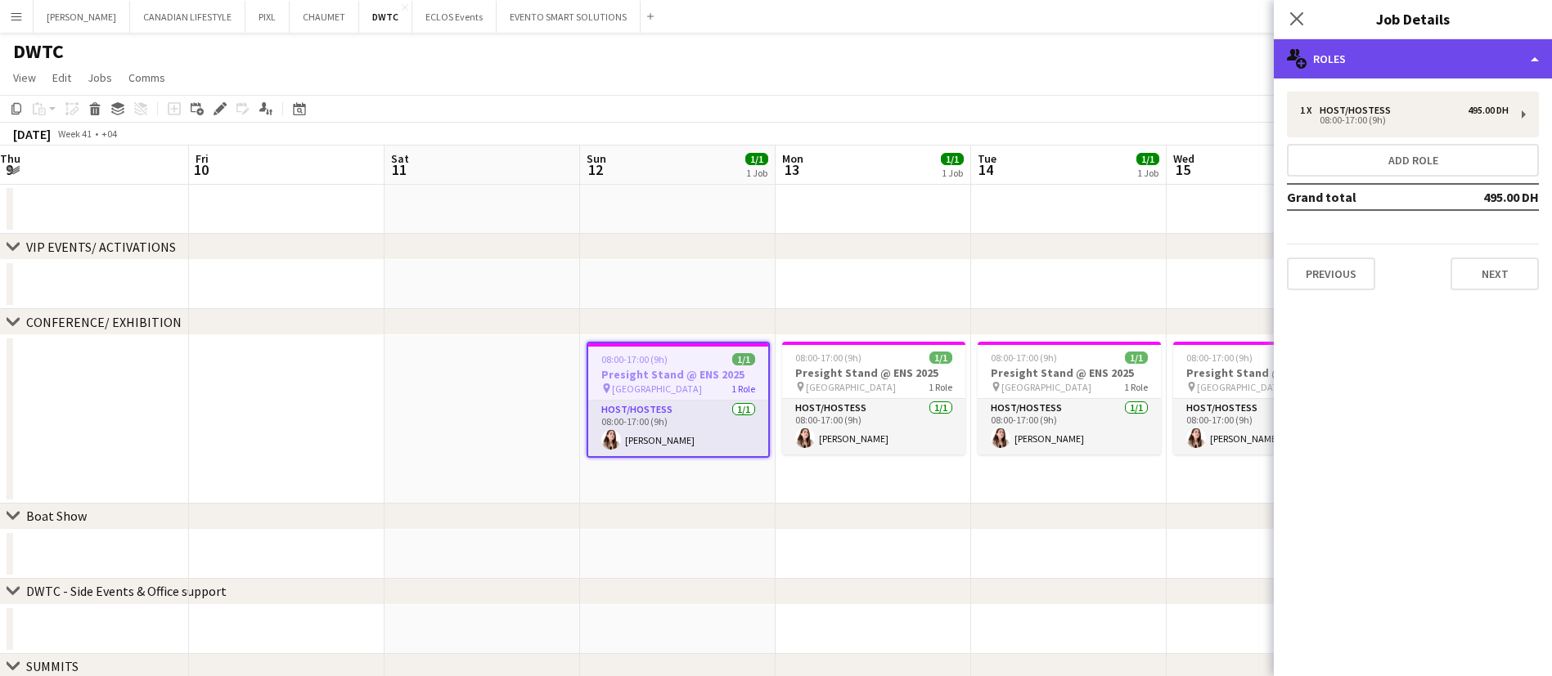
click at [1405, 60] on div "multiple-users-add Roles" at bounding box center [1412, 58] width 278 height 39
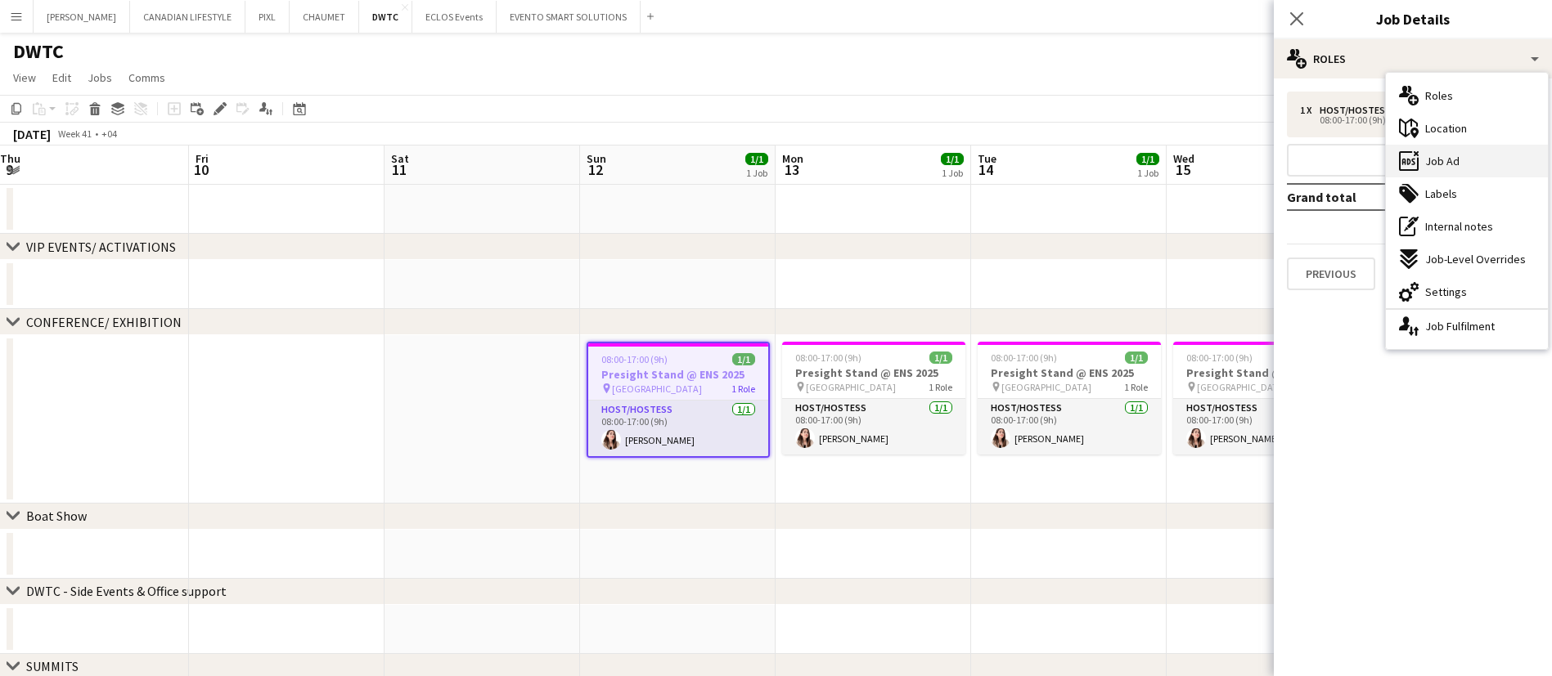
click at [1478, 154] on div "ads-window Job Ad" at bounding box center [1466, 161] width 162 height 33
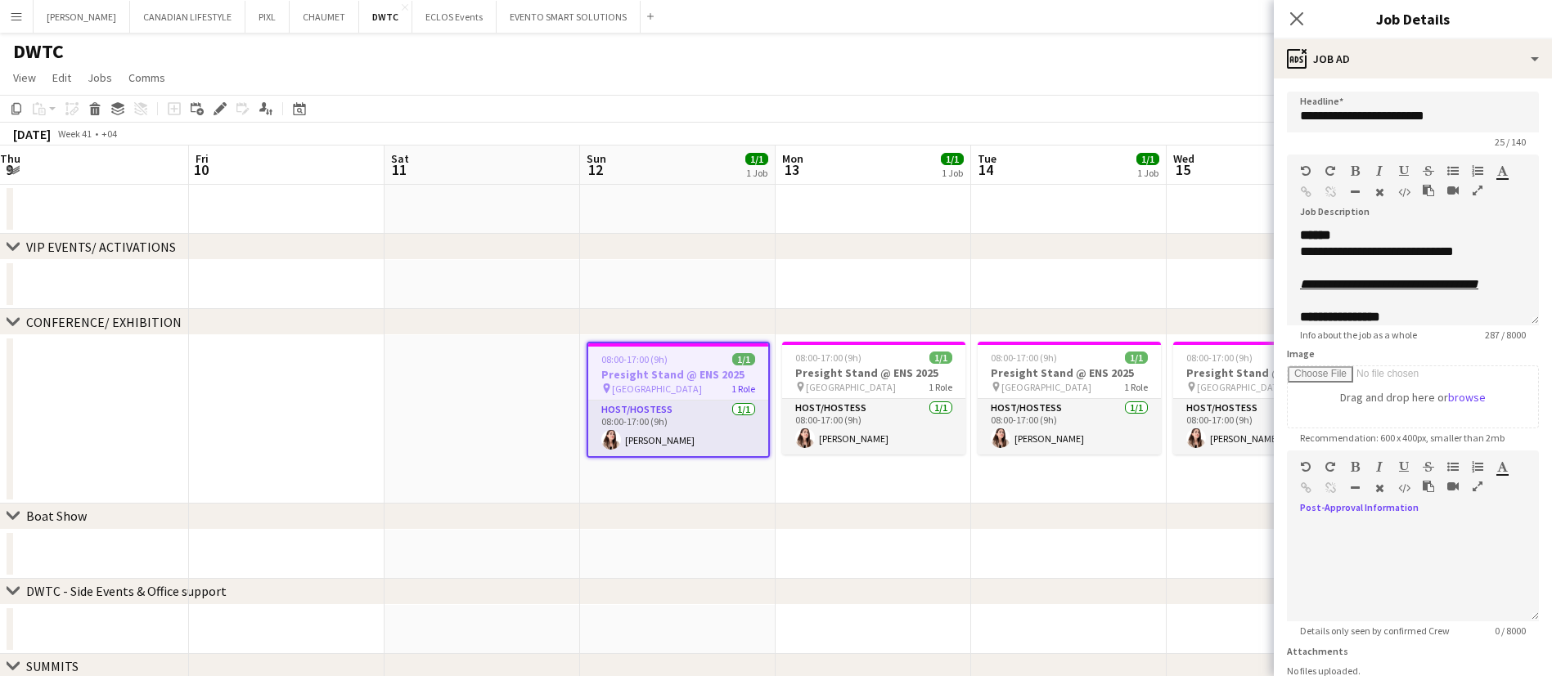
click at [1472, 492] on icon "button" at bounding box center [1477, 486] width 10 height 11
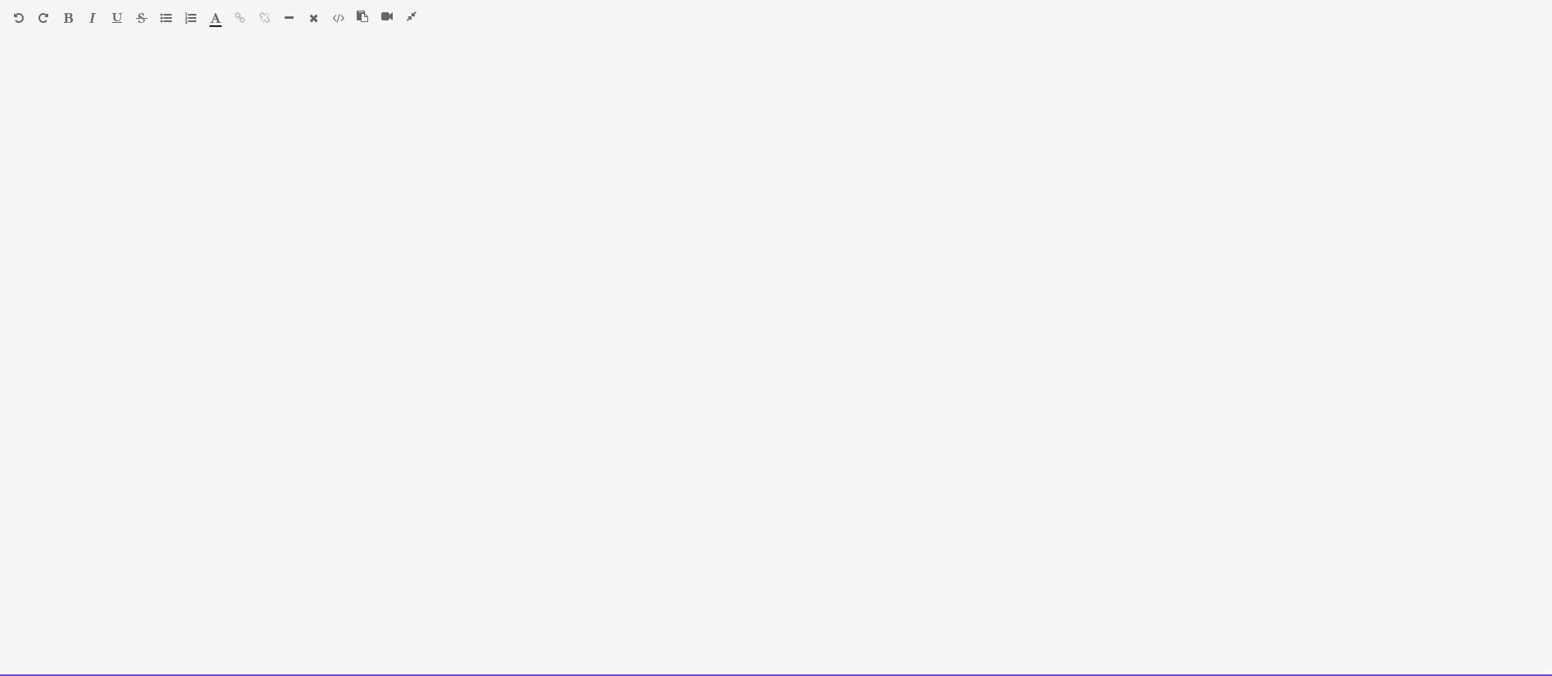
click at [453, 236] on div at bounding box center [776, 364] width 1552 height 623
paste div
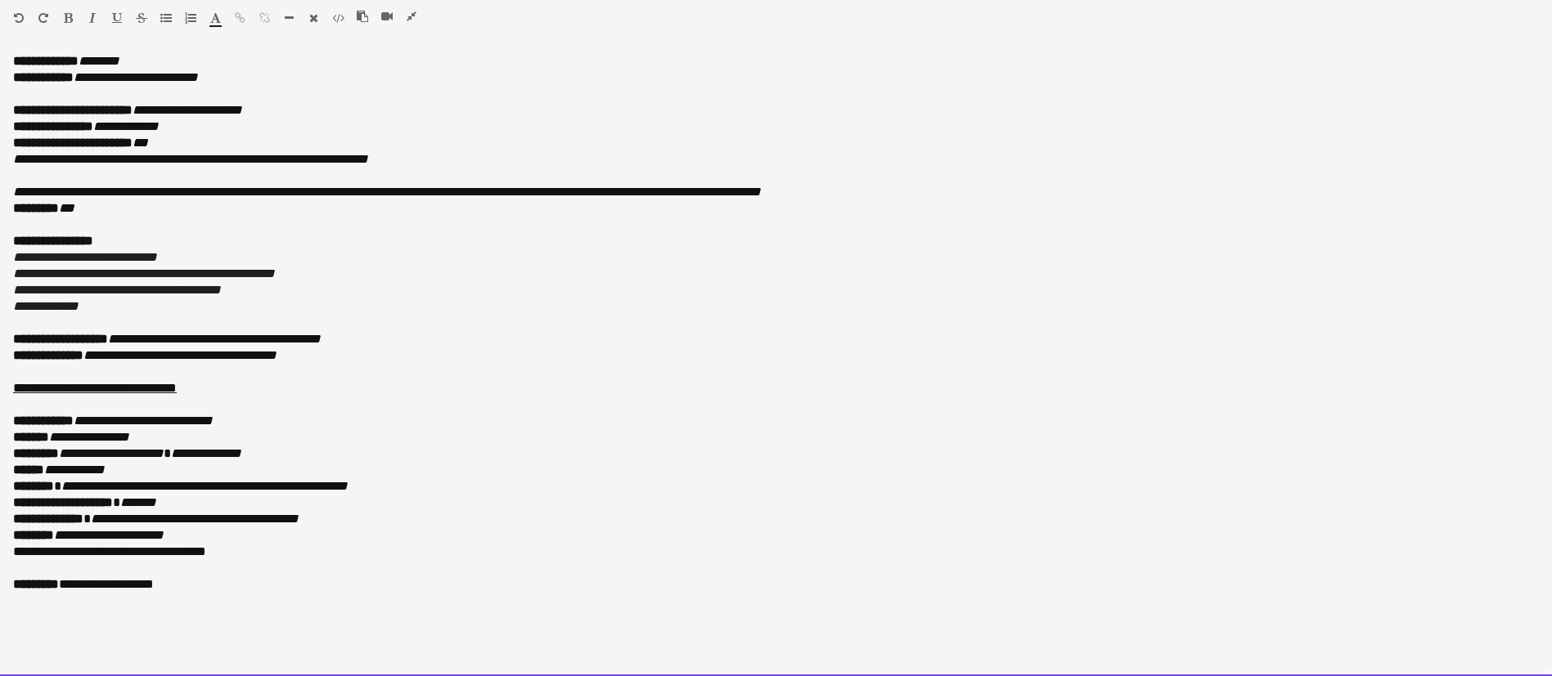
click at [119, 145] on b "**********" at bounding box center [72, 143] width 119 height 12
click at [113, 142] on b "**********" at bounding box center [63, 143] width 100 height 12
drag, startPoint x: 58, startPoint y: 142, endPoint x: 16, endPoint y: 145, distance: 42.6
click at [16, 145] on b "**********" at bounding box center [50, 143] width 75 height 12
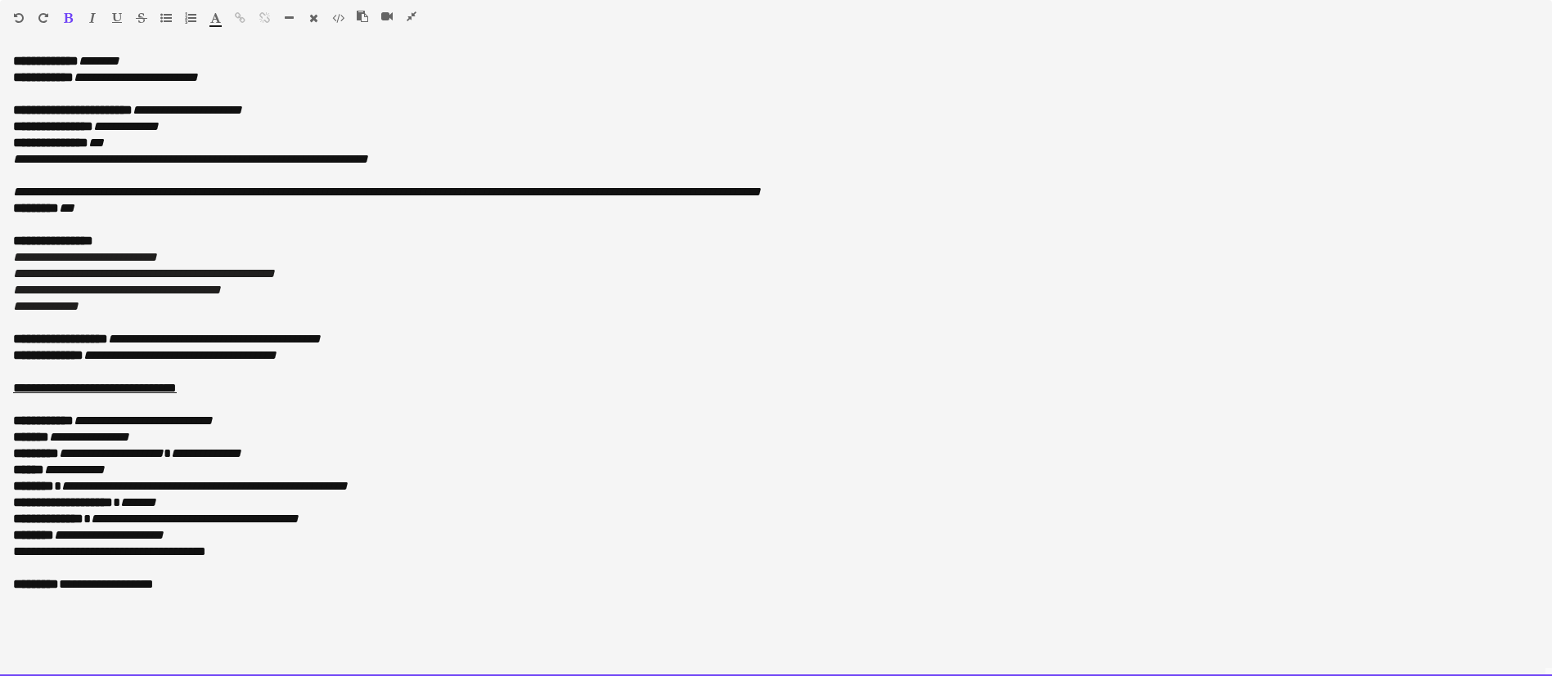
copy b "*******"
click at [454, 159] on p "**********" at bounding box center [775, 159] width 1525 height 16
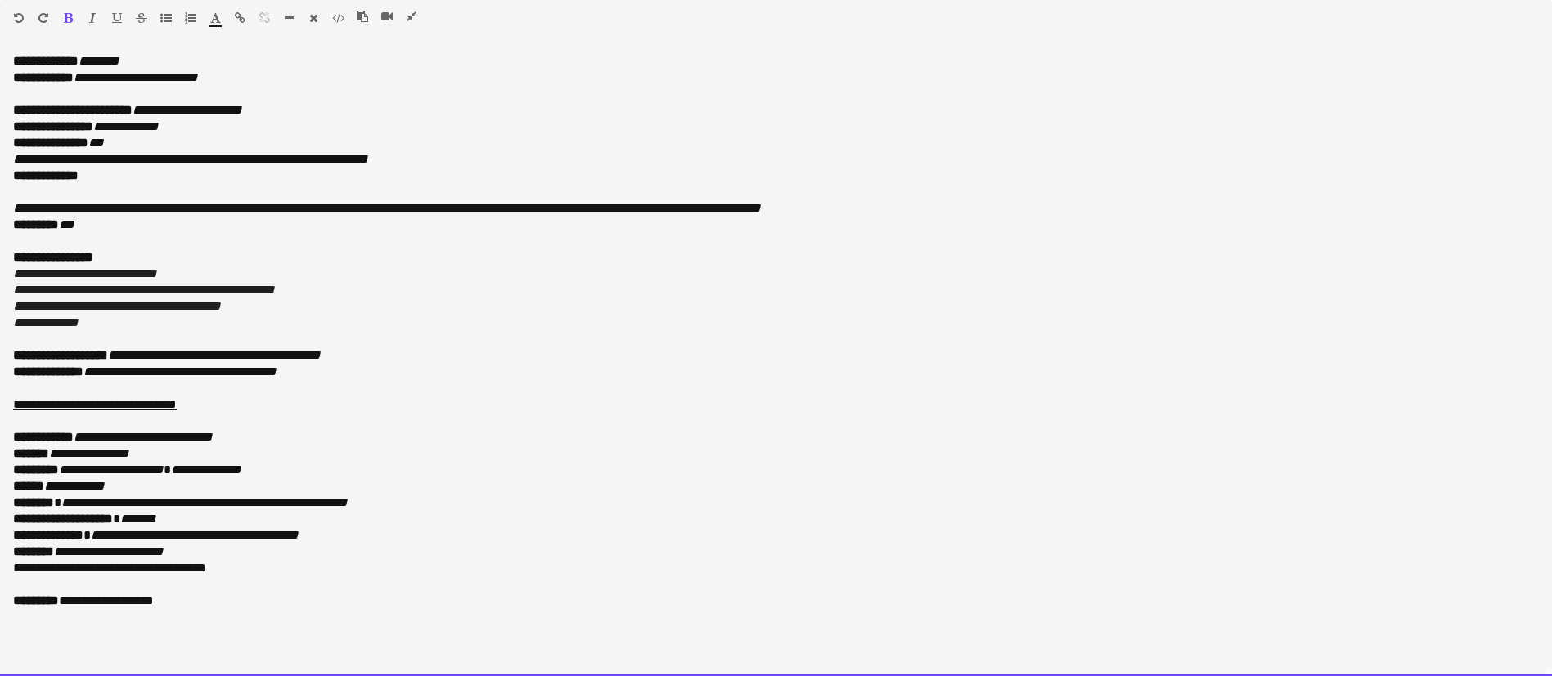
drag, startPoint x: 132, startPoint y: 143, endPoint x: 100, endPoint y: 139, distance: 32.2
click at [100, 139] on p "**********" at bounding box center [775, 143] width 1525 height 16
copy icon "***"
click at [107, 186] on p at bounding box center [775, 192] width 1525 height 16
click at [108, 176] on p "**********" at bounding box center [775, 176] width 1525 height 16
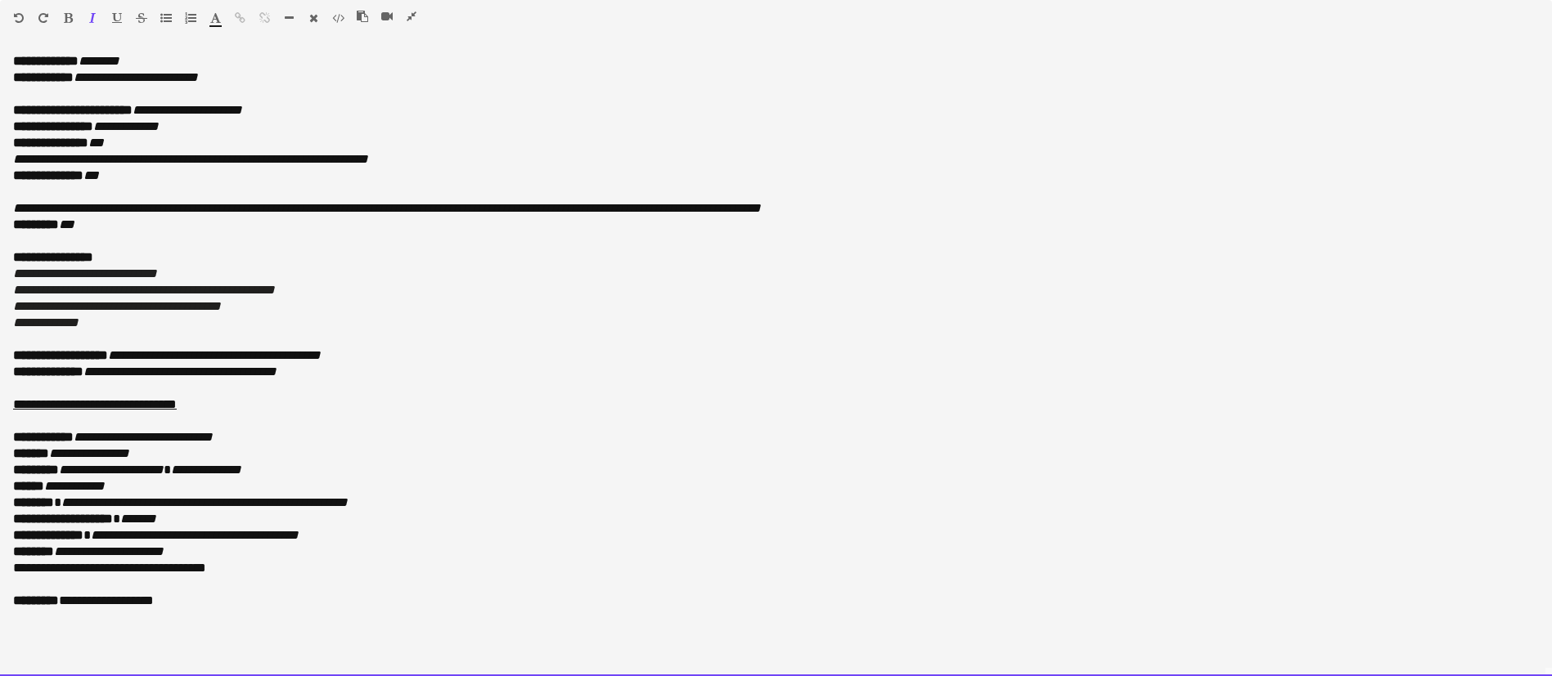
click at [12, 162] on div "**********" at bounding box center [776, 364] width 1552 height 623
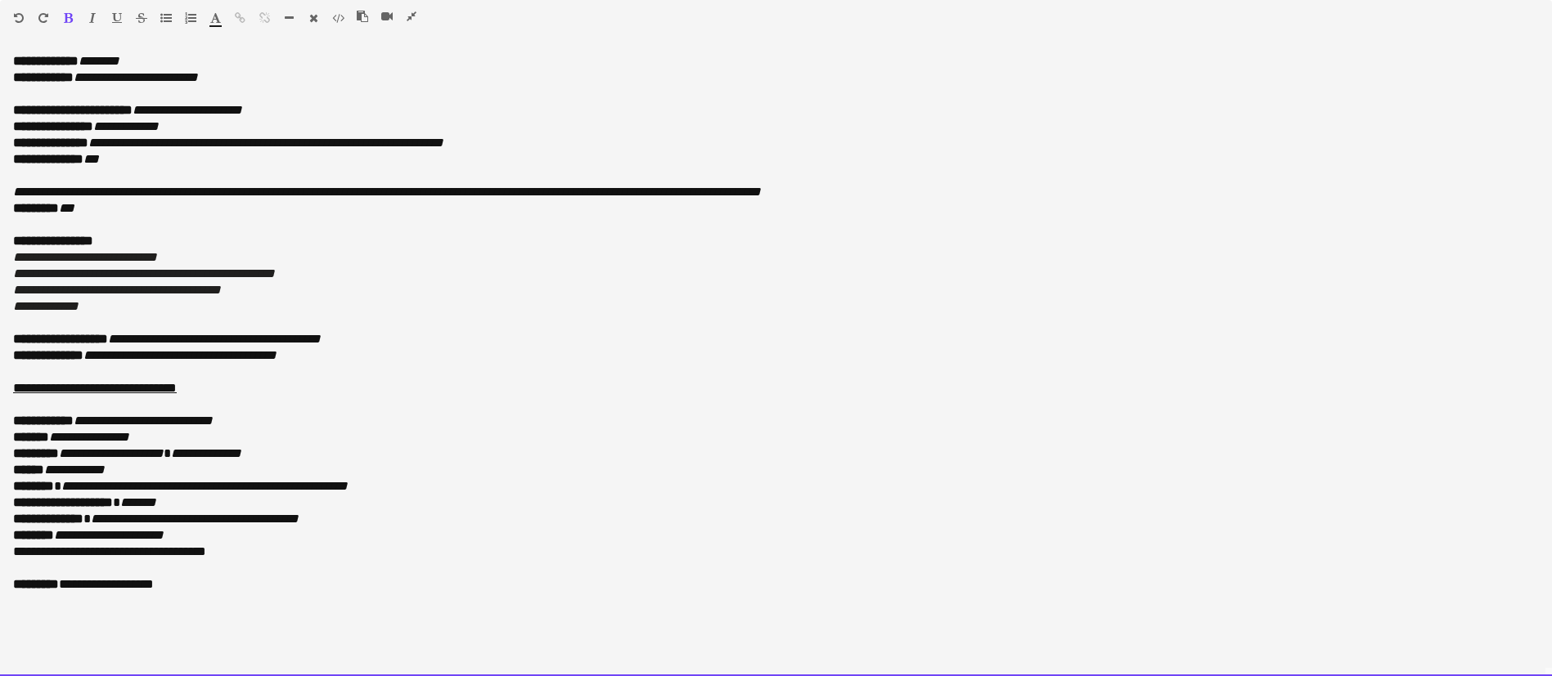
click at [83, 163] on span "**********" at bounding box center [48, 159] width 70 height 12
click at [88, 141] on b "**********" at bounding box center [50, 143] width 75 height 12
click at [88, 143] on b "**********" at bounding box center [50, 143] width 75 height 12
click at [209, 119] on p "**********" at bounding box center [775, 127] width 1525 height 16
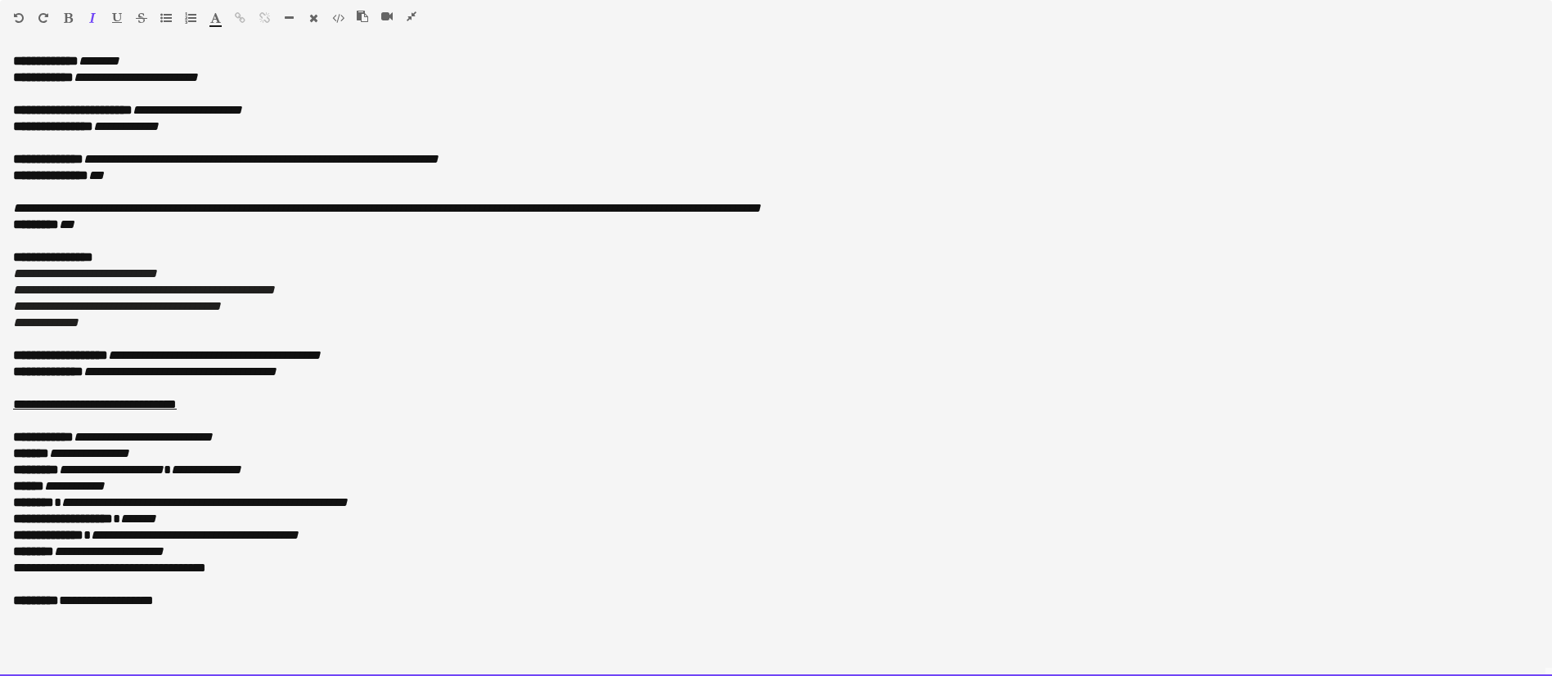
click at [1007, 218] on p "******** ***" at bounding box center [775, 225] width 1525 height 16
click at [976, 206] on p "**********" at bounding box center [775, 208] width 1525 height 16
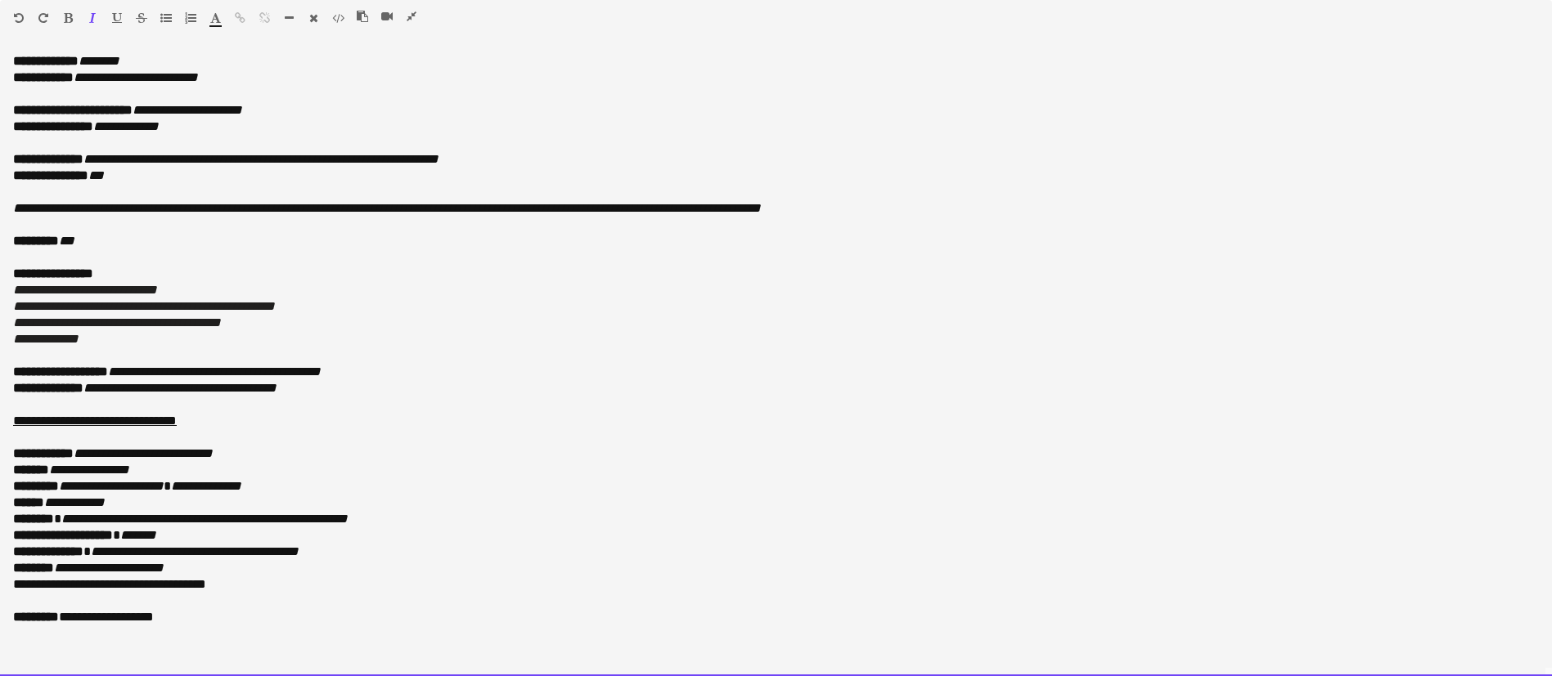
scroll to position [137, 0]
click at [194, 562] on p "**********" at bounding box center [775, 568] width 1525 height 16
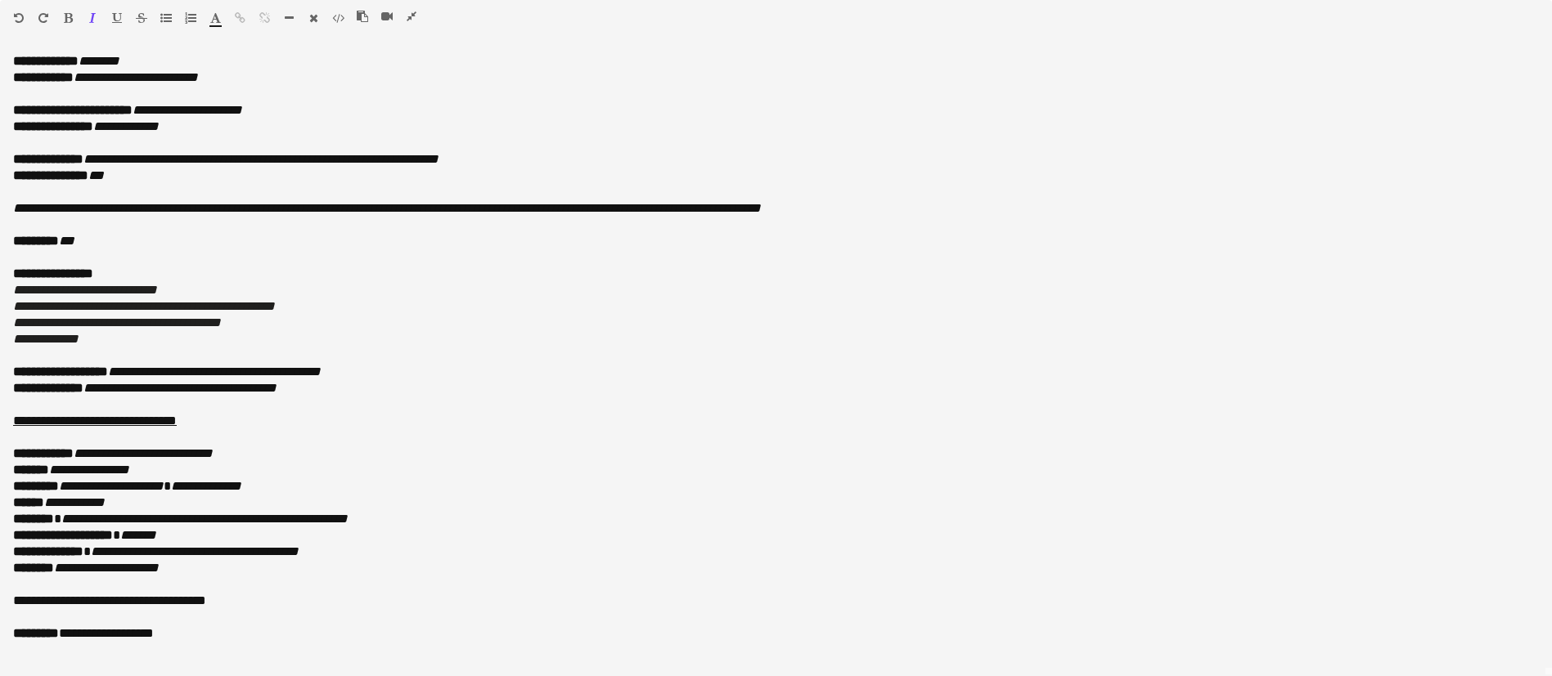
click at [411, 16] on icon "button" at bounding box center [411, 16] width 10 height 11
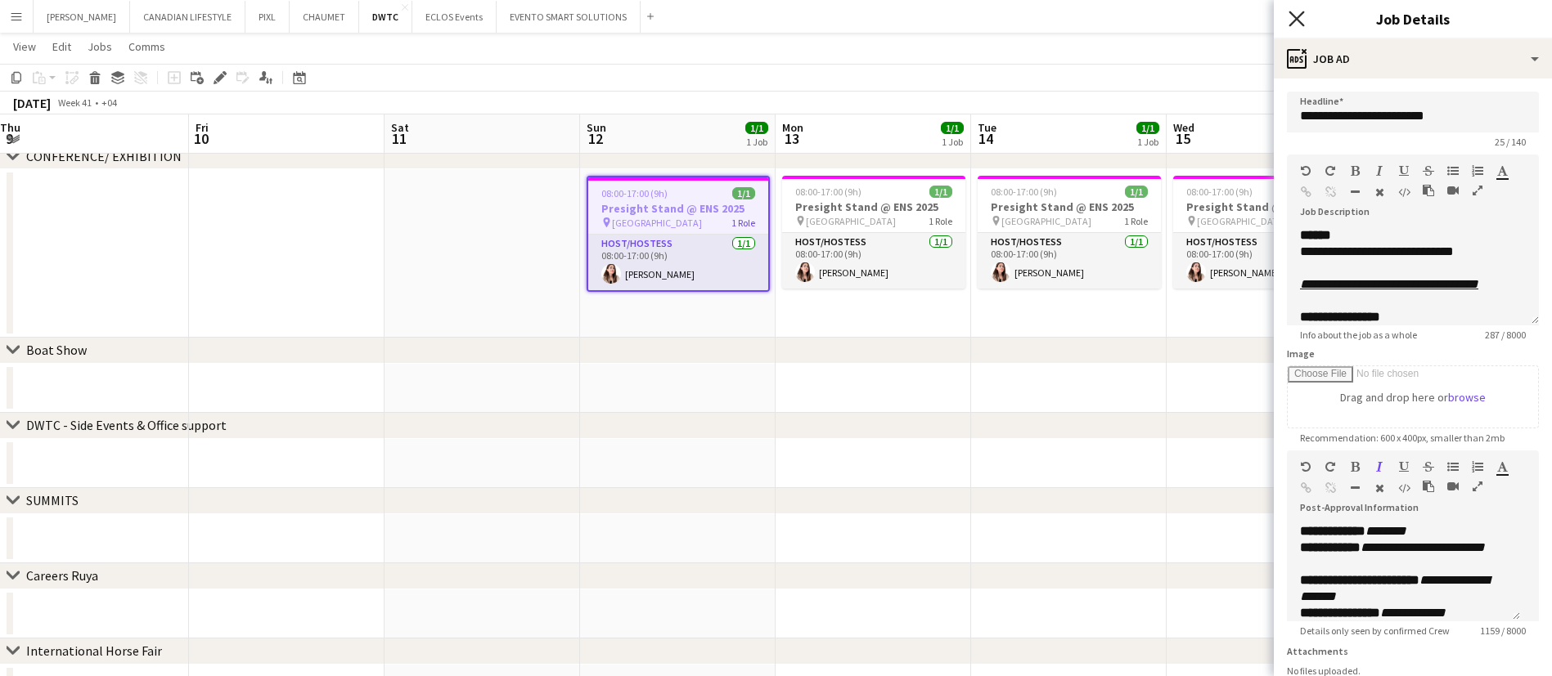
click at [1296, 12] on icon "Close pop-in" at bounding box center [1296, 19] width 16 height 16
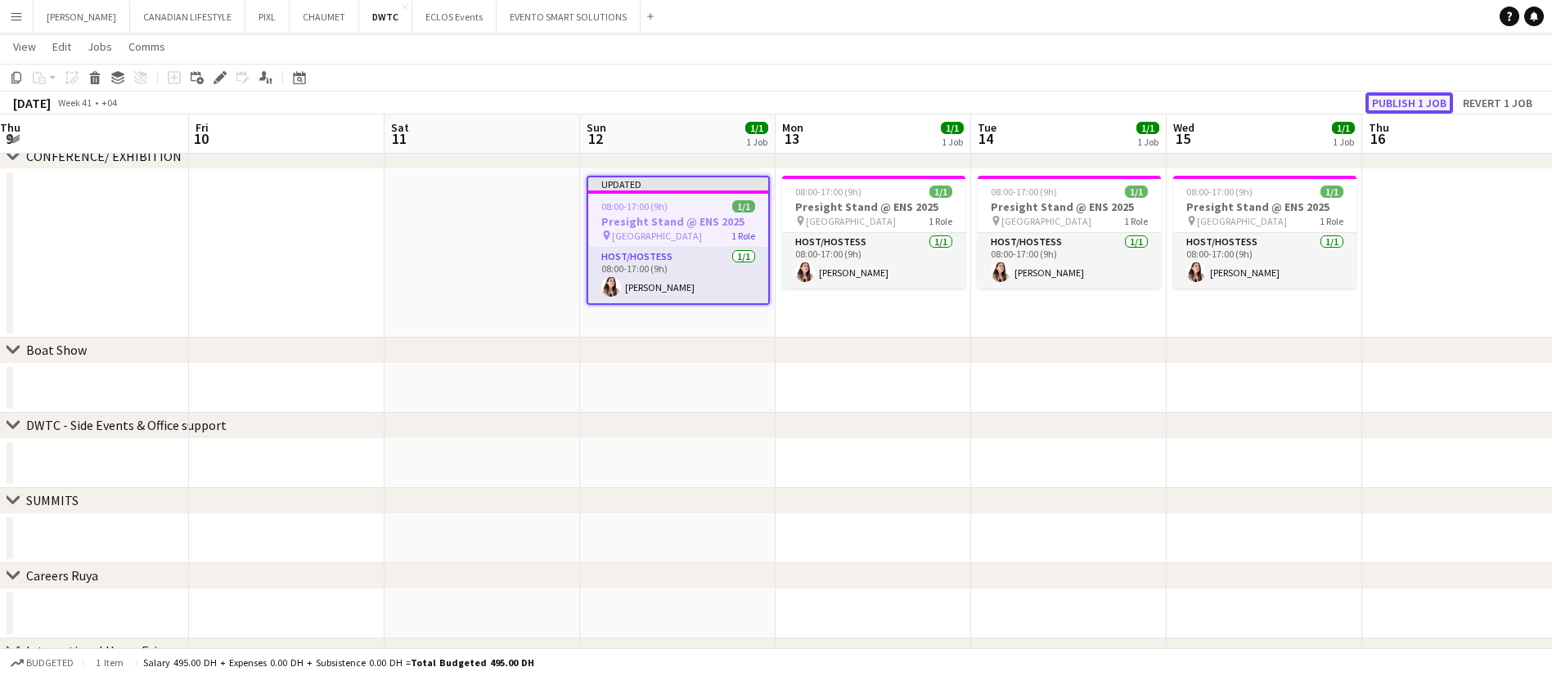
click at [1414, 101] on button "Publish 1 job" at bounding box center [1409, 102] width 88 height 21
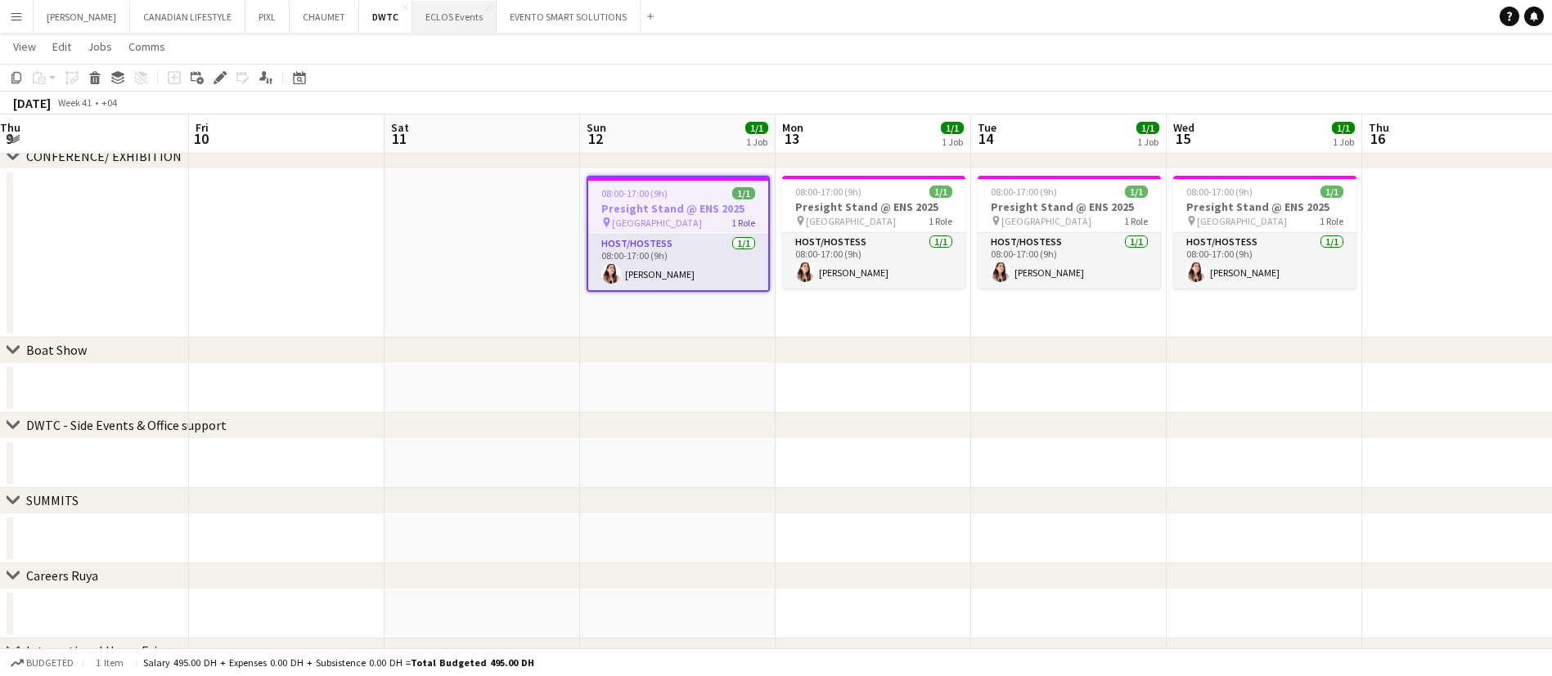
click at [435, 18] on button "ECLOS Events Close" at bounding box center [454, 17] width 84 height 32
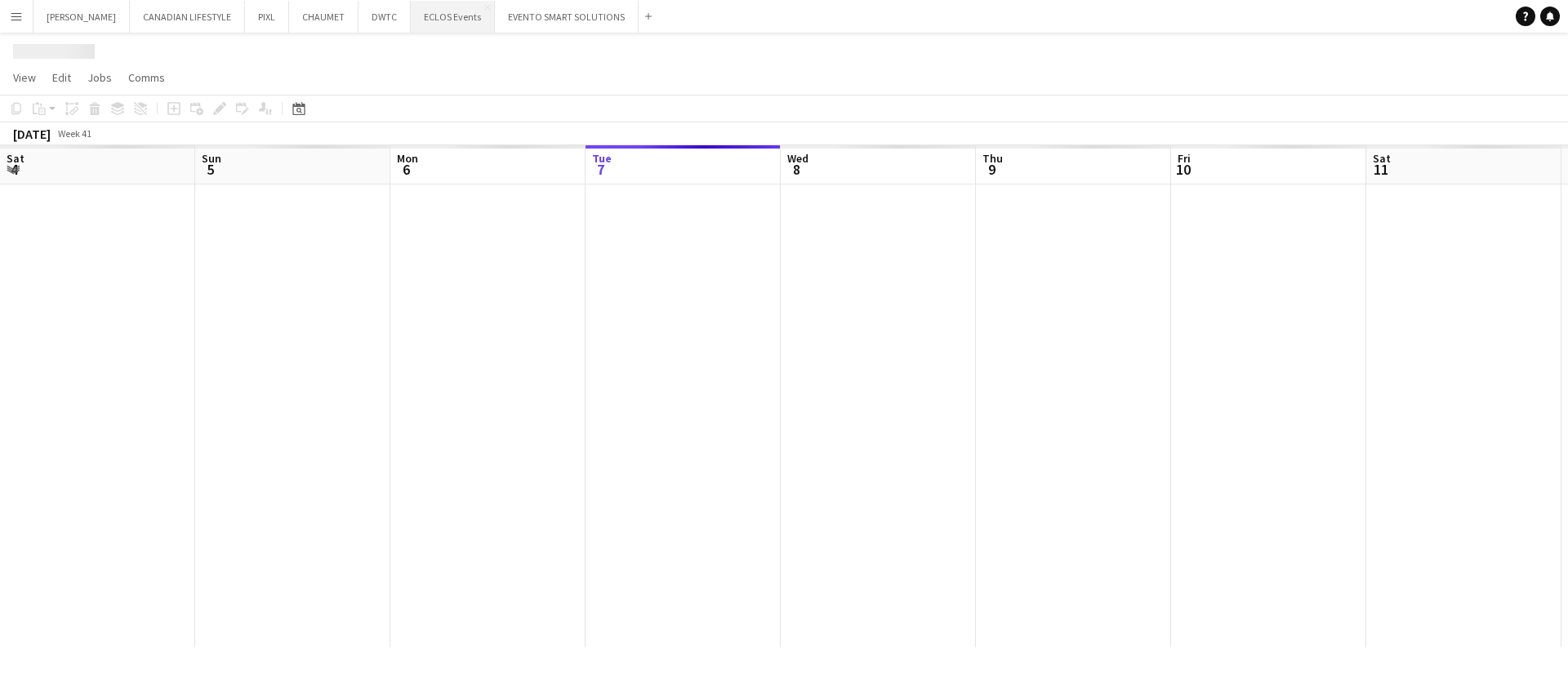
scroll to position [0, 391]
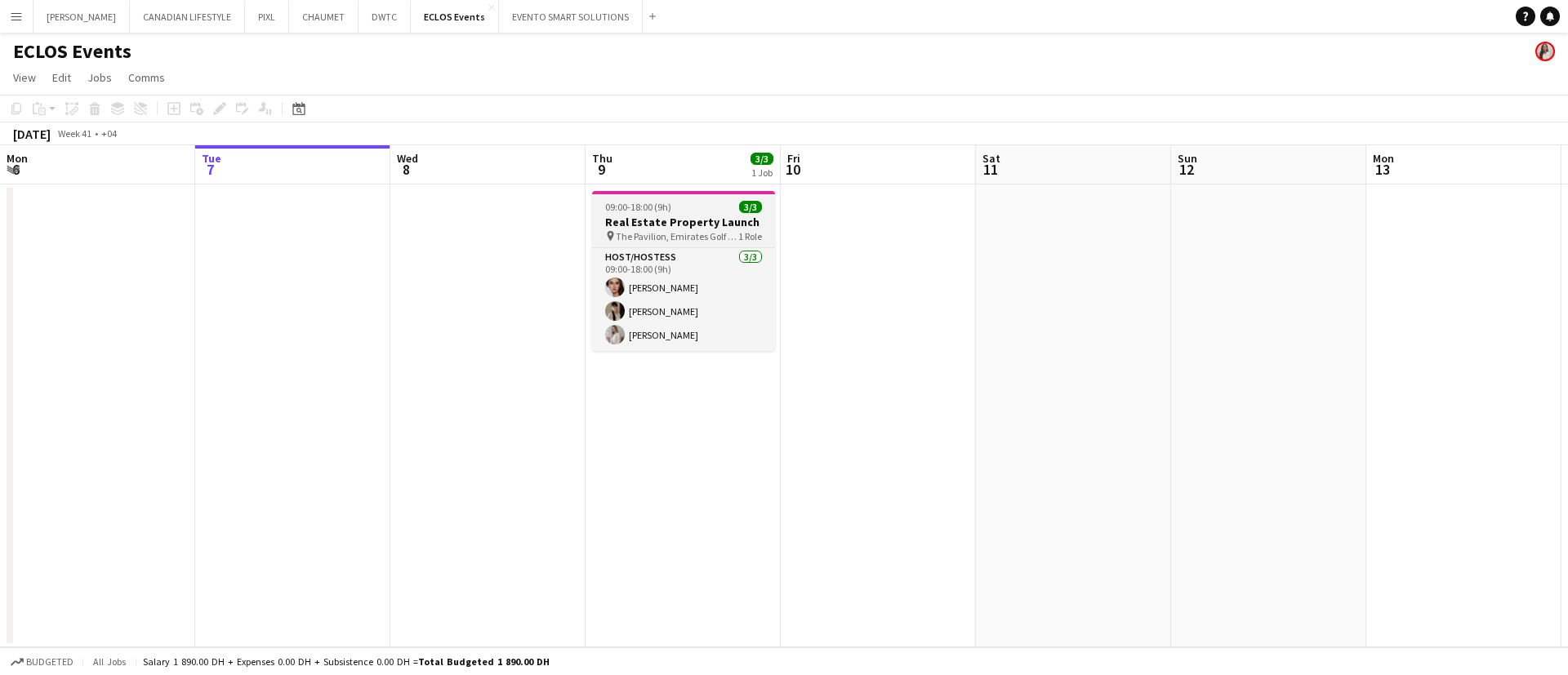
click at [665, 236] on span "The Pavilion, Emirates Golf Club" at bounding box center [677, 237] width 123 height 12
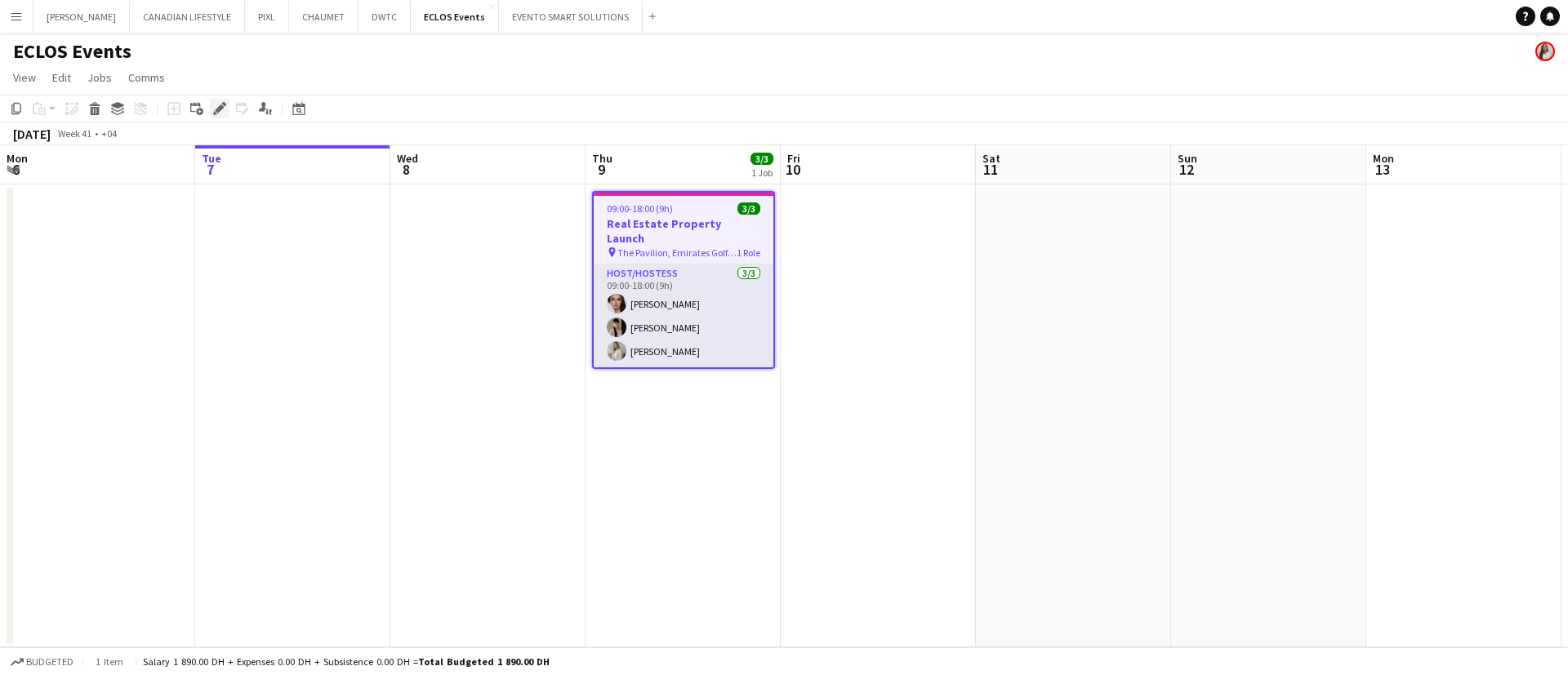
click at [223, 106] on icon "Edit" at bounding box center [219, 108] width 13 height 13
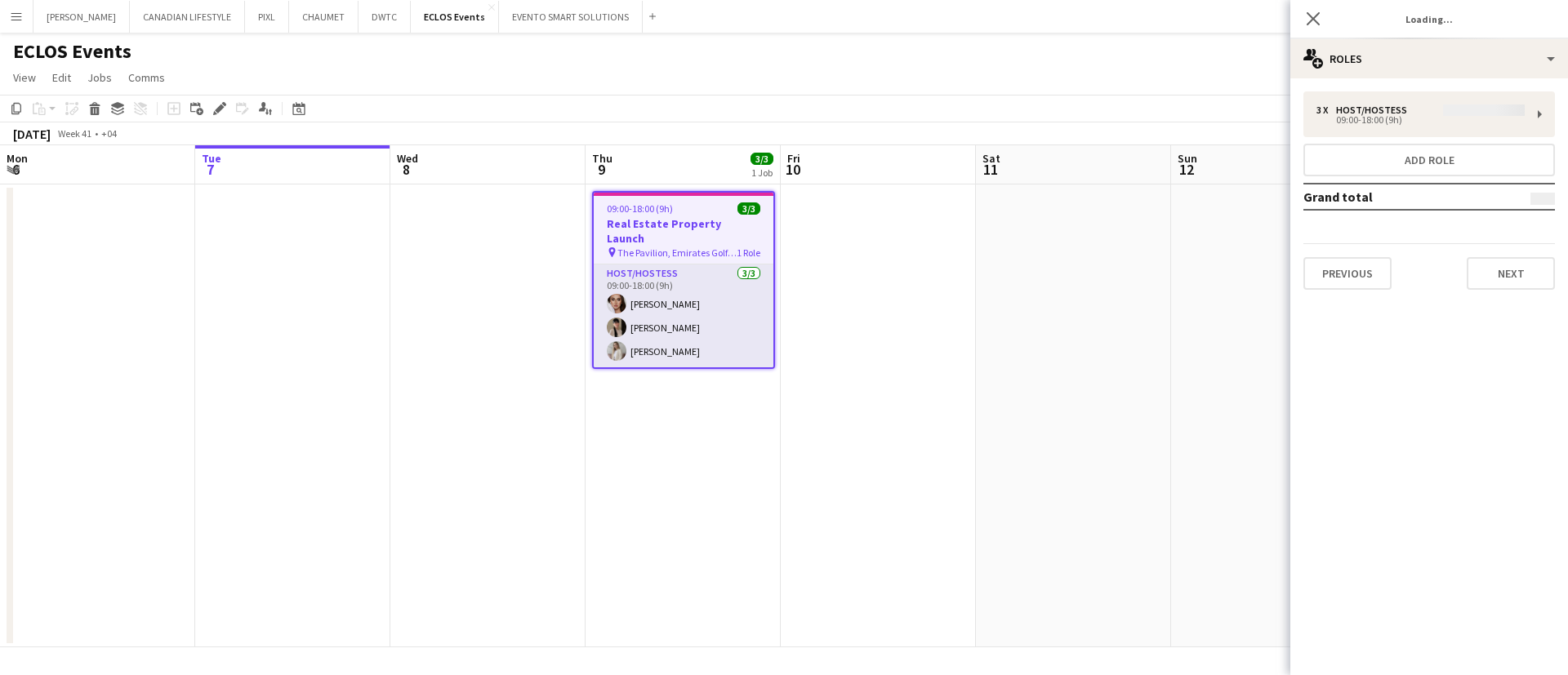
type input "**********"
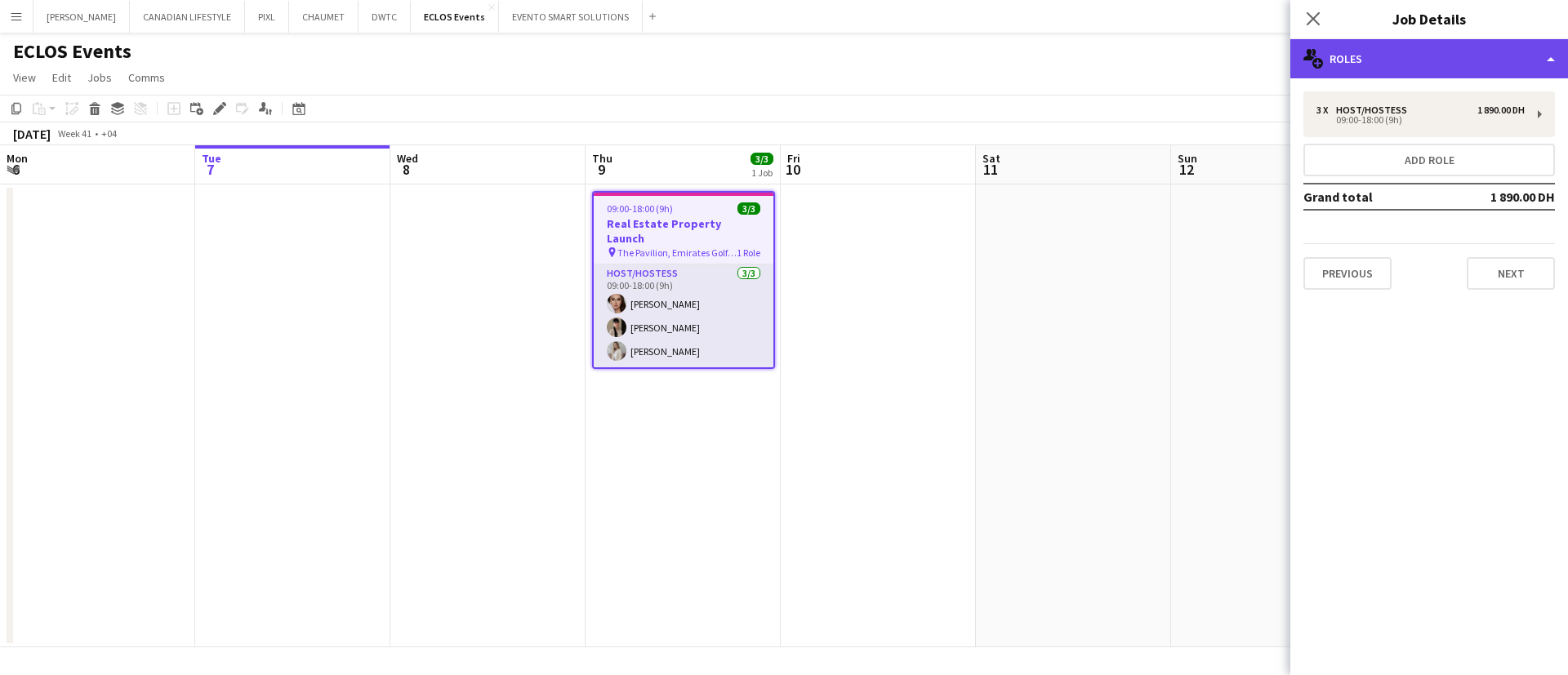
click at [1388, 52] on div "multiple-users-add Roles" at bounding box center [1429, 58] width 278 height 39
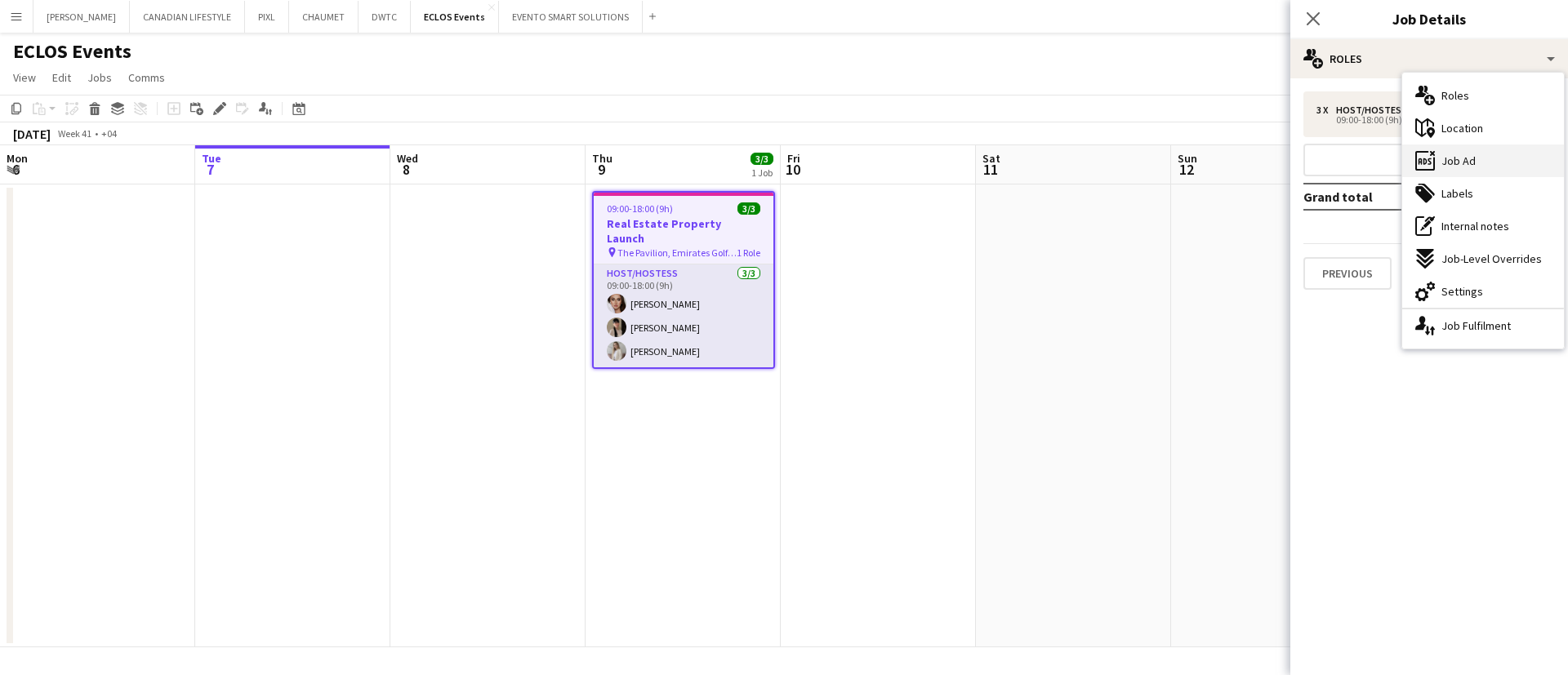
click at [1466, 167] on span "Job Ad" at bounding box center [1459, 161] width 34 height 15
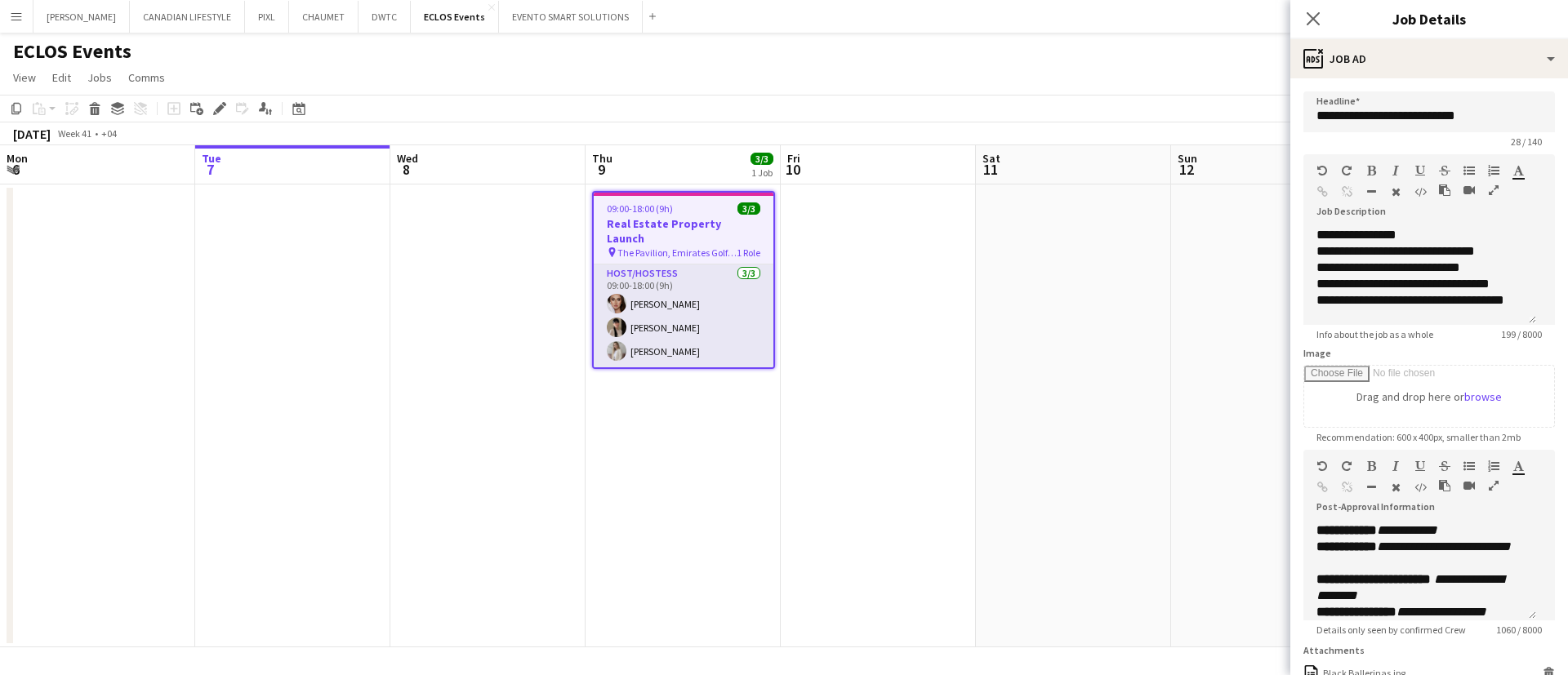
click at [694, 220] on h3 "Real Estate Property Launch" at bounding box center [684, 231] width 180 height 29
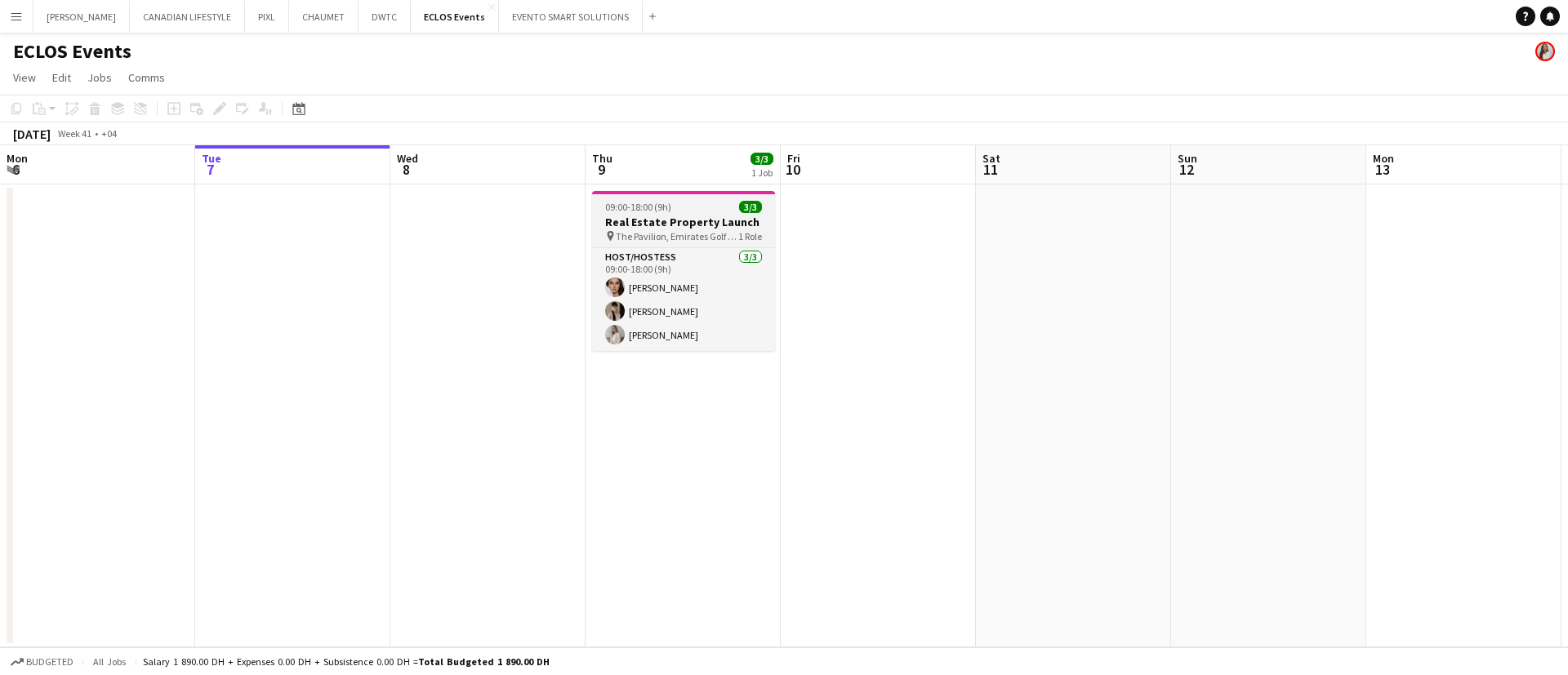
click at [716, 222] on h3 "Real Estate Property Launch" at bounding box center [683, 222] width 183 height 15
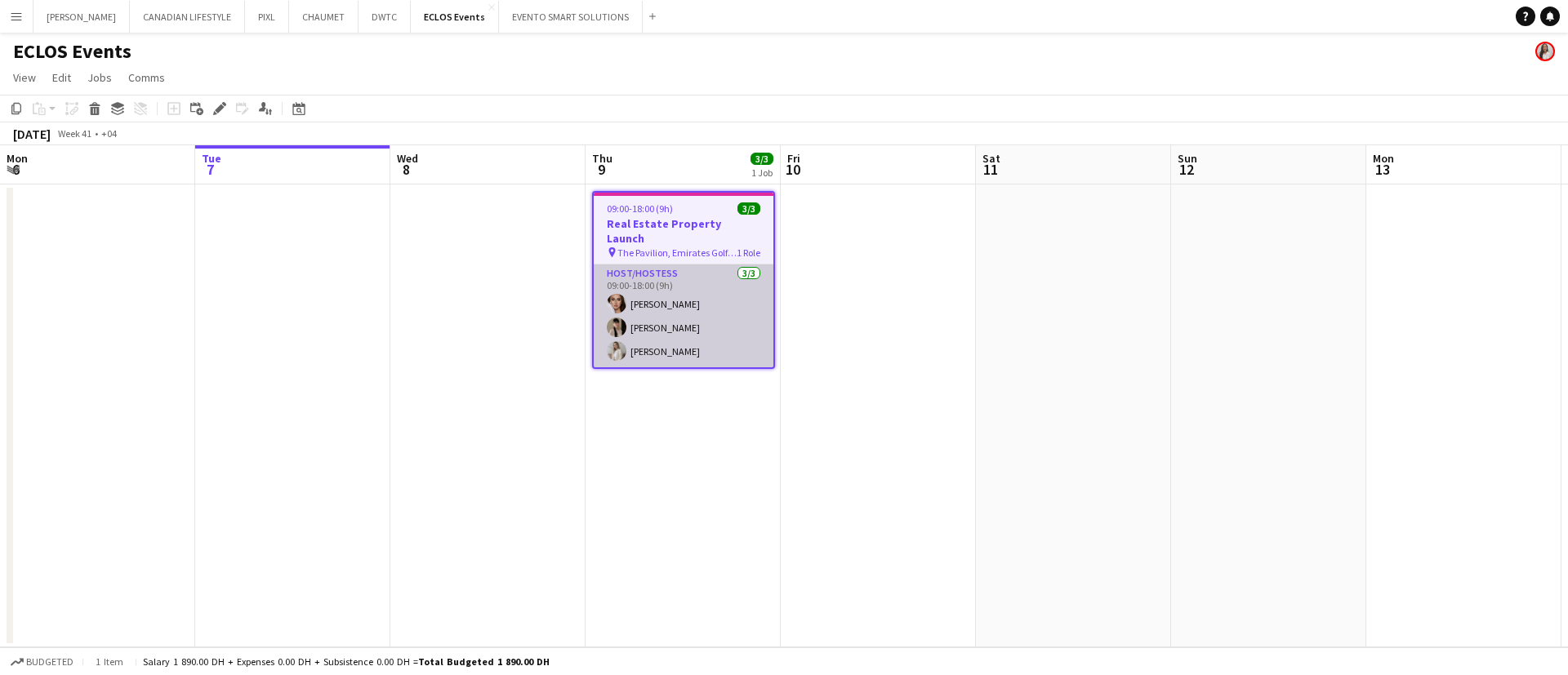
click at [684, 265] on app-card-role "Host/Hostess [DATE] 09:00-18:00 (9h) [PERSON_NAME] [PERSON_NAME] [PERSON_NAME]" at bounding box center [684, 316] width 180 height 103
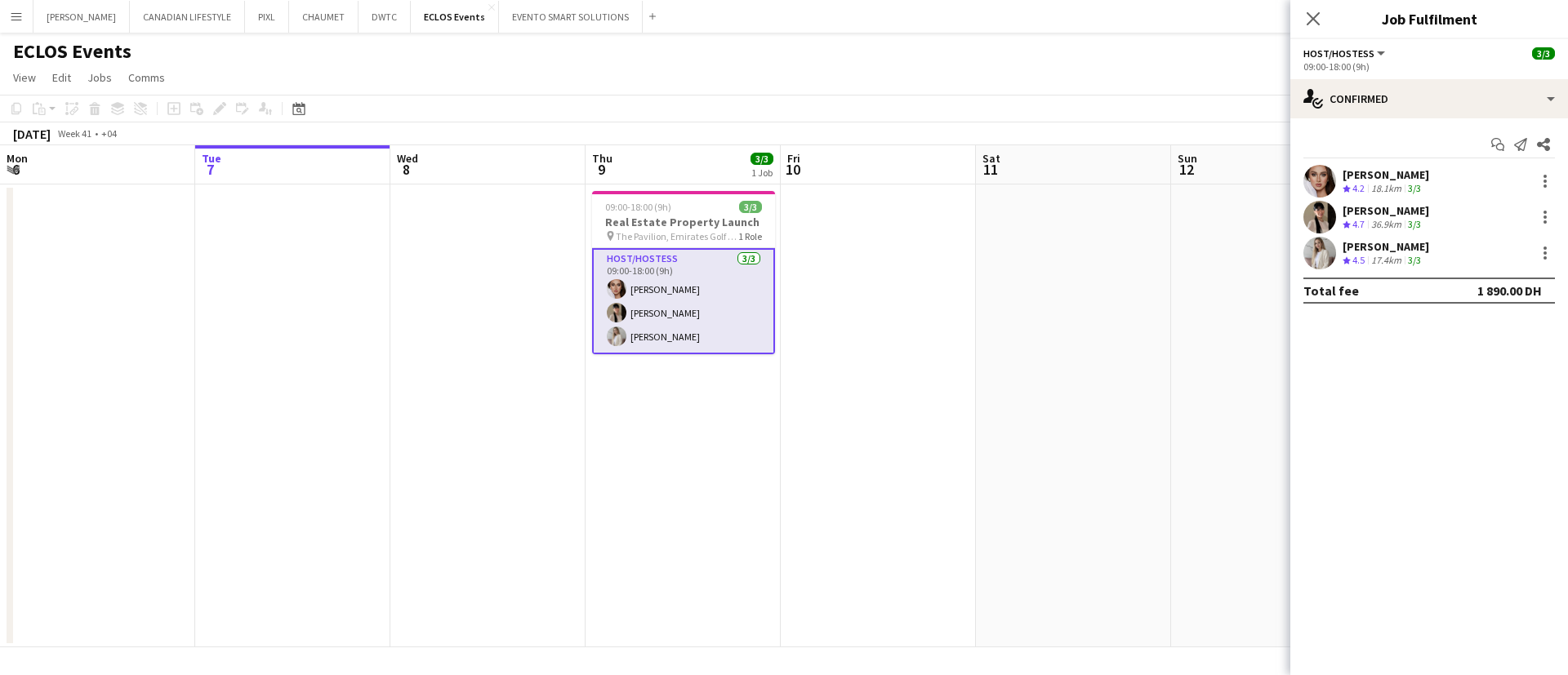
click at [1319, 172] on app-user-avatar at bounding box center [1319, 181] width 33 height 33
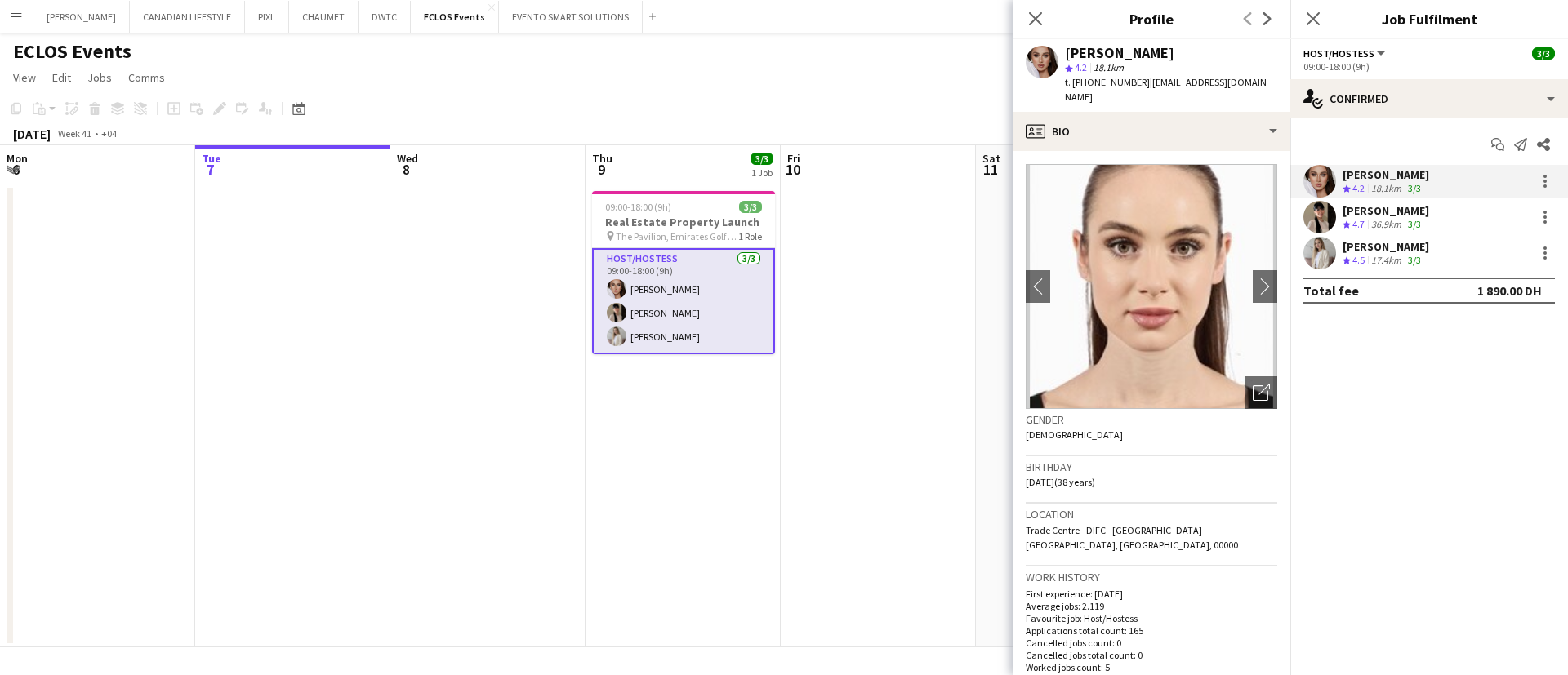
click at [667, 308] on app-card-role "Host/Hostess [DATE] 09:00-18:00 (9h) [PERSON_NAME] [PERSON_NAME] [PERSON_NAME]" at bounding box center [683, 302] width 183 height 106
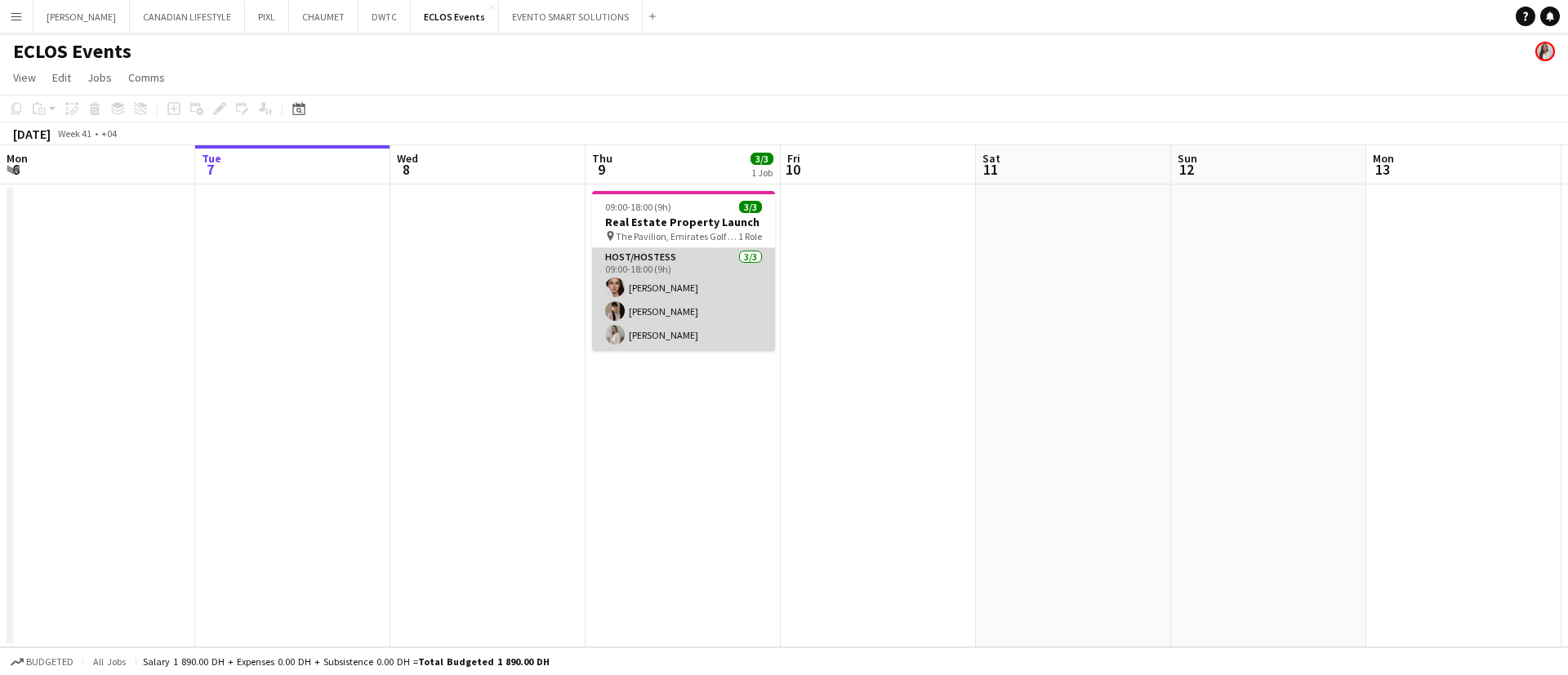
click at [667, 308] on app-card-role "Host/Hostess [DATE] 09:00-18:00 (9h) [PERSON_NAME] [PERSON_NAME] [PERSON_NAME]" at bounding box center [683, 300] width 183 height 103
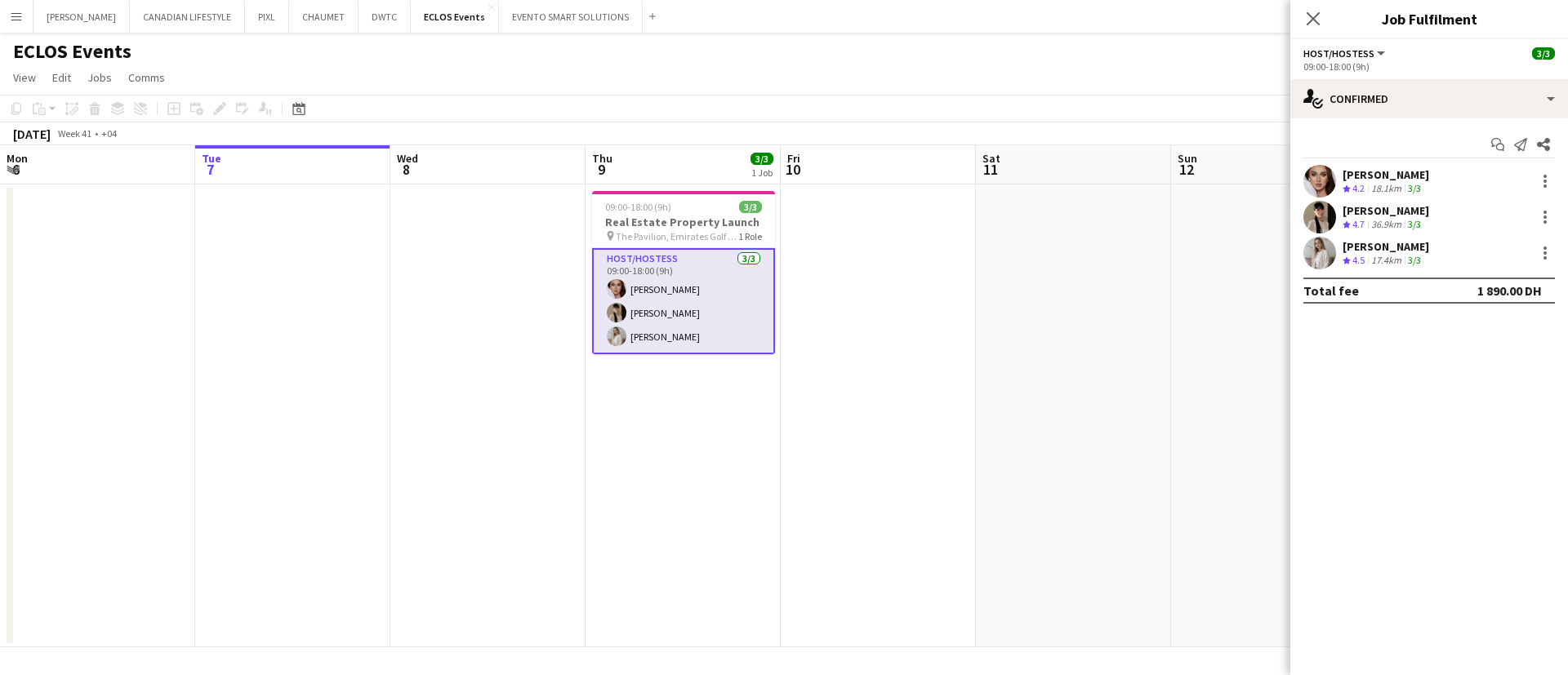
click at [1319, 254] on app-user-avatar at bounding box center [1319, 253] width 33 height 33
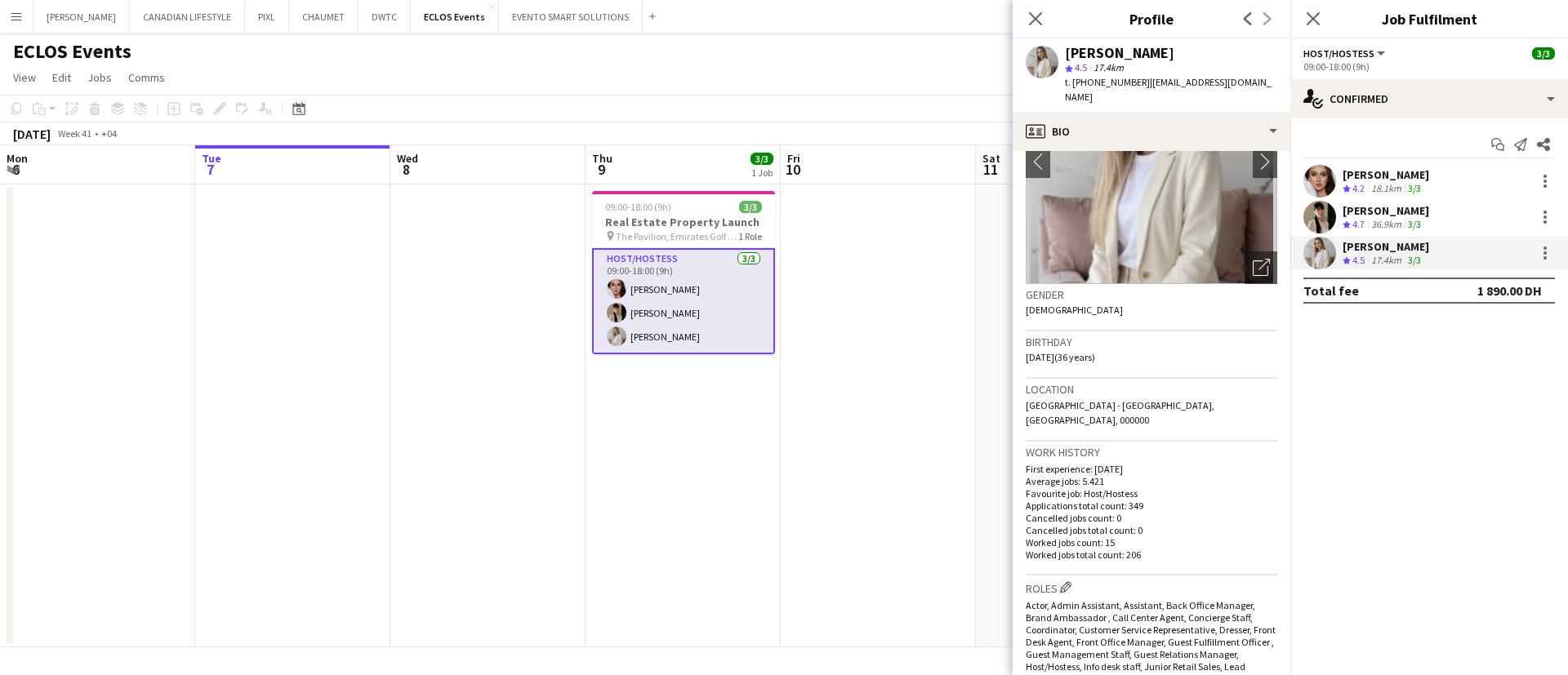
scroll to position [0, 0]
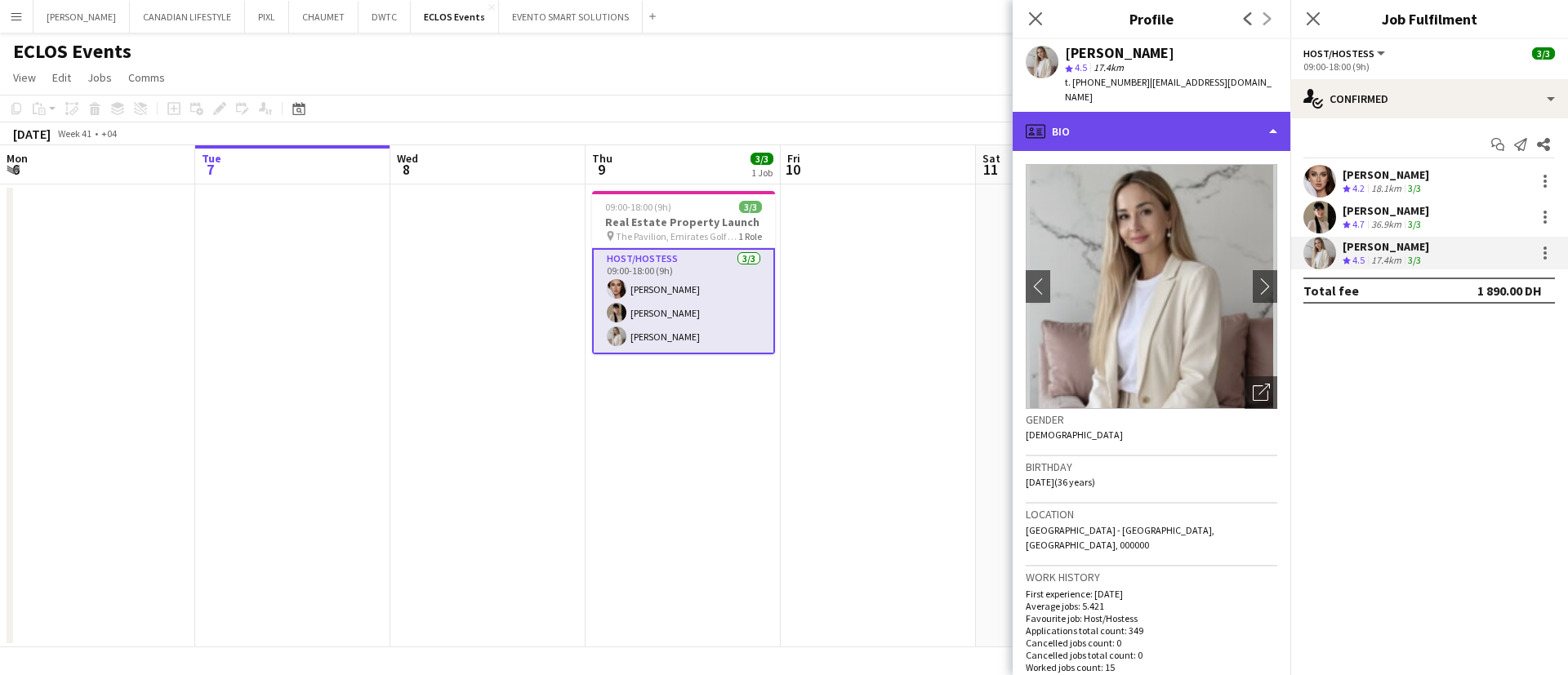
click at [1133, 112] on div "profile Bio" at bounding box center [1152, 131] width 278 height 39
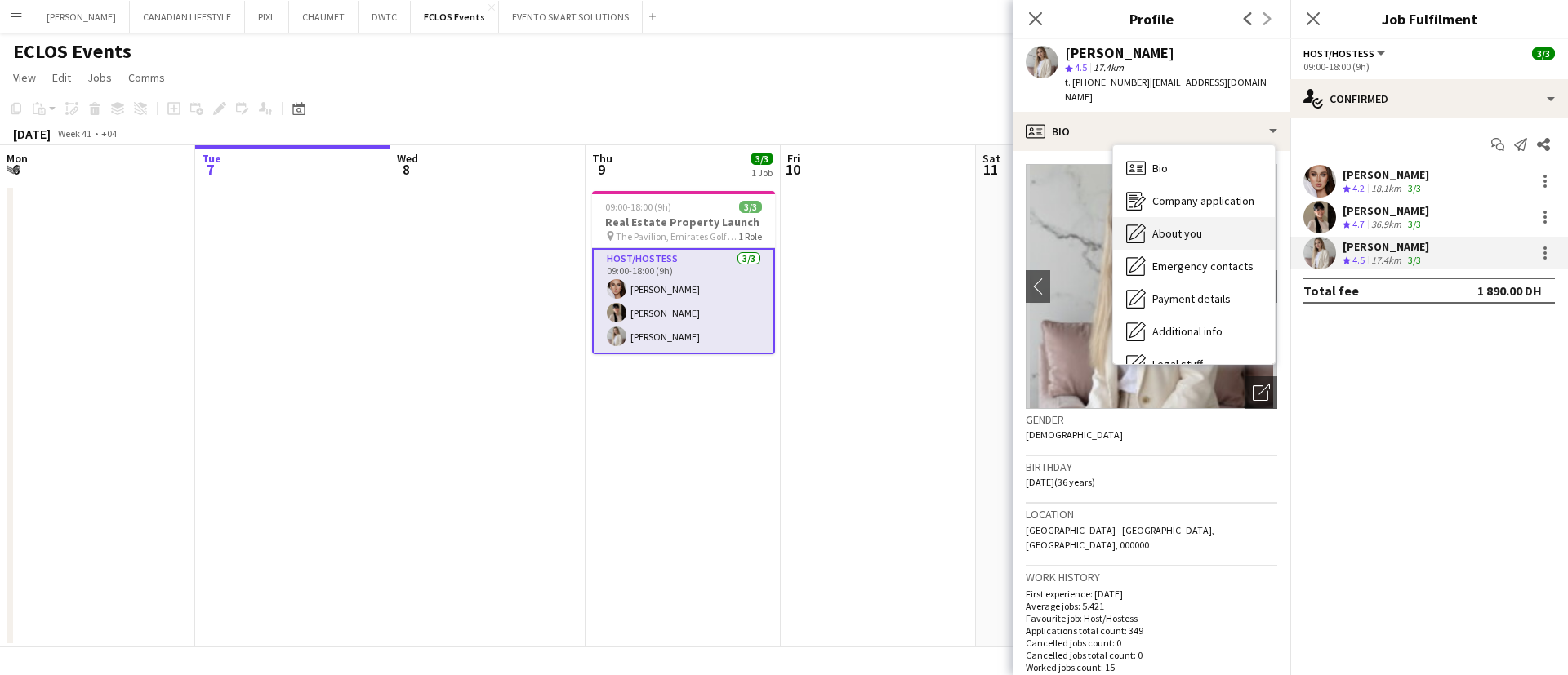
click at [1213, 228] on div "About you About you" at bounding box center [1194, 234] width 162 height 33
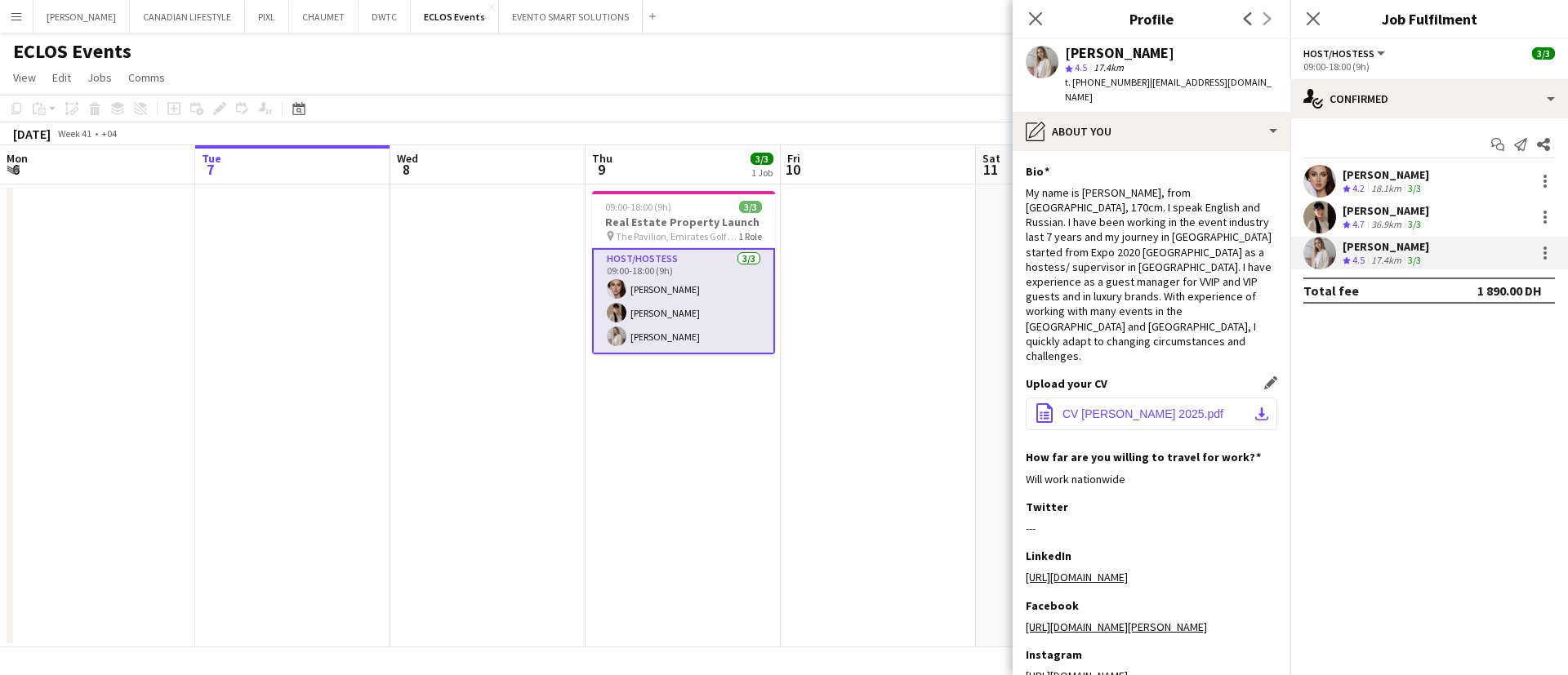
click at [1142, 397] on button "office-file-sheet CV [PERSON_NAME] 2025.pdf download-bottom" at bounding box center [1152, 413] width 252 height 33
click at [568, 20] on button "EVENTO SMART SOLUTIONS Close" at bounding box center [571, 17] width 144 height 32
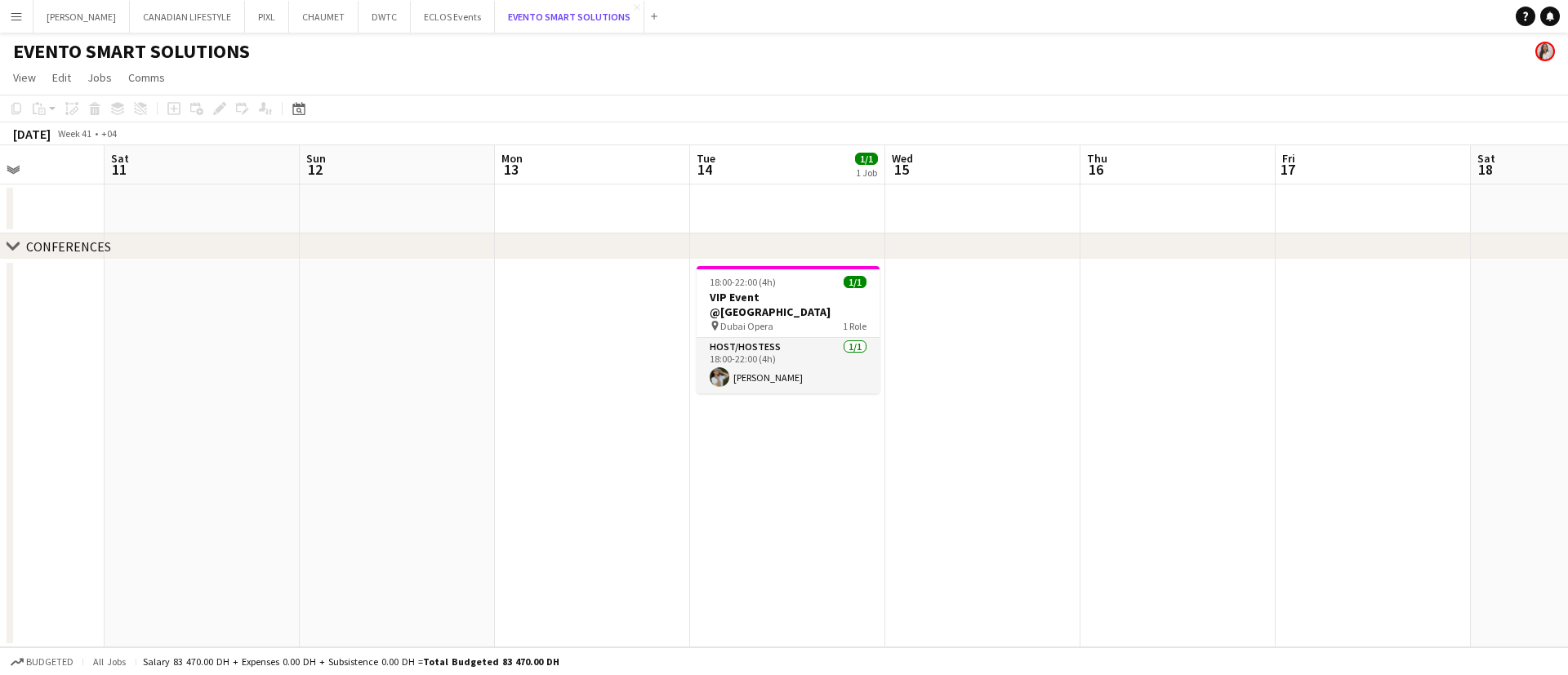
scroll to position [0, 477]
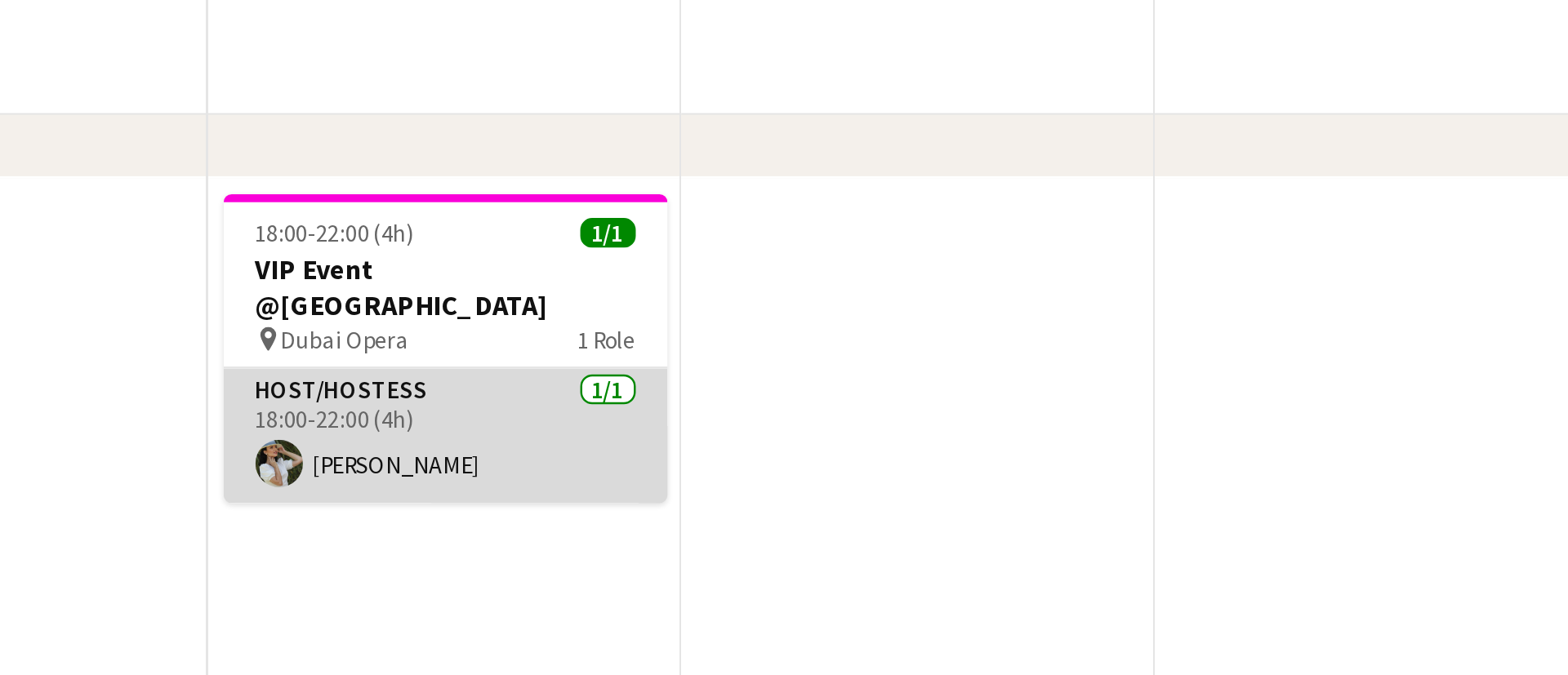
click at [767, 343] on app-card-role "Host/Hostess [DATE] 18:00-22:00 (4h) [PERSON_NAME]" at bounding box center [792, 366] width 183 height 56
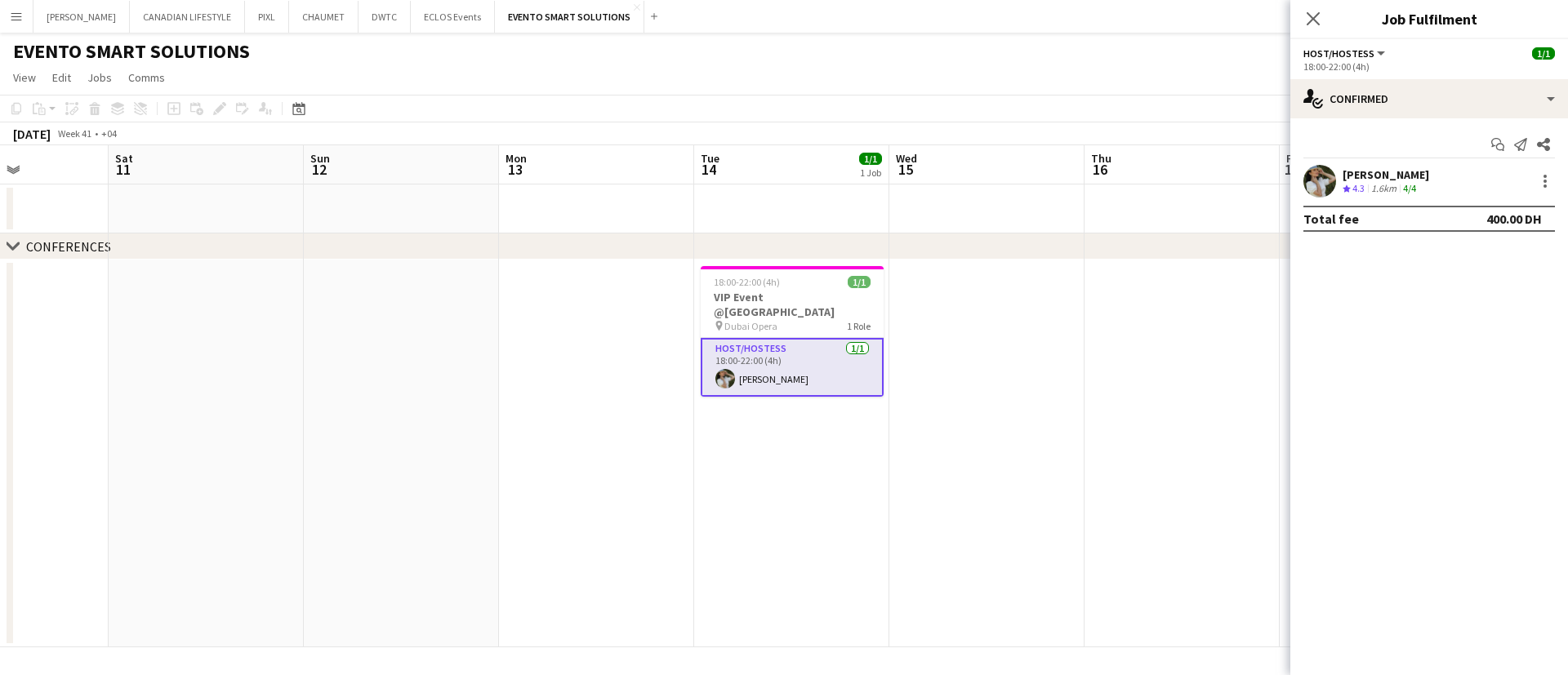
click at [1322, 177] on app-user-avatar at bounding box center [1319, 181] width 33 height 33
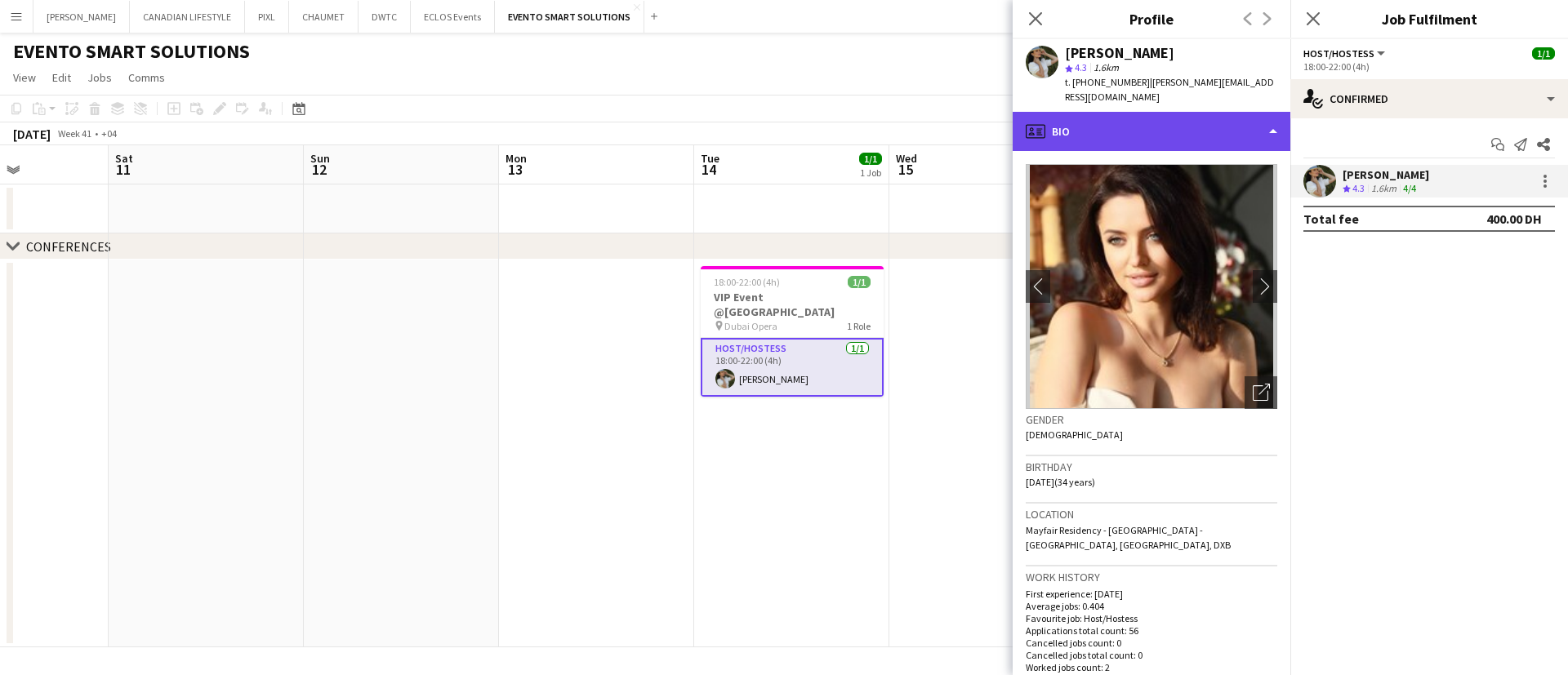
click at [1120, 112] on div "profile Bio" at bounding box center [1152, 131] width 278 height 39
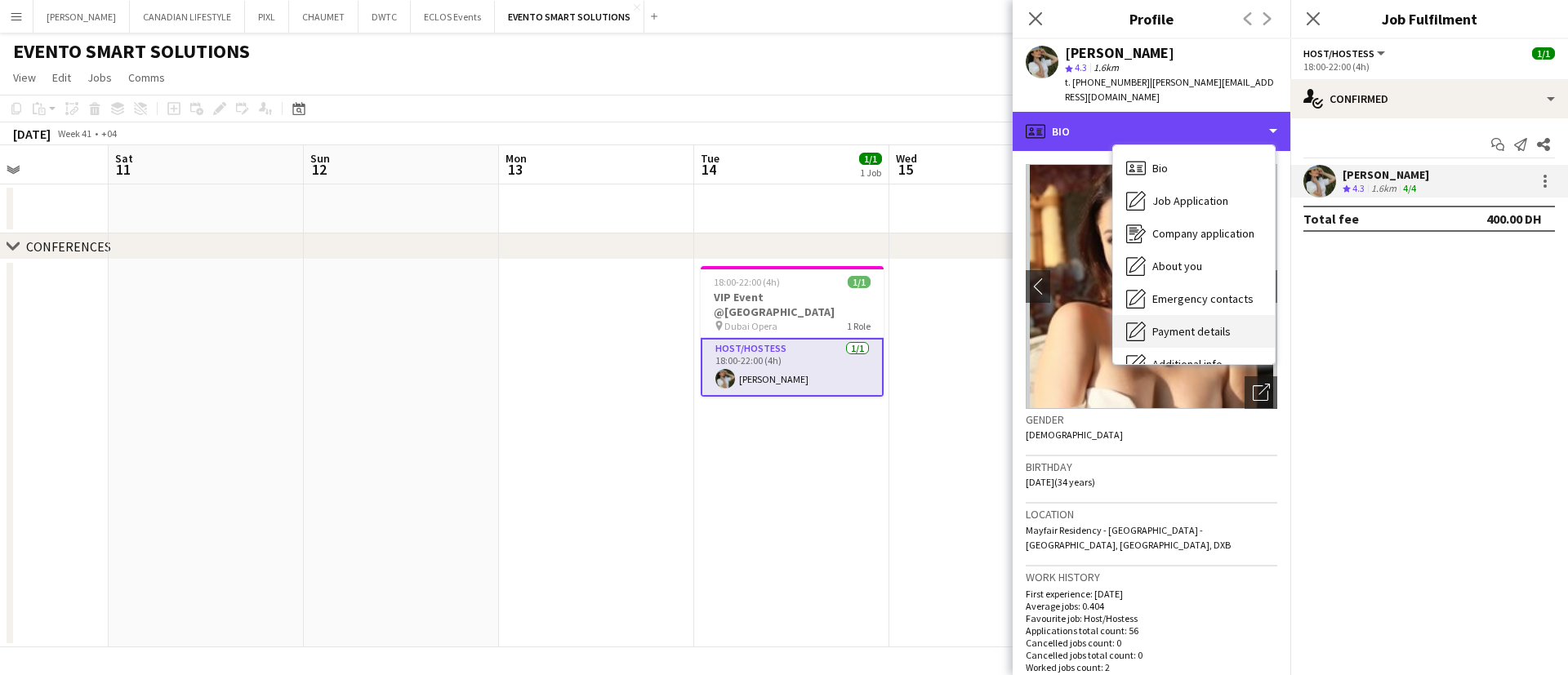
scroll to position [121, 0]
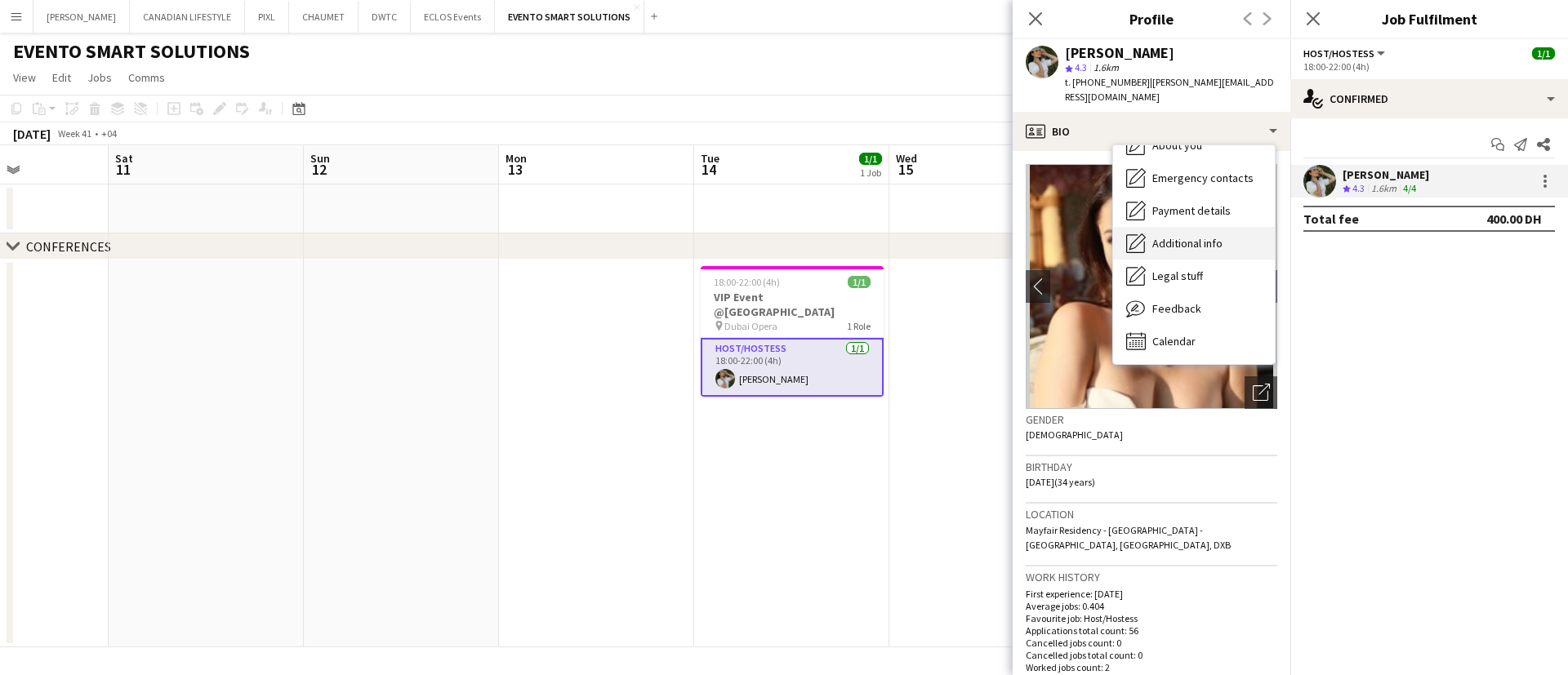
click at [1197, 237] on div "Additional info Additional info" at bounding box center [1194, 243] width 162 height 33
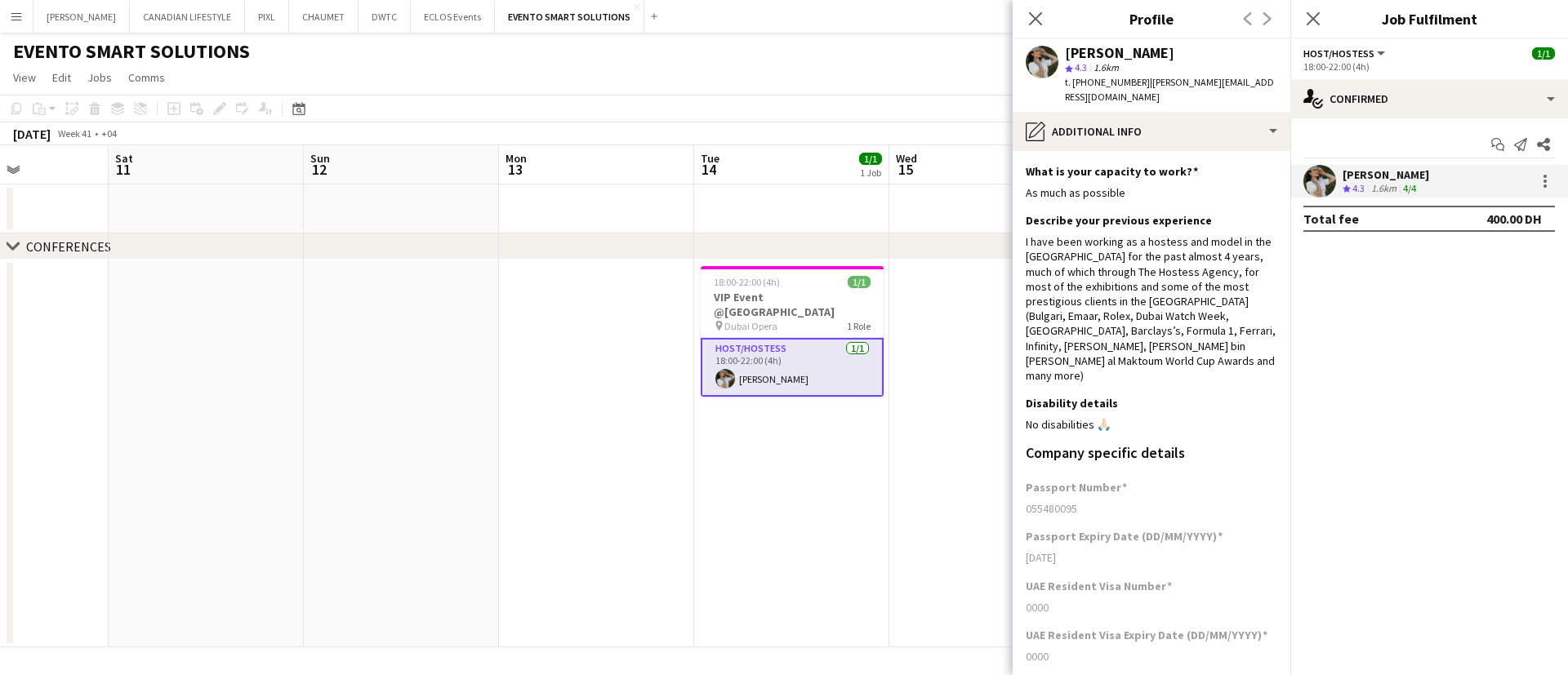
scroll to position [163, 0]
